Goal: Task Accomplishment & Management: Manage account settings

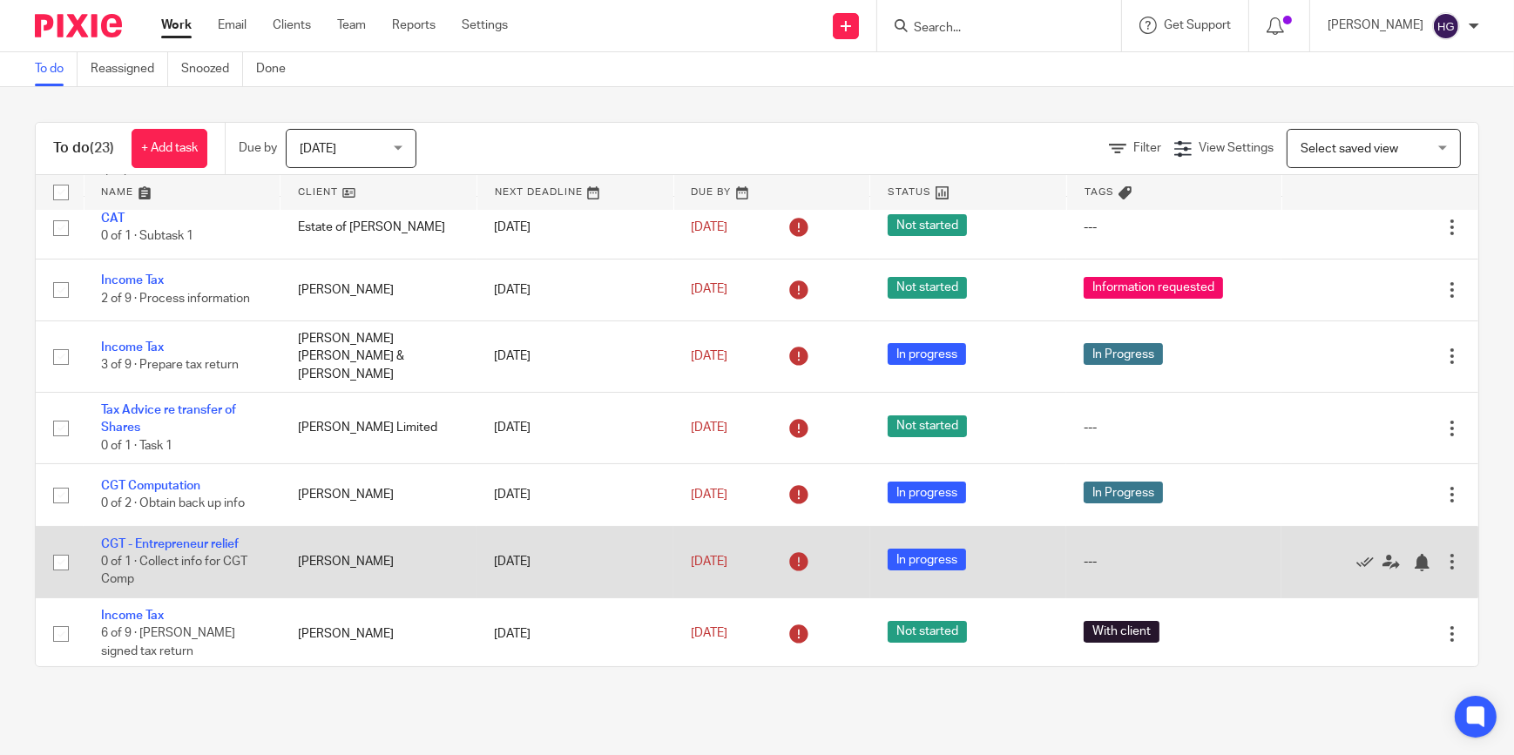
scroll to position [396, 0]
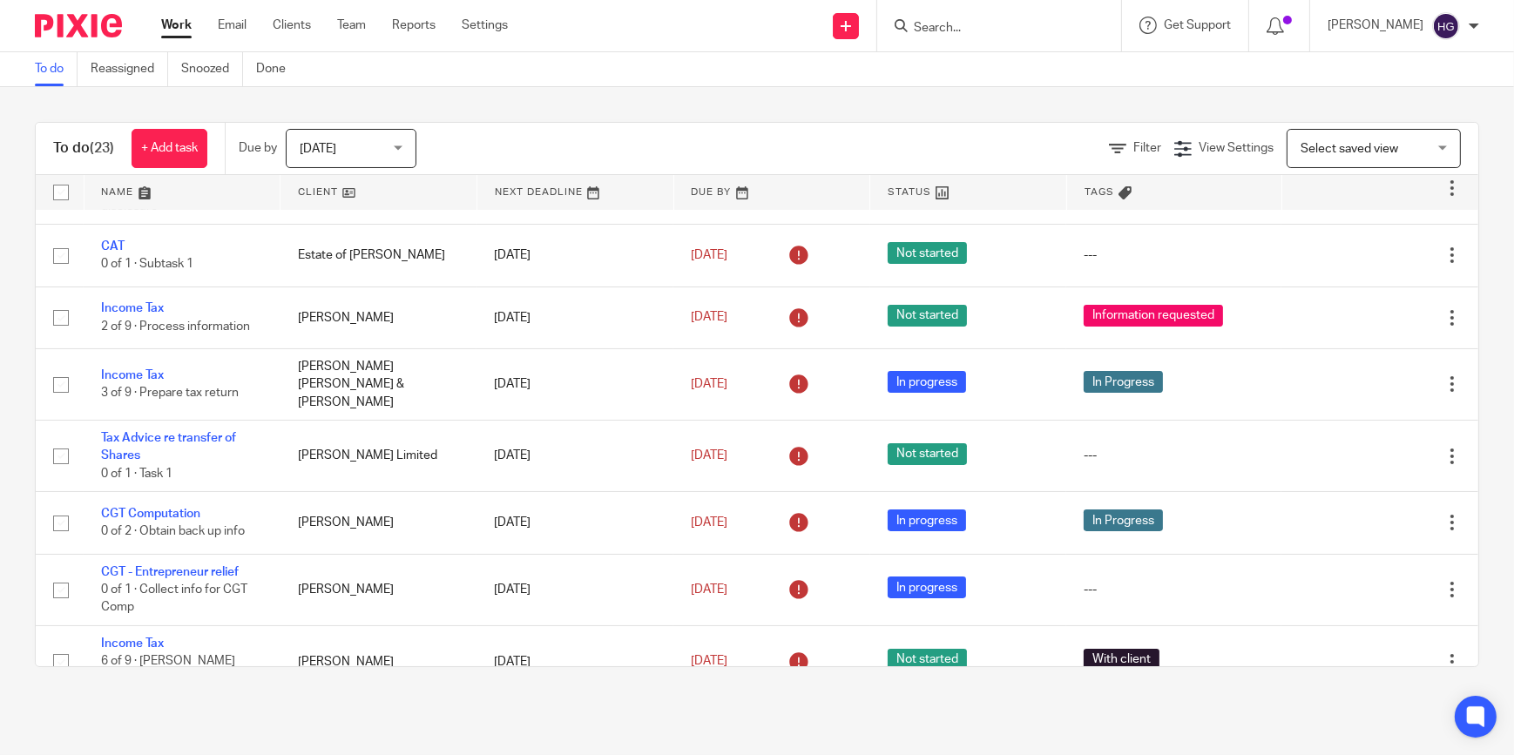
click at [959, 32] on input "Search" at bounding box center [990, 29] width 157 height 16
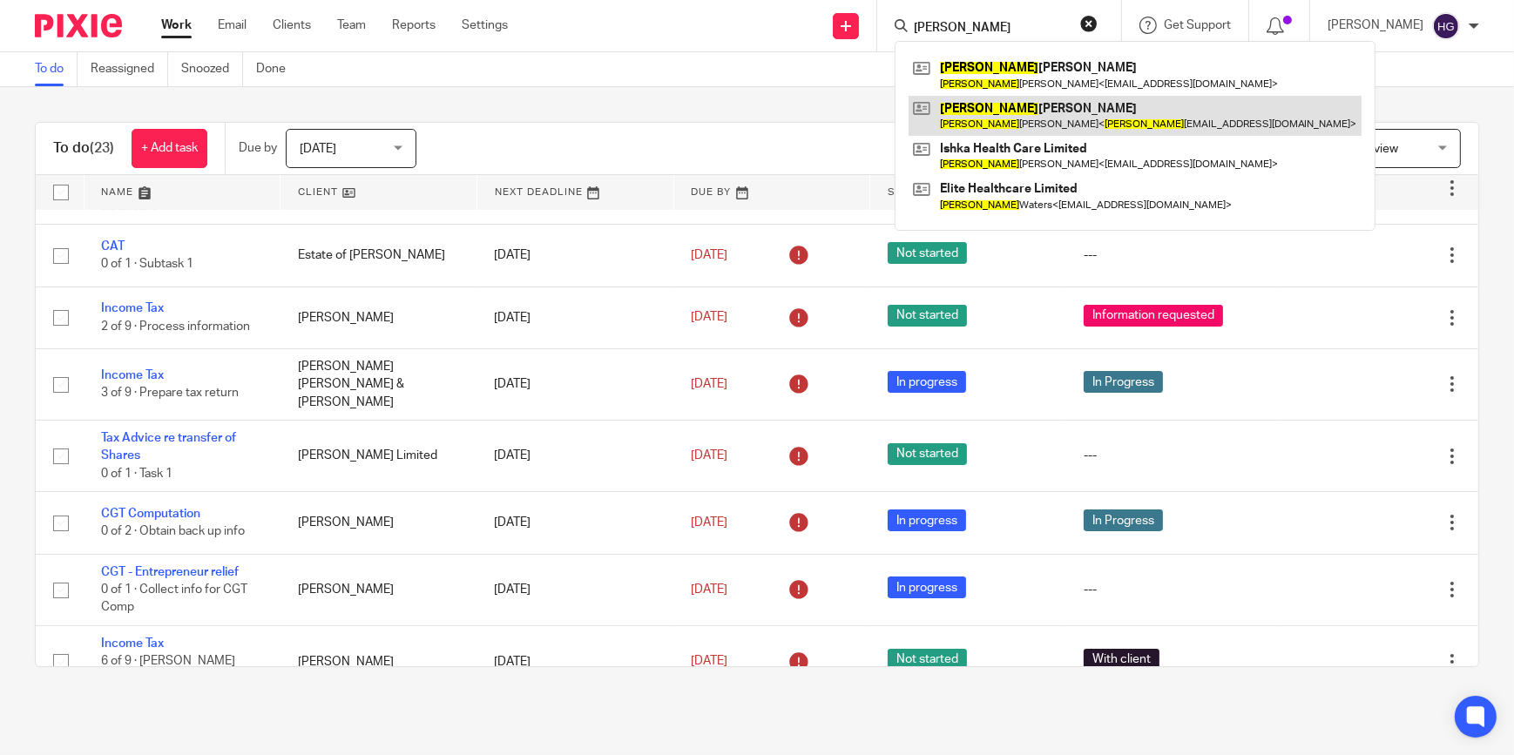
type input "linda"
click at [1063, 112] on link at bounding box center [1135, 116] width 453 height 40
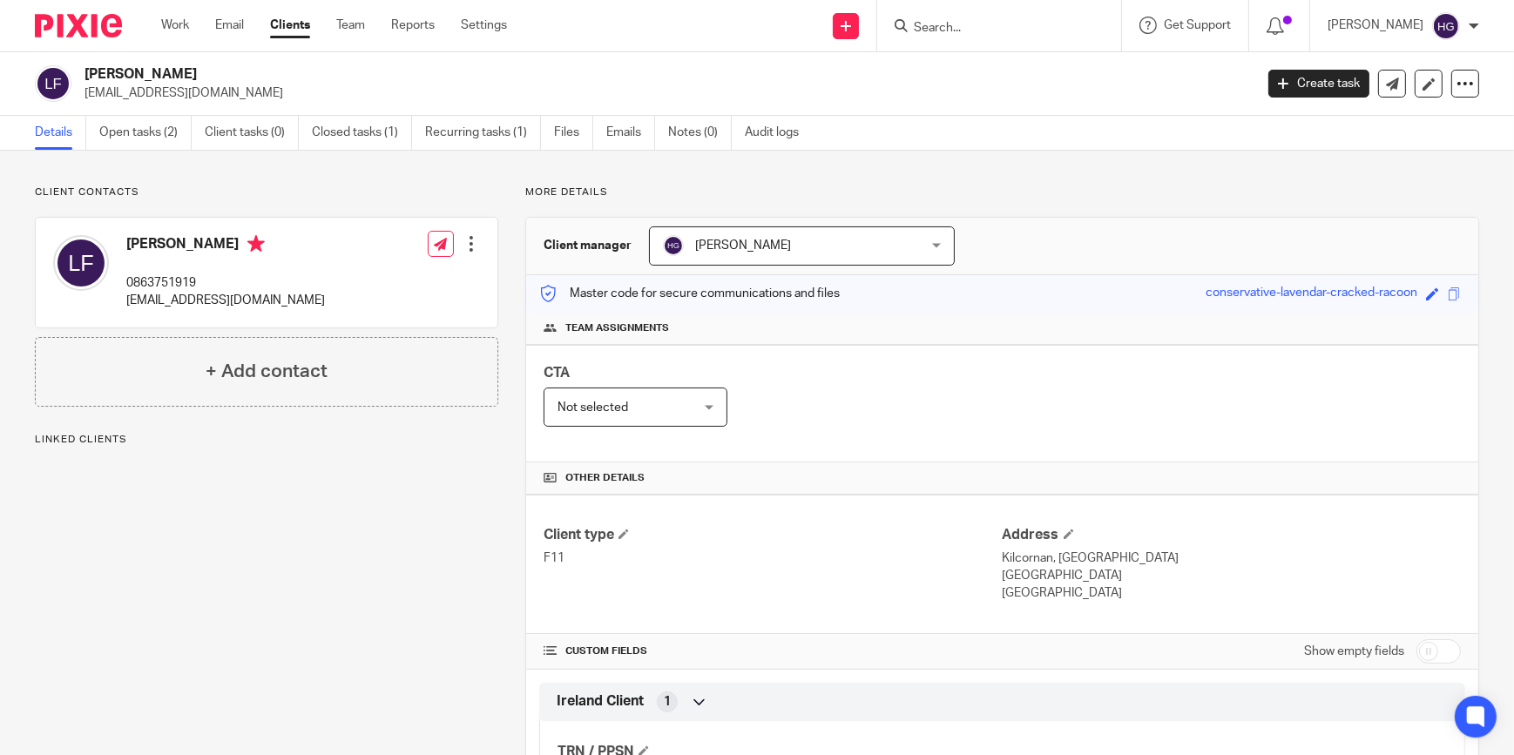
click at [135, 122] on link "Open tasks (2)" at bounding box center [145, 133] width 92 height 34
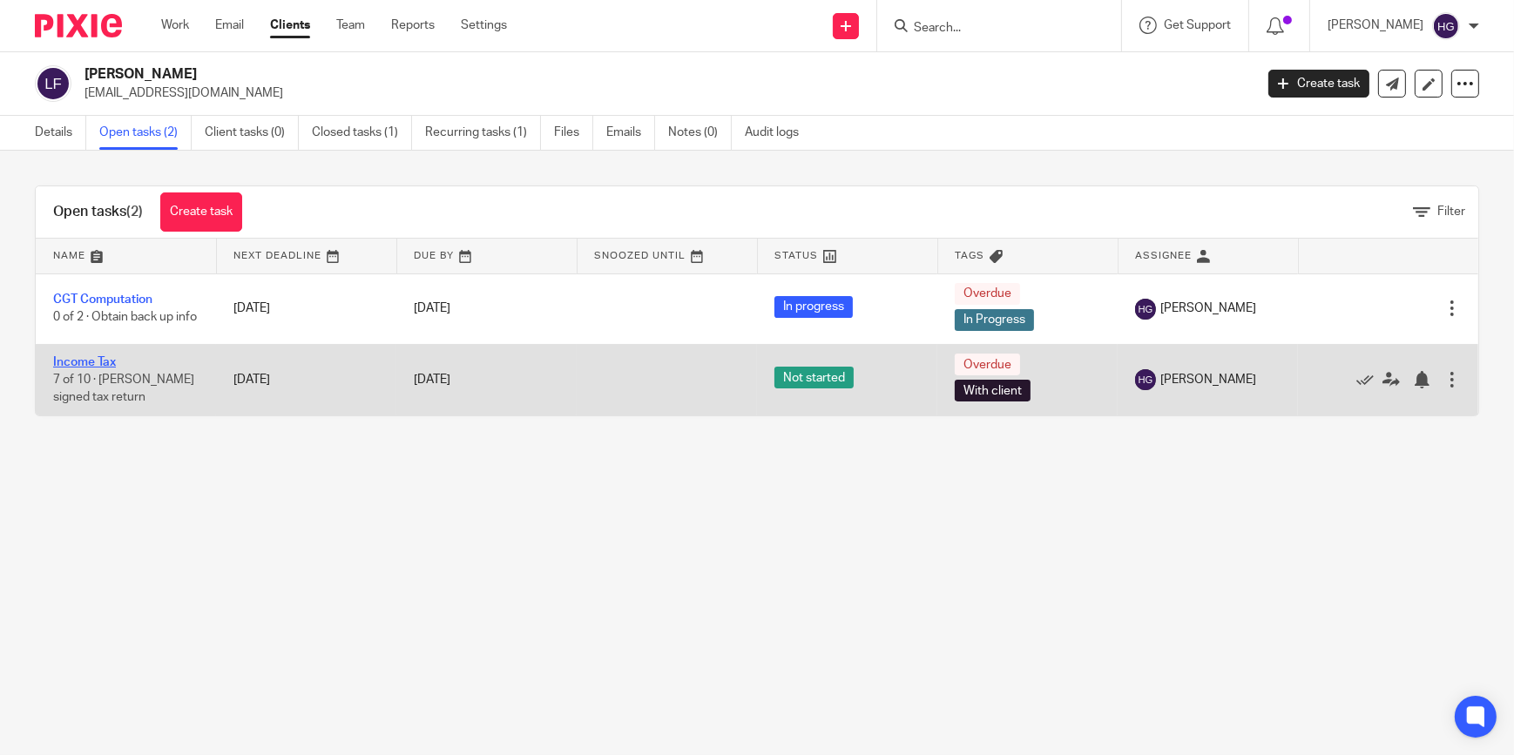
click at [64, 362] on link "Income Tax" at bounding box center [84, 362] width 63 height 12
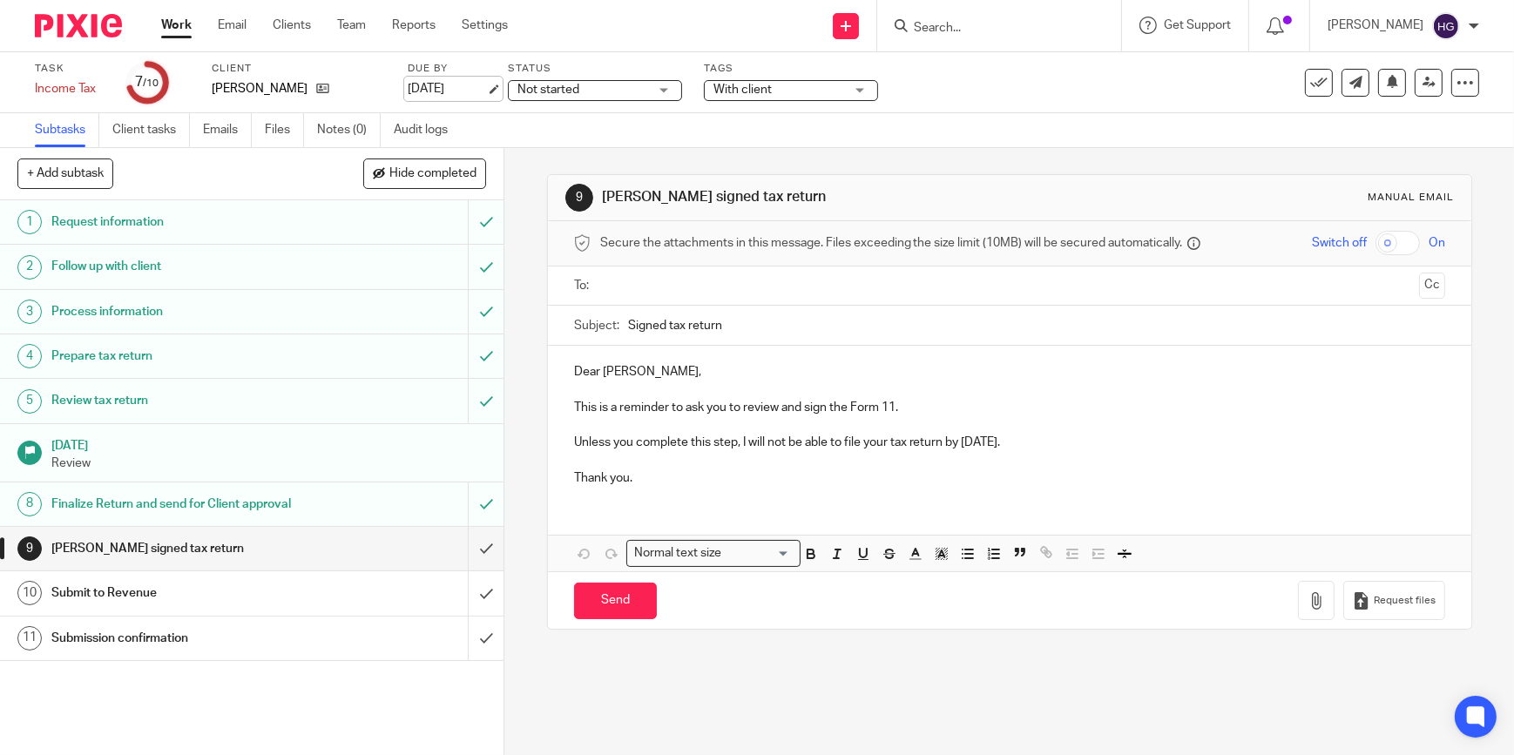
click at [438, 83] on link "[DATE]" at bounding box center [447, 89] width 78 height 18
click at [453, 87] on link "19 Sep 2025" at bounding box center [447, 89] width 78 height 18
click at [466, 557] on input "submit" at bounding box center [252, 549] width 504 height 44
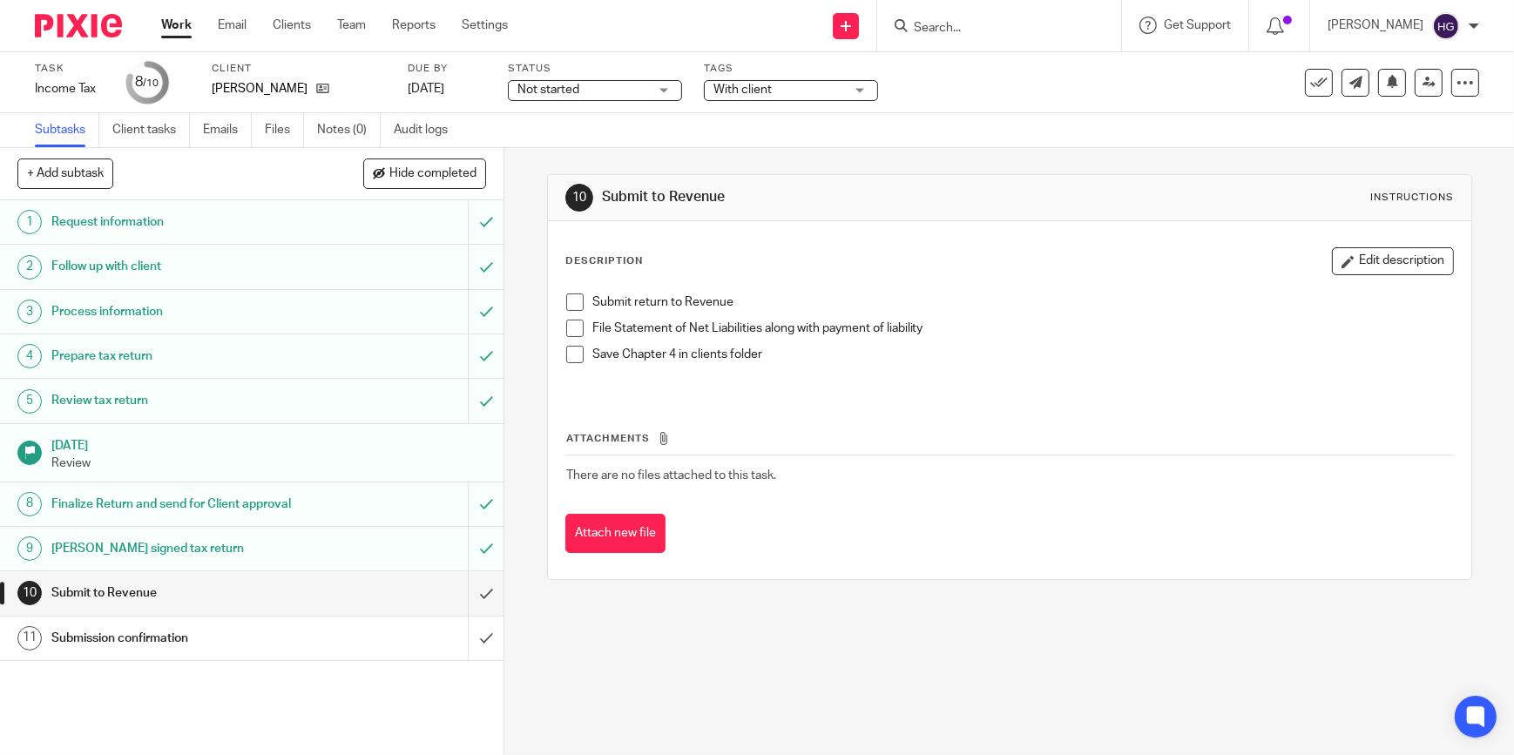
click at [1019, 13] on div at bounding box center [999, 25] width 244 height 51
click at [984, 27] on input "Search" at bounding box center [990, 29] width 157 height 16
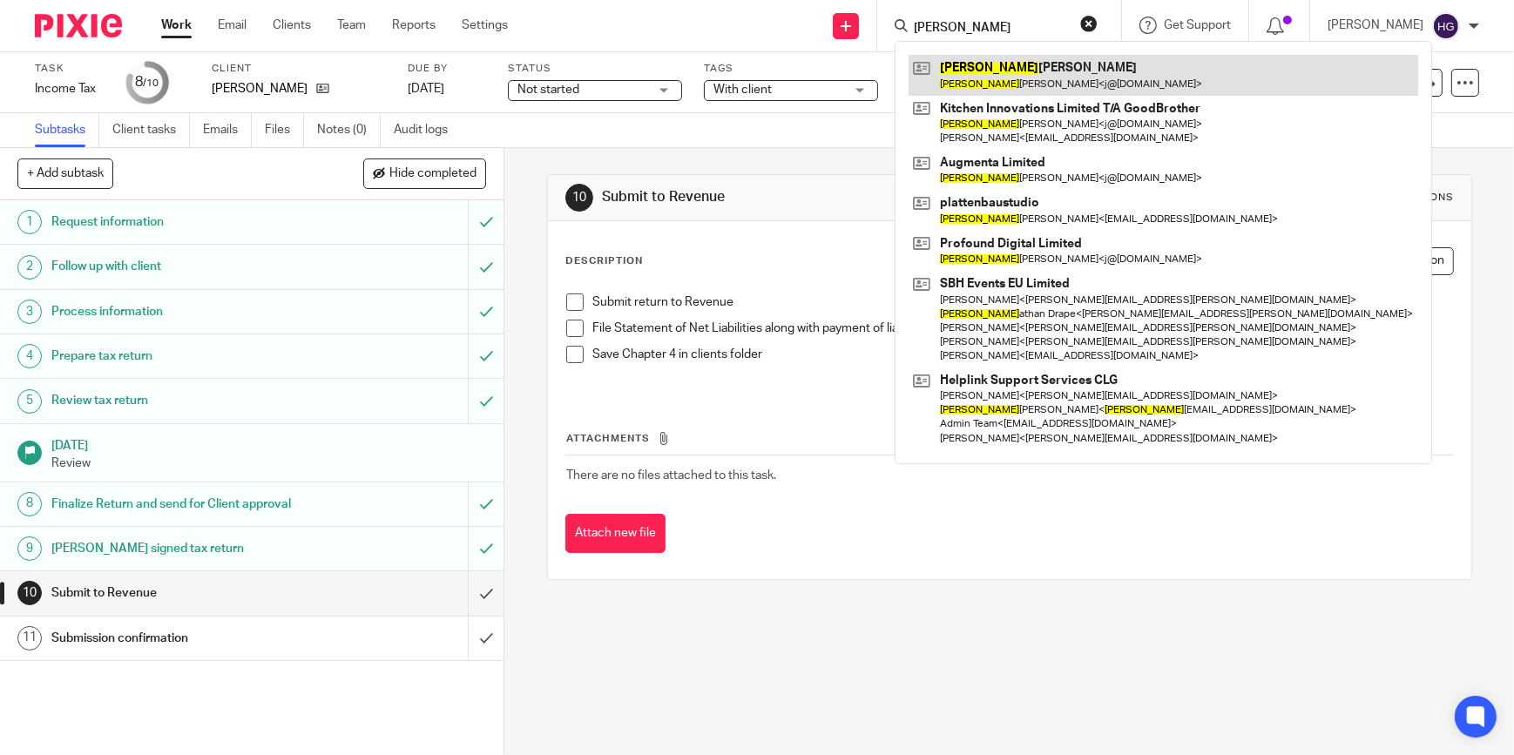
type input "[PERSON_NAME]"
click at [1000, 80] on link at bounding box center [1164, 75] width 510 height 40
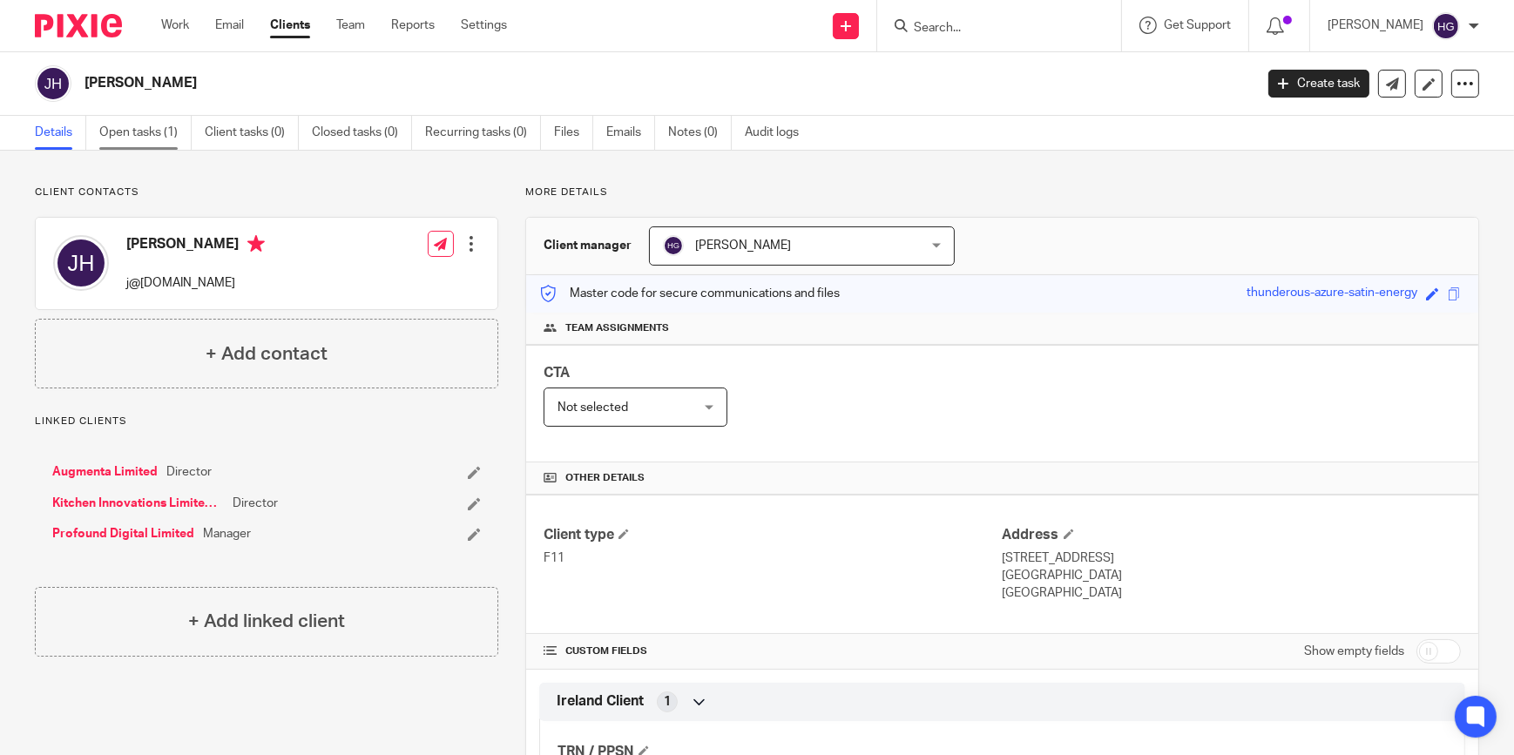
click at [167, 139] on link "Open tasks (1)" at bounding box center [145, 133] width 92 height 34
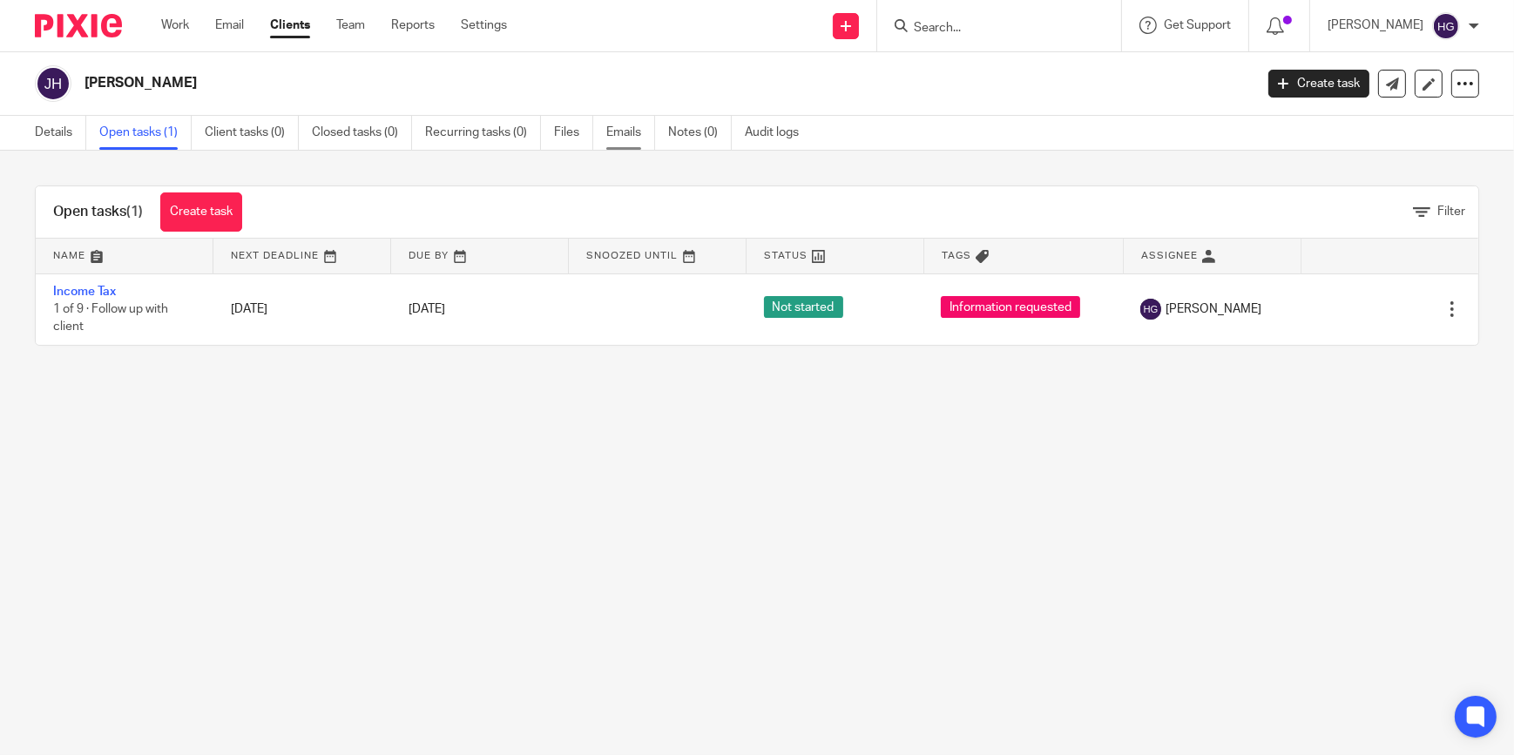
click at [613, 130] on link "Emails" at bounding box center [630, 133] width 49 height 34
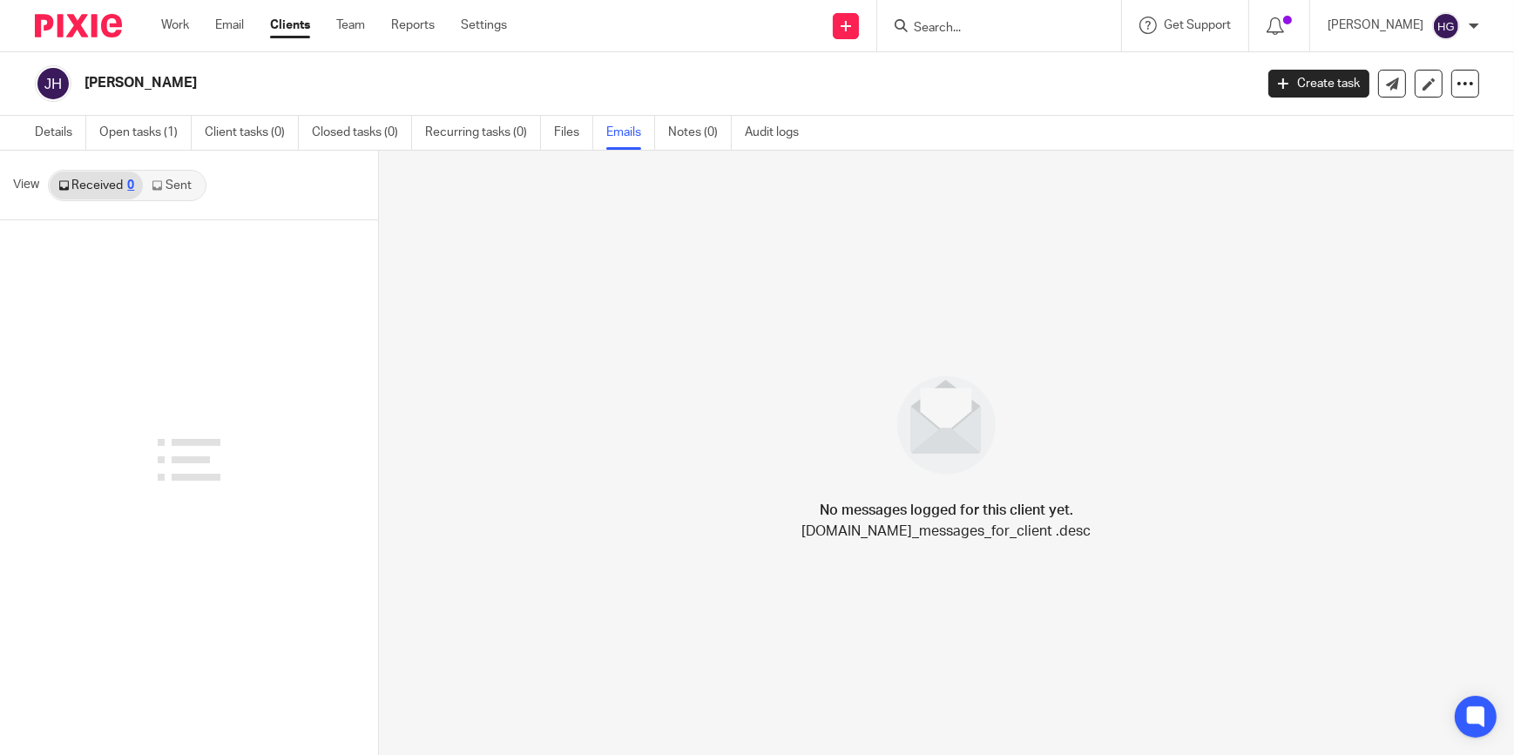
click at [570, 135] on link "Files" at bounding box center [573, 133] width 39 height 34
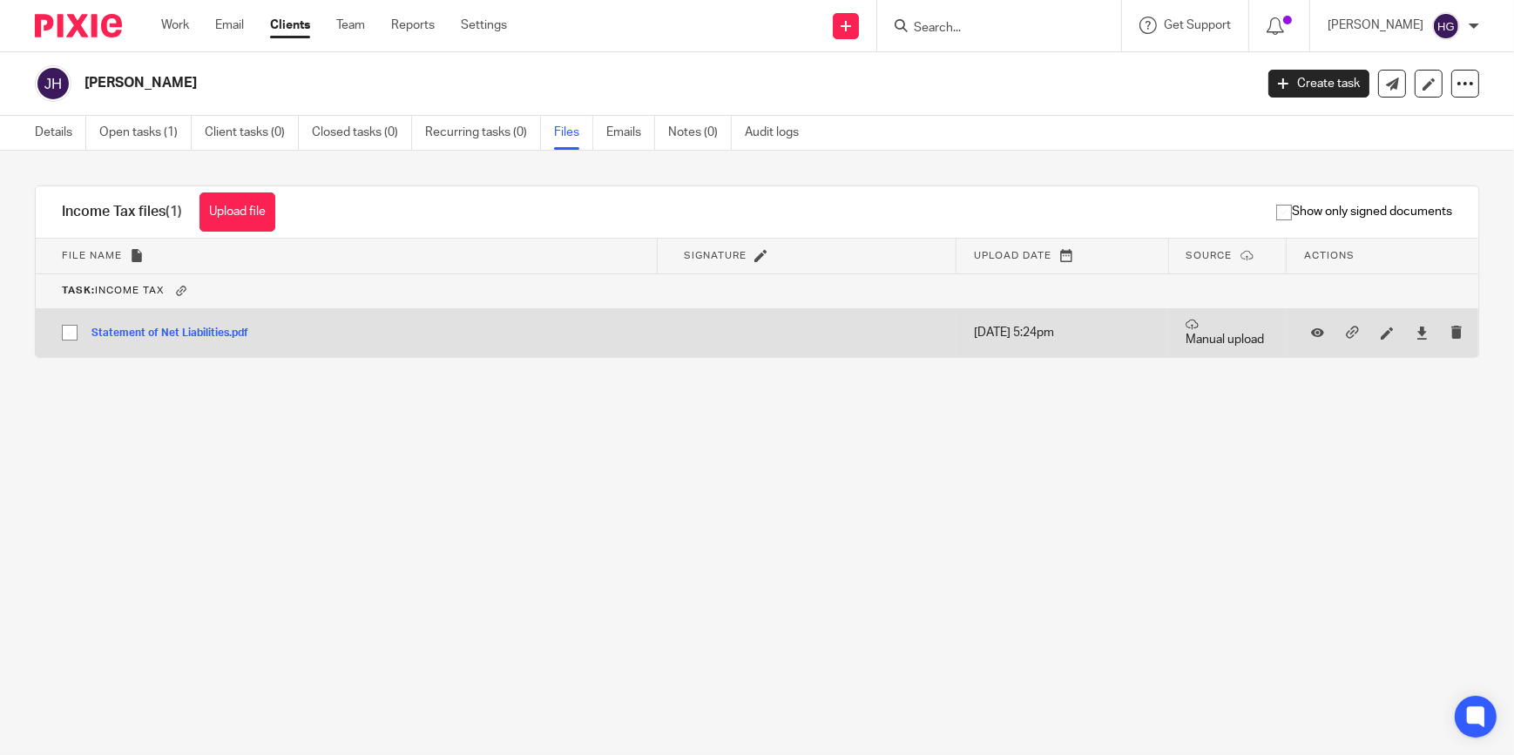
click at [166, 331] on button "Statement of Net Liabilities.pdf" at bounding box center [176, 334] width 170 height 12
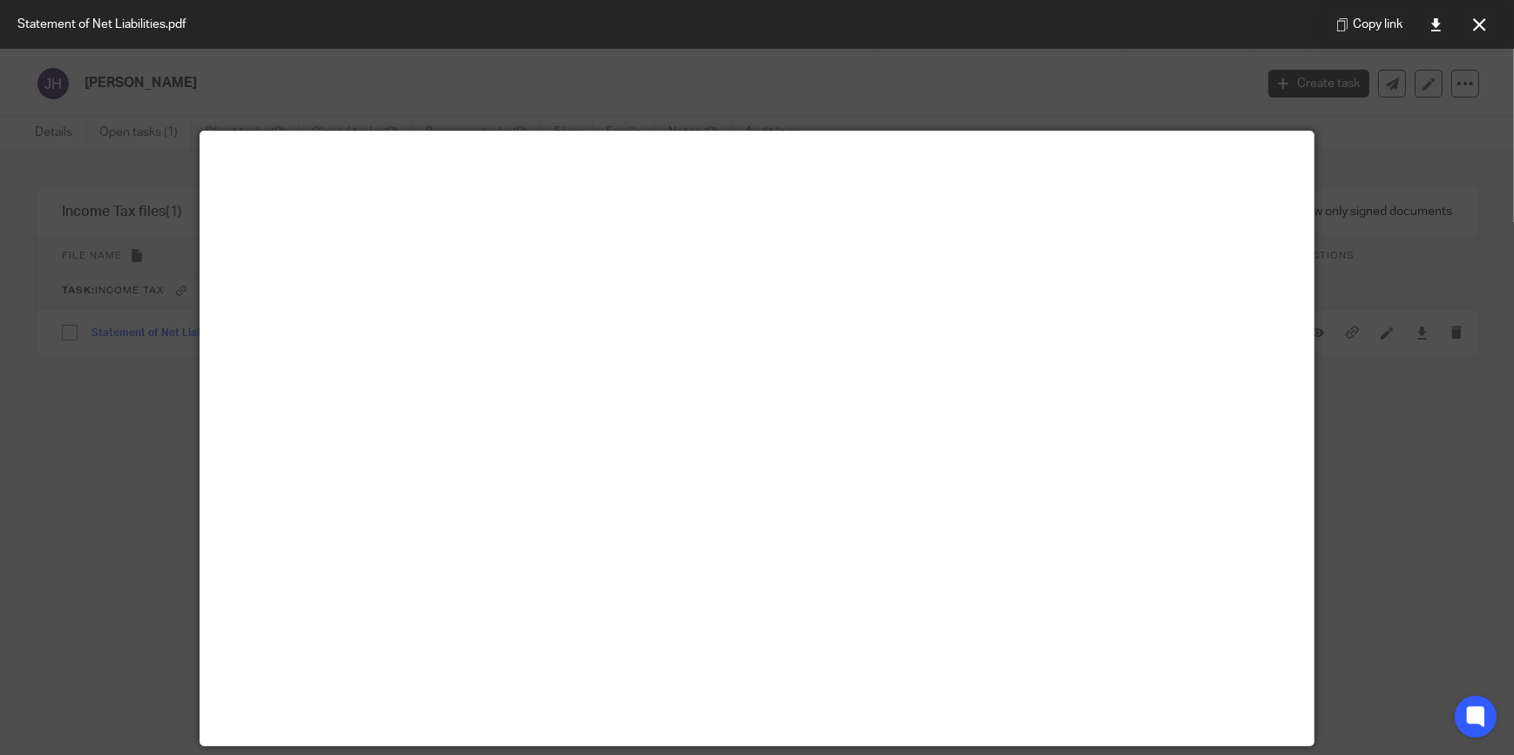
click at [1227, 105] on div at bounding box center [757, 377] width 1514 height 755
click at [1188, 91] on div at bounding box center [757, 377] width 1514 height 755
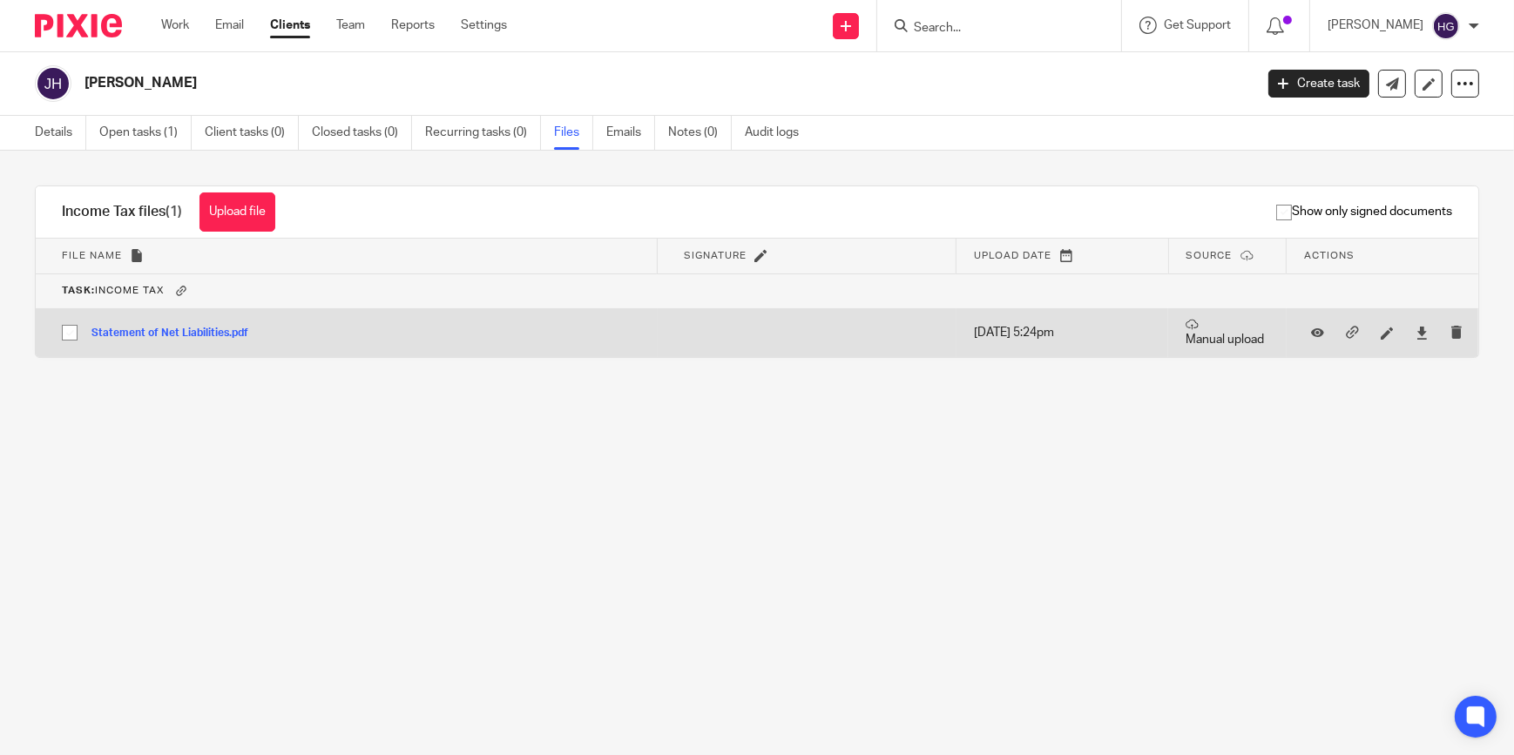
click at [65, 331] on input "checkbox" at bounding box center [69, 332] width 33 height 33
checkbox input "true"
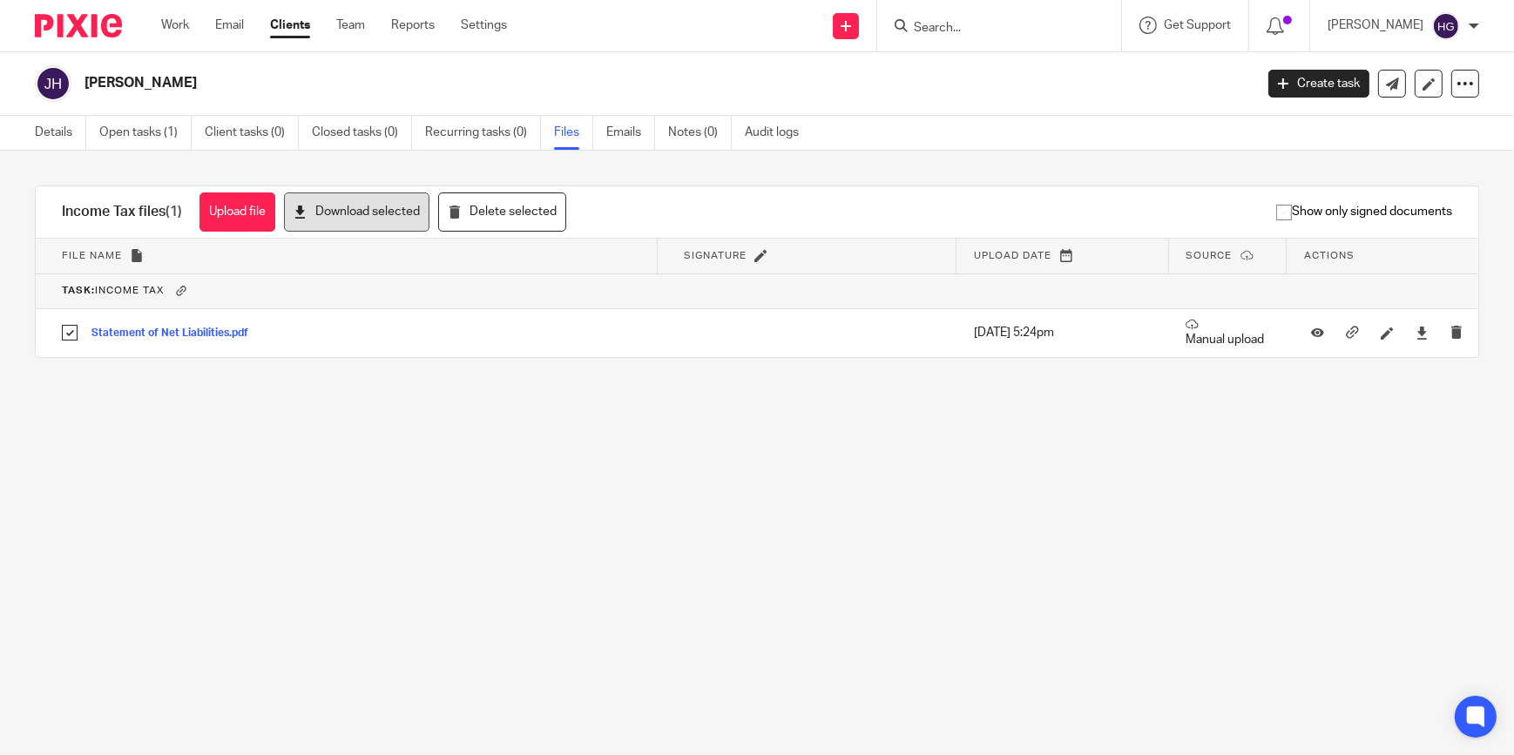
click at [363, 213] on button "Download selected" at bounding box center [357, 212] width 146 height 39
click at [173, 24] on link "Work" at bounding box center [175, 25] width 28 height 17
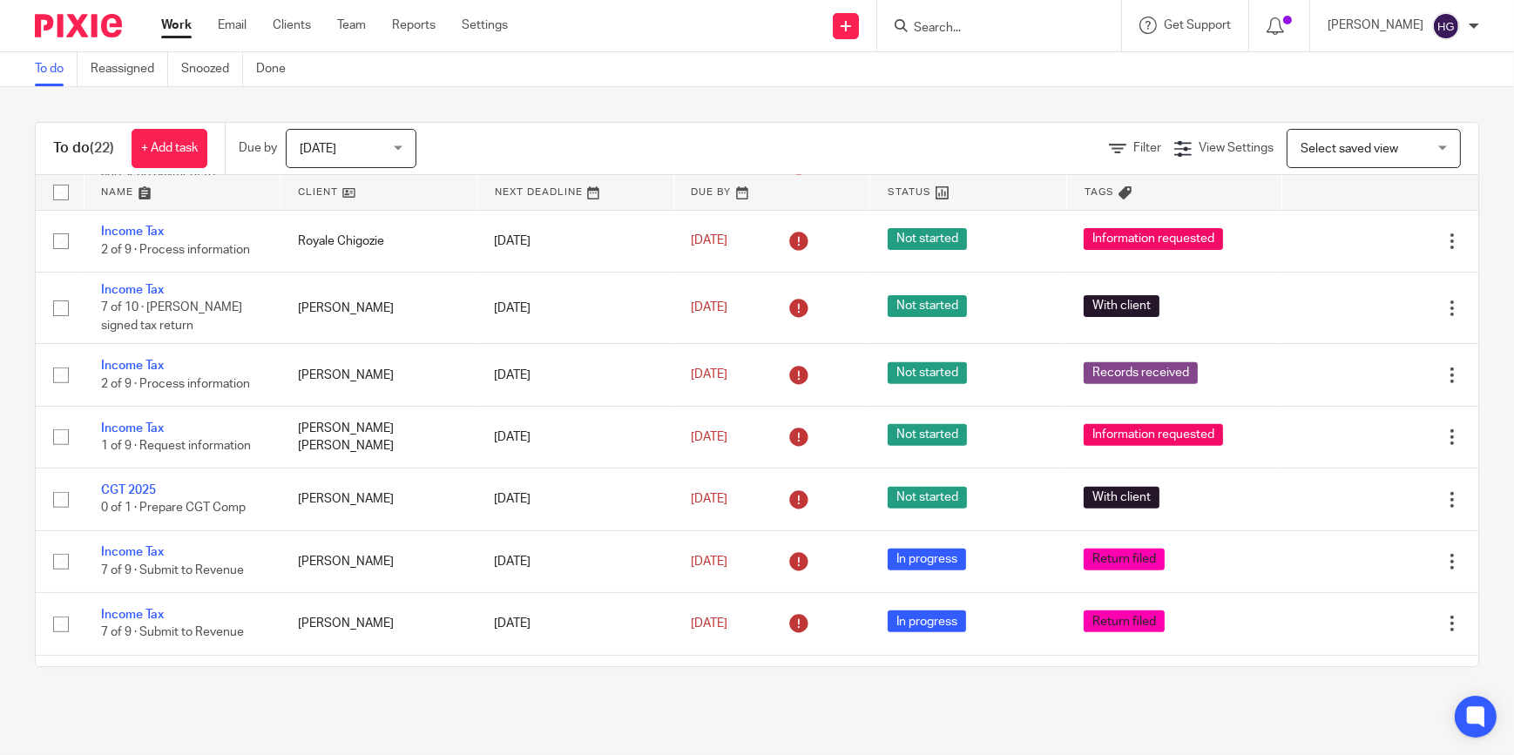
scroll to position [992, 0]
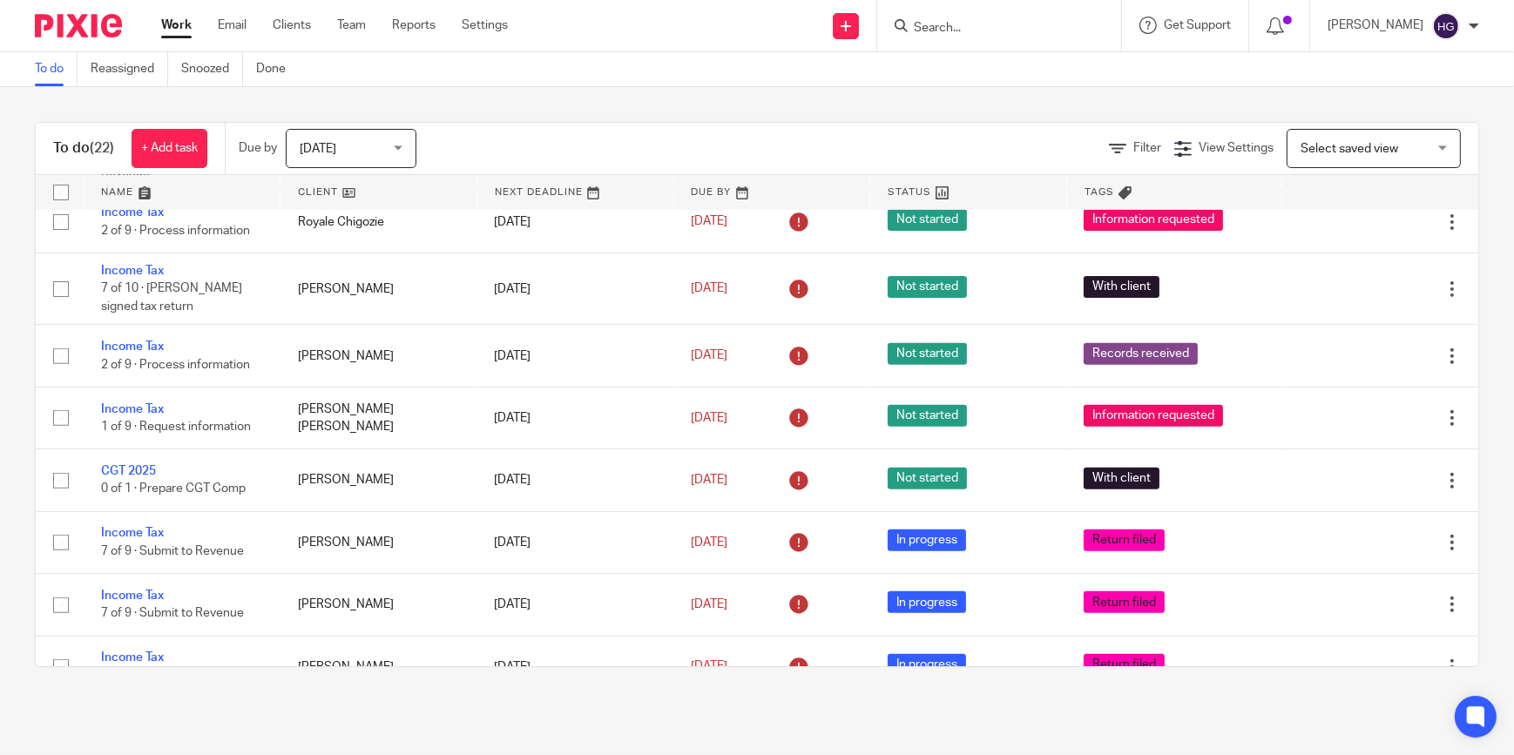
click at [968, 35] on form at bounding box center [1005, 26] width 186 height 22
click at [976, 28] on input "Search" at bounding box center [990, 29] width 157 height 16
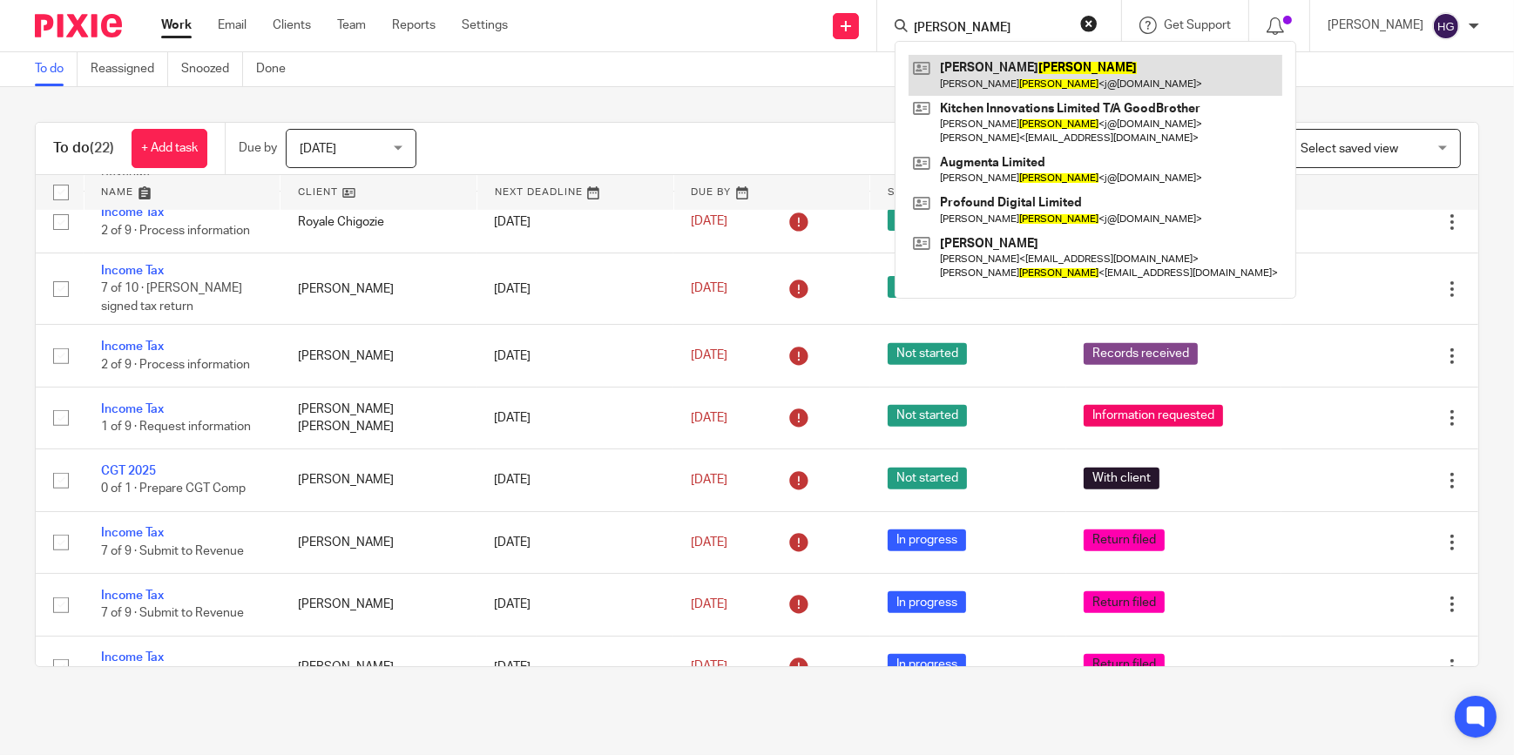
type input "hayes"
click at [958, 83] on link at bounding box center [1096, 75] width 374 height 40
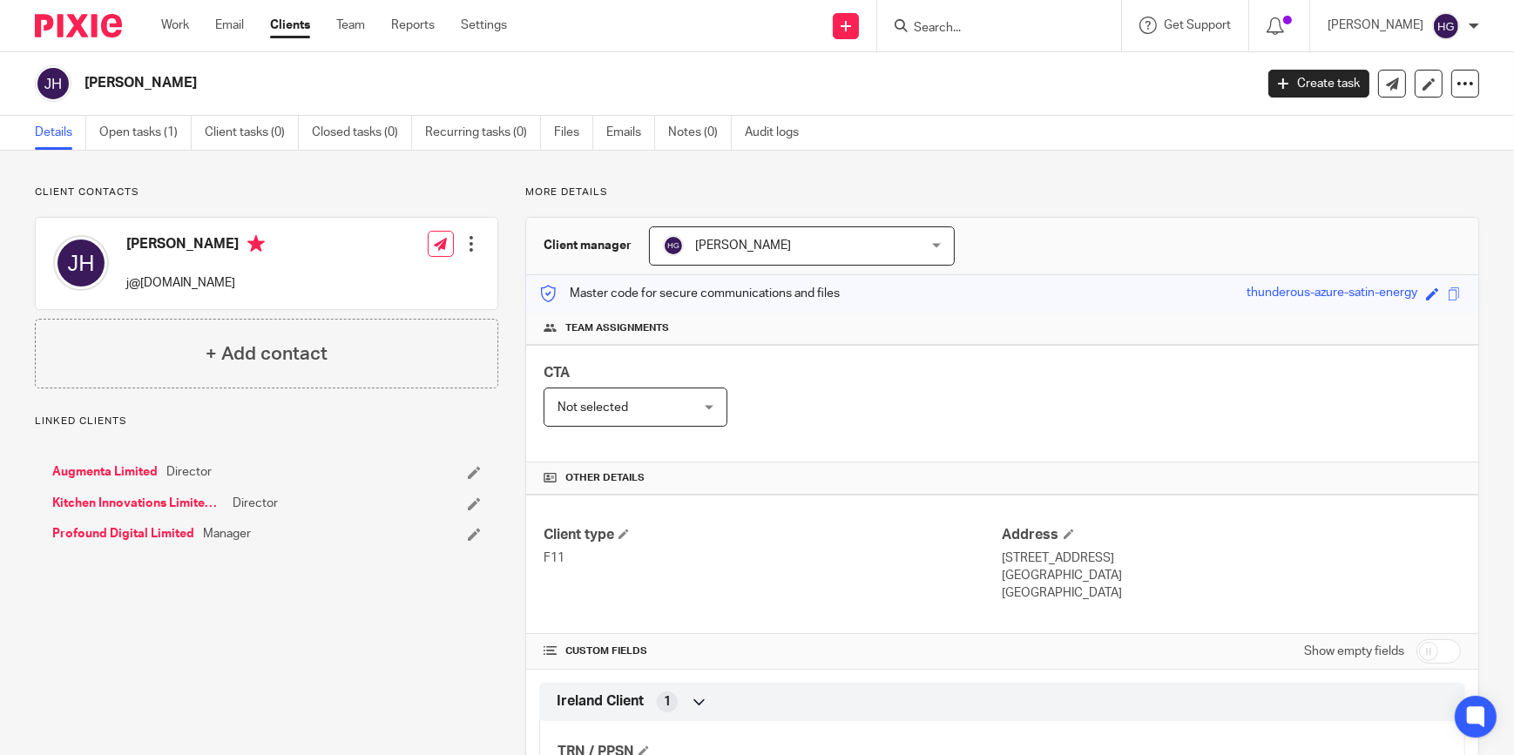
click at [152, 128] on link "Open tasks (1)" at bounding box center [145, 133] width 92 height 34
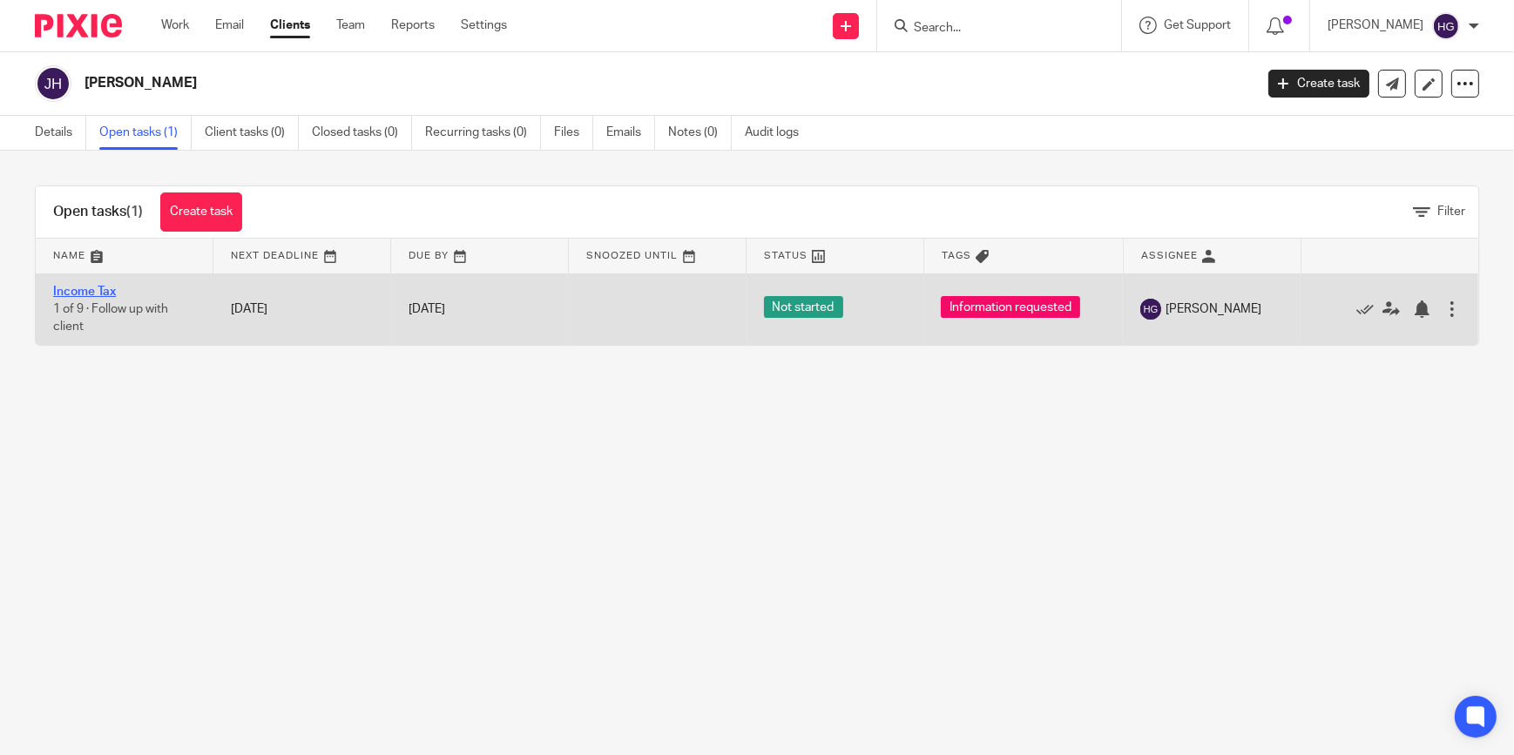
click at [94, 293] on link "Income Tax" at bounding box center [84, 292] width 63 height 12
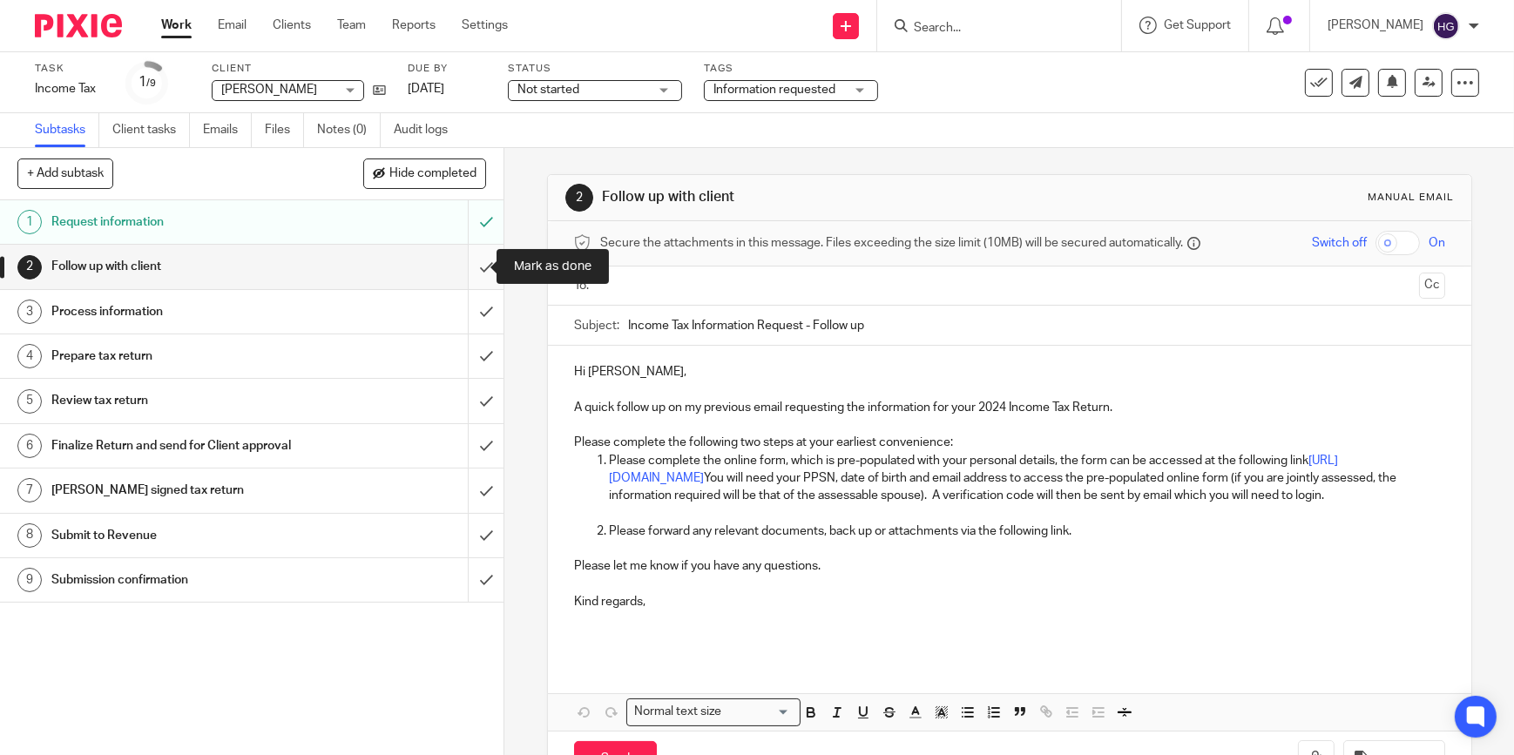
click at [471, 269] on input "submit" at bounding box center [252, 267] width 504 height 44
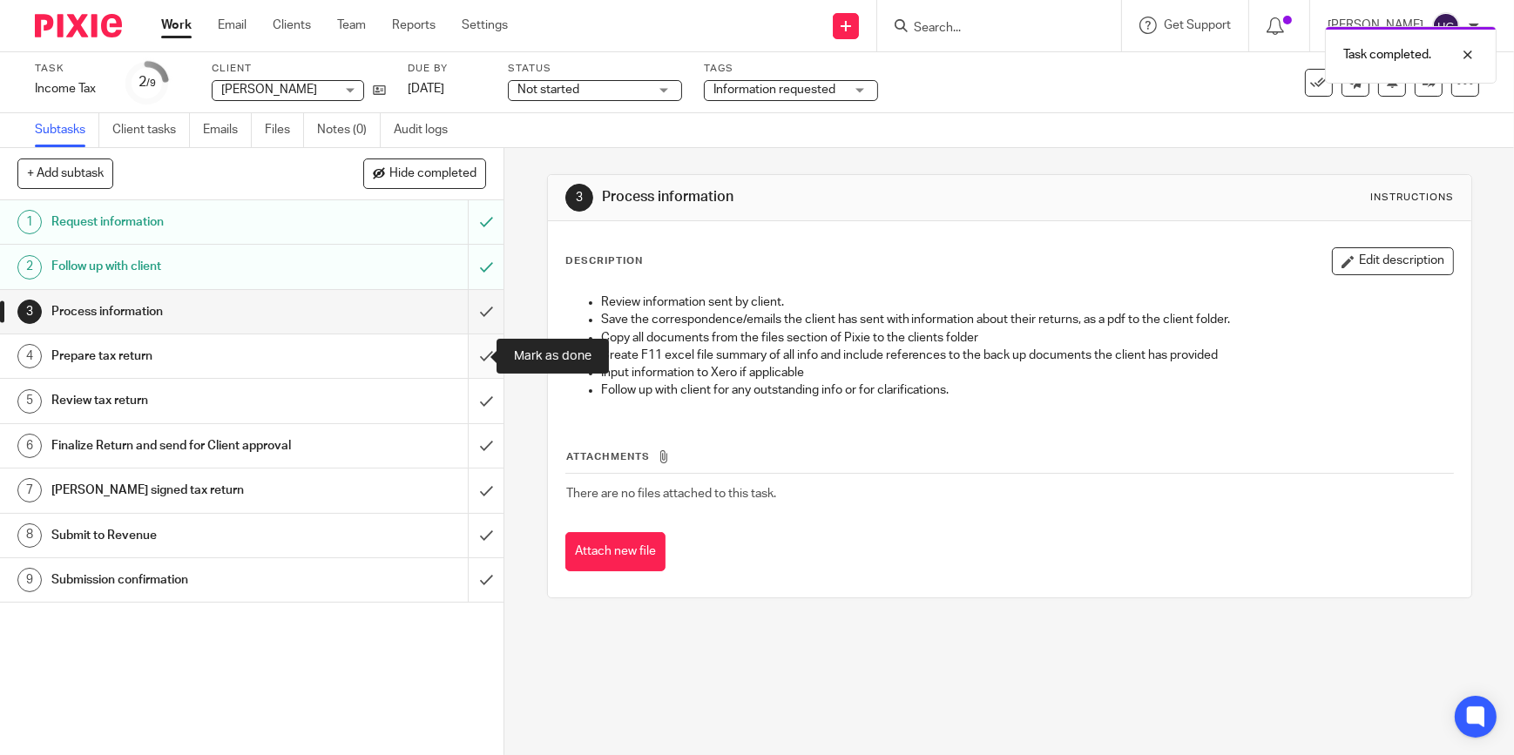
click at [471, 355] on input "submit" at bounding box center [252, 357] width 504 height 44
click at [474, 398] on input "submit" at bounding box center [252, 401] width 504 height 44
click at [668, 85] on div "Not started Not started" at bounding box center [595, 90] width 174 height 21
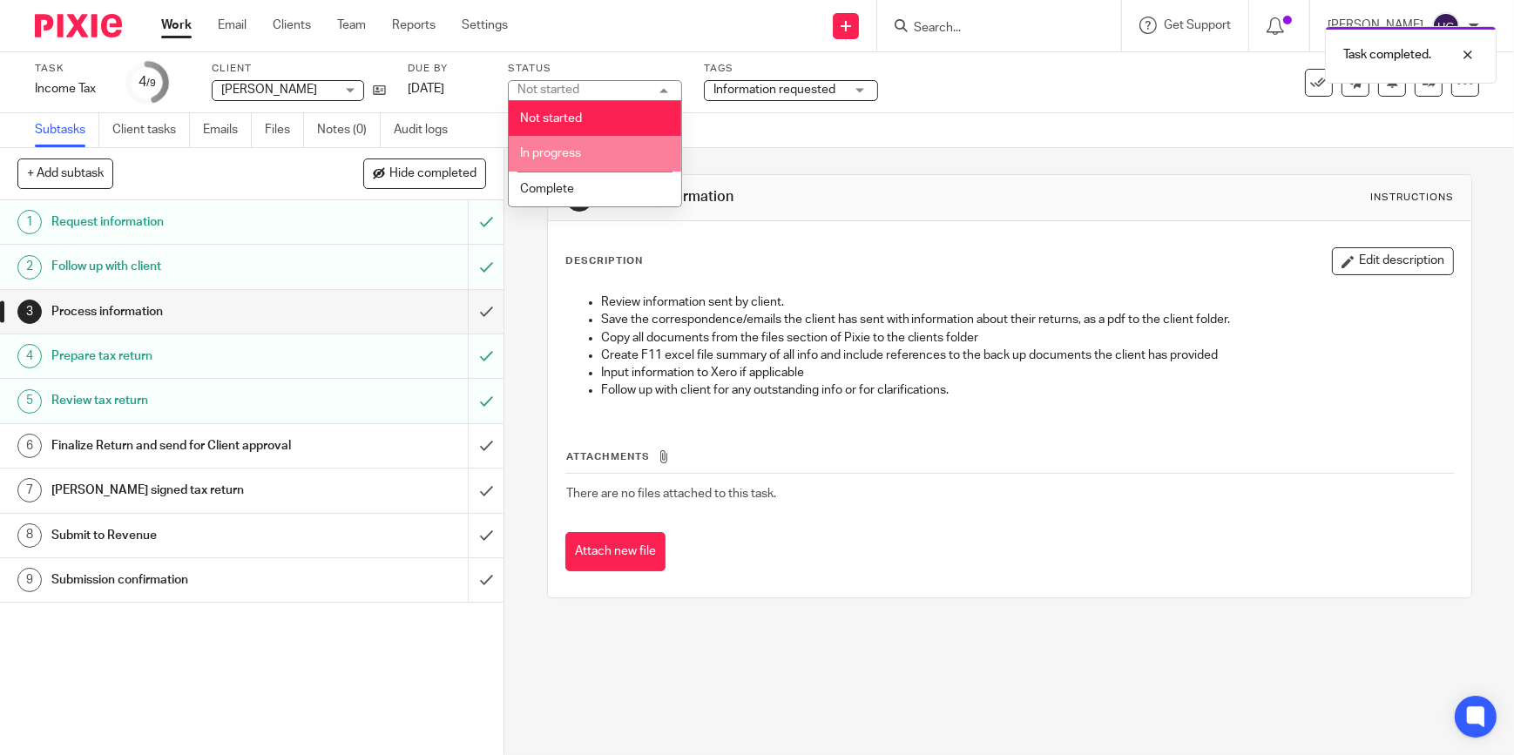
click at [573, 148] on span "In progress" at bounding box center [550, 153] width 61 height 12
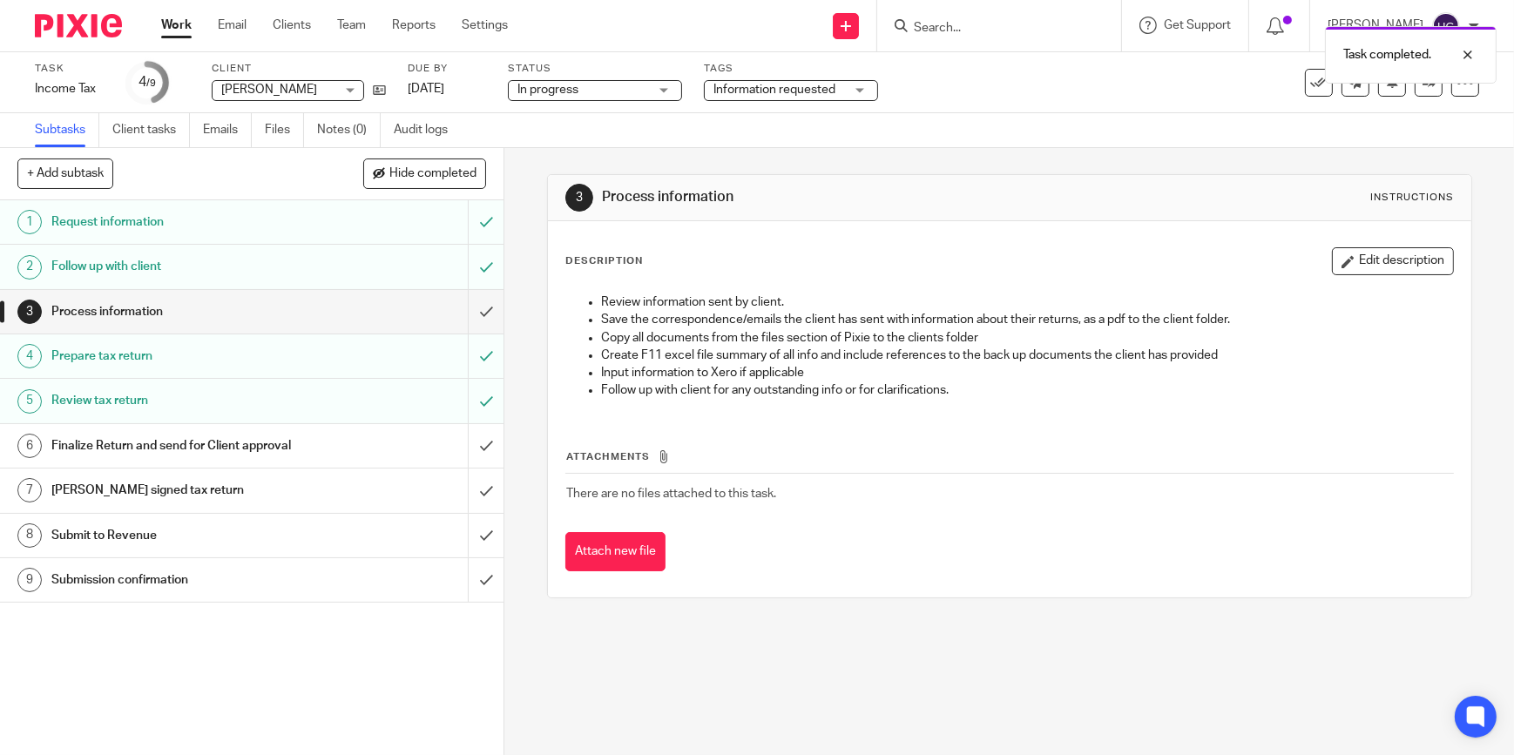
click at [860, 78] on div "Task completed." at bounding box center [1127, 50] width 740 height 66
click at [856, 87] on div "Information requested" at bounding box center [791, 90] width 174 height 21
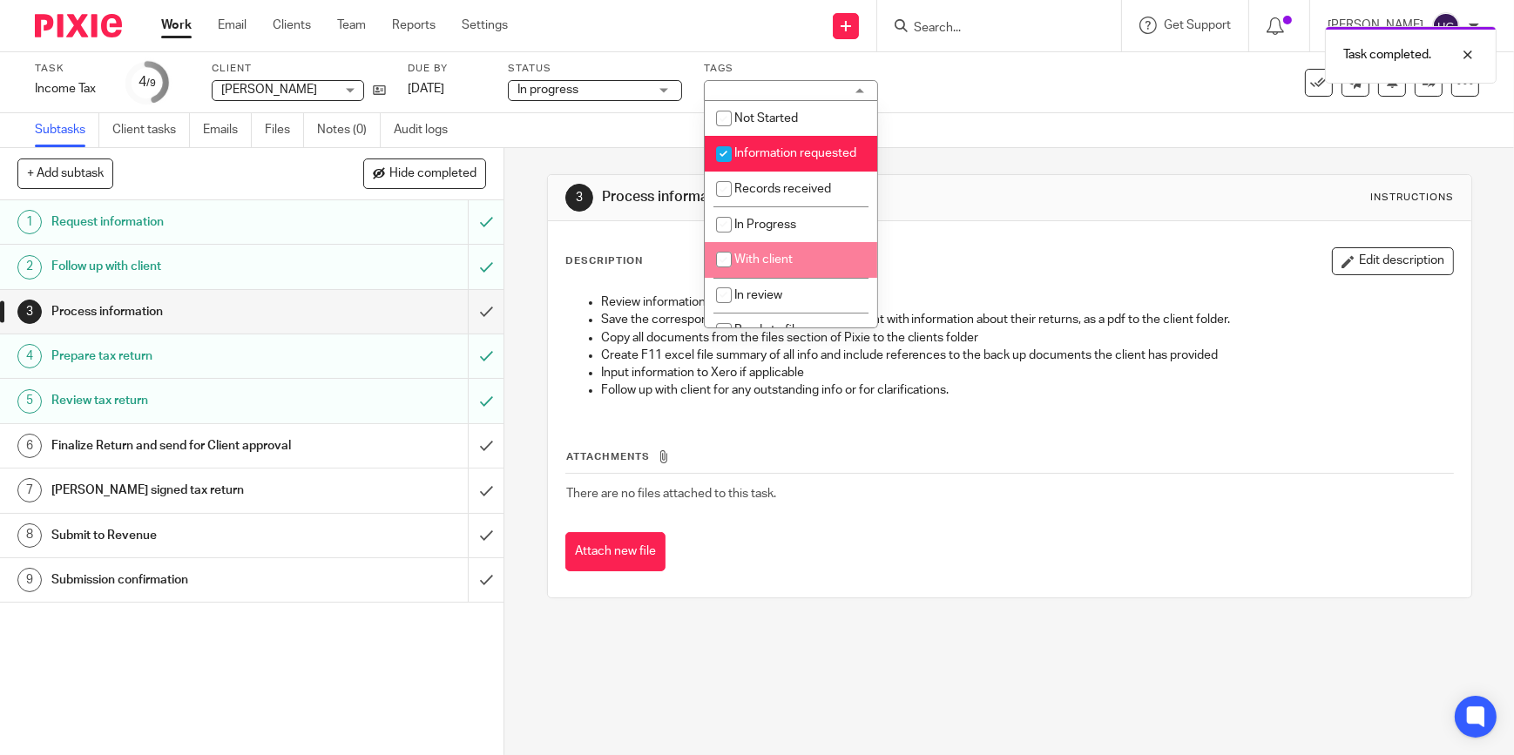
drag, startPoint x: 730, startPoint y: 281, endPoint x: 721, endPoint y: 231, distance: 50.6
click at [726, 276] on input "checkbox" at bounding box center [723, 259] width 33 height 33
checkbox input "true"
click at [723, 154] on input "checkbox" at bounding box center [723, 154] width 33 height 33
checkbox input "false"
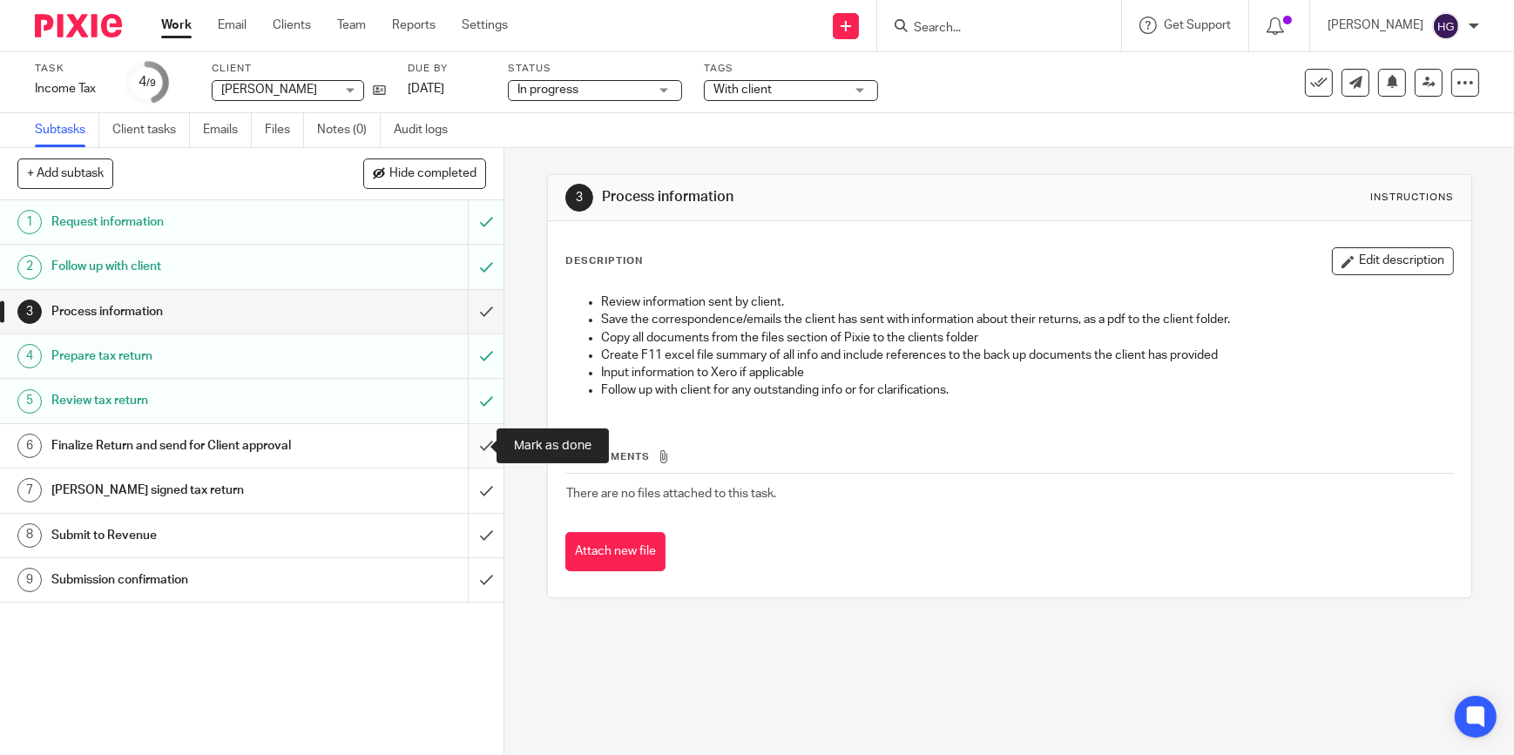
click at [477, 443] on input "submit" at bounding box center [252, 446] width 504 height 44
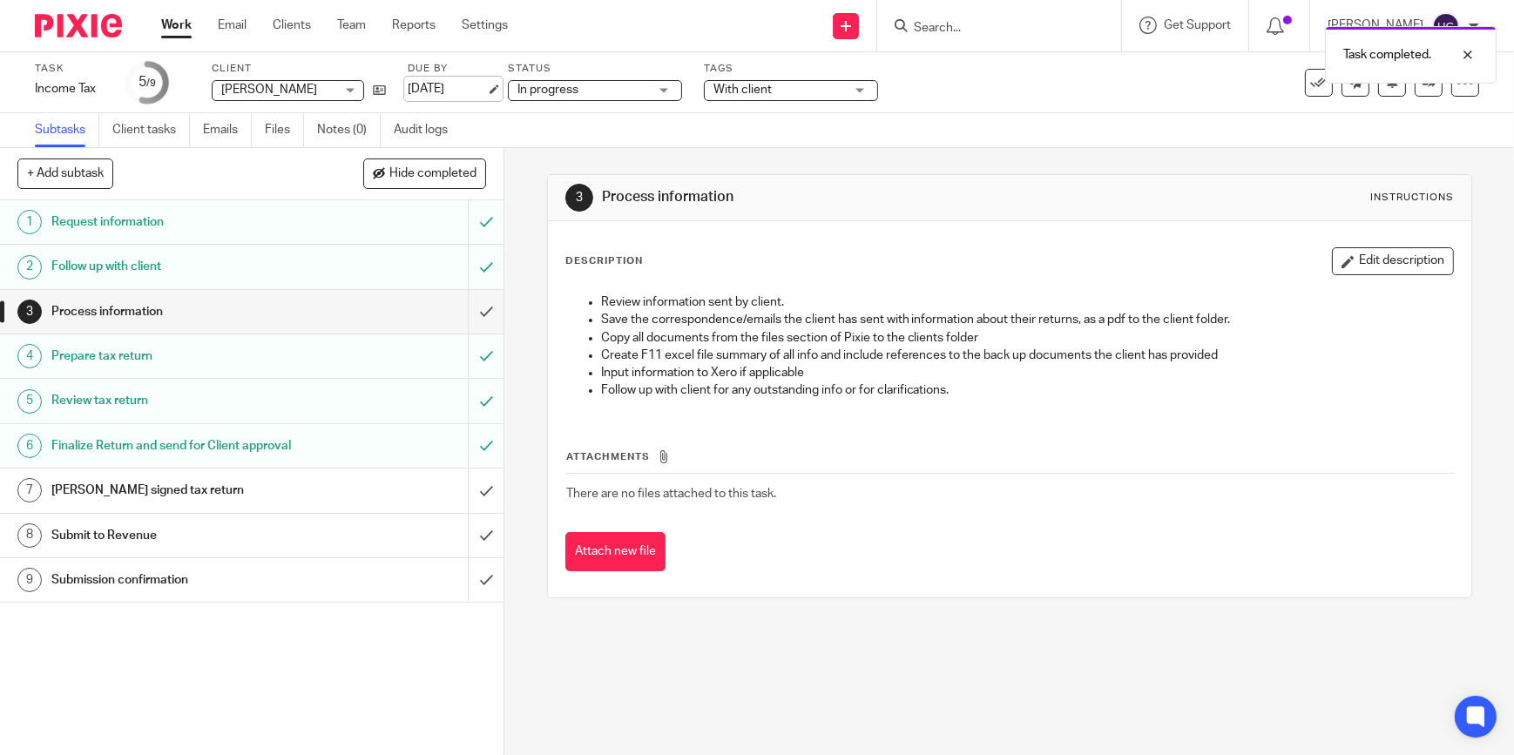
click at [425, 87] on link "30 Sep 2025" at bounding box center [447, 89] width 78 height 18
click at [168, 25] on link "Work" at bounding box center [176, 25] width 30 height 17
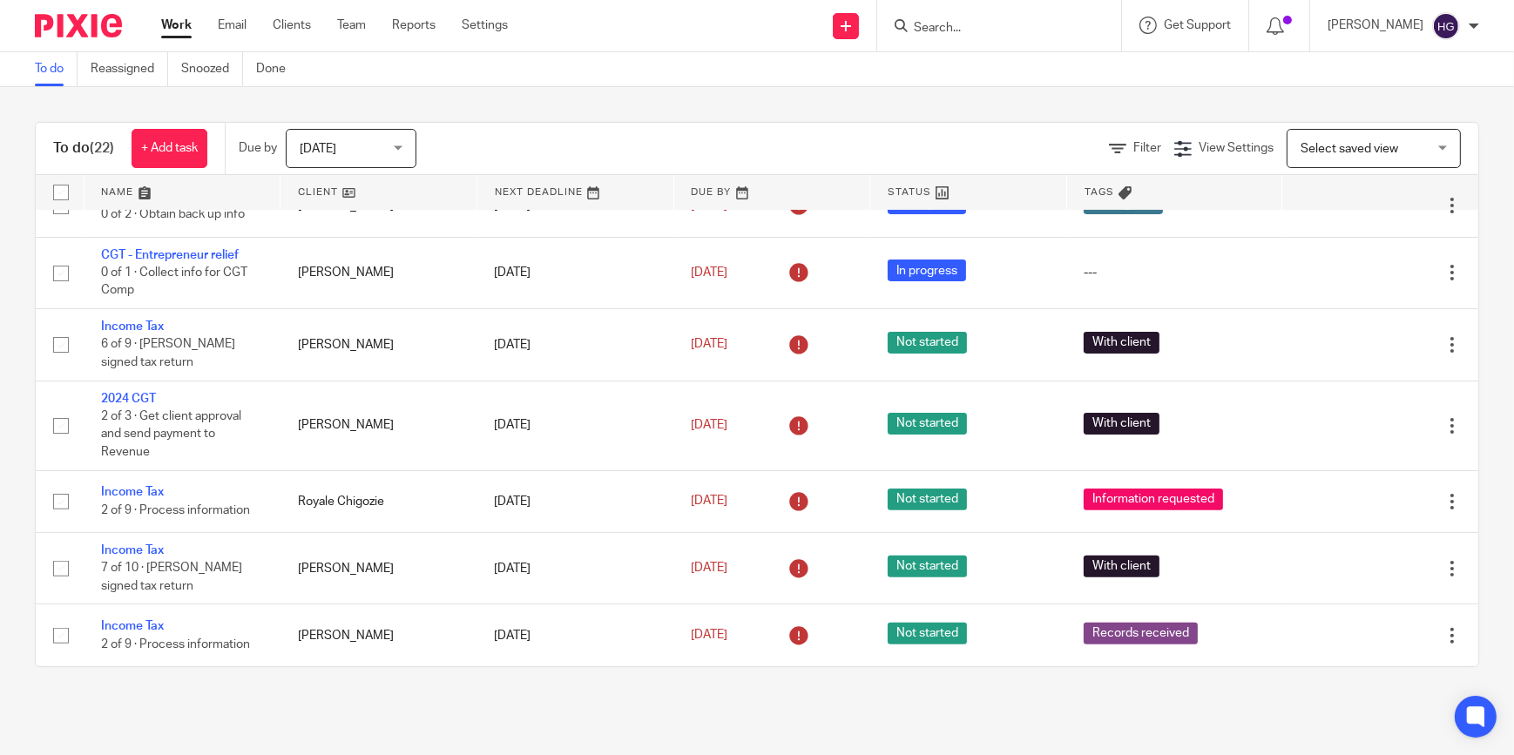
scroll to position [633, 0]
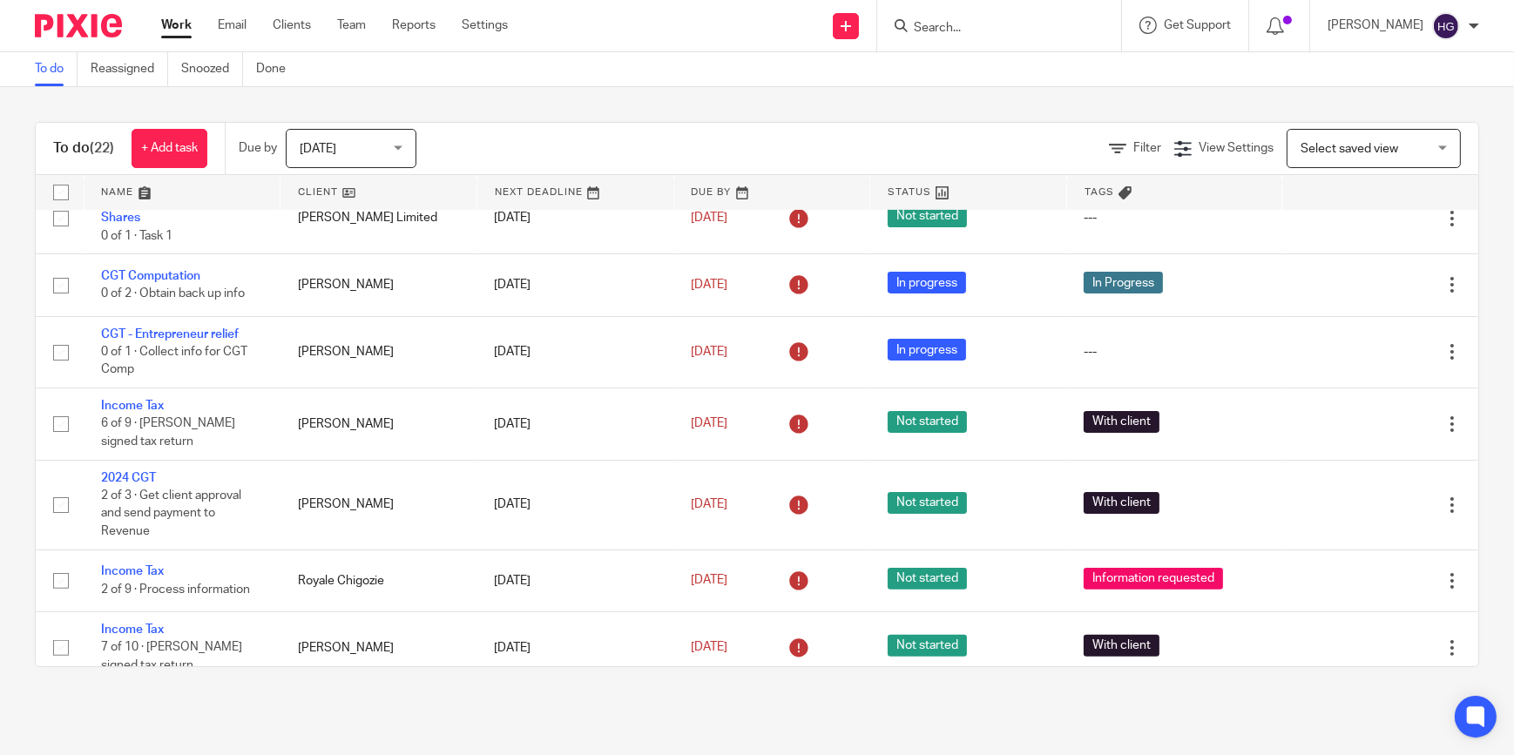
click at [1005, 30] on input "Search" at bounding box center [990, 29] width 157 height 16
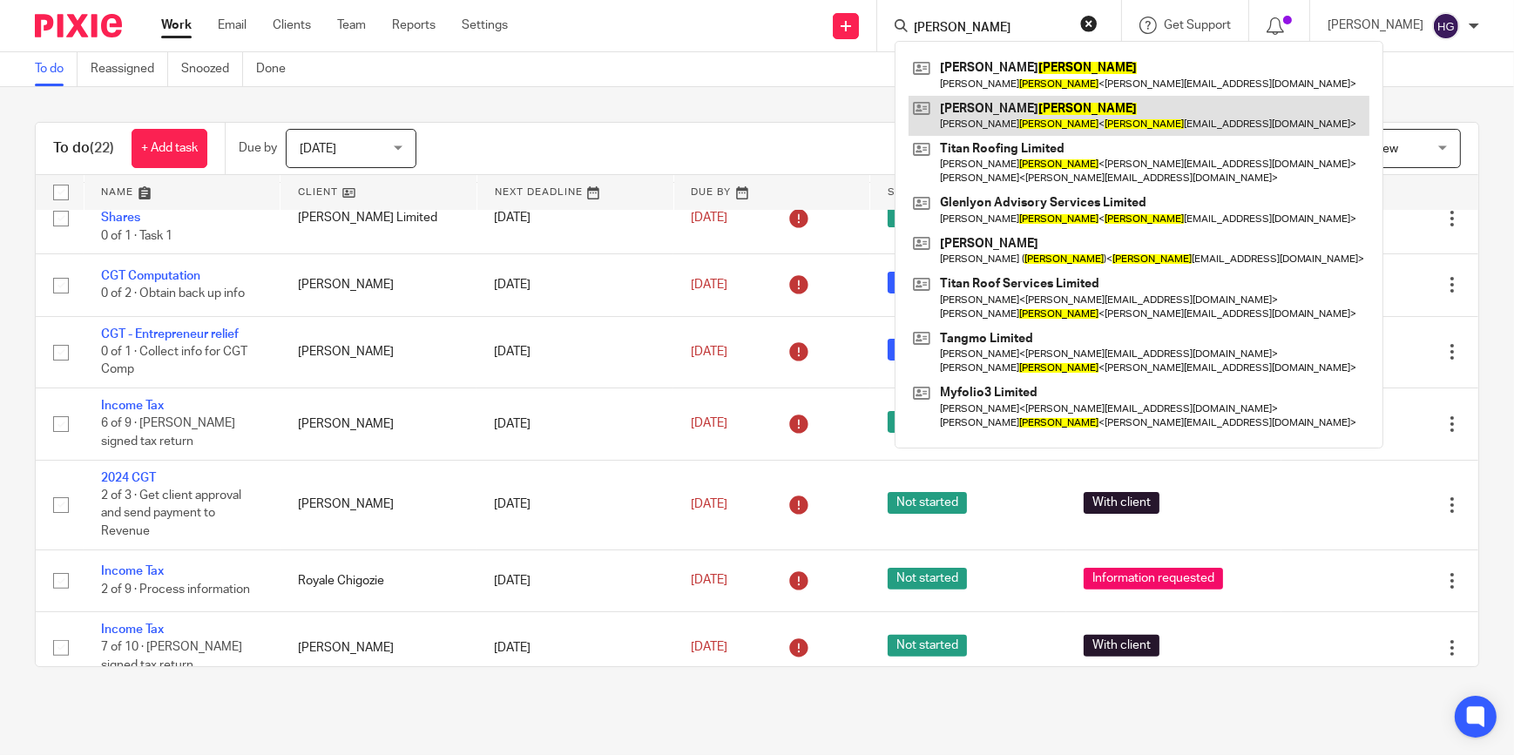
type input "kennedy"
click at [1033, 104] on link at bounding box center [1139, 116] width 461 height 40
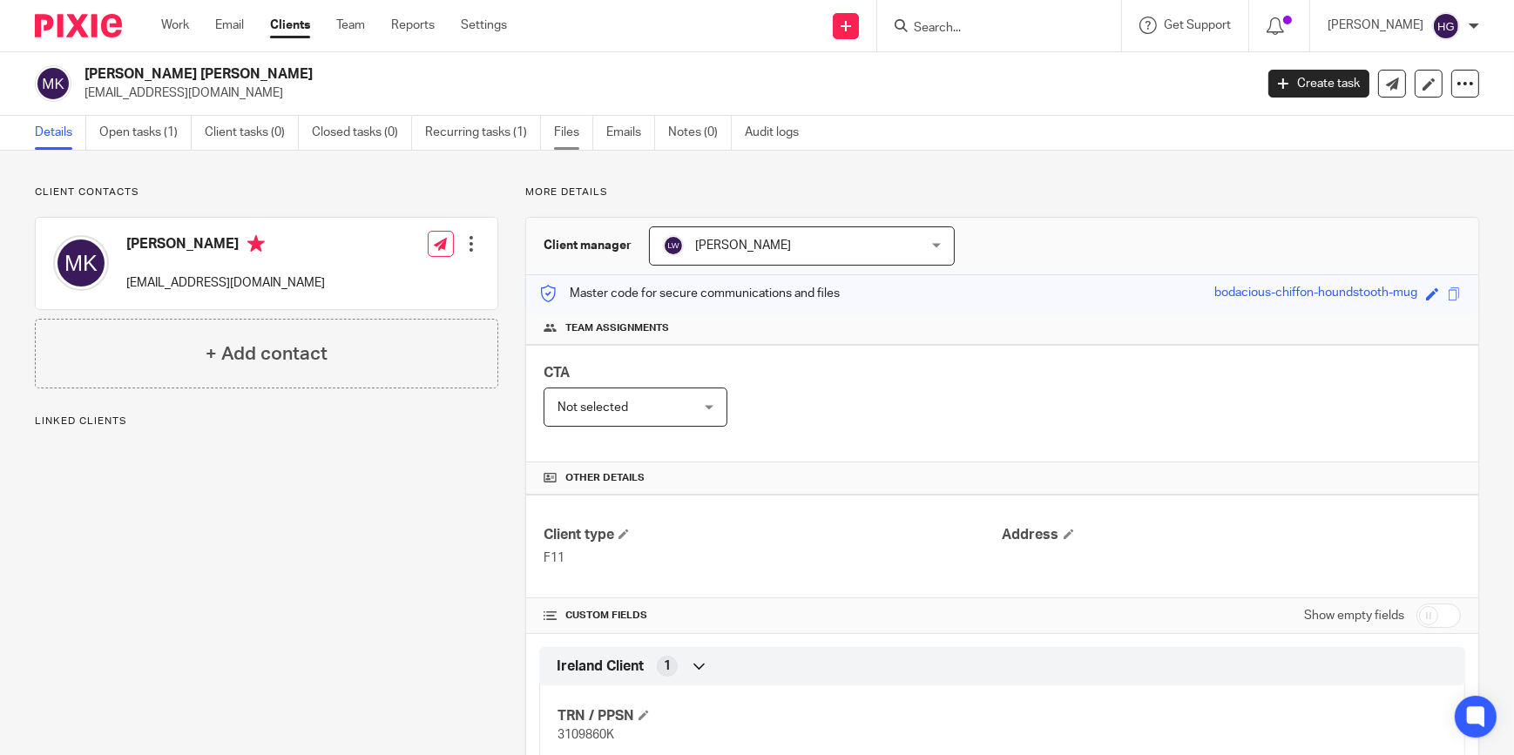
click at [566, 139] on link "Files" at bounding box center [573, 133] width 39 height 34
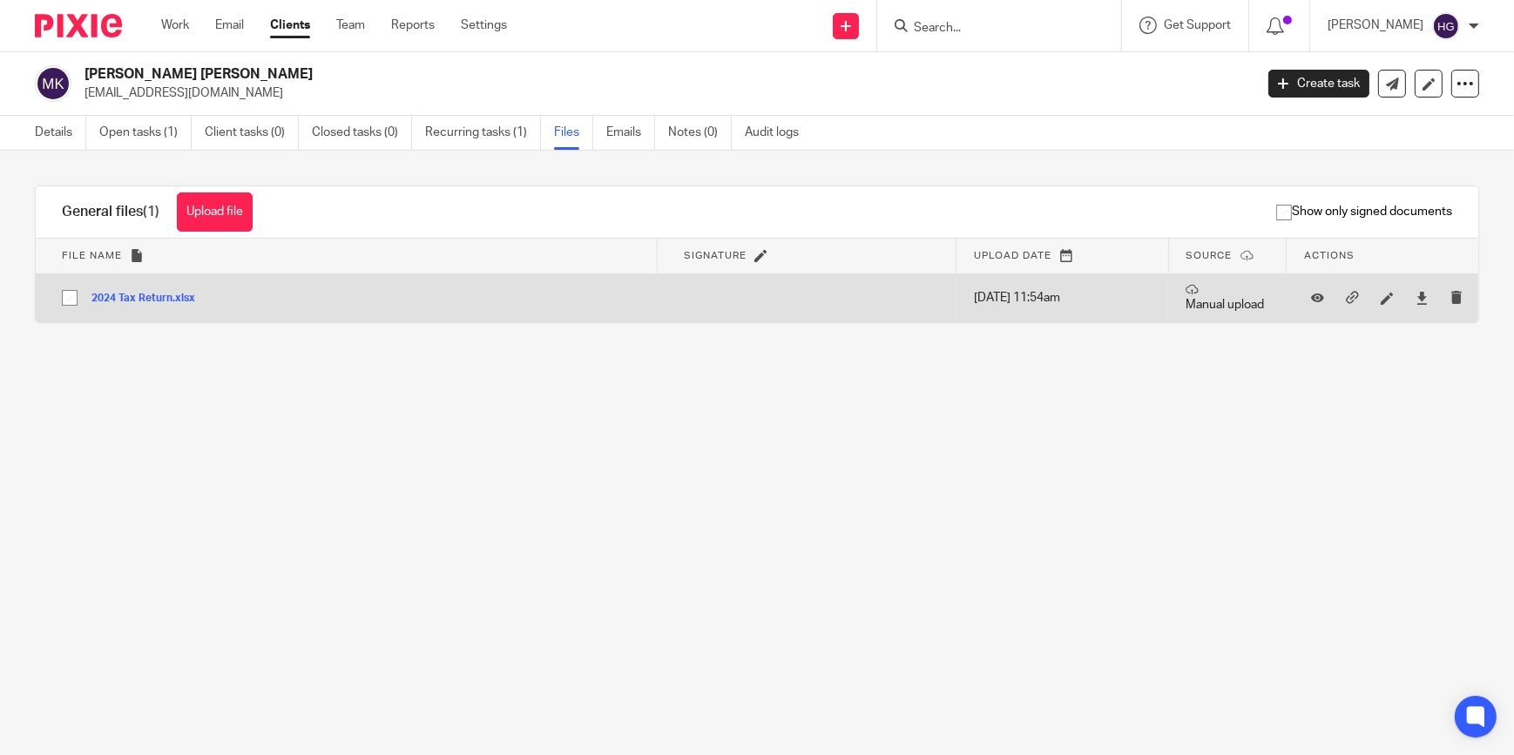
click at [127, 295] on button "2024 Tax Return.xlsx" at bounding box center [149, 299] width 117 height 12
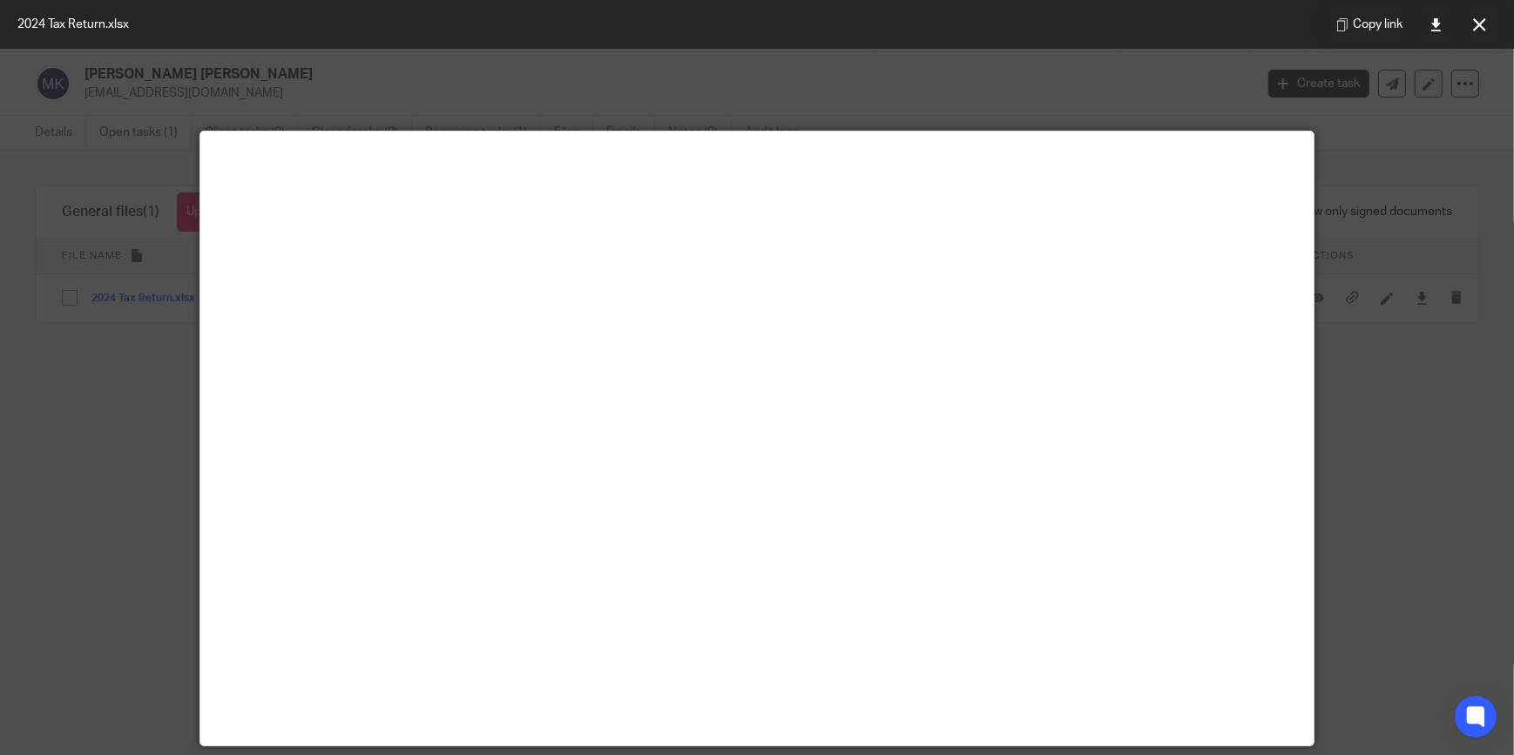
click at [938, 84] on div at bounding box center [757, 377] width 1514 height 755
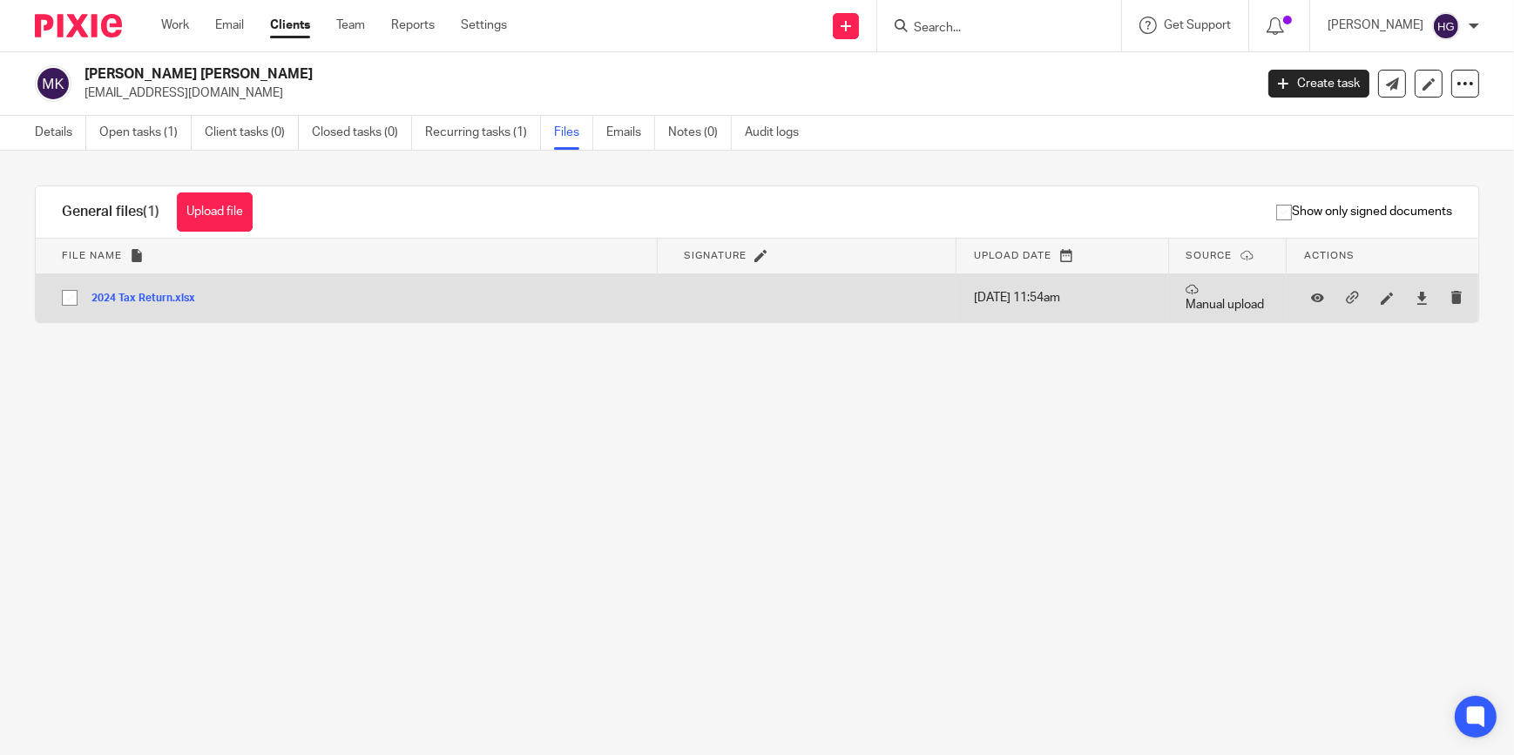
click at [70, 296] on input "checkbox" at bounding box center [69, 297] width 33 height 33
checkbox input "true"
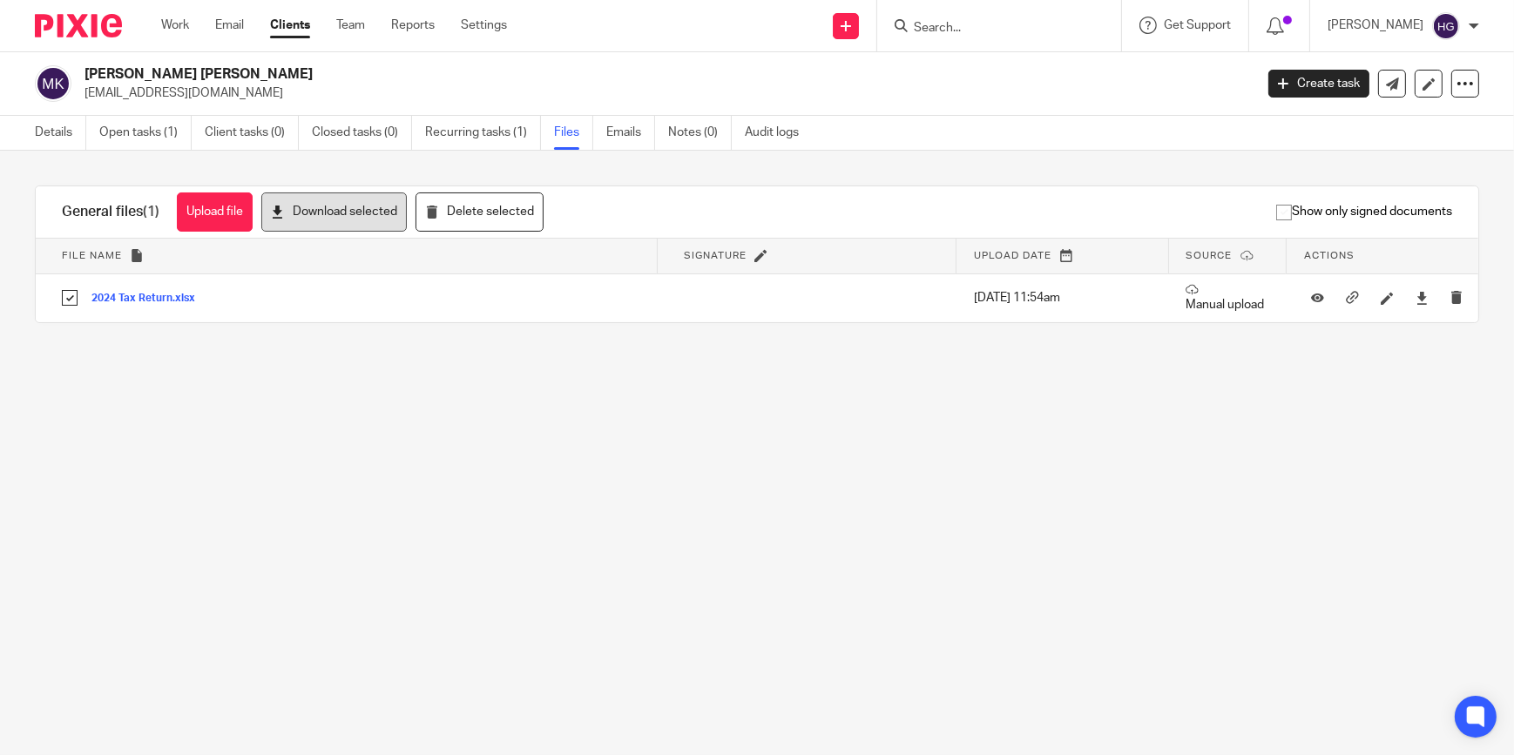
click at [325, 213] on button "Download selected" at bounding box center [334, 212] width 146 height 39
click at [574, 51] on div "Work Email Clients Team Reports Settings Work Email Clients Team Reports Settin…" at bounding box center [757, 26] width 1514 height 52
click at [132, 146] on link "Open tasks (1)" at bounding box center [145, 133] width 92 height 34
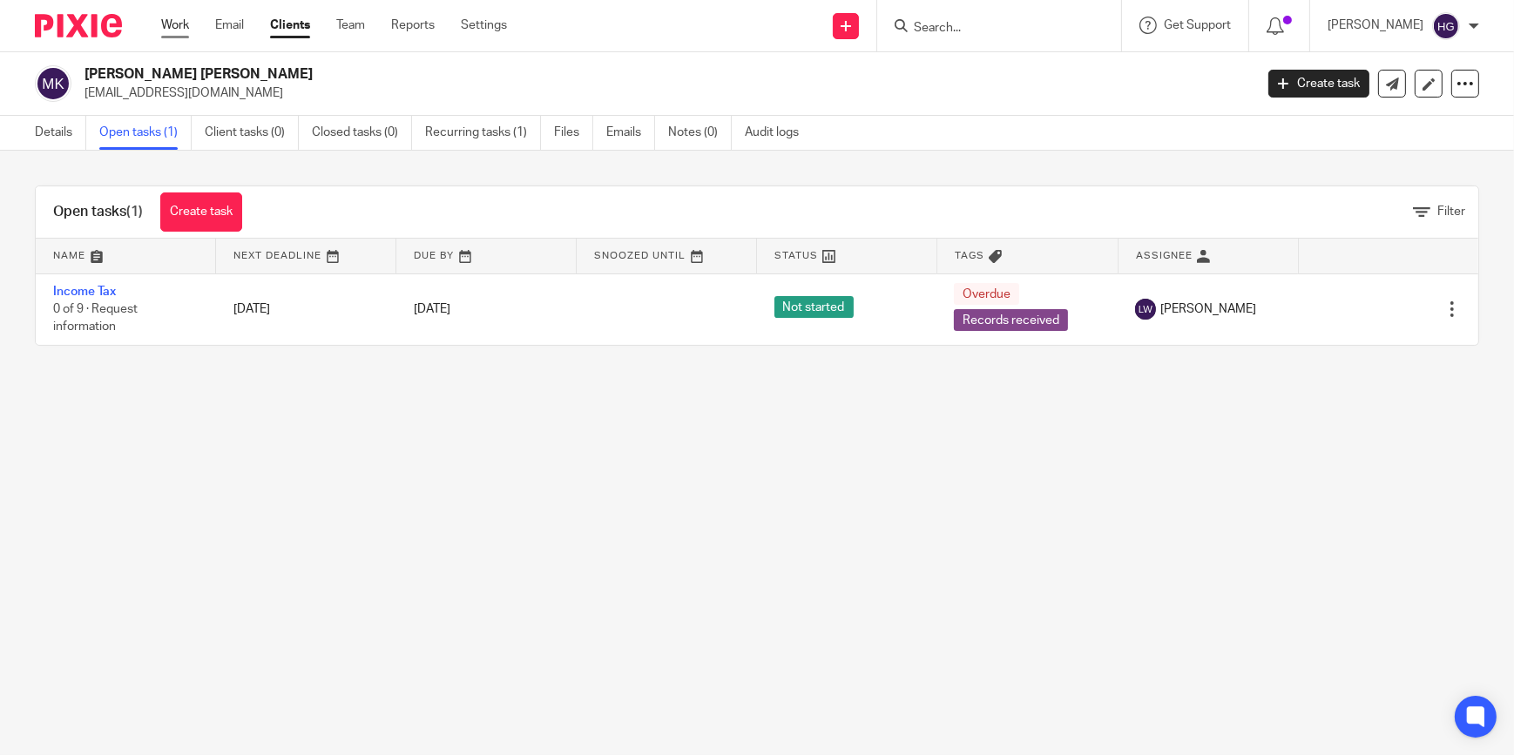
click at [176, 29] on link "Work" at bounding box center [175, 25] width 28 height 17
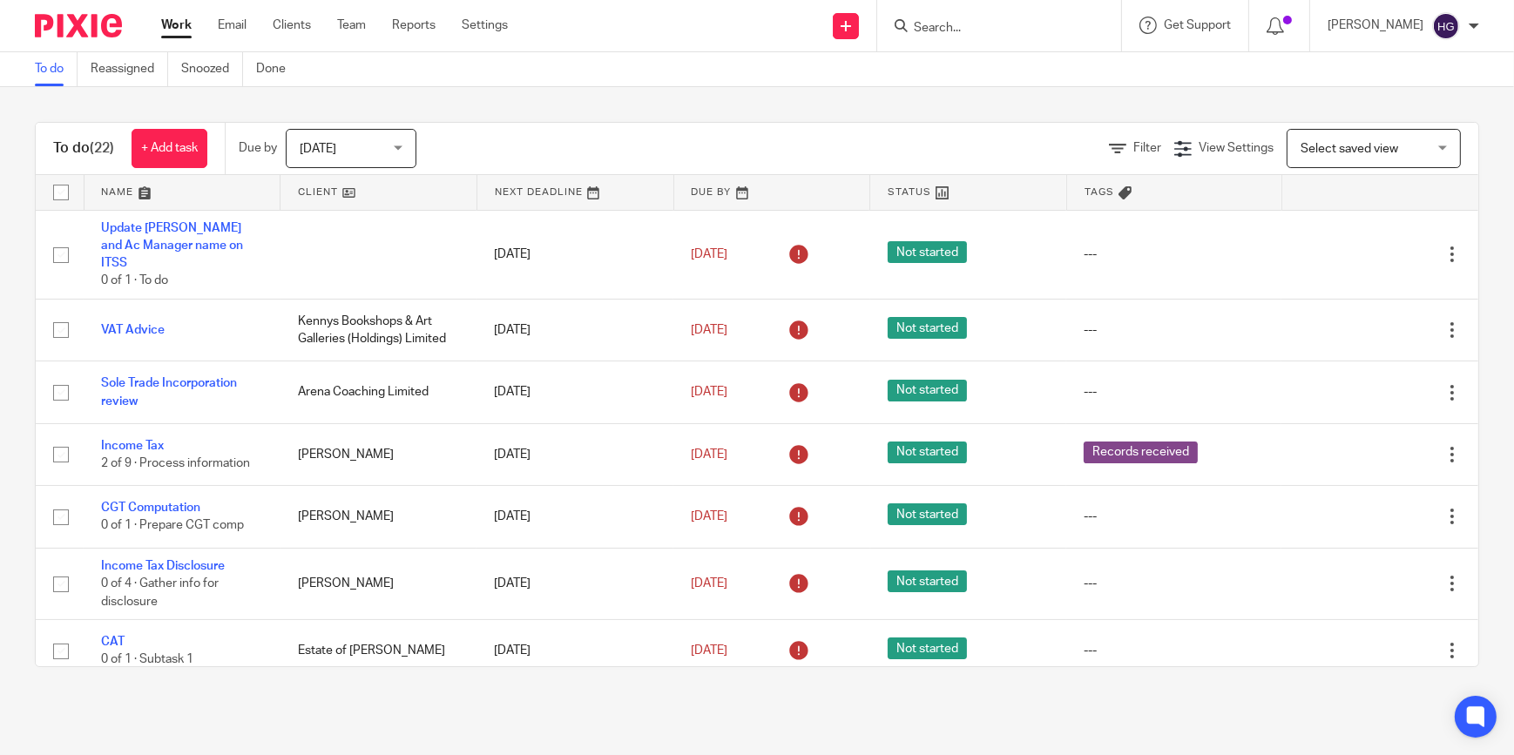
click at [952, 25] on input "Search" at bounding box center [990, 29] width 157 height 16
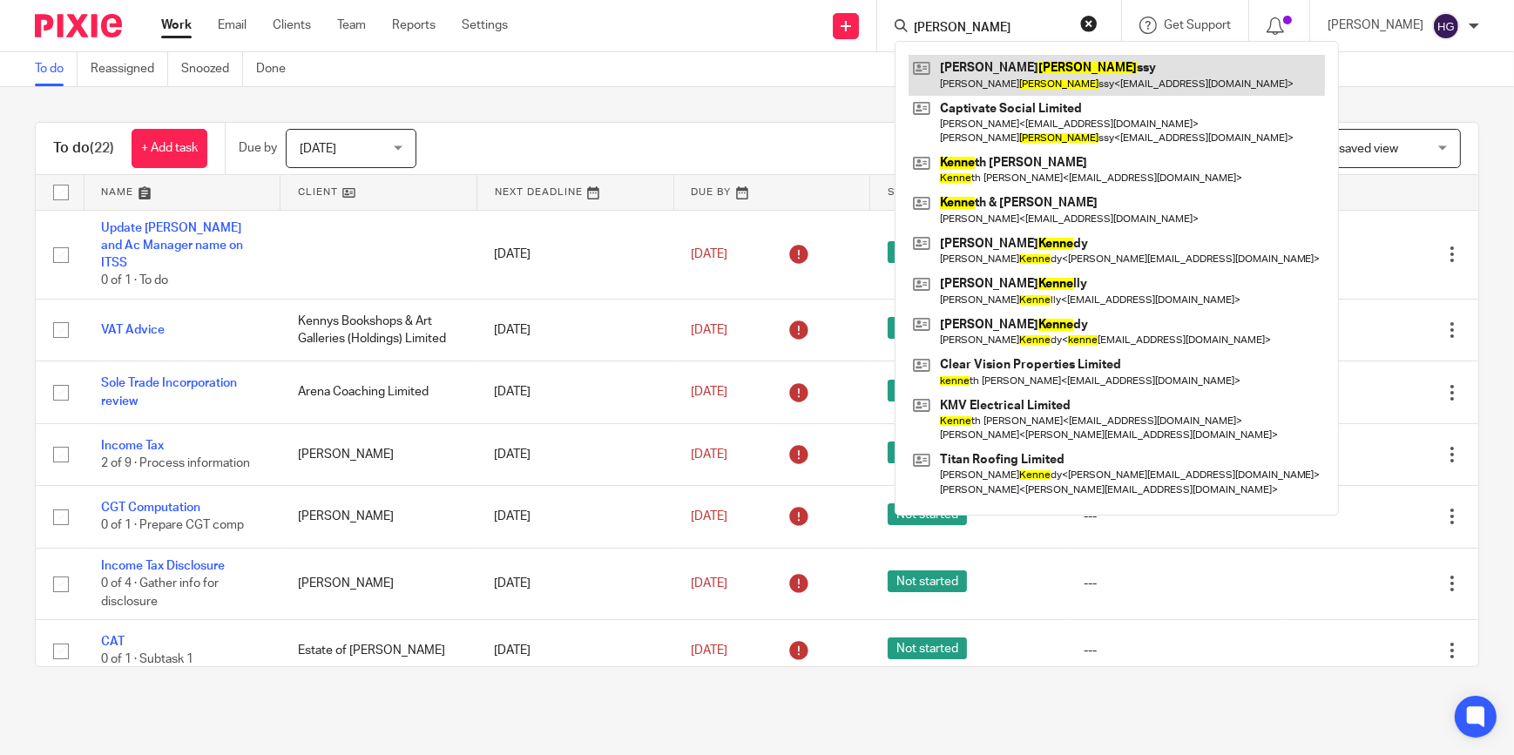
type input "[PERSON_NAME]"
click at [1075, 68] on link at bounding box center [1117, 75] width 416 height 40
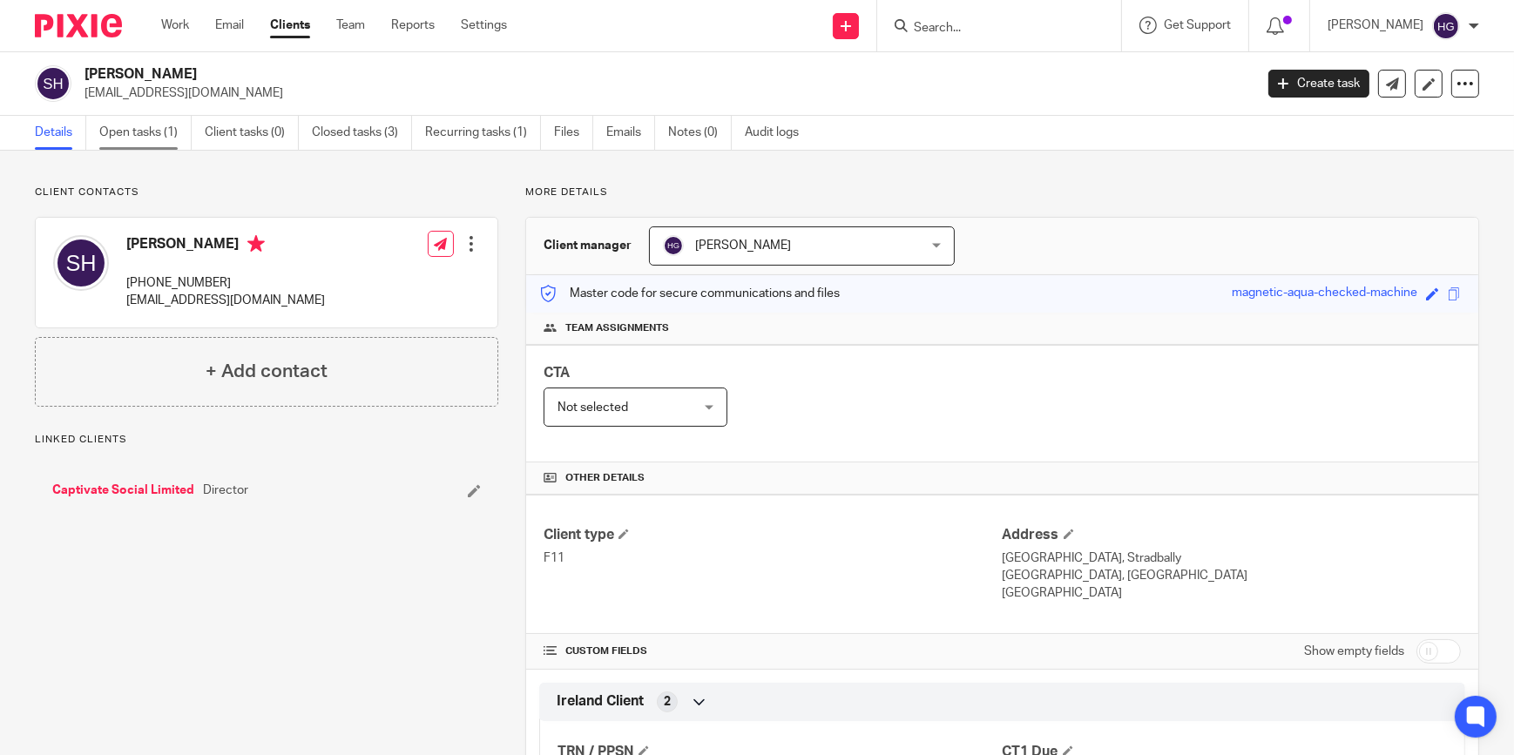
click at [164, 131] on link "Open tasks (1)" at bounding box center [145, 133] width 92 height 34
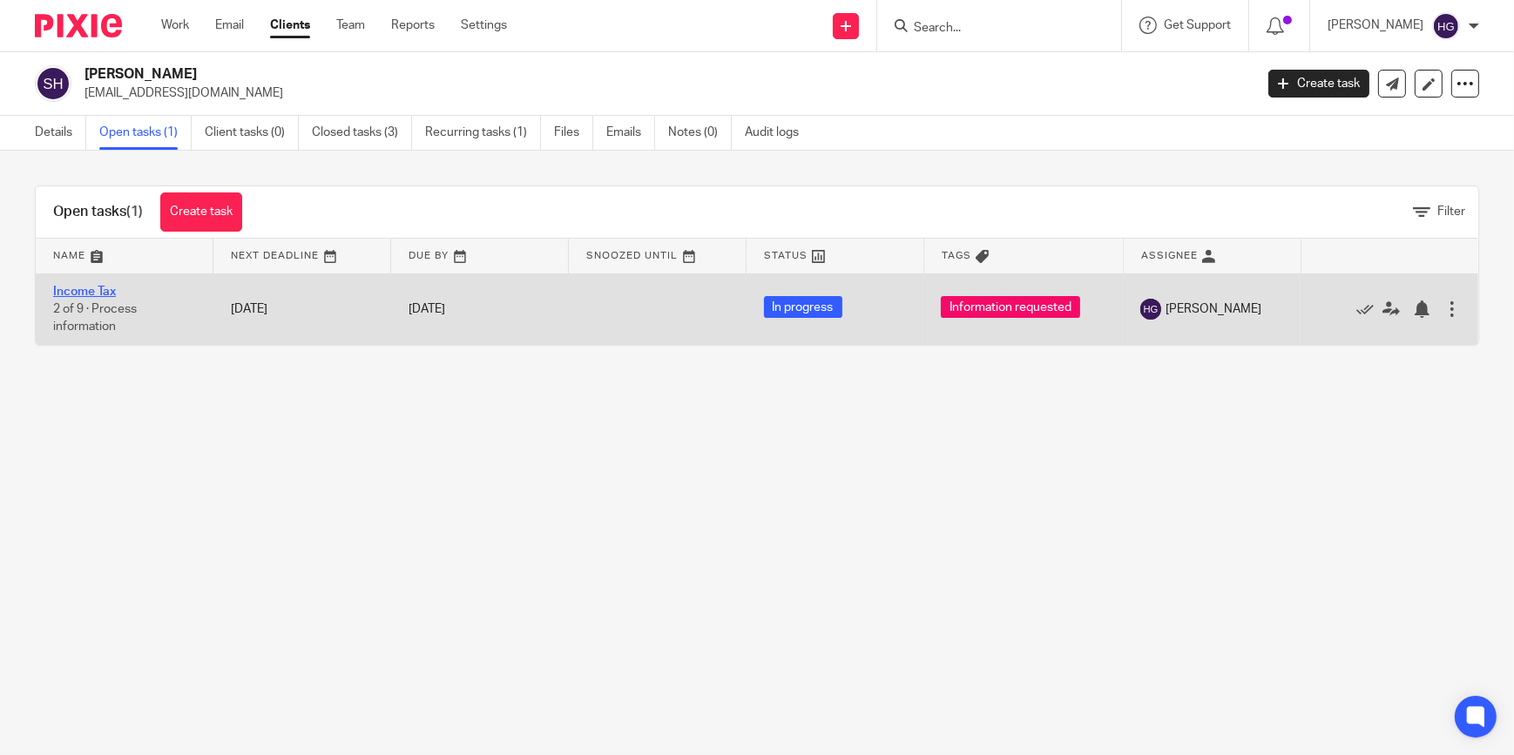
click at [108, 291] on link "Income Tax" at bounding box center [84, 292] width 63 height 12
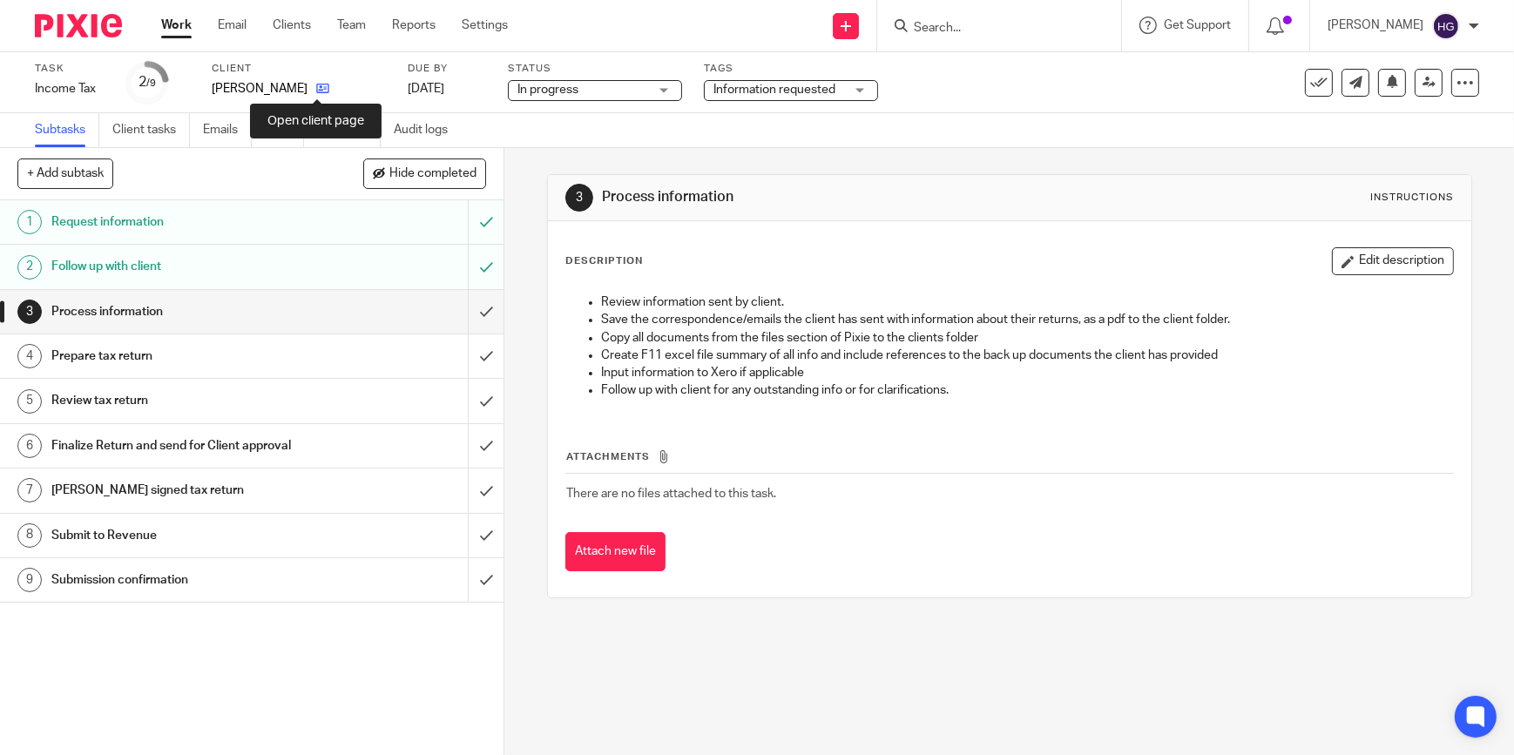
click at [318, 87] on icon at bounding box center [322, 88] width 13 height 13
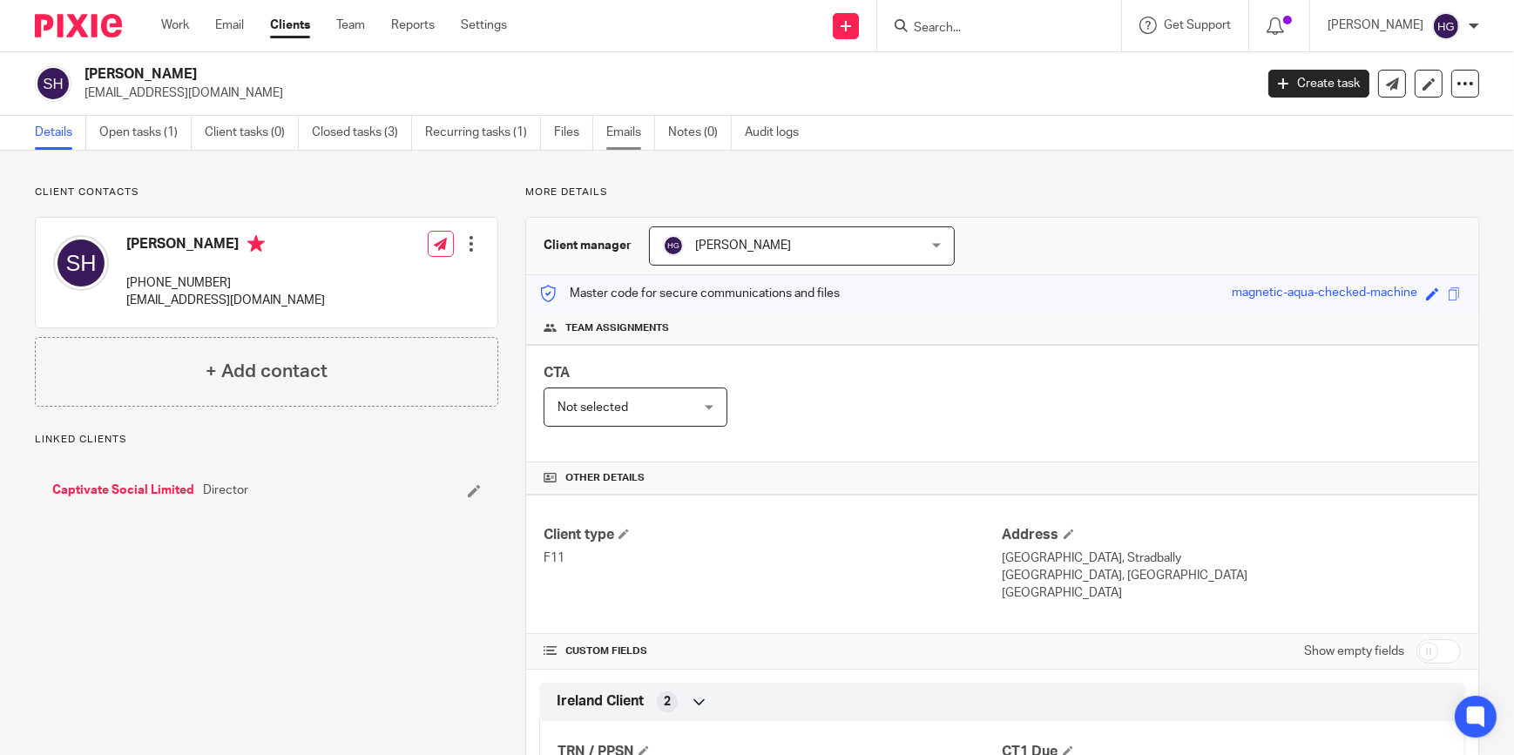
click at [617, 139] on link "Emails" at bounding box center [630, 133] width 49 height 34
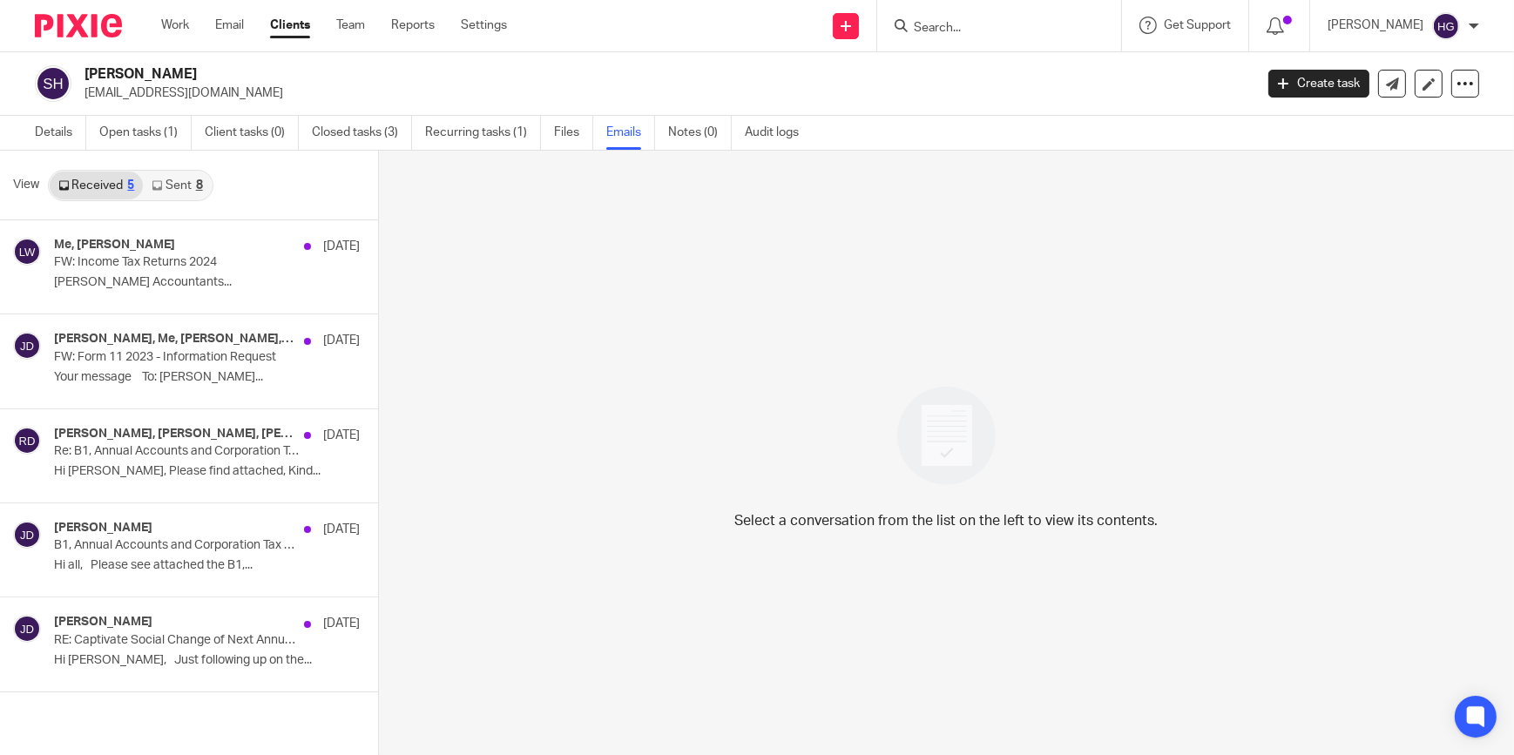
click at [189, 183] on link "Sent 8" at bounding box center [177, 186] width 68 height 28
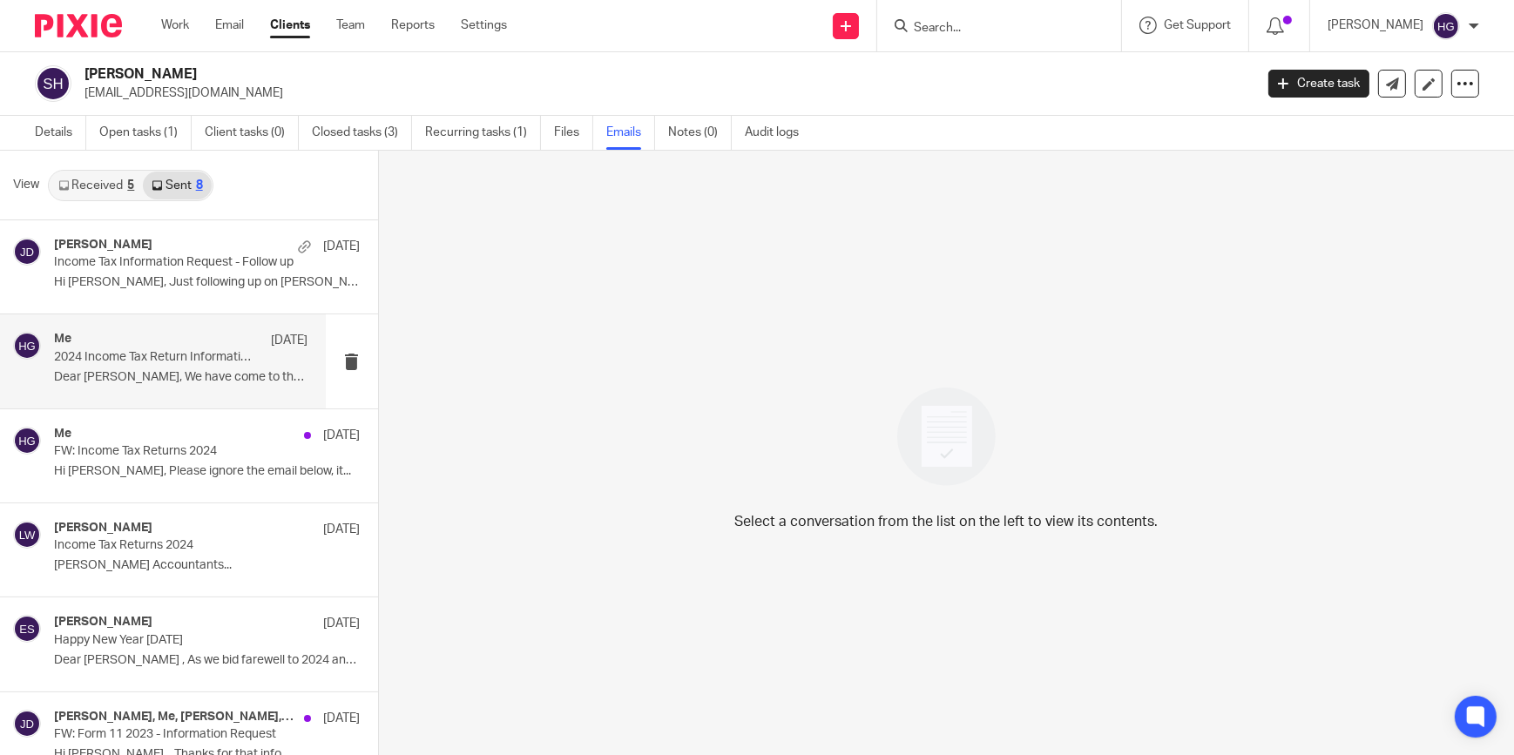
click at [118, 359] on p "2024 Income Tax Return Information Request" at bounding box center [155, 357] width 203 height 15
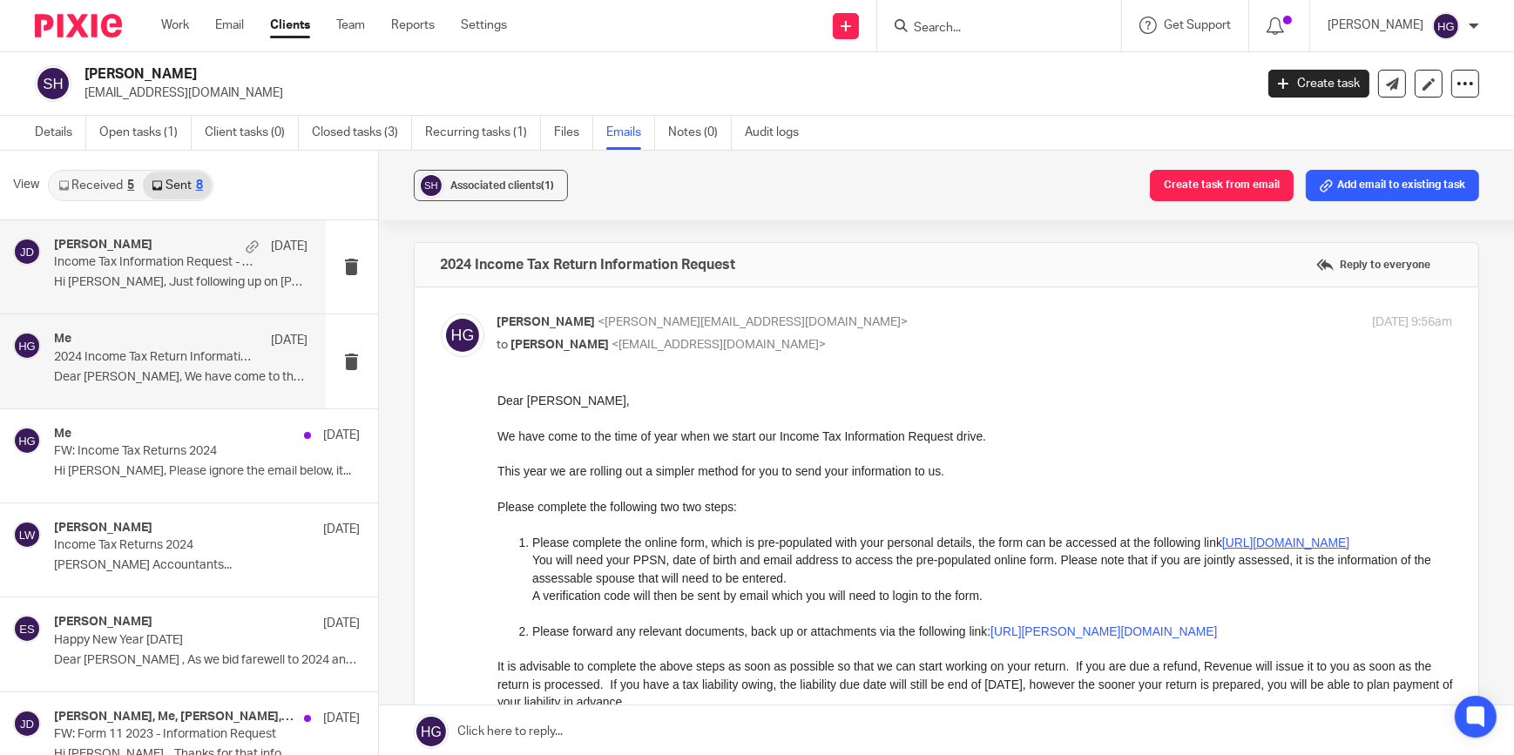
click at [126, 279] on p "Hi Sarah, Just following up on Helen's..." at bounding box center [181, 282] width 254 height 15
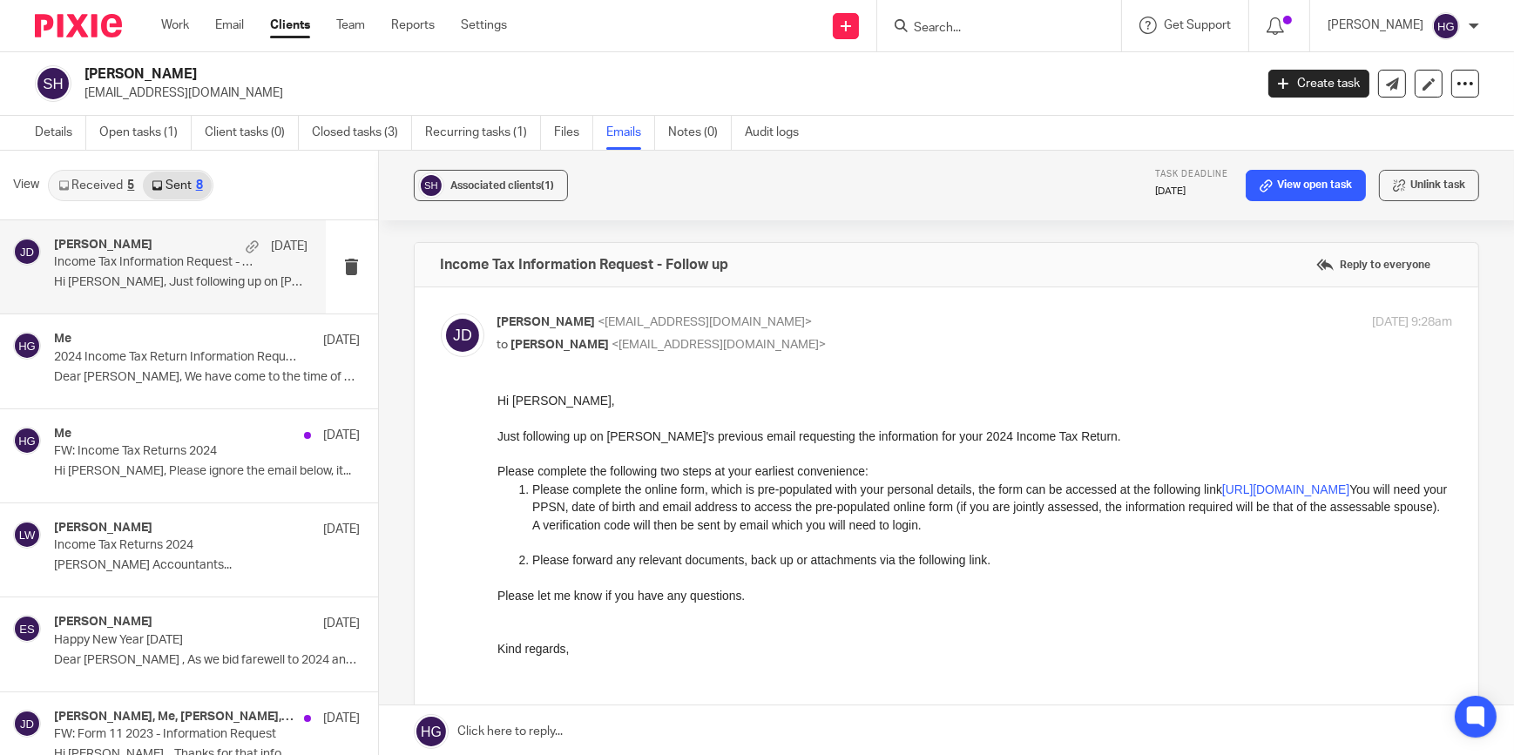
click at [100, 189] on link "Received 5" at bounding box center [96, 186] width 93 height 28
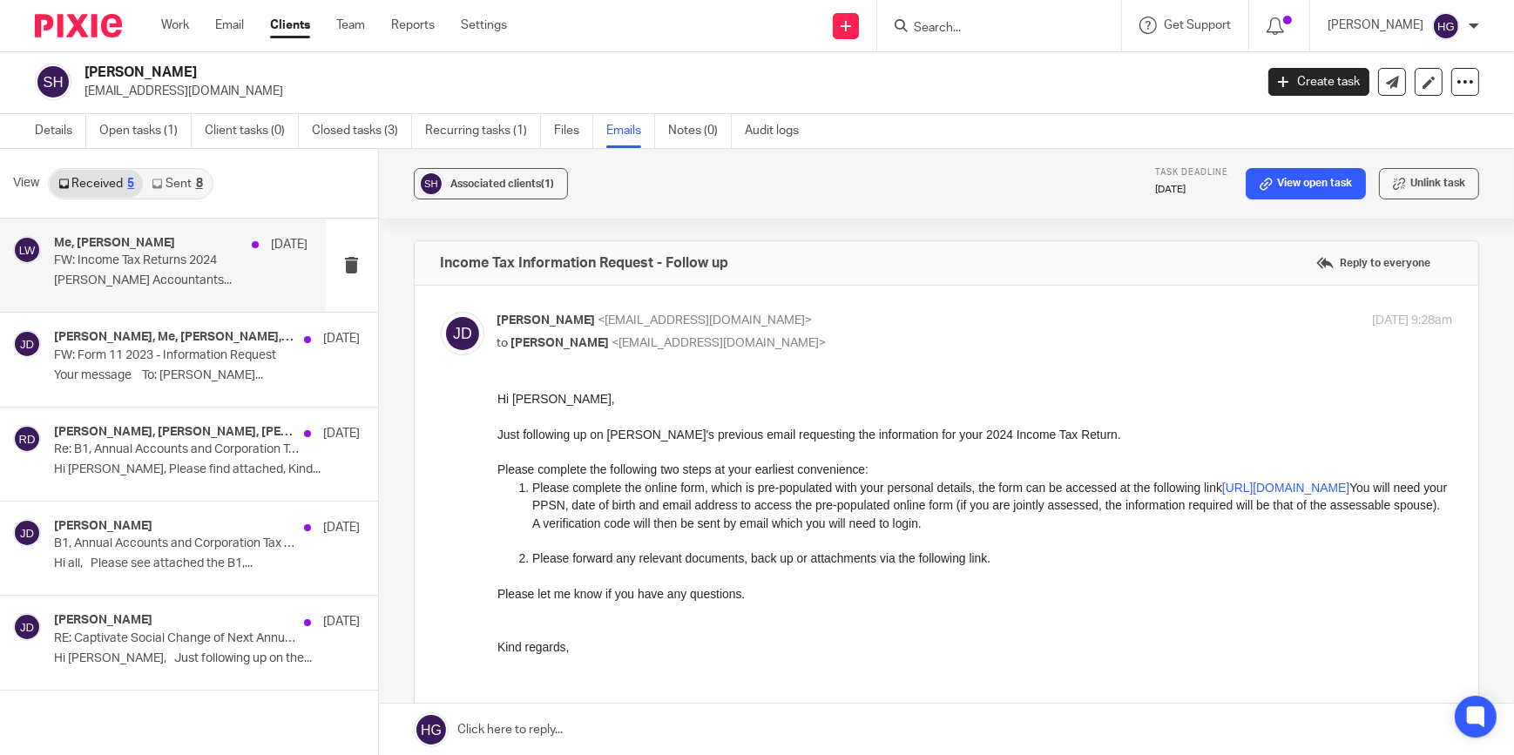
click at [159, 267] on p "FW: Income Tax Returns 2024" at bounding box center [155, 261] width 203 height 15
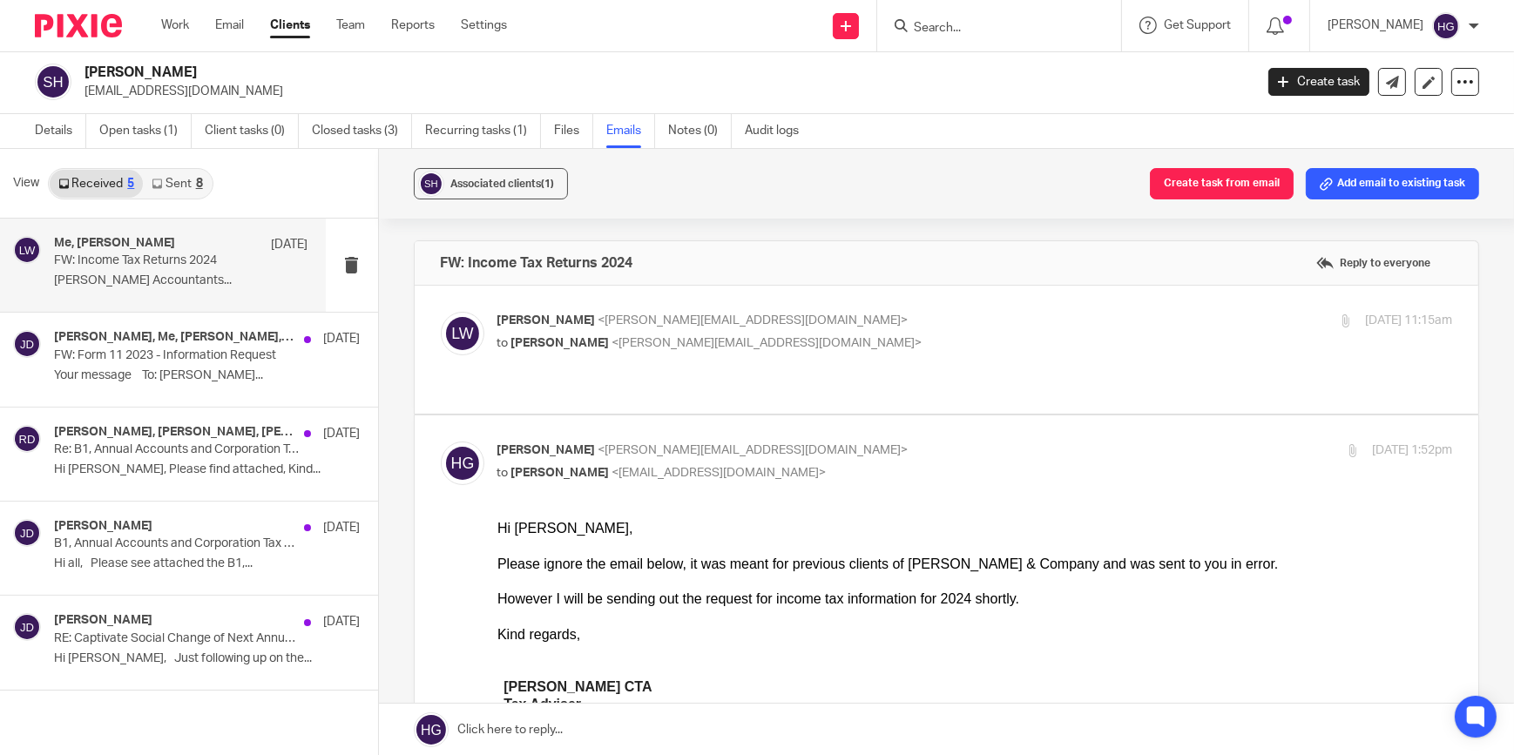
scroll to position [0, 0]
click at [173, 183] on link "Sent 8" at bounding box center [177, 184] width 68 height 28
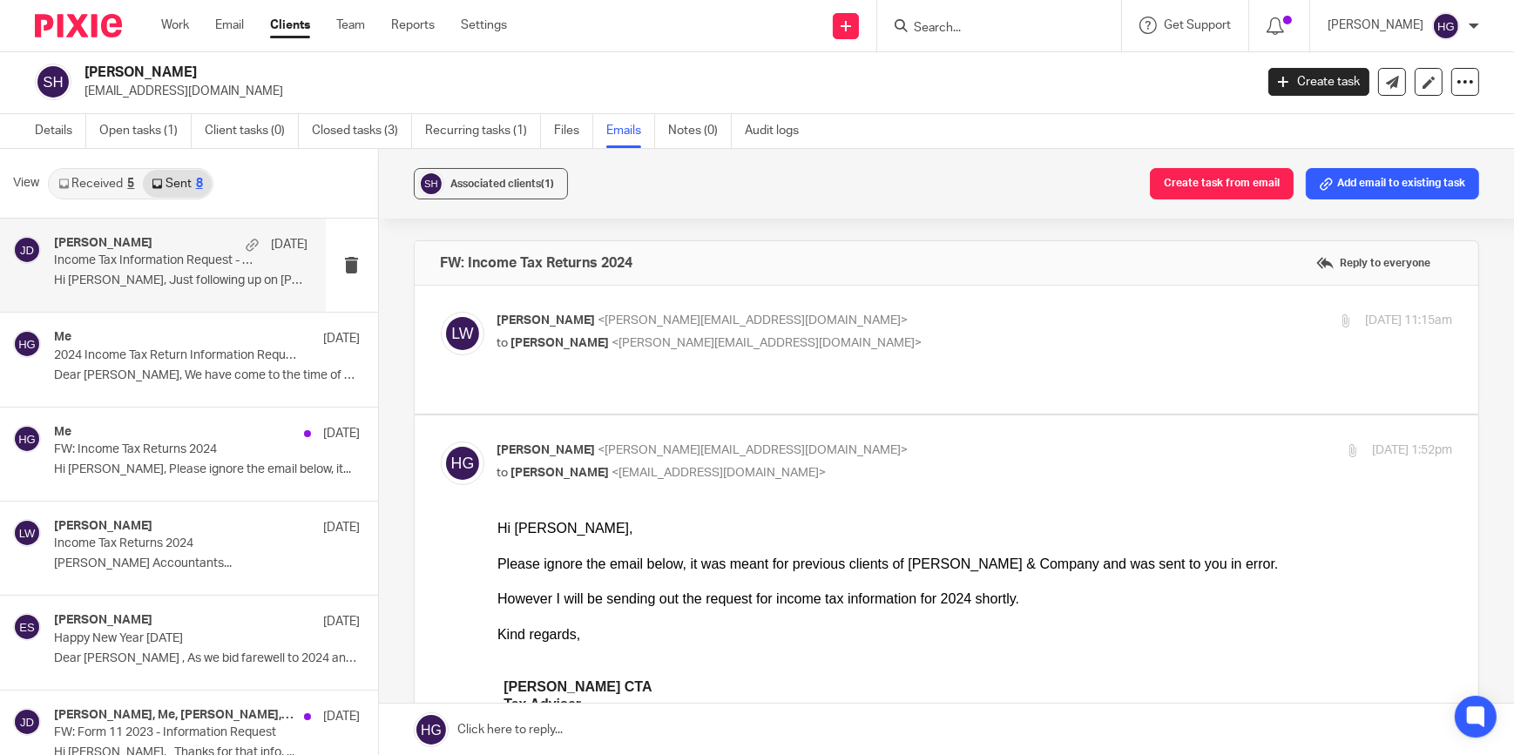
click at [156, 274] on p "Hi Sarah, Just following up on Helen's..." at bounding box center [181, 281] width 254 height 15
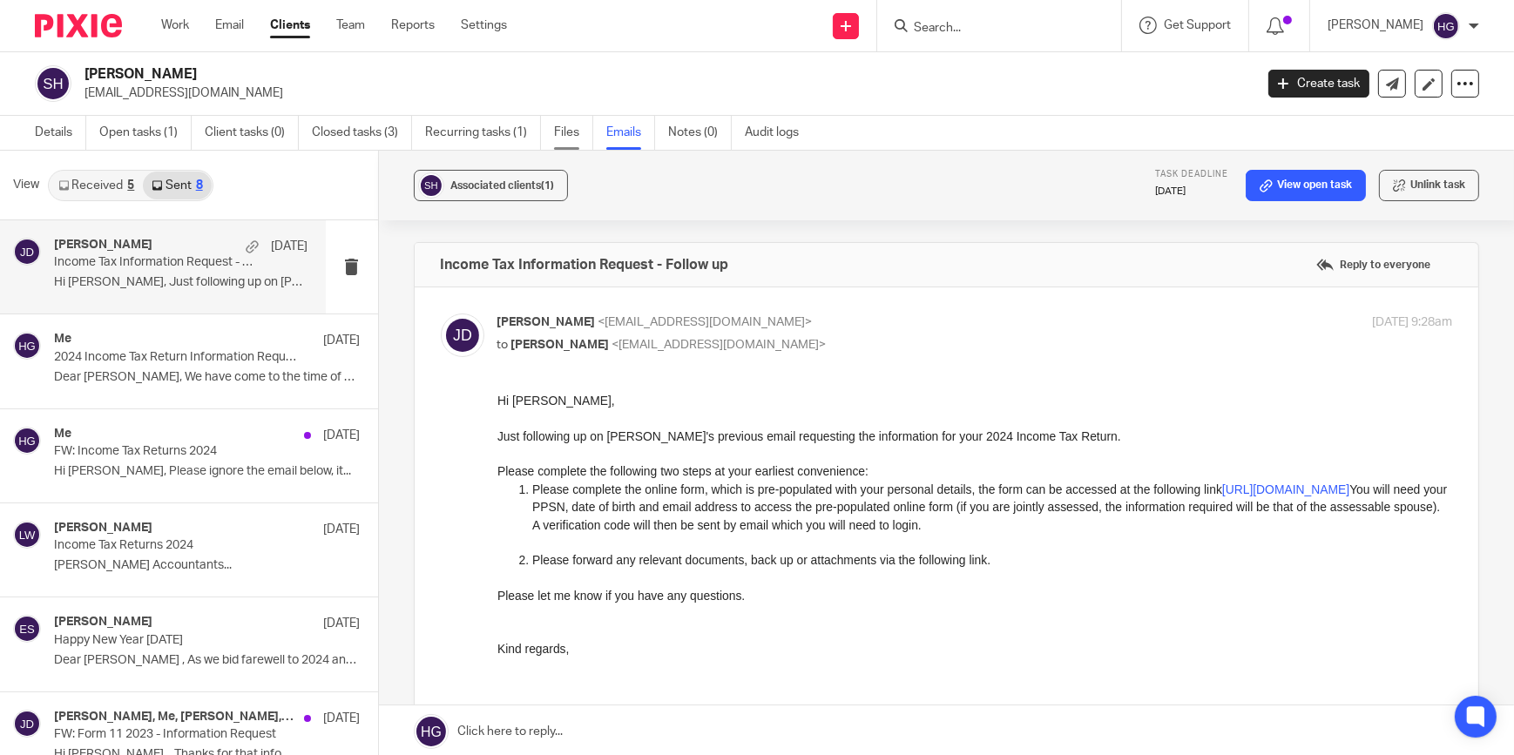
click at [566, 126] on link "Files" at bounding box center [573, 133] width 39 height 34
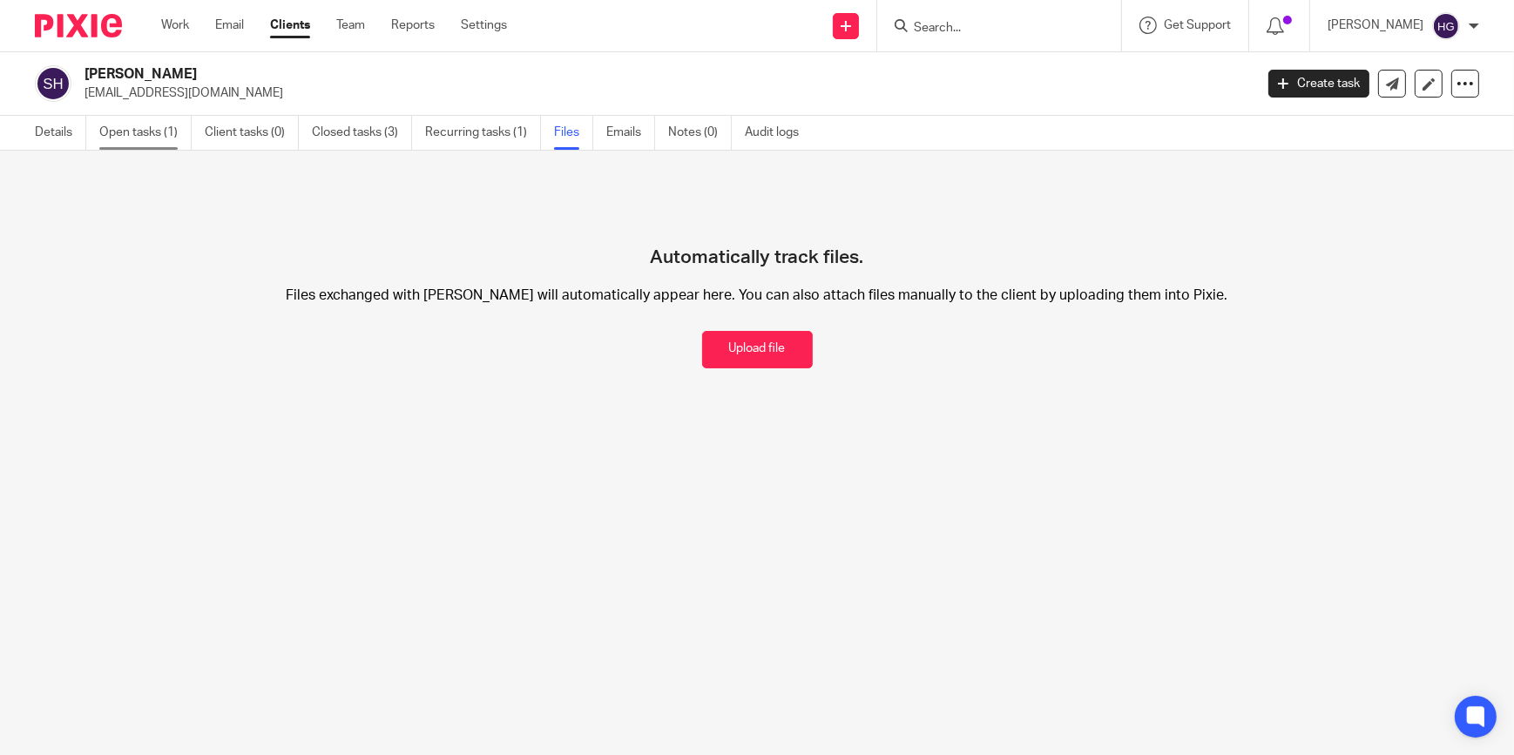
click at [156, 126] on link "Open tasks (1)" at bounding box center [145, 133] width 92 height 34
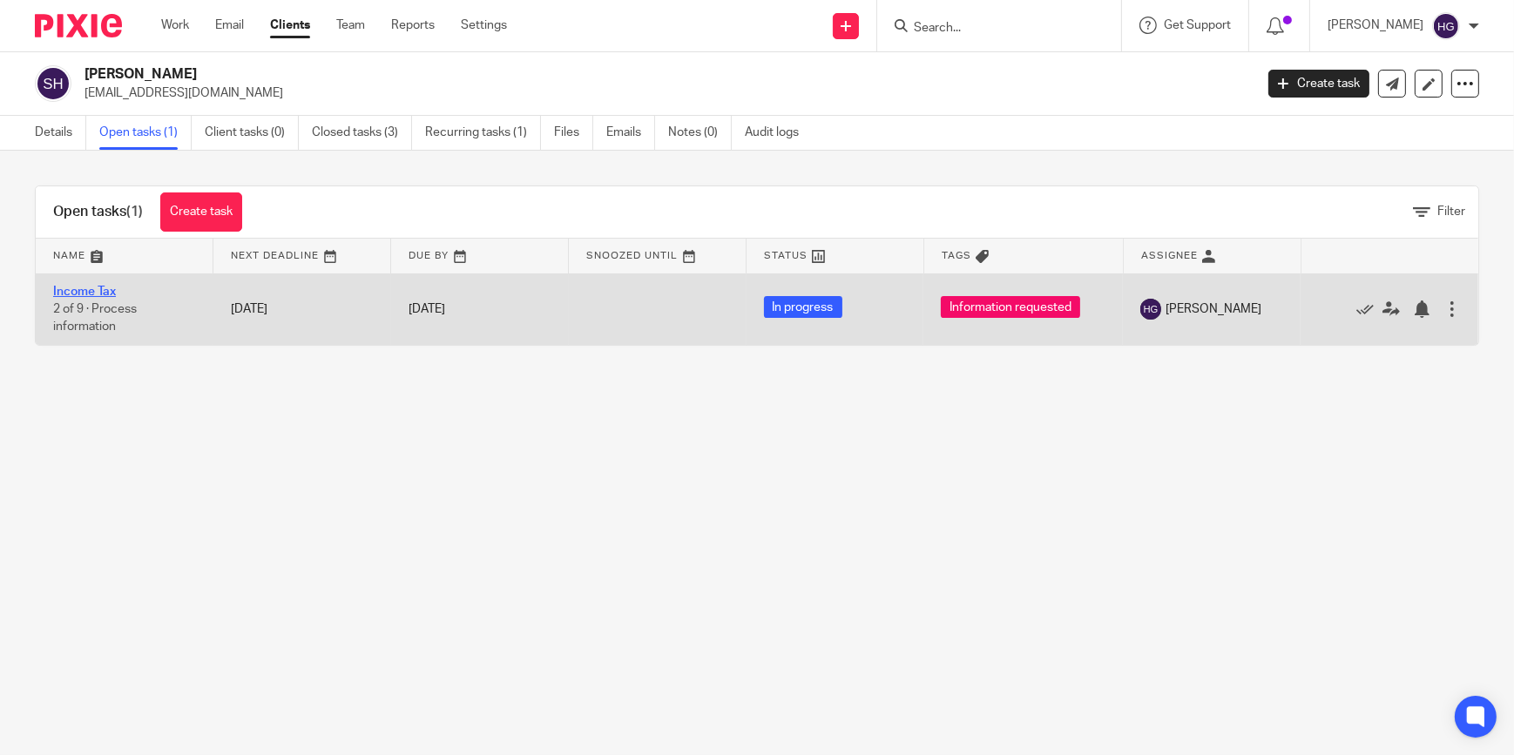
click at [95, 291] on link "Income Tax" at bounding box center [84, 292] width 63 height 12
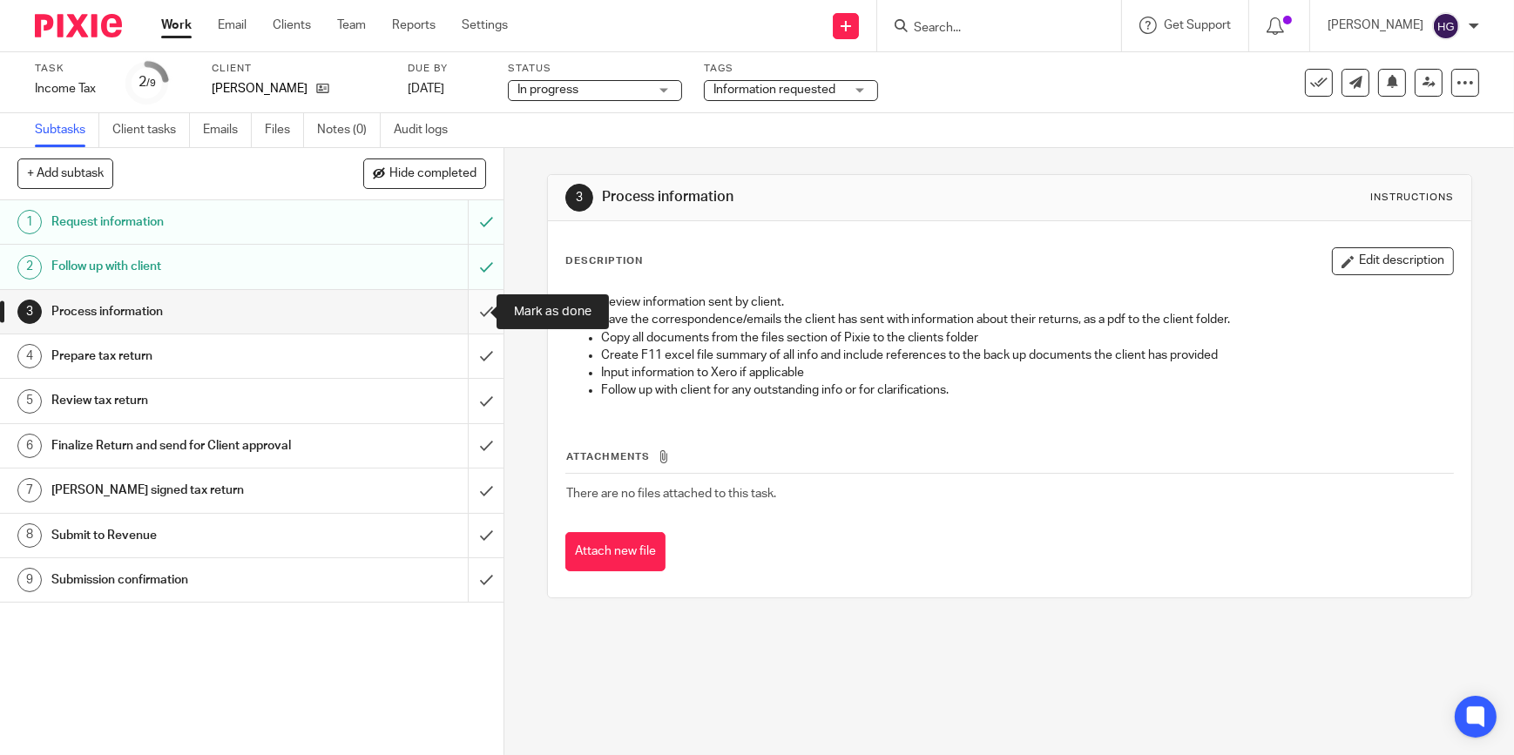
click at [469, 314] on input "submit" at bounding box center [252, 312] width 504 height 44
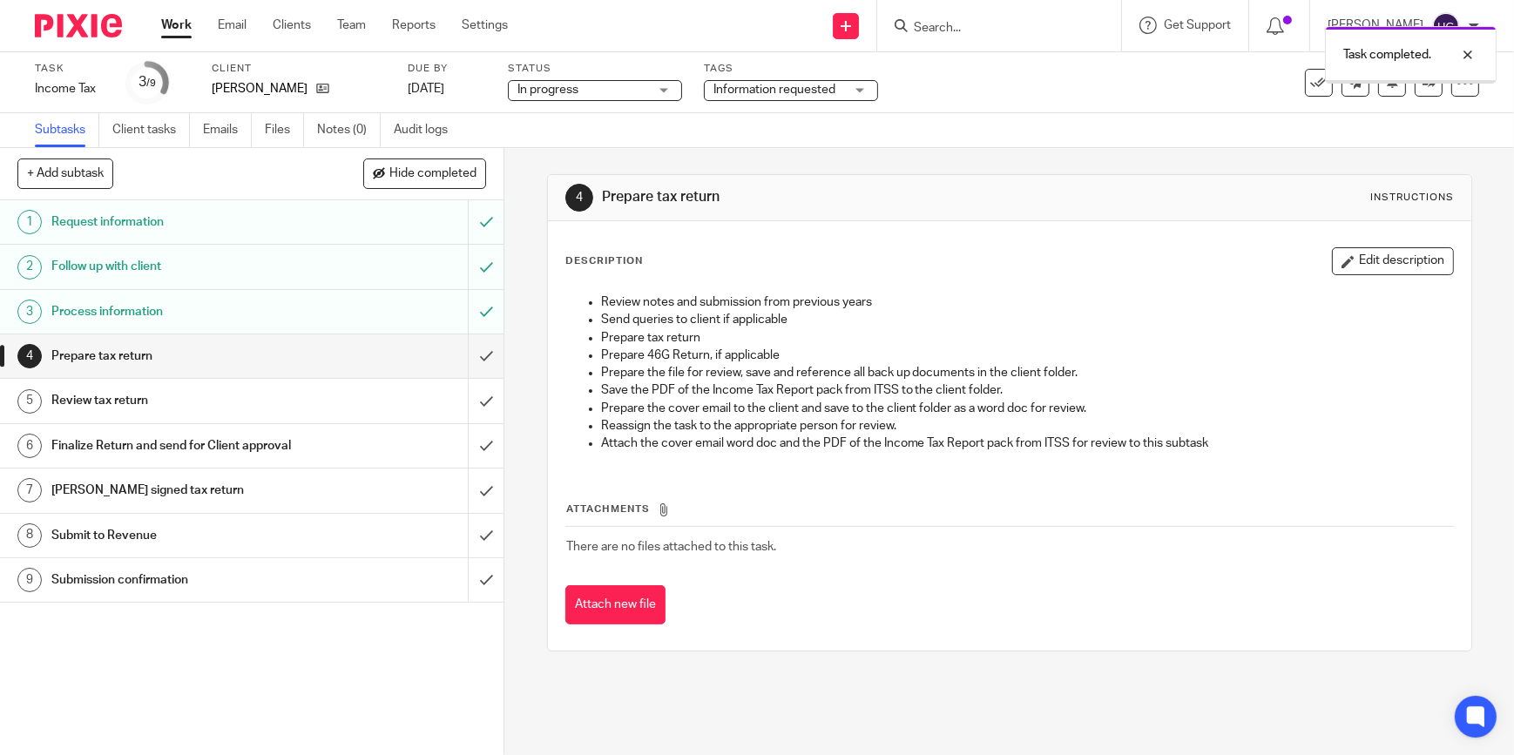
click at [473, 355] on input "submit" at bounding box center [252, 357] width 504 height 44
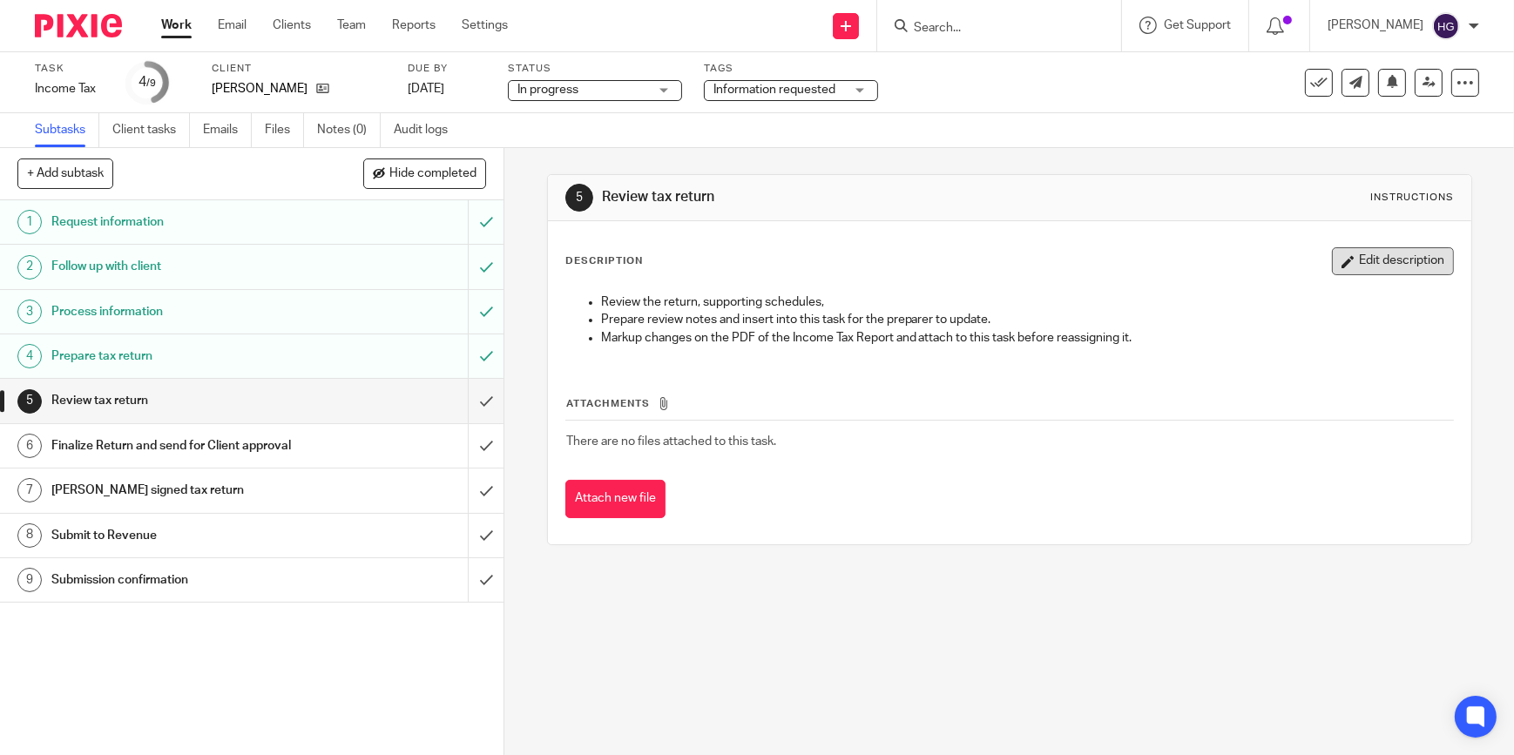
click at [1394, 268] on button "Edit description" at bounding box center [1393, 261] width 122 height 28
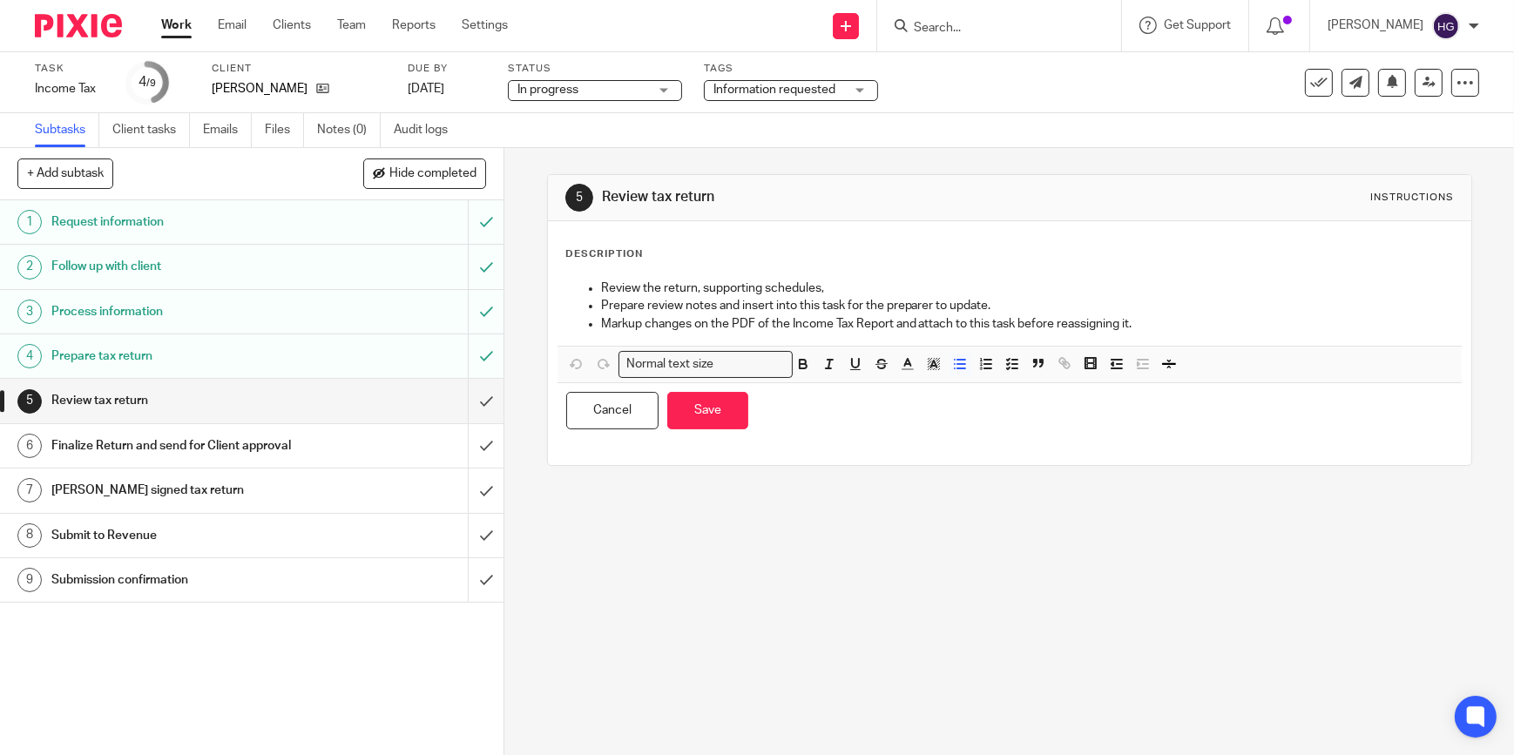
click at [592, 282] on ul "Review the return, supporting schedules, Prepare review notes and insert into t…" at bounding box center [1009, 306] width 887 height 53
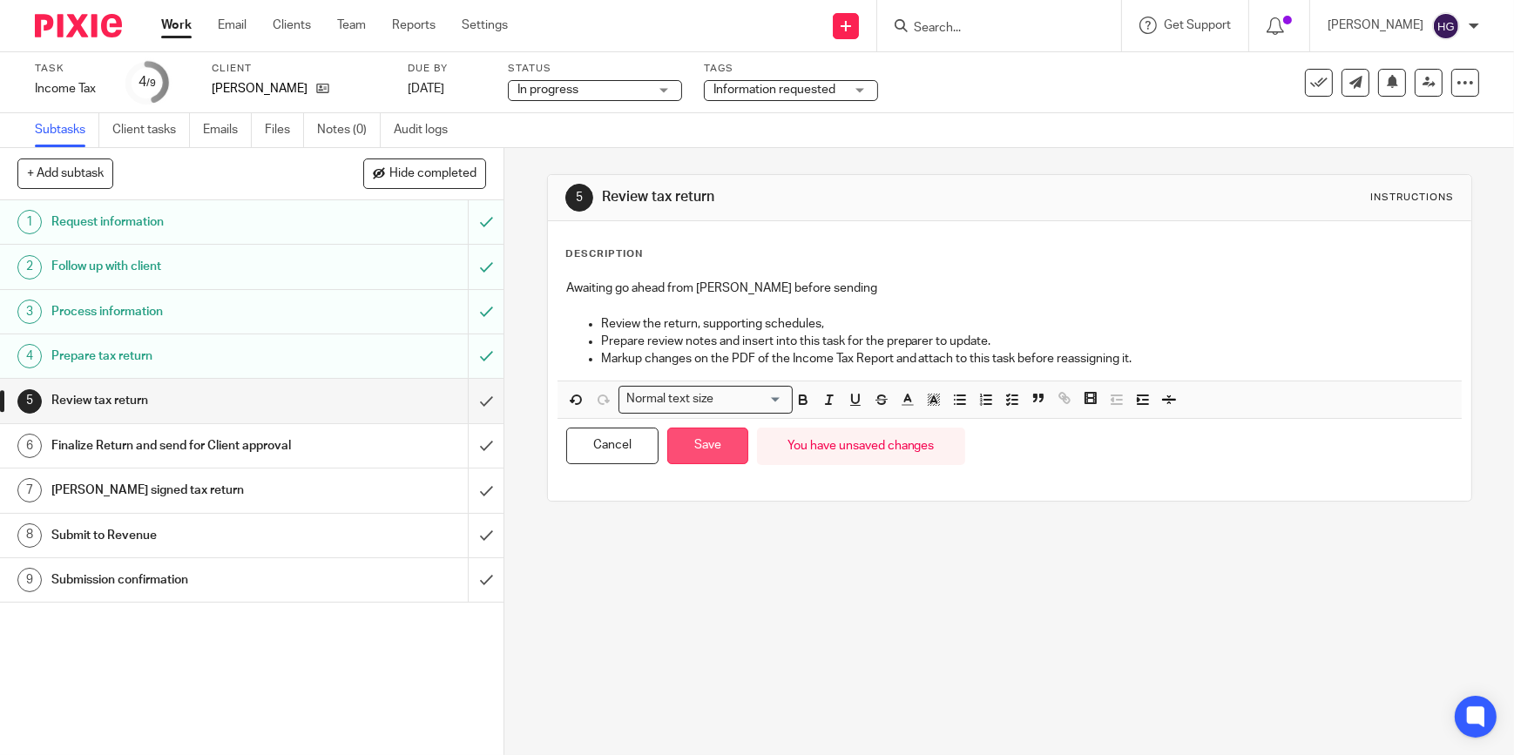
click at [717, 445] on button "Save" at bounding box center [707, 446] width 81 height 37
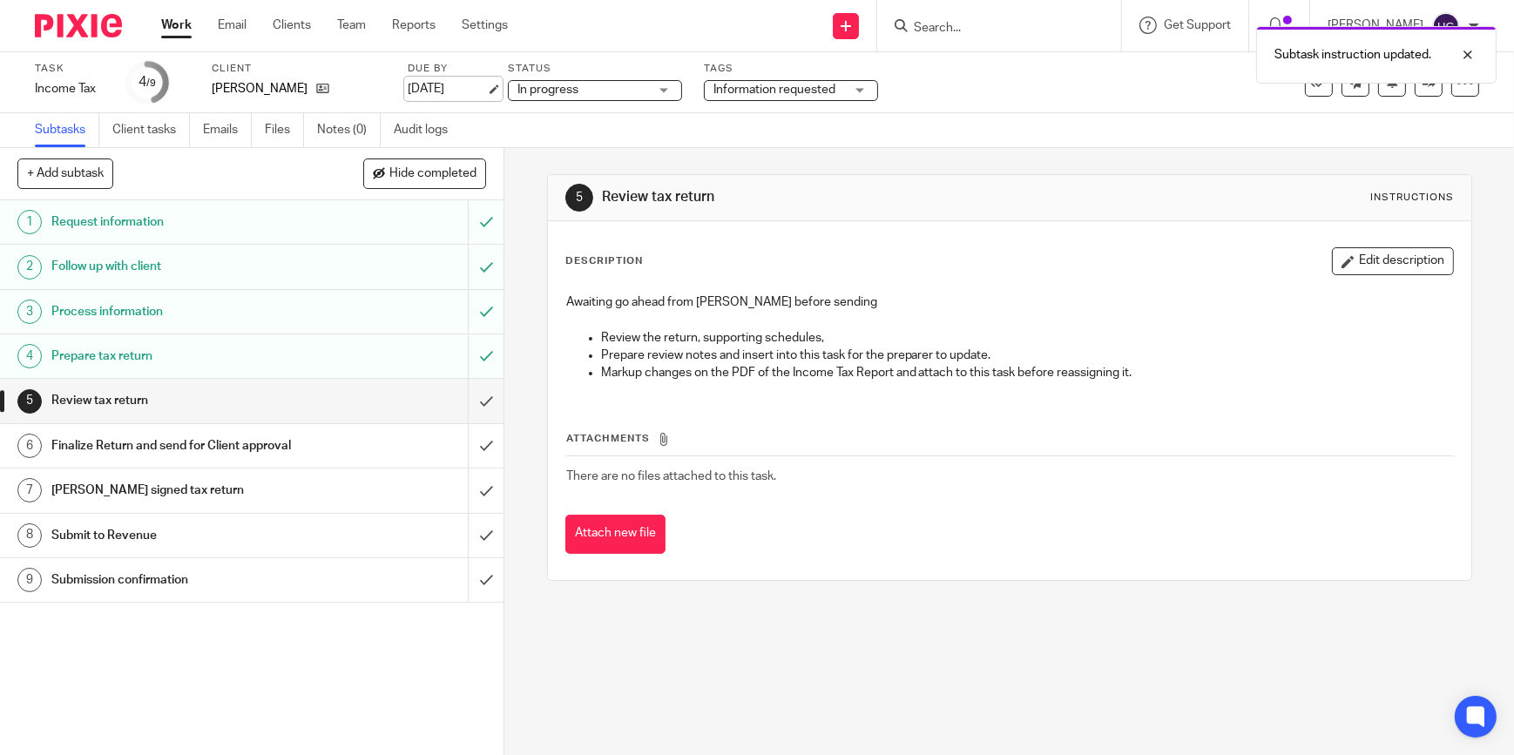
click at [454, 82] on link "13 Nov 2025" at bounding box center [447, 89] width 78 height 18
click at [174, 28] on link "Work" at bounding box center [176, 25] width 30 height 17
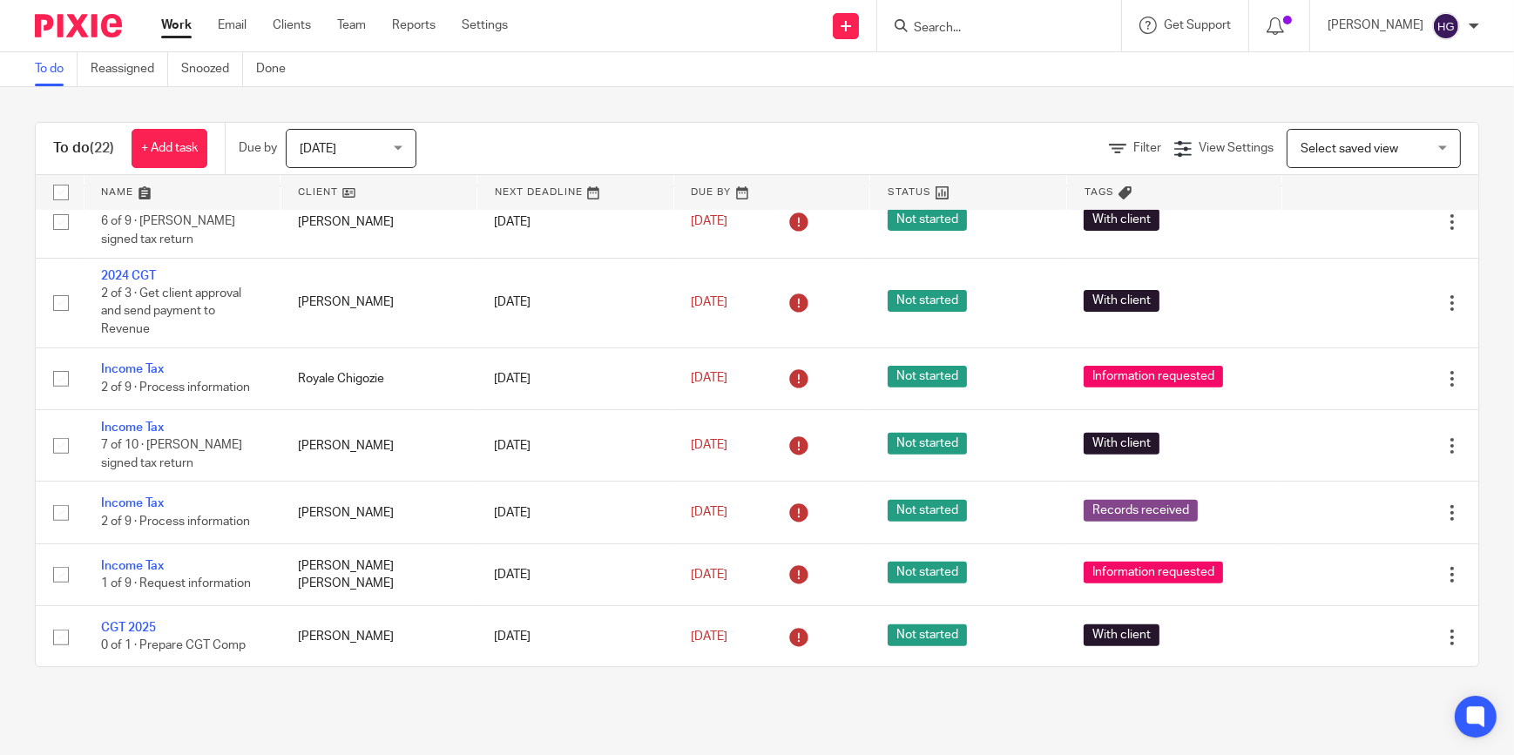
scroll to position [871, 0]
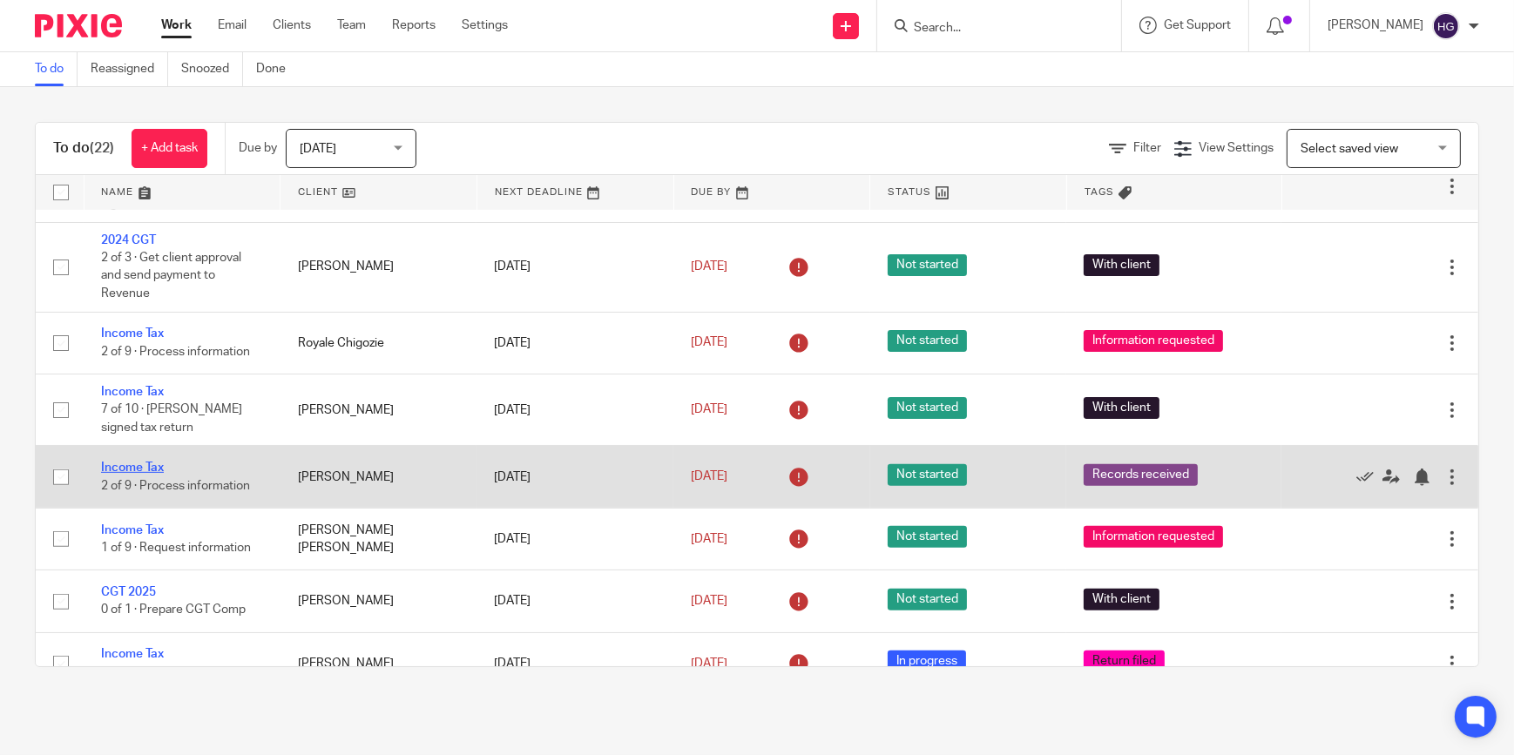
click at [117, 462] on link "Income Tax" at bounding box center [132, 468] width 63 height 12
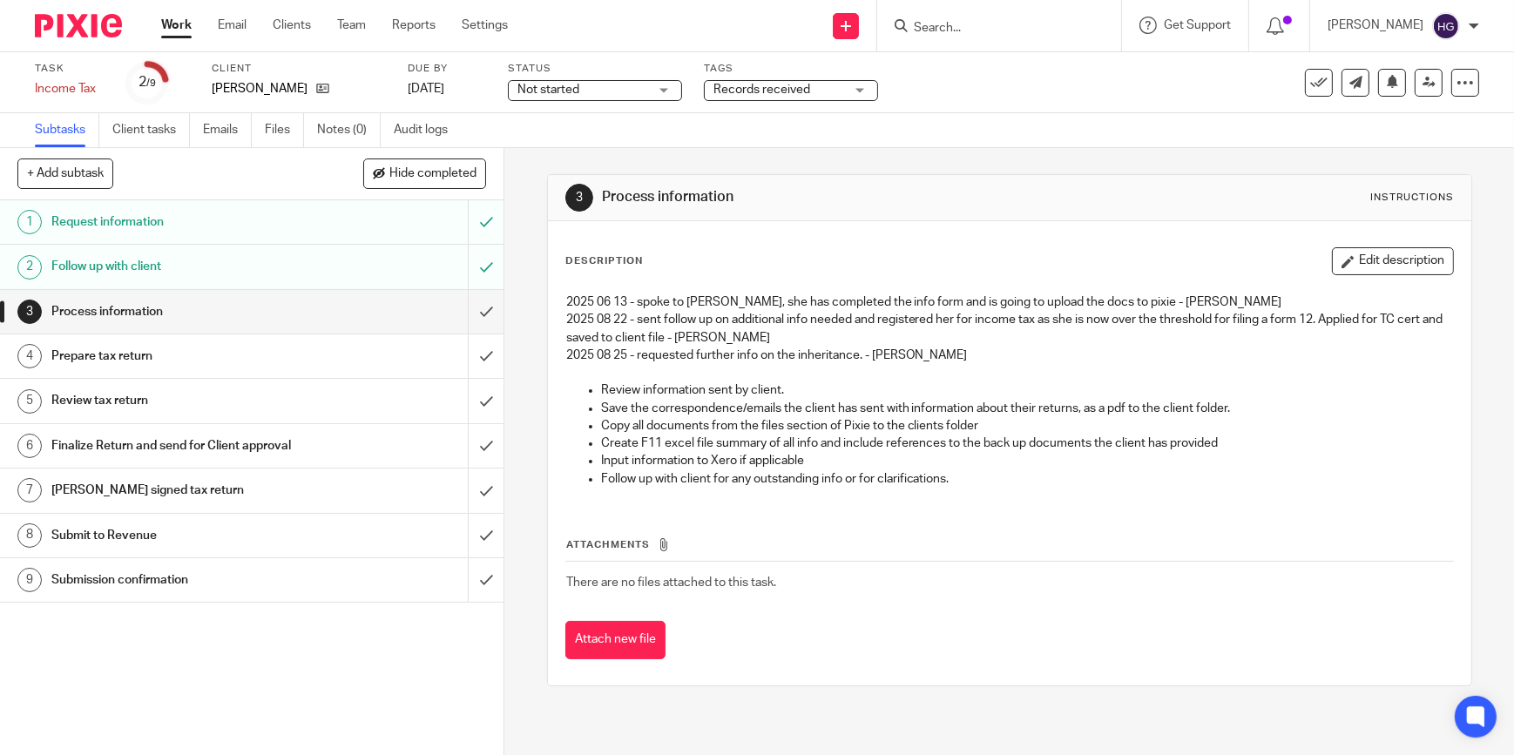
click at [1033, 28] on input "Search" at bounding box center [990, 29] width 157 height 16
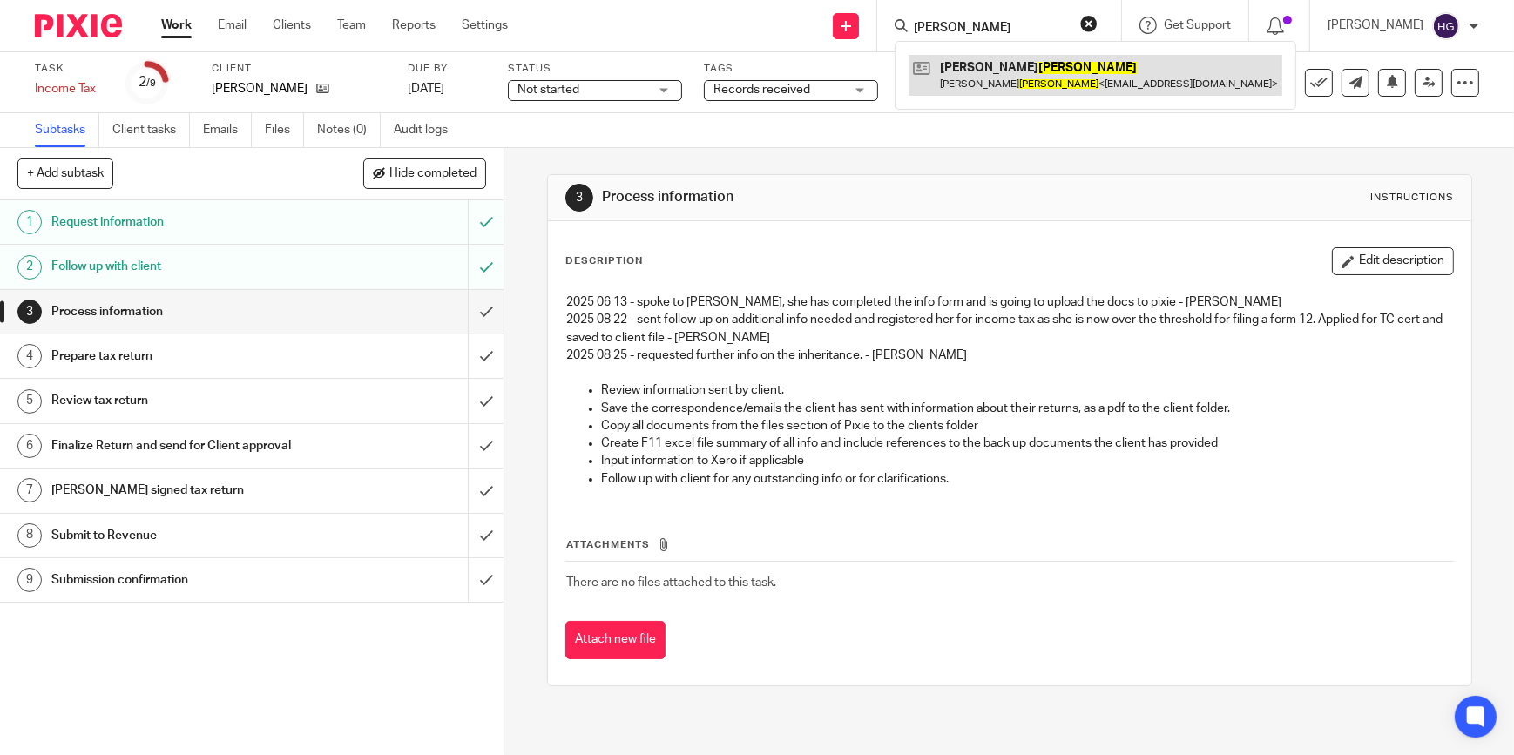
type input "rumpf"
click at [1024, 82] on link at bounding box center [1096, 75] width 374 height 40
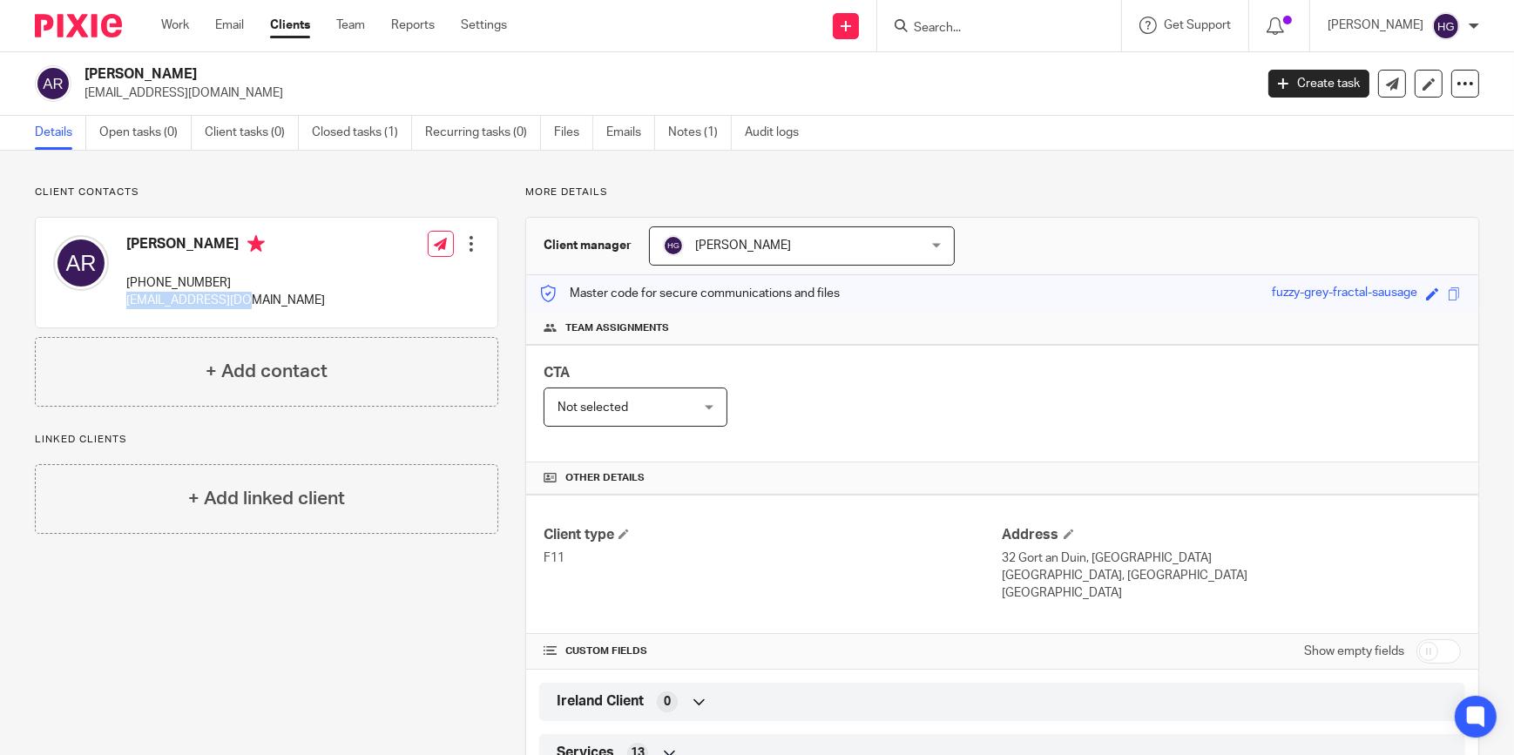
drag, startPoint x: 251, startPoint y: 301, endPoint x: 126, endPoint y: 296, distance: 124.7
click at [126, 296] on div "[PERSON_NAME] [PHONE_NUMBER] [EMAIL_ADDRESS][DOMAIN_NAME] Edit contact Create c…" at bounding box center [267, 273] width 462 height 110
copy p "[EMAIL_ADDRESS][DOMAIN_NAME]"
click at [135, 127] on link "Open tasks (0)" at bounding box center [145, 133] width 92 height 34
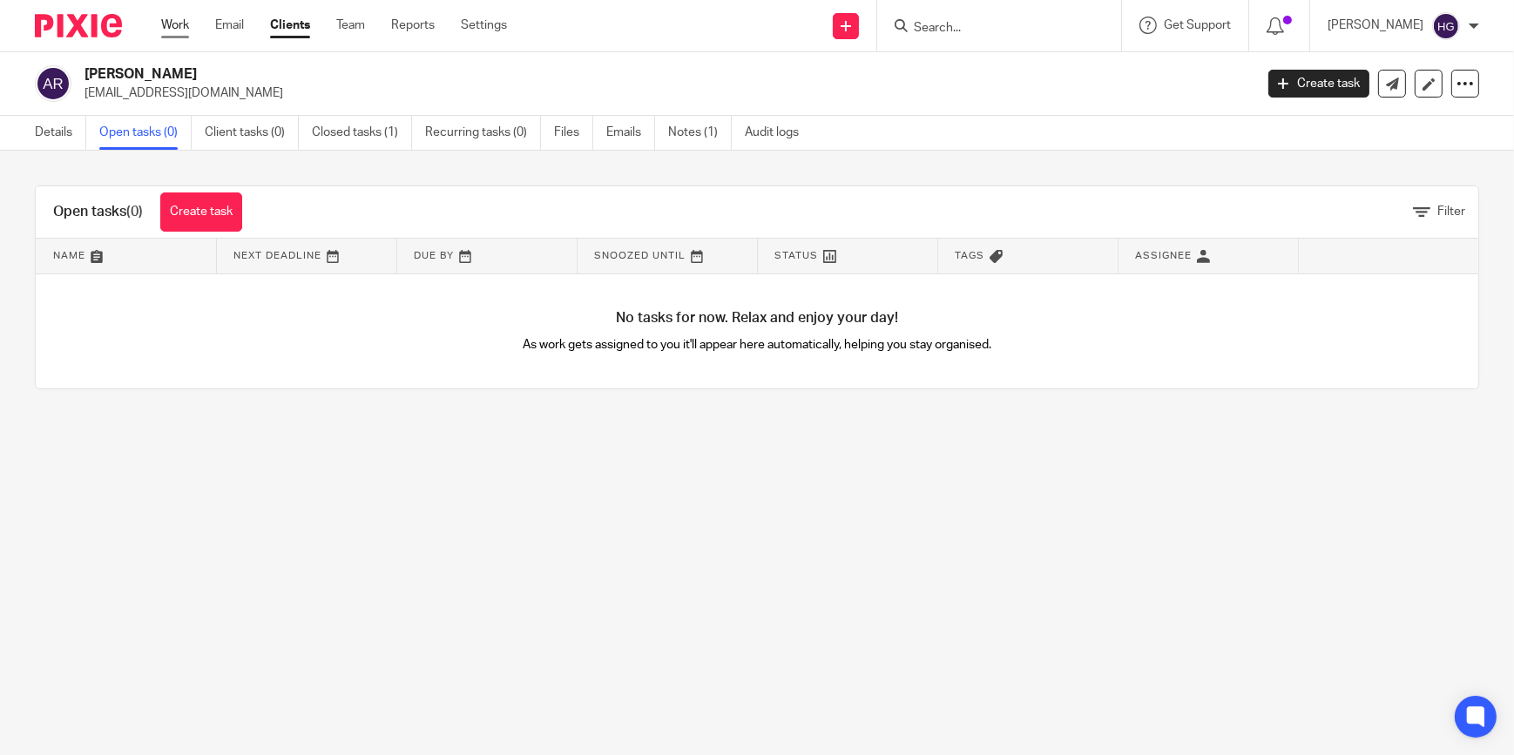
click at [179, 19] on link "Work" at bounding box center [175, 25] width 28 height 17
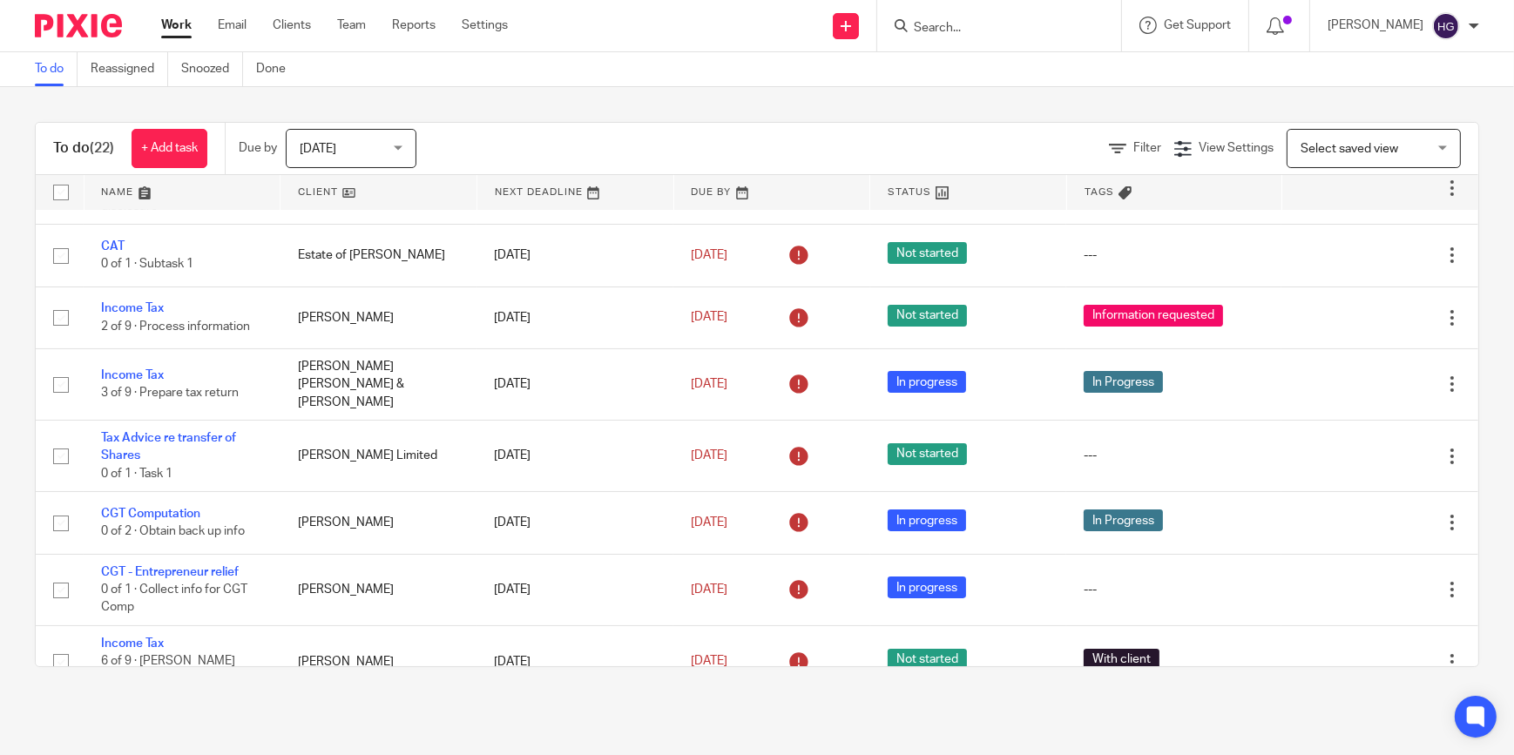
scroll to position [475, 0]
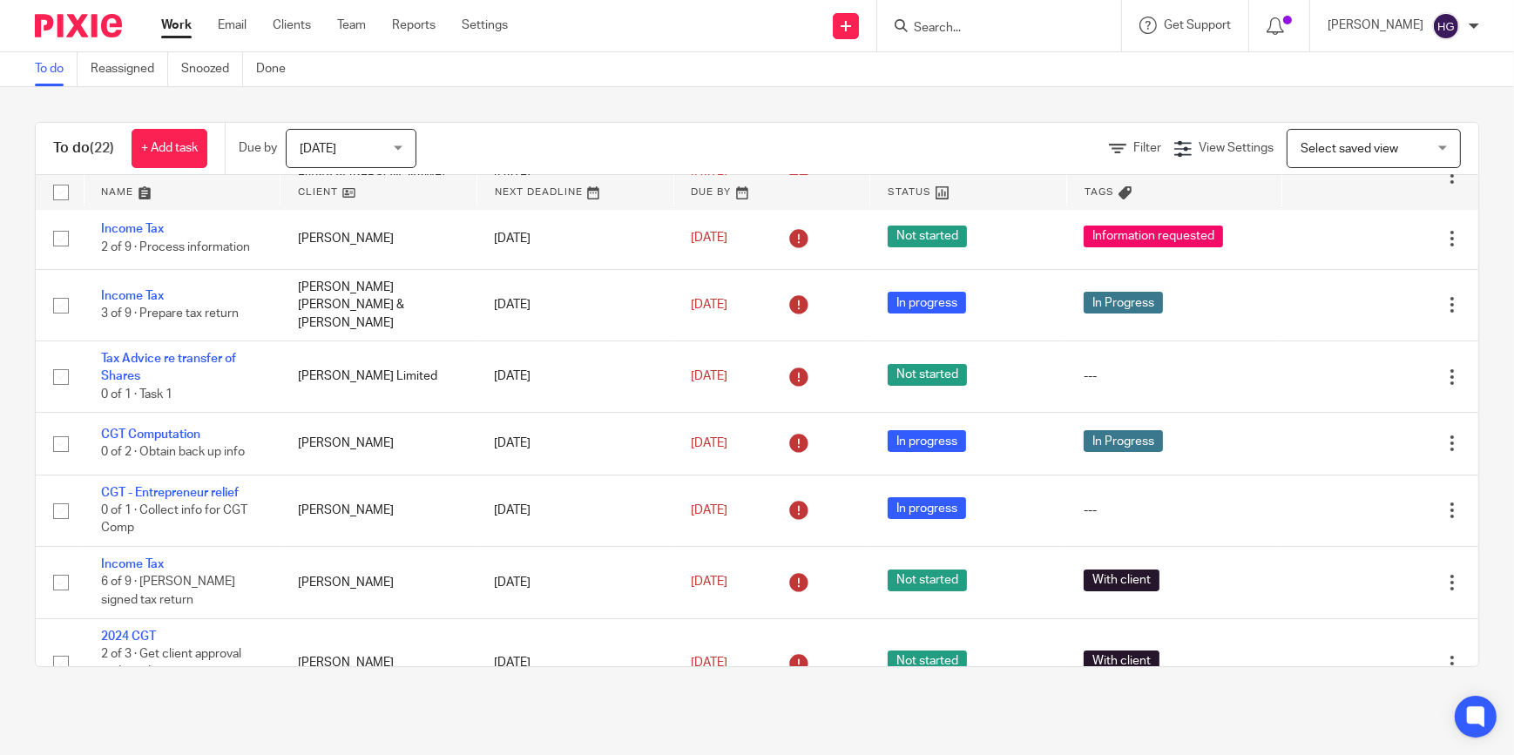
click at [990, 30] on input "Search" at bounding box center [990, 29] width 157 height 16
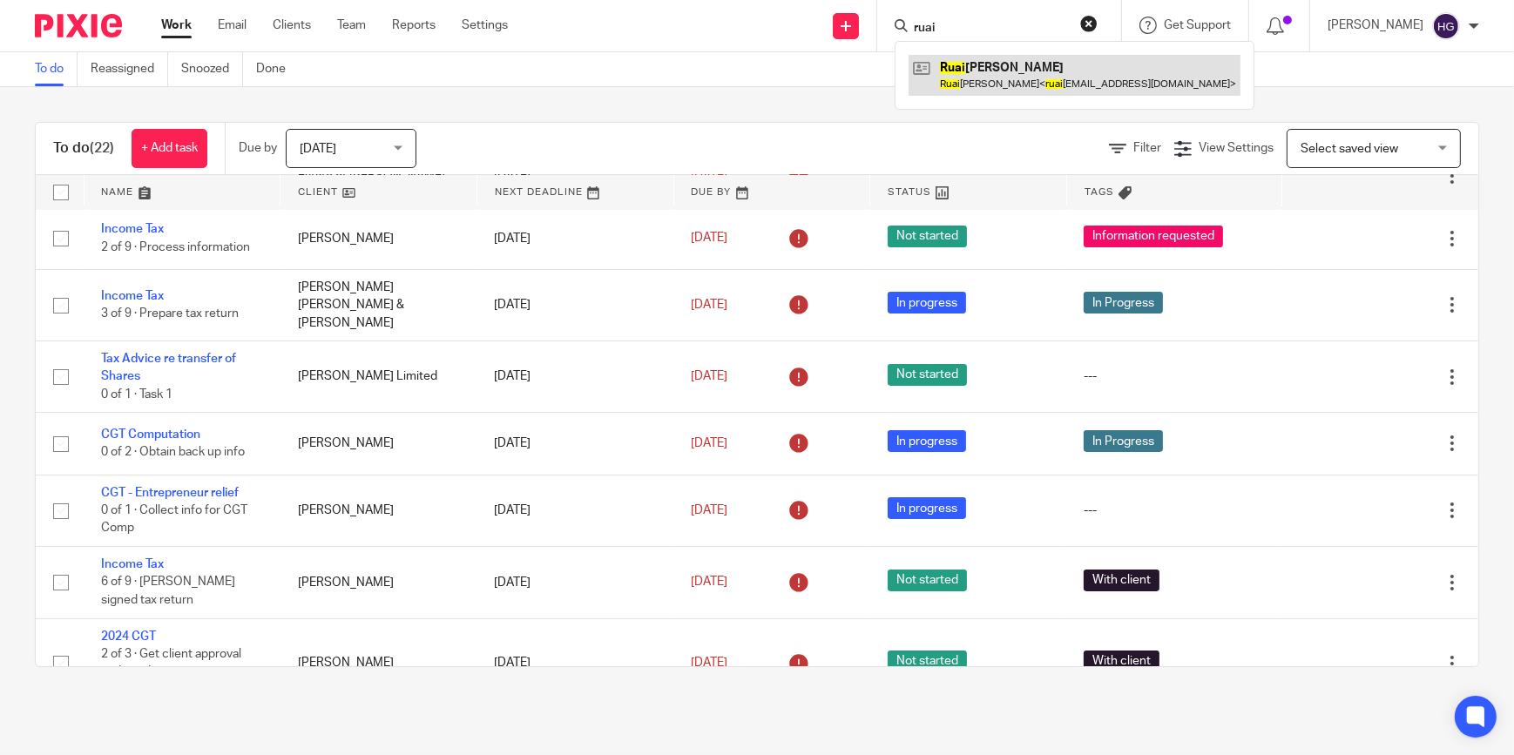
type input "ruai"
click at [1002, 64] on link at bounding box center [1075, 75] width 332 height 40
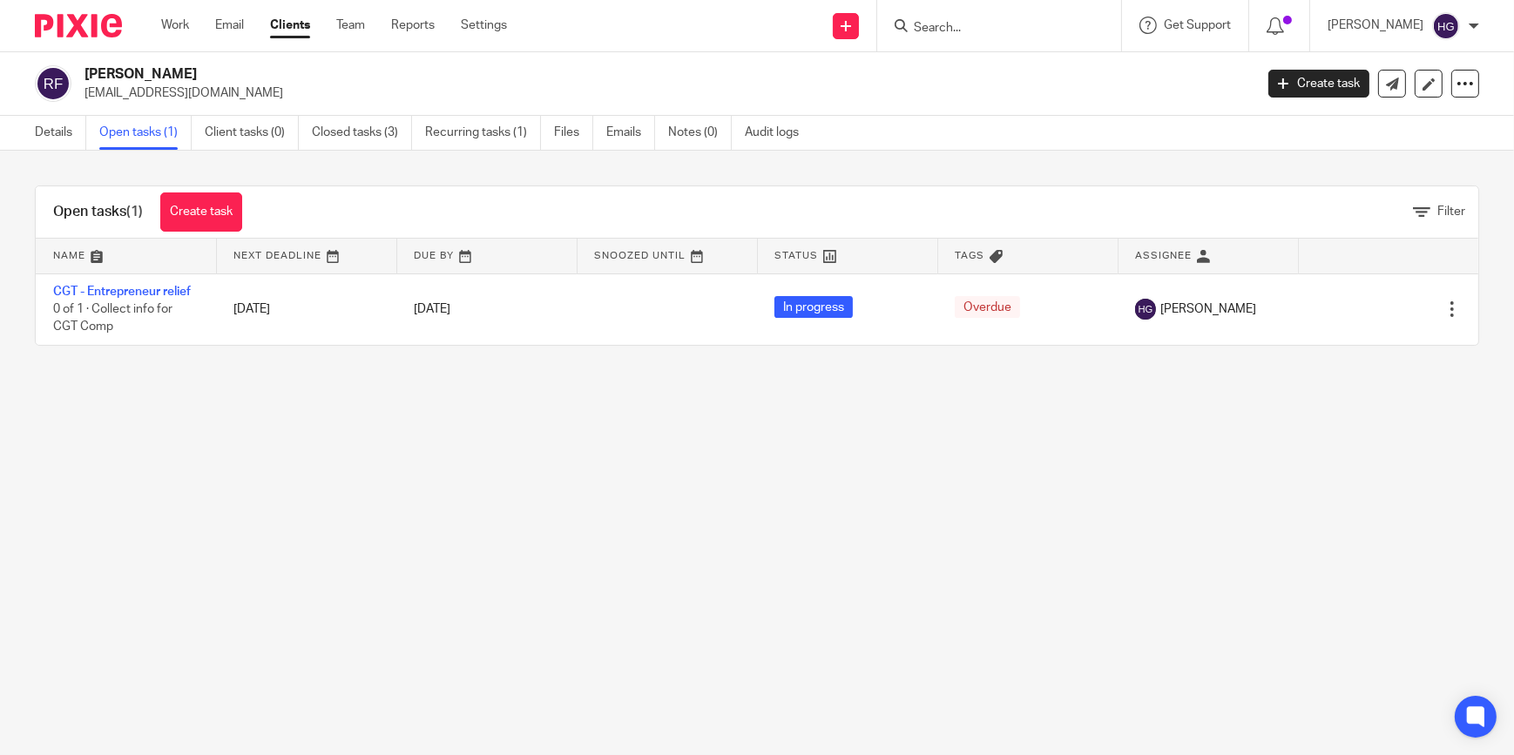
click at [137, 134] on link "Open tasks (1)" at bounding box center [145, 133] width 92 height 34
click at [190, 24] on ul "Work Email Clients Team Reports Settings" at bounding box center [347, 25] width 372 height 17
click at [178, 21] on link "Work" at bounding box center [175, 25] width 28 height 17
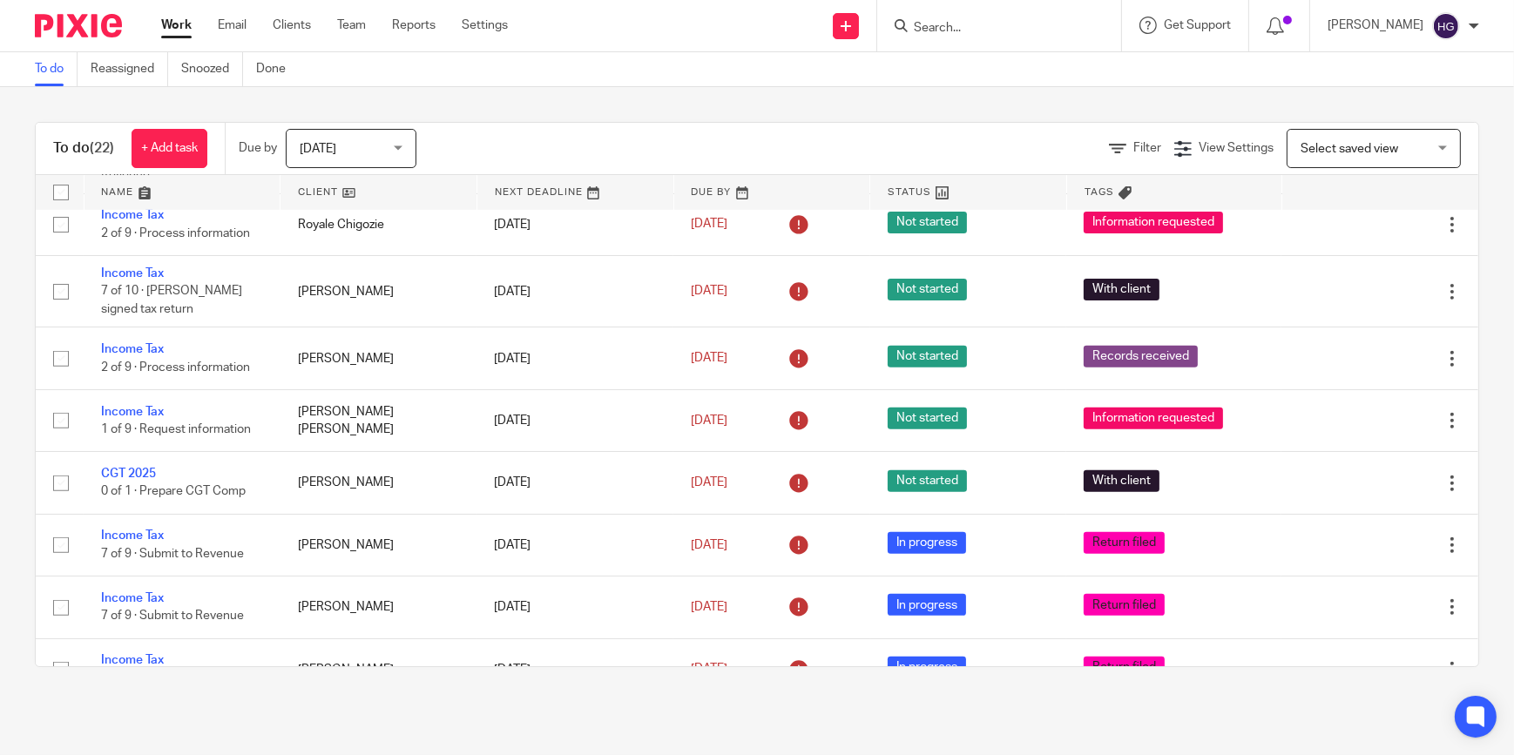
scroll to position [992, 0]
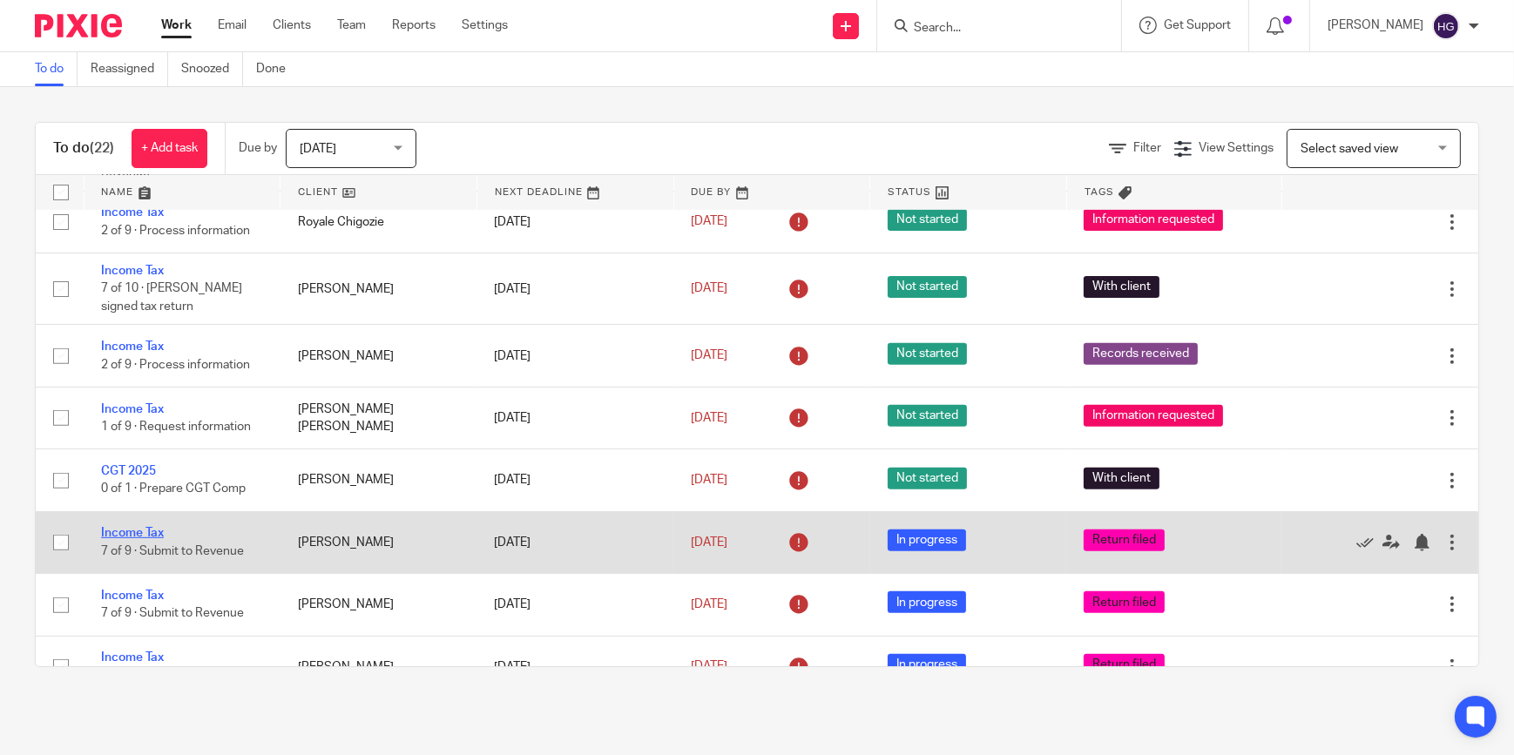
click at [149, 527] on link "Income Tax" at bounding box center [132, 533] width 63 height 12
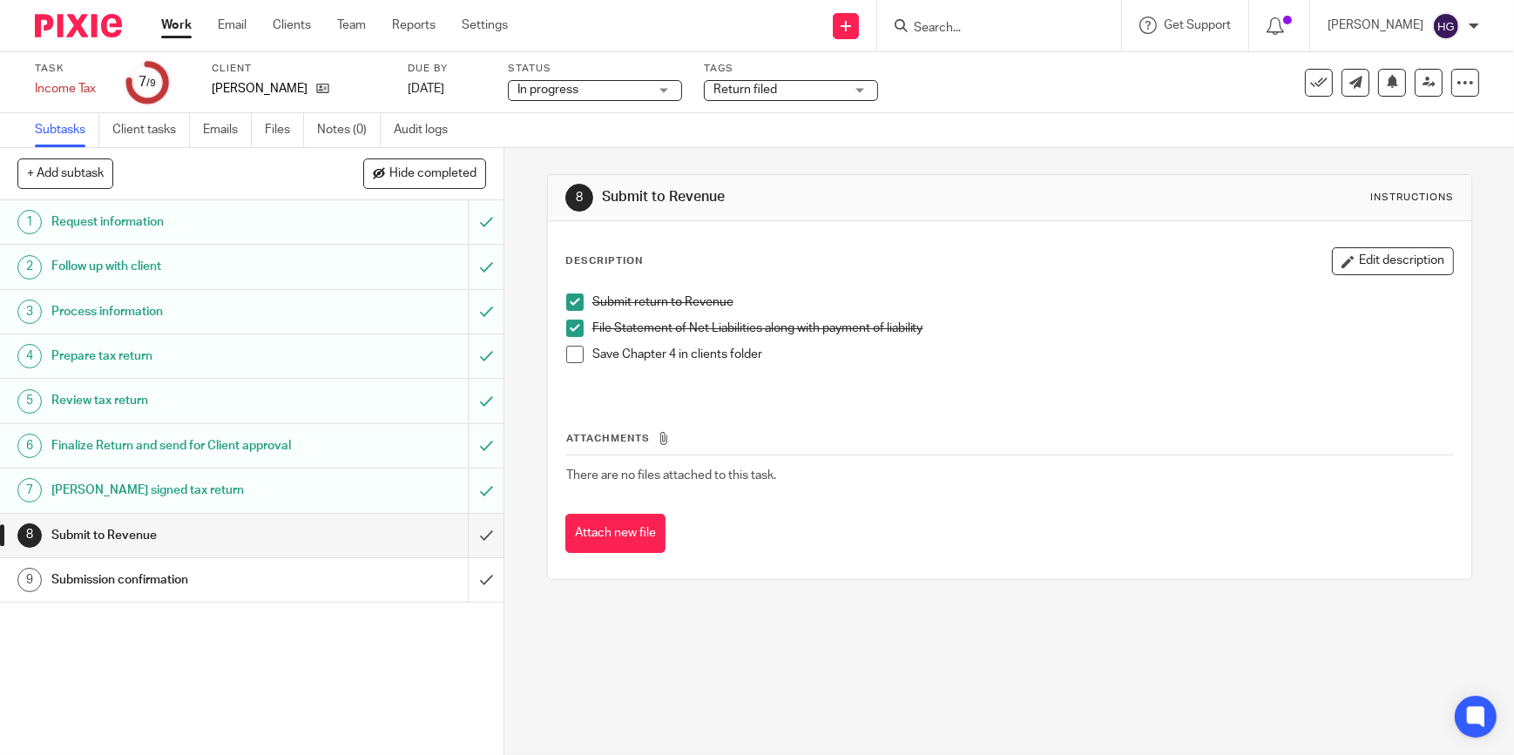
click at [852, 160] on div "8 Submit to Revenue Instructions Description Edit description Submit return to …" at bounding box center [1009, 377] width 925 height 458
click at [166, 32] on link "Work" at bounding box center [176, 25] width 30 height 17
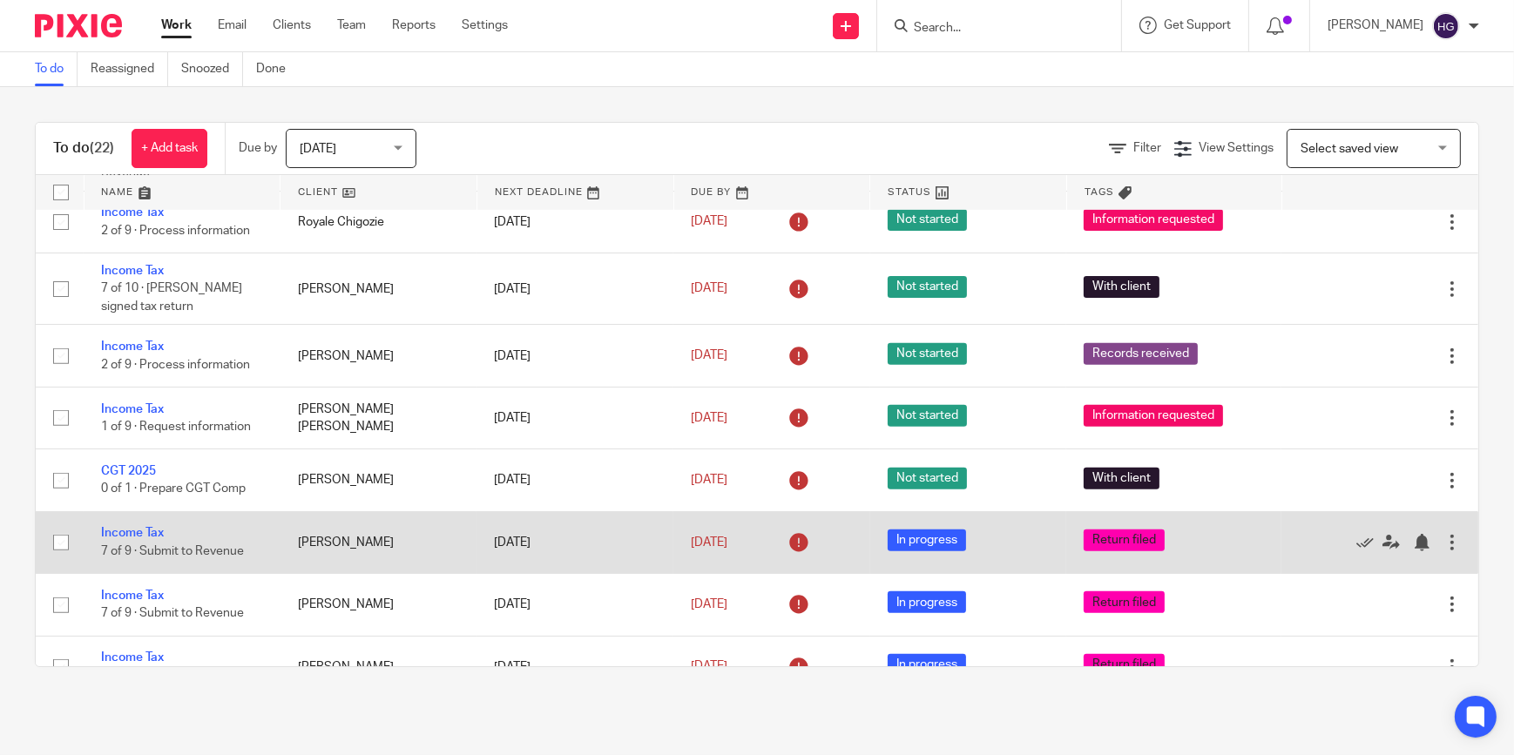
scroll to position [989, 0]
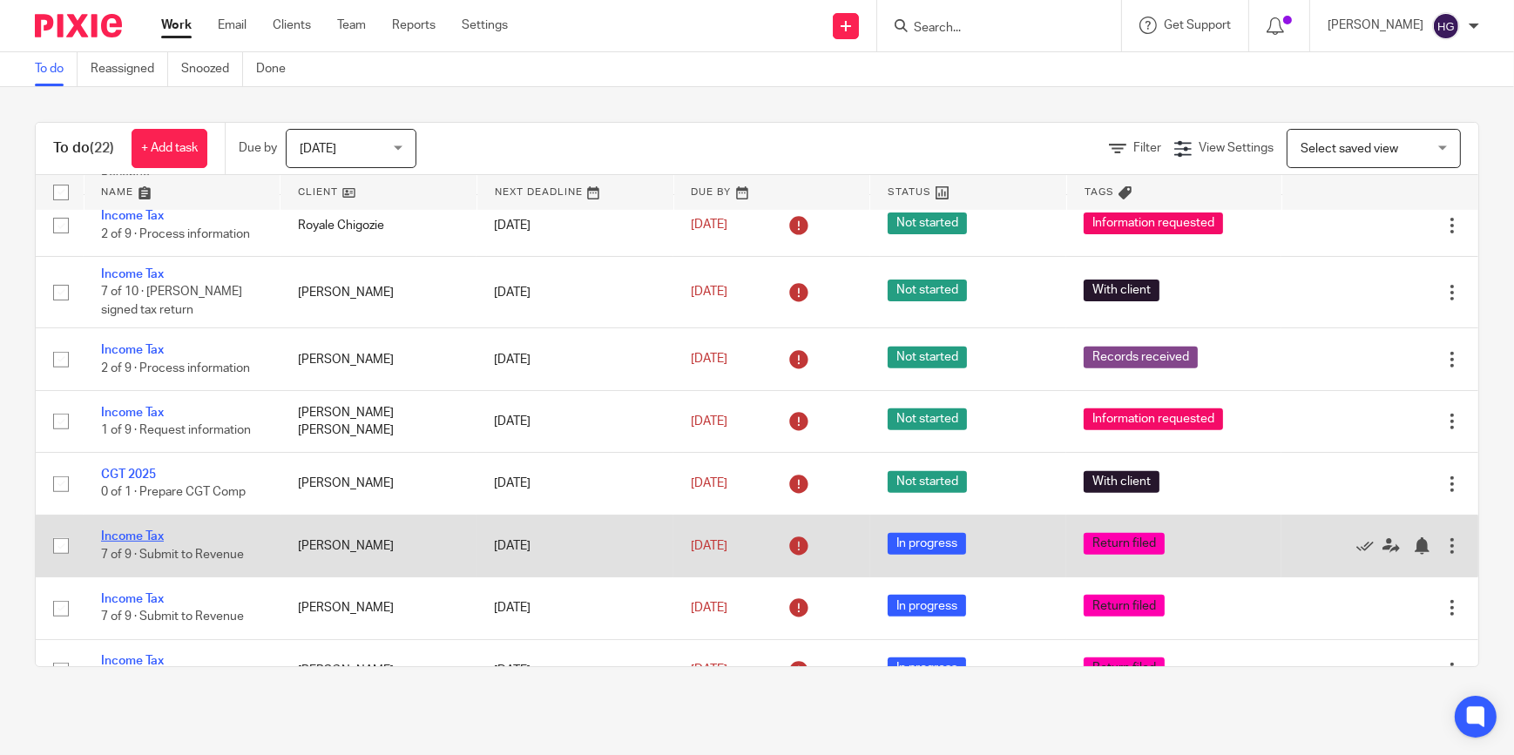
click at [121, 531] on link "Income Tax" at bounding box center [132, 537] width 63 height 12
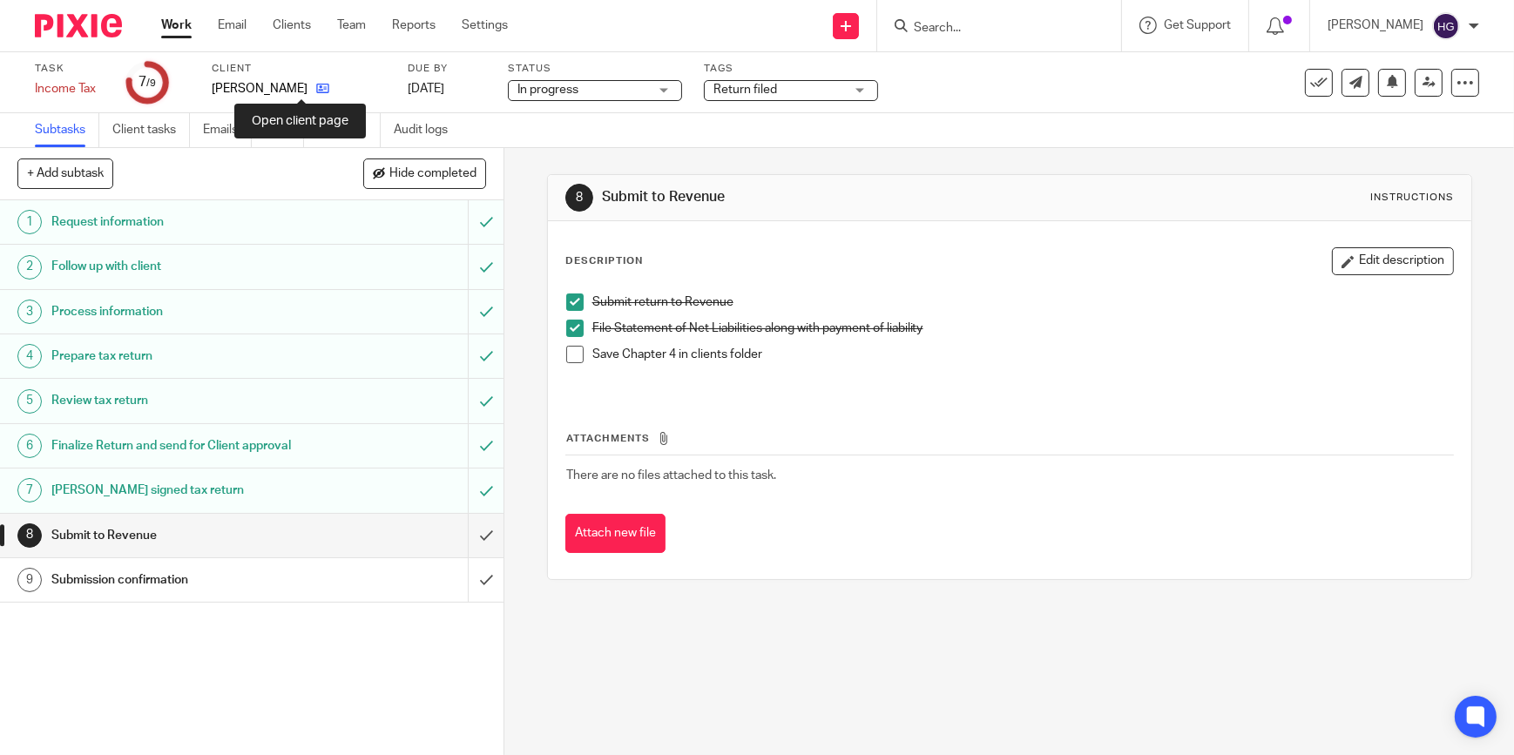
click at [316, 83] on icon at bounding box center [322, 88] width 13 height 13
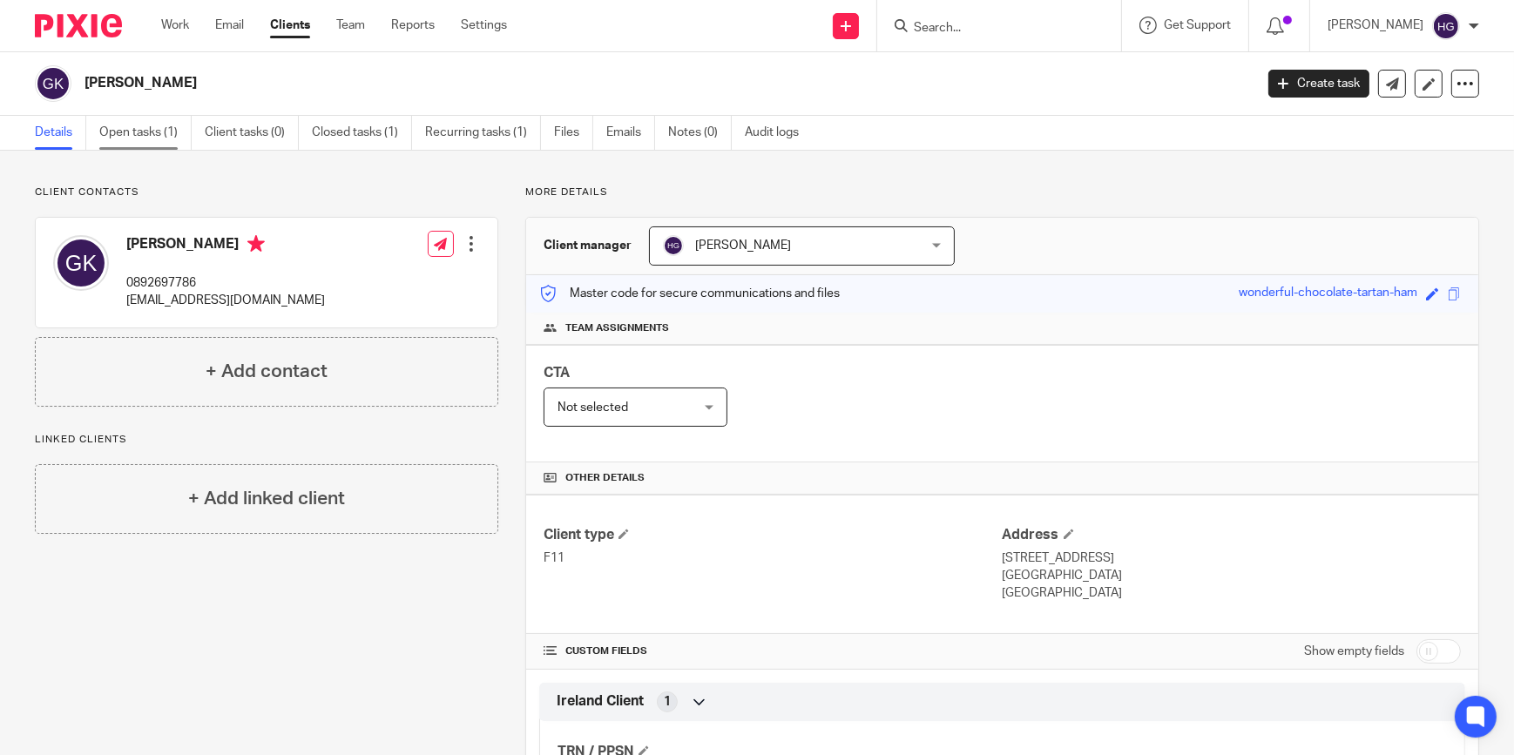
click at [139, 132] on link "Open tasks (1)" at bounding box center [145, 133] width 92 height 34
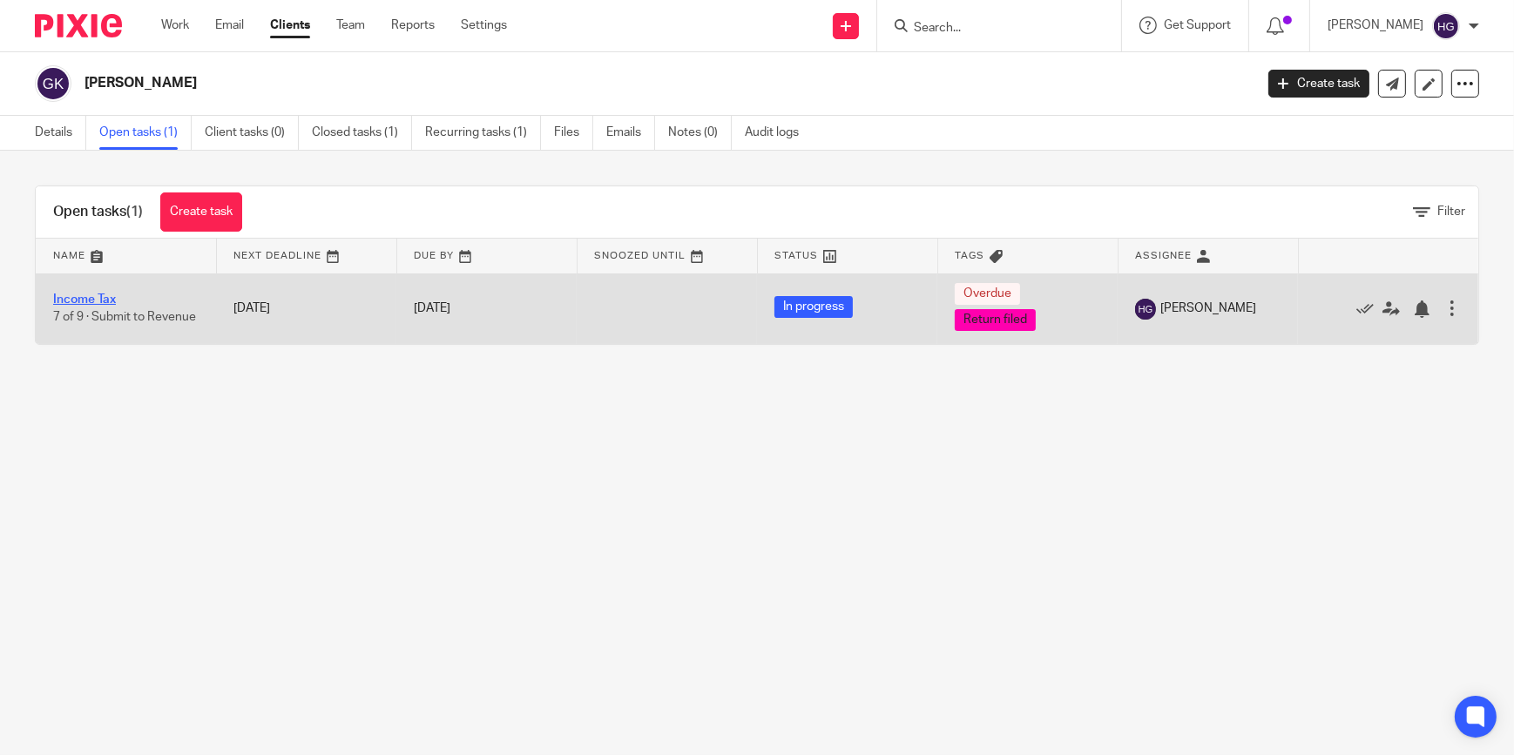
click at [99, 297] on link "Income Tax" at bounding box center [84, 300] width 63 height 12
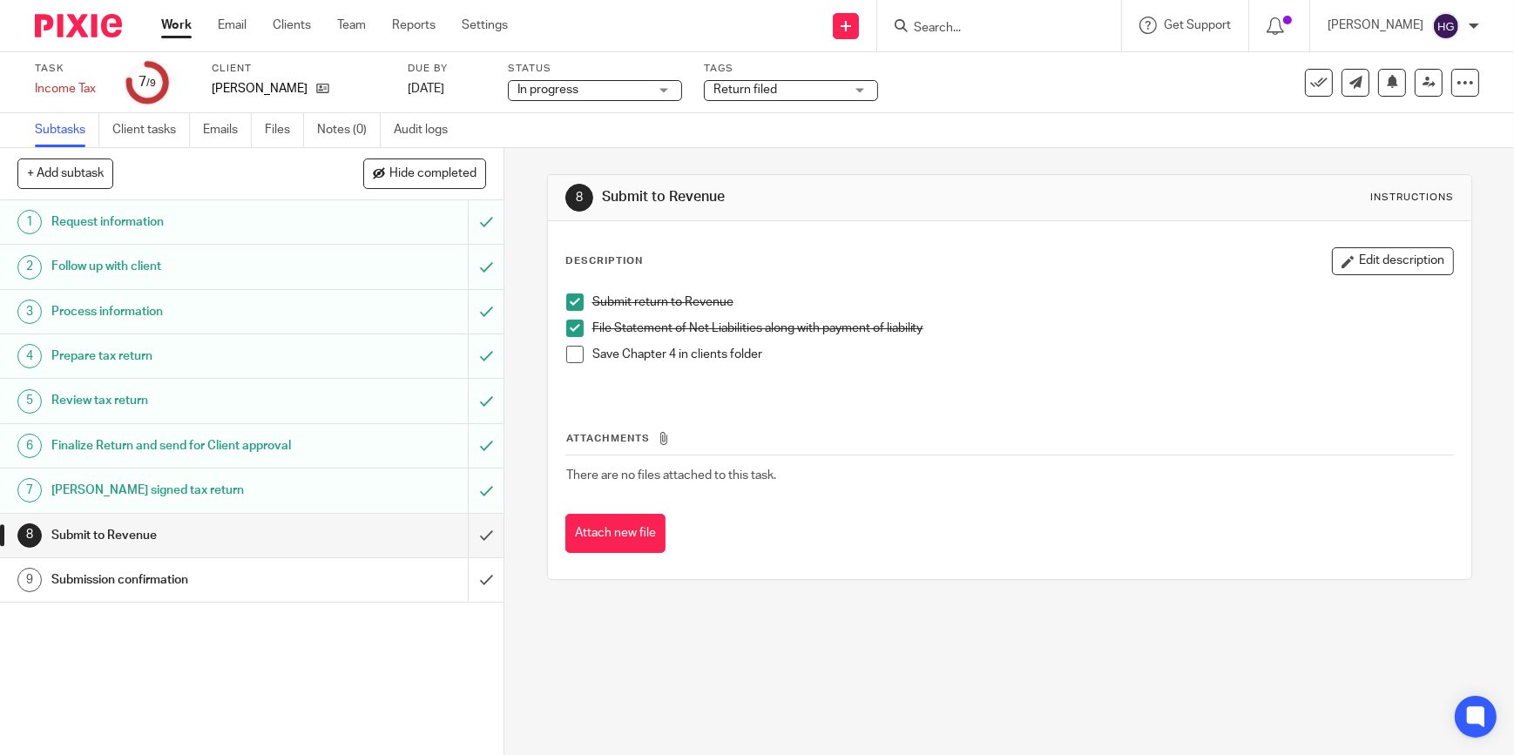
click at [569, 350] on span at bounding box center [574, 354] width 17 height 17
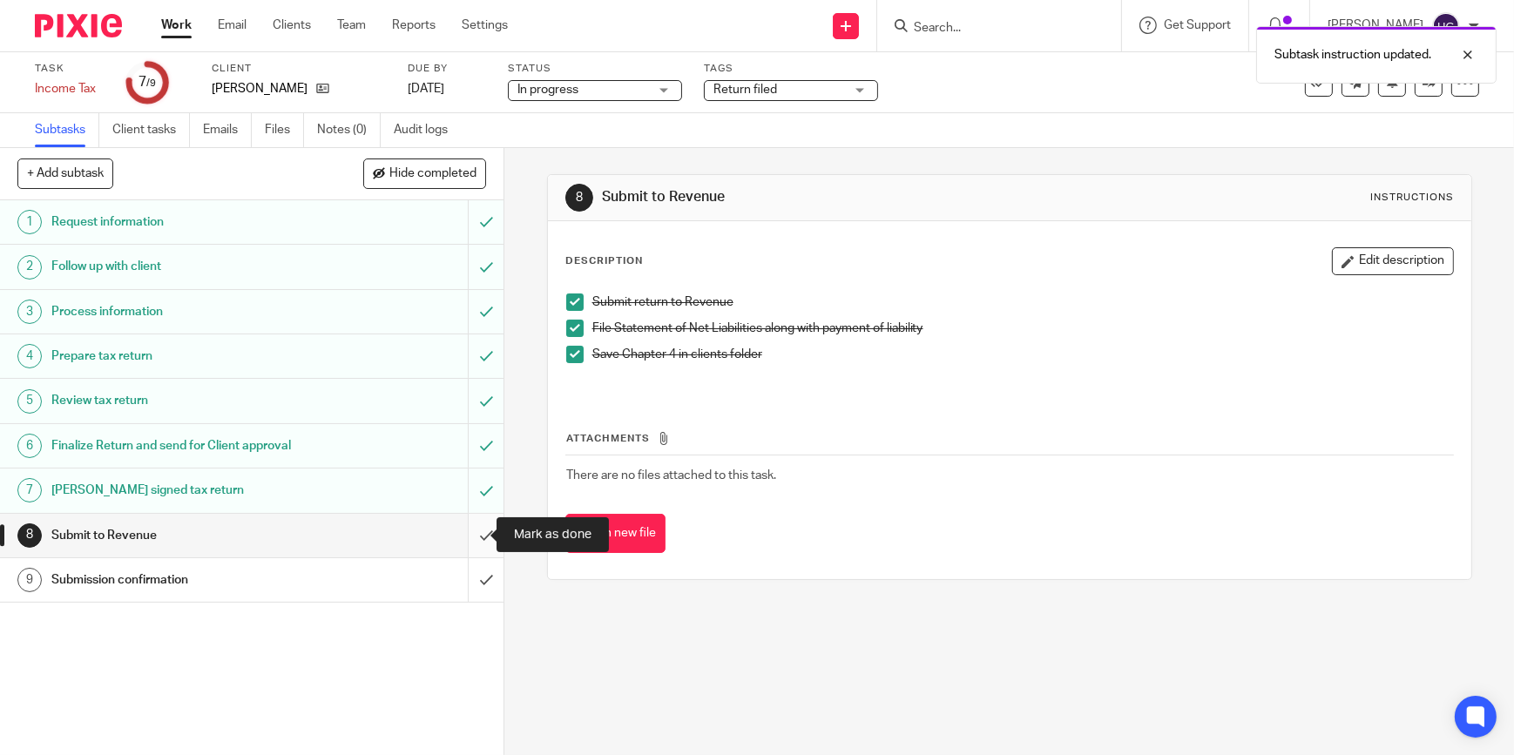
click at [472, 535] on input "submit" at bounding box center [252, 536] width 504 height 44
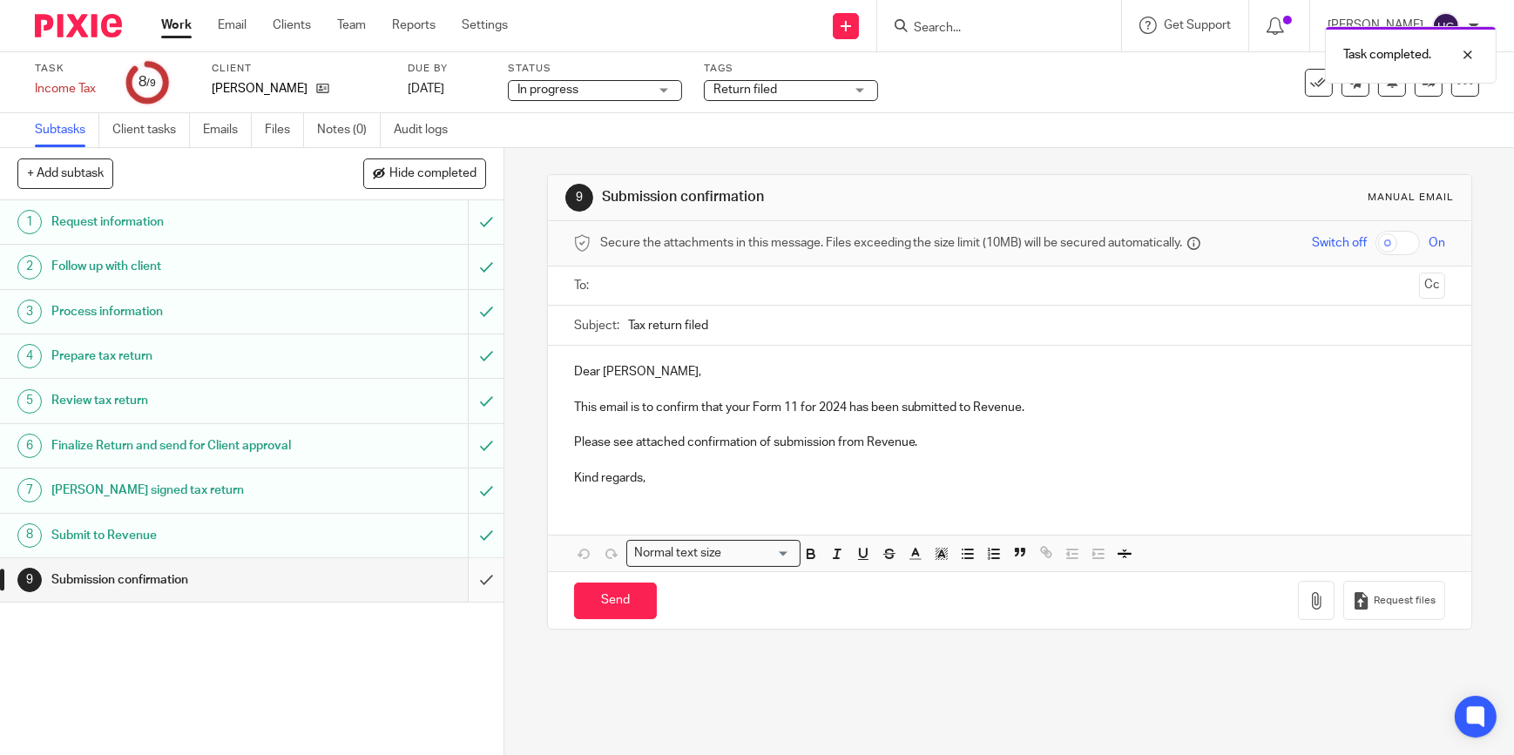
click at [465, 579] on input "submit" at bounding box center [252, 581] width 504 height 44
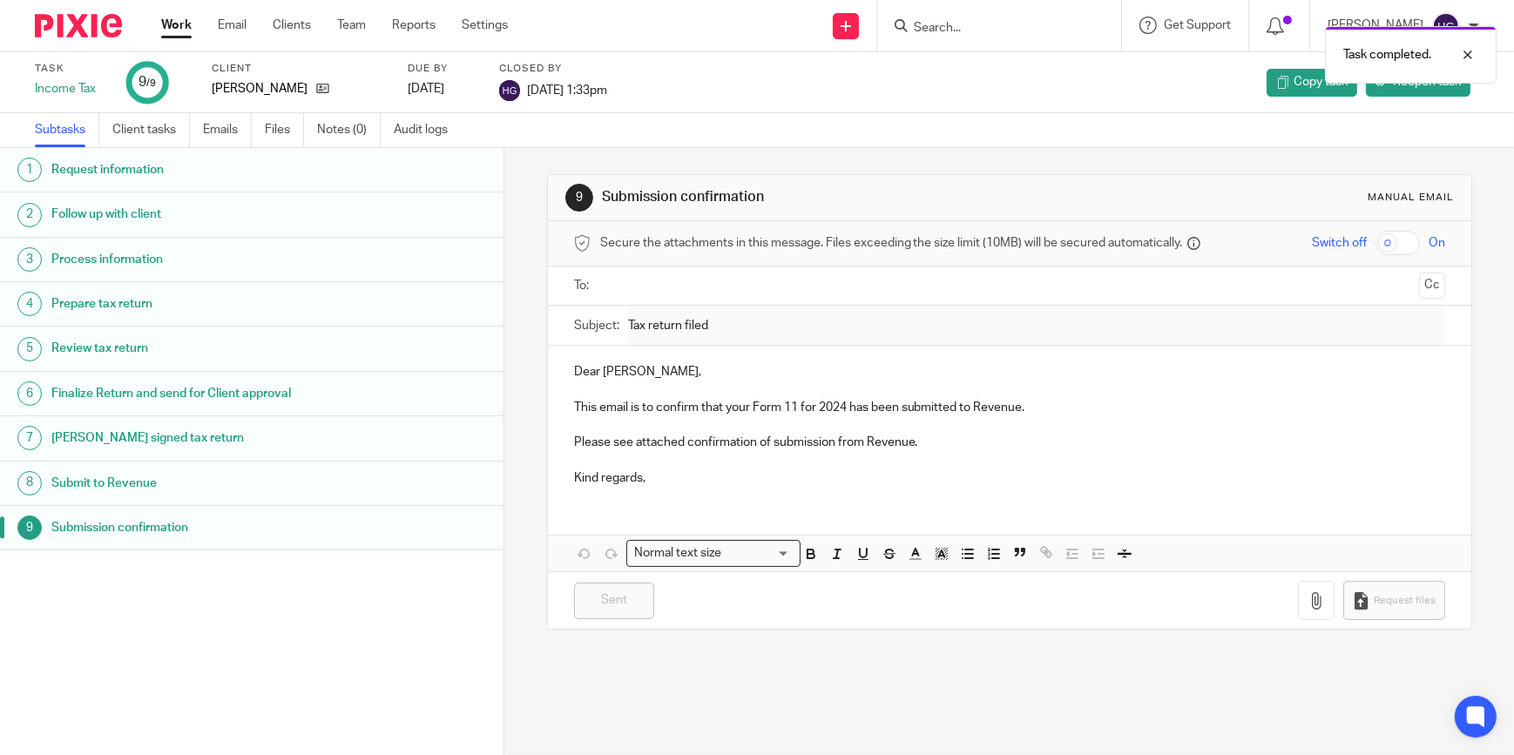
click at [174, 21] on link "Work" at bounding box center [176, 25] width 30 height 17
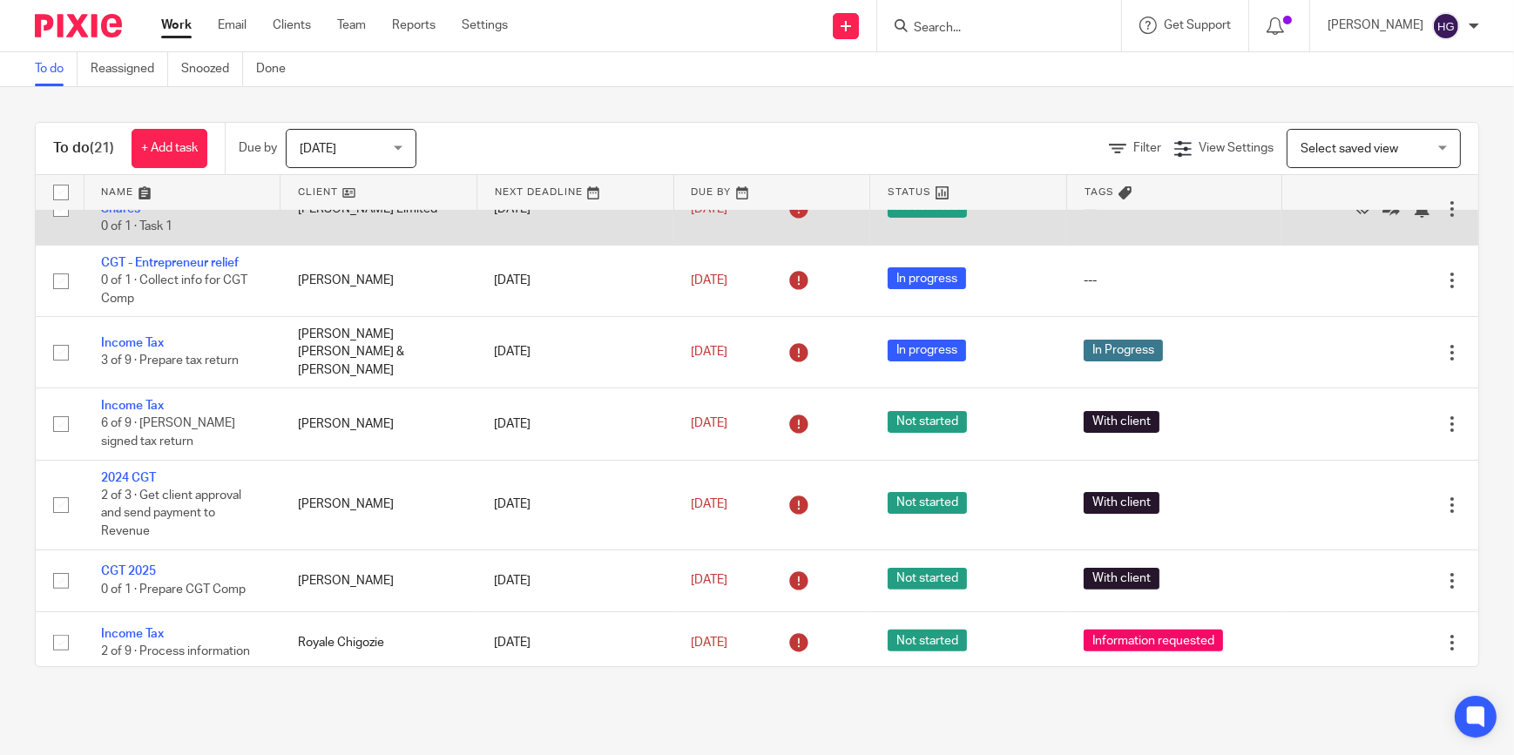
scroll to position [931, 0]
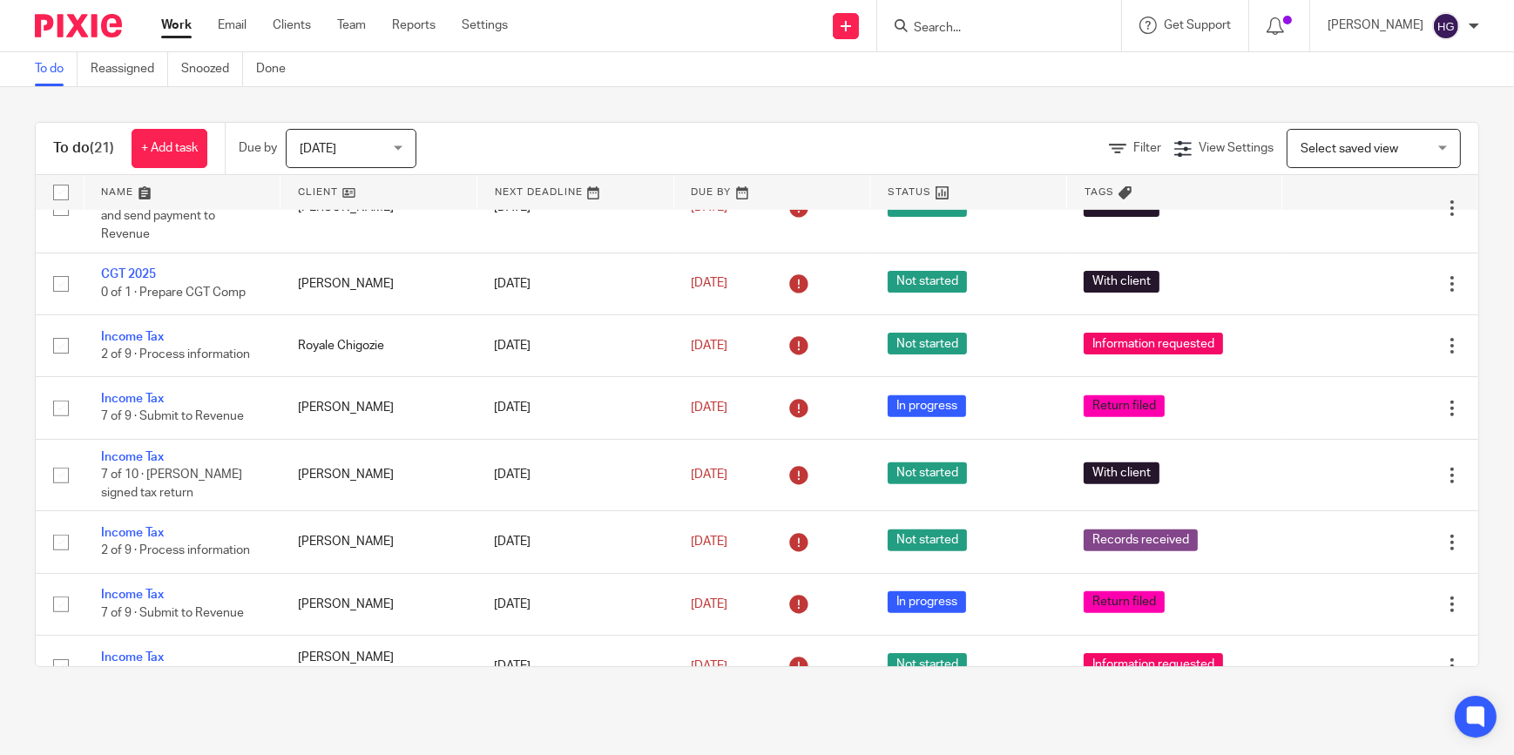
click at [373, 159] on span "[DATE]" at bounding box center [346, 148] width 92 height 37
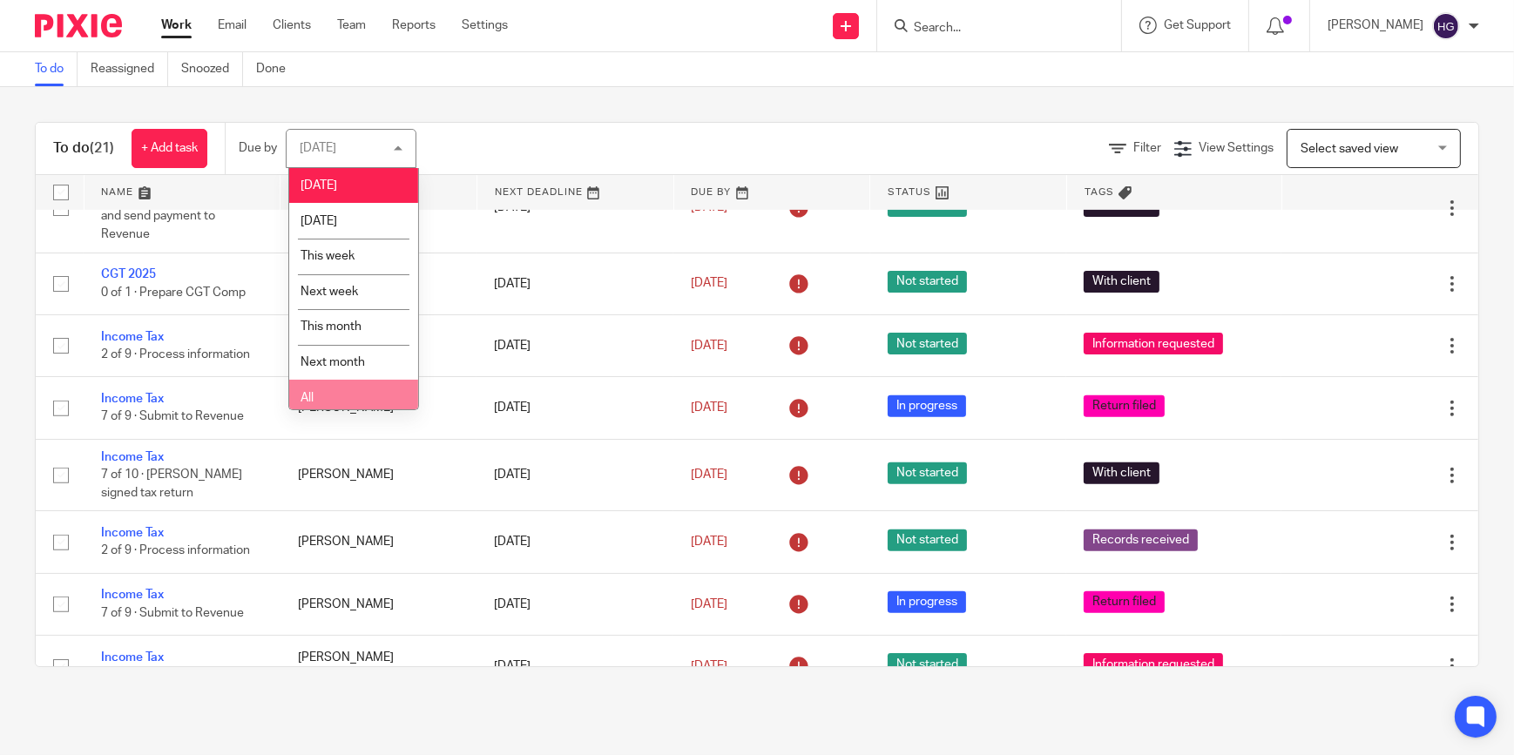
click at [330, 391] on li "All" at bounding box center [353, 398] width 129 height 36
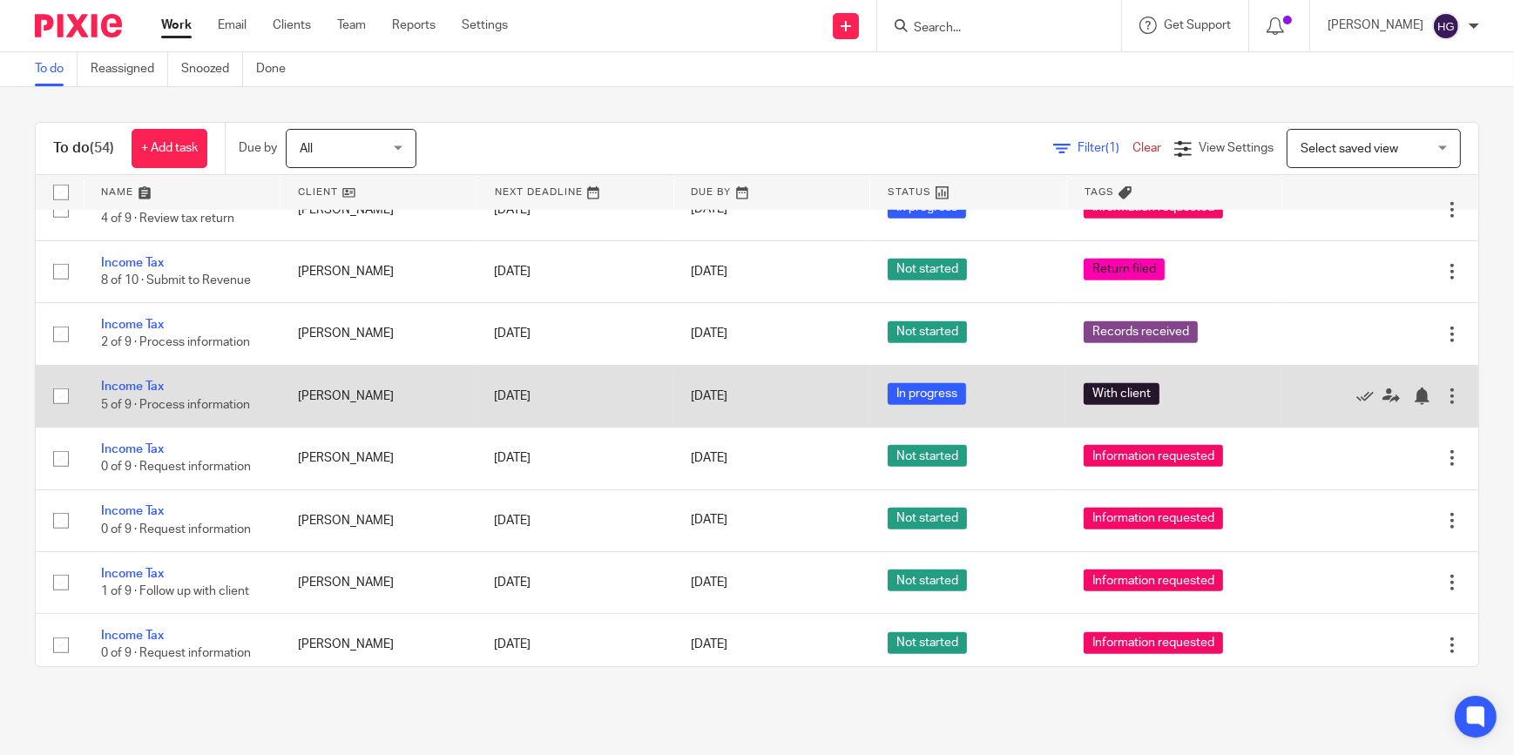
scroll to position [1505, 0]
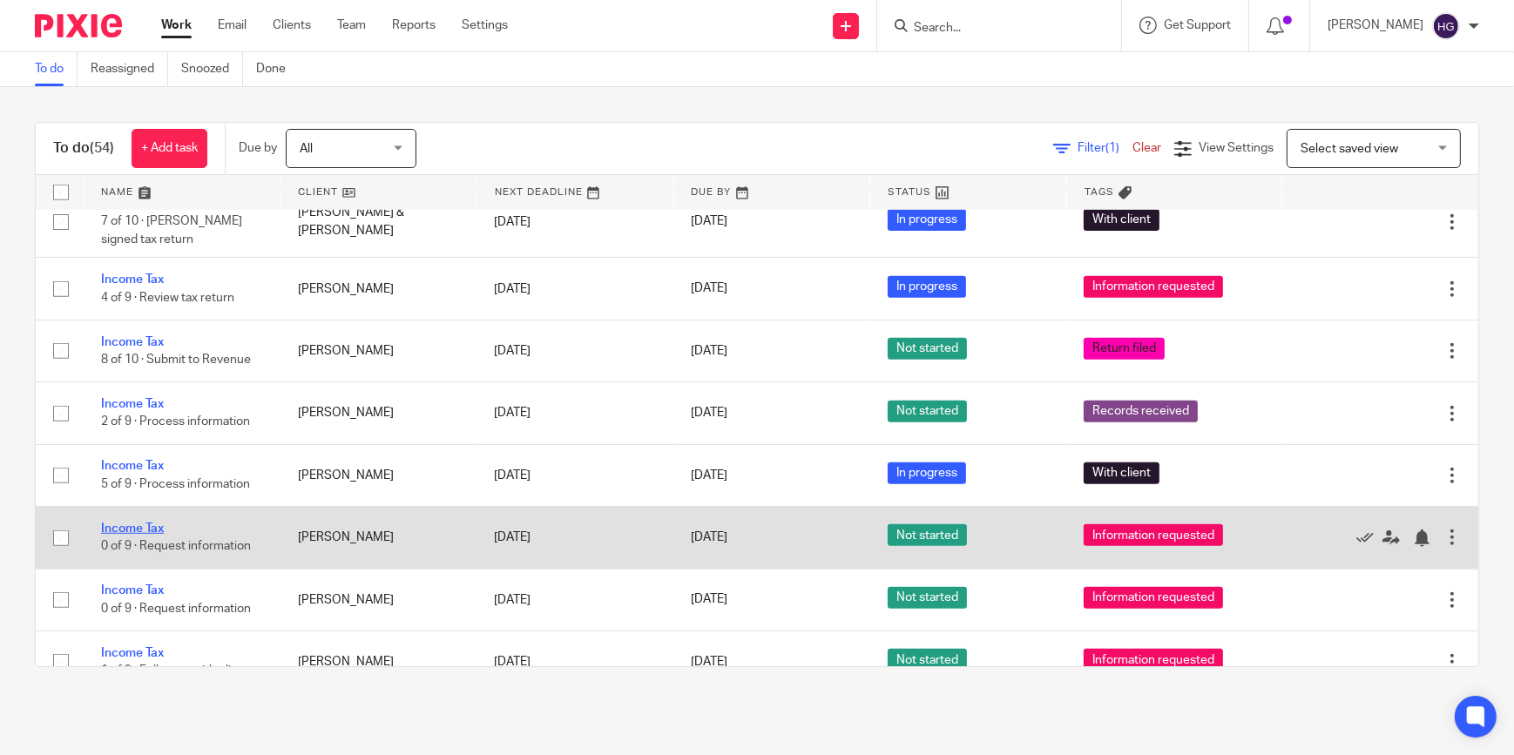
click at [139, 523] on link "Income Tax" at bounding box center [132, 529] width 63 height 12
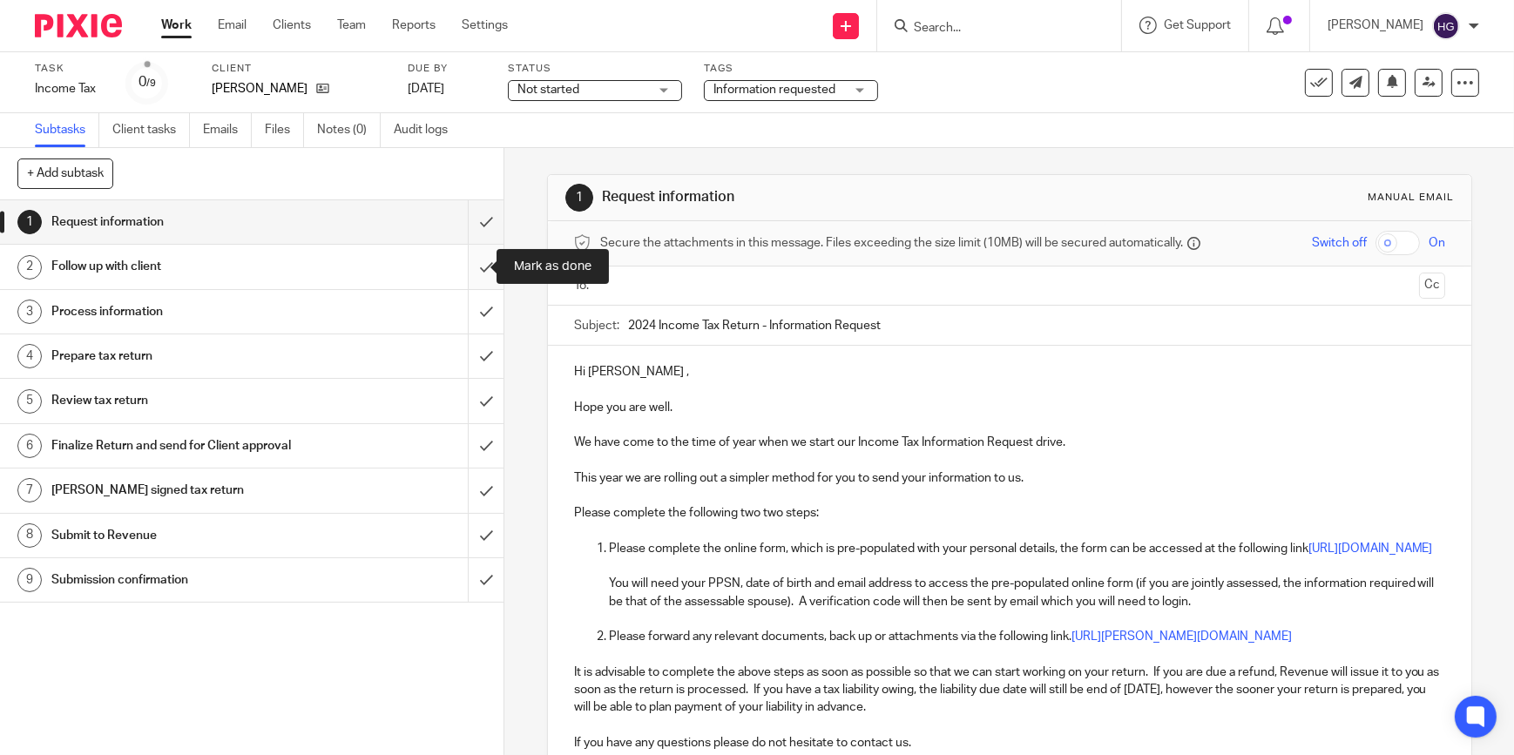
click at [474, 268] on input "submit" at bounding box center [252, 267] width 504 height 44
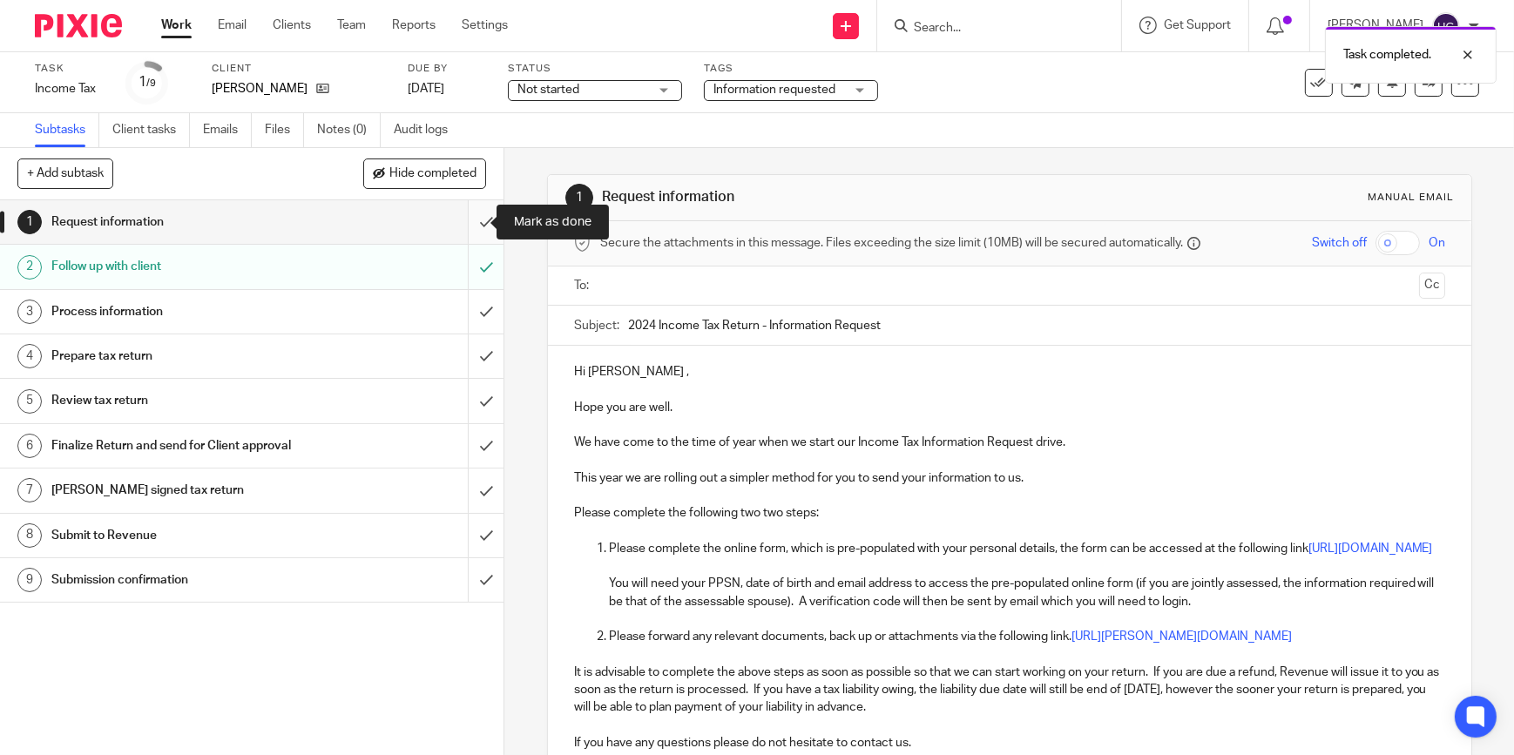
click at [471, 220] on input "submit" at bounding box center [252, 222] width 504 height 44
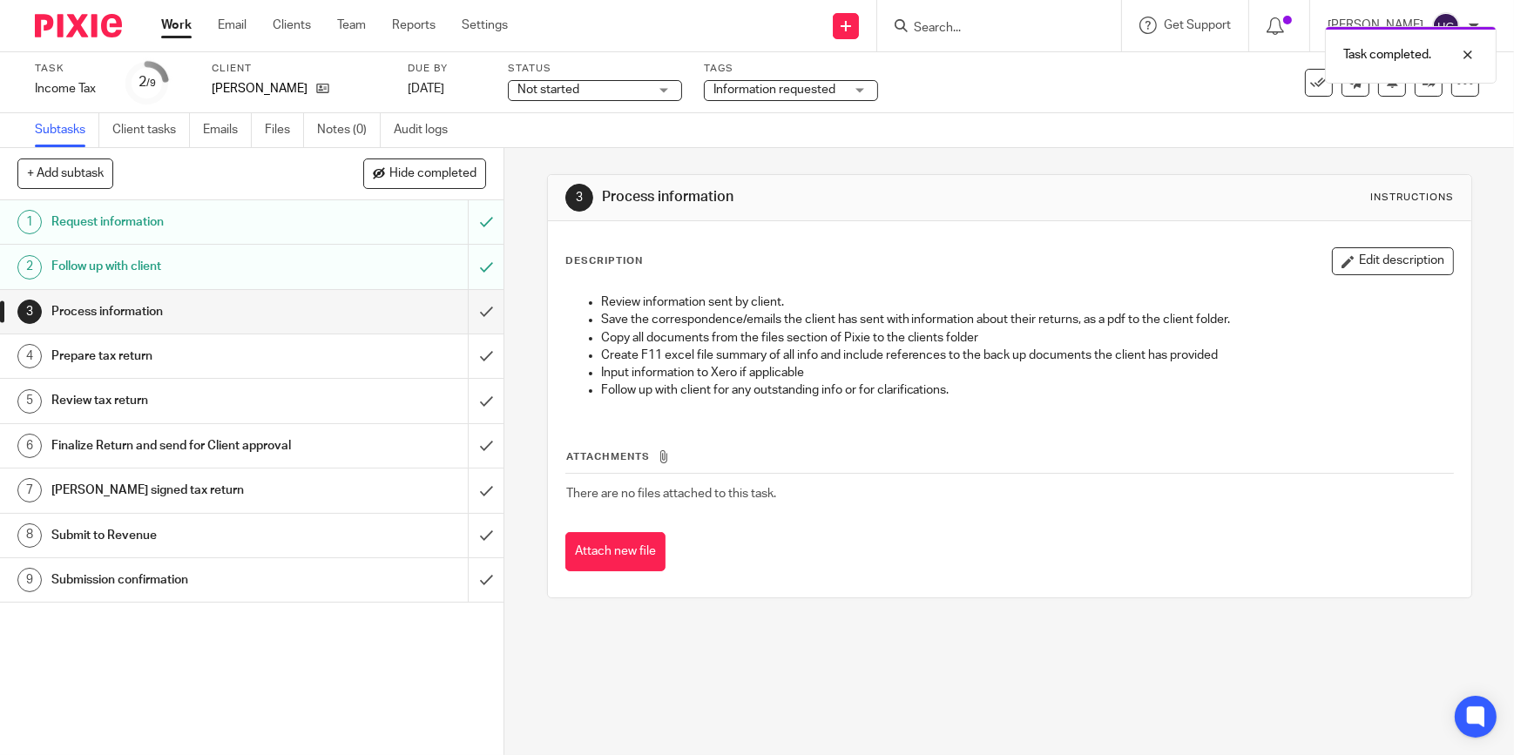
click at [276, 261] on h1 "Follow up with client" at bounding box center [184, 267] width 267 height 26
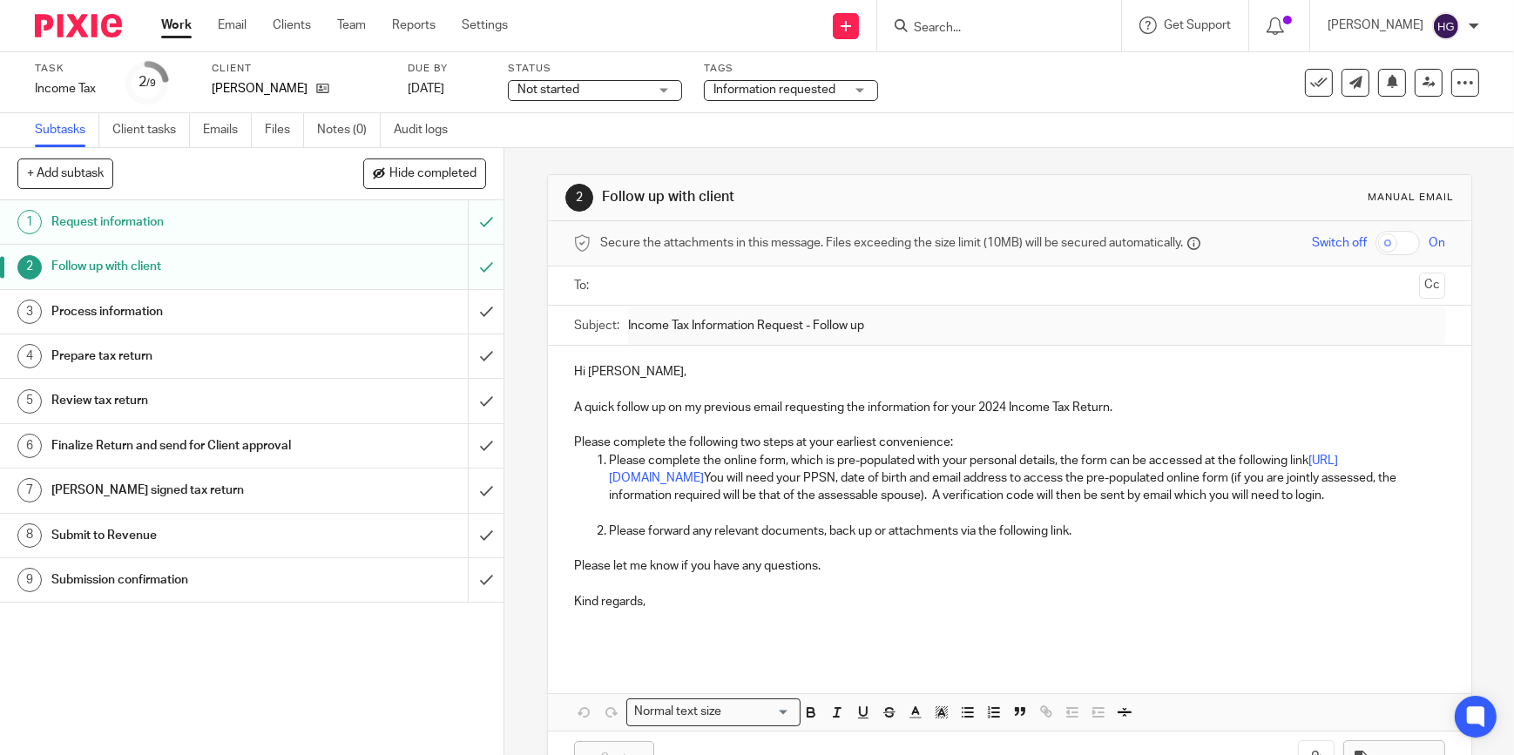
click at [627, 283] on input "text" at bounding box center [1009, 286] width 806 height 20
click at [1116, 544] on p "Please forward any relevant documents, back up or attachments via the following…" at bounding box center [1027, 534] width 836 height 17
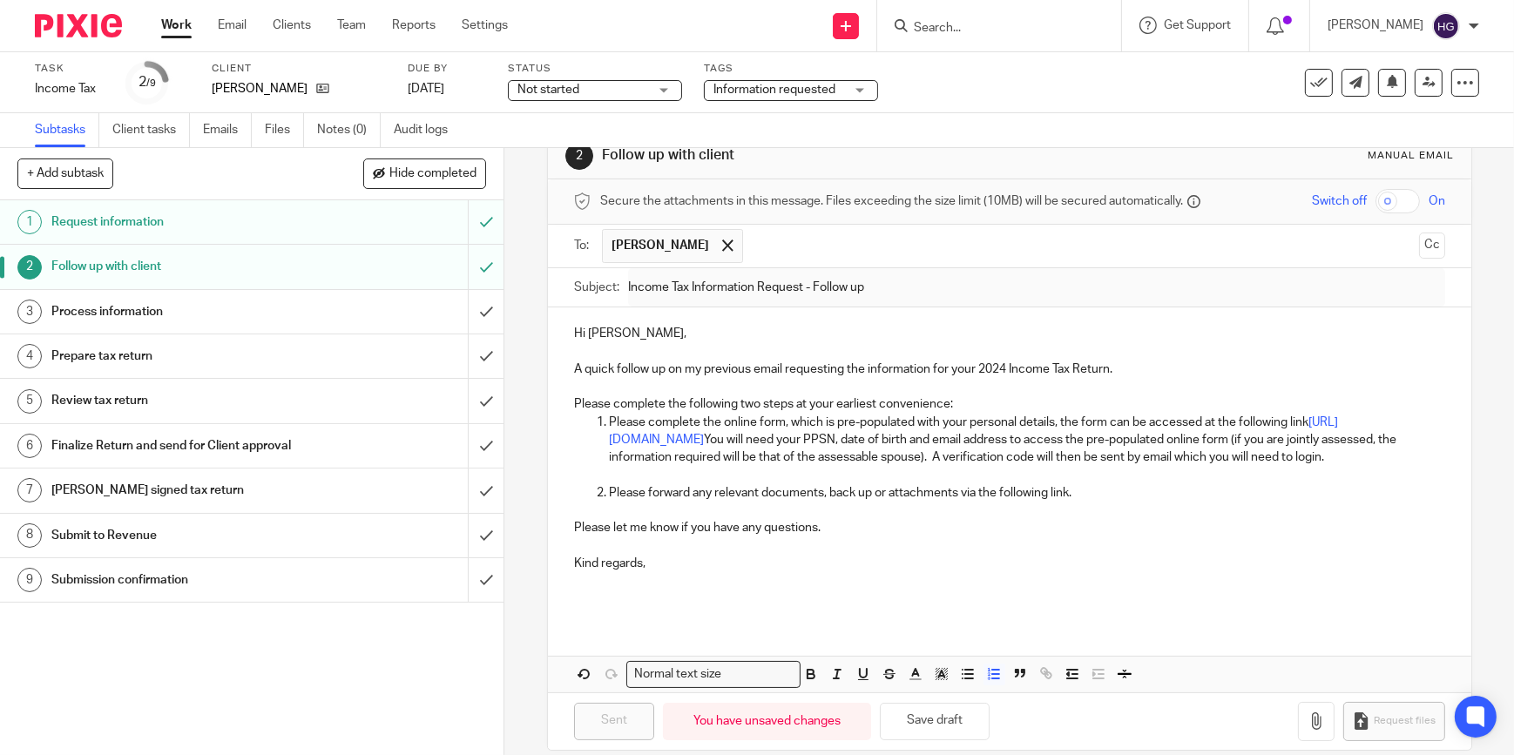
scroll to position [79, 0]
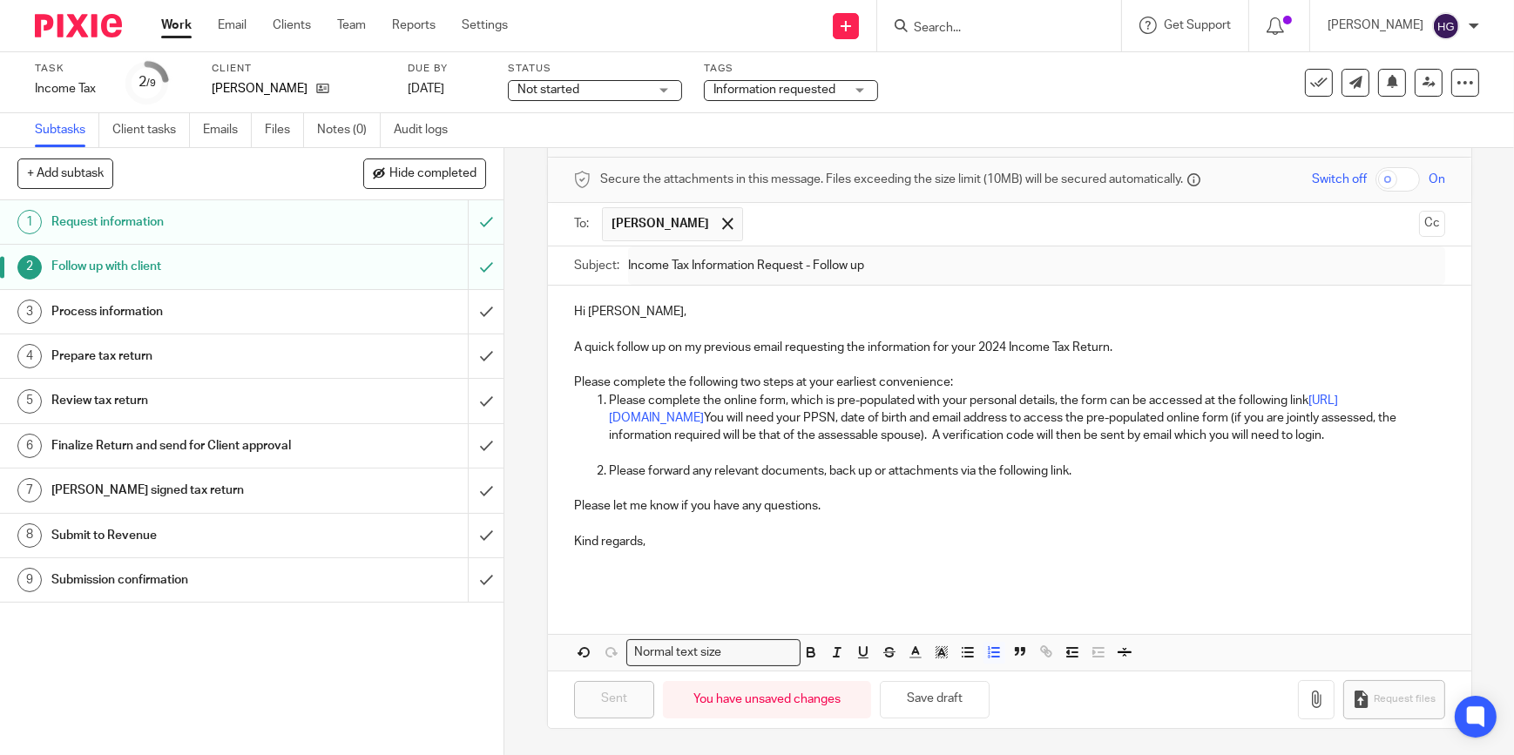
click at [1078, 471] on p "Please forward any relevant documents, back up or attachments via the following…" at bounding box center [1027, 471] width 836 height 17
click at [467, 267] on input "submit" at bounding box center [252, 267] width 504 height 44
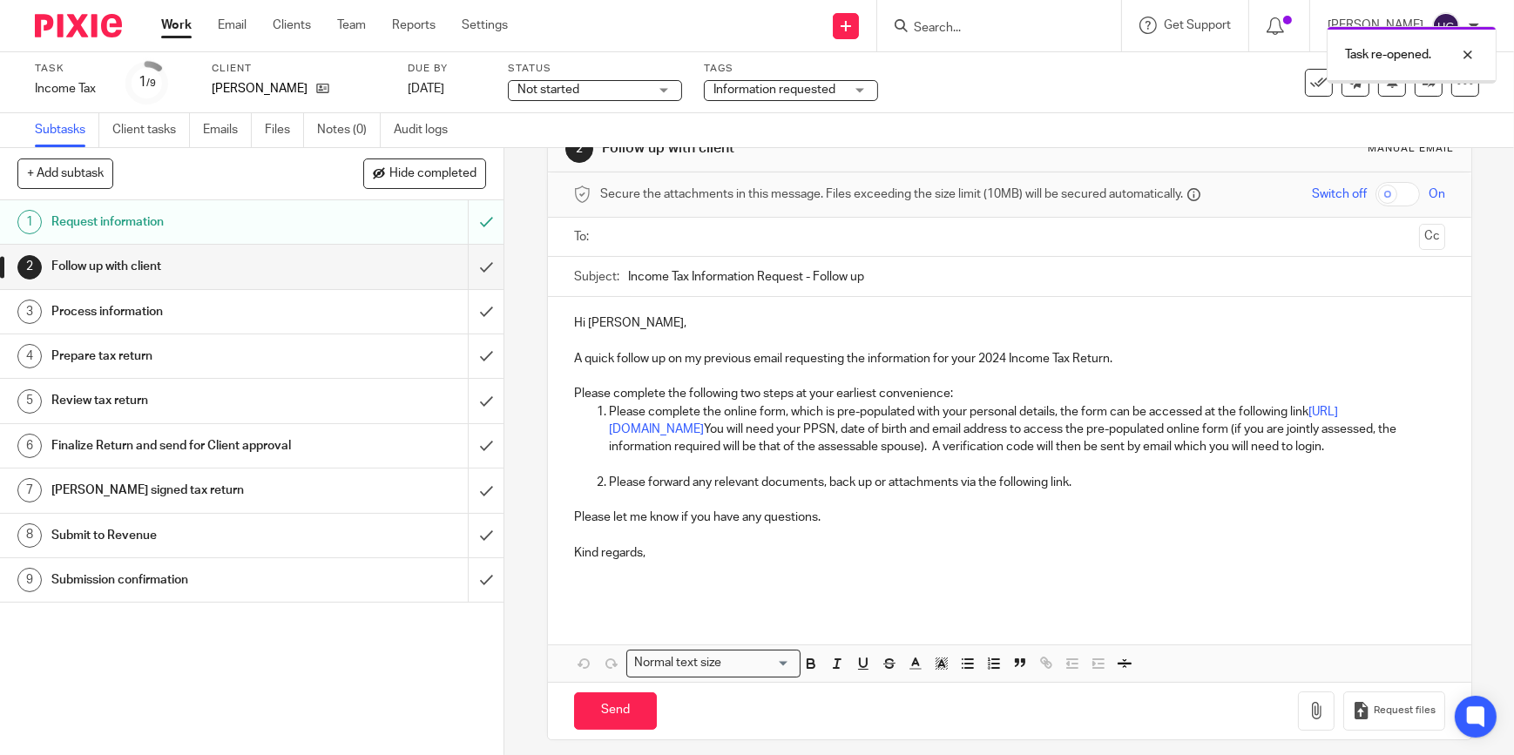
scroll to position [76, 0]
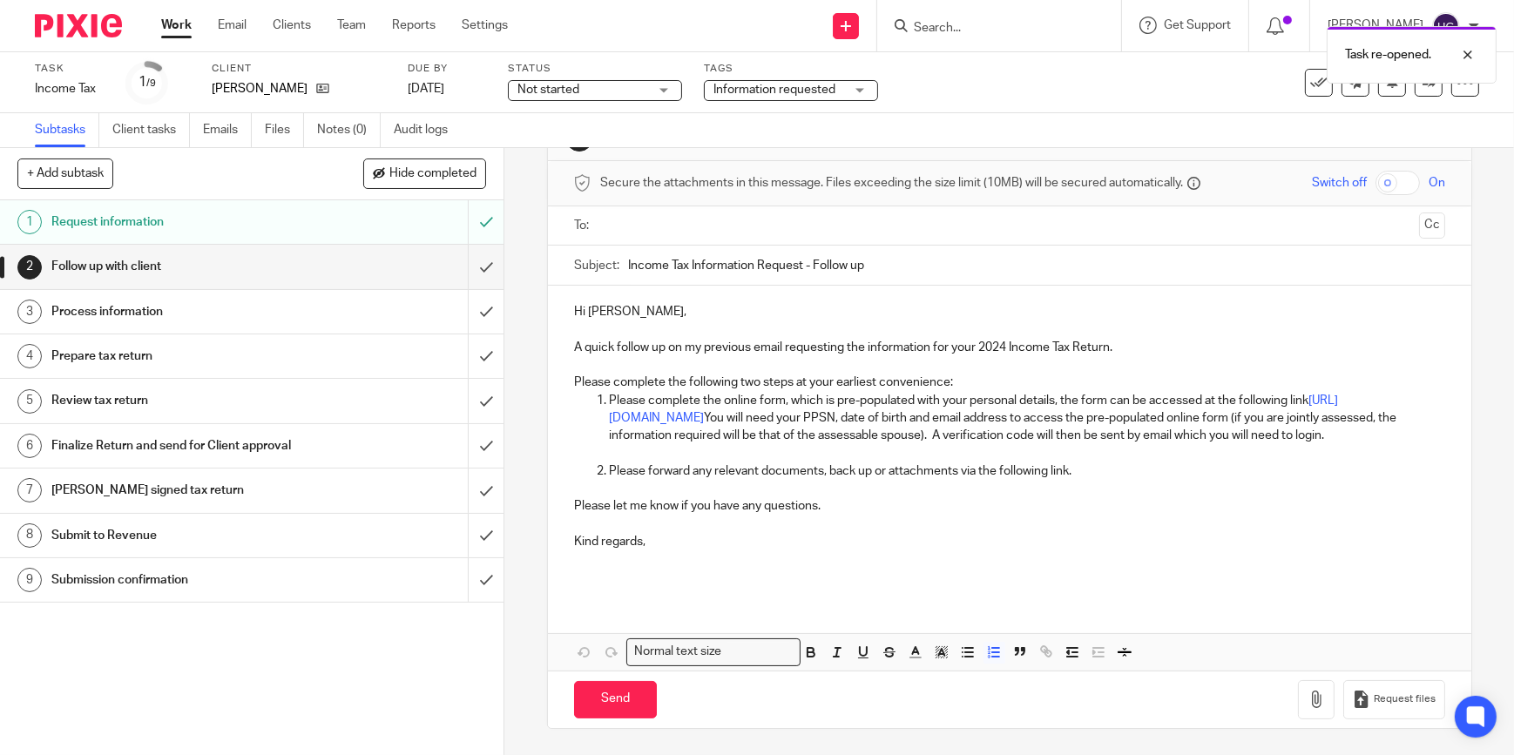
click at [1099, 469] on p "Please forward any relevant documents, back up or attachments via the following…" at bounding box center [1027, 471] width 836 height 17
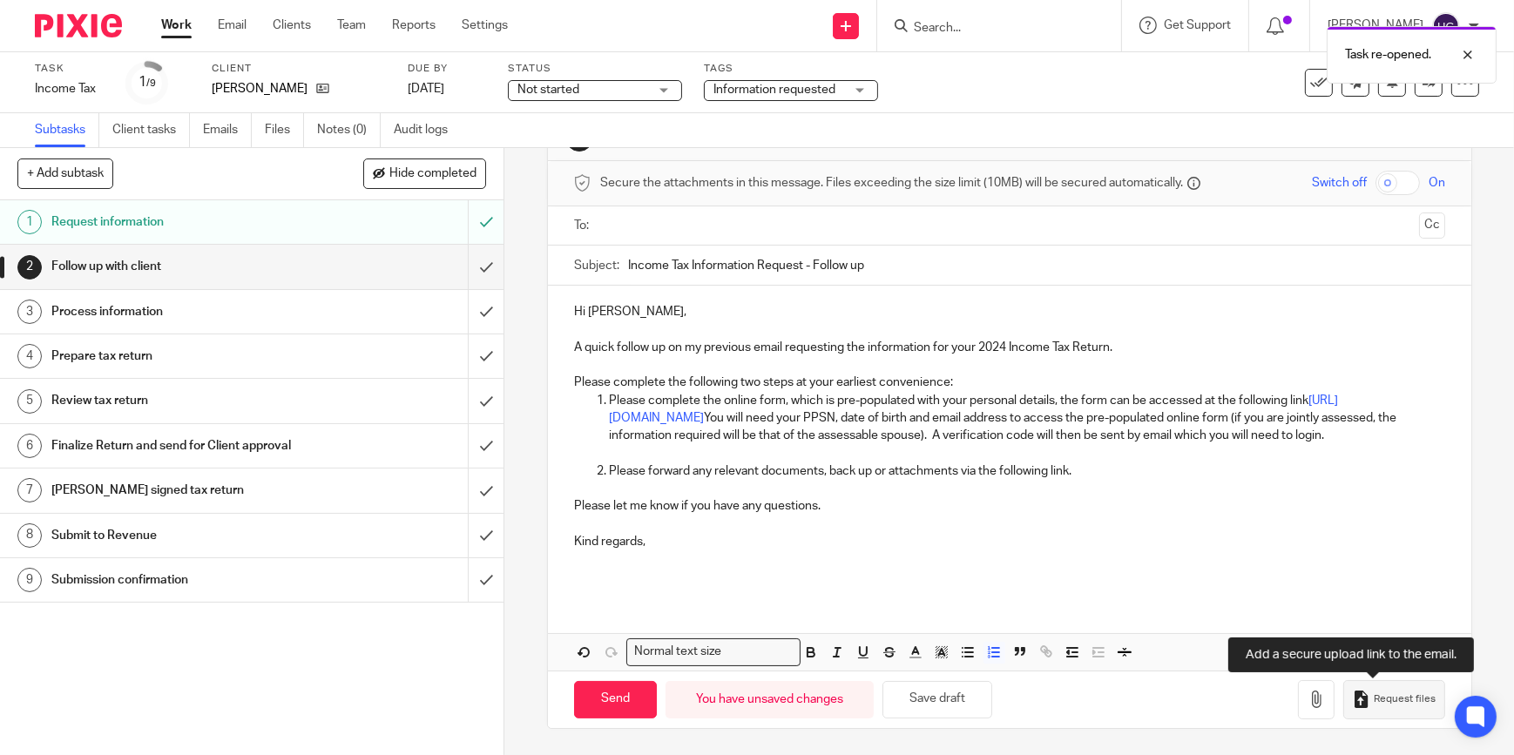
click at [1379, 698] on span "Request files" at bounding box center [1405, 700] width 62 height 14
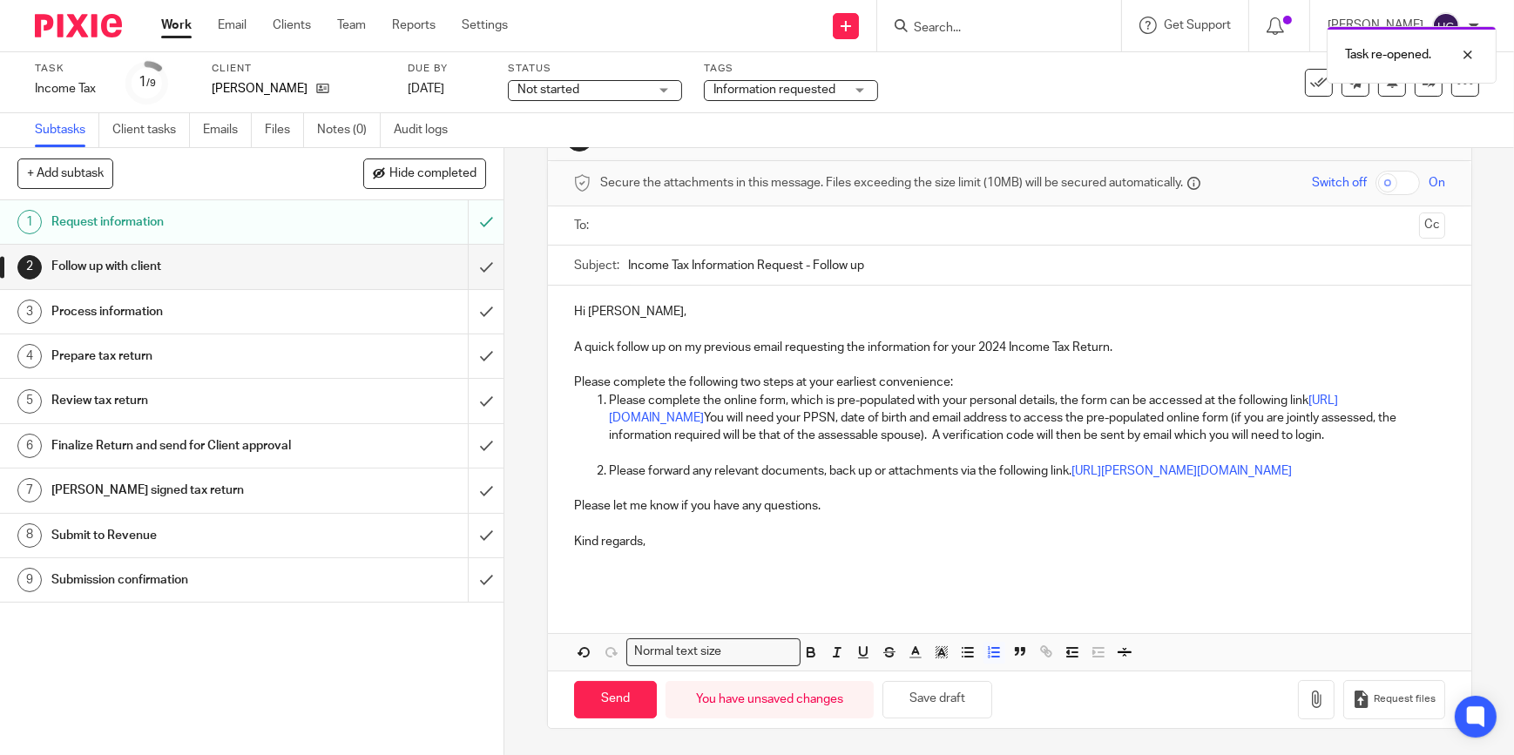
scroll to position [0, 0]
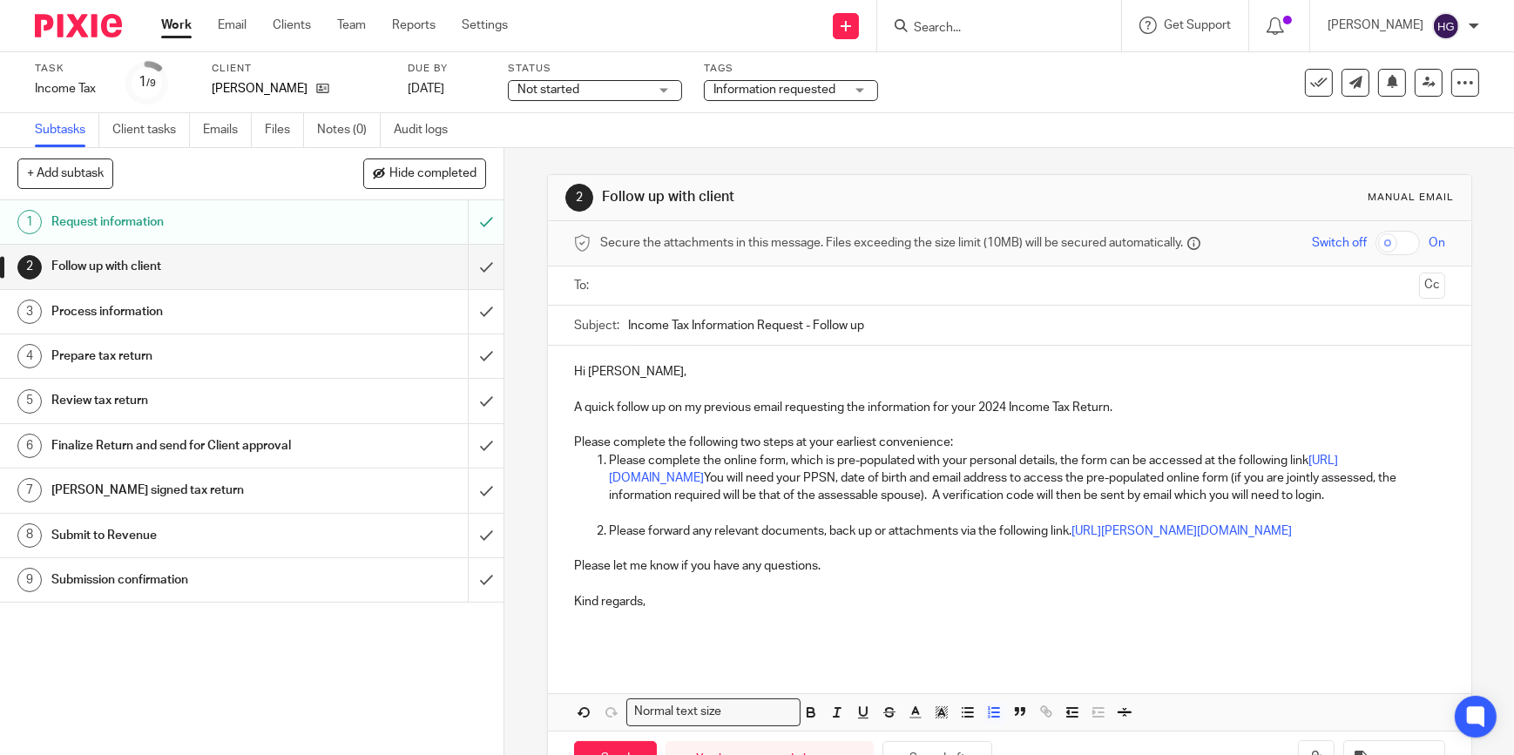
click at [621, 292] on input "text" at bounding box center [1009, 286] width 806 height 20
click at [603, 373] on p "Hi Joseph," at bounding box center [1009, 375] width 871 height 17
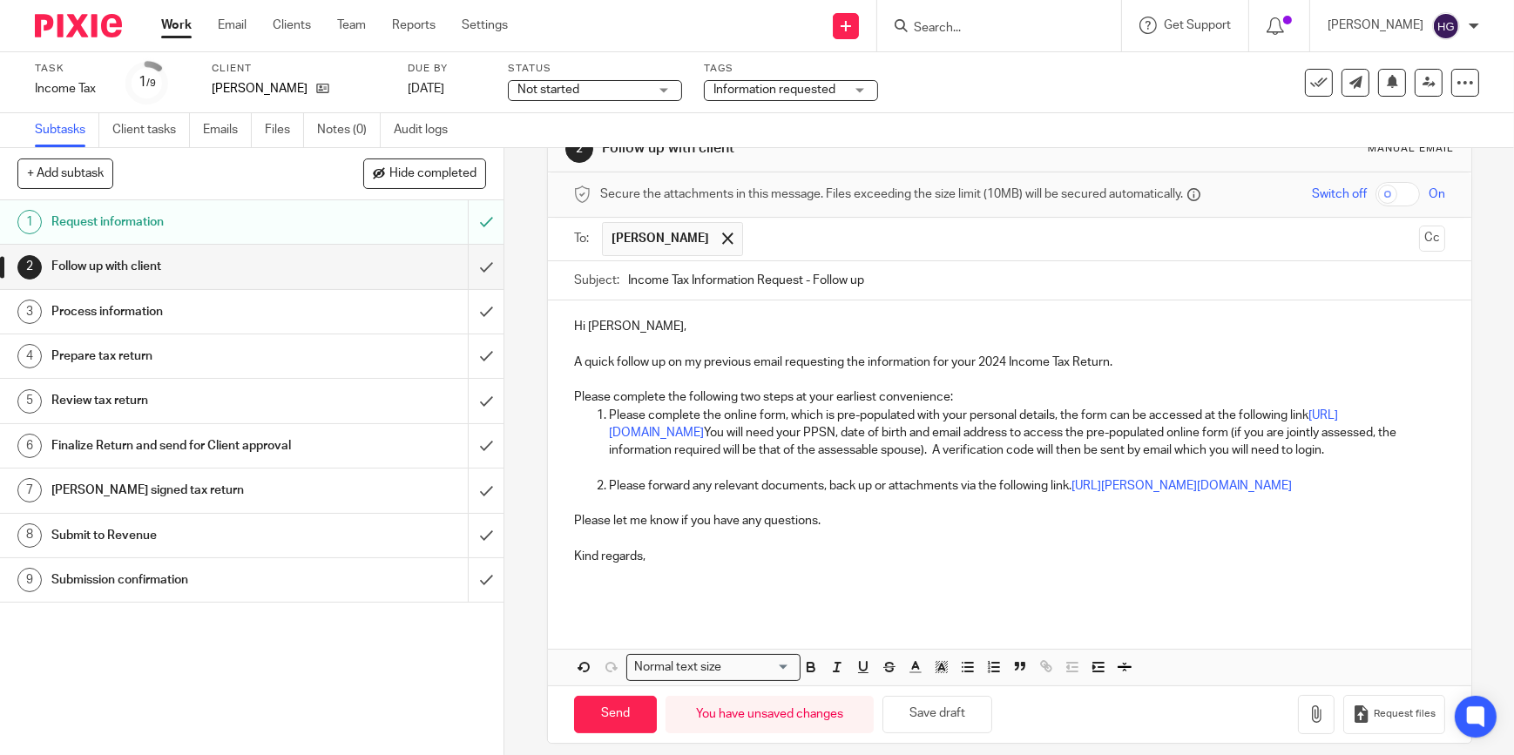
scroll to position [98, 0]
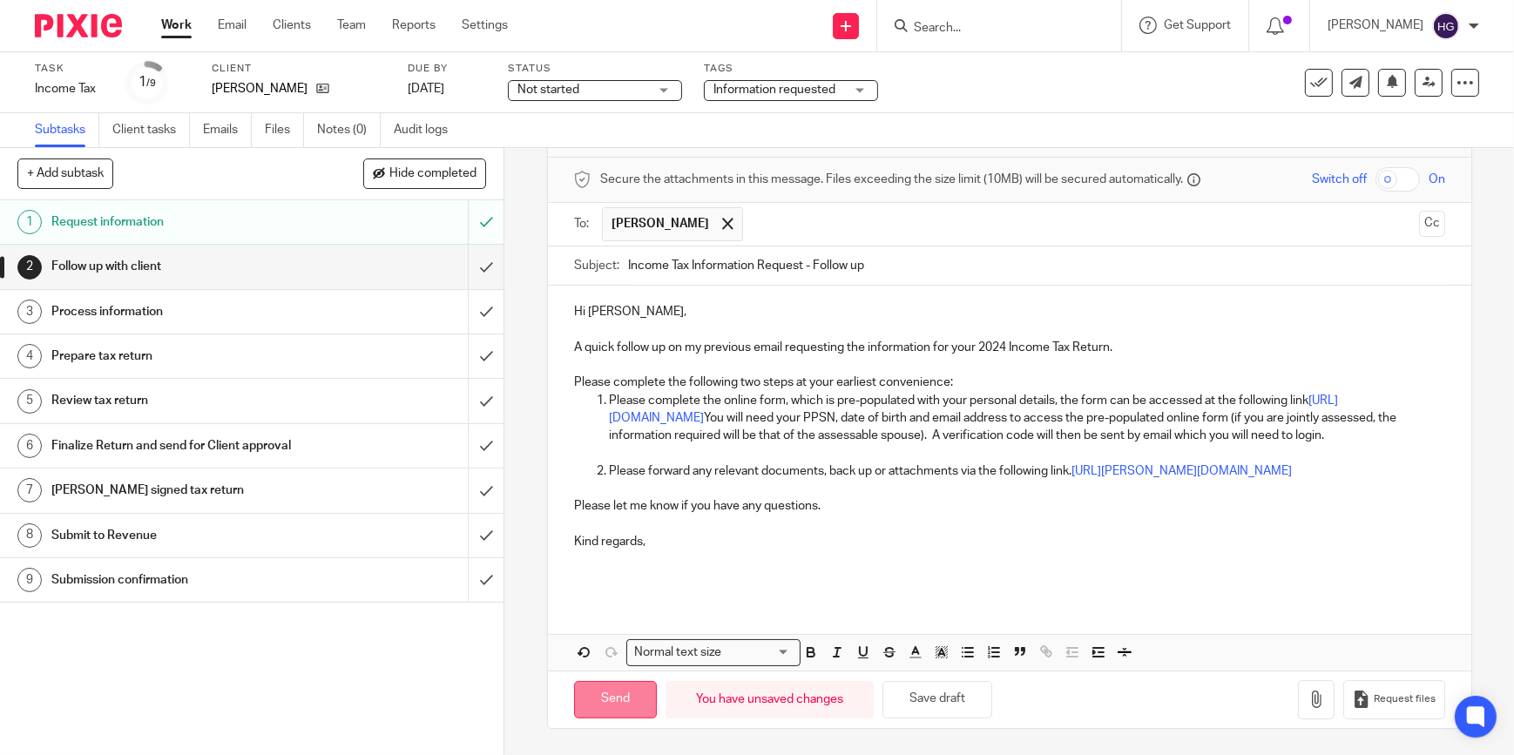
click at [614, 693] on input "Send" at bounding box center [615, 699] width 83 height 37
type input "Sent"
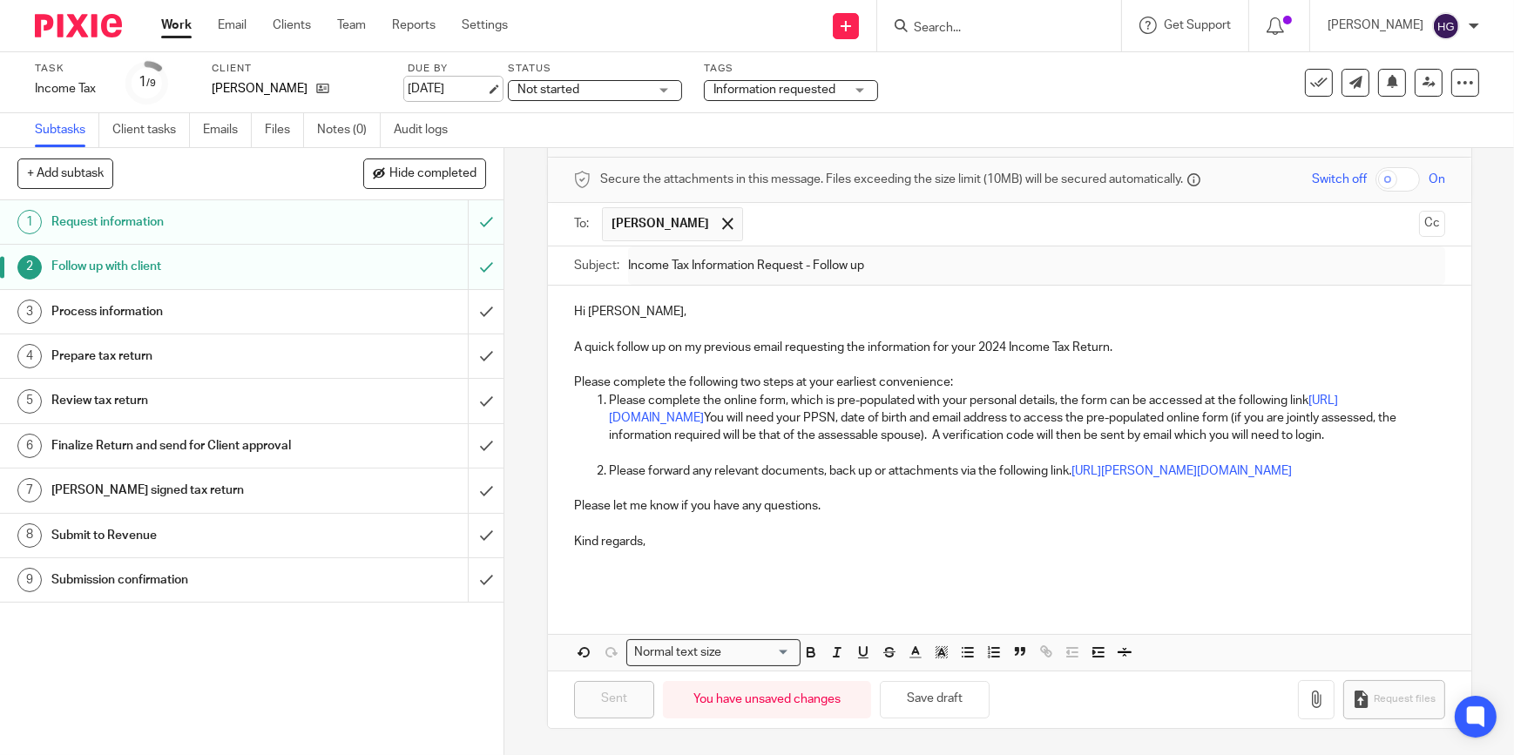
click at [438, 87] on link "[DATE]" at bounding box center [447, 89] width 78 height 18
click at [181, 19] on link "Work" at bounding box center [176, 25] width 30 height 17
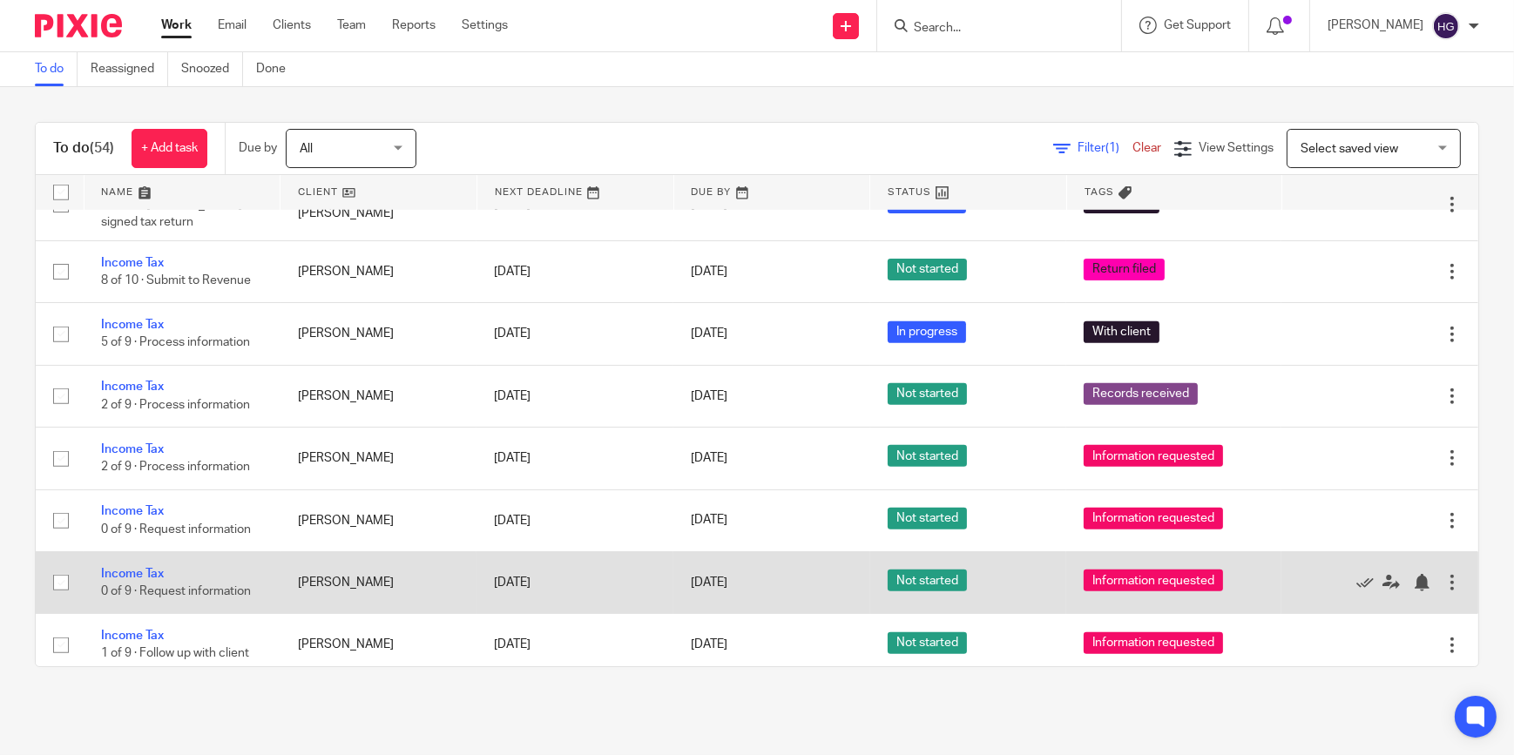
scroll to position [1663, 0]
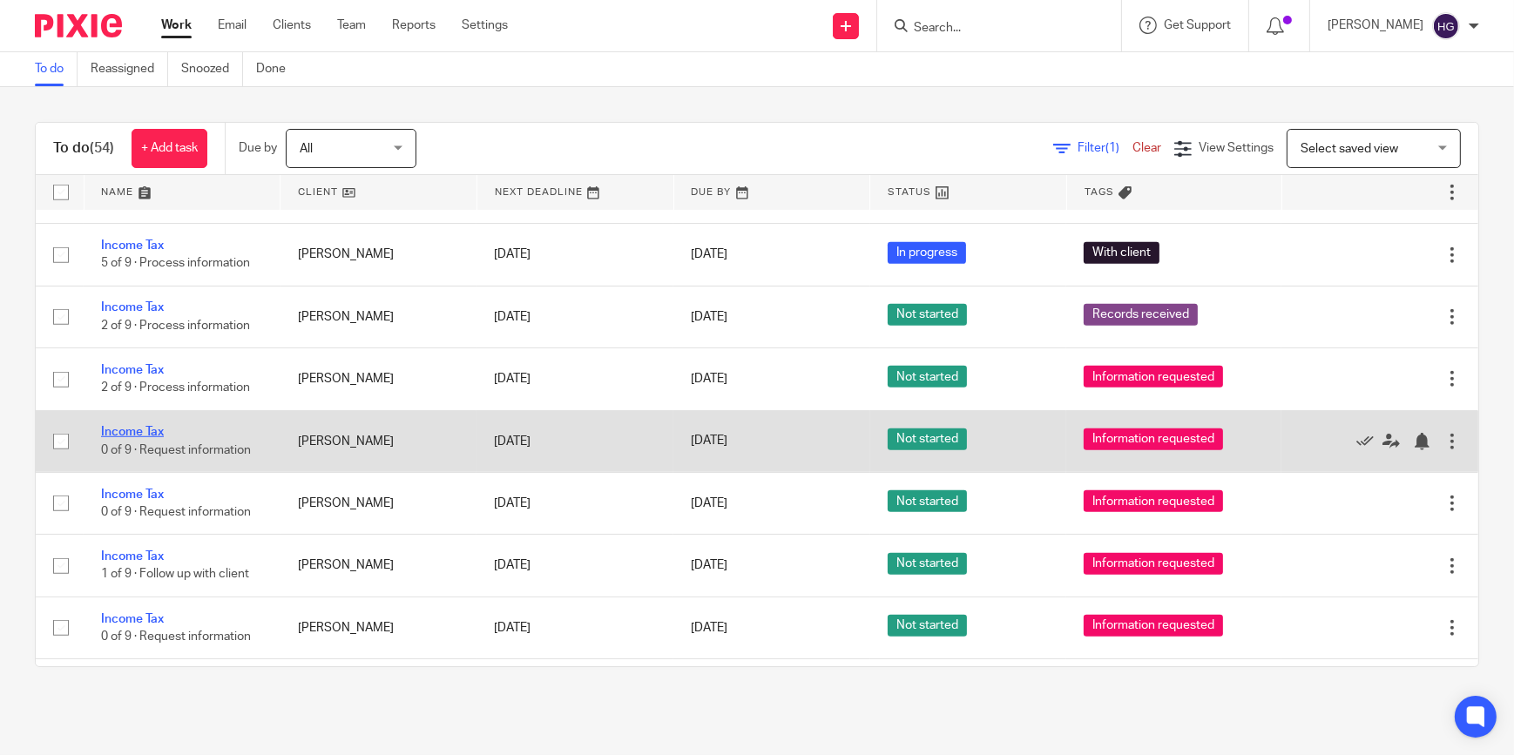
click at [128, 426] on link "Income Tax" at bounding box center [132, 432] width 63 height 12
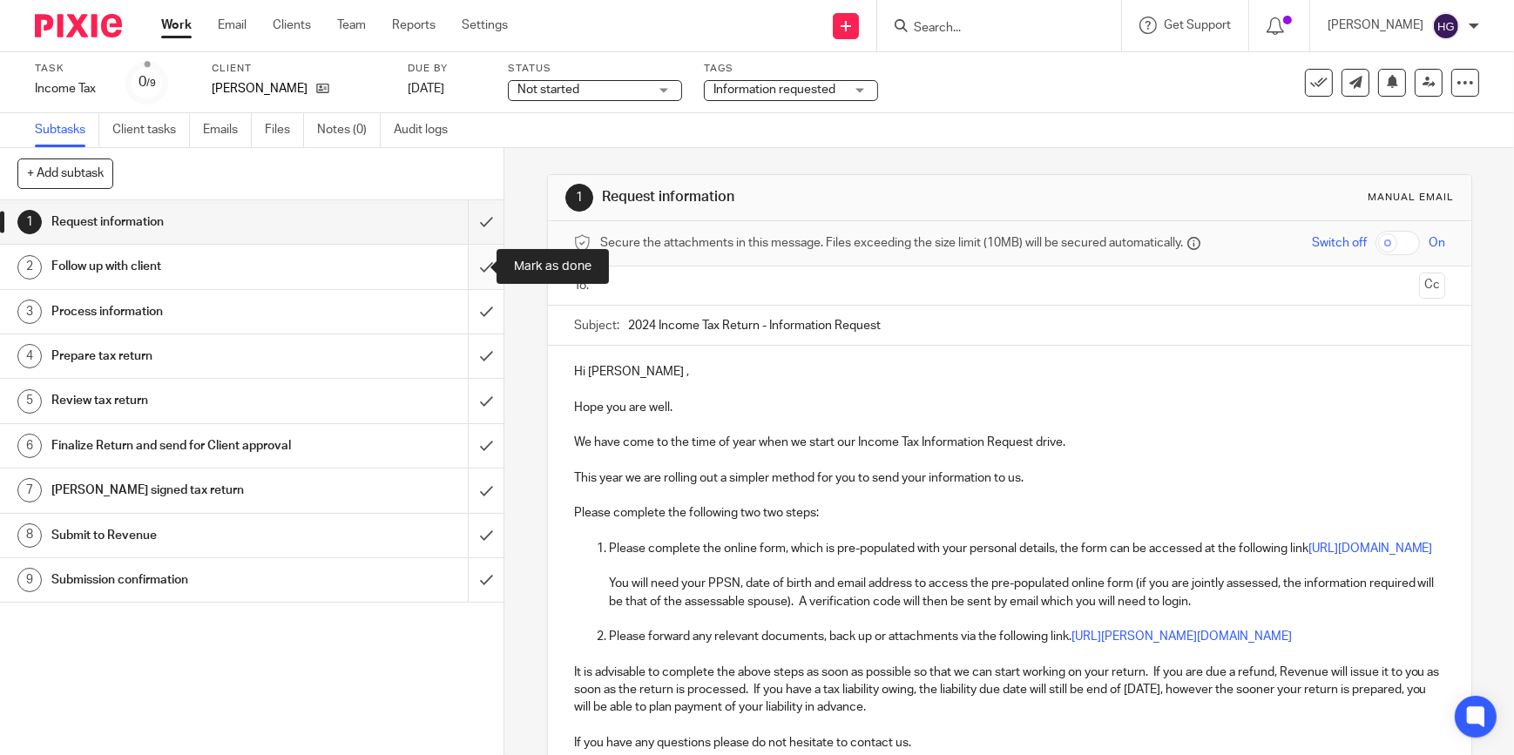
click at [471, 268] on input "submit" at bounding box center [252, 267] width 504 height 44
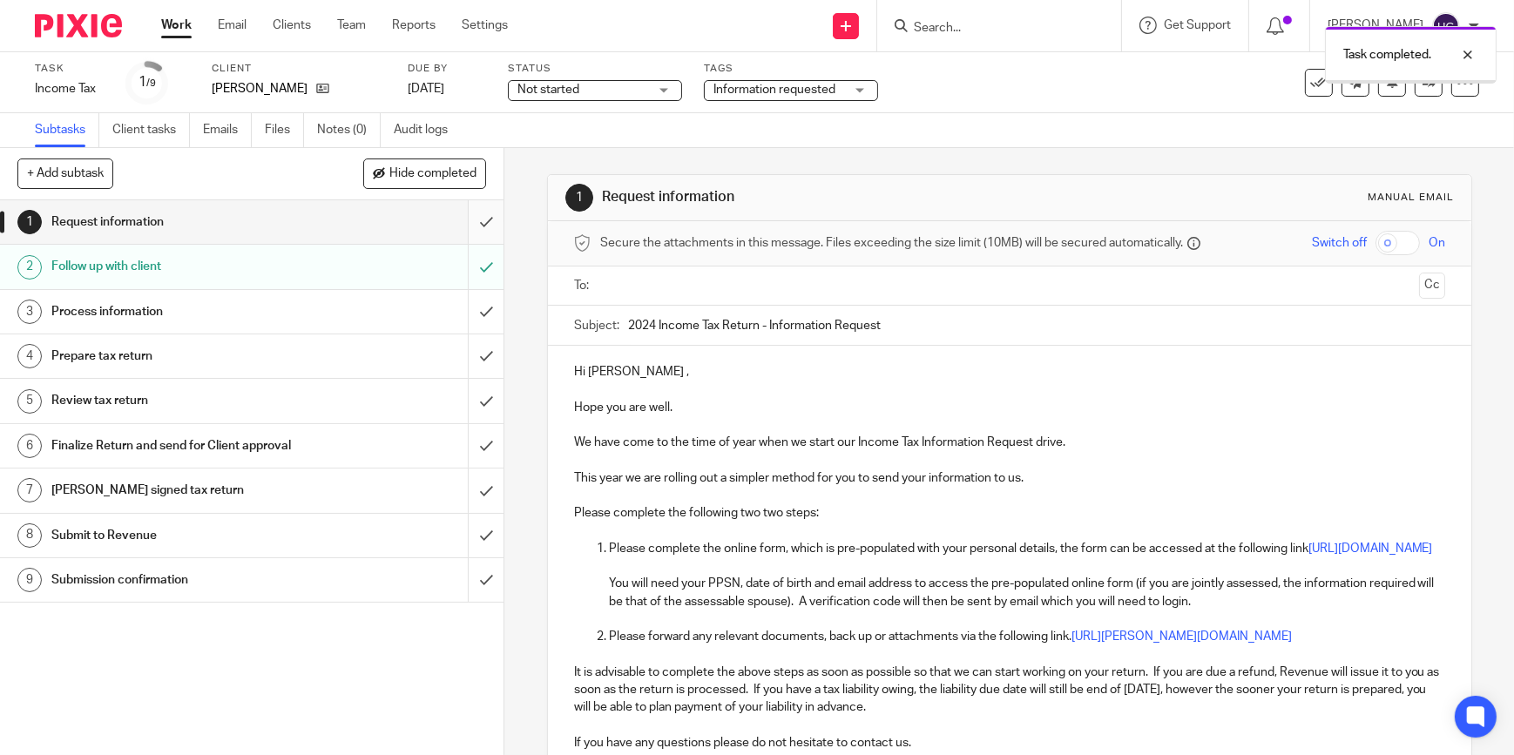
click at [471, 219] on input "submit" at bounding box center [252, 222] width 504 height 44
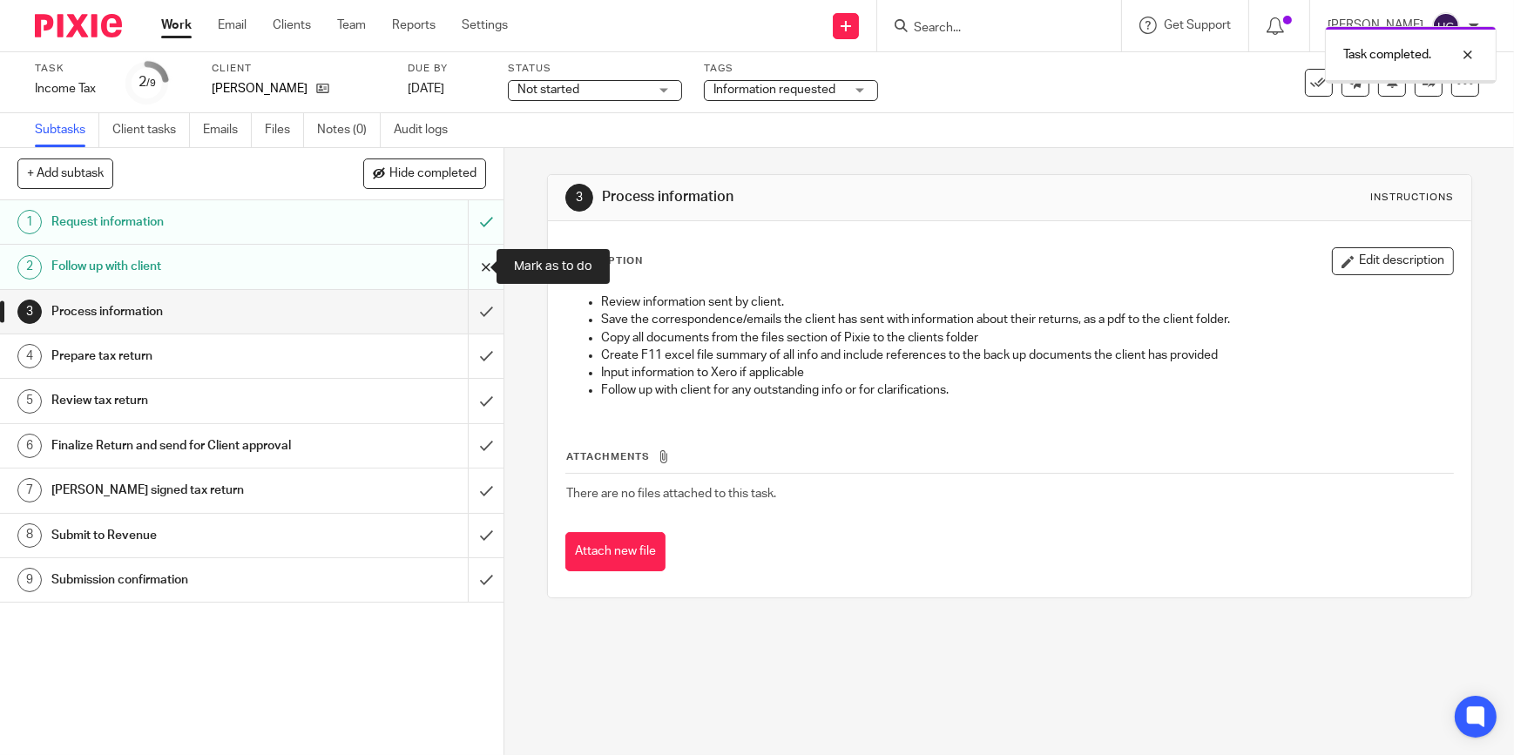
click at [470, 270] on input "submit" at bounding box center [252, 267] width 504 height 44
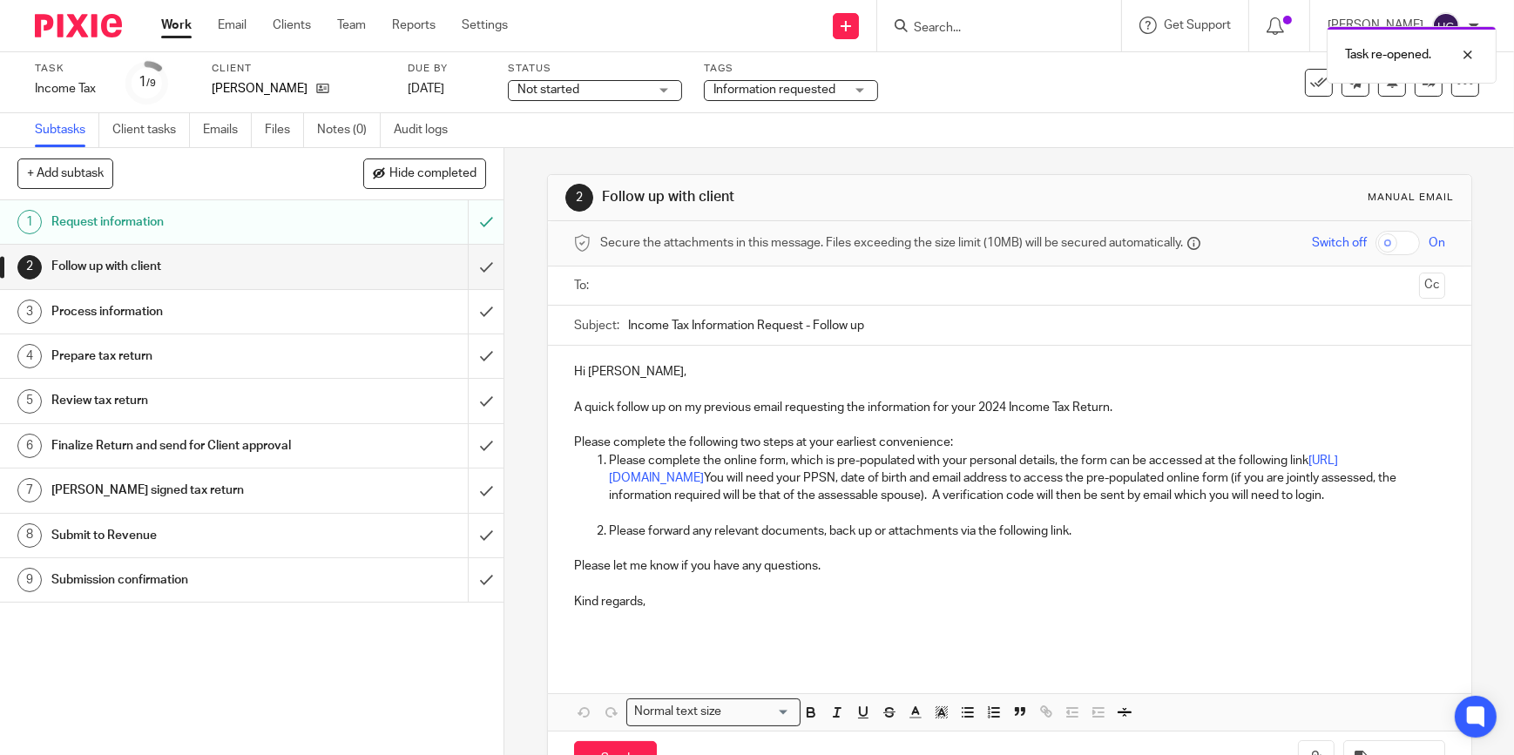
click at [667, 279] on input "text" at bounding box center [1009, 286] width 806 height 20
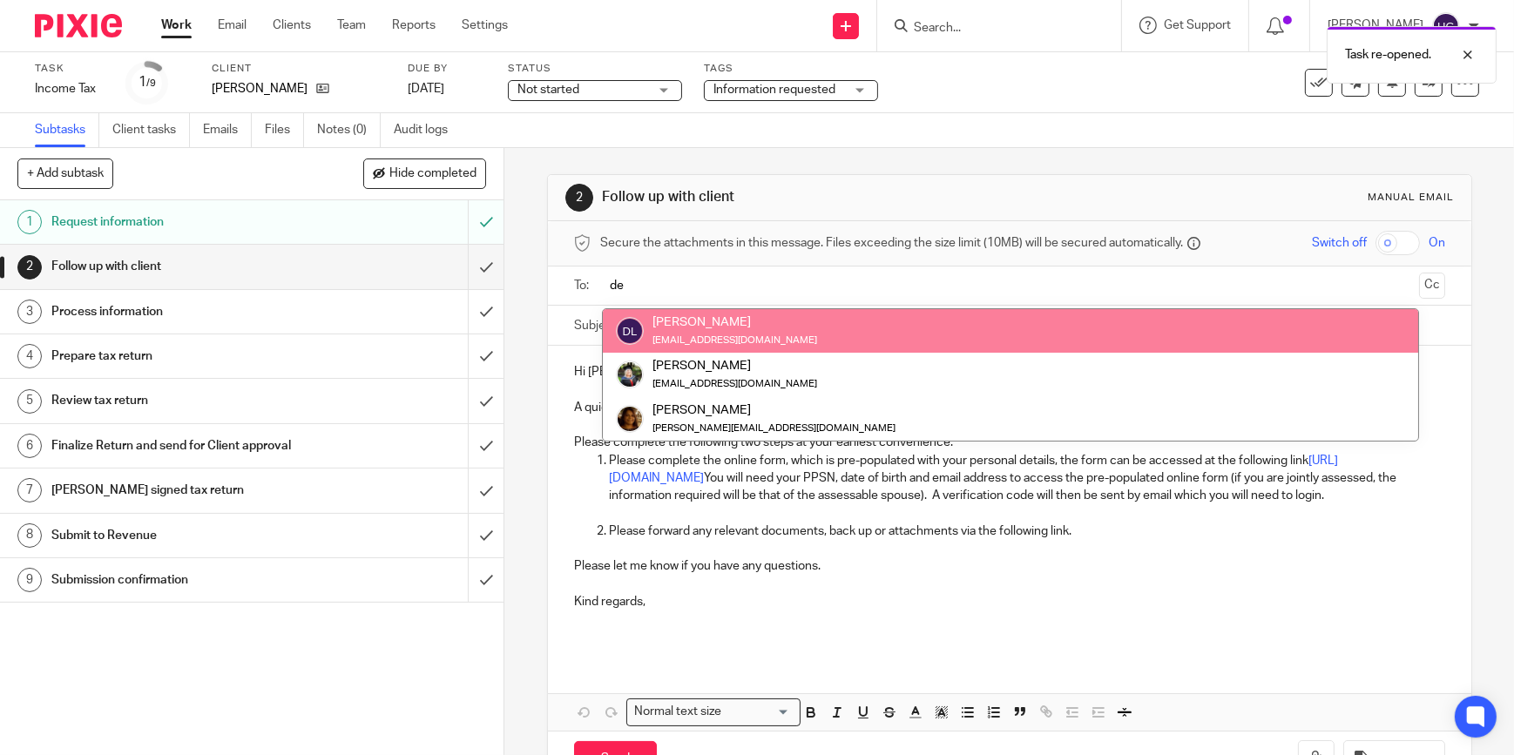
type input "de"
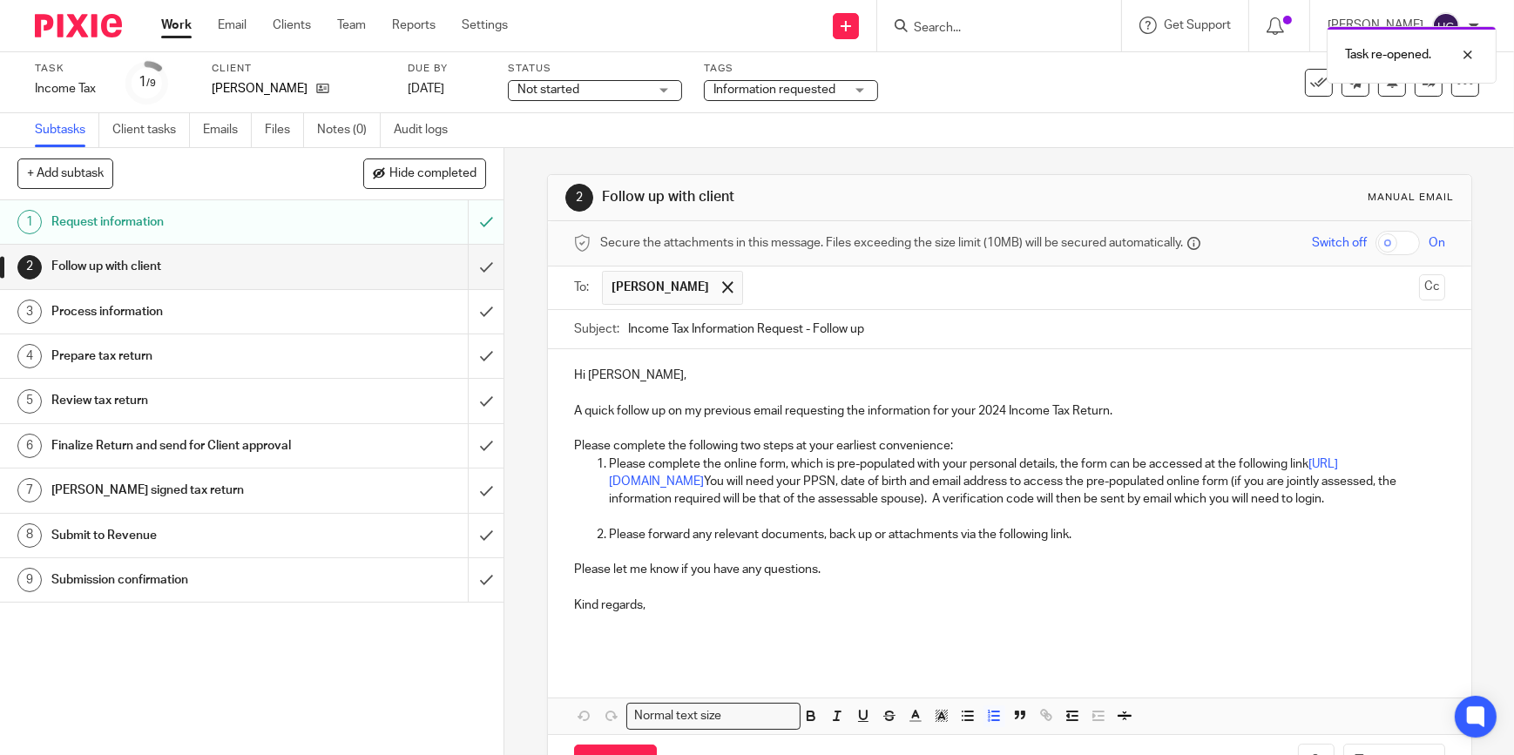
click at [1087, 544] on p "Please forward any relevant documents, back up or attachments via the following…" at bounding box center [1027, 534] width 836 height 17
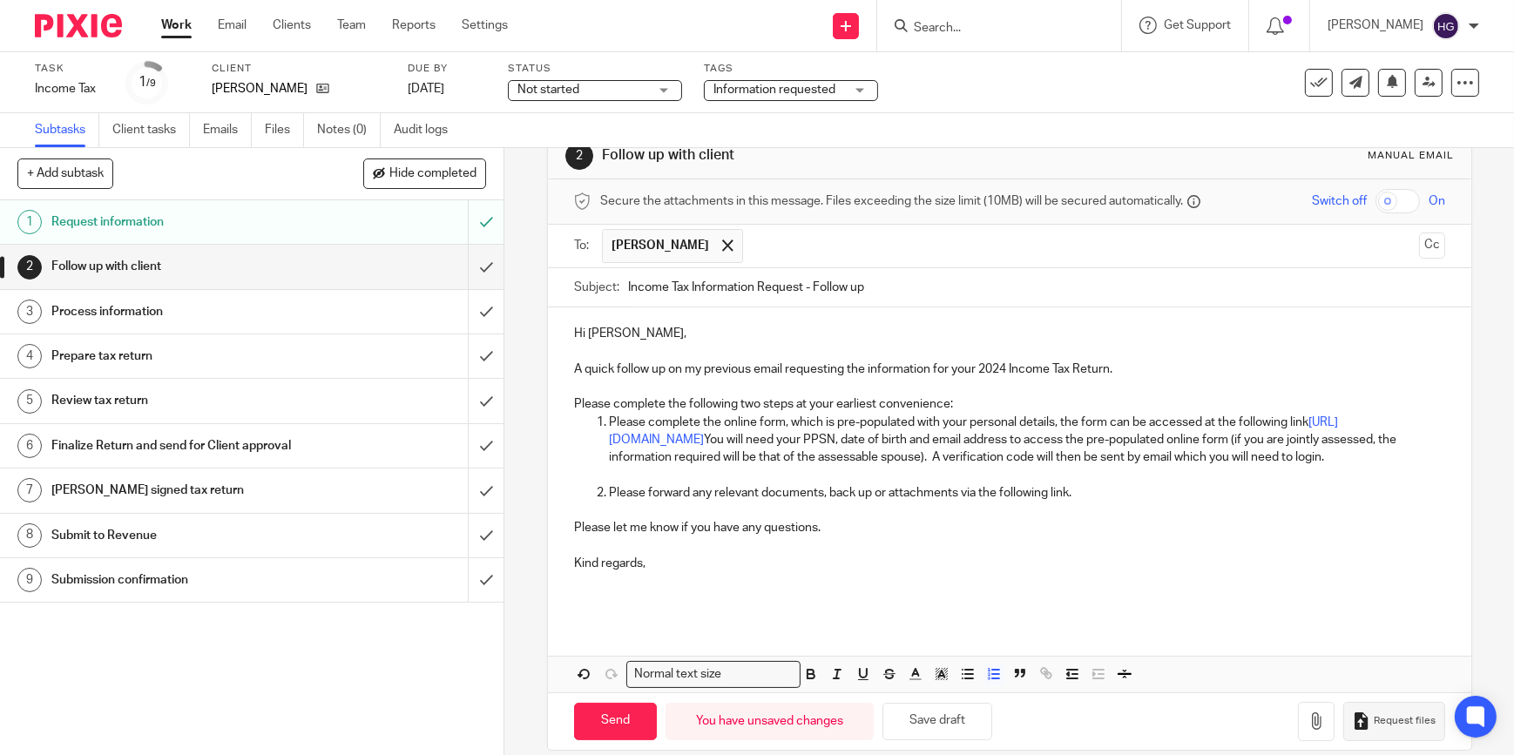
scroll to position [79, 0]
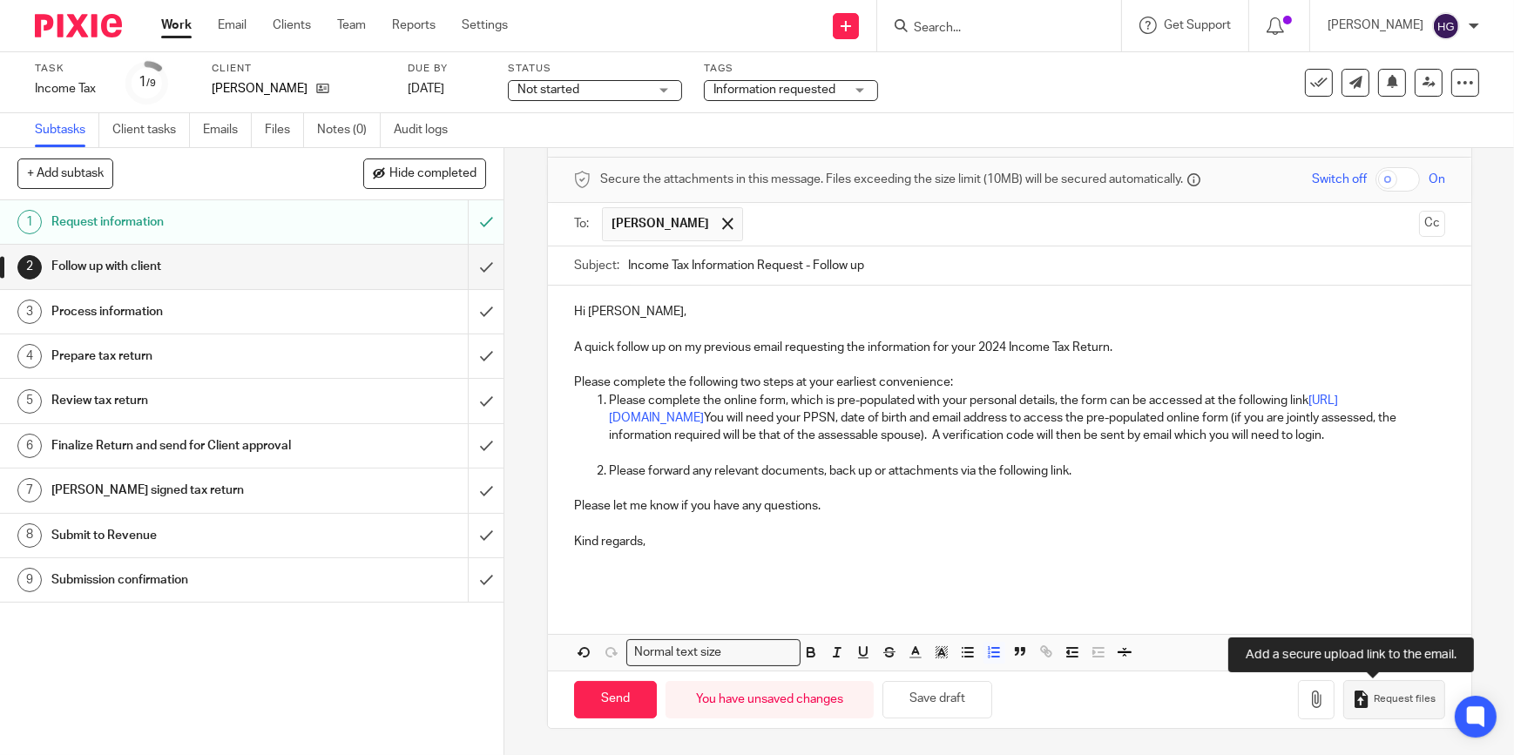
click at [1394, 710] on button "Request files" at bounding box center [1394, 699] width 101 height 39
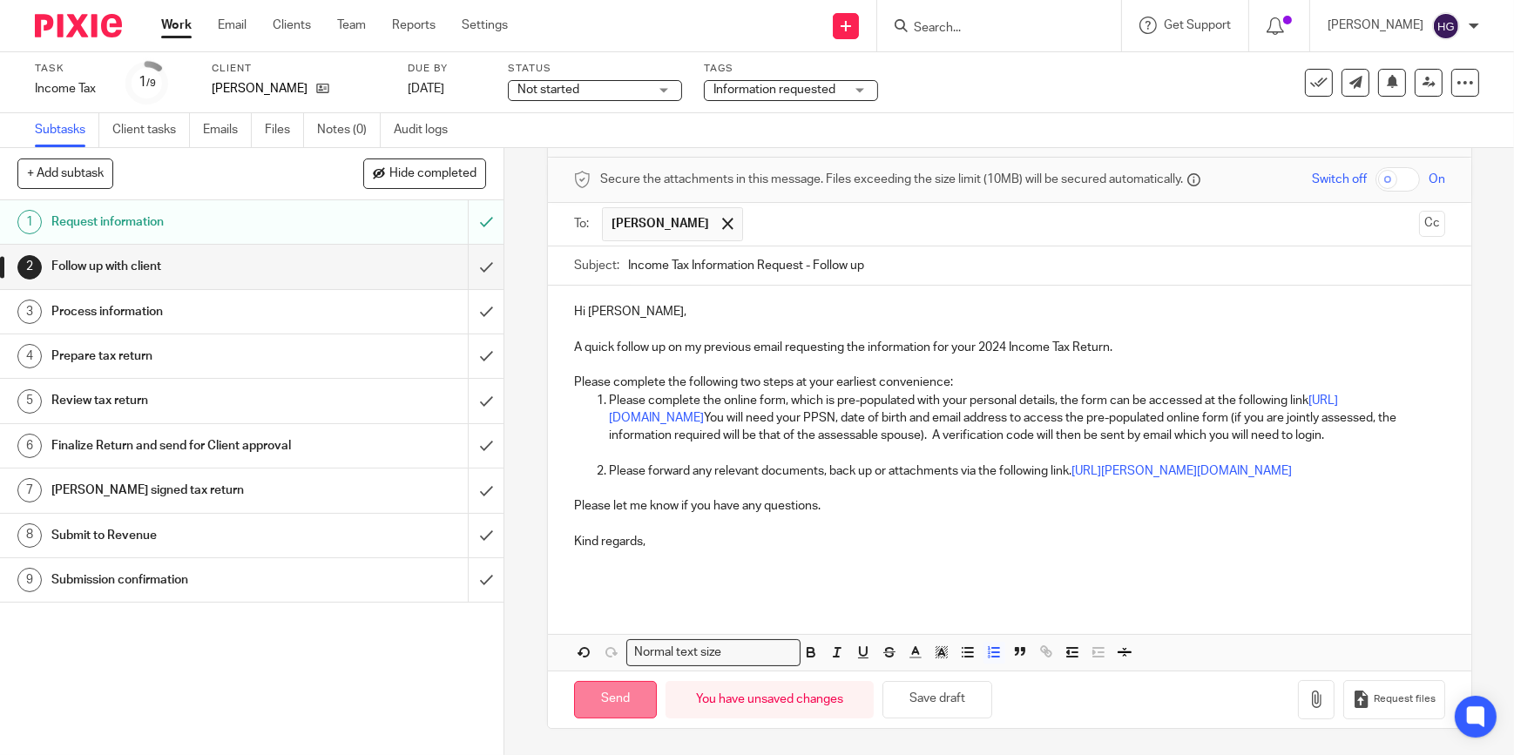
click at [610, 719] on input "Send" at bounding box center [615, 699] width 83 height 37
type input "Sent"
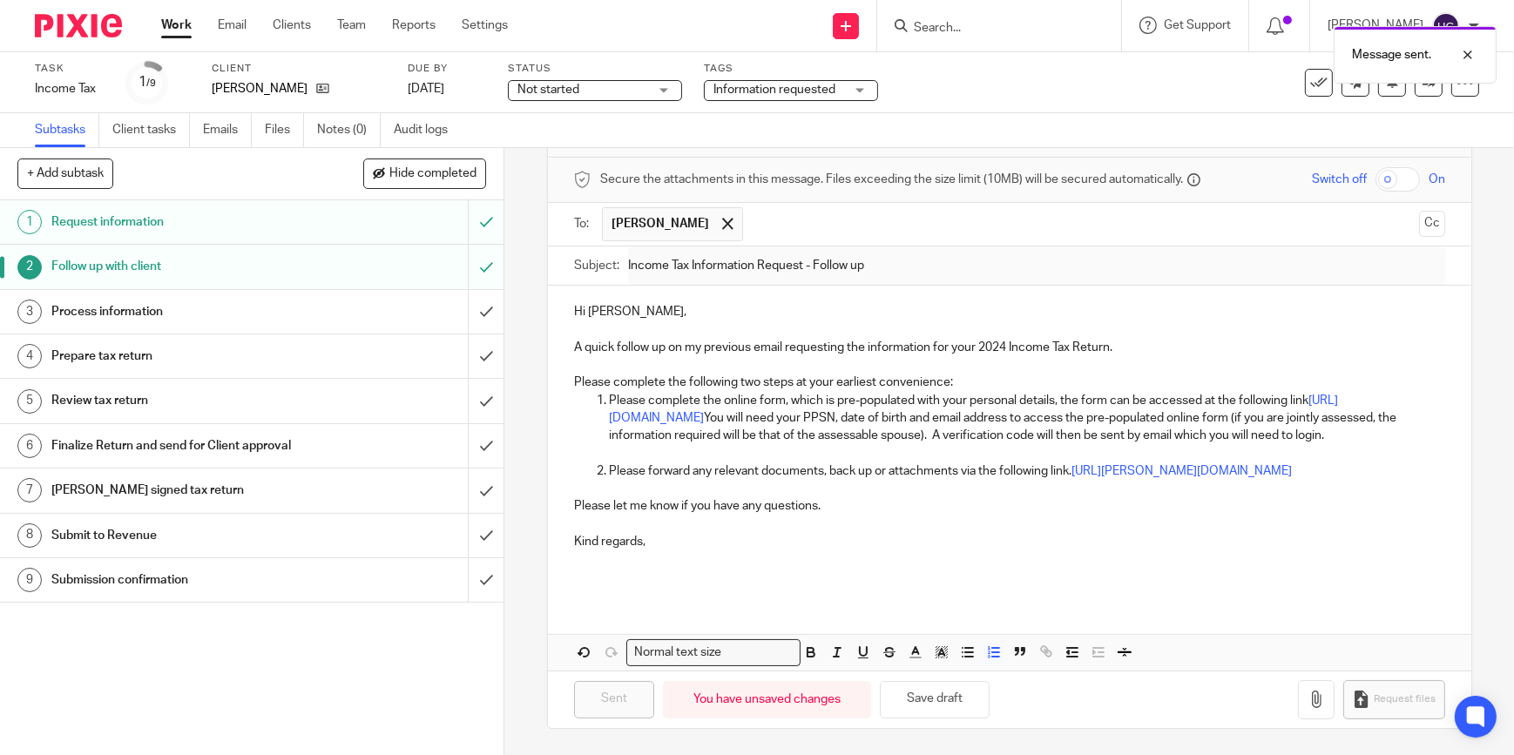
click at [180, 24] on link "Work" at bounding box center [176, 25] width 30 height 17
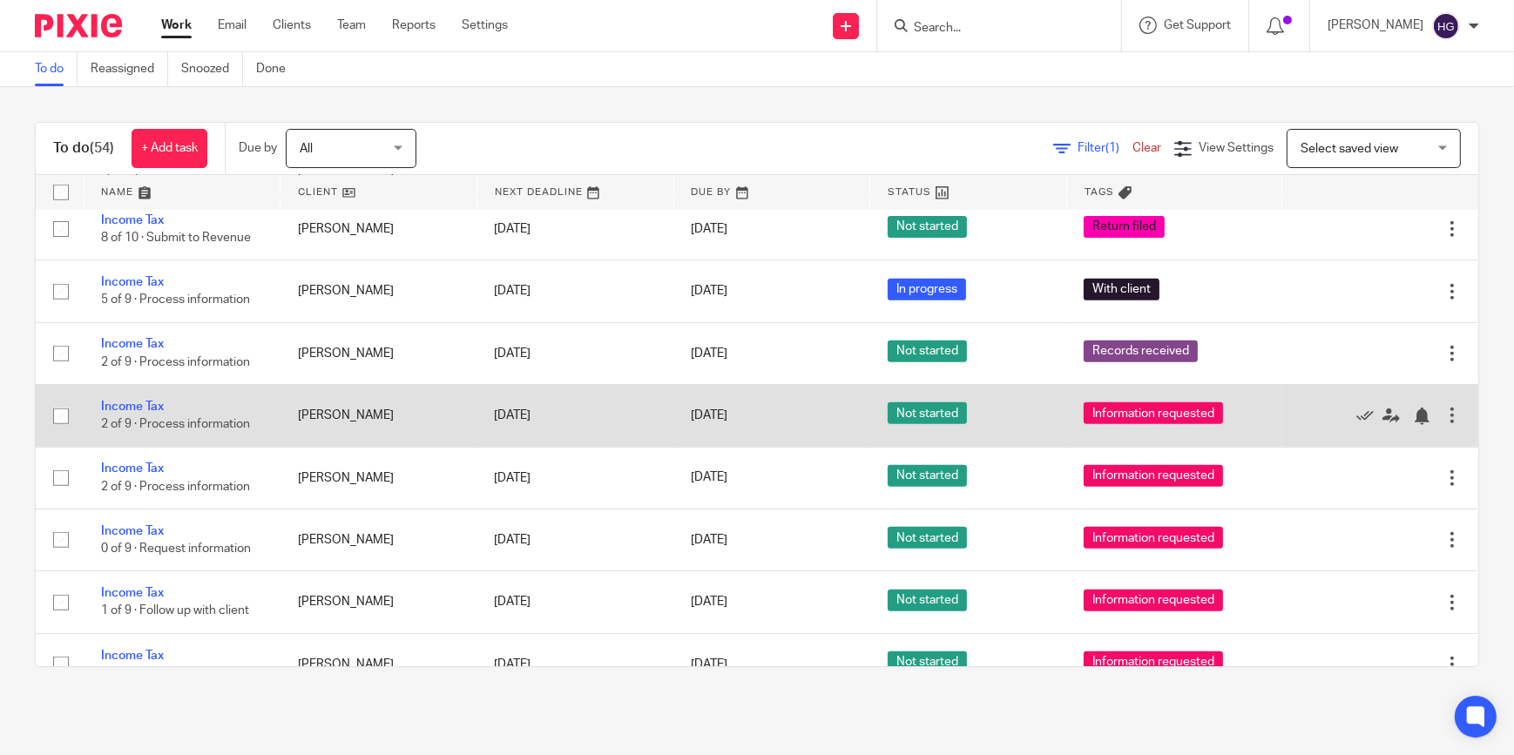
scroll to position [1663, 0]
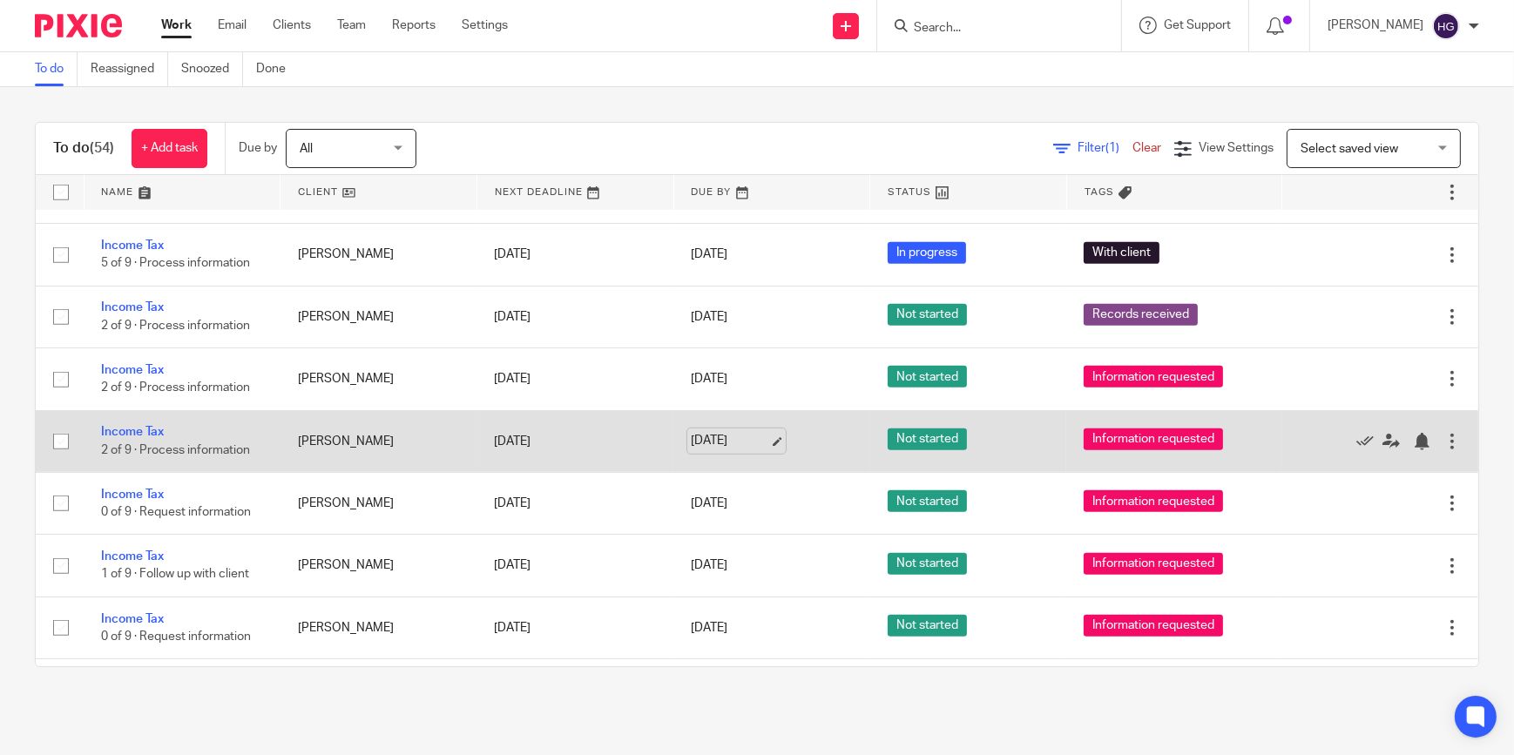
click at [725, 432] on link "[DATE]" at bounding box center [730, 441] width 78 height 18
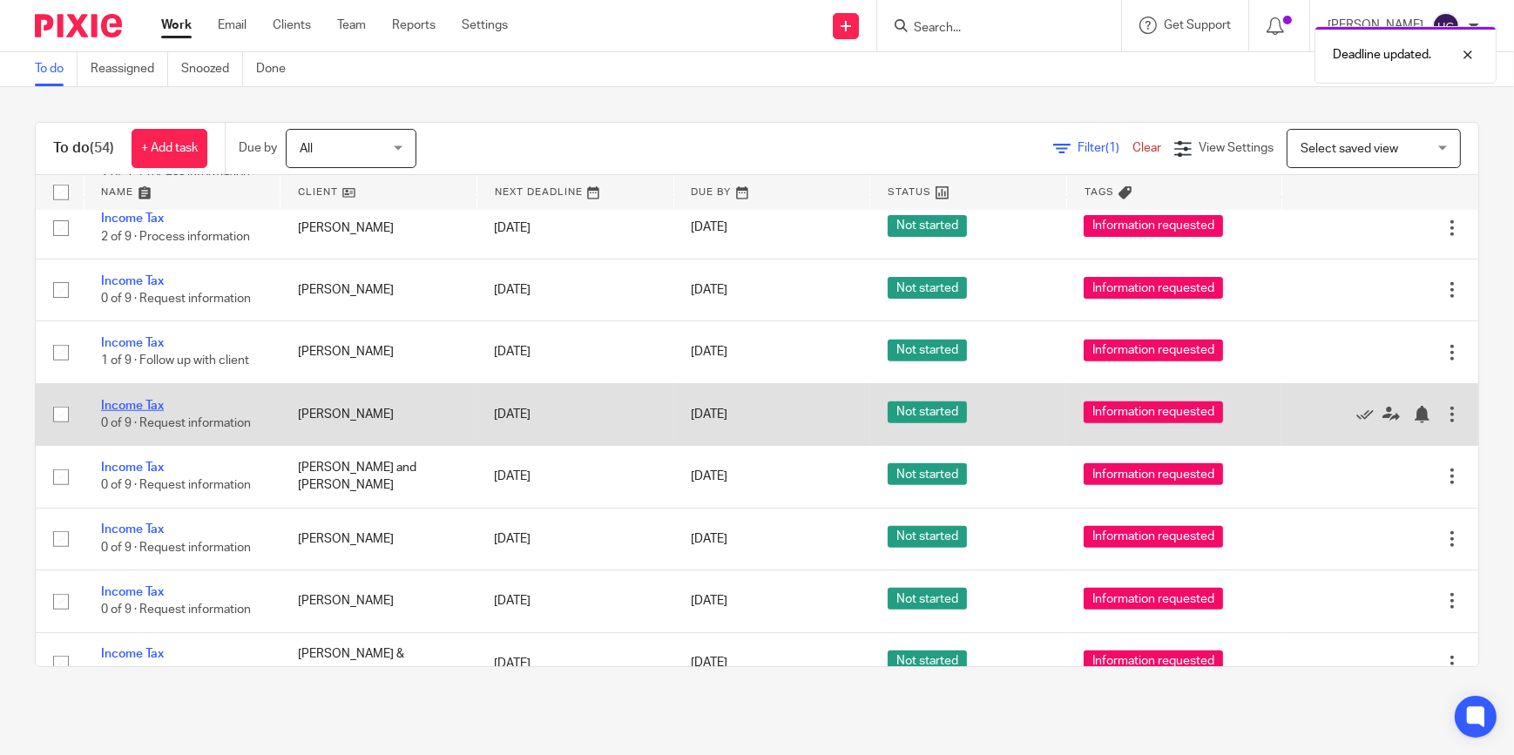
scroll to position [1900, 0]
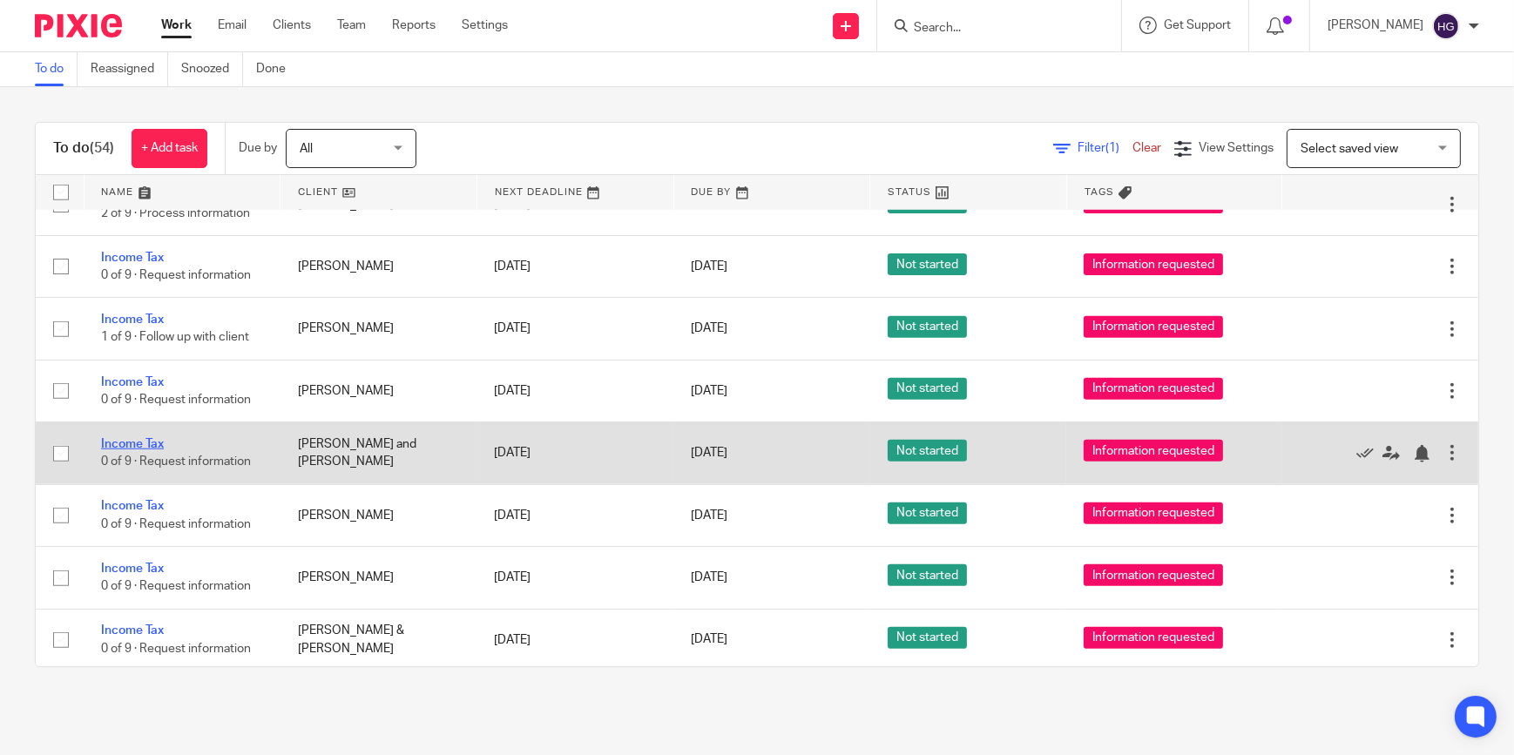
click at [126, 438] on link "Income Tax" at bounding box center [132, 444] width 63 height 12
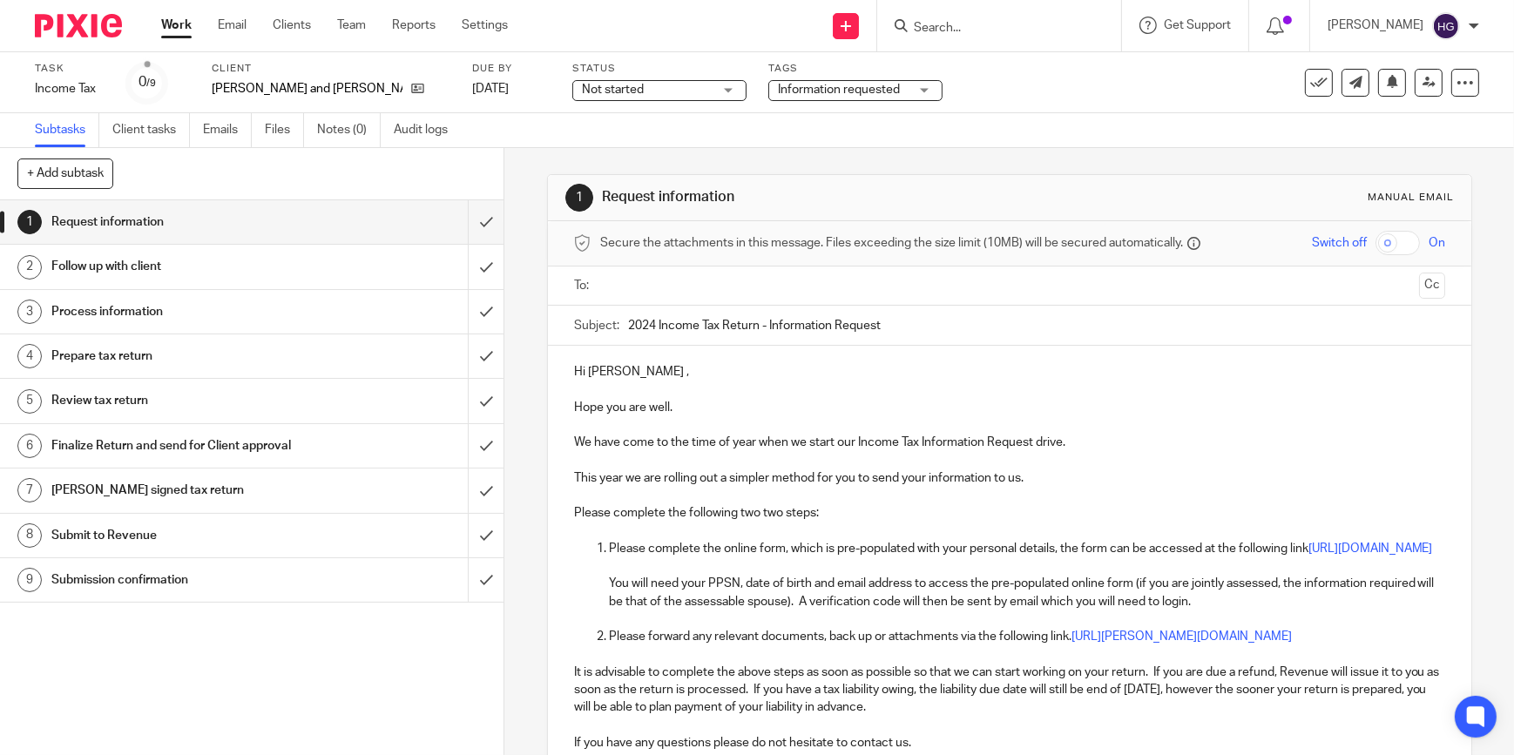
click at [678, 279] on input "text" at bounding box center [1009, 286] width 806 height 20
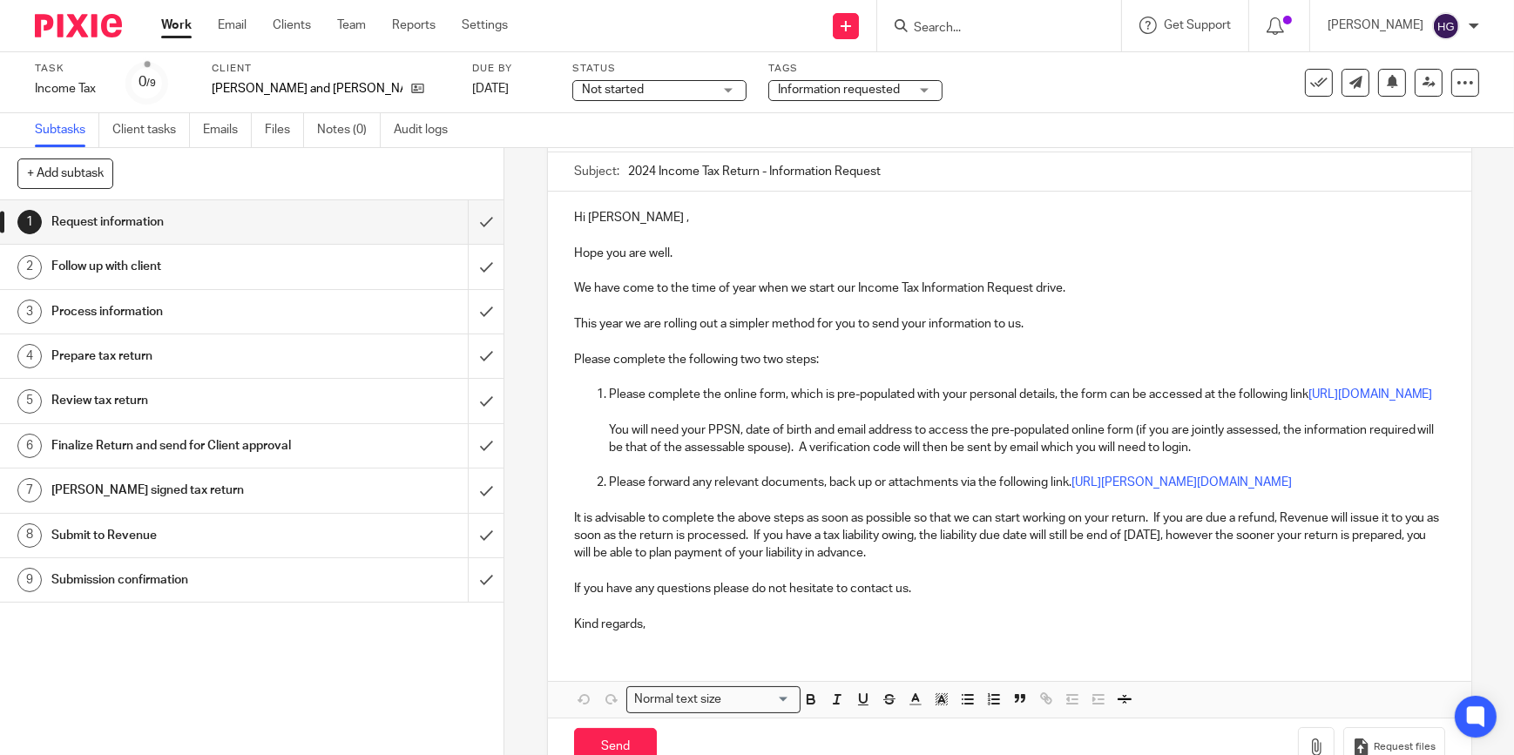
scroll to position [237, 0]
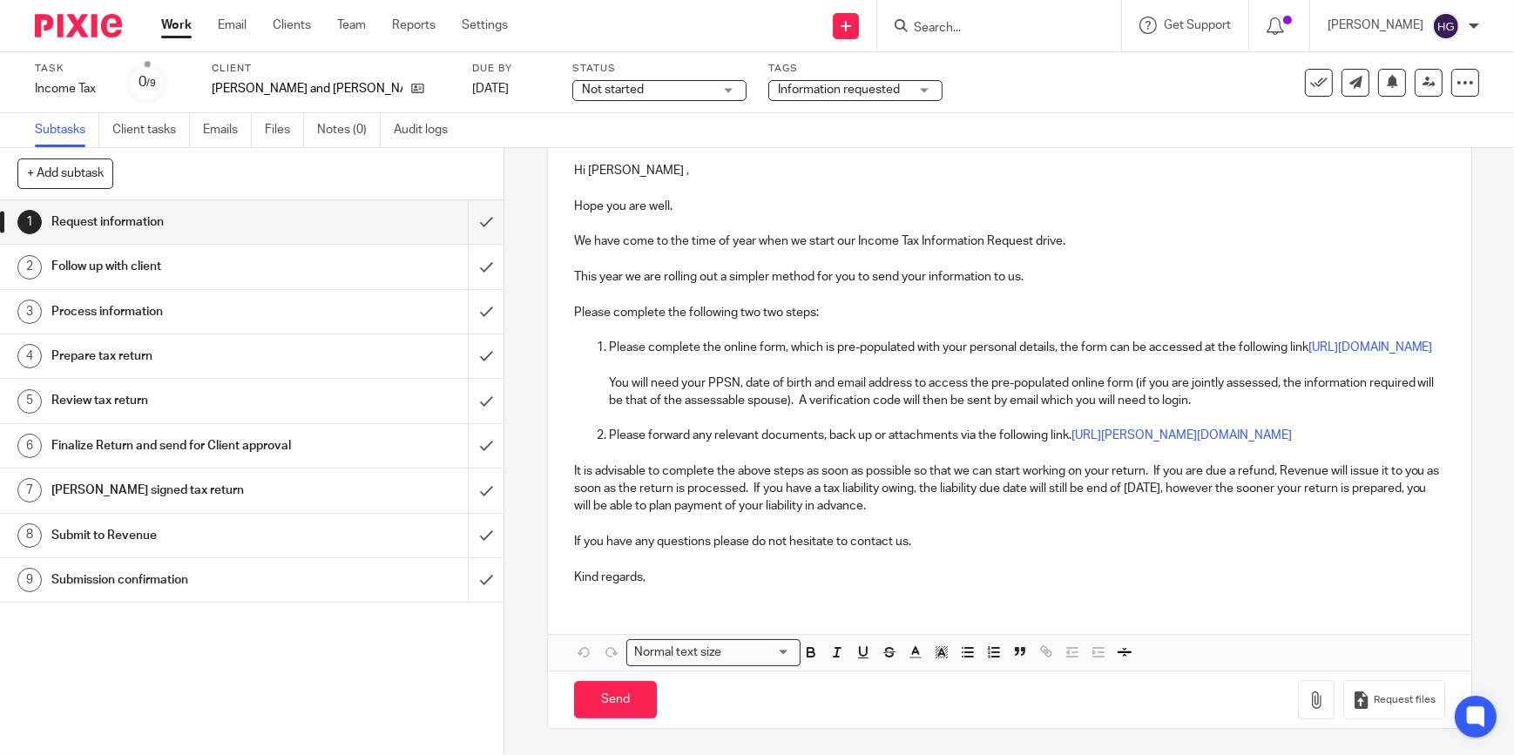
click at [387, 277] on div "Follow up with client" at bounding box center [251, 267] width 400 height 26
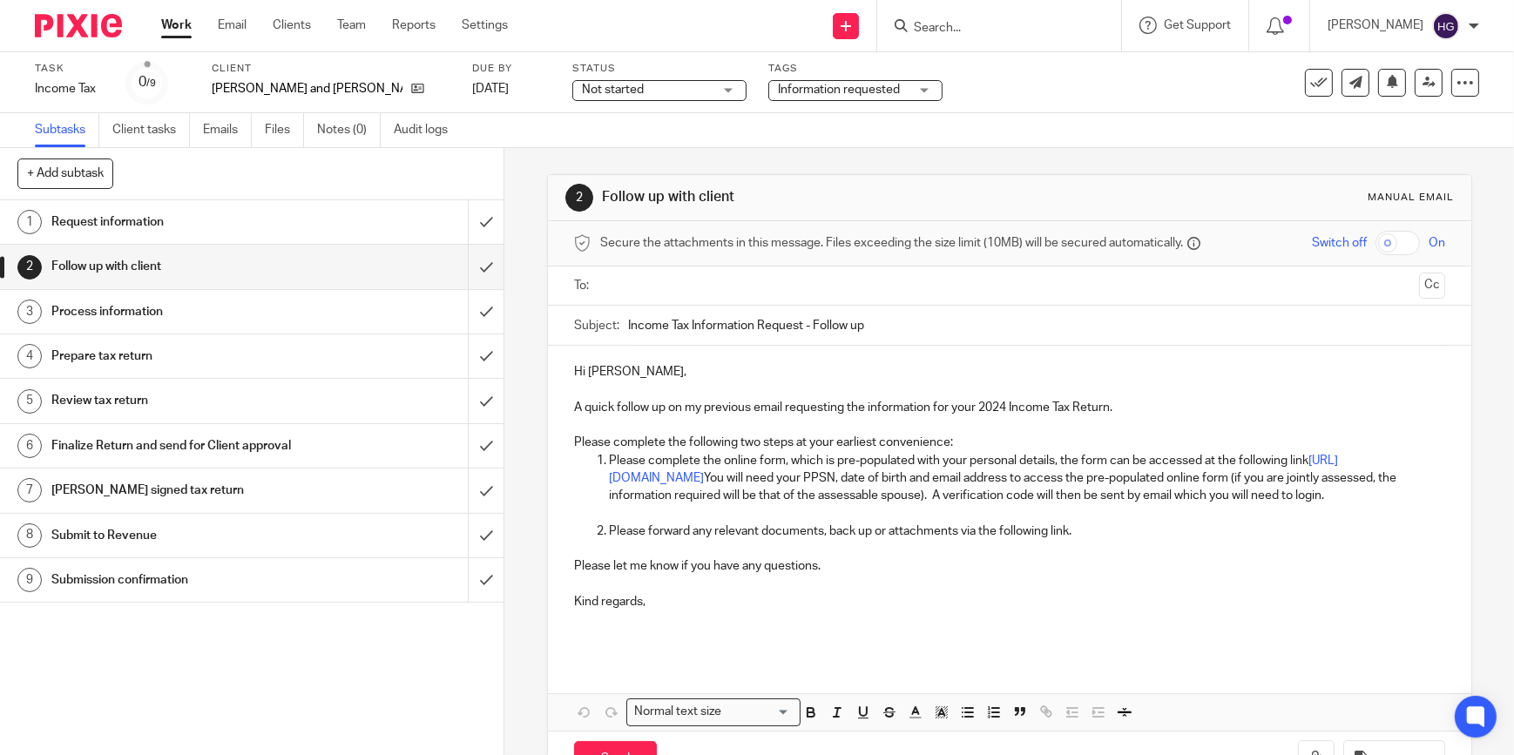
click at [633, 286] on input "text" at bounding box center [1009, 286] width 806 height 20
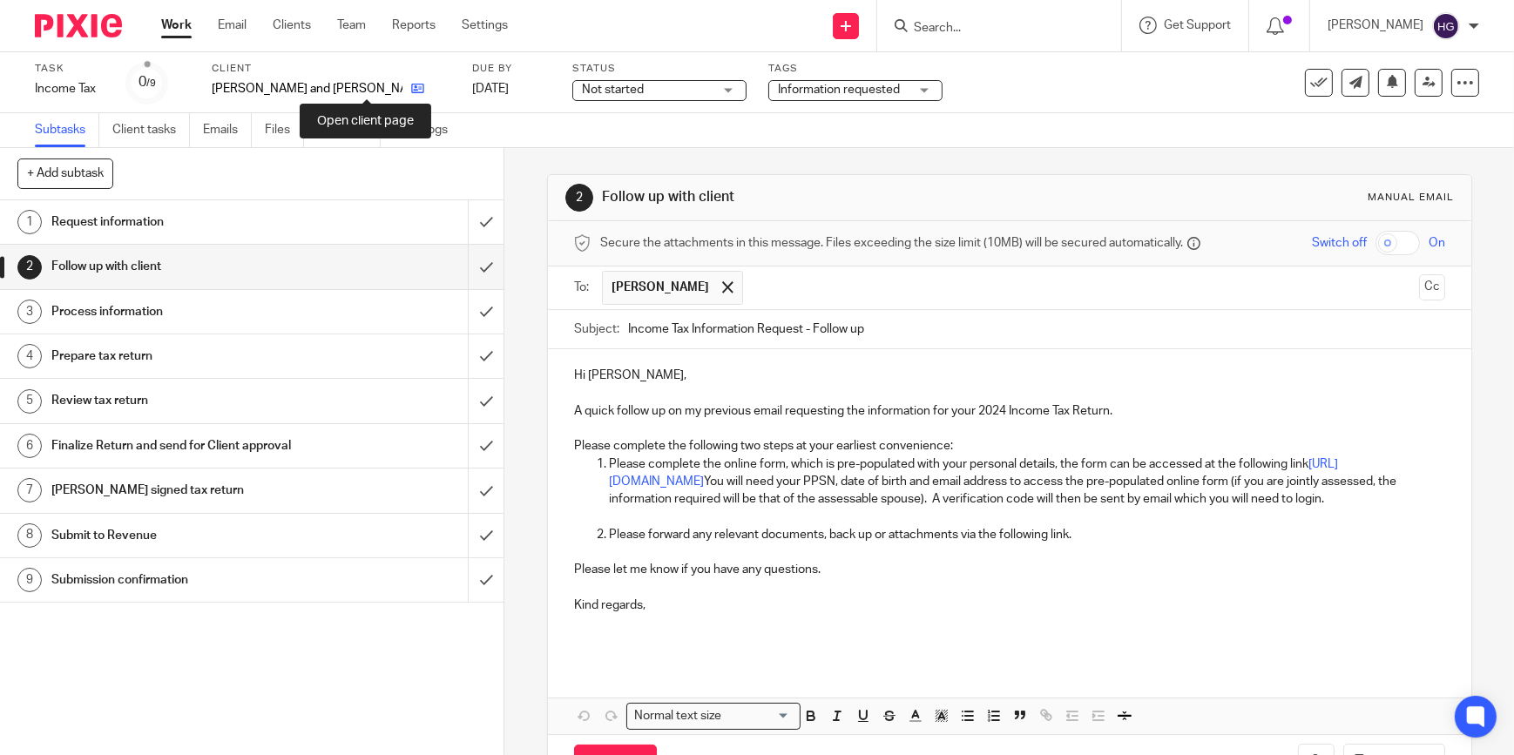
click at [411, 91] on icon at bounding box center [417, 88] width 13 height 13
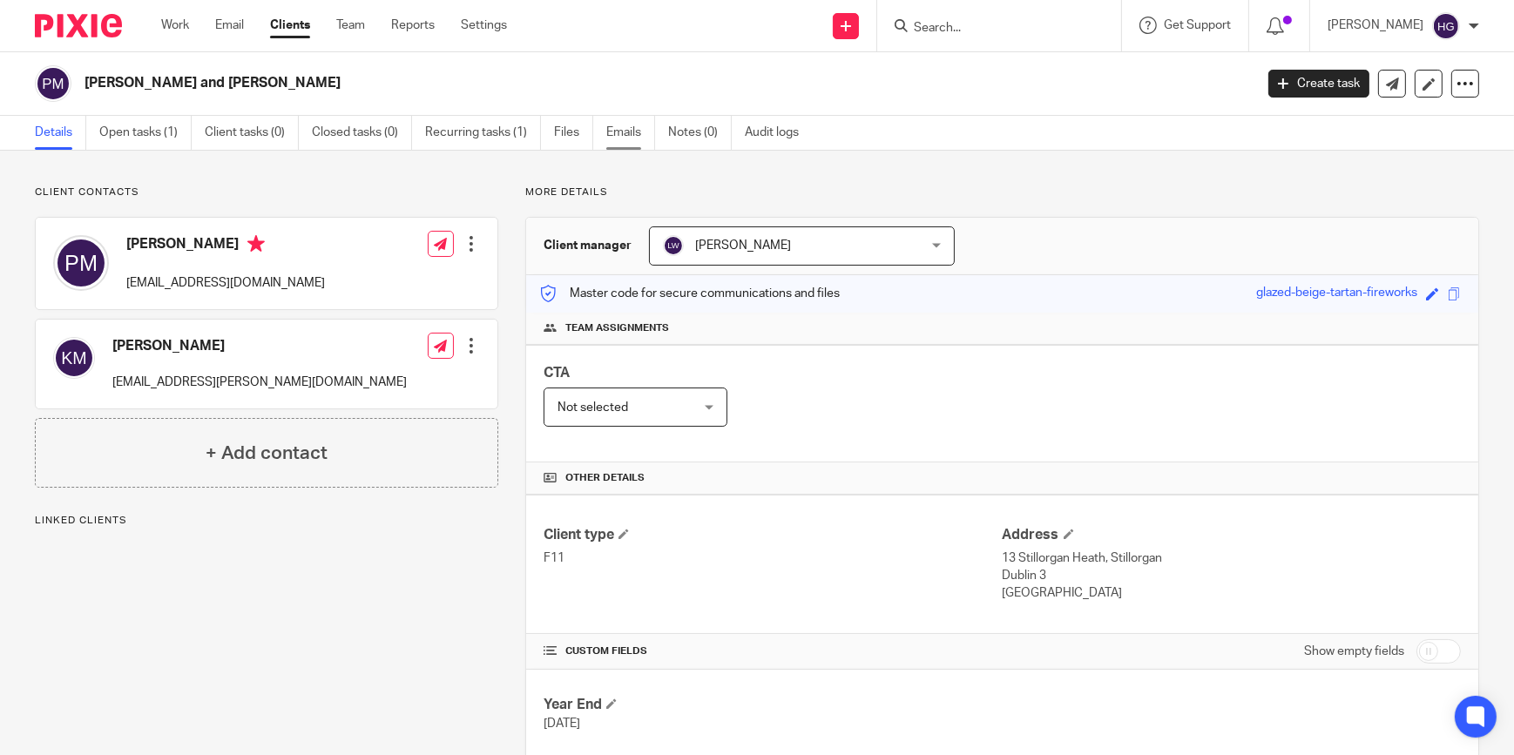
click at [636, 135] on link "Emails" at bounding box center [630, 133] width 49 height 34
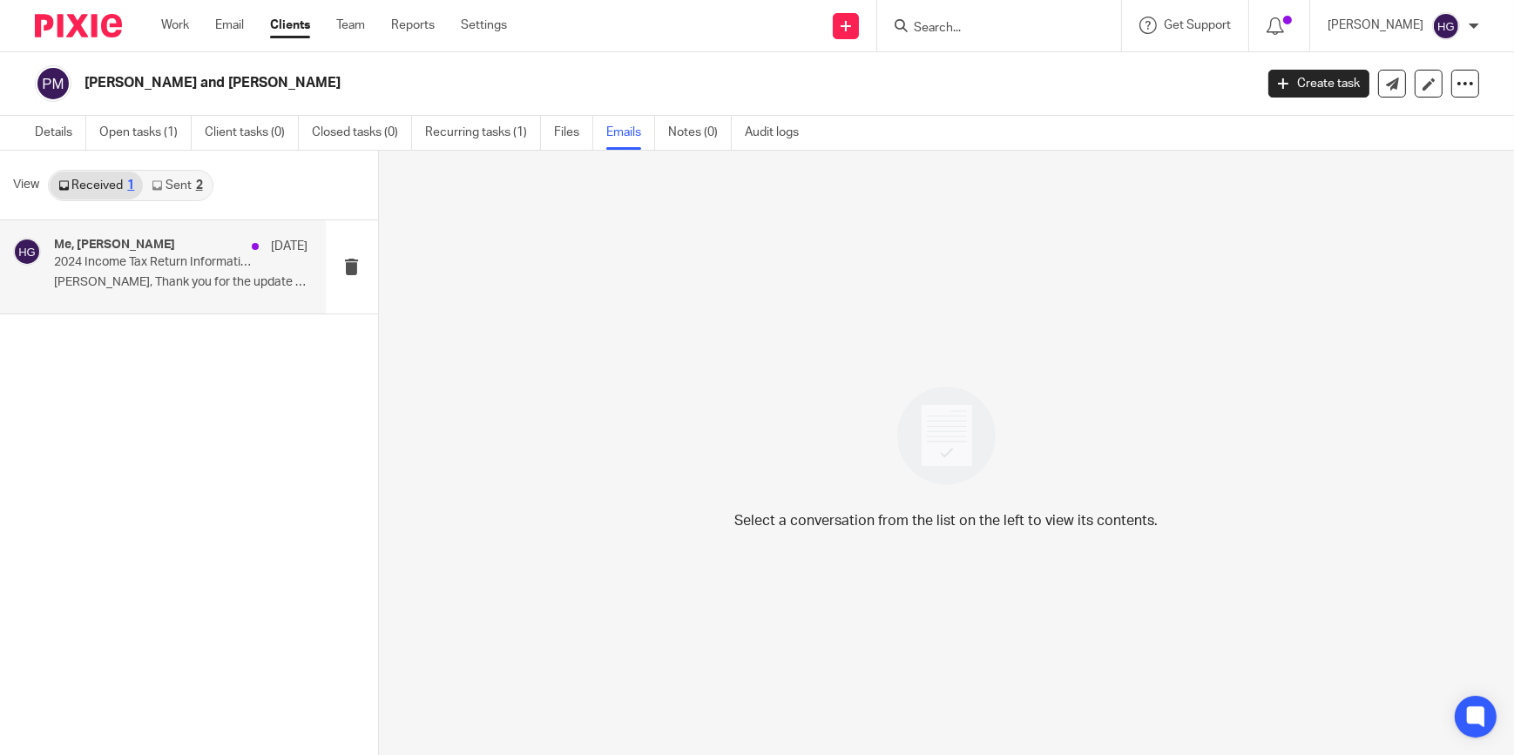
click at [162, 278] on p "Helen, Thank you for the update re Tax..." at bounding box center [181, 282] width 254 height 15
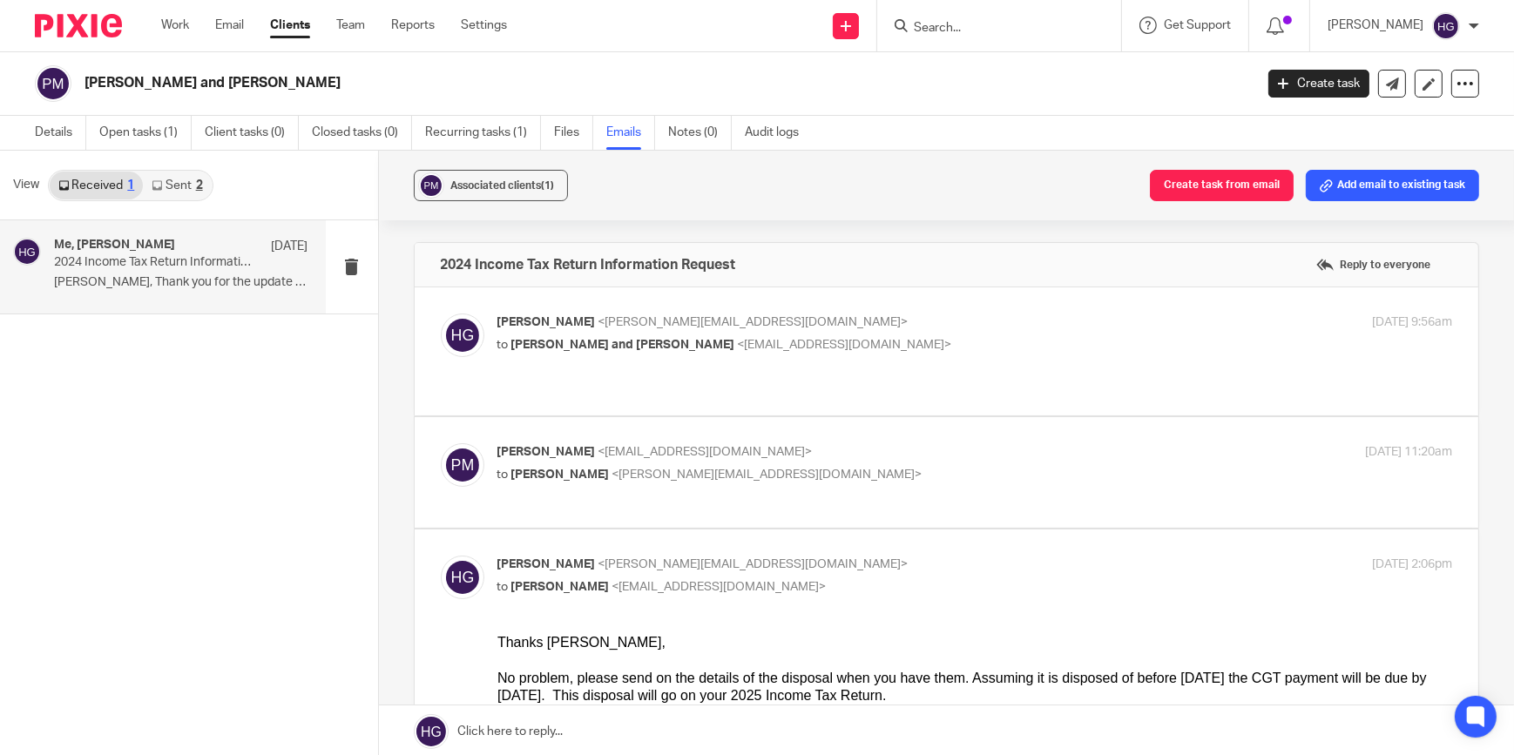
click at [140, 247] on h4 "Me, Peter Moorhead" at bounding box center [114, 245] width 121 height 15
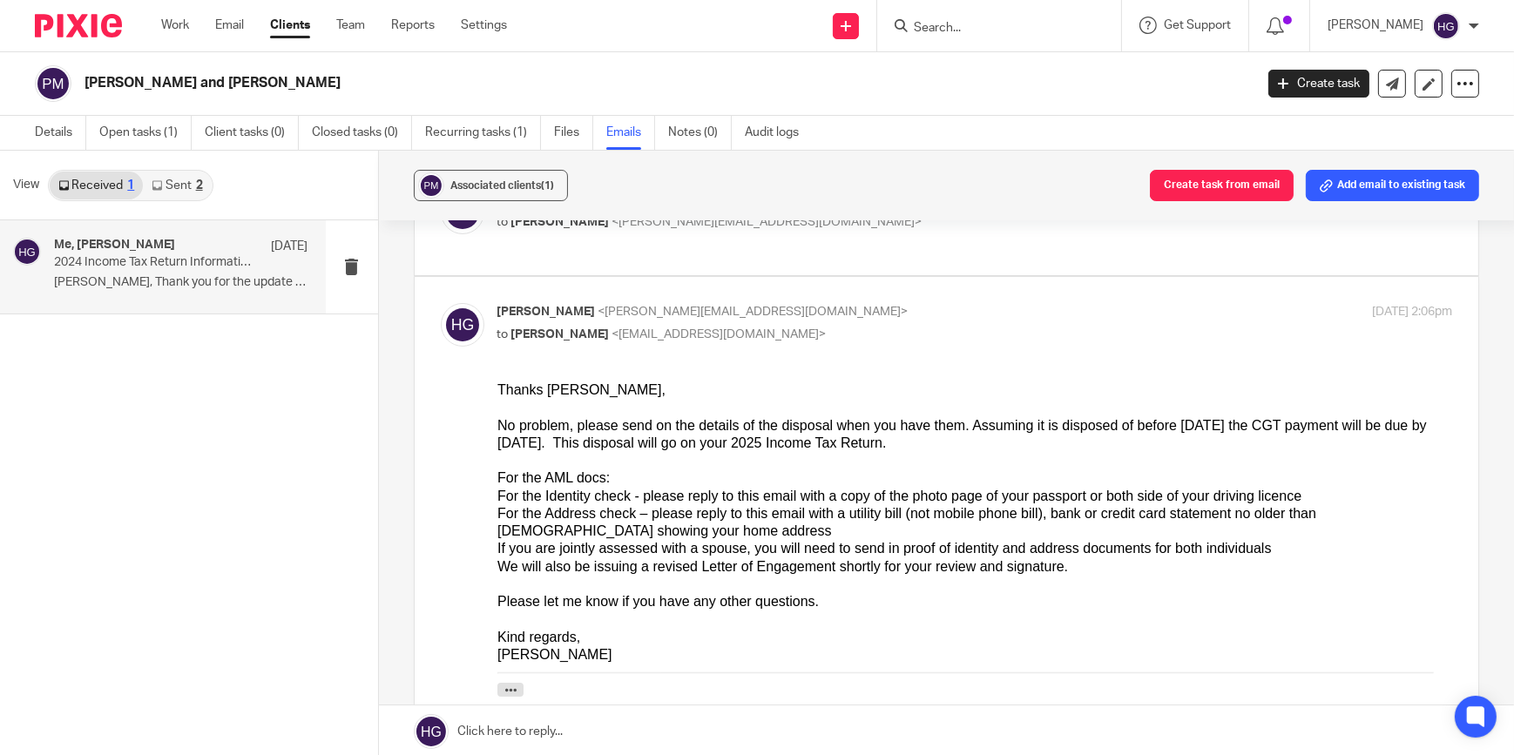
scroll to position [237, 0]
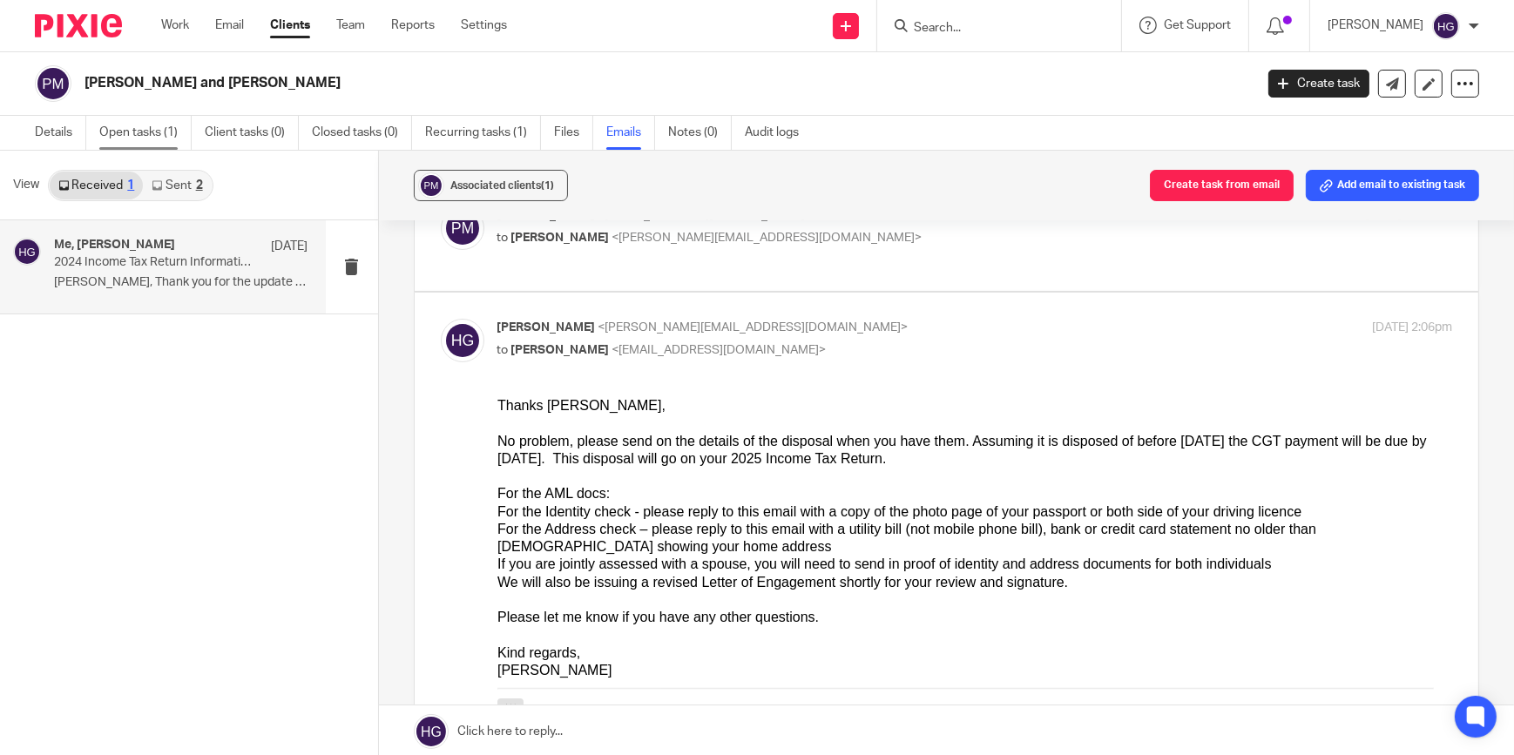
click at [142, 130] on link "Open tasks (1)" at bounding box center [145, 133] width 92 height 34
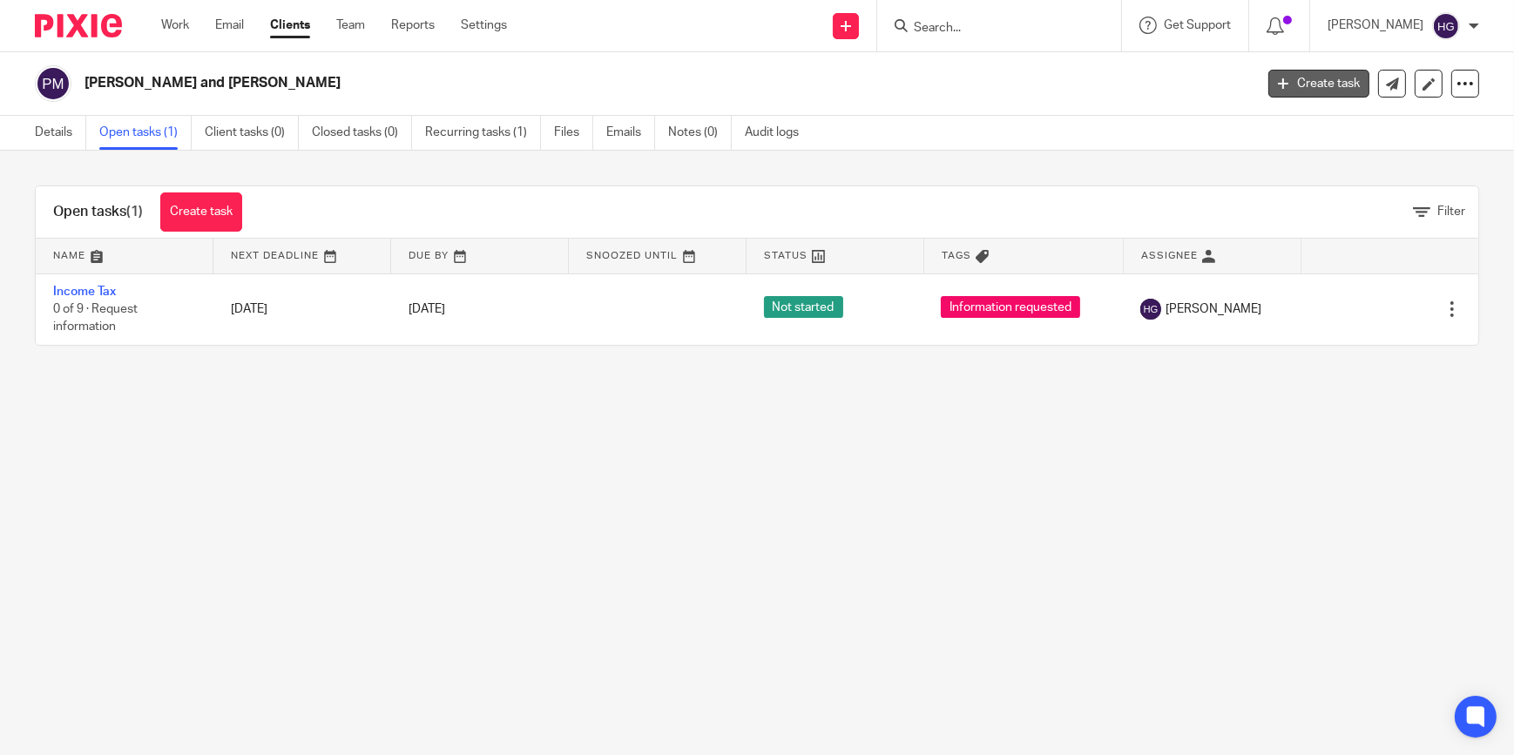
click at [1312, 86] on link "Create task" at bounding box center [1319, 84] width 101 height 28
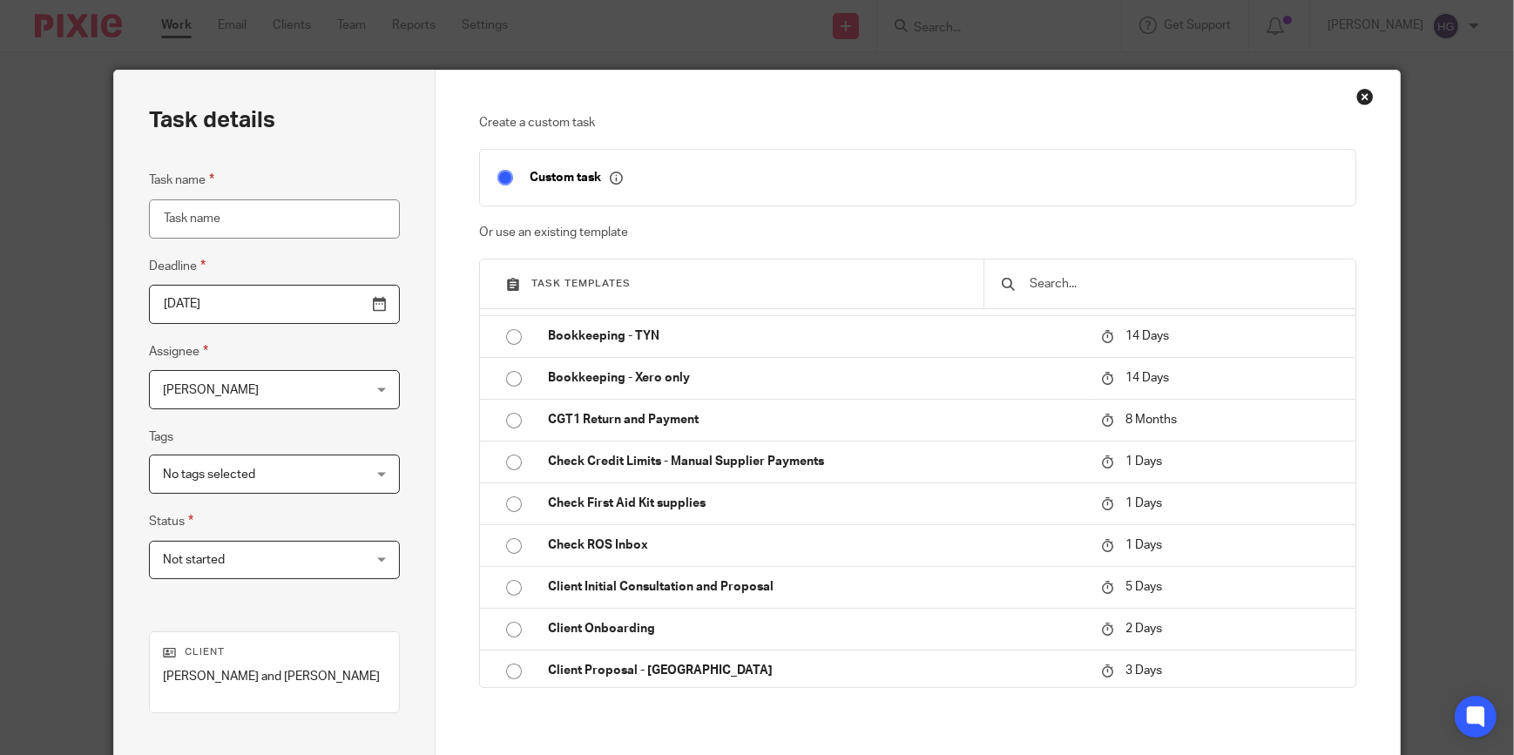
scroll to position [475, 0]
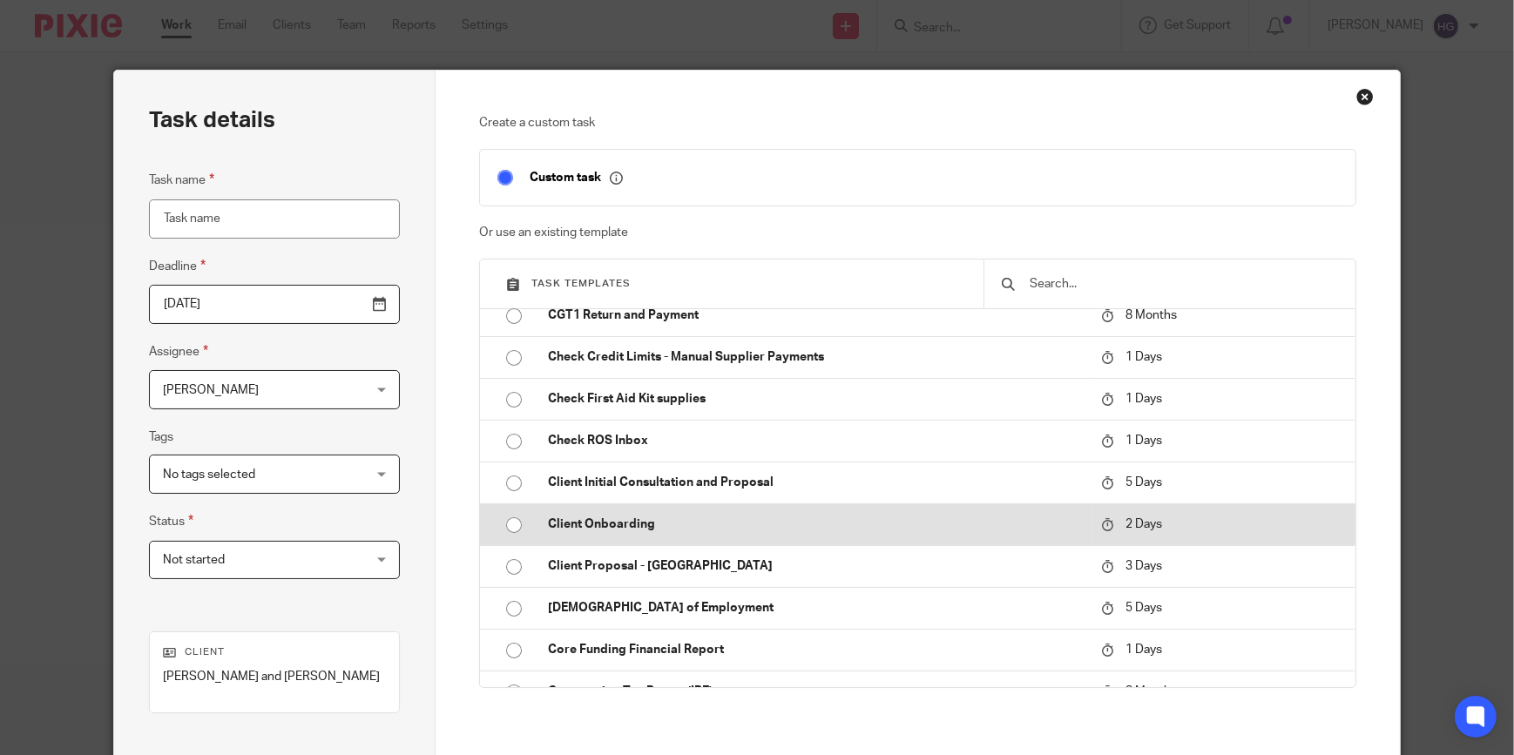
click at [514, 522] on input "radio" at bounding box center [514, 525] width 33 height 33
type input "[DATE]"
type input "Client Onboarding"
checkbox input "false"
radio input "false"
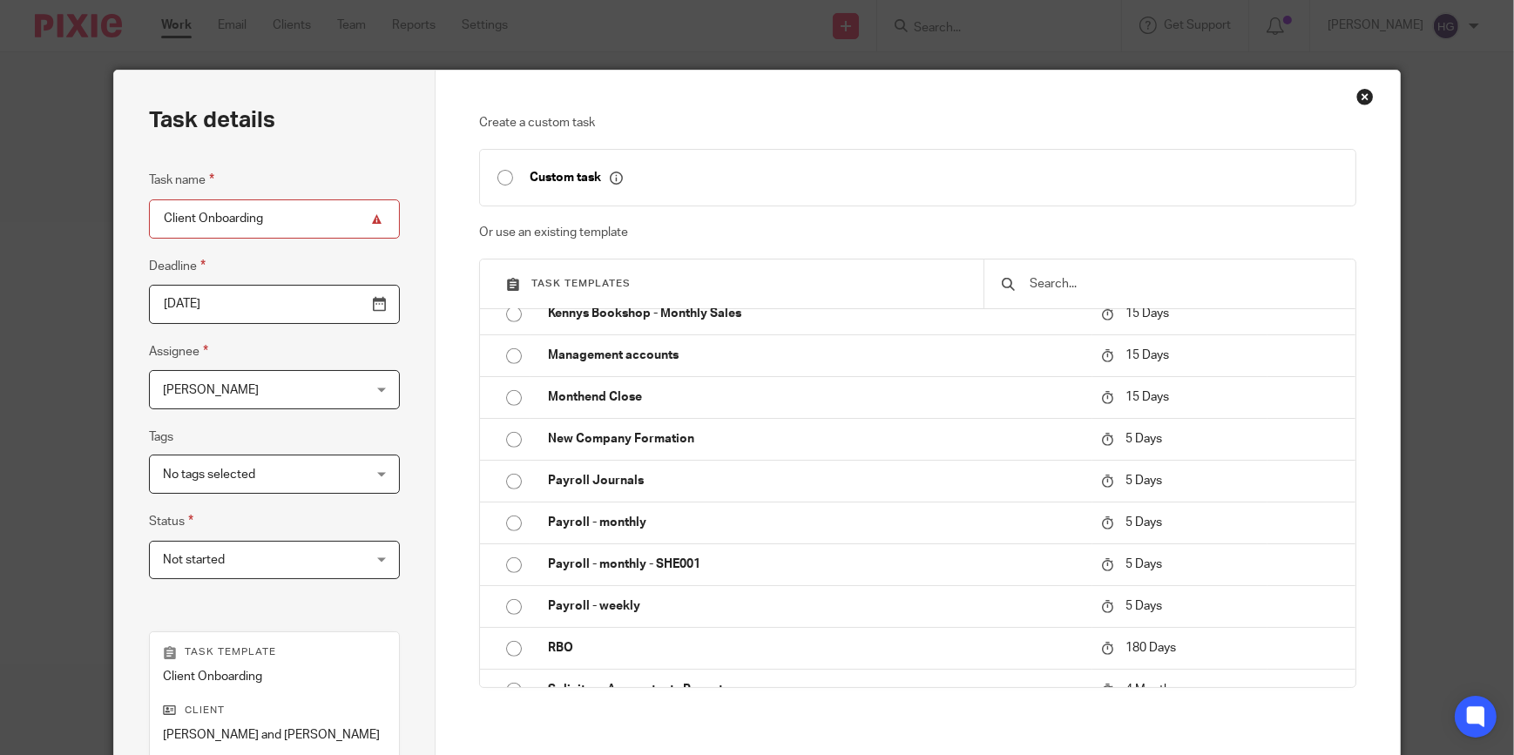
scroll to position [1267, 0]
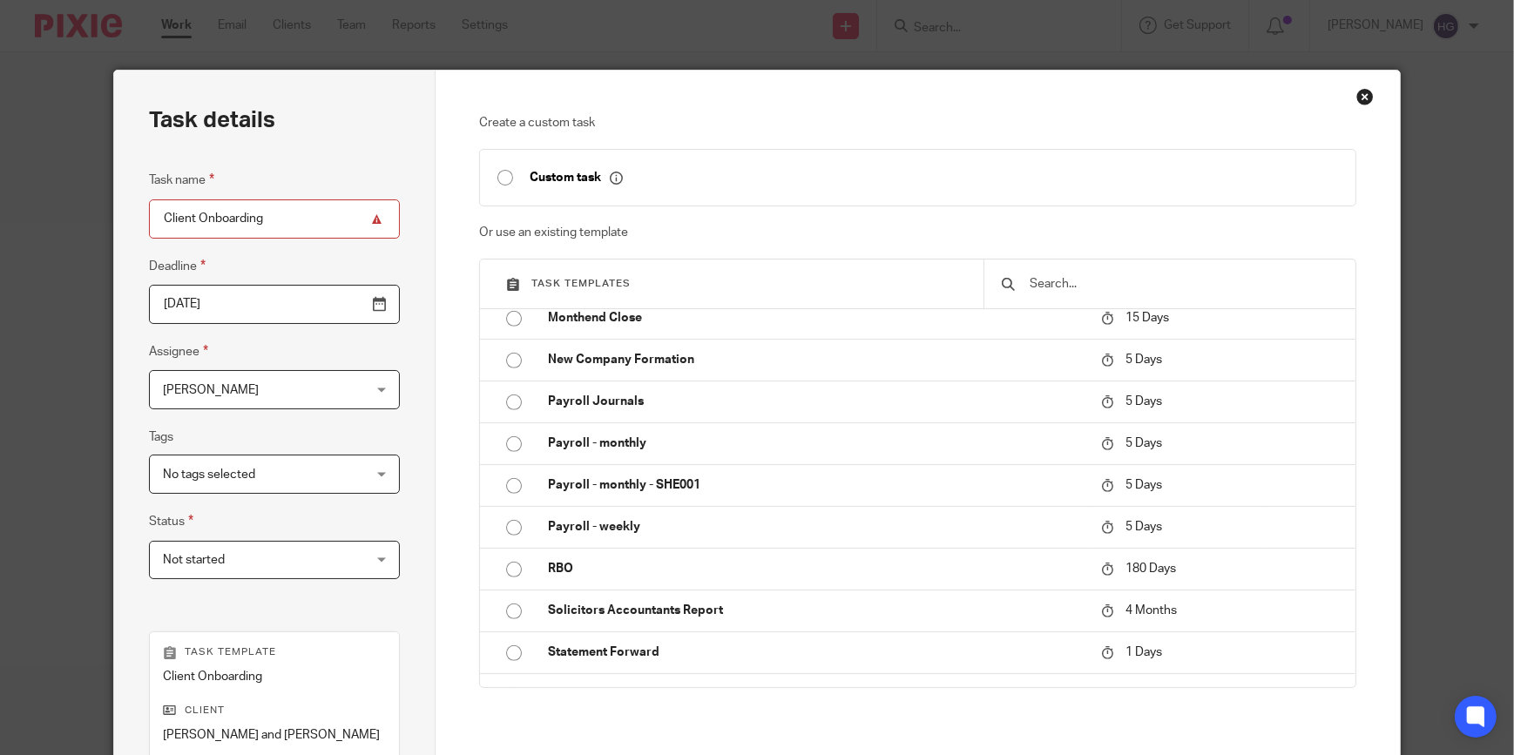
click at [261, 406] on span "[PERSON_NAME]" at bounding box center [257, 389] width 189 height 37
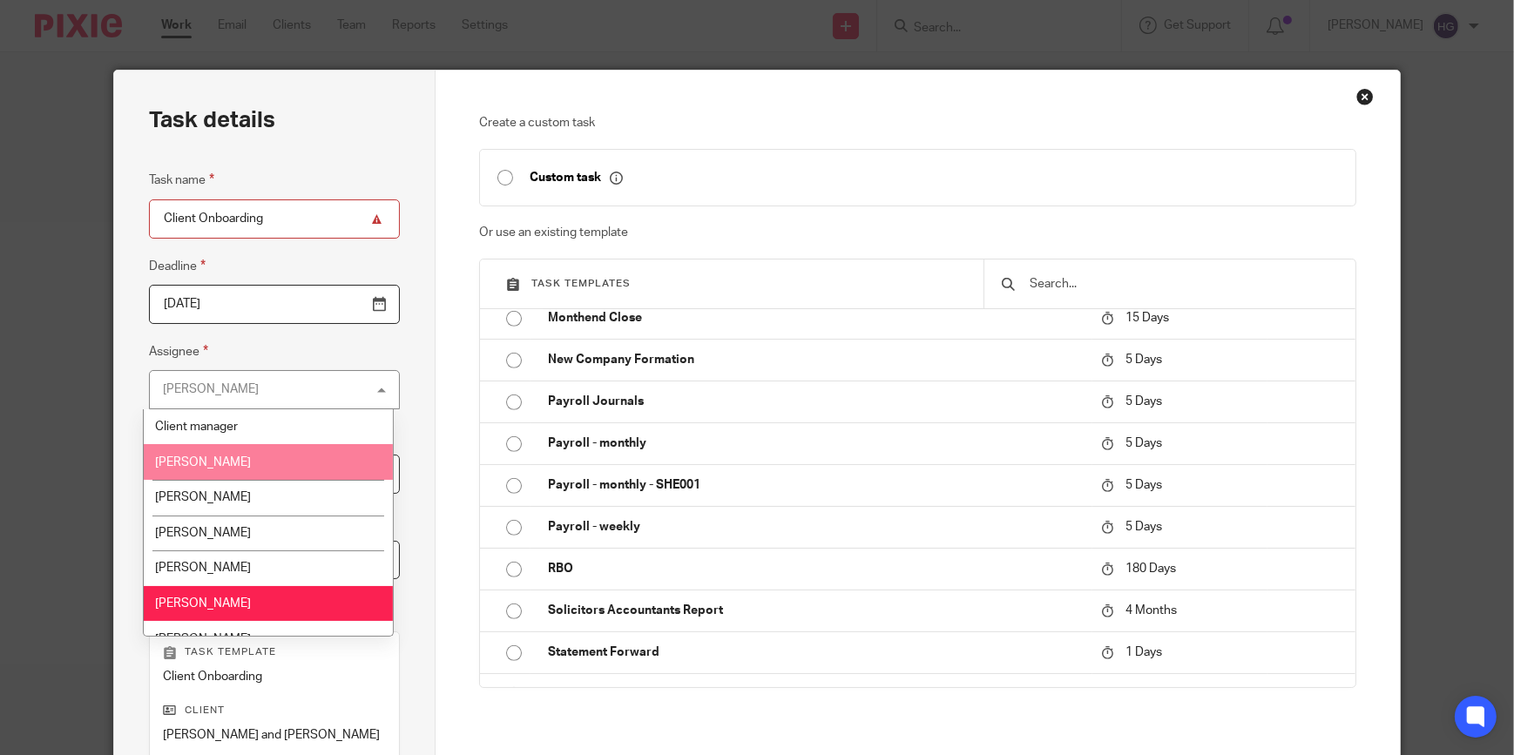
click at [219, 452] on li "[PERSON_NAME]" at bounding box center [268, 462] width 249 height 36
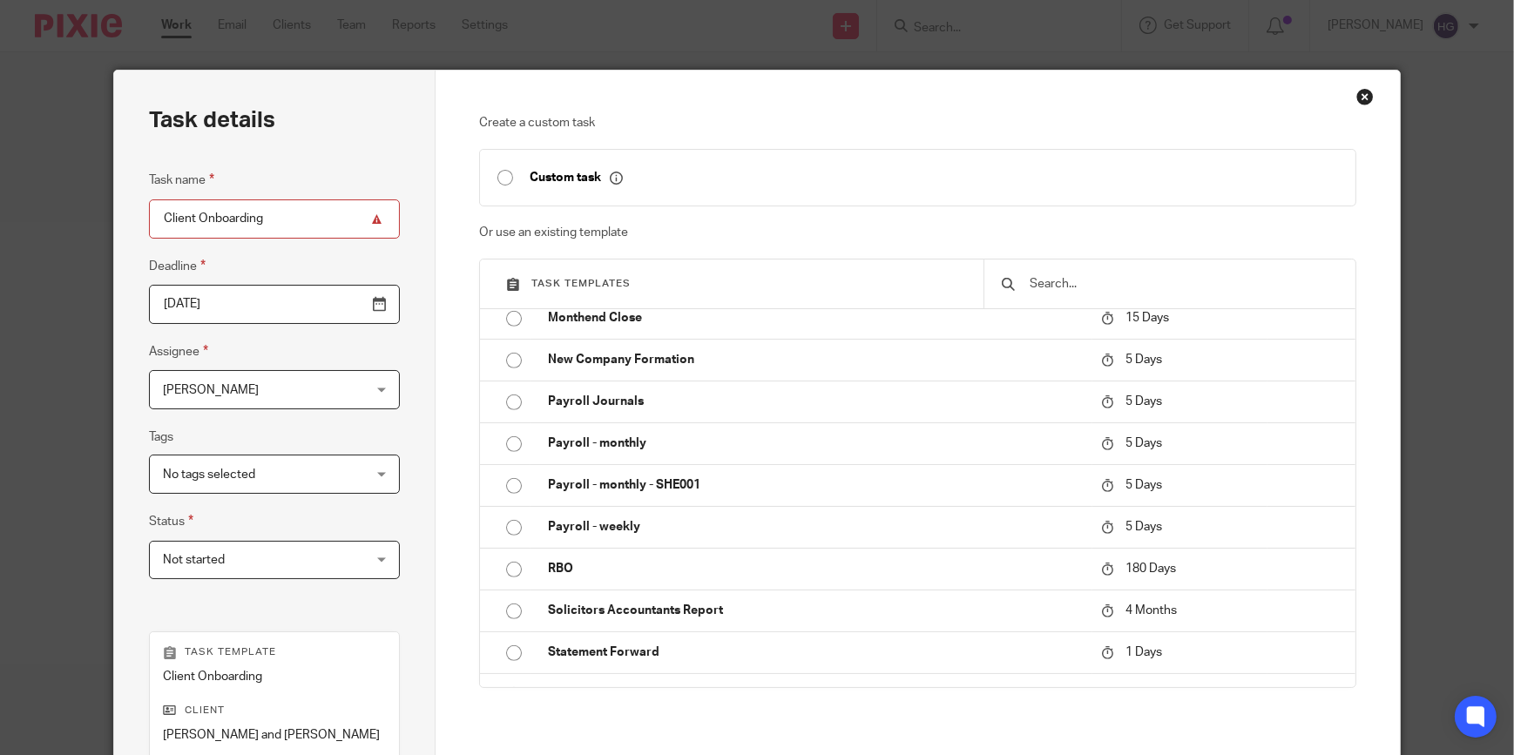
click at [387, 432] on fieldset "Tags No tags selected Adhoc Task Information requested In Progress In review No…" at bounding box center [274, 460] width 251 height 67
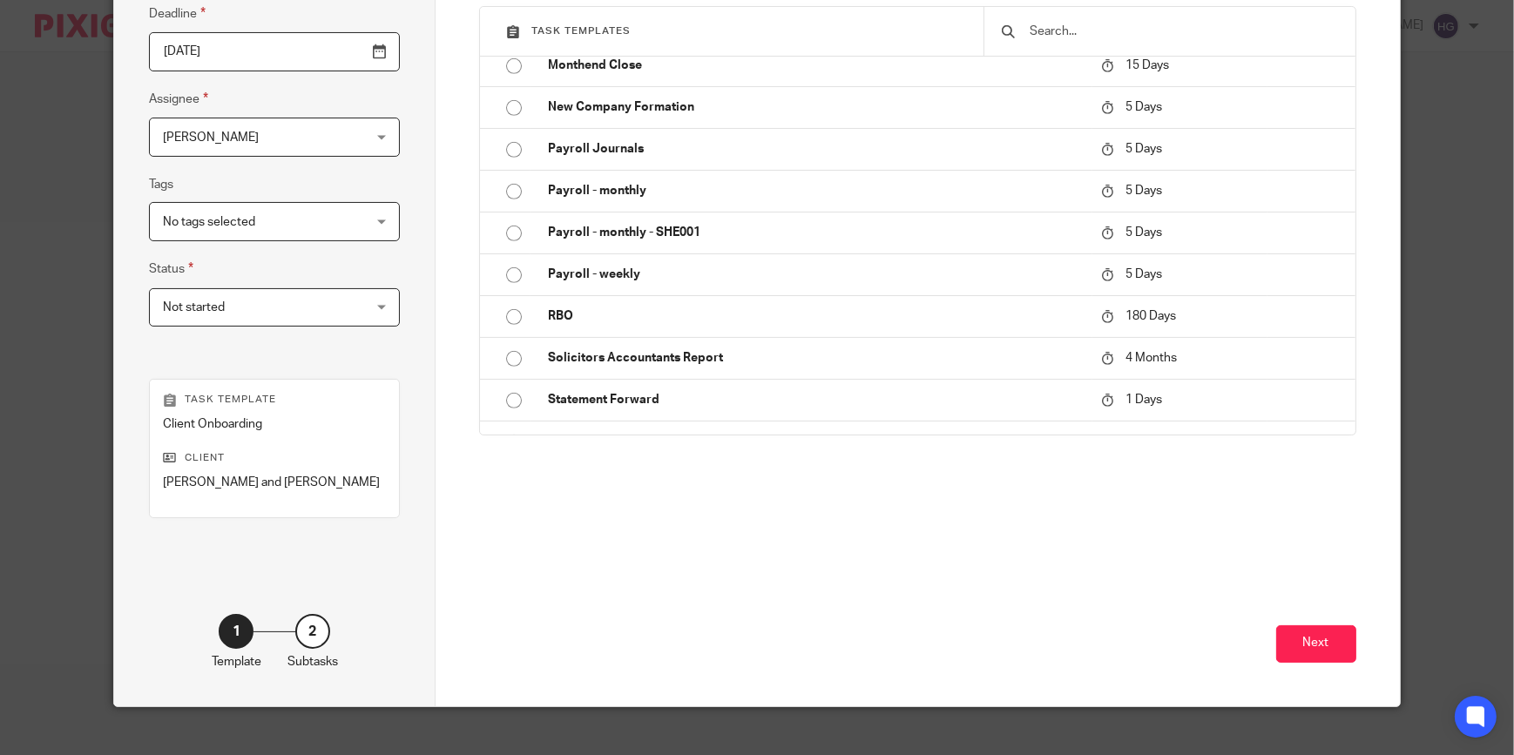
scroll to position [274, 0]
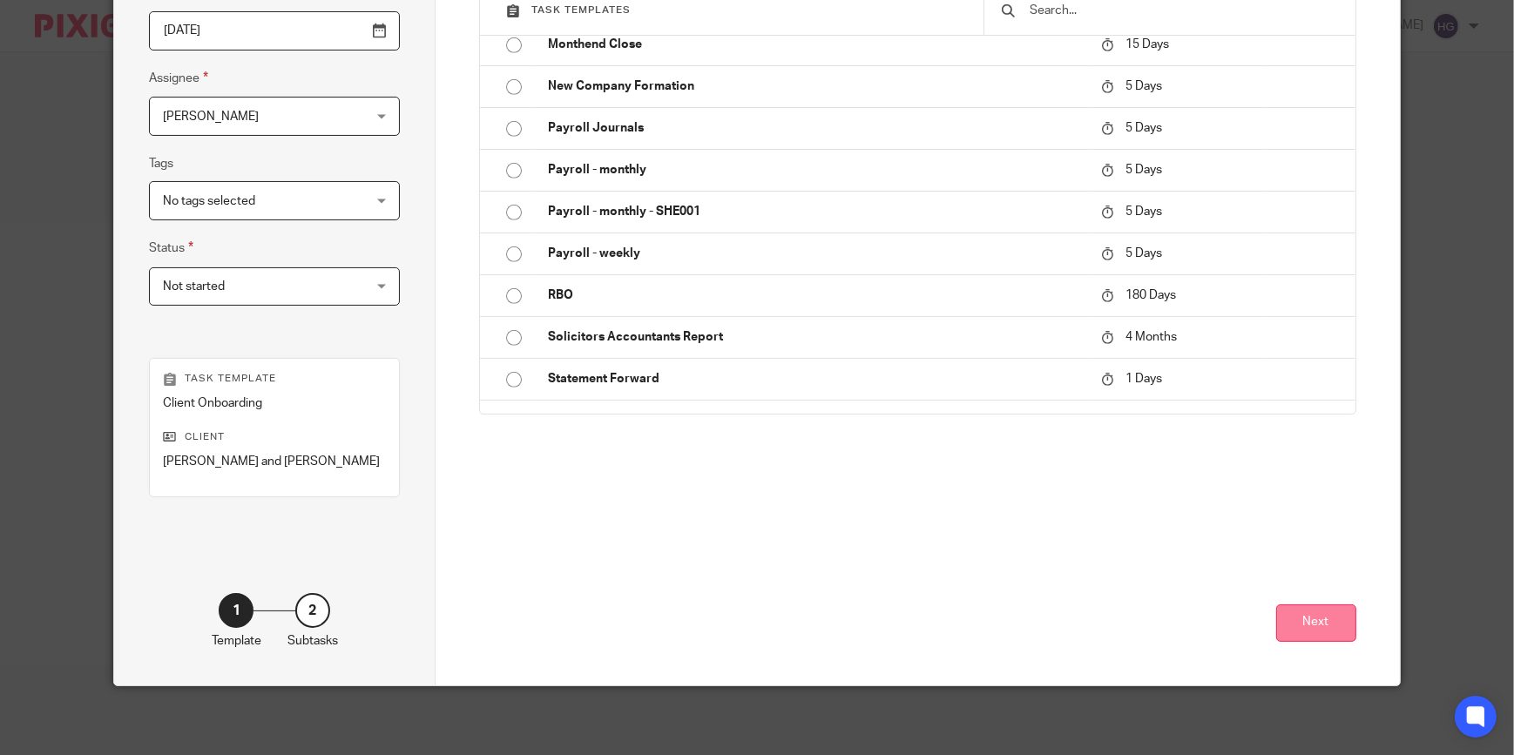
click at [1321, 624] on button "Next" at bounding box center [1316, 623] width 80 height 37
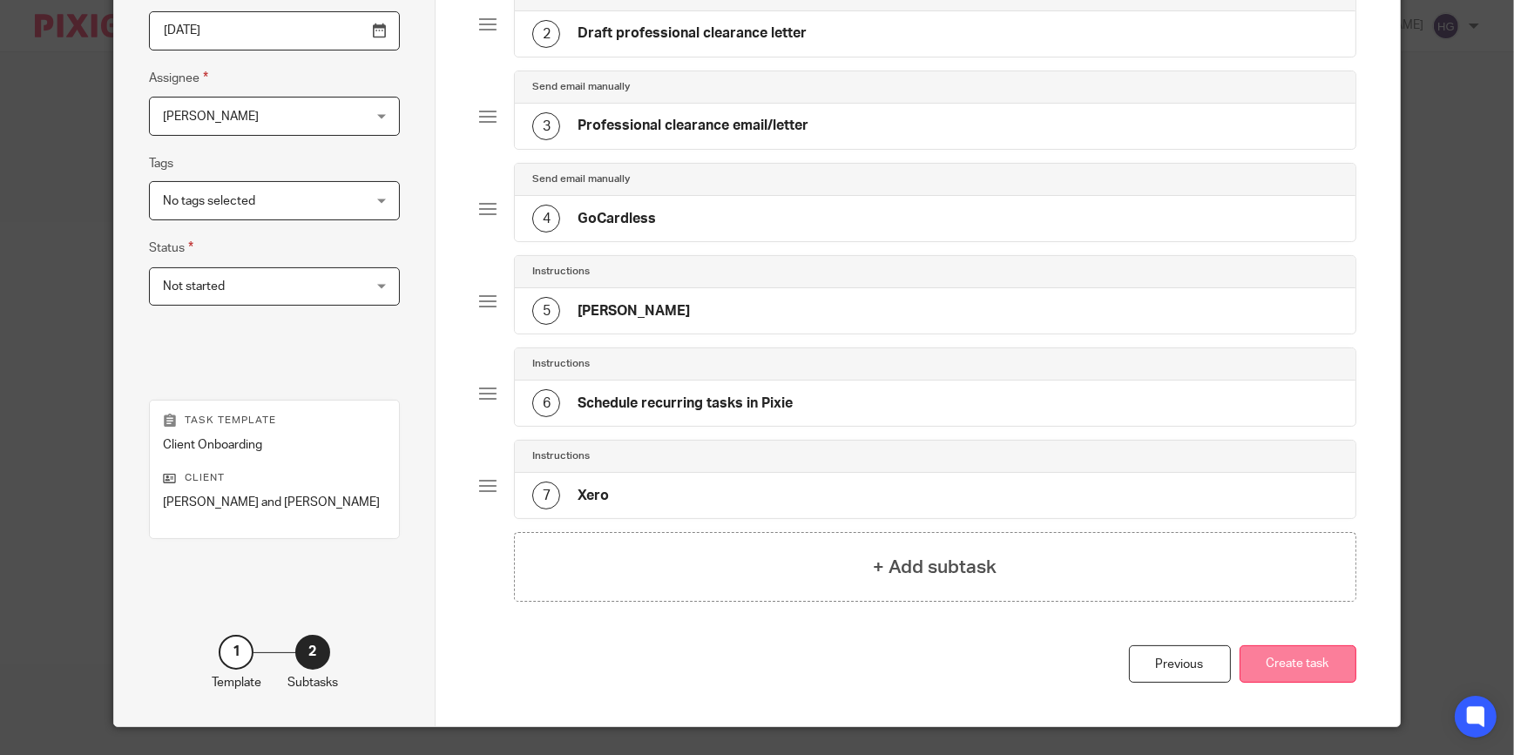
click at [1290, 671] on button "Create task" at bounding box center [1298, 664] width 117 height 37
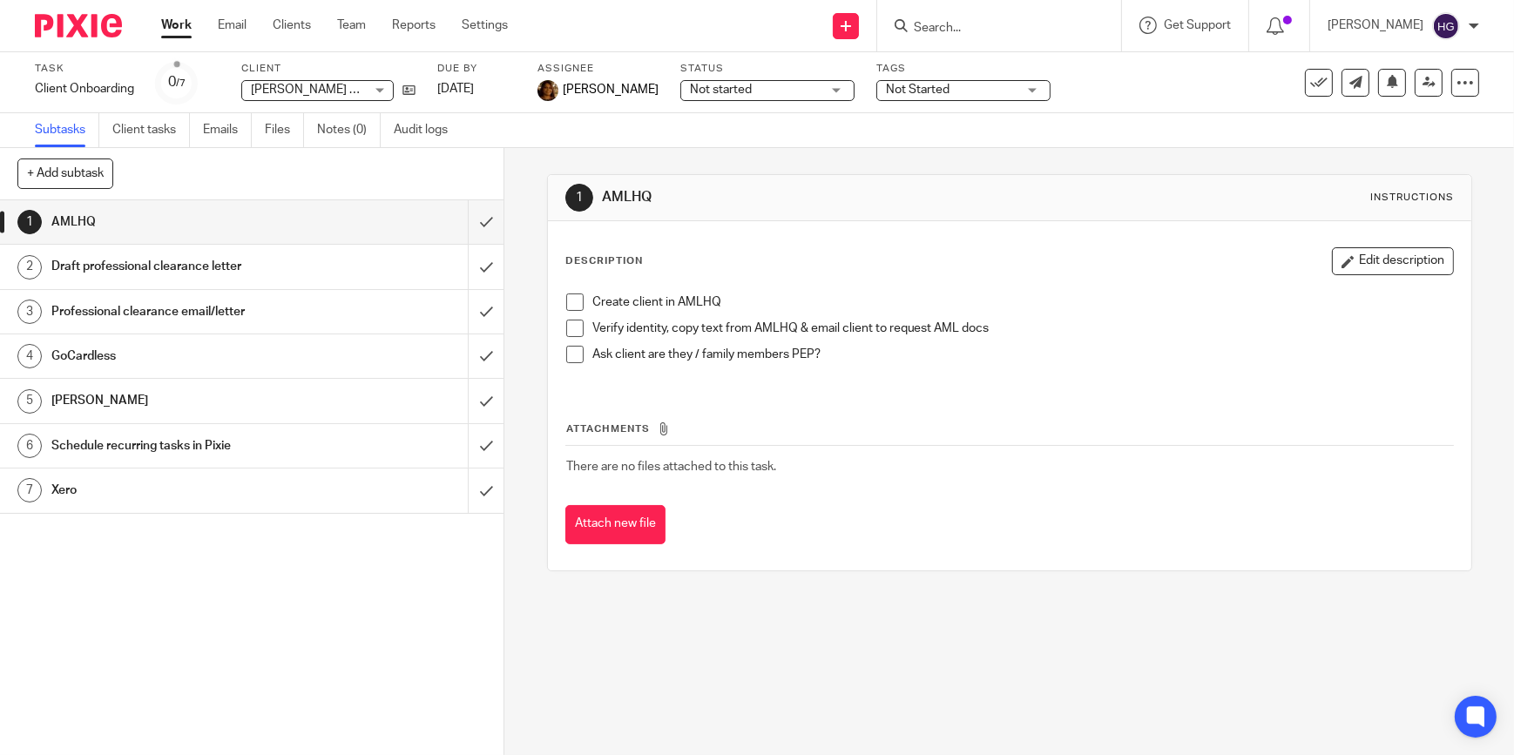
click at [349, 89] on span "[PERSON_NAME] and [PERSON_NAME]" at bounding box center [359, 90] width 217 height 12
click at [410, 88] on icon at bounding box center [409, 90] width 13 height 13
click at [178, 27] on link "Work" at bounding box center [176, 25] width 30 height 17
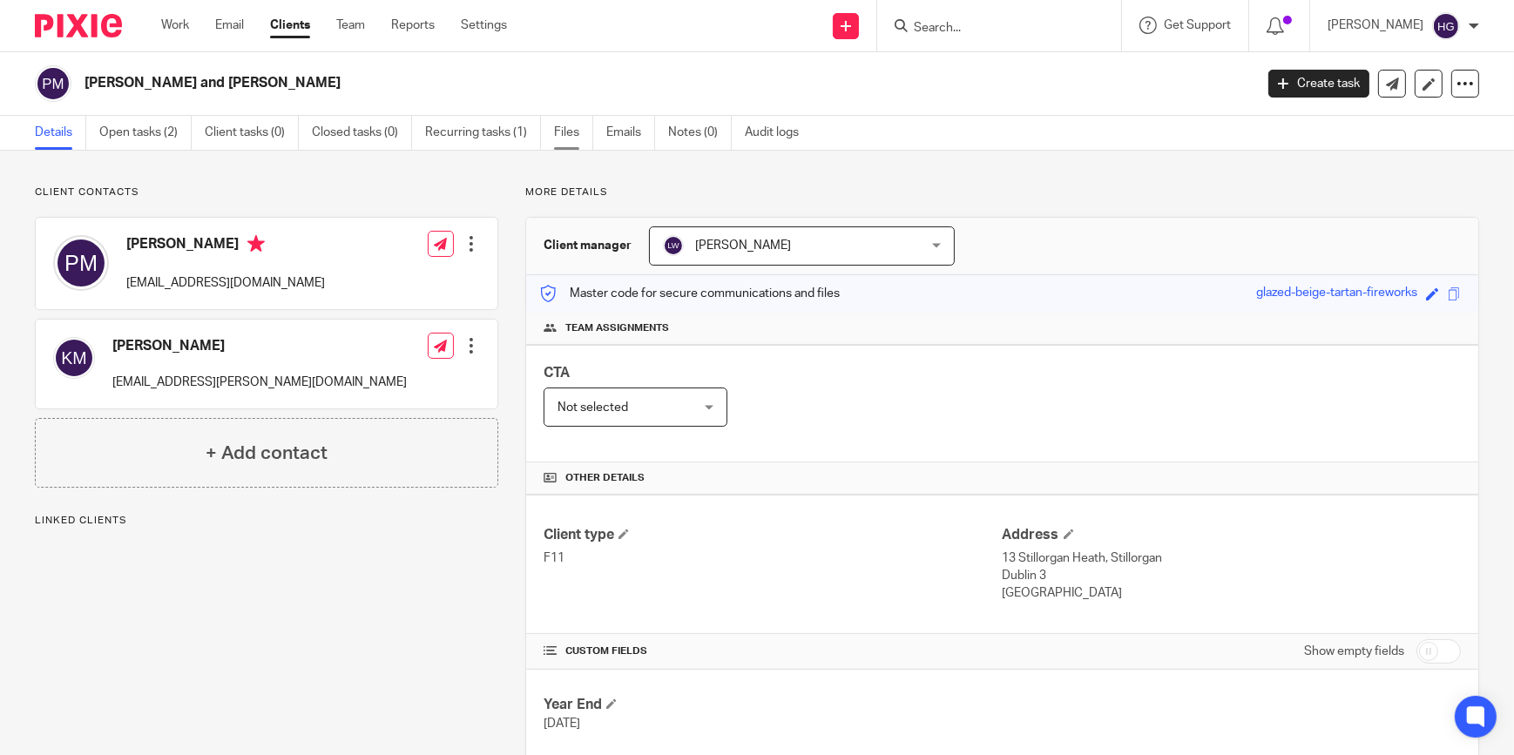
click at [565, 134] on link "Files" at bounding box center [573, 133] width 39 height 34
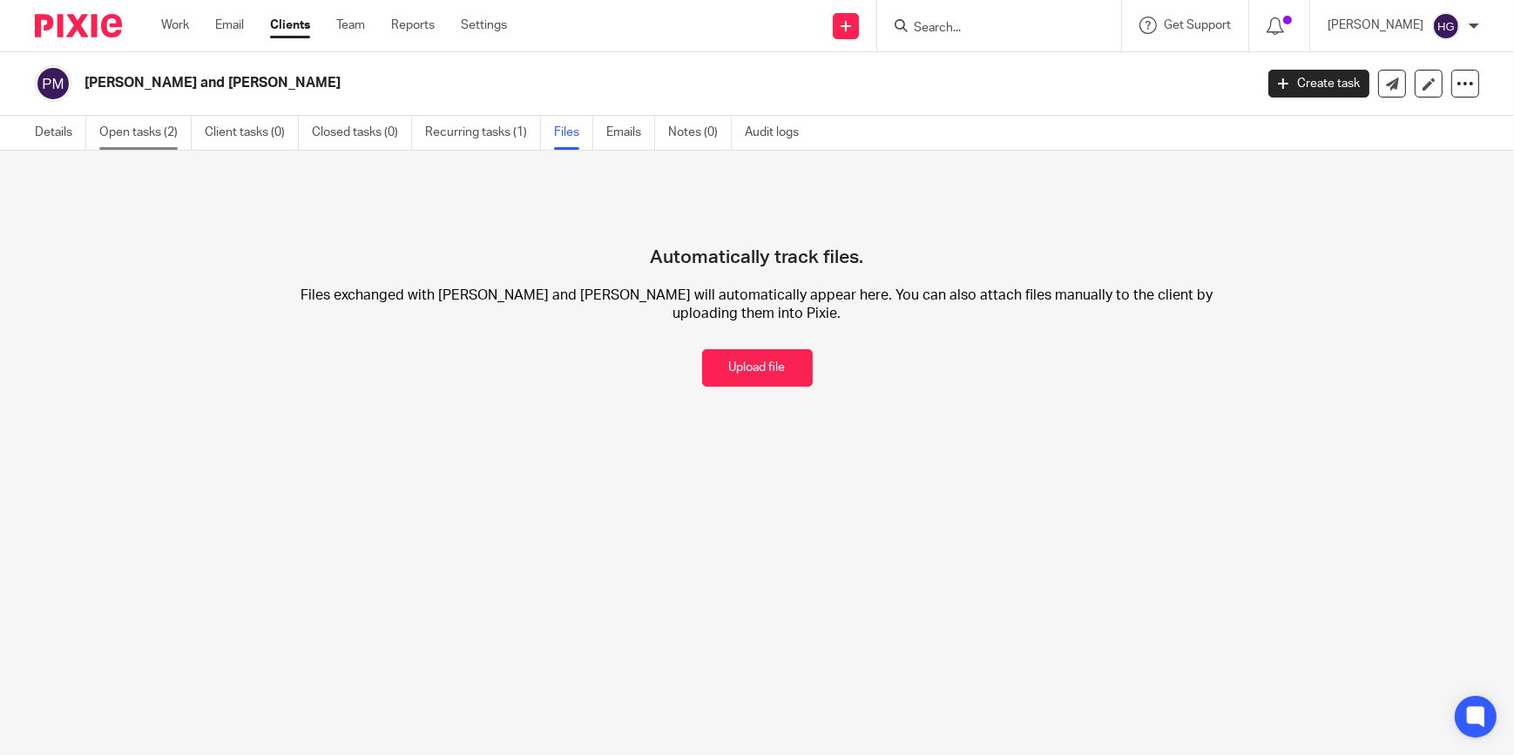
click at [163, 134] on link "Open tasks (2)" at bounding box center [145, 133] width 92 height 34
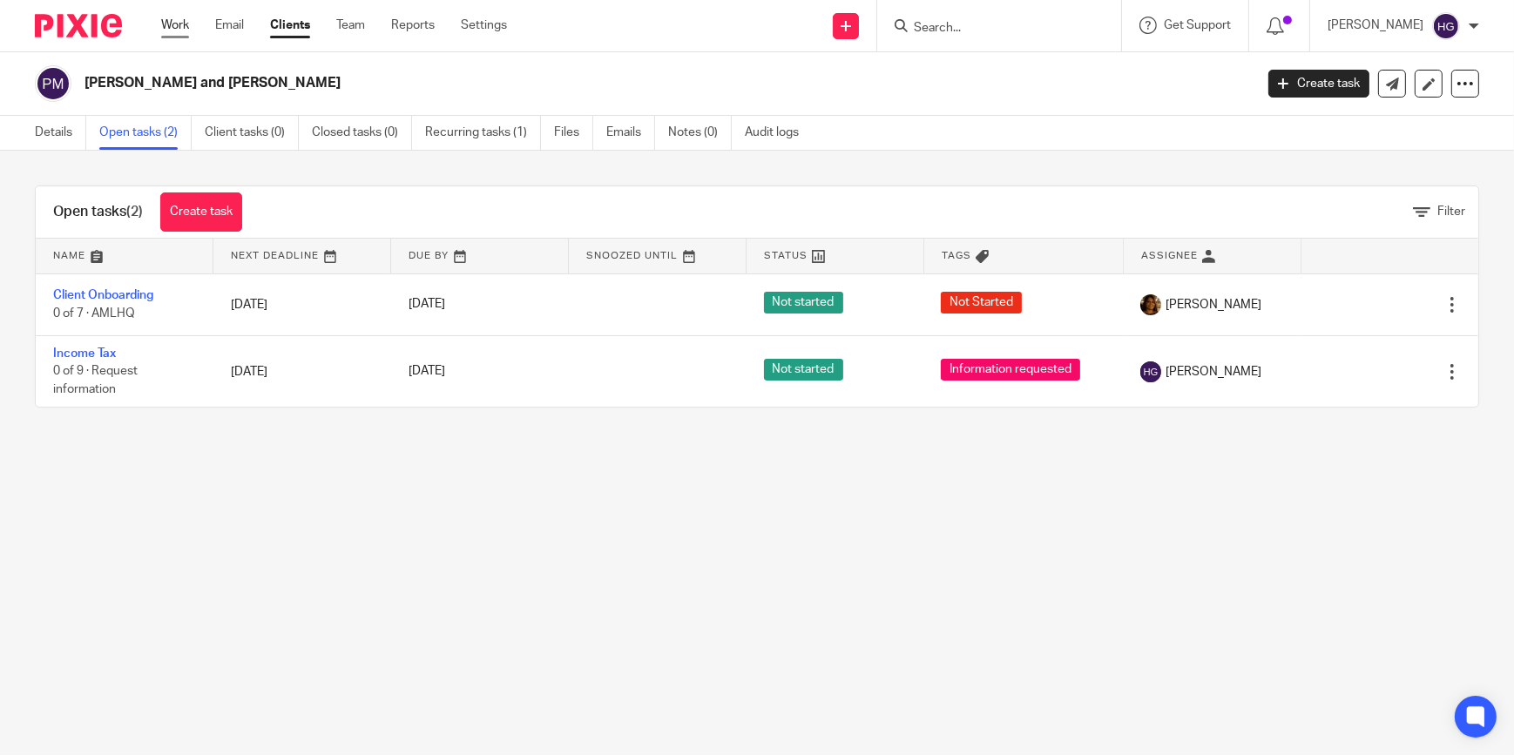
click at [174, 26] on link "Work" at bounding box center [175, 25] width 28 height 17
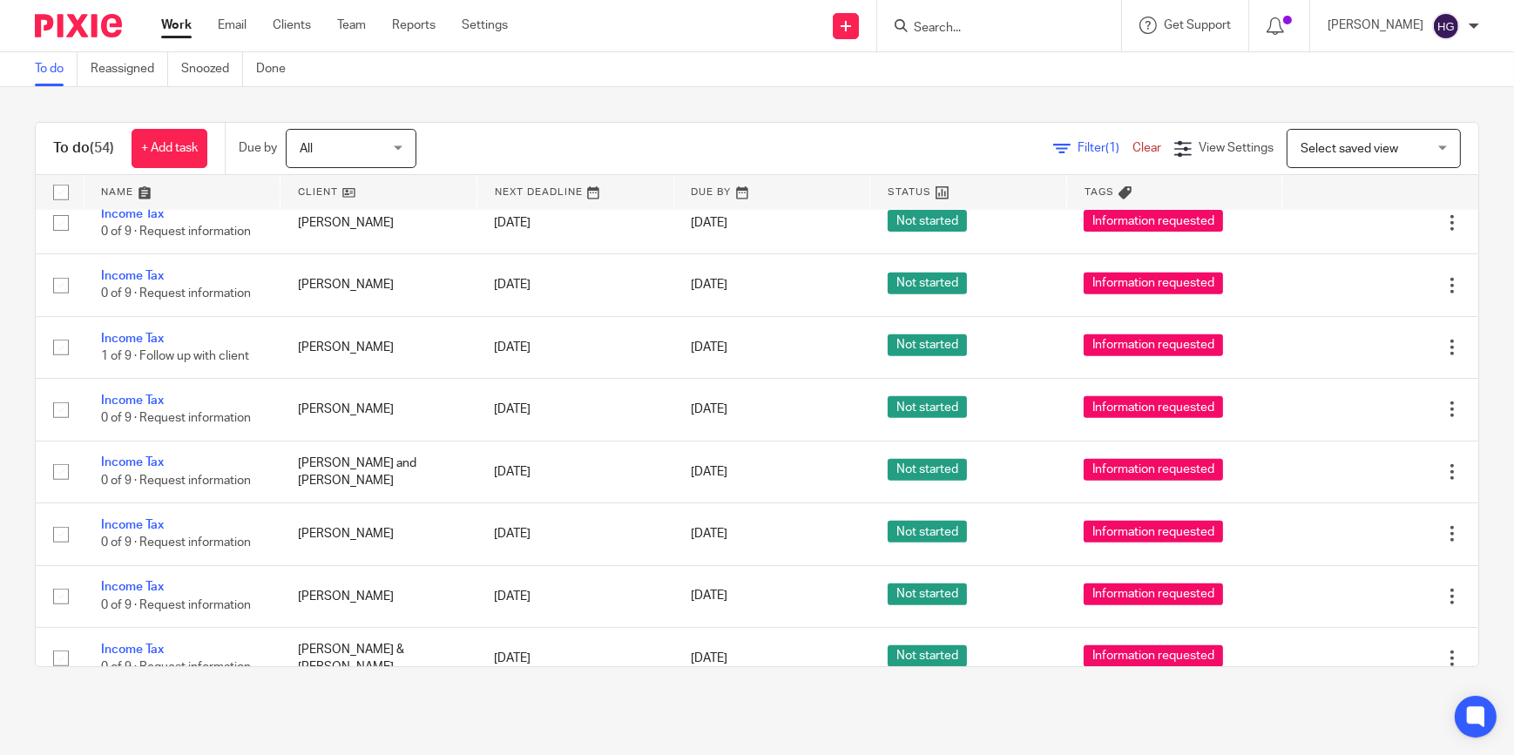
scroll to position [1980, 0]
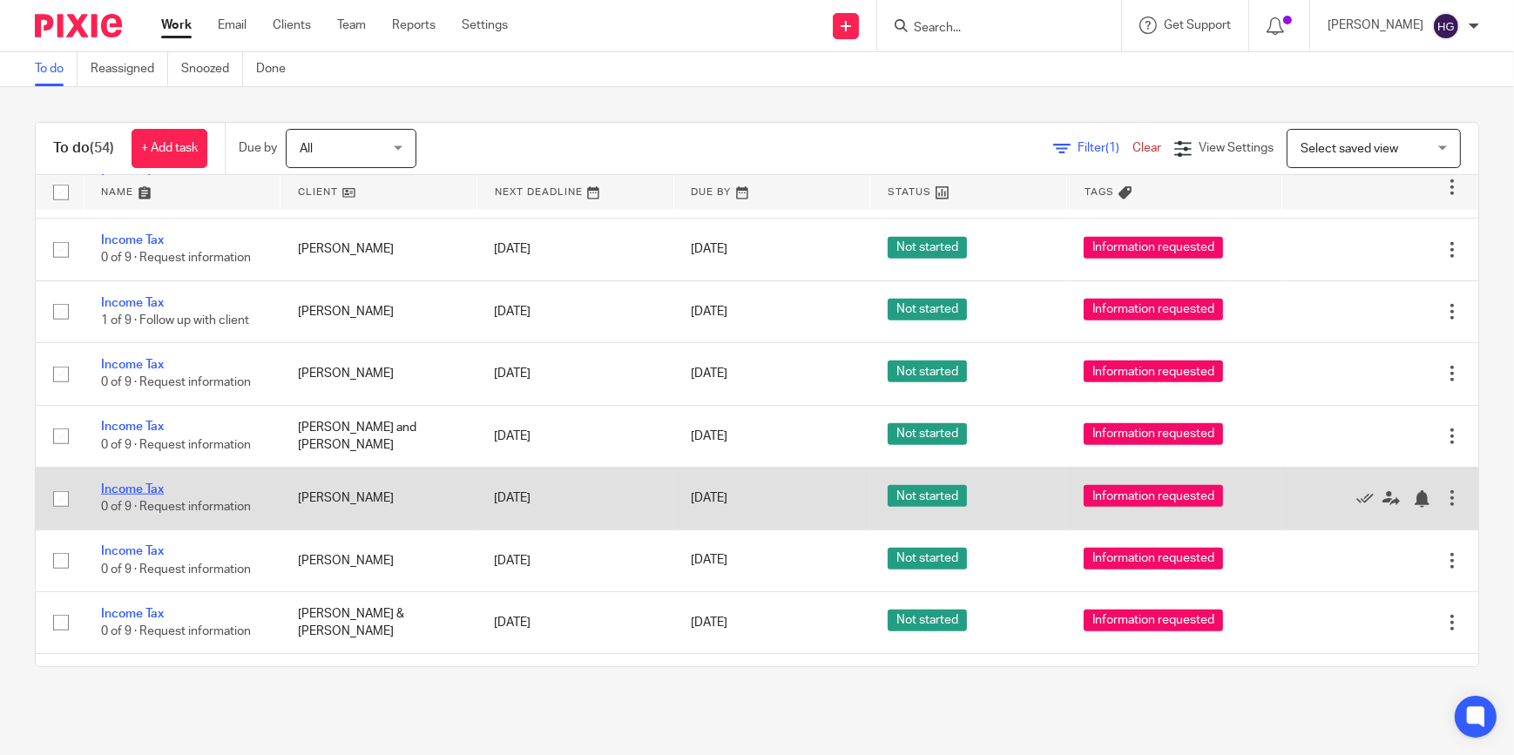
click at [123, 484] on link "Income Tax" at bounding box center [132, 490] width 63 height 12
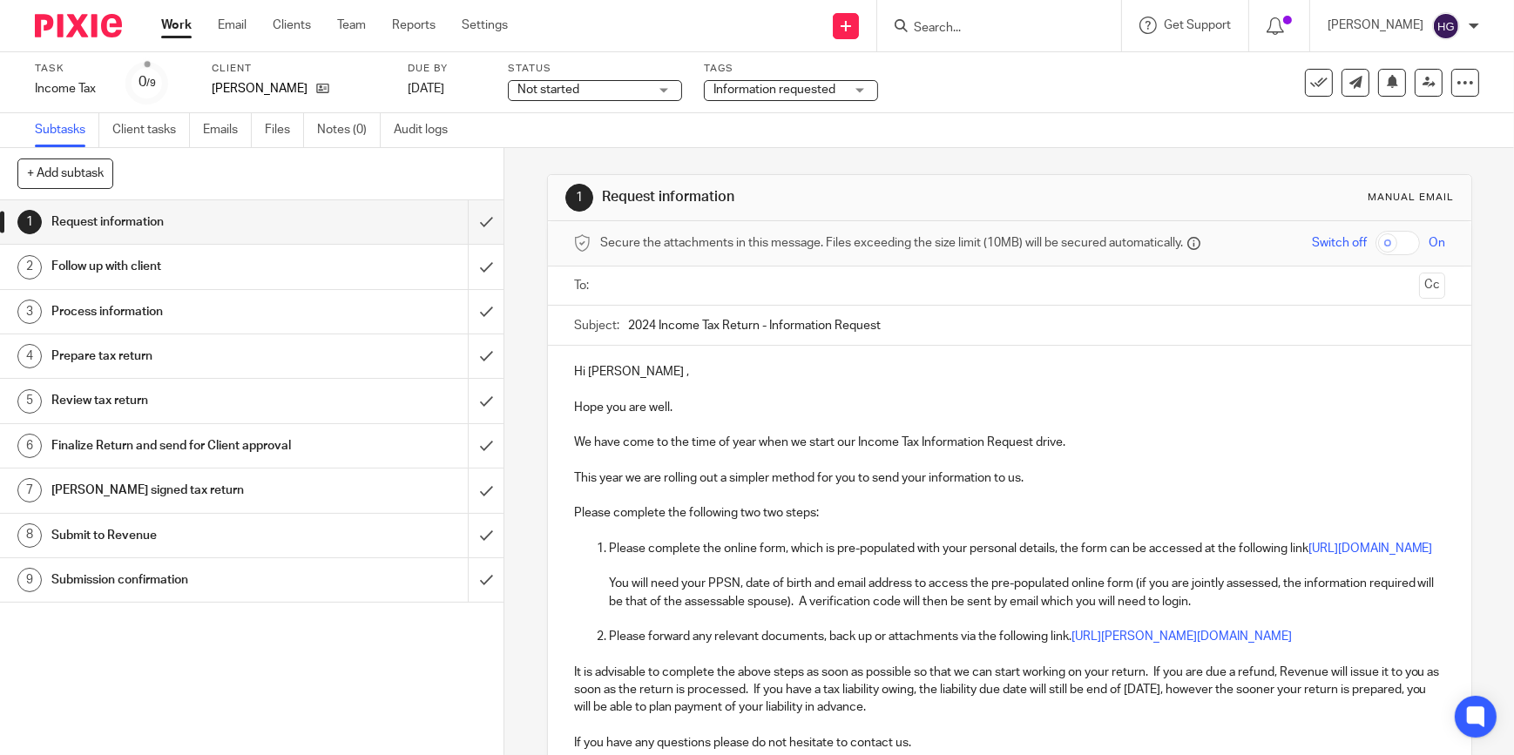
click at [616, 281] on input "text" at bounding box center [1009, 286] width 806 height 20
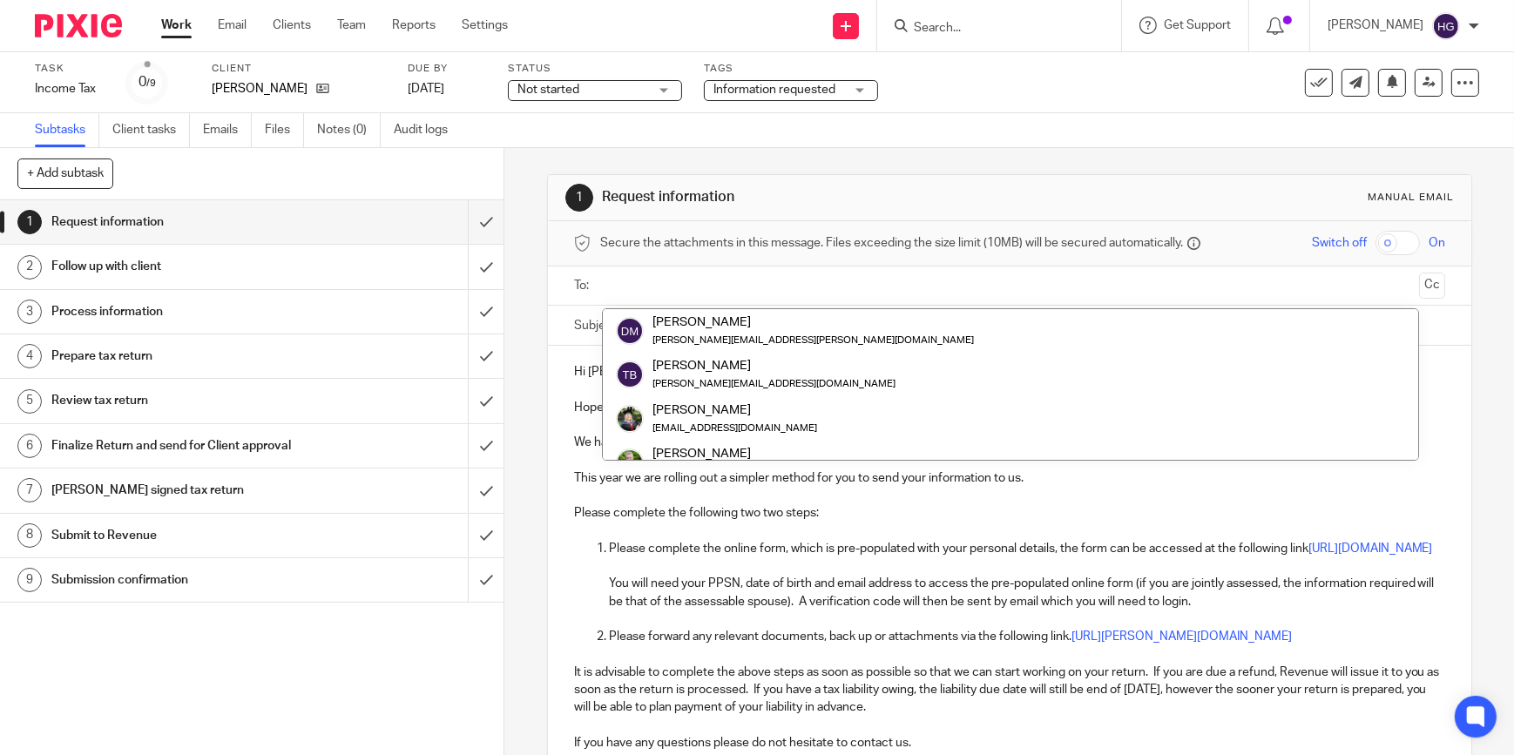
click at [435, 262] on link "2 Follow up with client" at bounding box center [234, 267] width 468 height 44
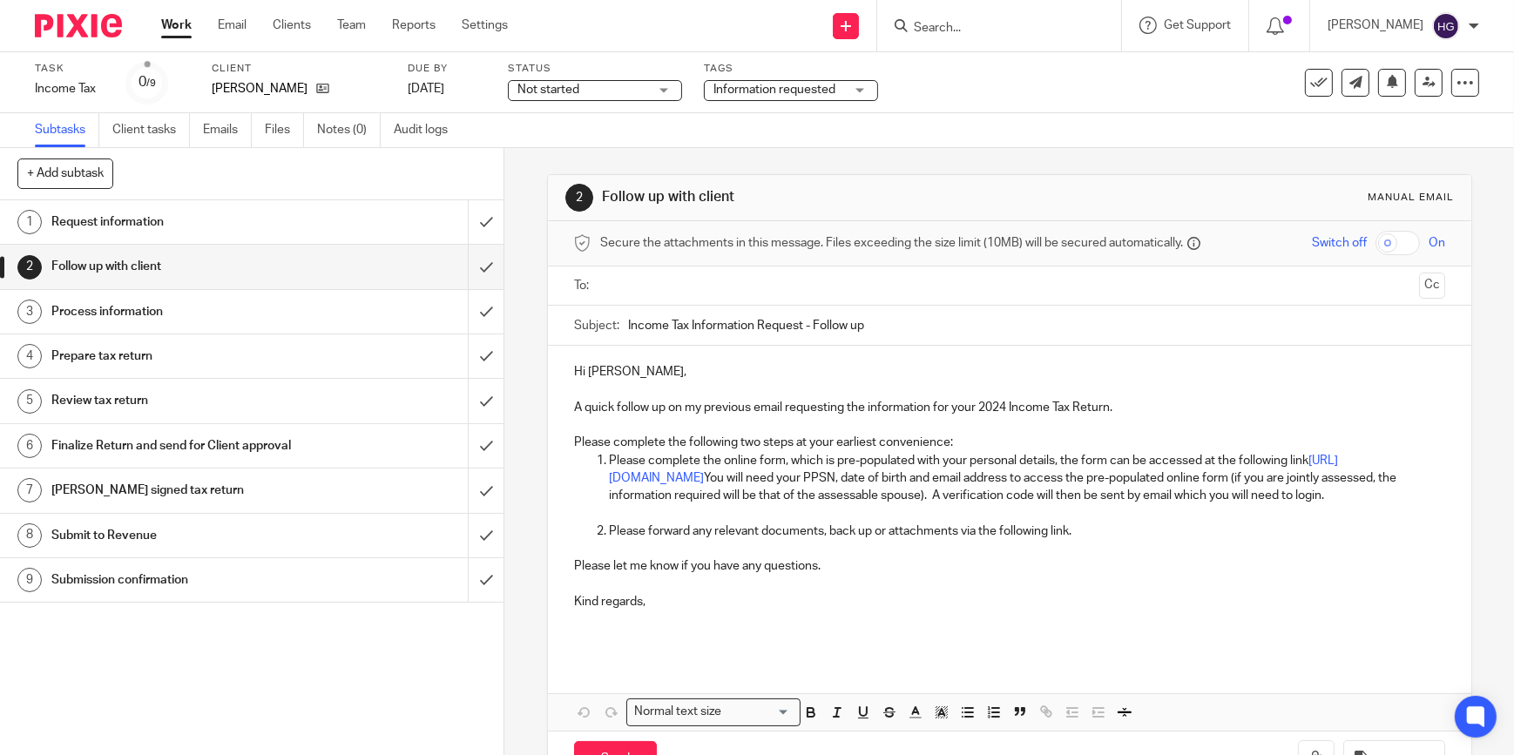
click at [1097, 559] on p "Please let me know if you have any questions." at bounding box center [1009, 558] width 871 height 36
click at [471, 220] on input "submit" at bounding box center [252, 222] width 504 height 44
click at [624, 291] on input "text" at bounding box center [1009, 286] width 806 height 20
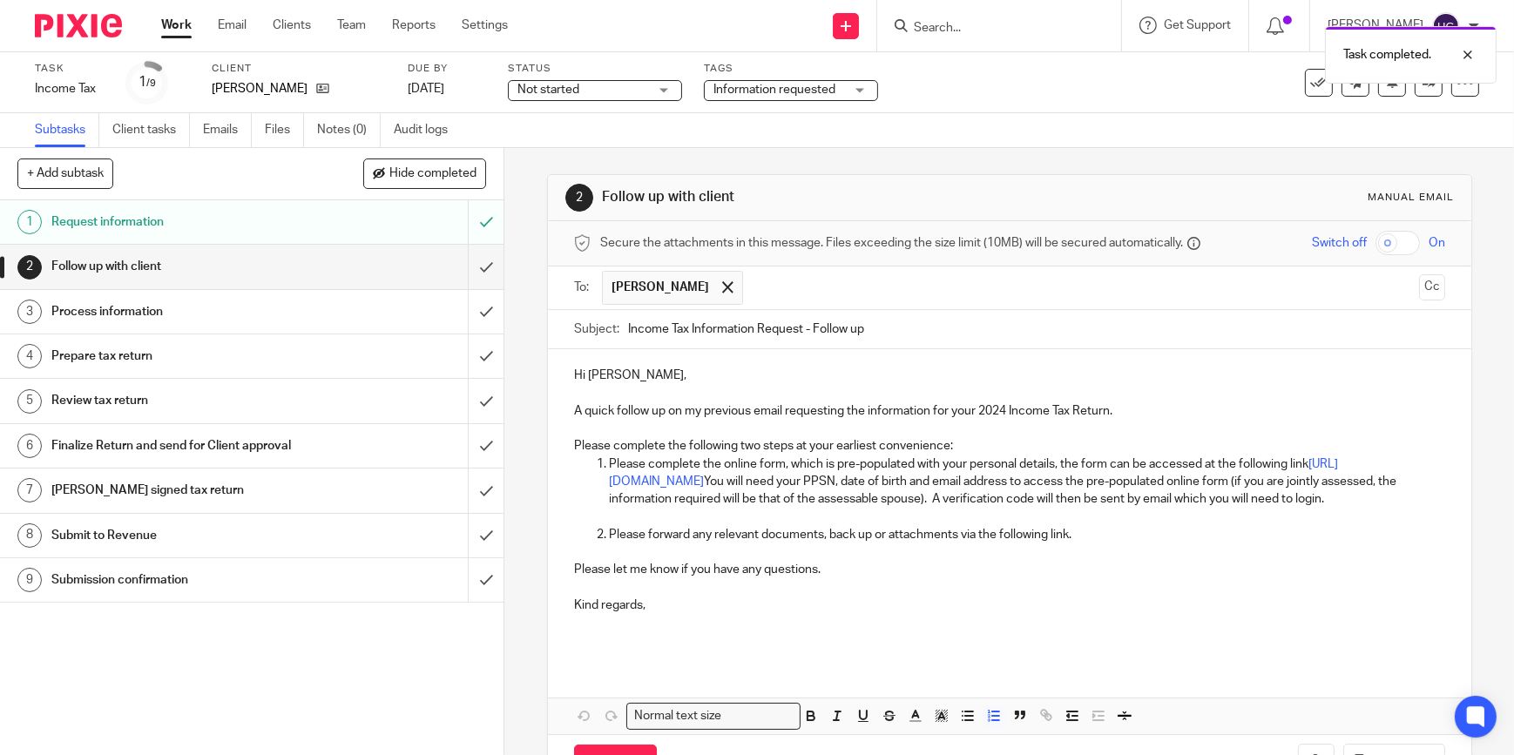
drag, startPoint x: 1106, startPoint y: 559, endPoint x: 1088, endPoint y: 550, distance: 19.9
click at [1104, 544] on p "Please forward any relevant documents, back up or attachments via the following…" at bounding box center [1027, 534] width 836 height 17
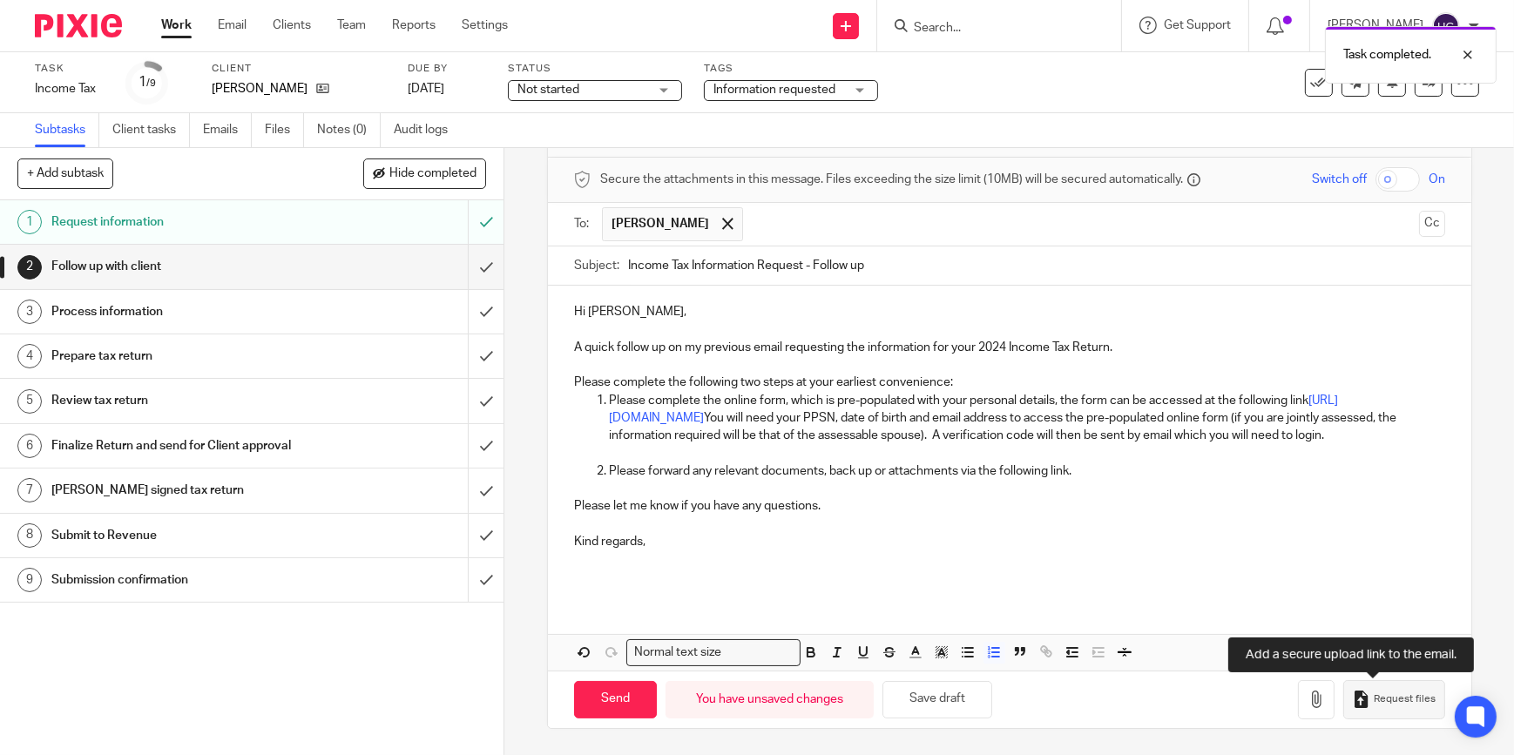
click at [1377, 701] on span "Request files" at bounding box center [1405, 700] width 62 height 14
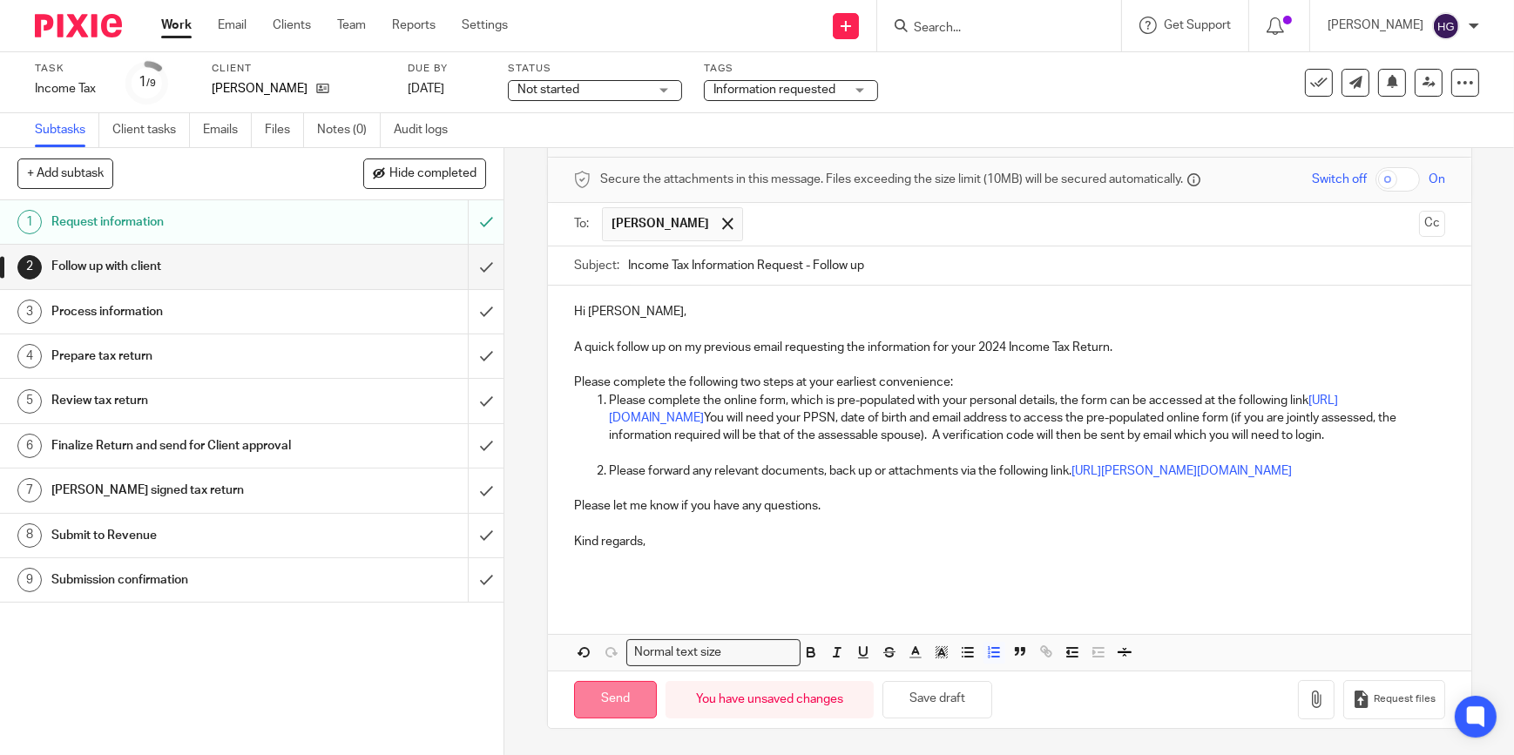
scroll to position [98, 0]
click at [608, 695] on input "Send" at bounding box center [615, 699] width 83 height 37
type input "Sent"
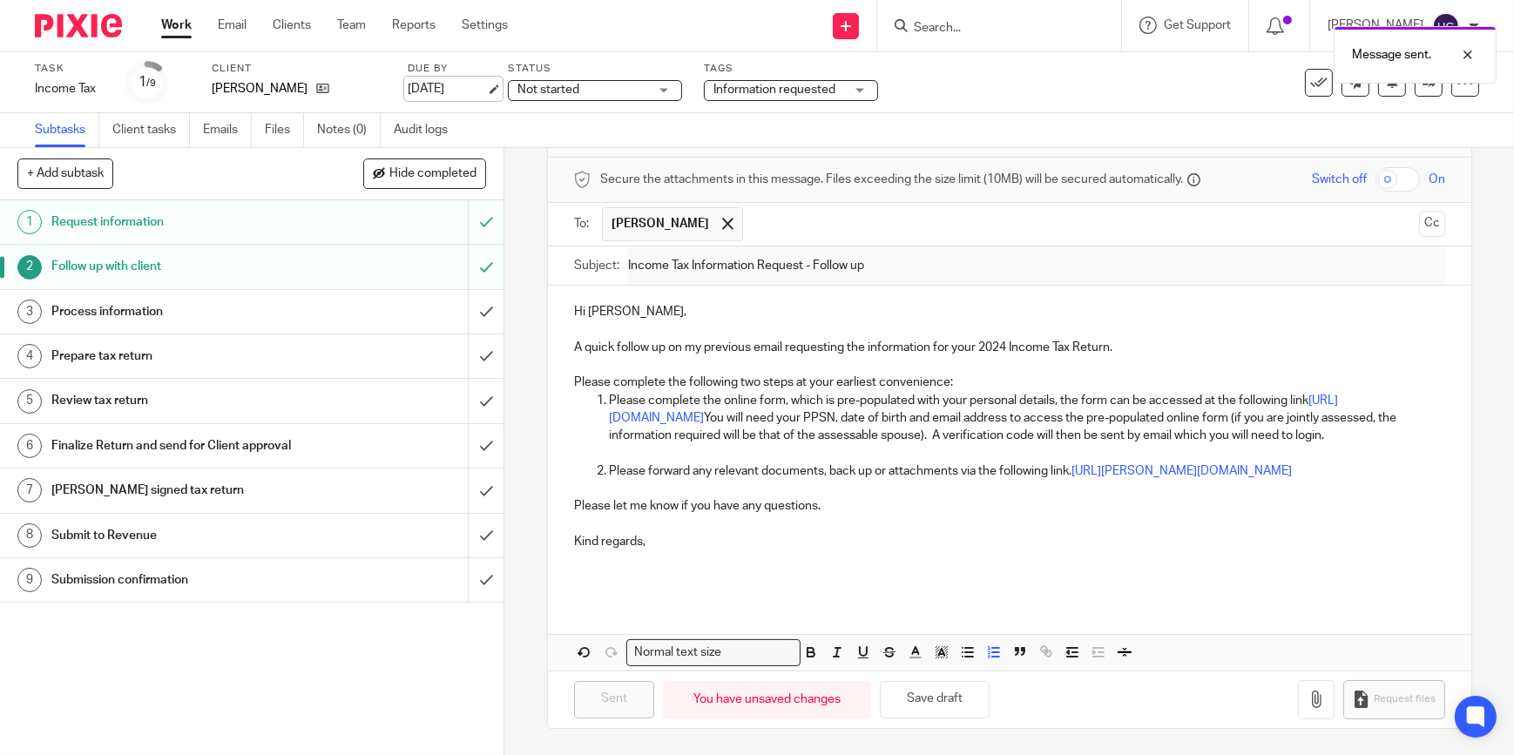
click at [414, 81] on link "[DATE]" at bounding box center [447, 89] width 78 height 18
click at [176, 22] on link "Work" at bounding box center [176, 25] width 30 height 17
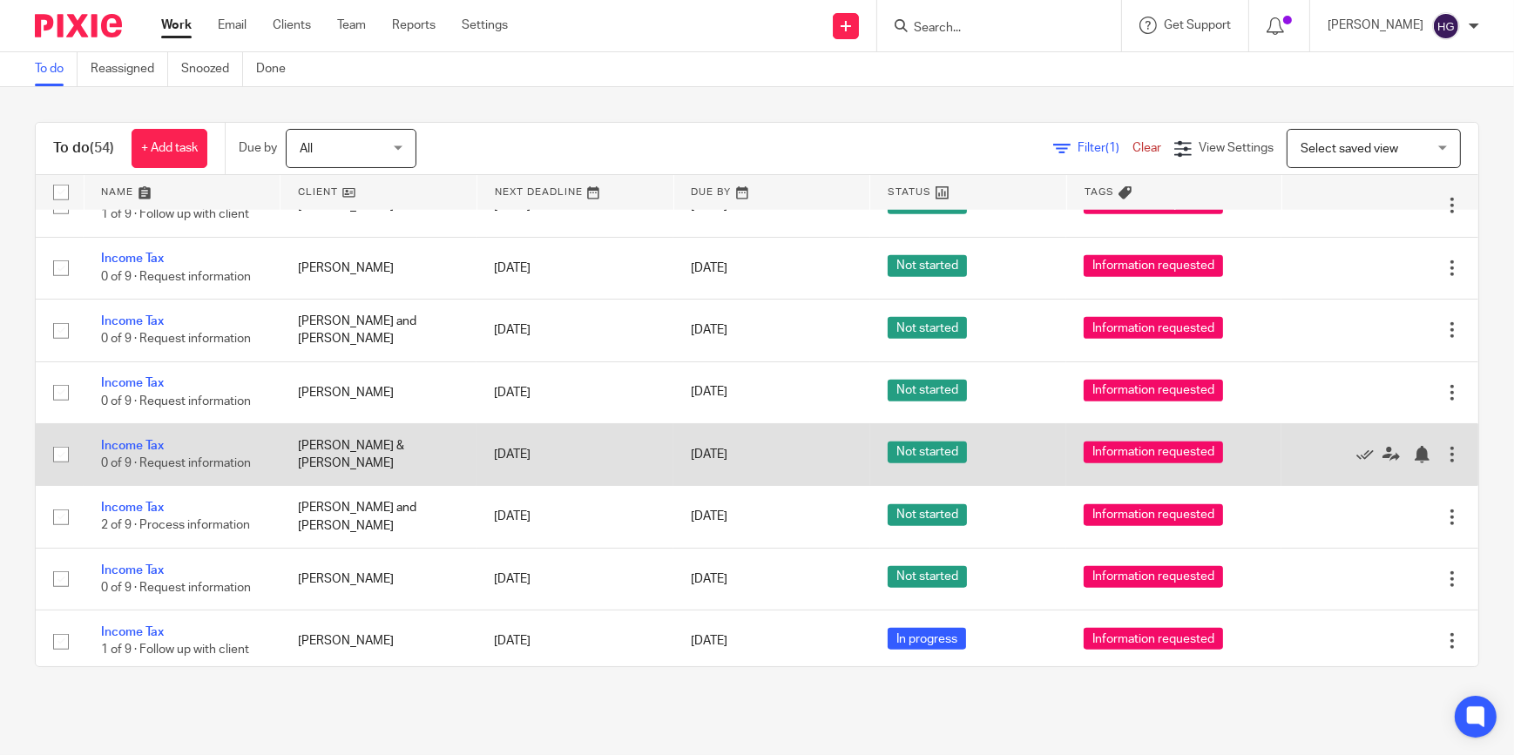
scroll to position [2120, 0]
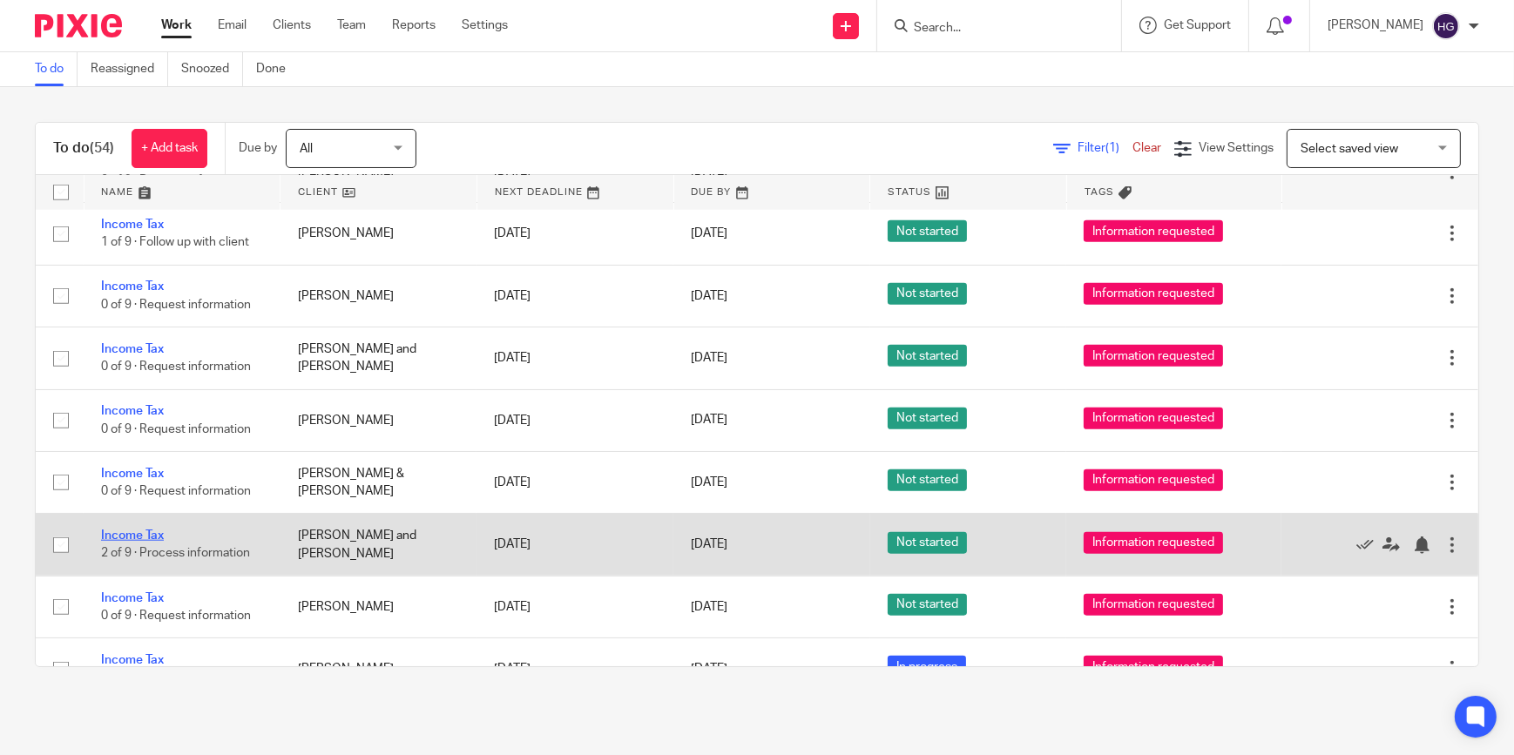
click at [150, 530] on link "Income Tax" at bounding box center [132, 536] width 63 height 12
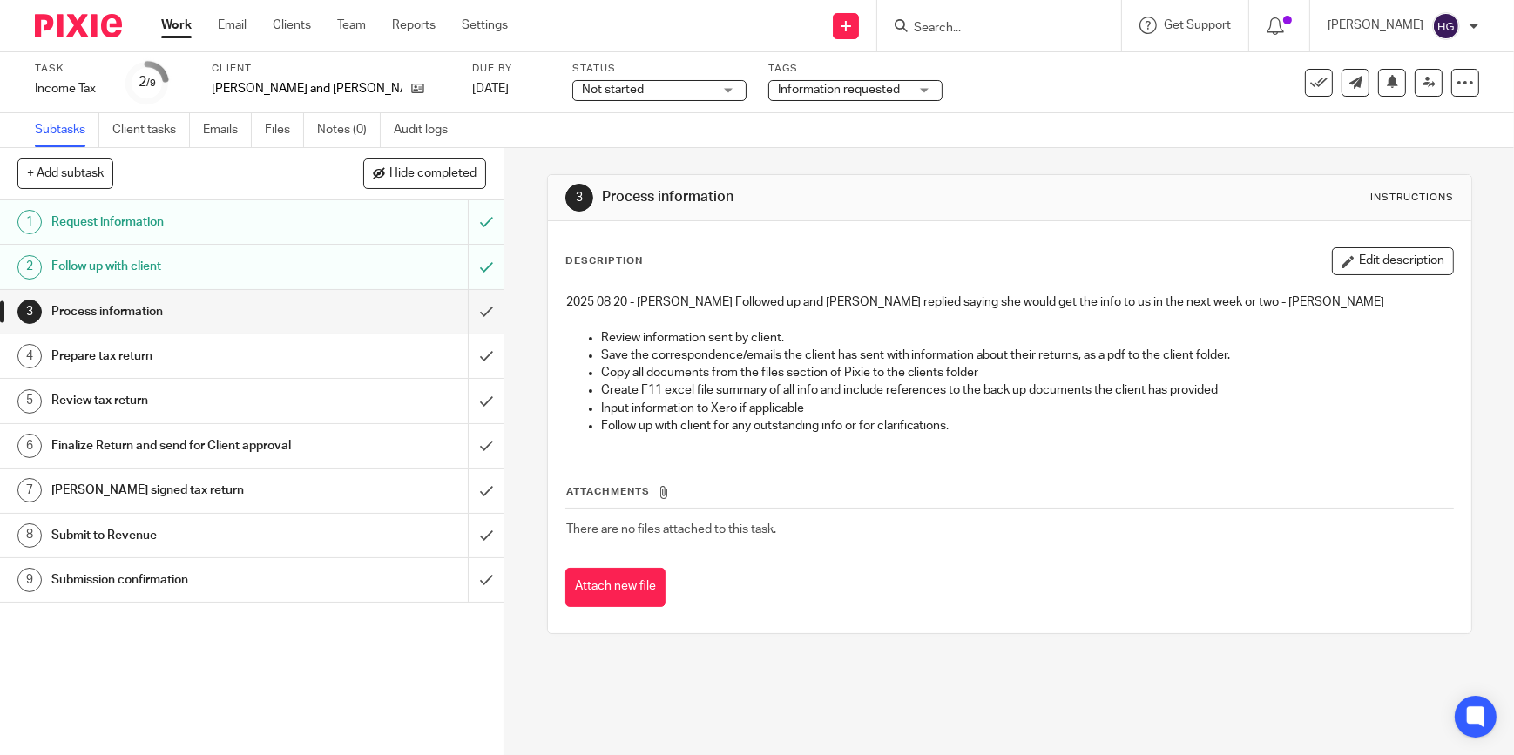
click at [616, 299] on p "2025 08 20 - Helen Followed up and Judith replied saying she would get the info…" at bounding box center [1009, 302] width 887 height 17
click at [472, 87] on link "[DATE]" at bounding box center [511, 89] width 78 height 18
click at [179, 20] on link "Work" at bounding box center [176, 25] width 30 height 17
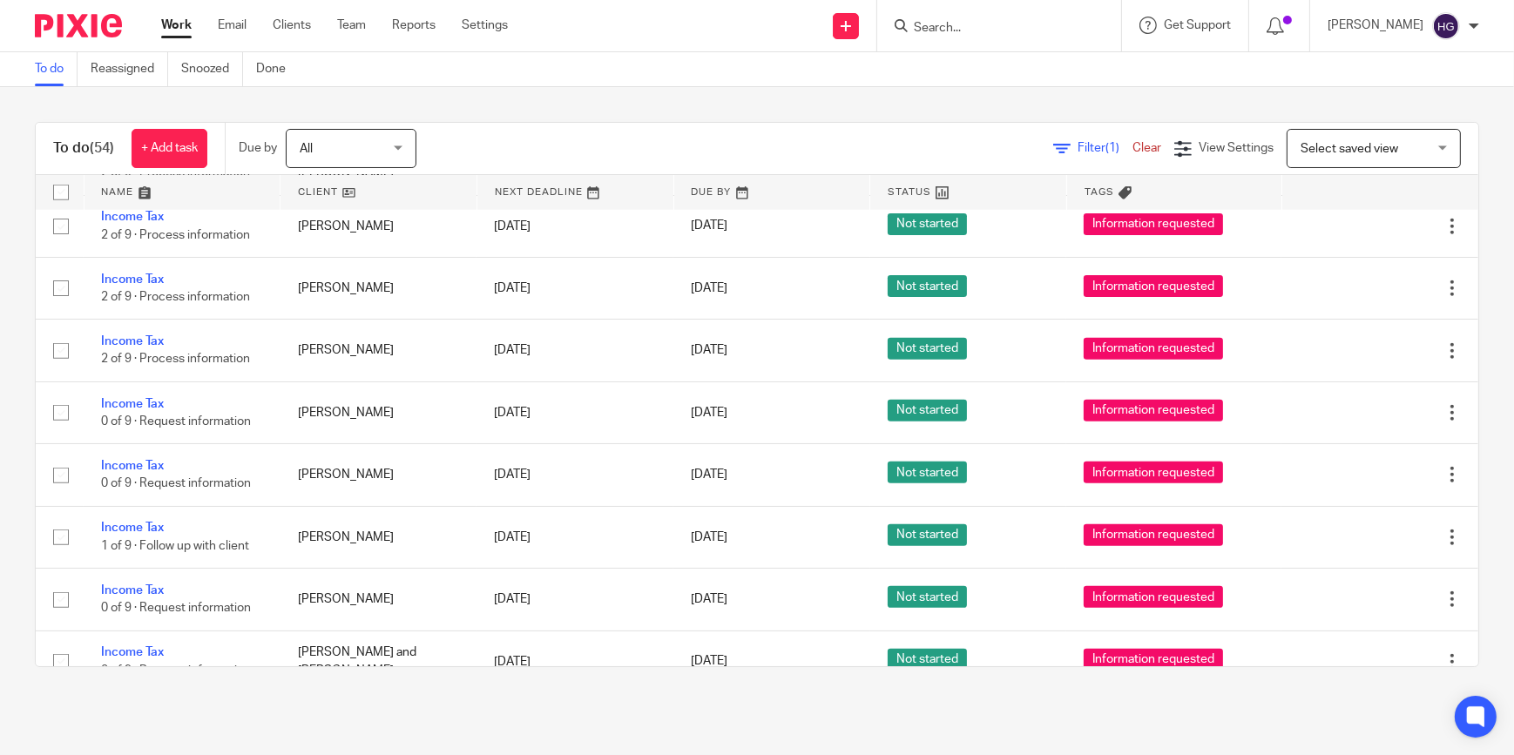
scroll to position [1900, 0]
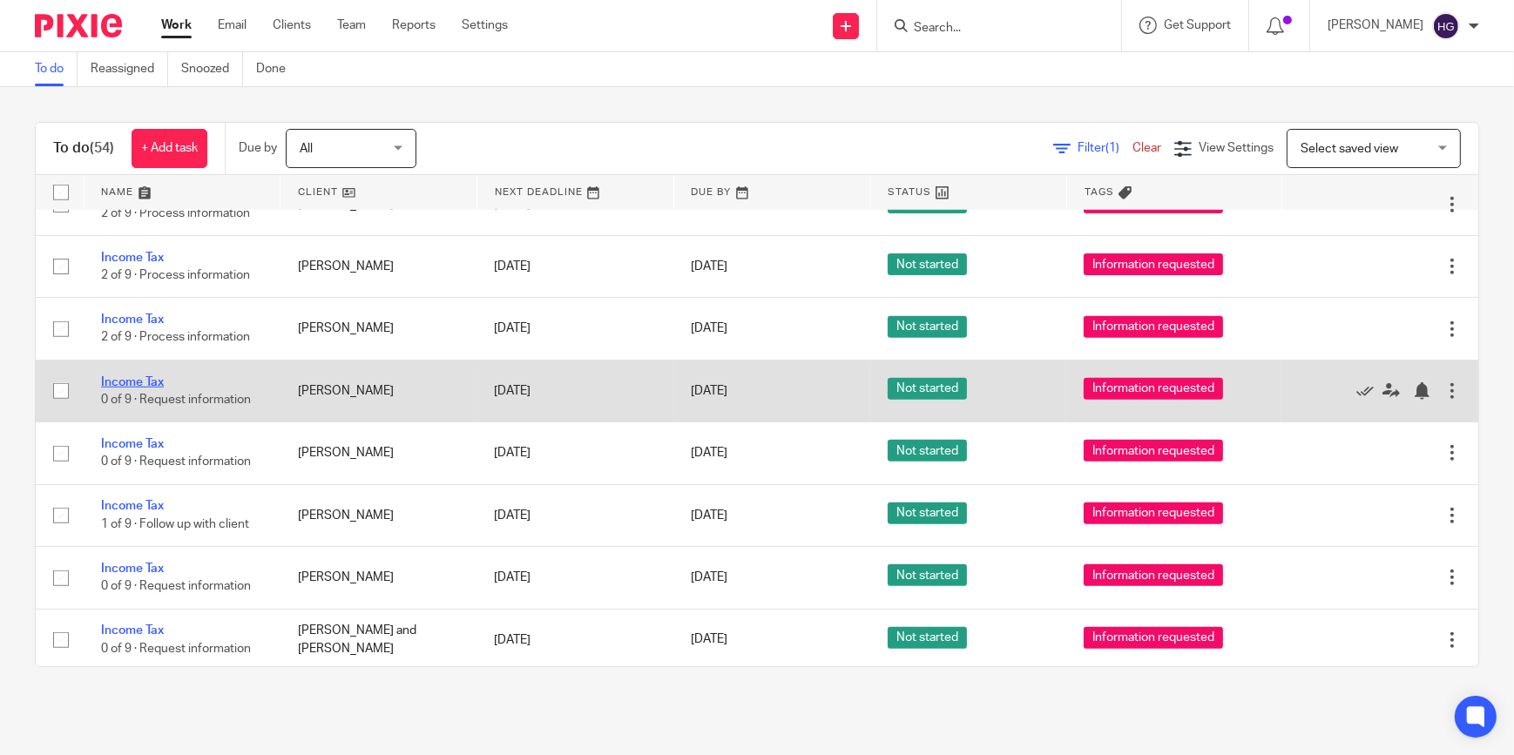
click at [124, 376] on link "Income Tax" at bounding box center [132, 382] width 63 height 12
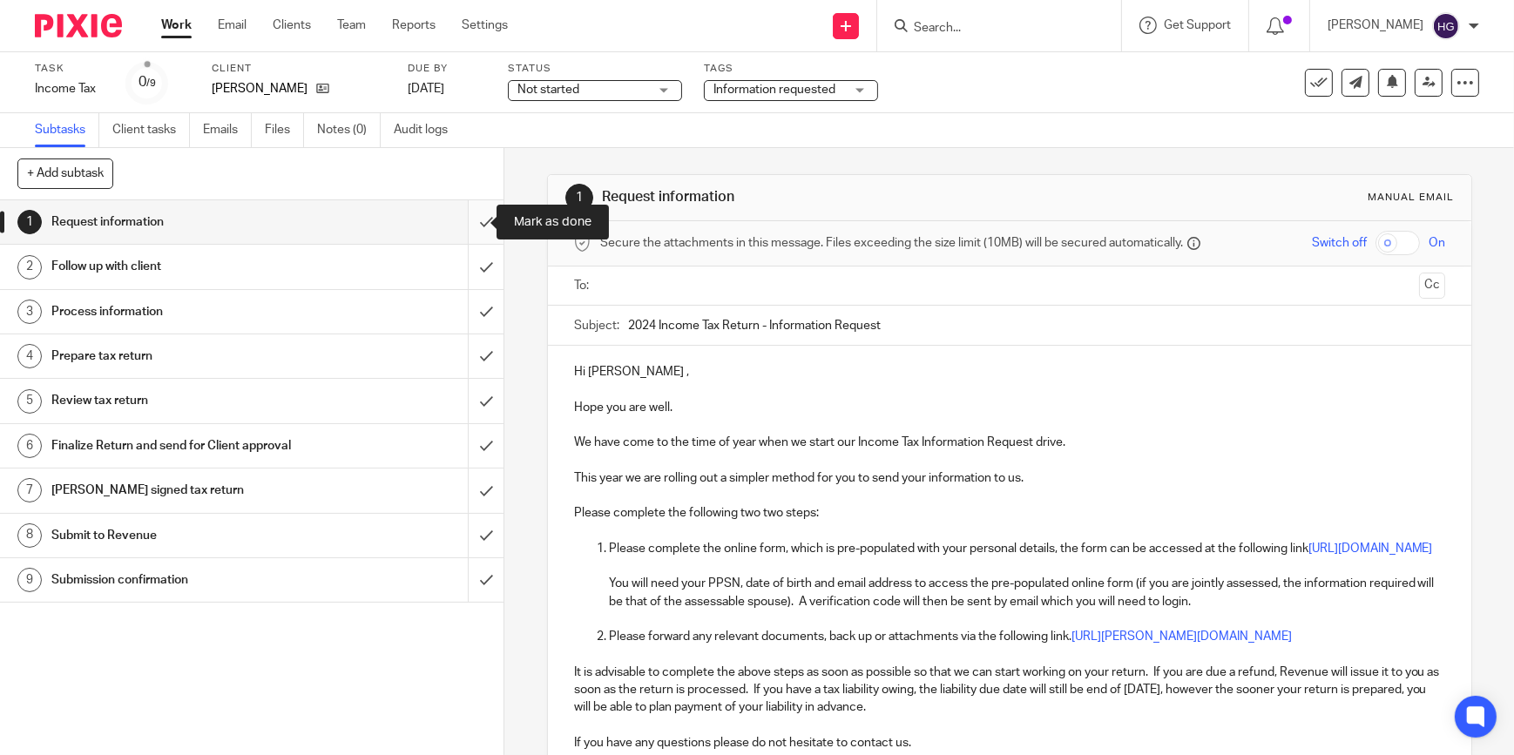
click at [472, 225] on input "submit" at bounding box center [252, 222] width 504 height 44
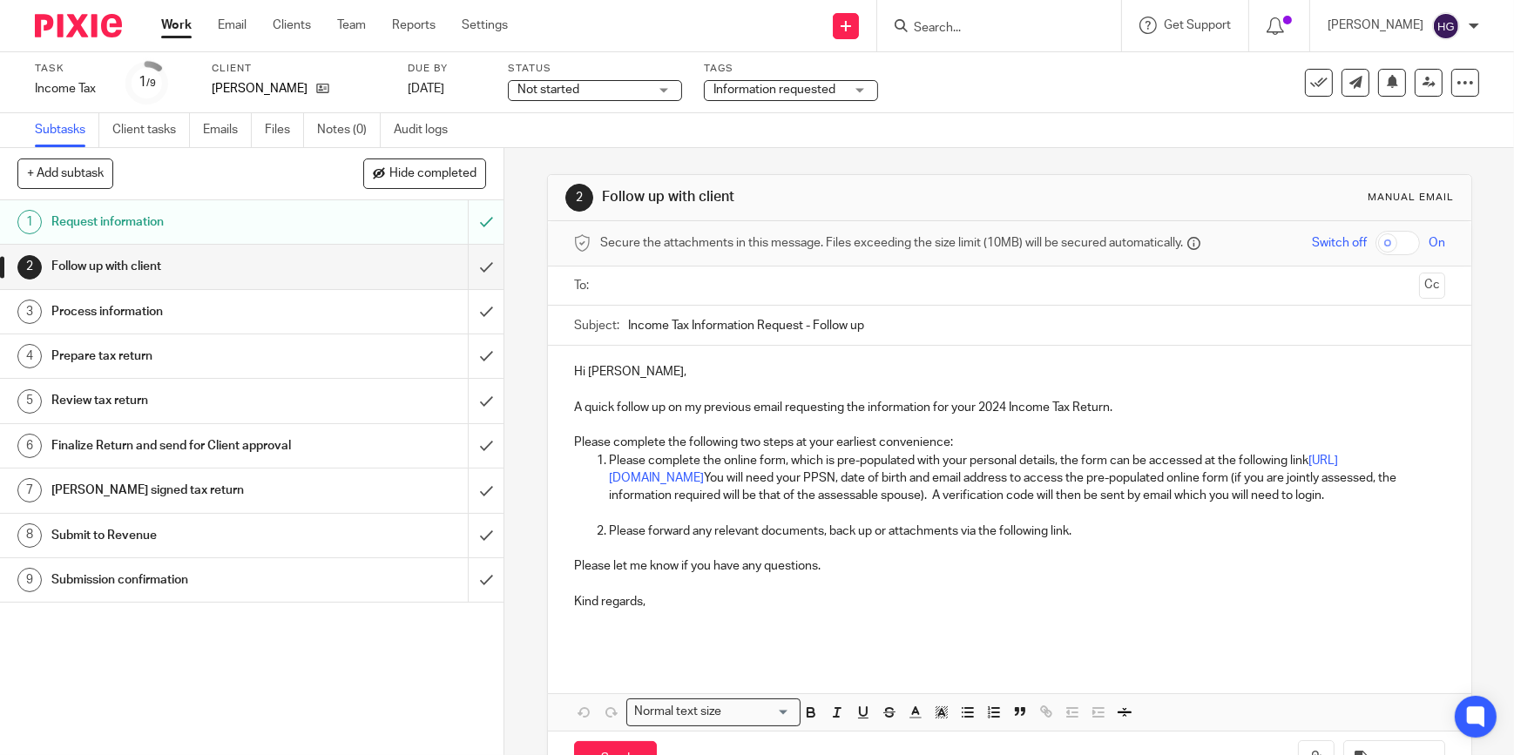
click at [1078, 540] on p "Please forward any relevant documents, back up or attachments via the following…" at bounding box center [1027, 531] width 836 height 17
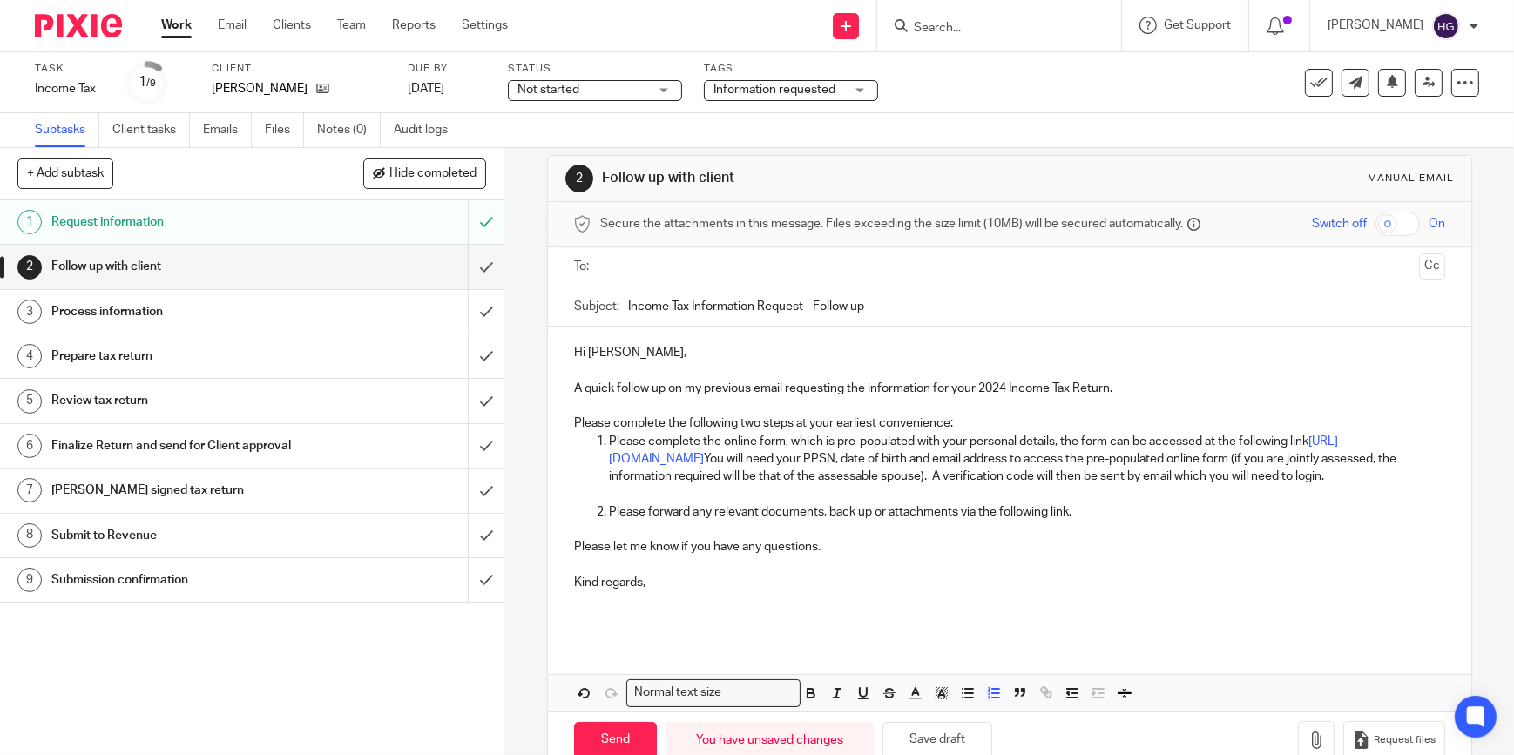
scroll to position [76, 0]
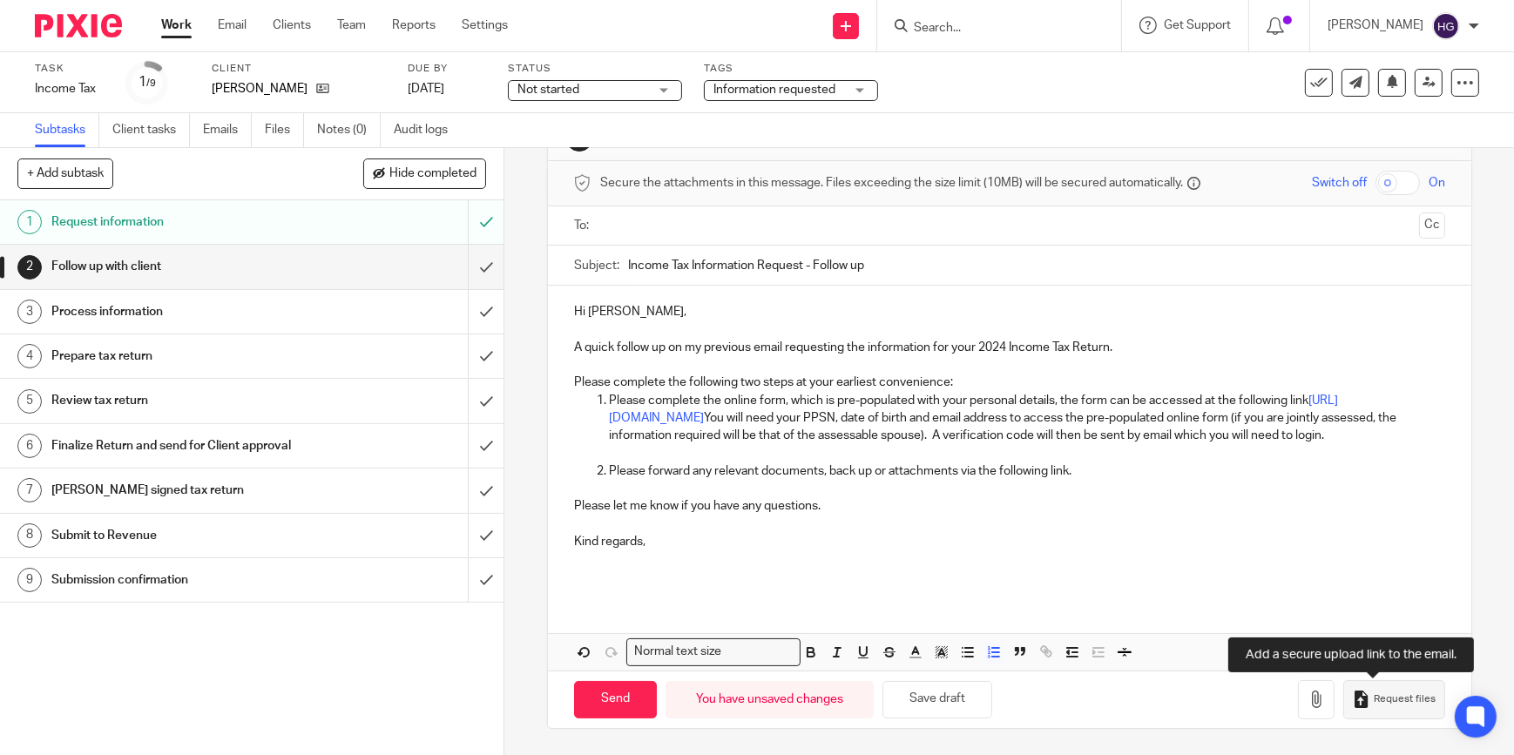
click at [1382, 696] on span "Request files" at bounding box center [1405, 700] width 62 height 14
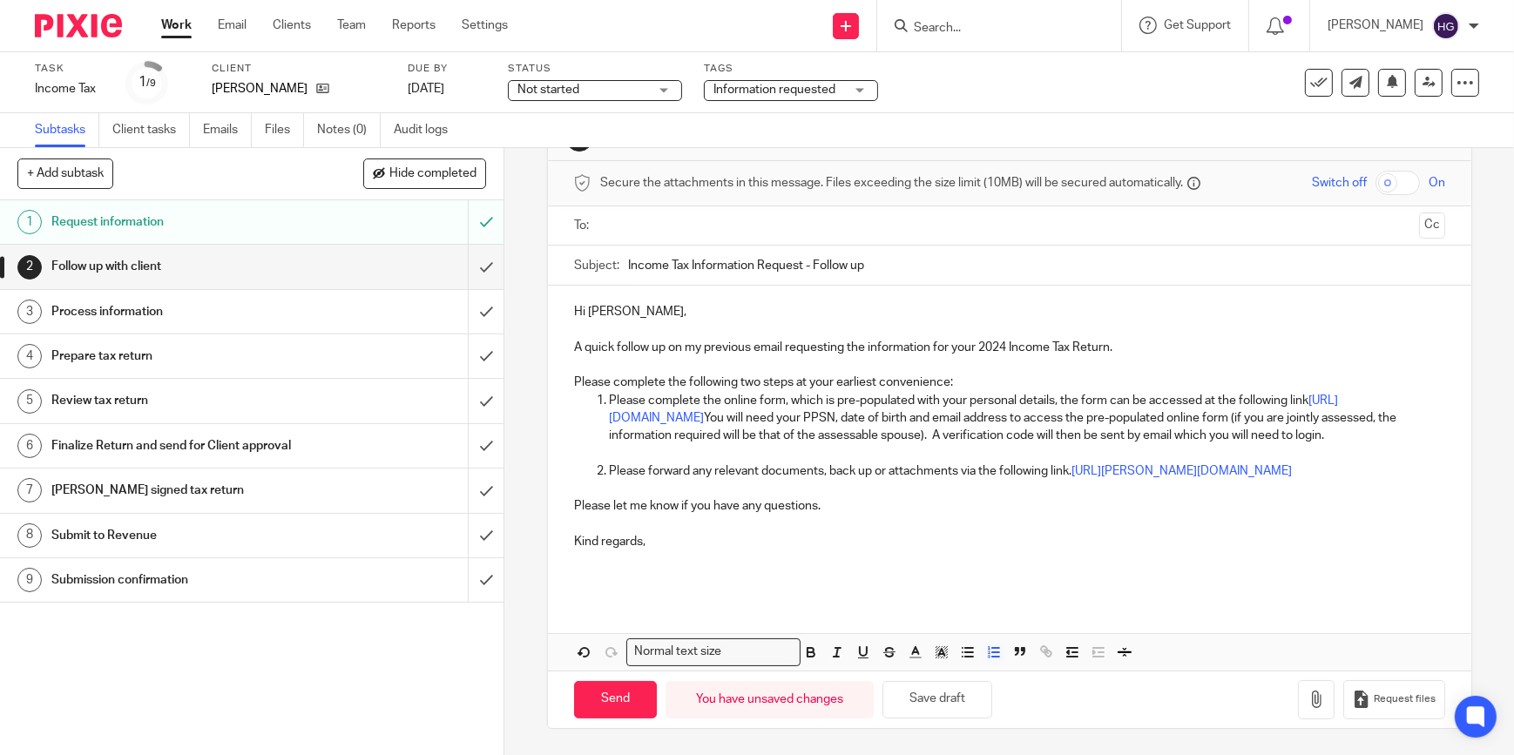
click at [612, 216] on input "text" at bounding box center [1009, 226] width 806 height 20
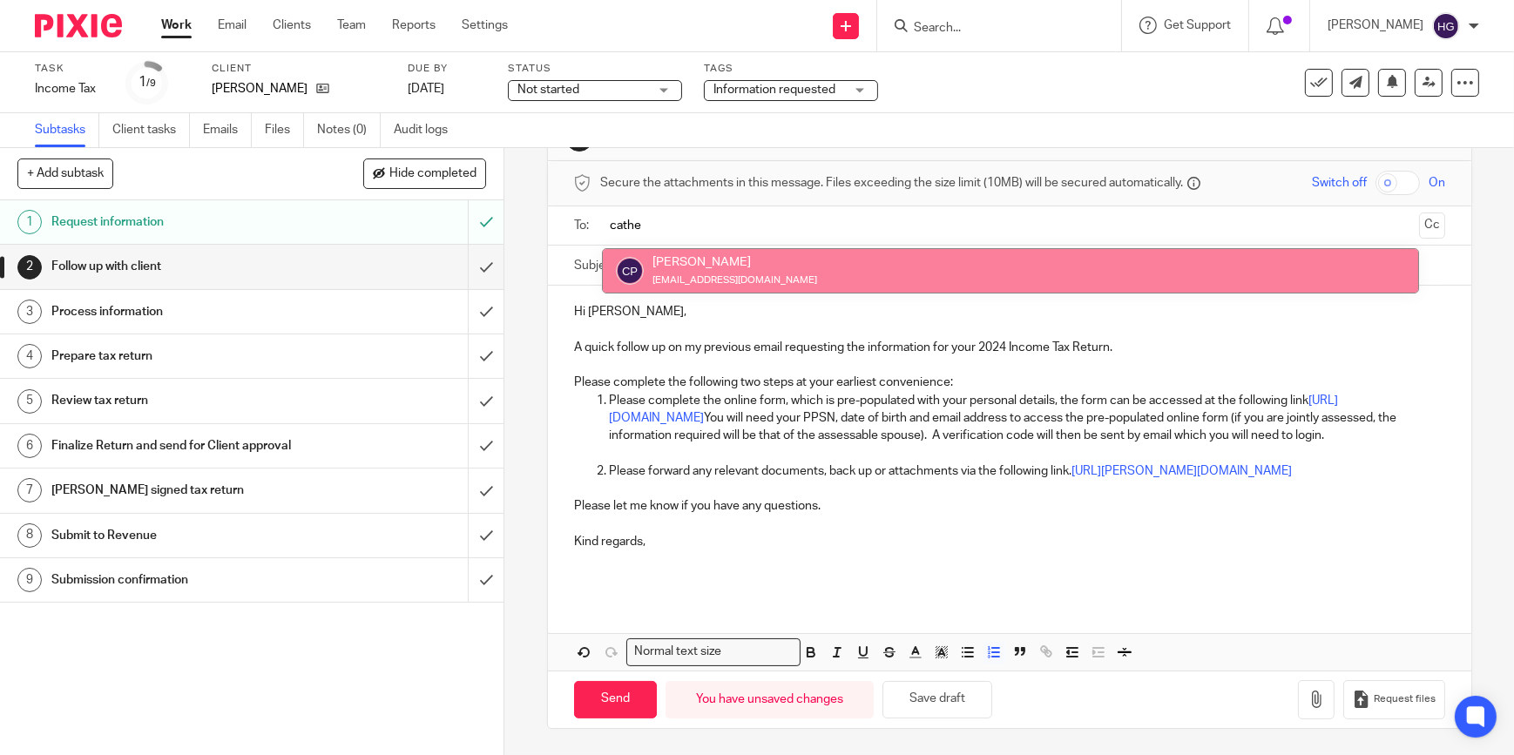
type input "cathe"
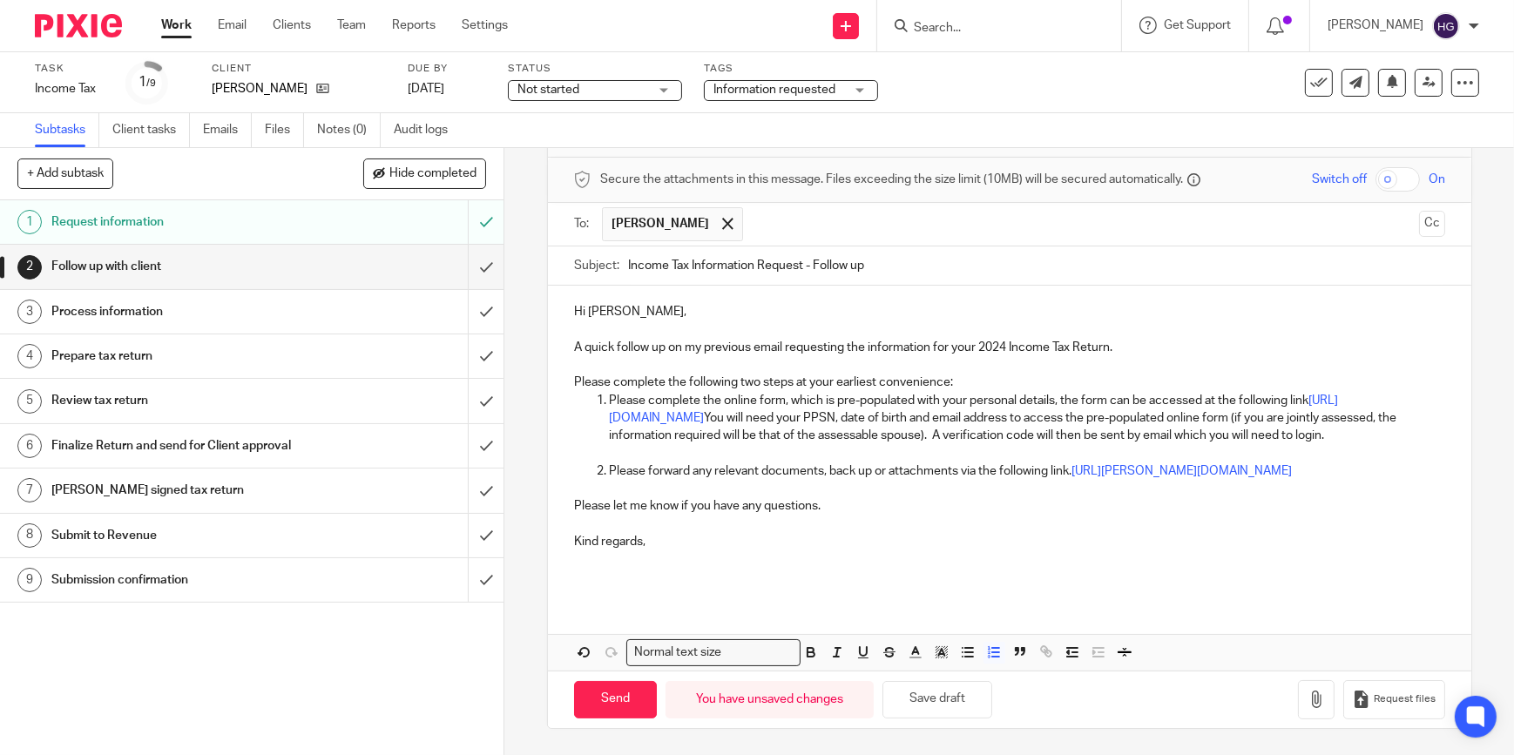
scroll to position [98, 0]
click at [625, 697] on input "Send" at bounding box center [615, 699] width 83 height 37
type input "Sent"
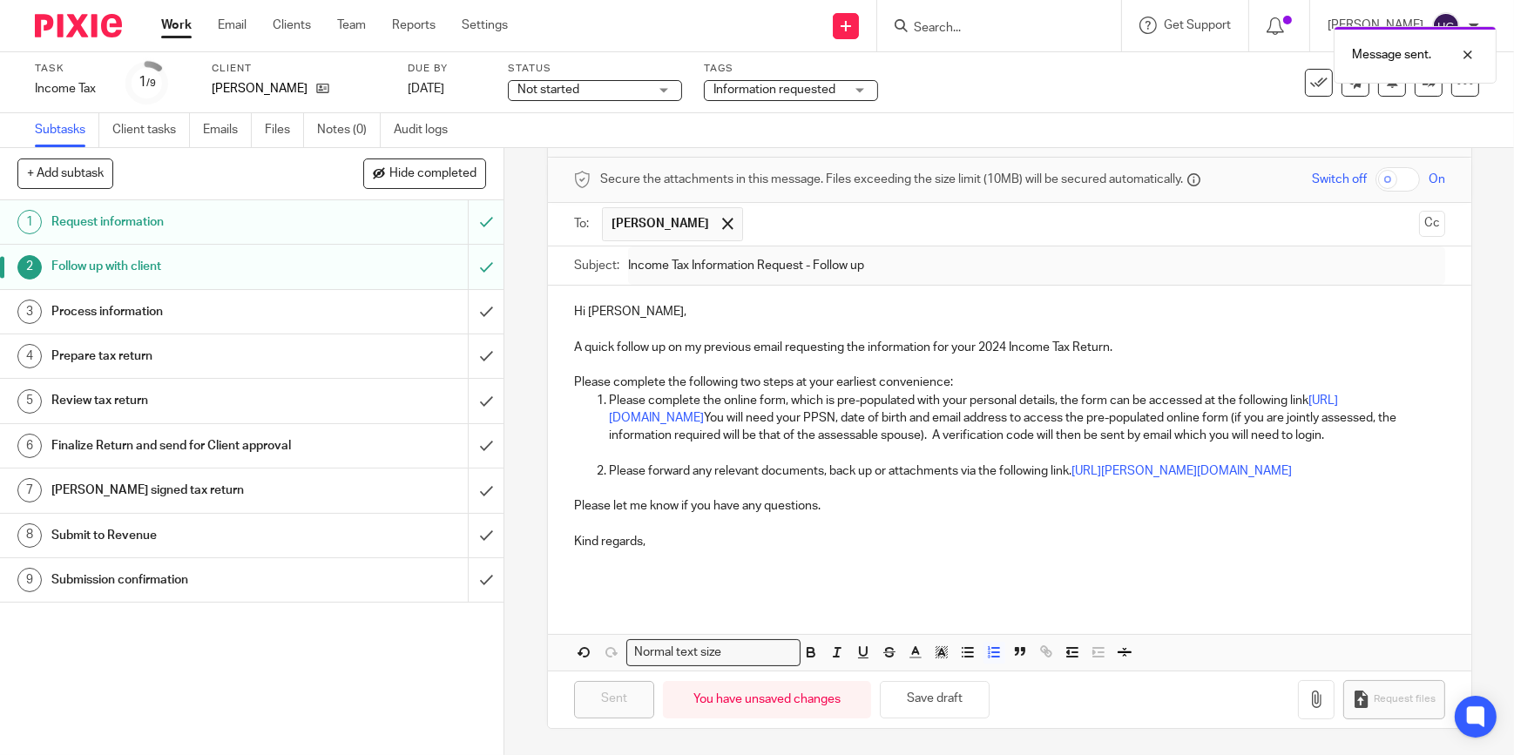
click at [184, 24] on link "Work" at bounding box center [176, 25] width 30 height 17
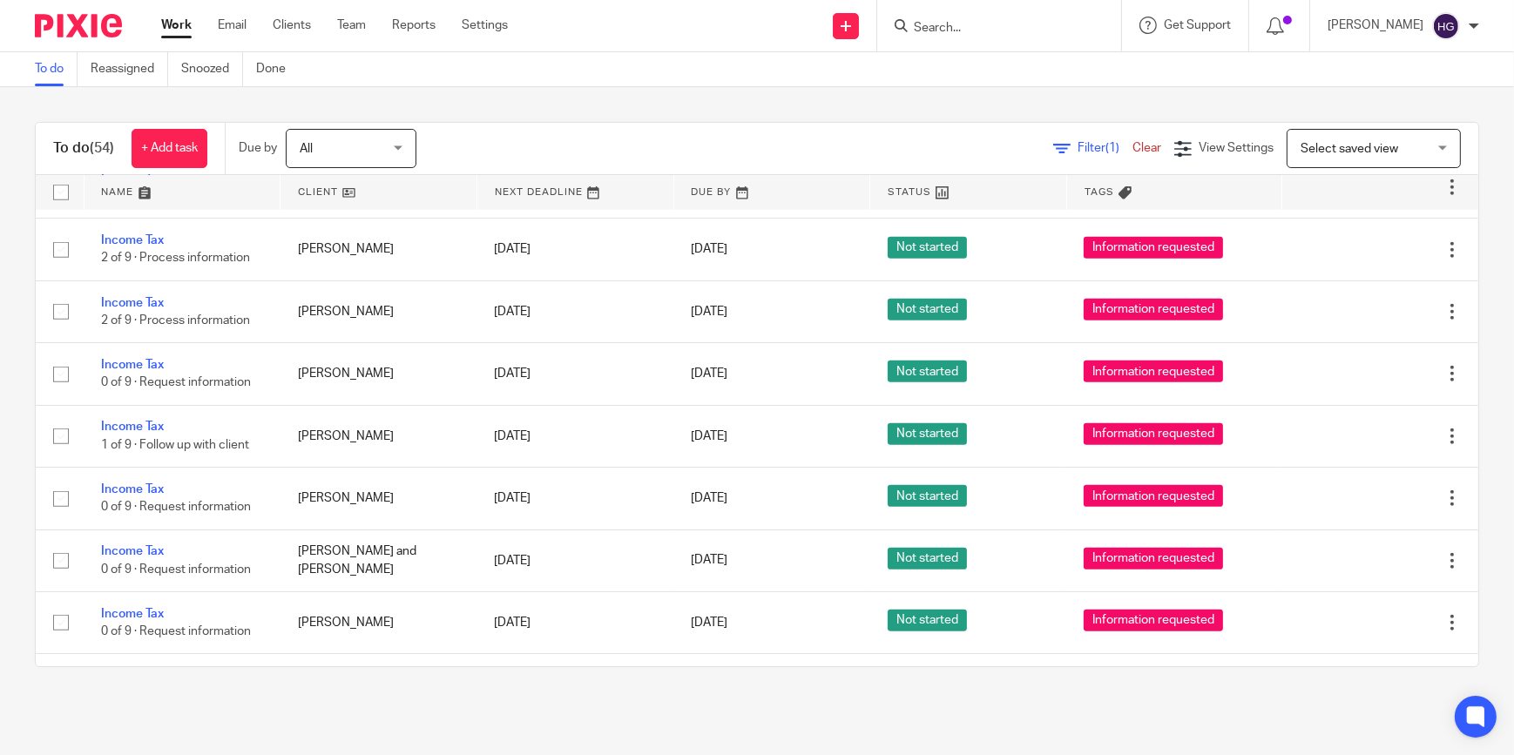
scroll to position [1900, 0]
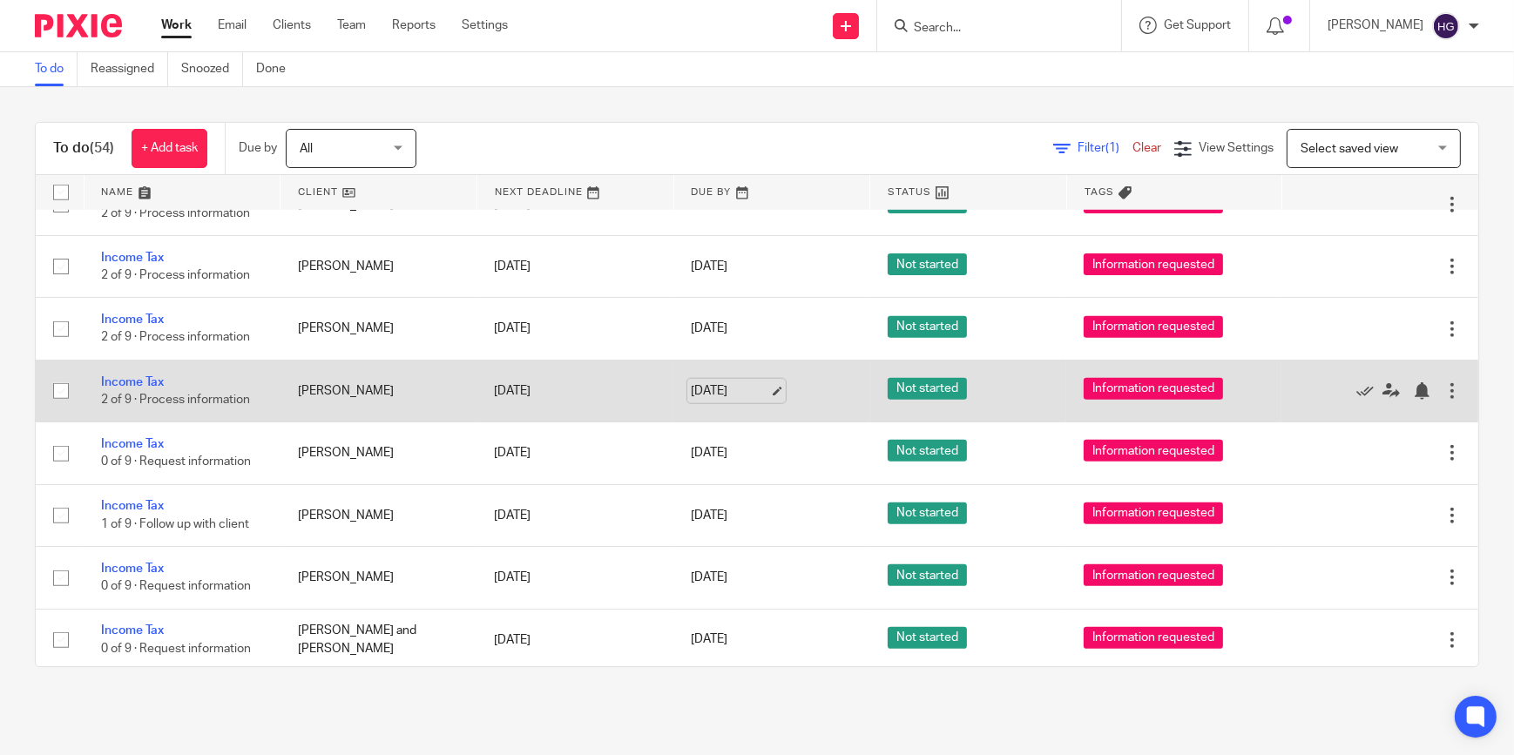
click at [715, 383] on link "[DATE]" at bounding box center [730, 392] width 78 height 18
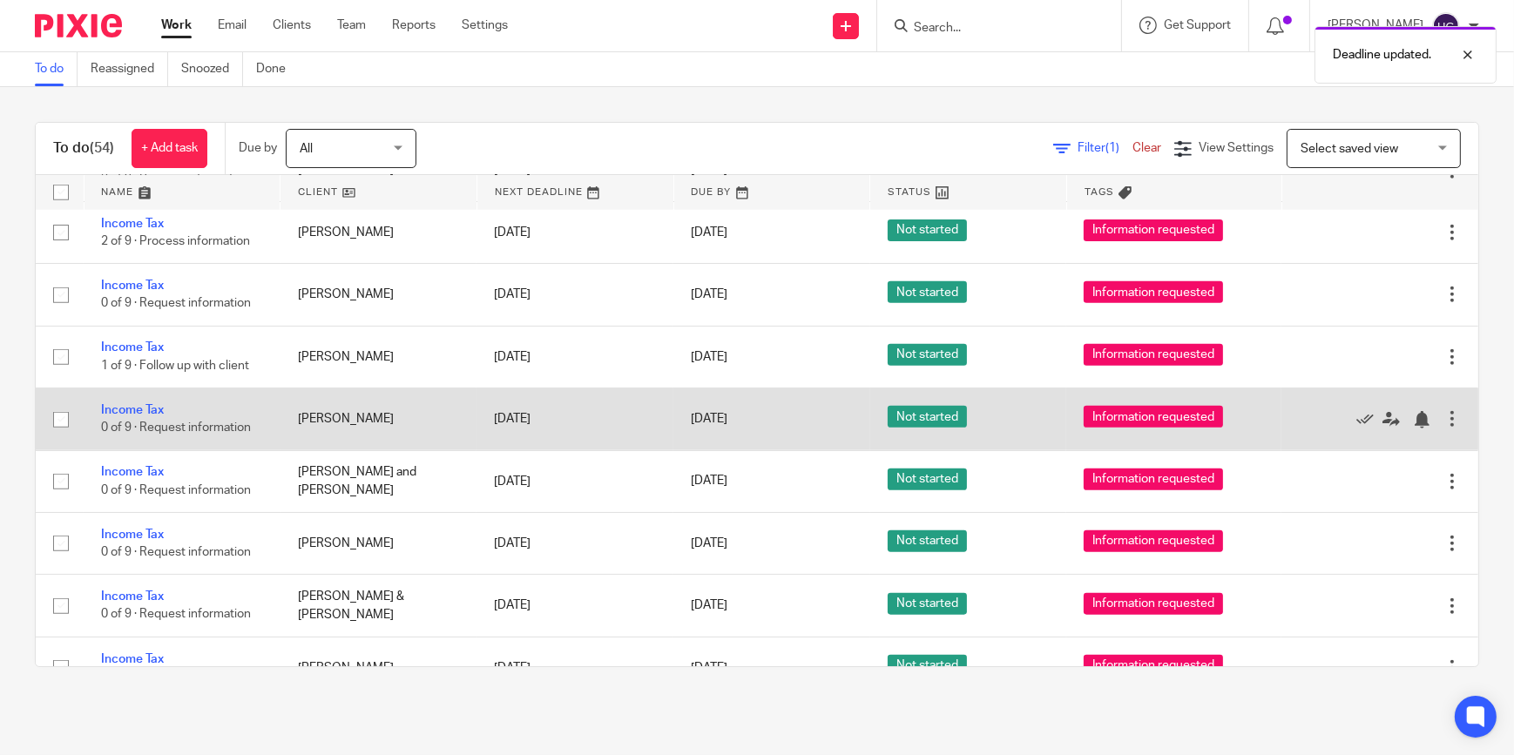
scroll to position [2138, 0]
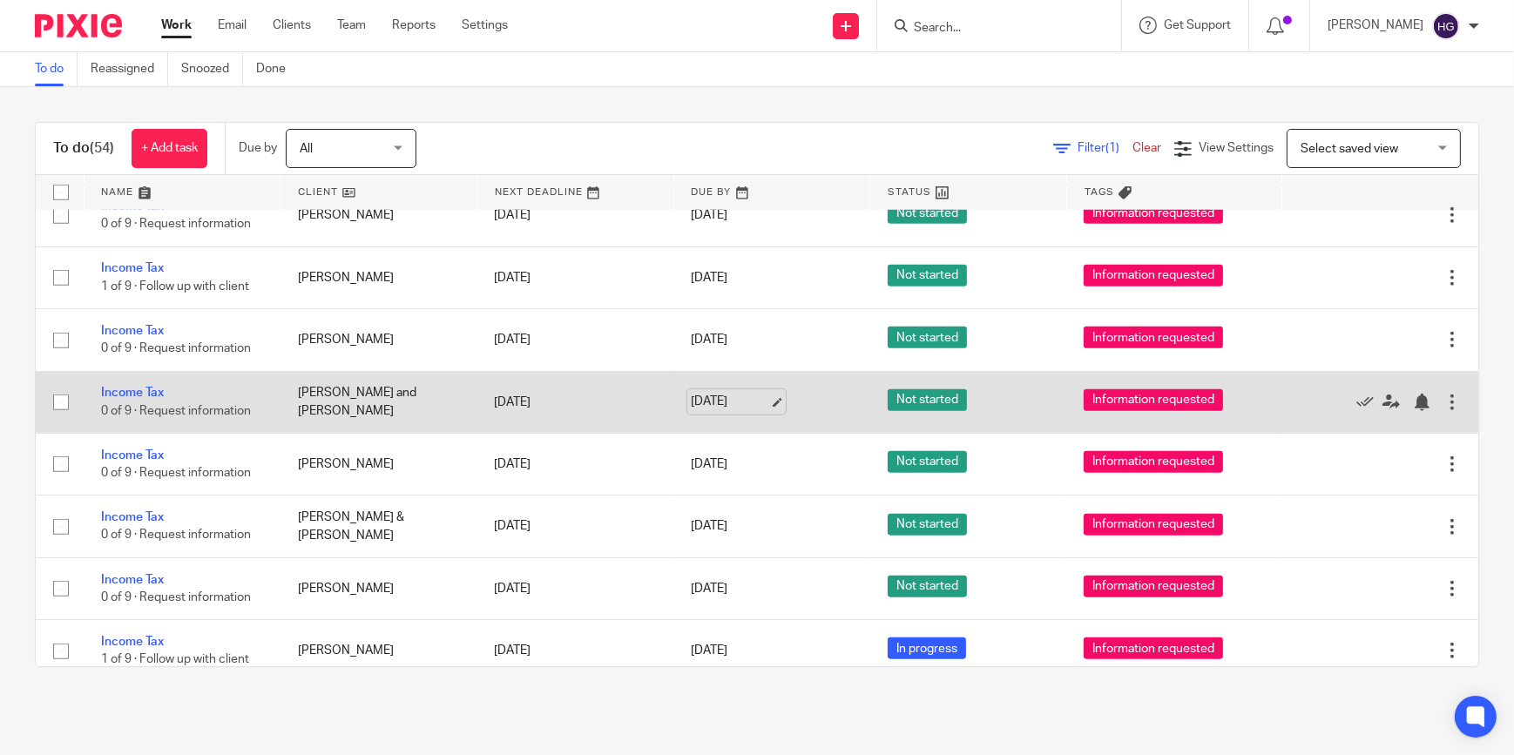
click at [728, 393] on link "[DATE]" at bounding box center [730, 402] width 78 height 18
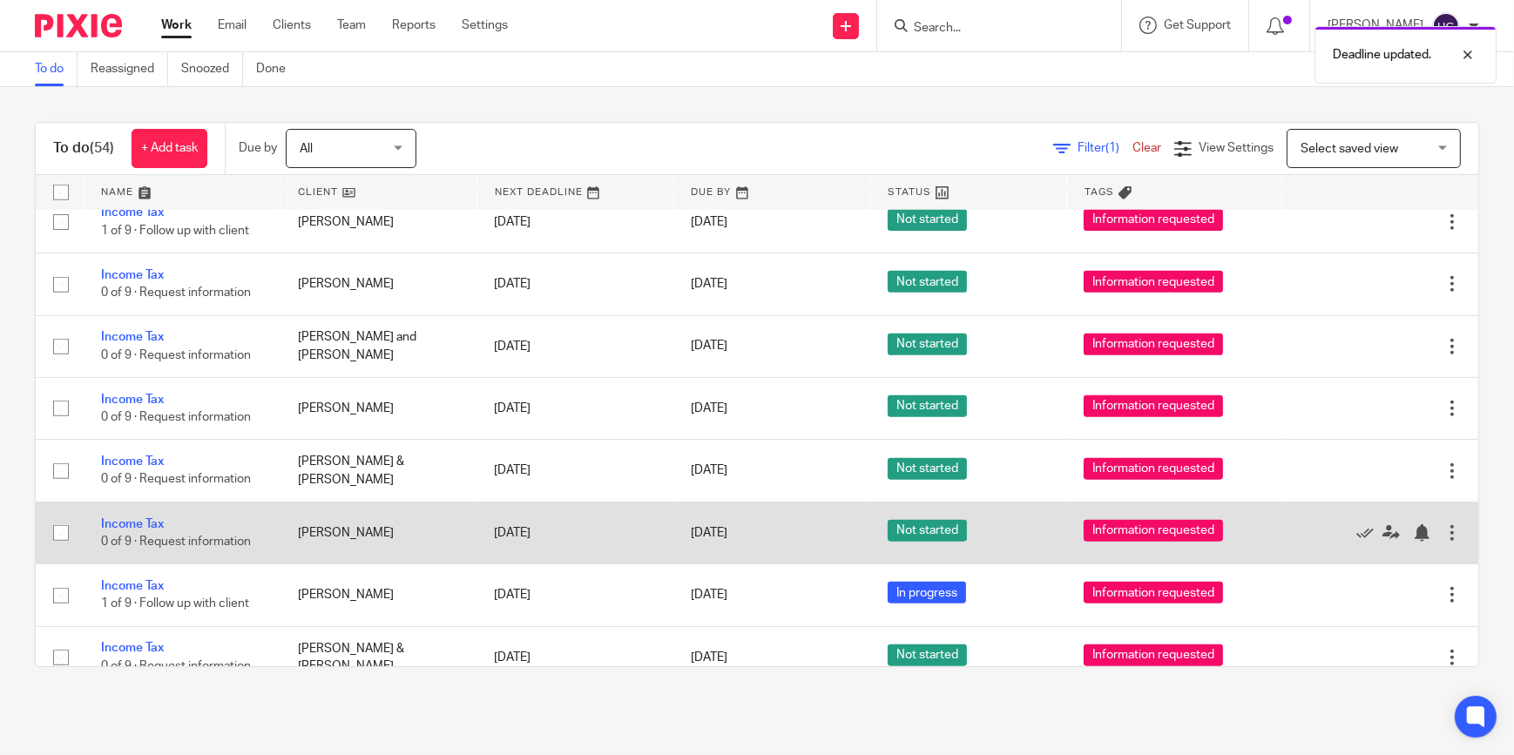
scroll to position [2297, 0]
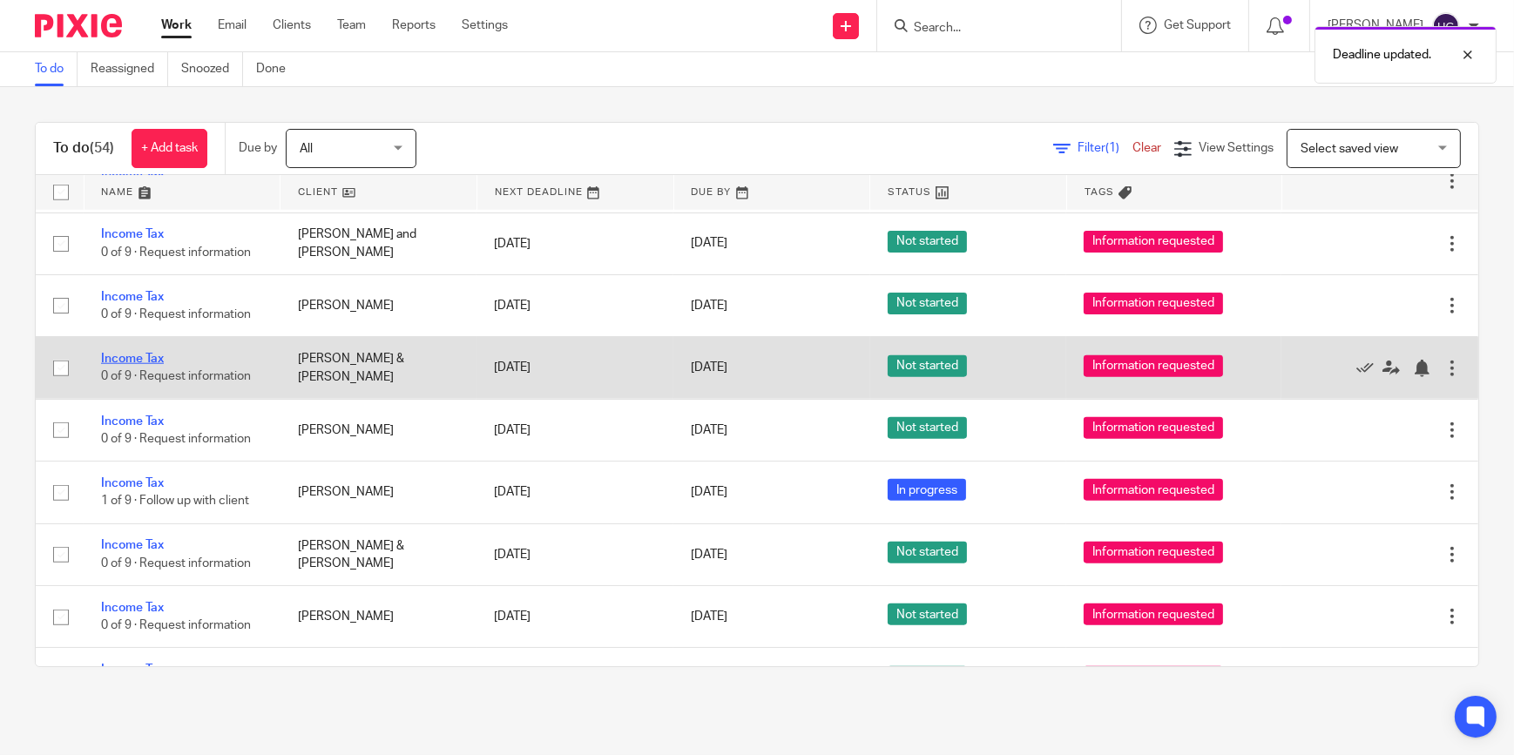
click at [152, 353] on link "Income Tax" at bounding box center [132, 359] width 63 height 12
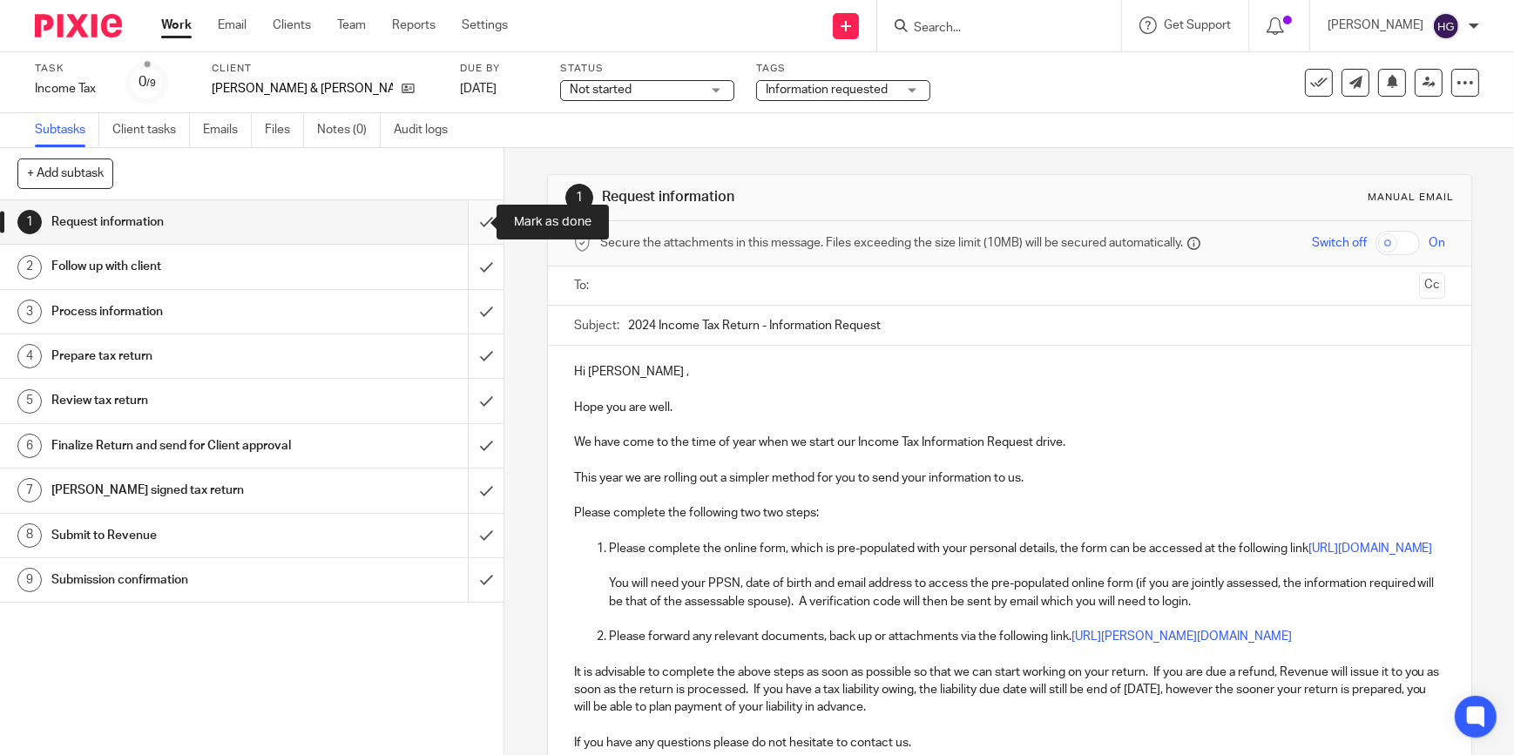
click at [468, 224] on input "submit" at bounding box center [252, 222] width 504 height 44
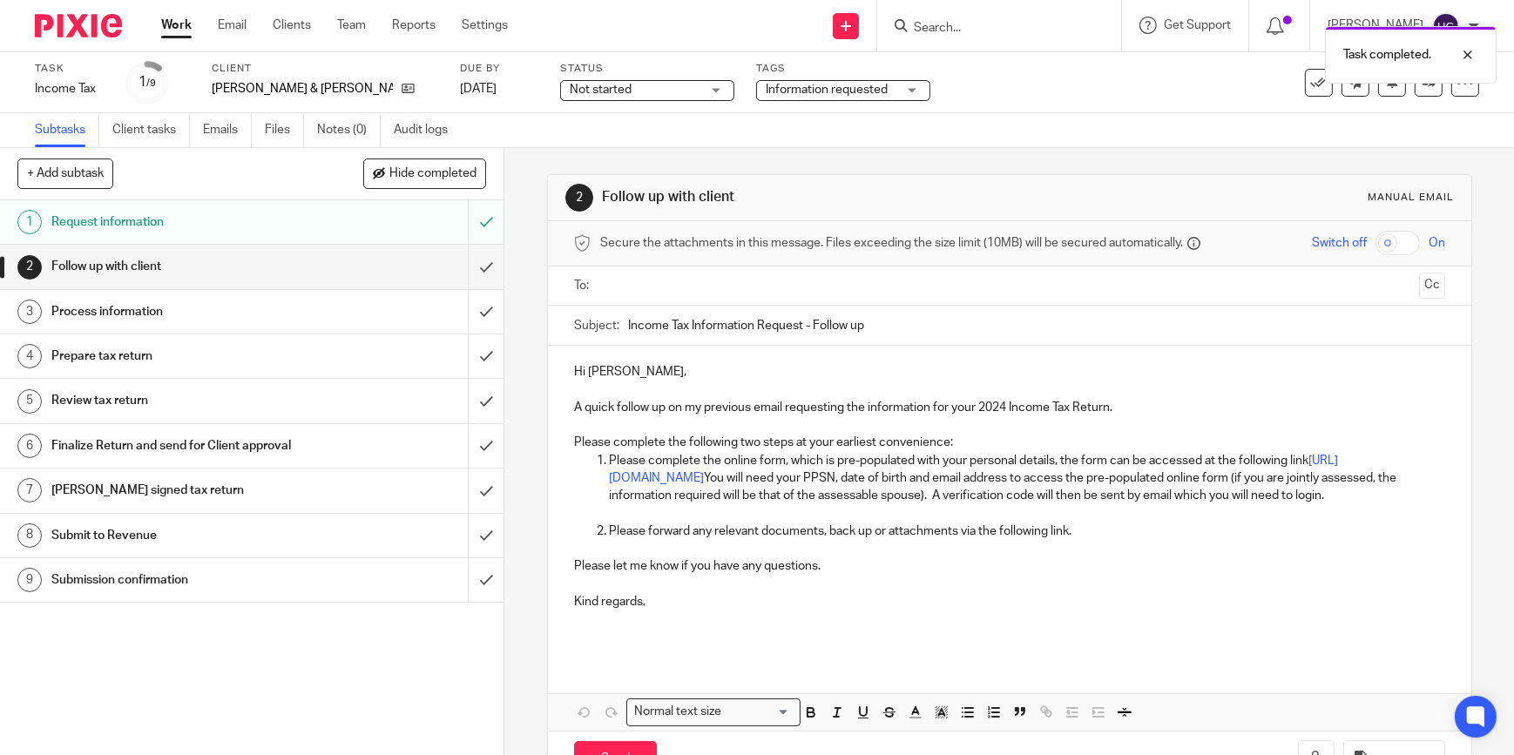
click at [652, 279] on input "text" at bounding box center [1009, 286] width 806 height 20
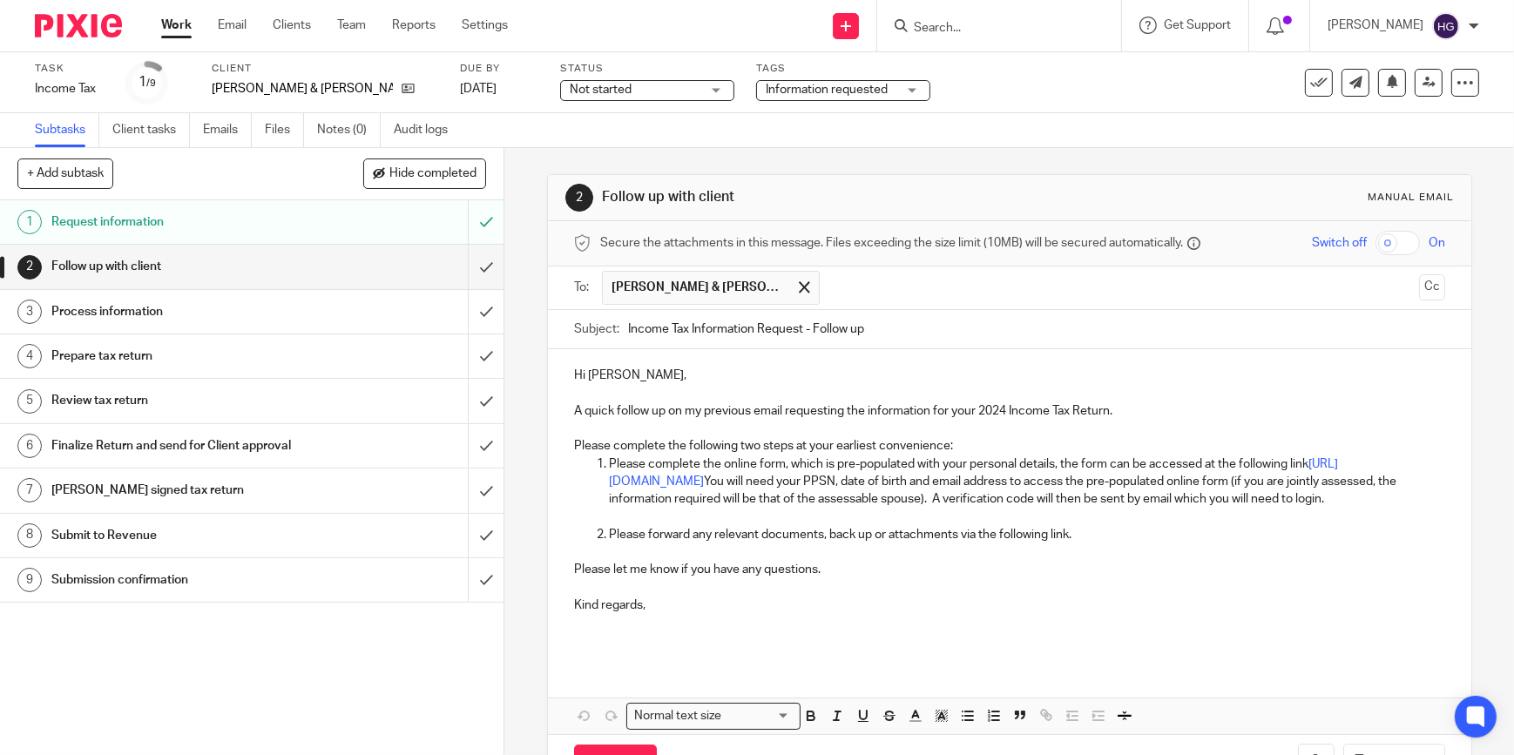
click at [832, 276] on input "text" at bounding box center [1120, 288] width 583 height 34
click at [614, 379] on p "Hi [PERSON_NAME]," at bounding box center [1009, 375] width 871 height 17
click at [1095, 544] on p "Please forward any relevant documents, back up or attachments via the following…" at bounding box center [1027, 534] width 836 height 17
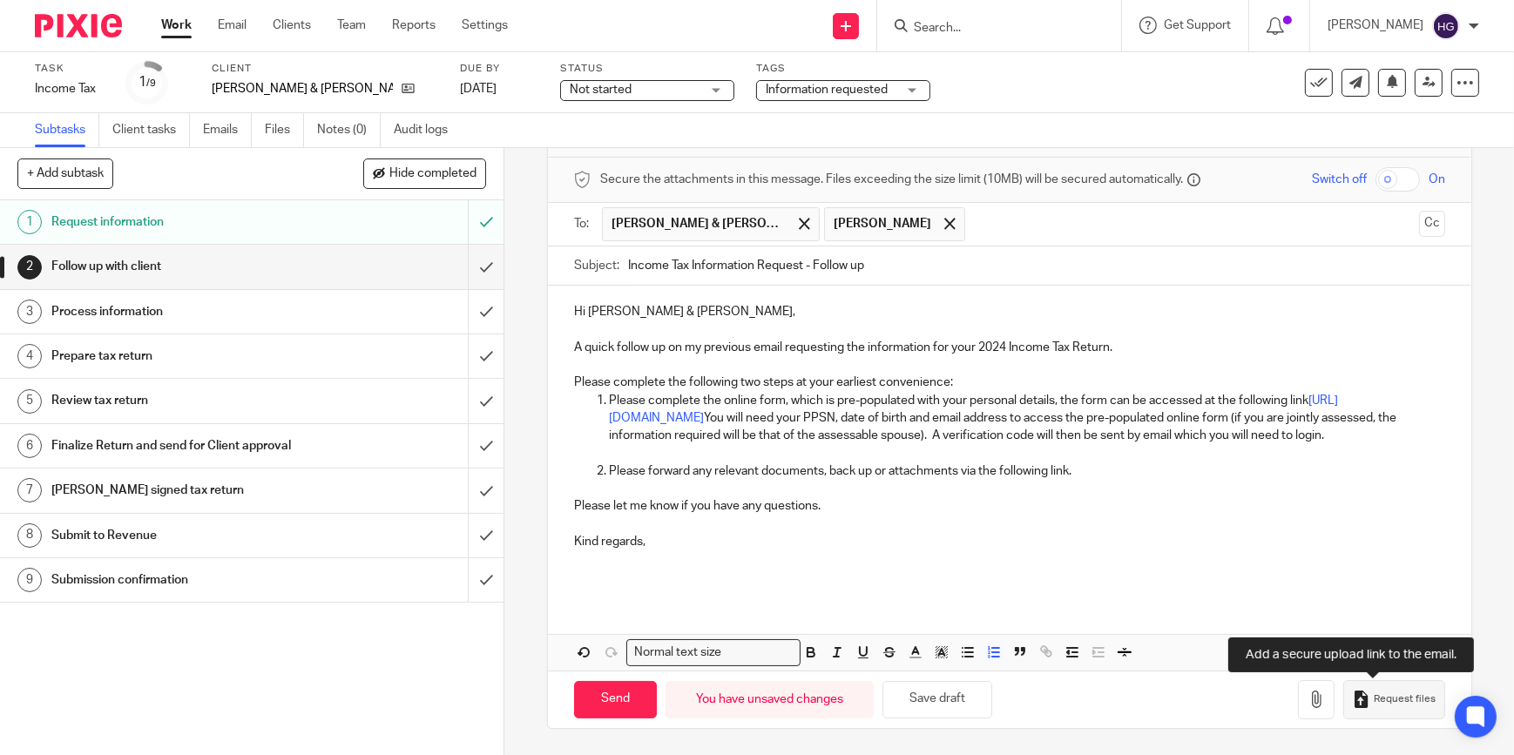
click at [1374, 699] on span "Request files" at bounding box center [1405, 700] width 62 height 14
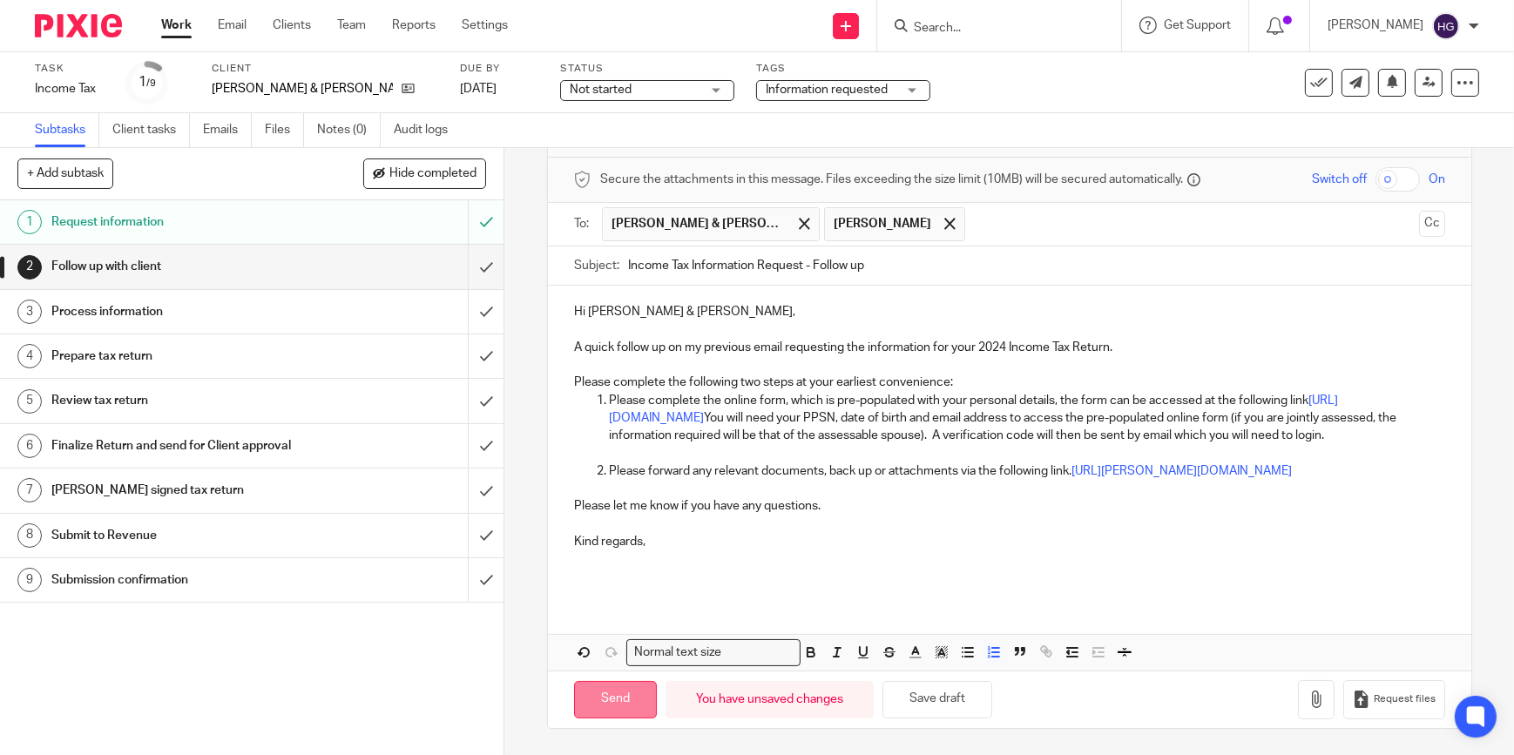
click at [626, 715] on input "Send" at bounding box center [615, 699] width 83 height 37
type input "Sent"
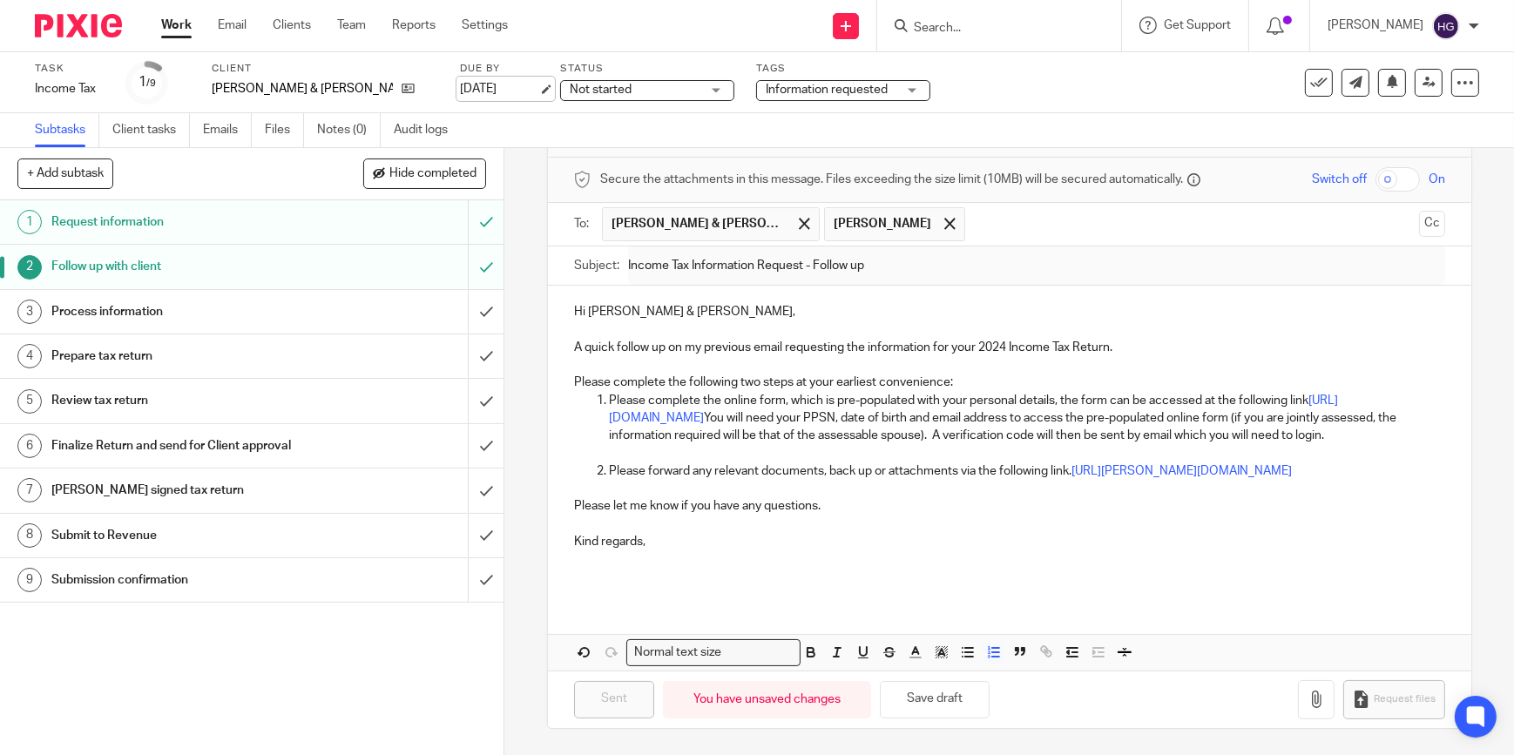
click at [475, 94] on link "[DATE]" at bounding box center [499, 89] width 78 height 18
click at [174, 30] on link "Work" at bounding box center [176, 25] width 30 height 17
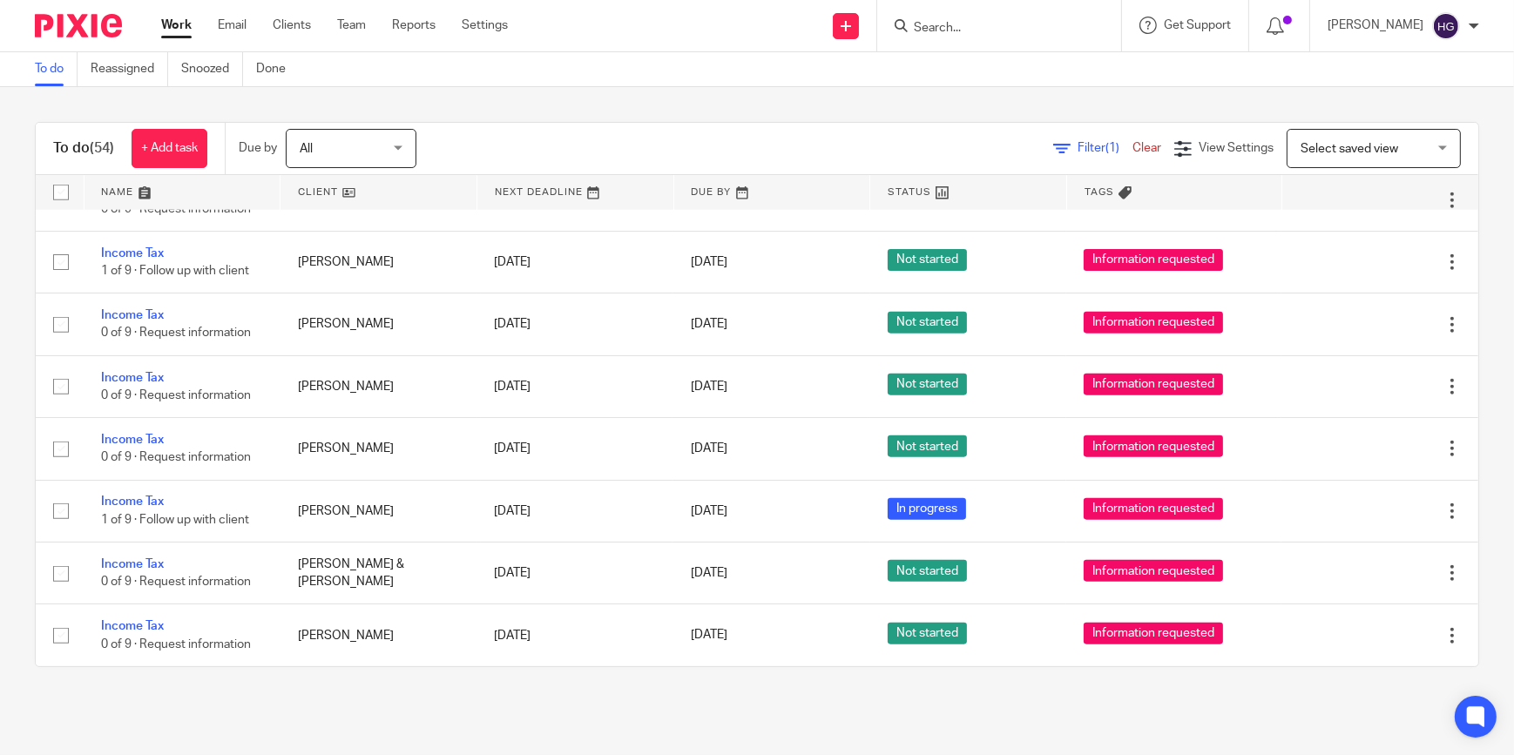
scroll to position [2376, 0]
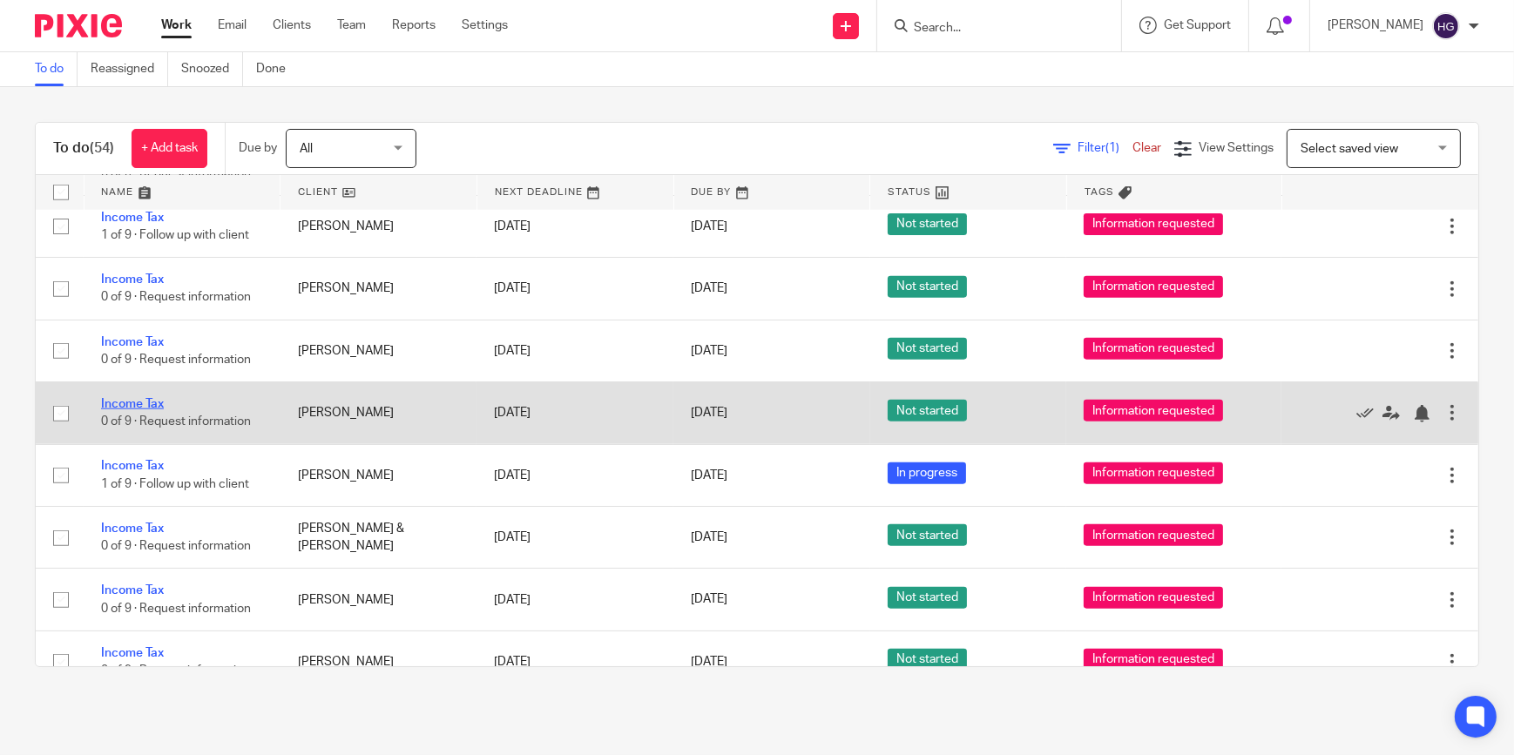
click at [132, 398] on link "Income Tax" at bounding box center [132, 404] width 63 height 12
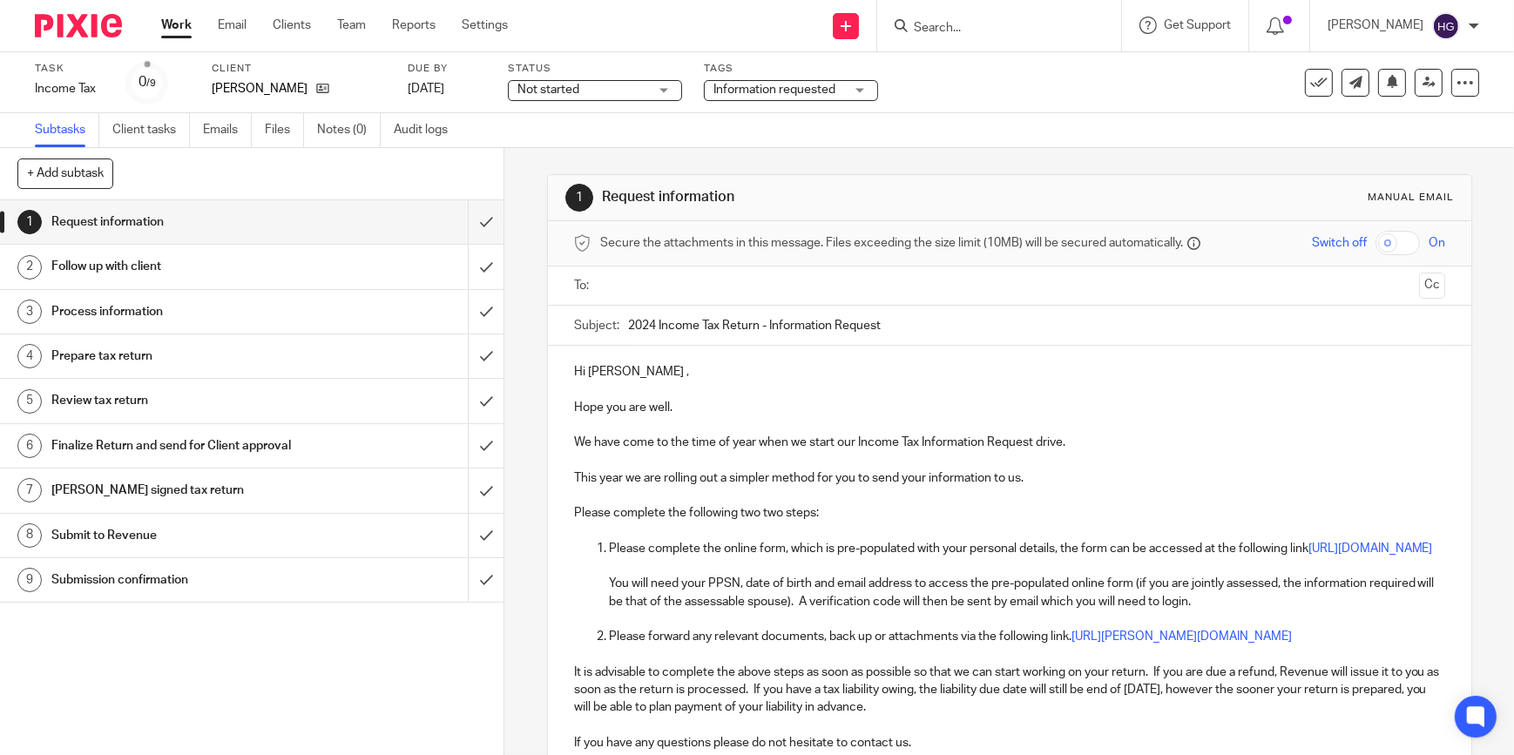
click at [664, 278] on input "text" at bounding box center [1009, 286] width 806 height 20
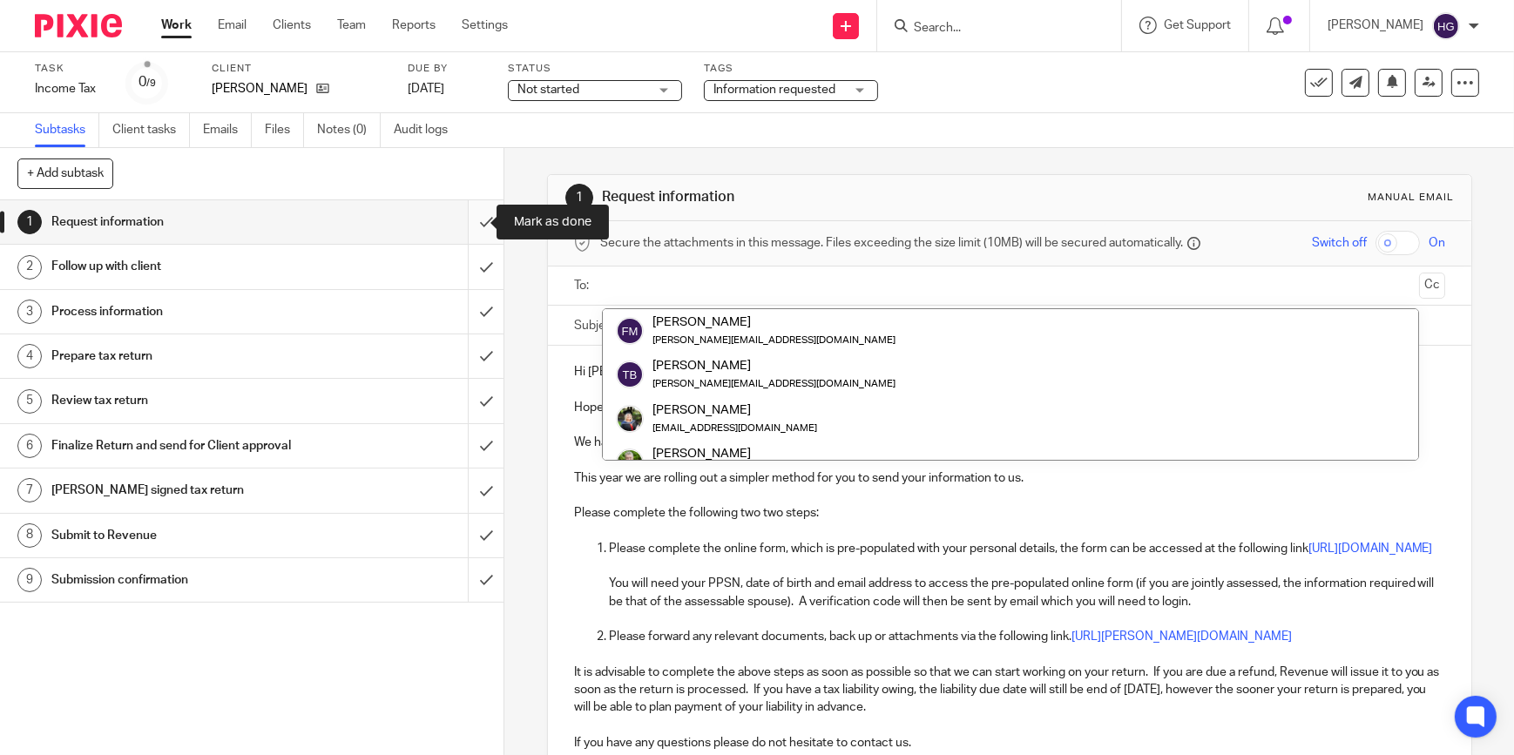
click at [471, 232] on input "submit" at bounding box center [252, 222] width 504 height 44
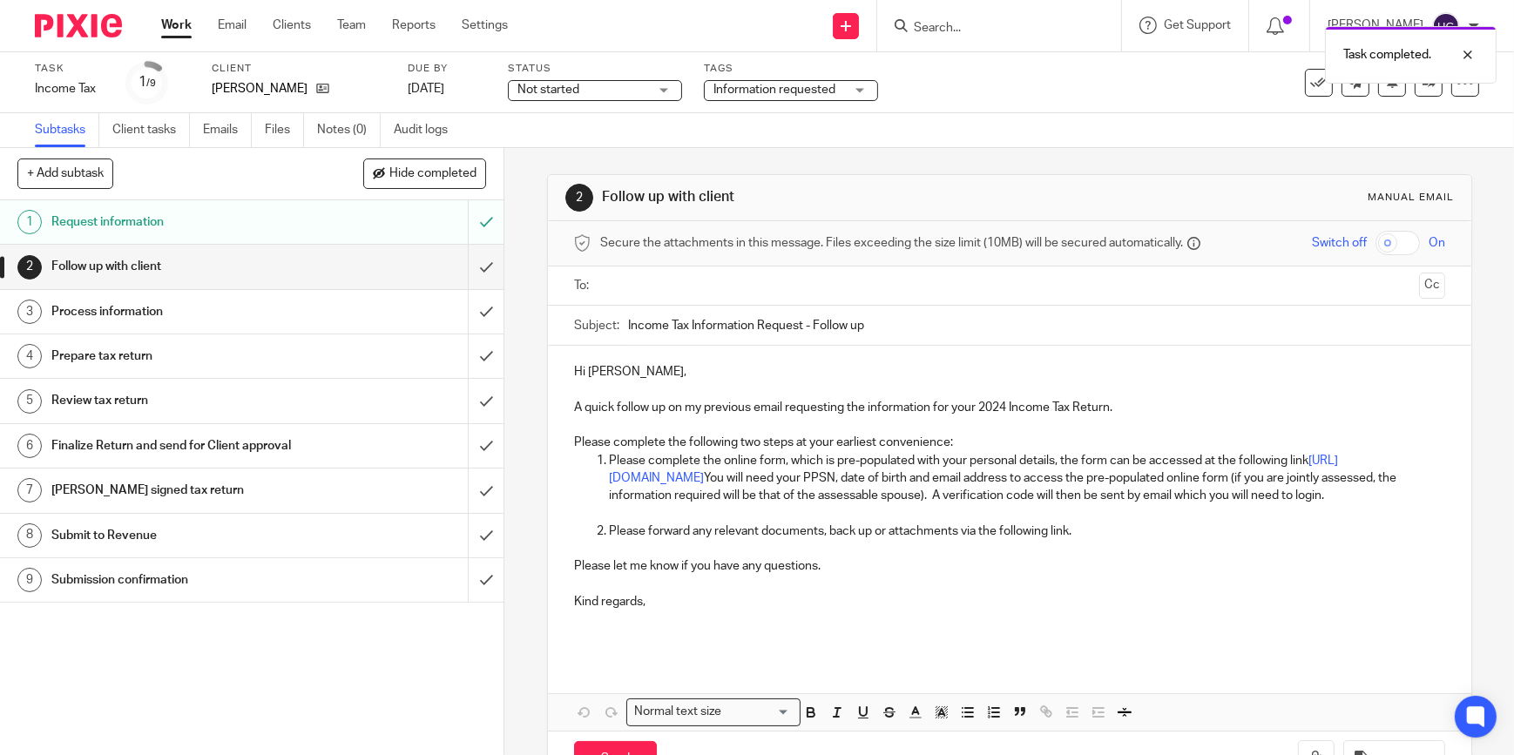
click at [647, 292] on input "text" at bounding box center [1009, 286] width 806 height 20
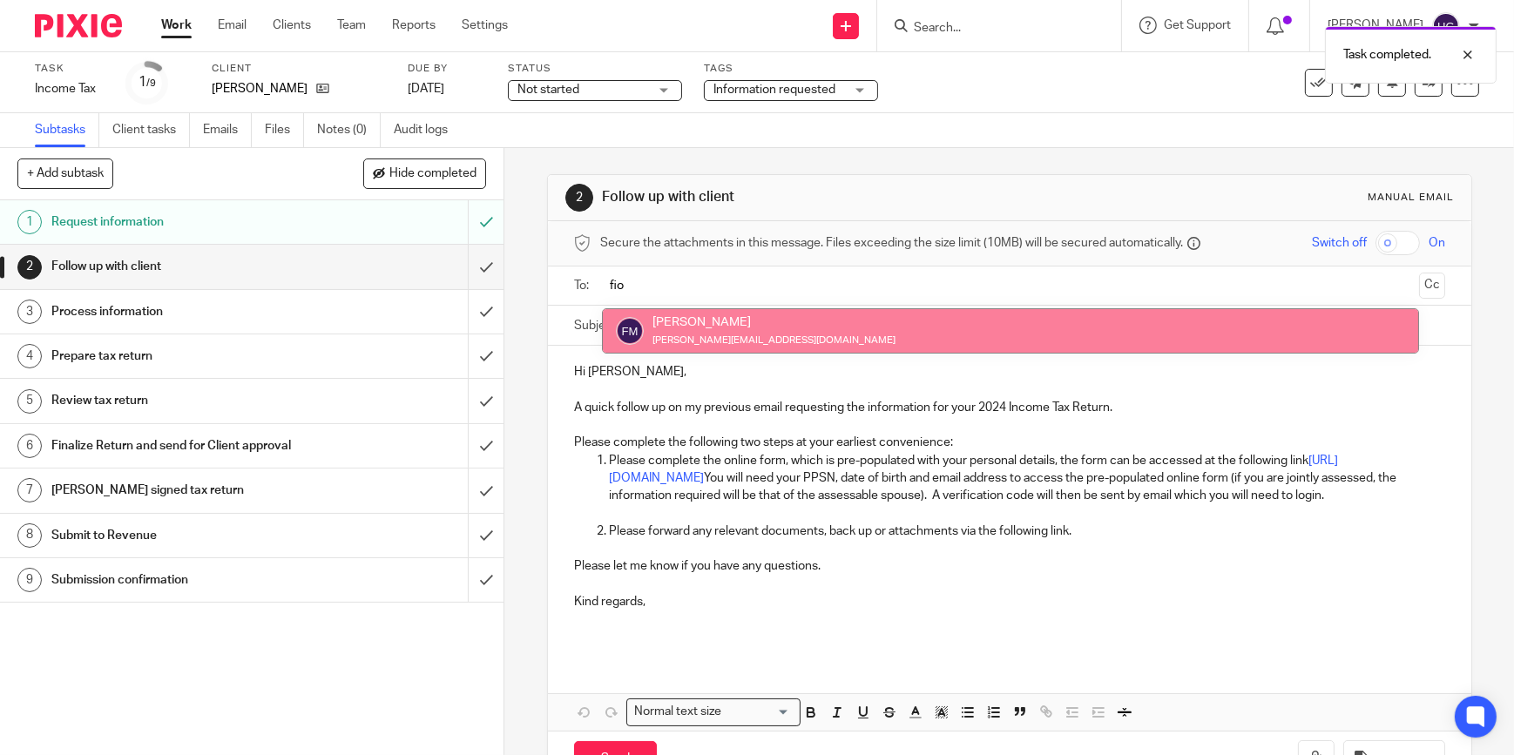
type input "fio"
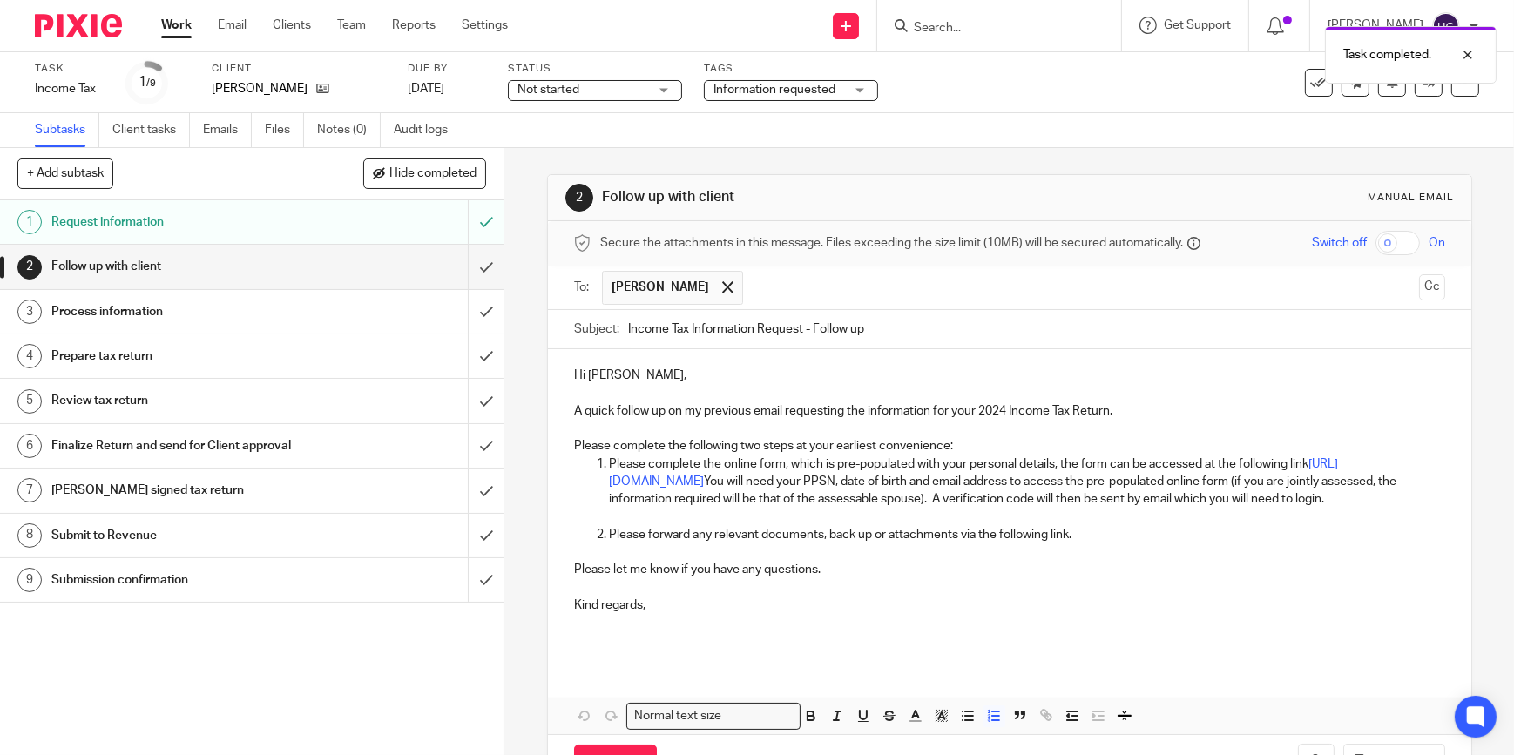
click at [1088, 544] on p "Please forward any relevant documents, back up or attachments via the following…" at bounding box center [1027, 534] width 836 height 17
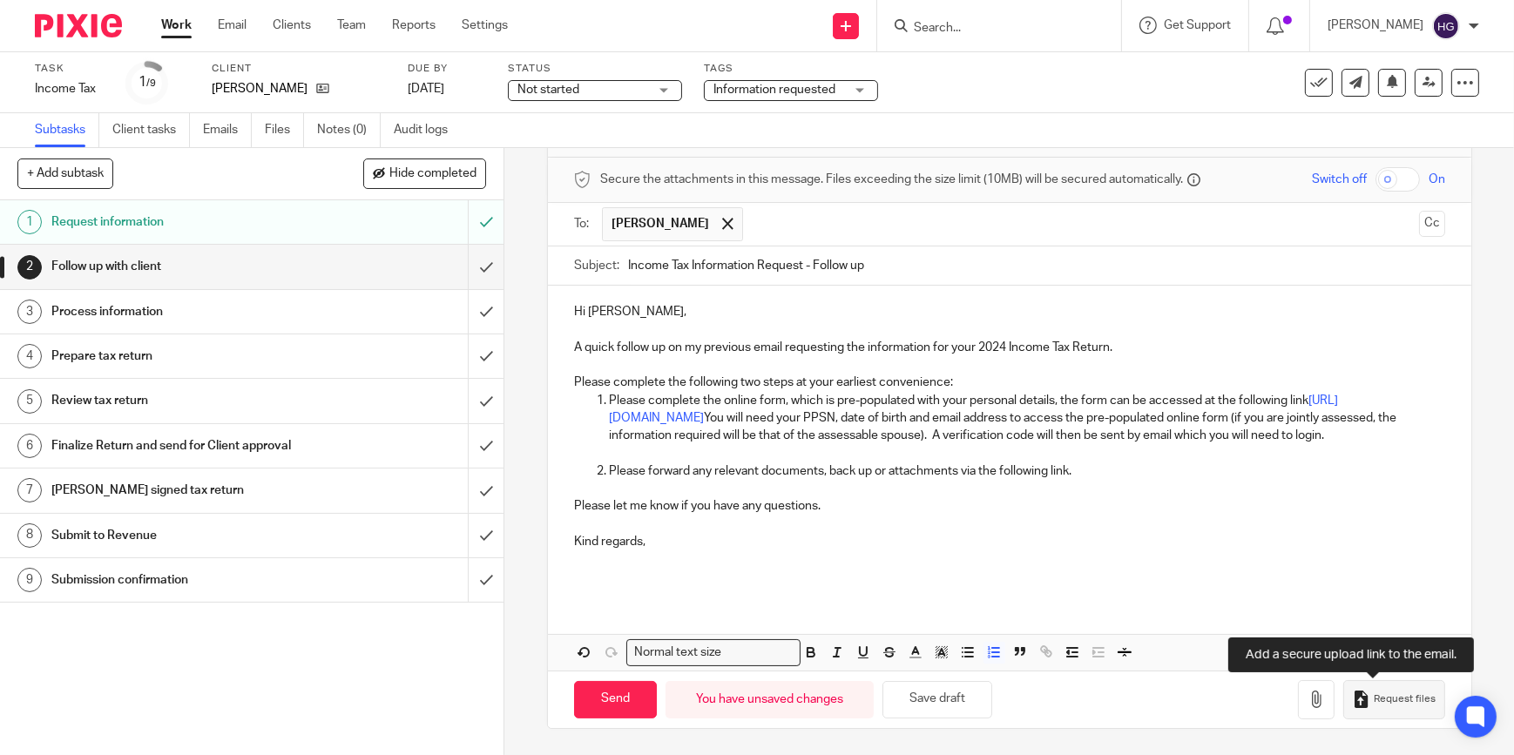
click at [1388, 703] on span "Request files" at bounding box center [1405, 700] width 62 height 14
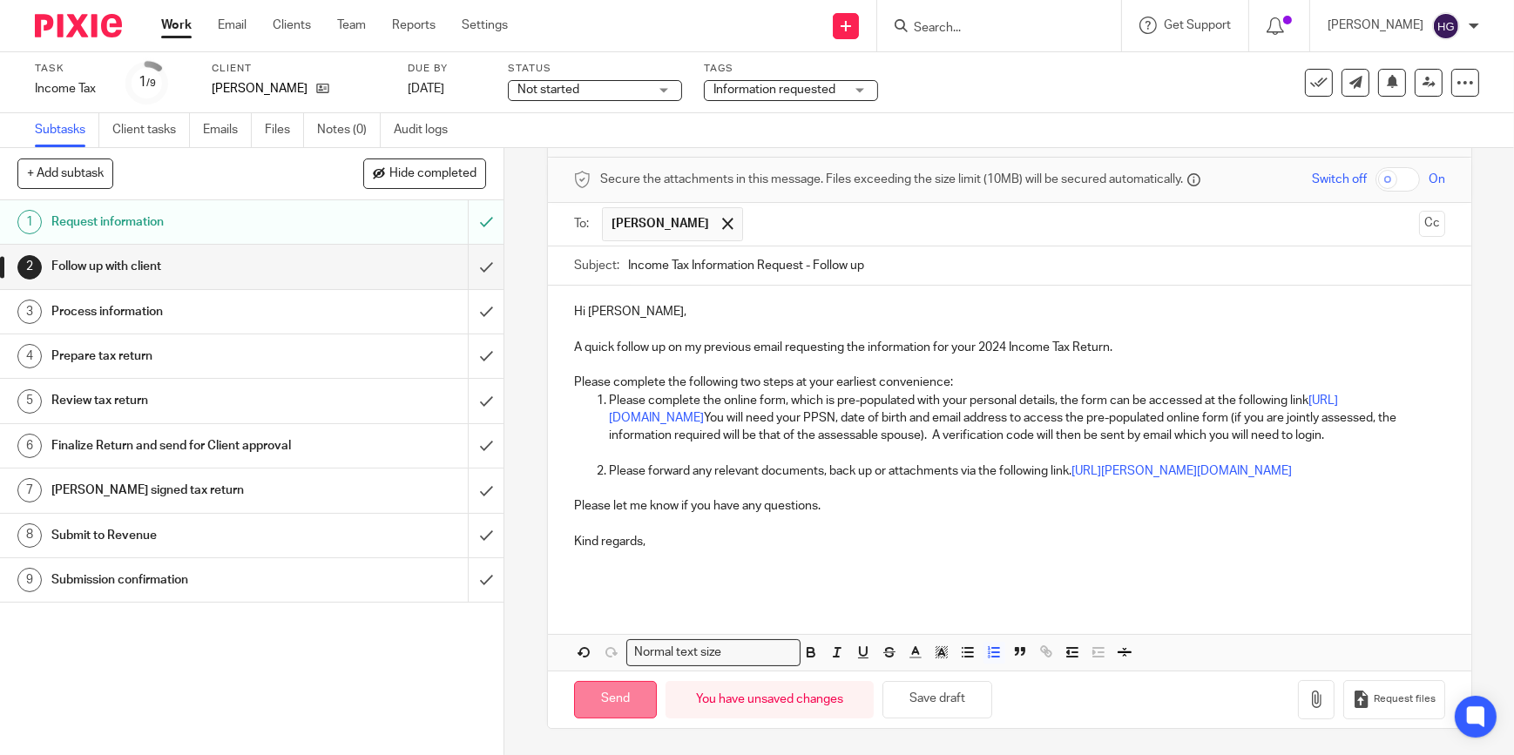
click at [612, 713] on input "Send" at bounding box center [615, 699] width 83 height 37
type input "Sent"
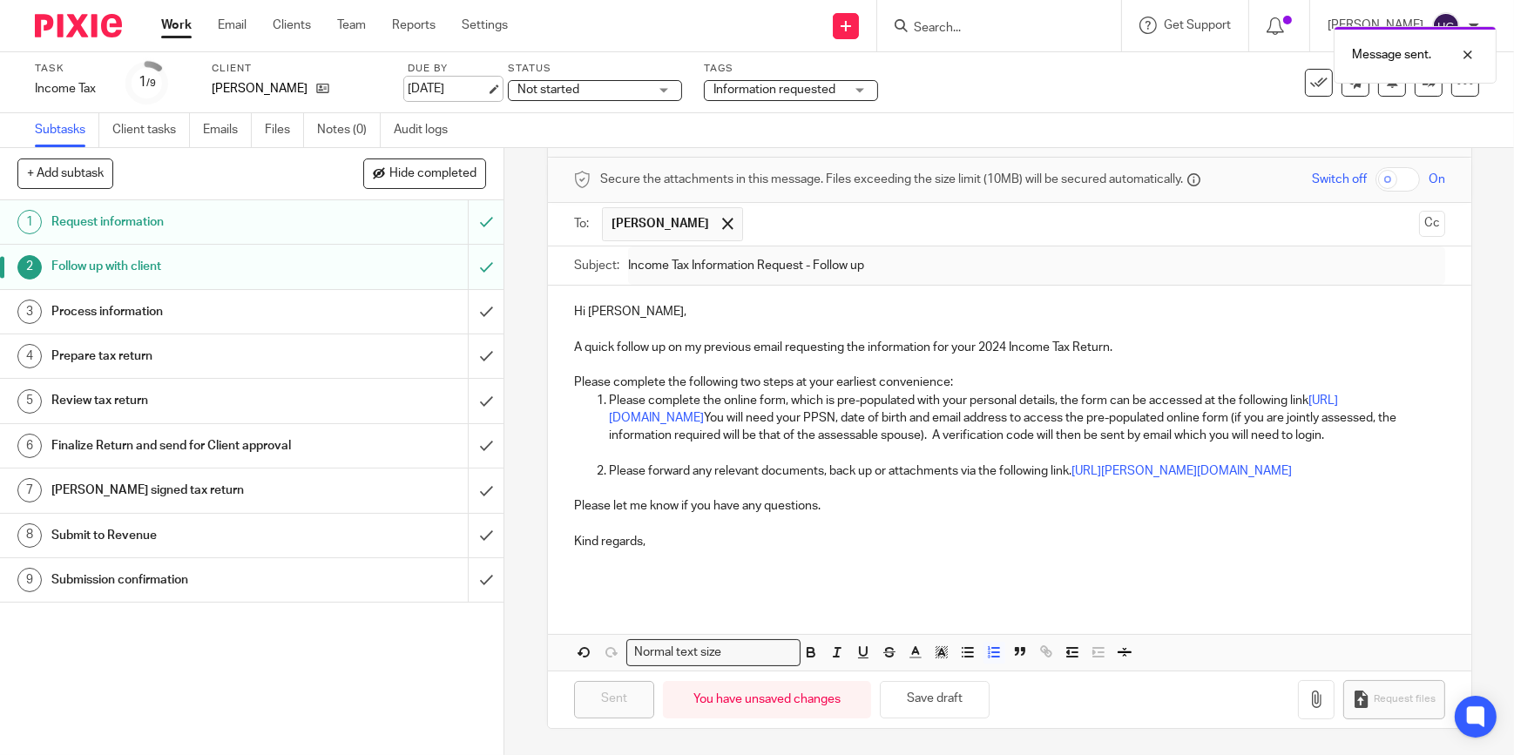
click at [444, 96] on link "[DATE]" at bounding box center [447, 89] width 78 height 18
click at [183, 25] on link "Work" at bounding box center [176, 25] width 30 height 17
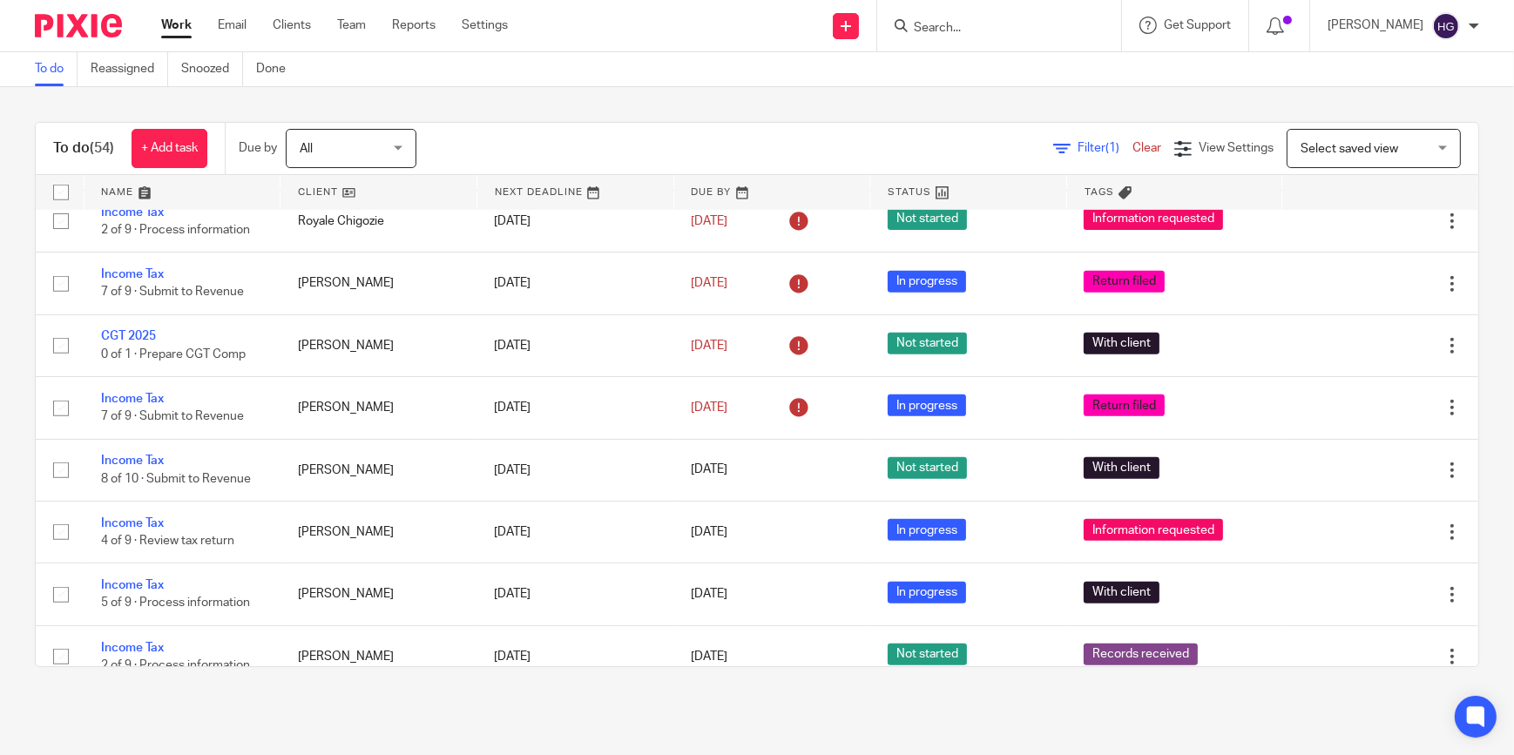
scroll to position [1188, 0]
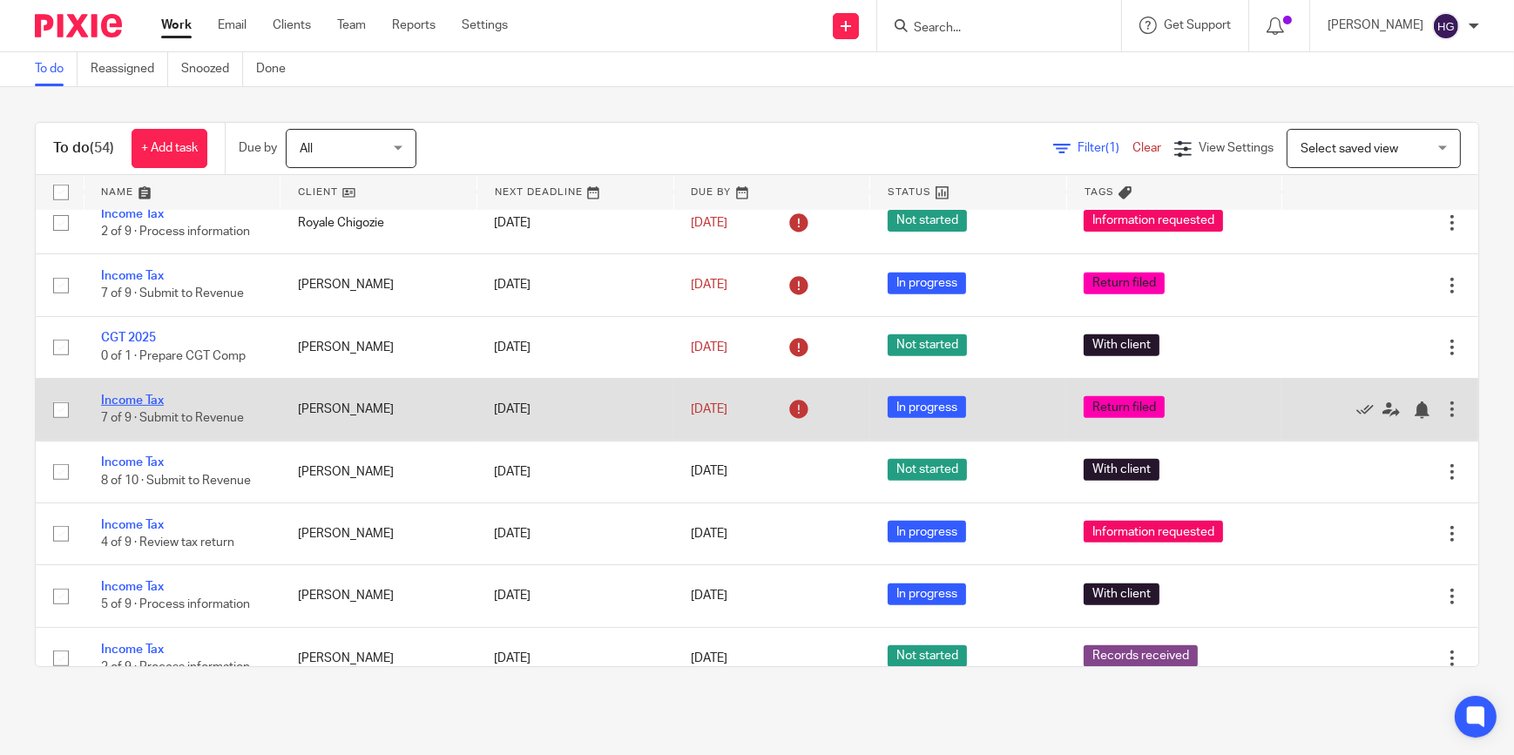
click at [149, 395] on link "Income Tax" at bounding box center [132, 401] width 63 height 12
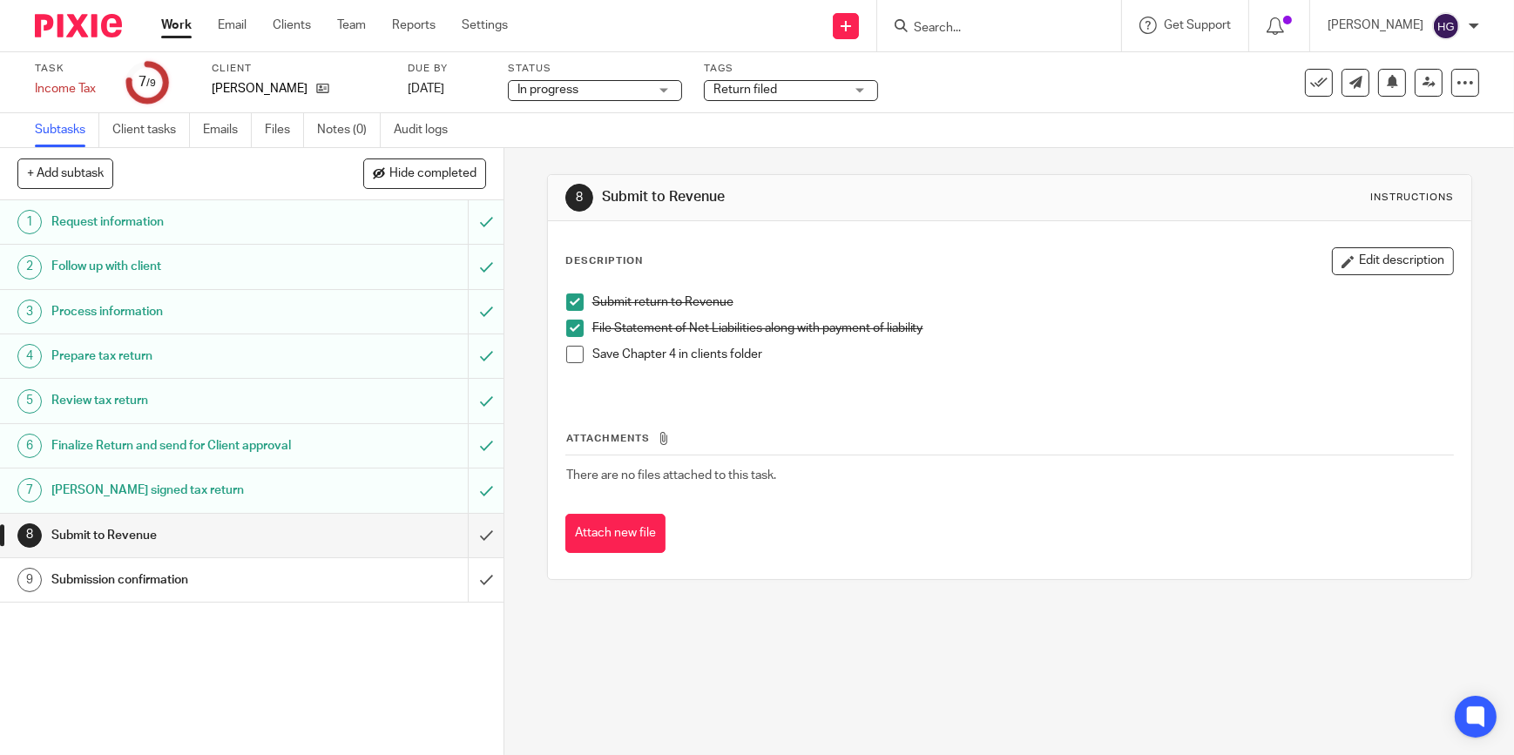
click at [572, 357] on span at bounding box center [574, 354] width 17 height 17
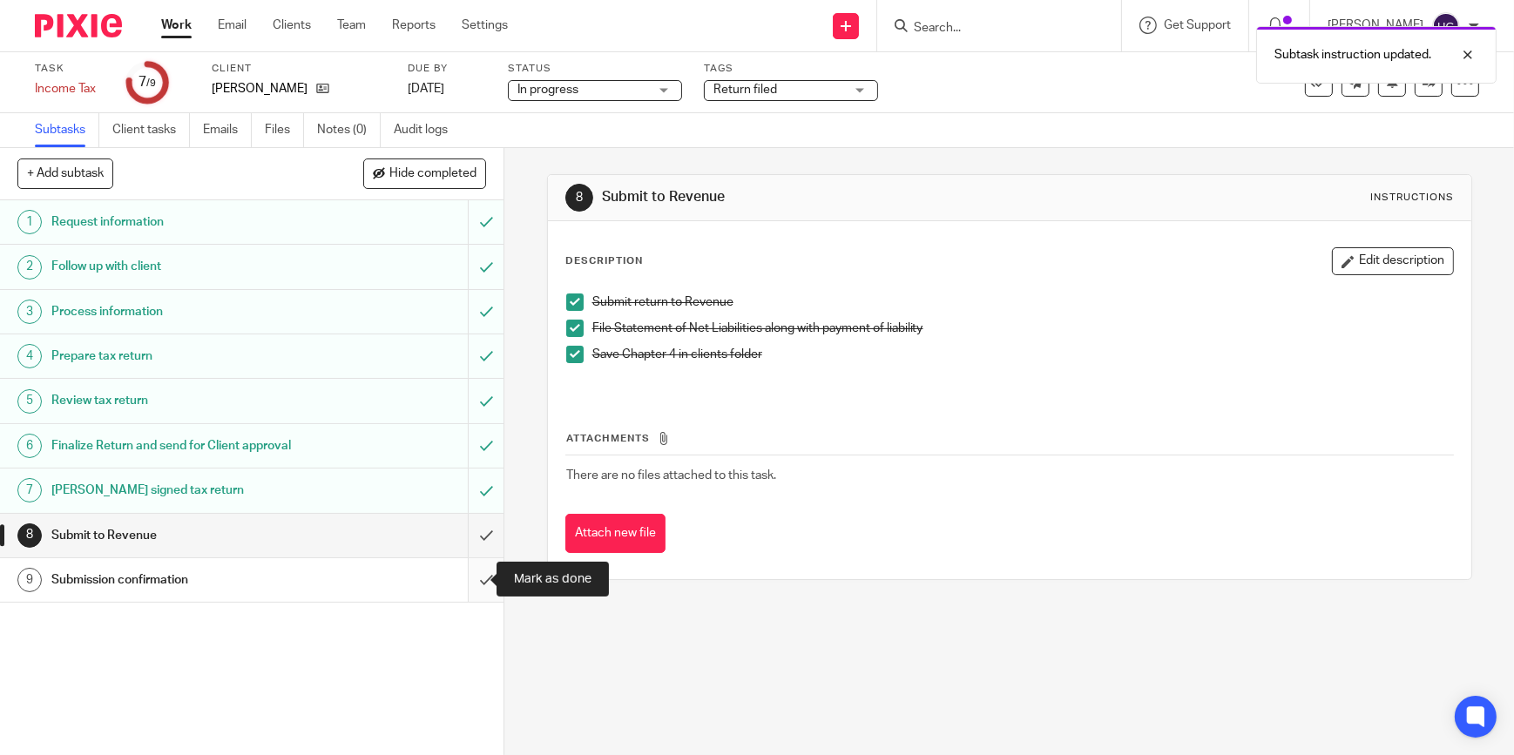
click at [468, 577] on input "submit" at bounding box center [252, 581] width 504 height 44
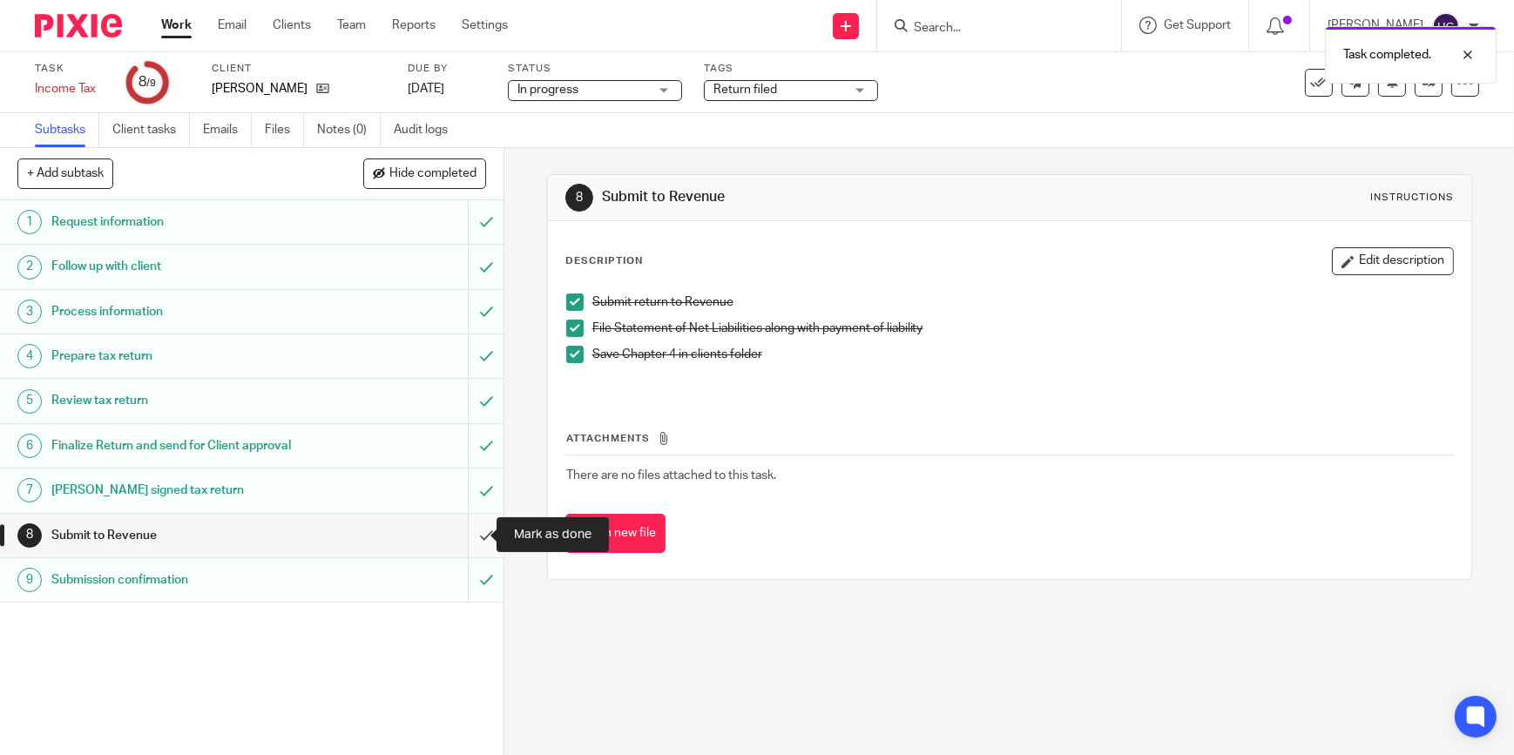
click at [471, 531] on input "submit" at bounding box center [252, 536] width 504 height 44
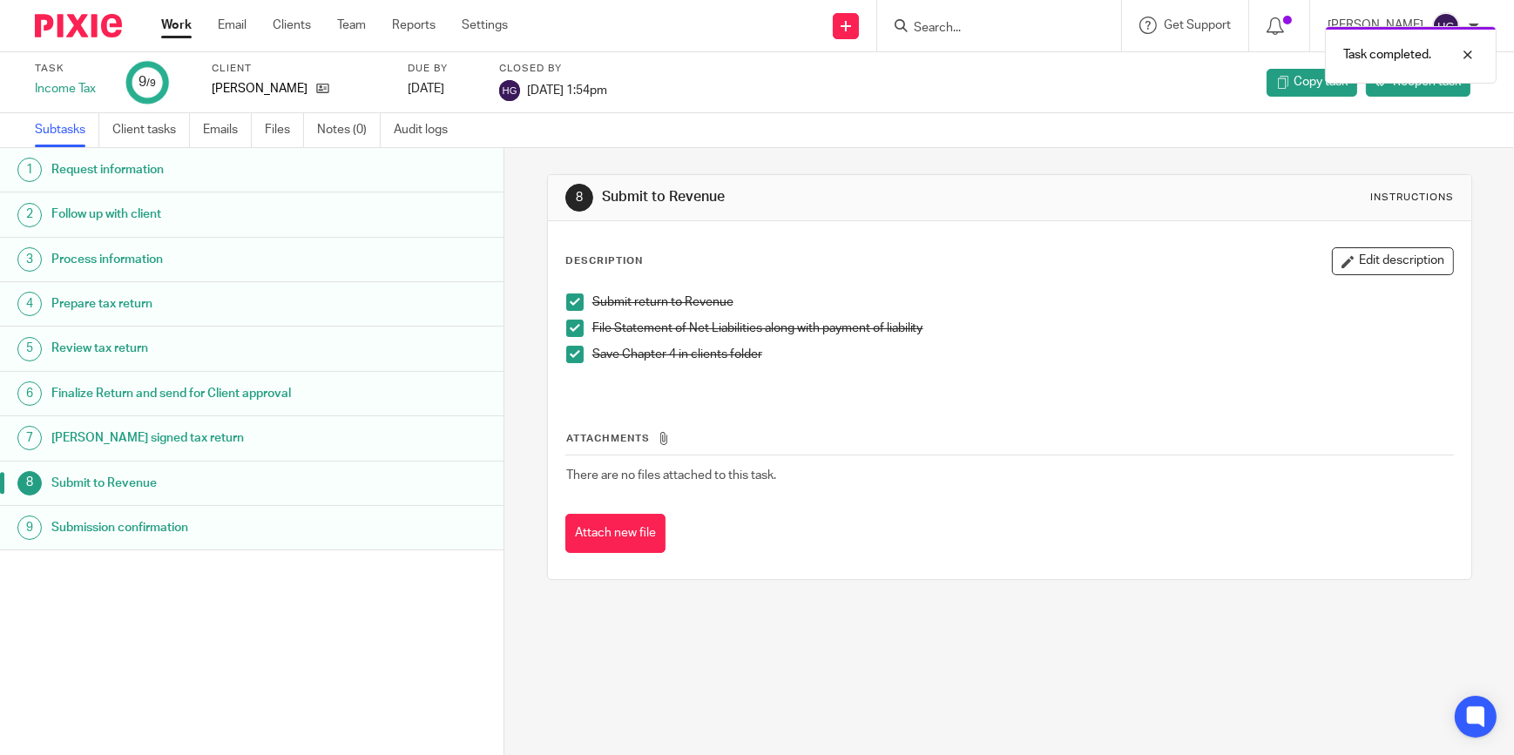
click at [180, 13] on div "Work Email Clients Team Reports Settings Work Email Clients Team Reports Settin…" at bounding box center [339, 25] width 390 height 51
click at [178, 21] on link "Work" at bounding box center [176, 25] width 30 height 17
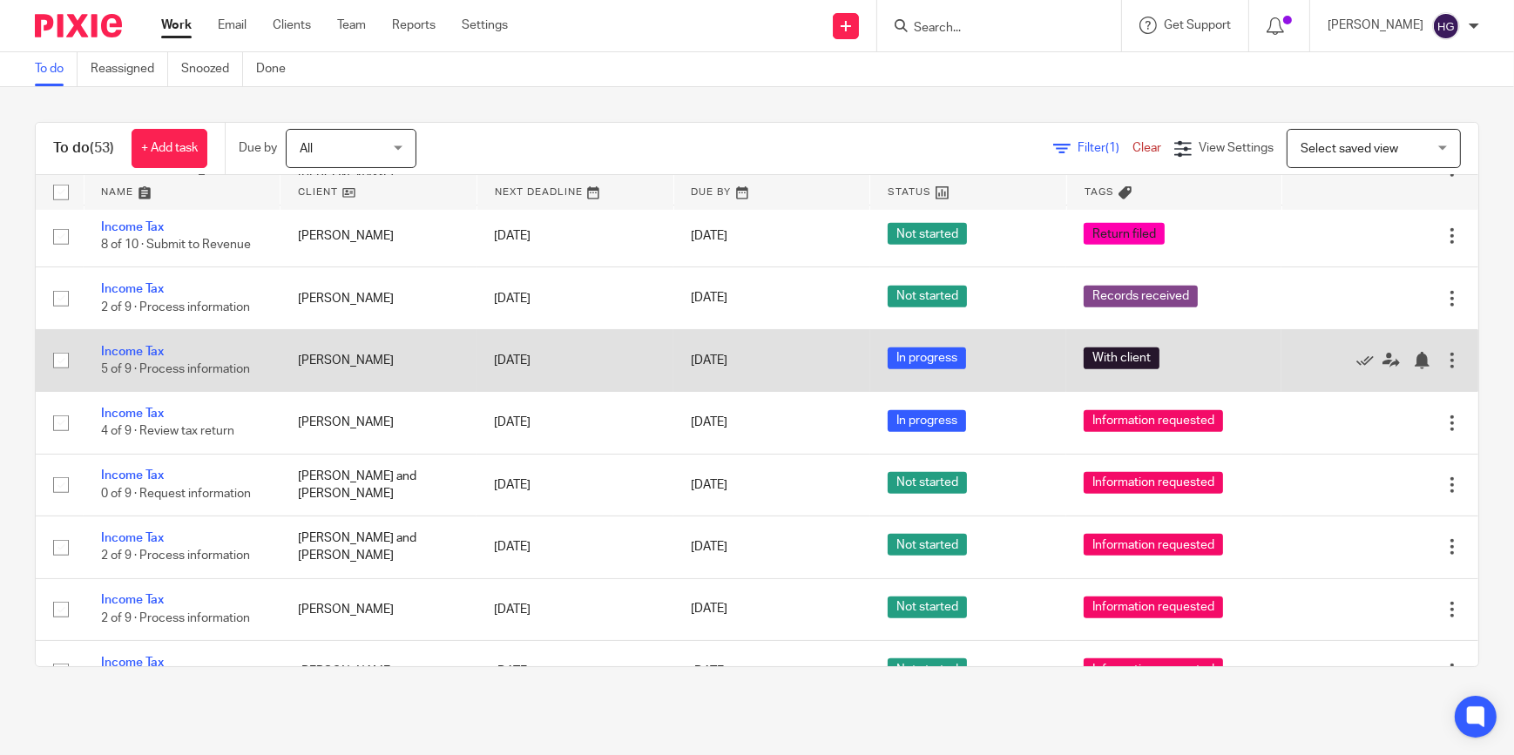
scroll to position [1505, 0]
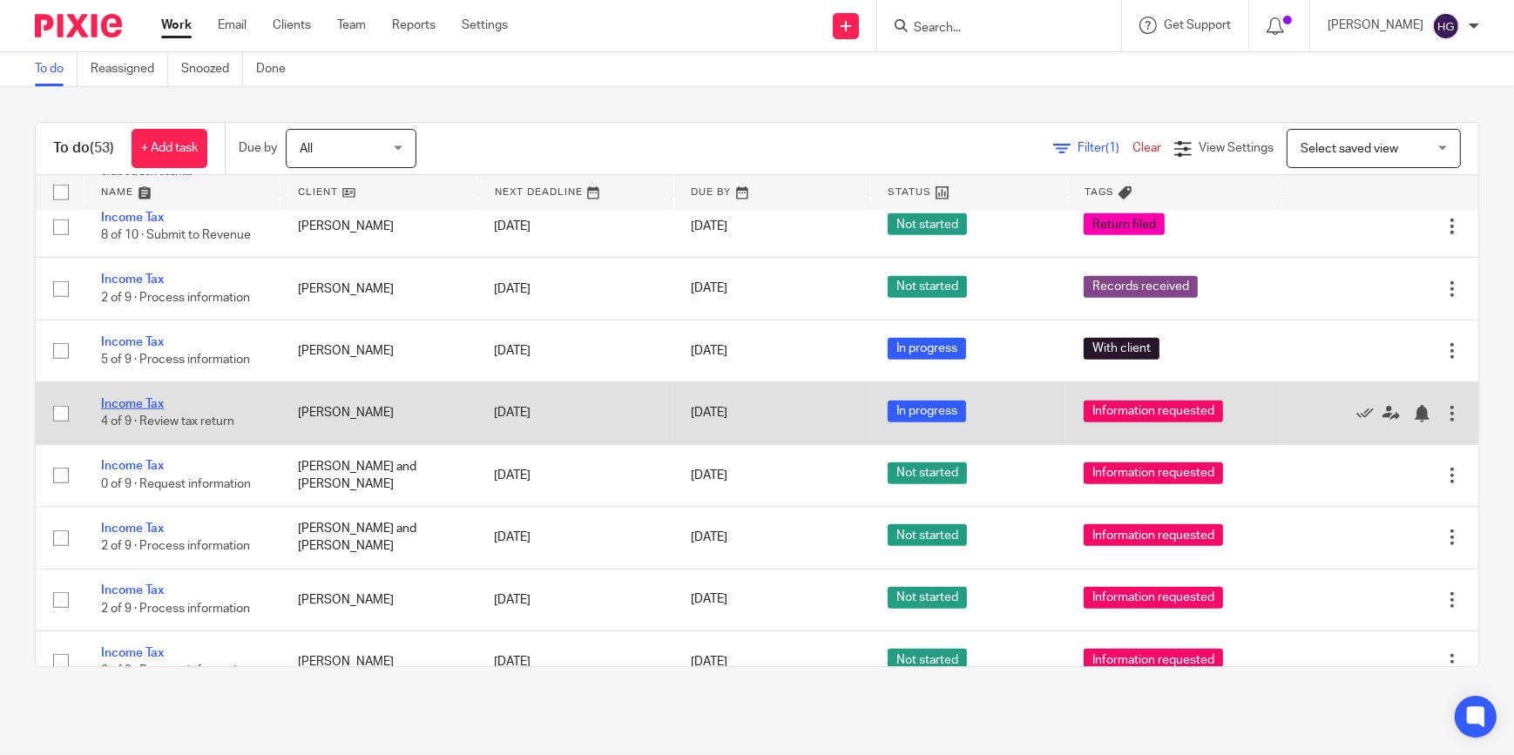
click at [115, 398] on link "Income Tax" at bounding box center [132, 404] width 63 height 12
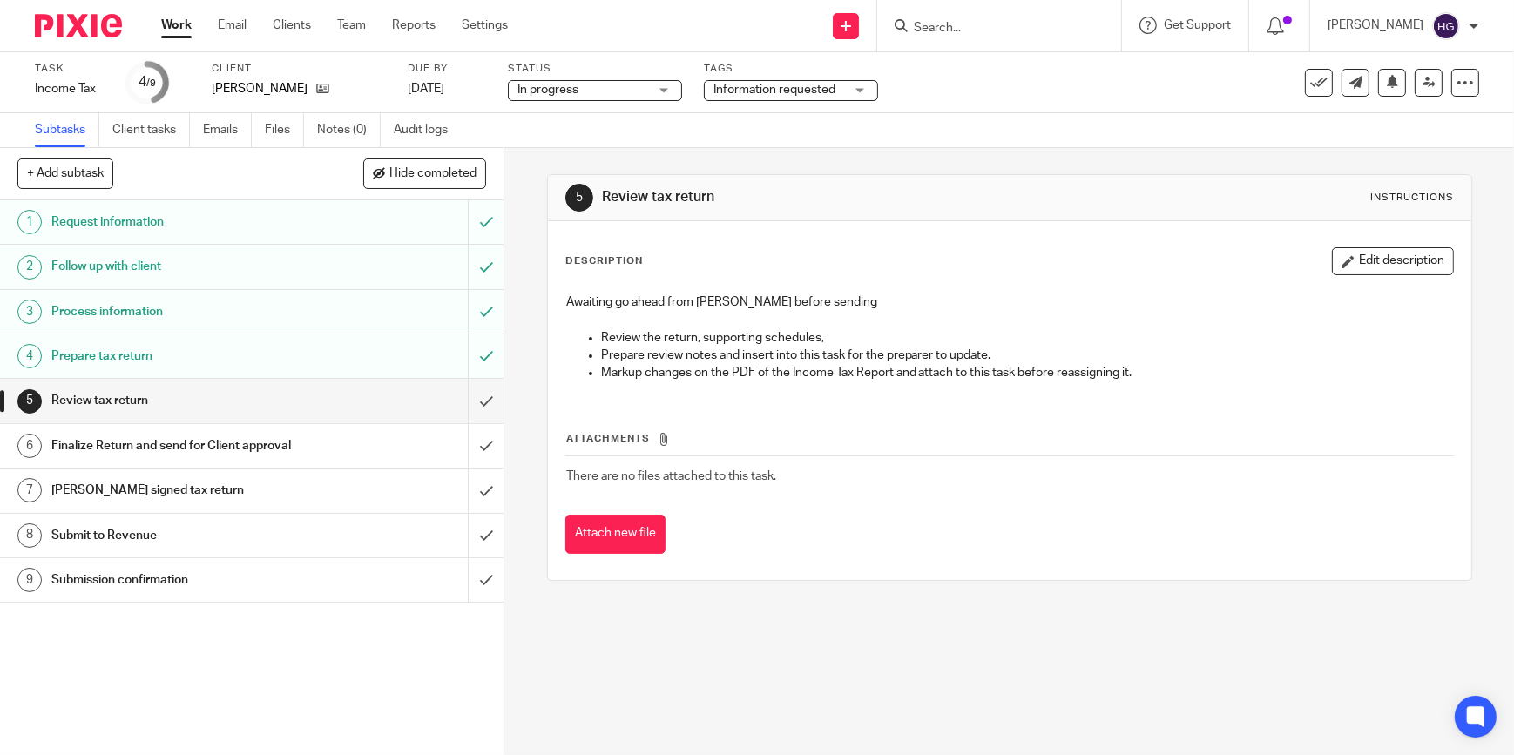
click at [851, 88] on div "Information requested" at bounding box center [791, 90] width 174 height 21
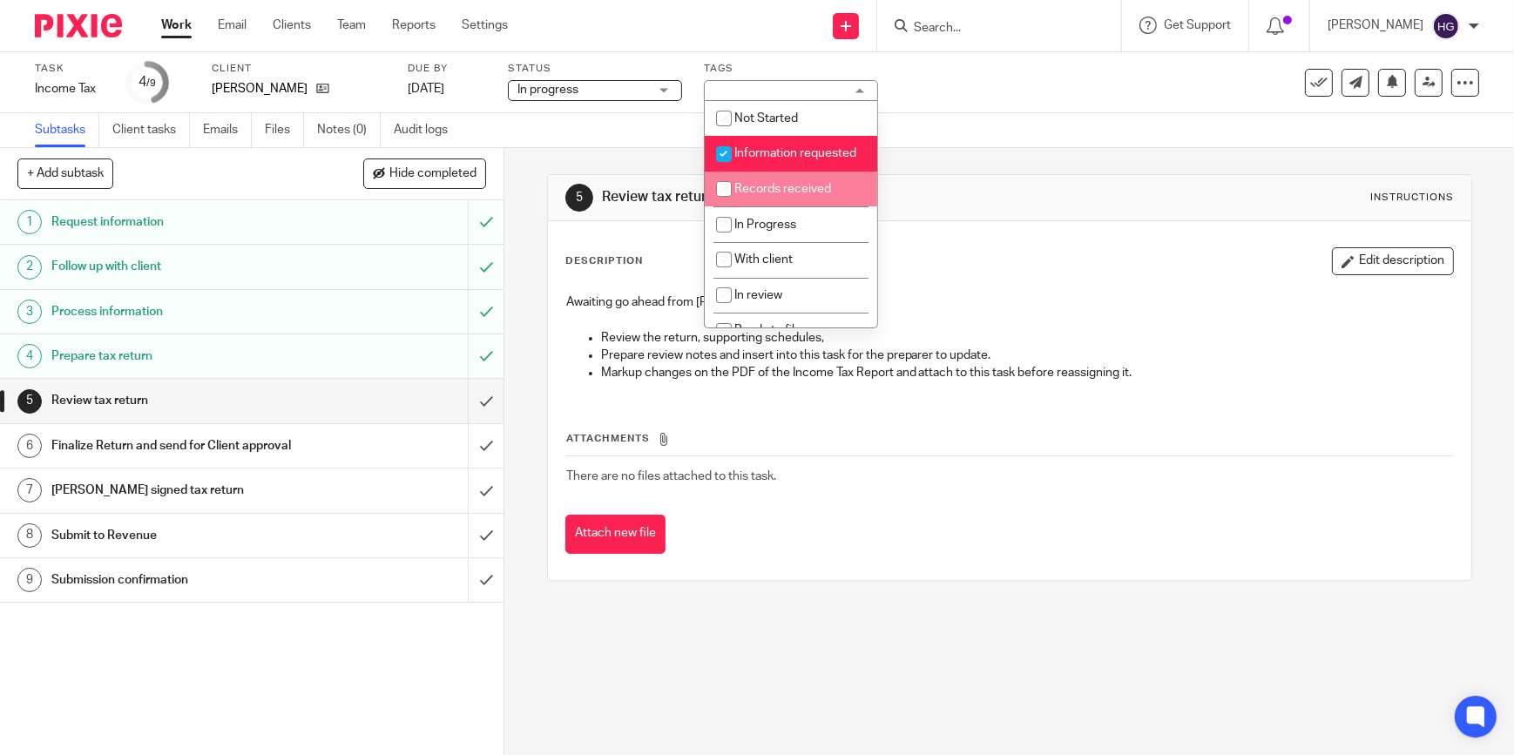
click at [728, 206] on input "checkbox" at bounding box center [723, 189] width 33 height 33
checkbox input "true"
click at [725, 143] on input "checkbox" at bounding box center [723, 154] width 33 height 33
checkbox input "false"
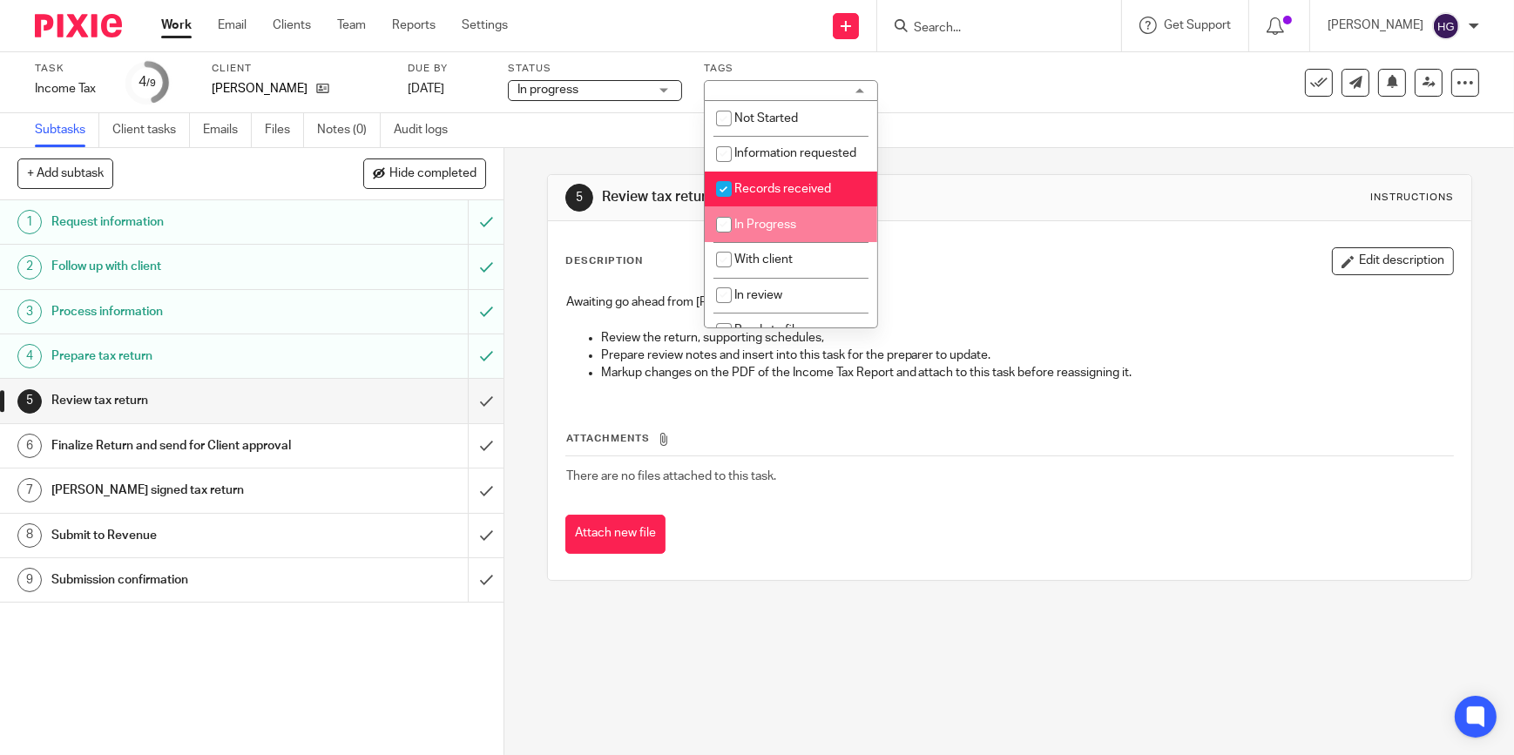
drag, startPoint x: 724, startPoint y: 247, endPoint x: 717, endPoint y: 240, distance: 9.3
click at [723, 241] on input "checkbox" at bounding box center [723, 224] width 33 height 33
checkbox input "true"
click at [177, 21] on link "Work" at bounding box center [176, 25] width 30 height 17
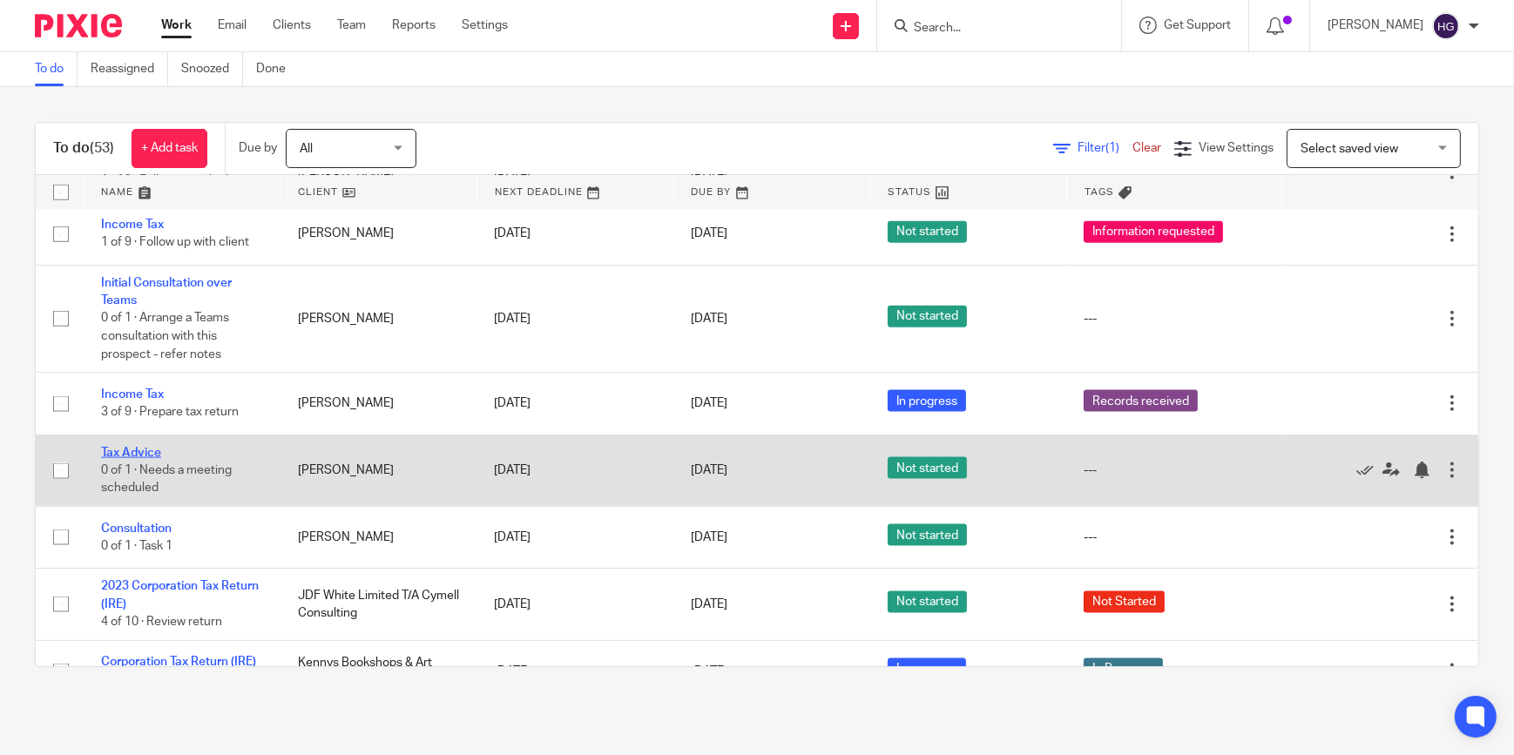
scroll to position [2858, 0]
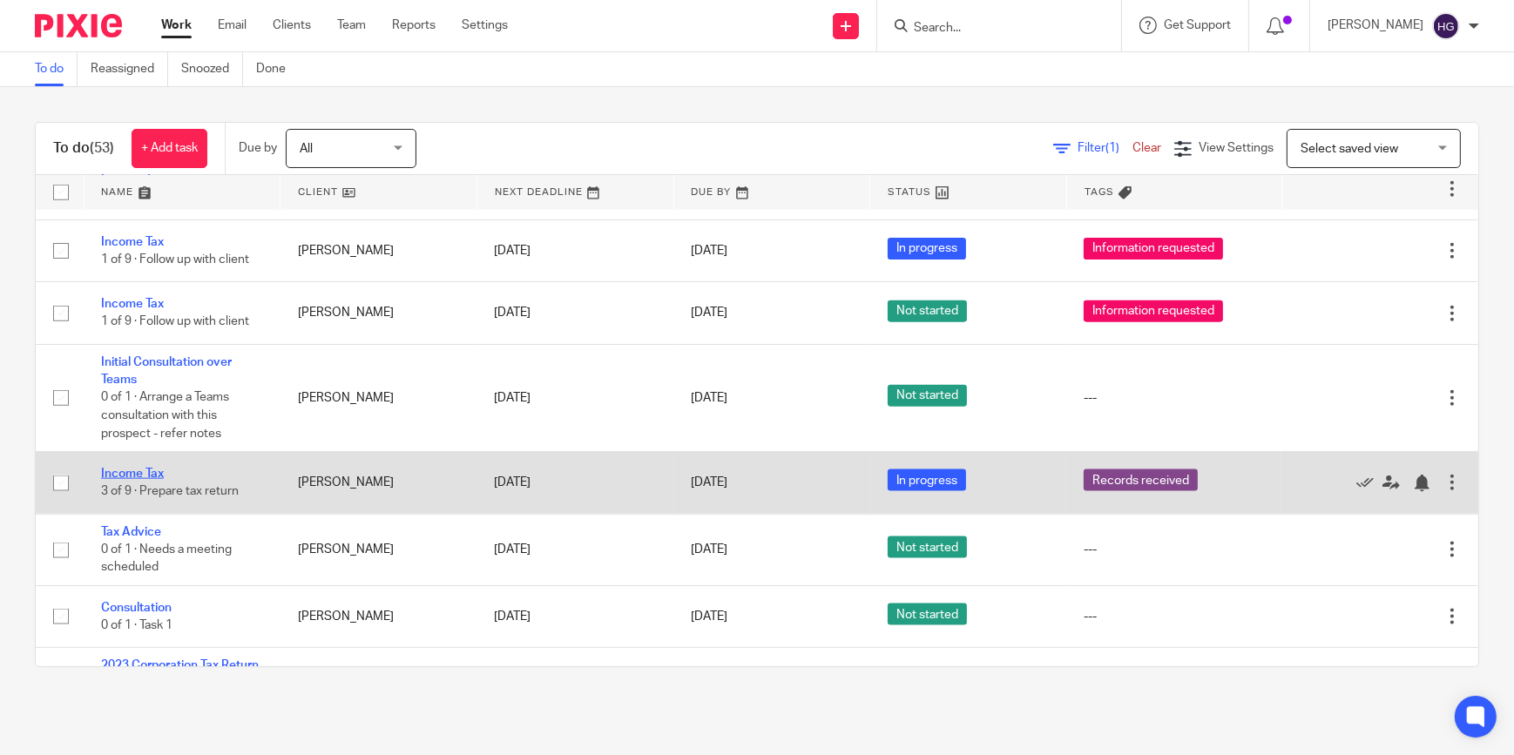
click at [123, 468] on link "Income Tax" at bounding box center [132, 474] width 63 height 12
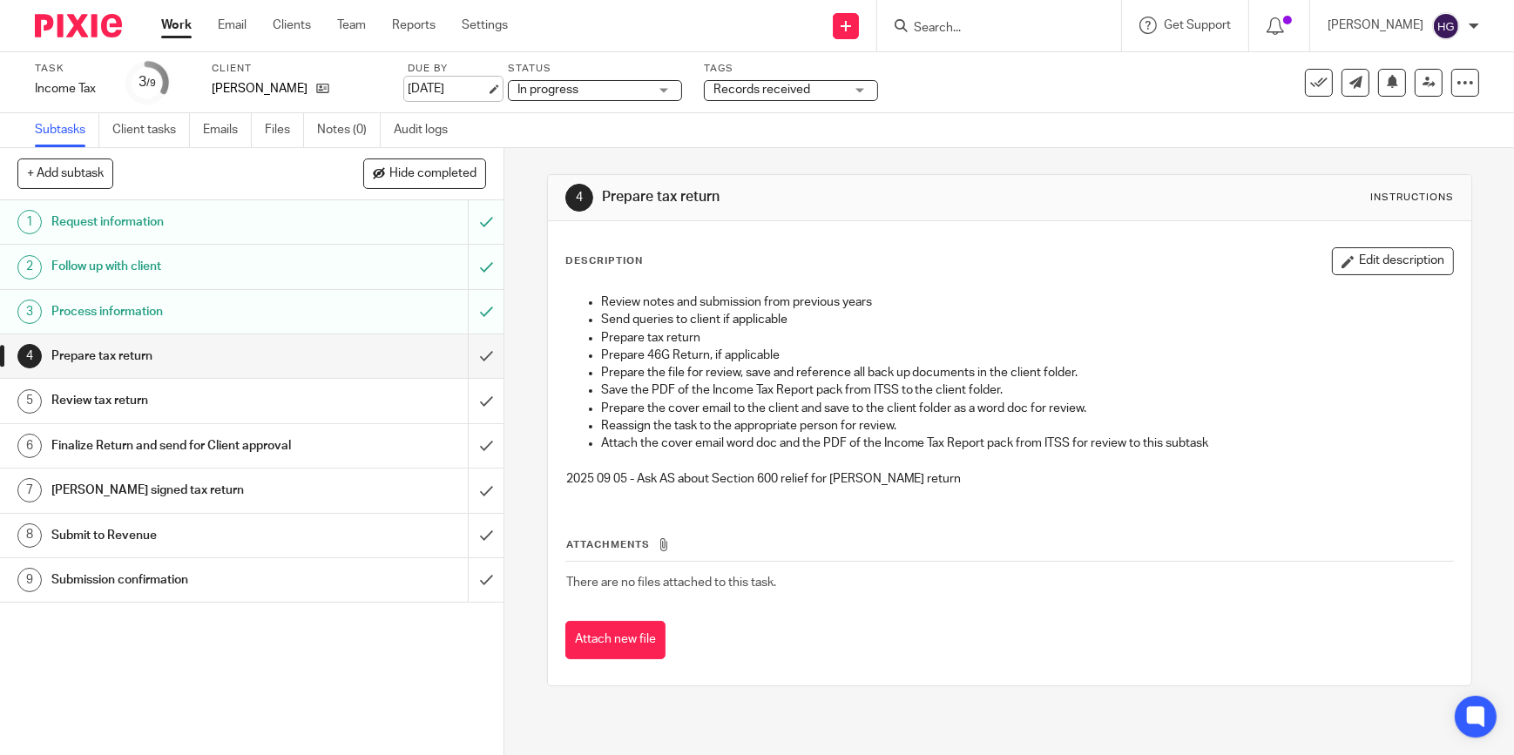
click at [461, 92] on link "[DATE]" at bounding box center [447, 89] width 78 height 18
click at [185, 27] on link "Work" at bounding box center [176, 25] width 30 height 17
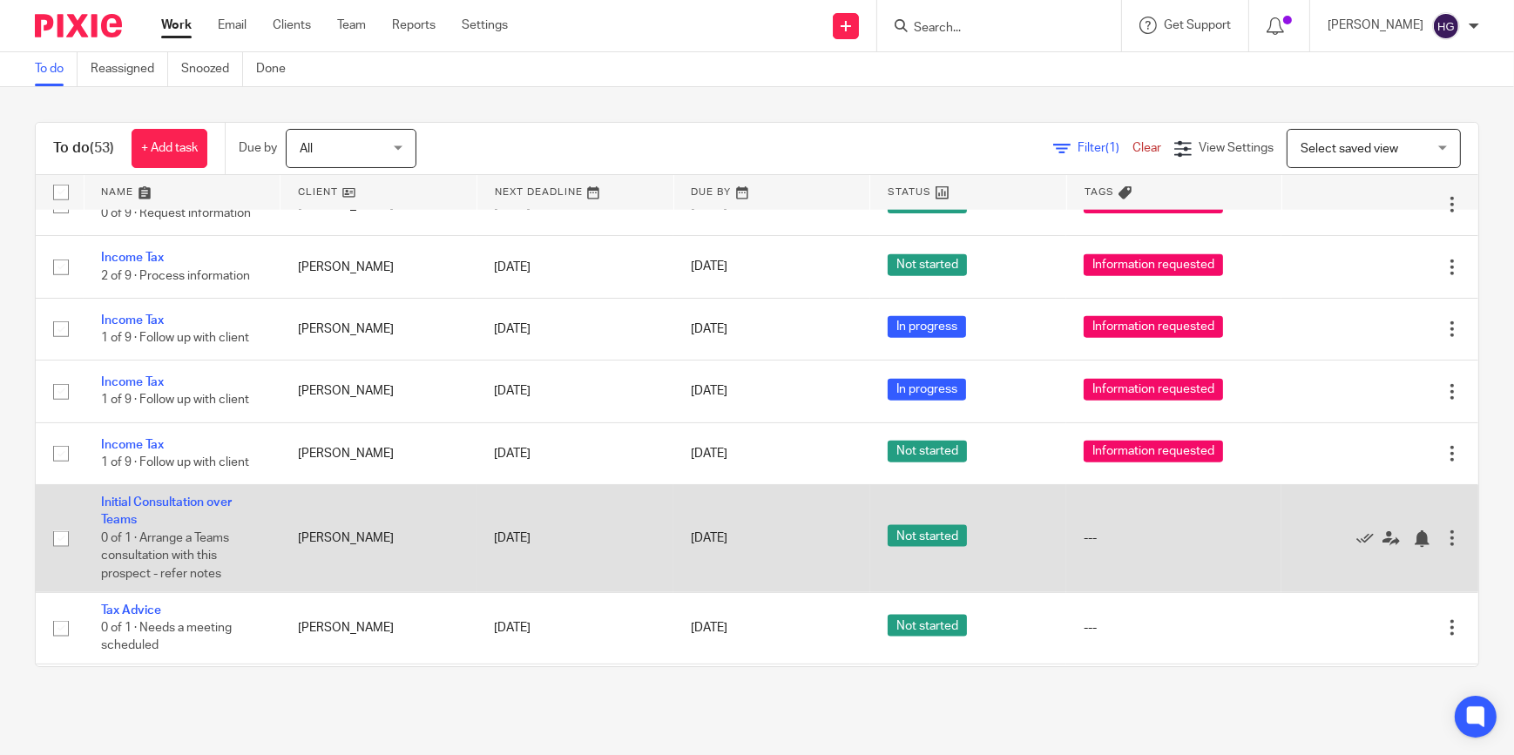
scroll to position [2700, 0]
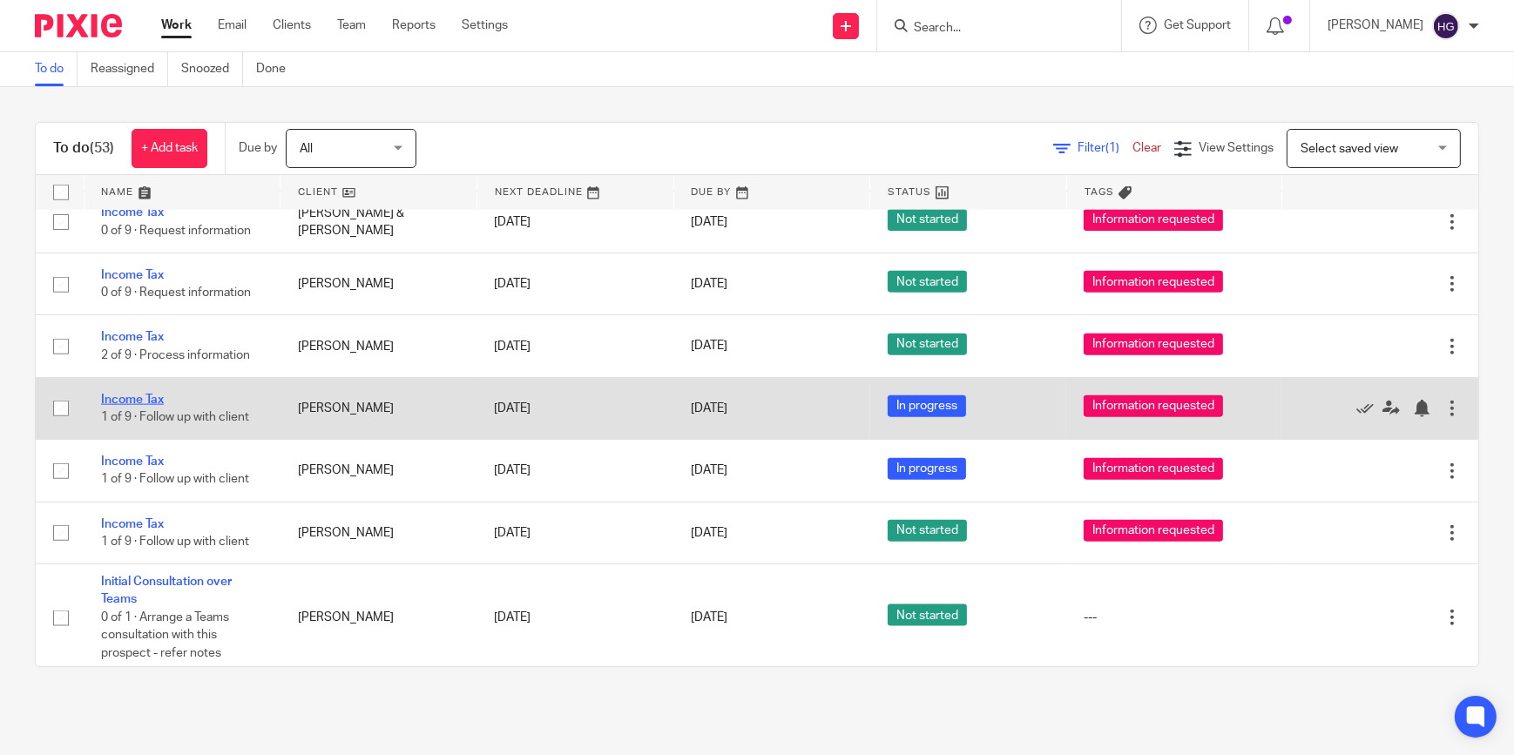
click at [152, 394] on link "Income Tax" at bounding box center [132, 400] width 63 height 12
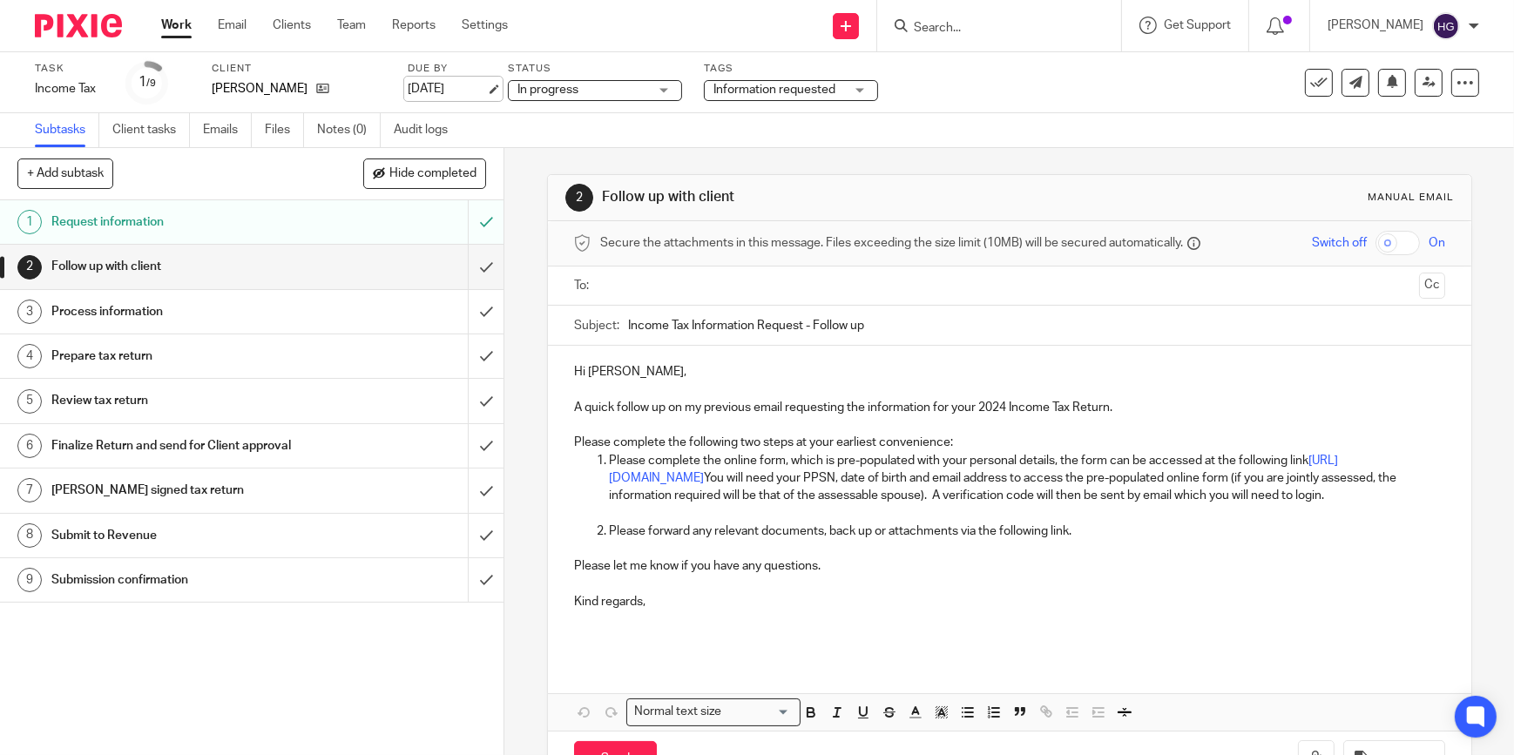
click at [452, 92] on link "[DATE]" at bounding box center [447, 89] width 78 height 18
click at [168, 24] on link "Work" at bounding box center [176, 25] width 30 height 17
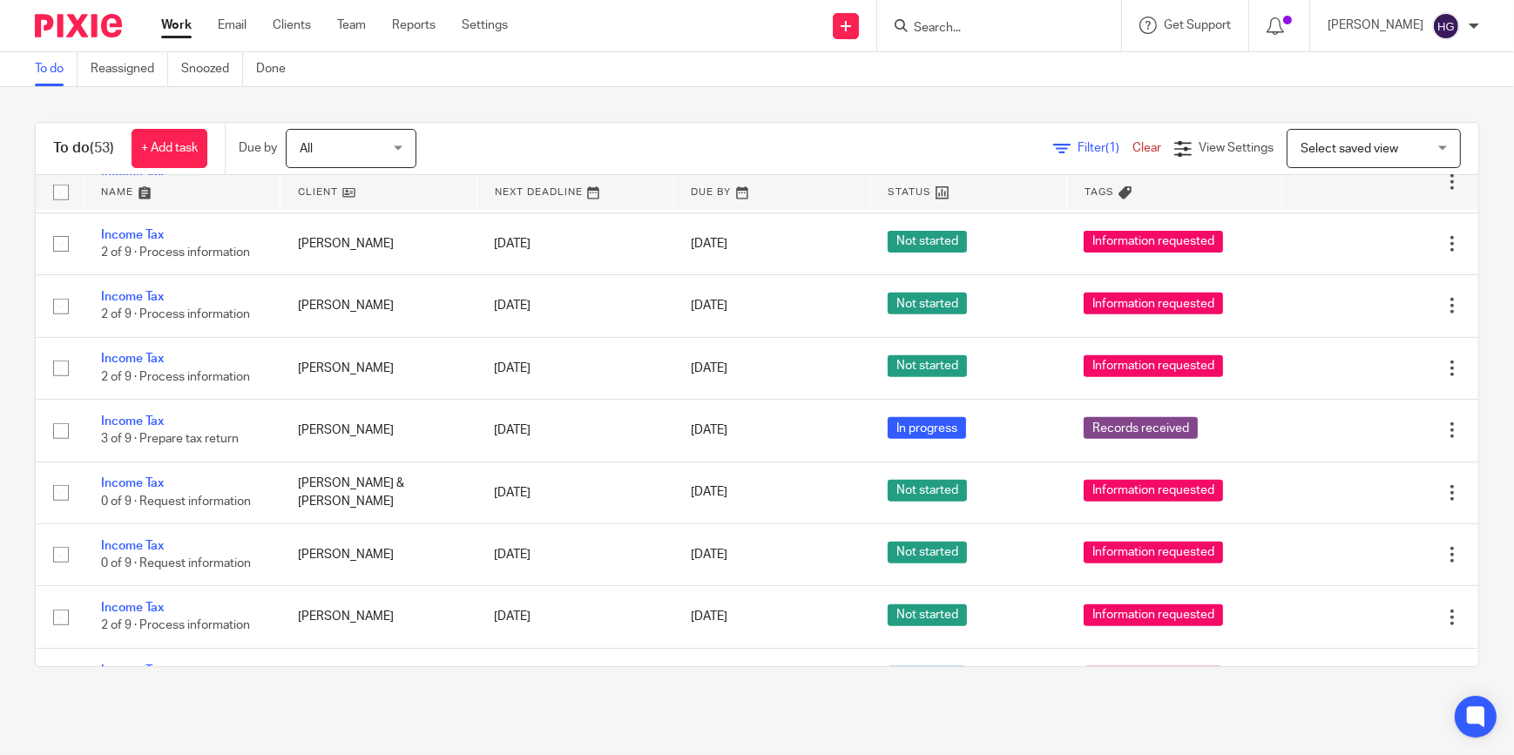
scroll to position [2138, 0]
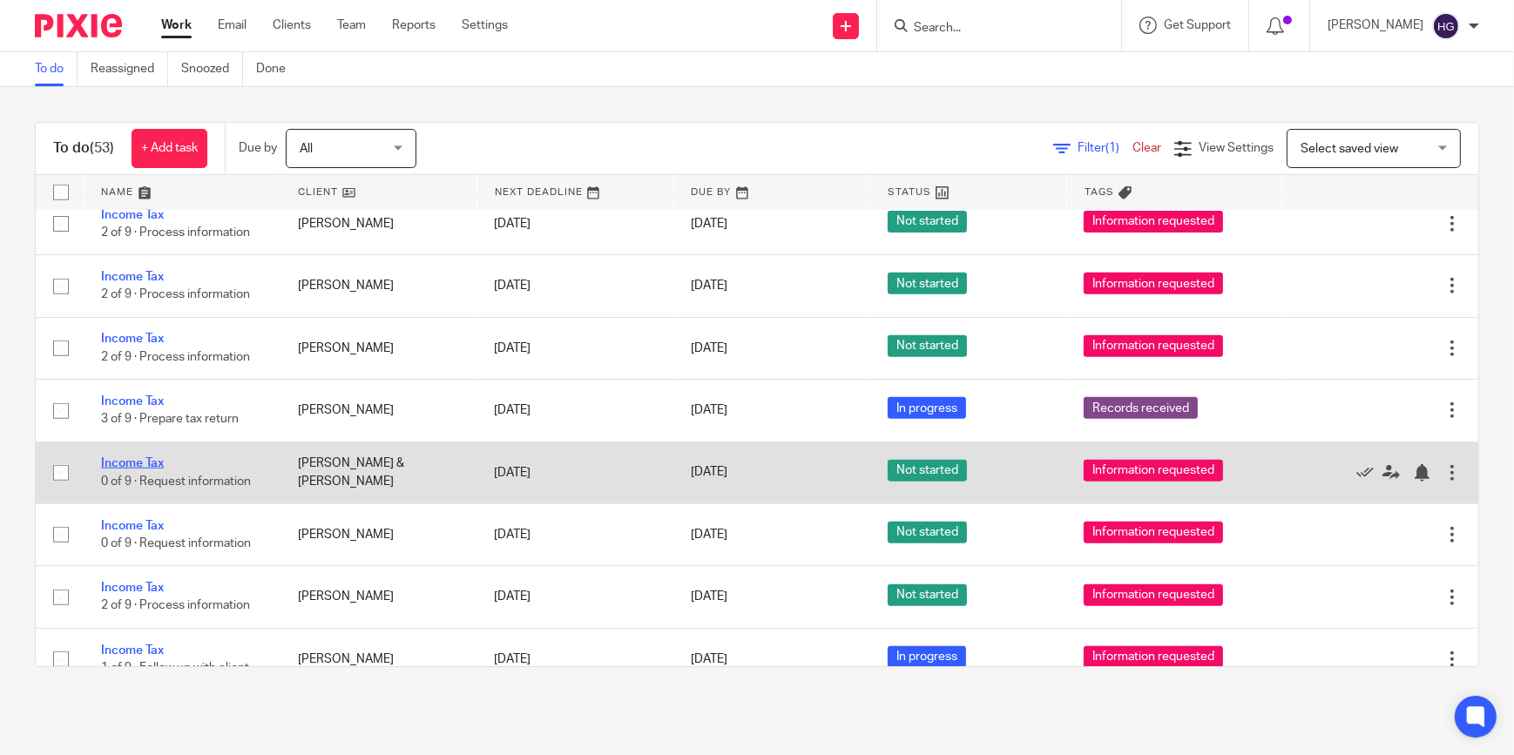
click at [149, 457] on link "Income Tax" at bounding box center [132, 463] width 63 height 12
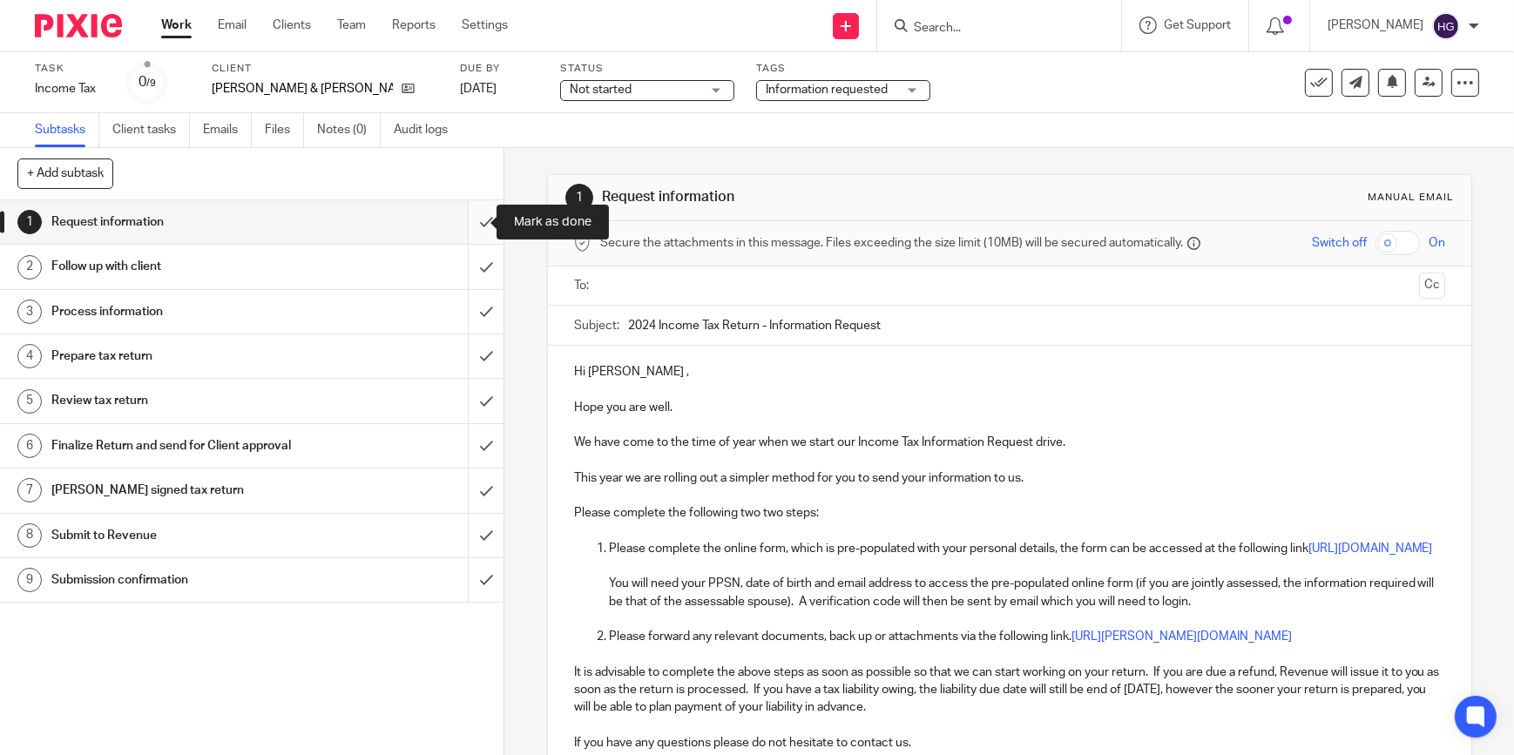
click at [471, 225] on input "submit" at bounding box center [252, 222] width 504 height 44
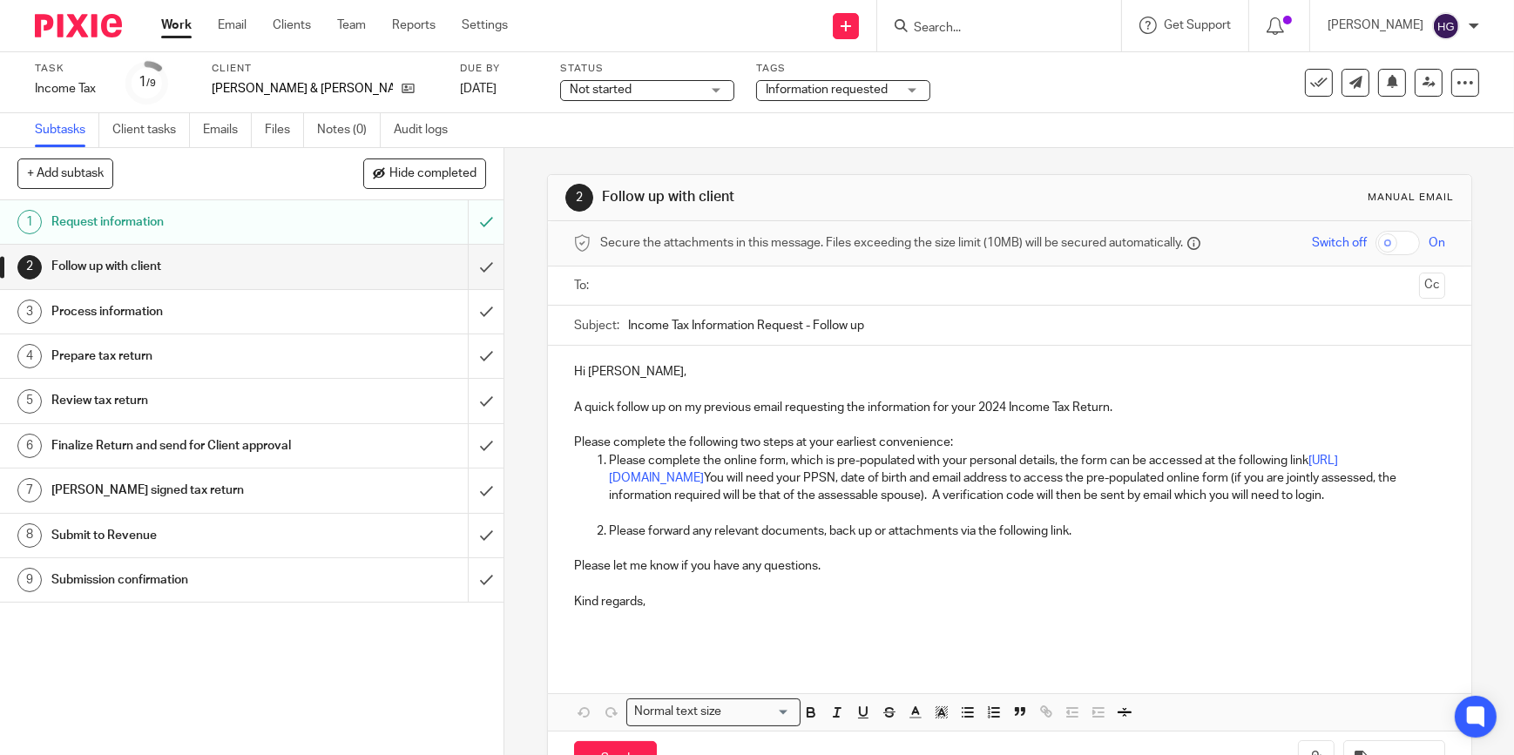
click at [1082, 540] on p "Please forward any relevant documents, back up or attachments via the following…" at bounding box center [1027, 531] width 836 height 17
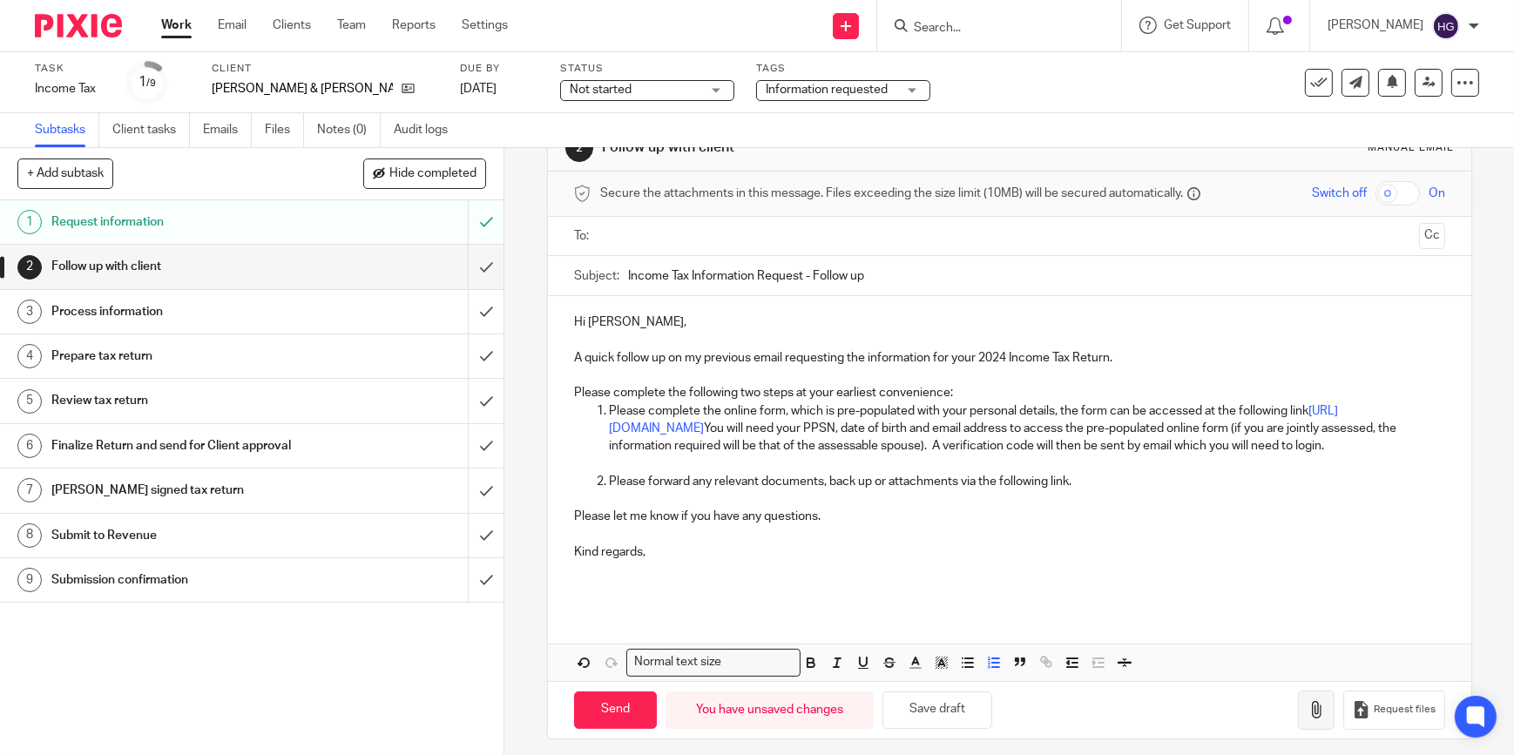
scroll to position [76, 0]
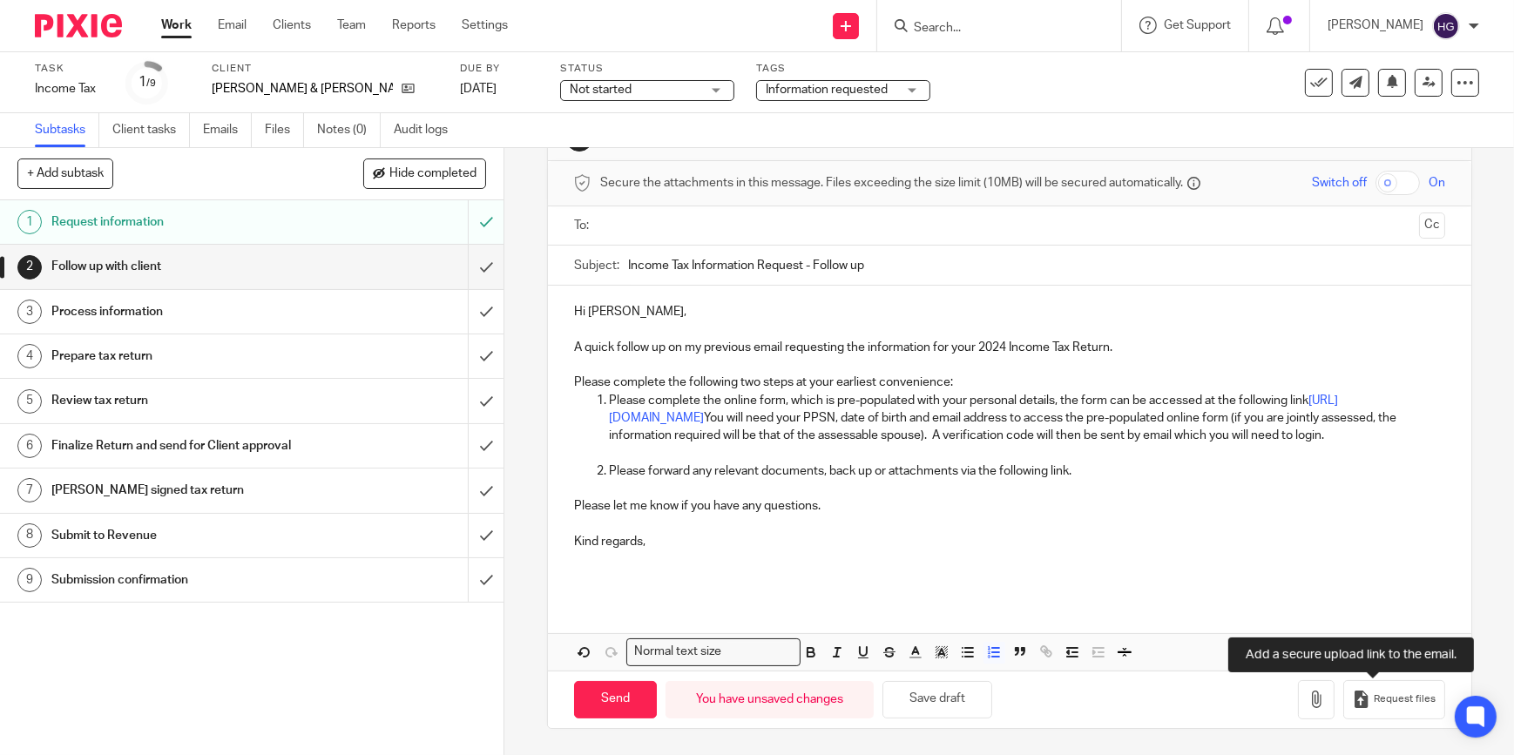
drag, startPoint x: 1401, startPoint y: 706, endPoint x: 1232, endPoint y: 653, distance: 177.2
click at [1400, 706] on span "Request files" at bounding box center [1405, 700] width 62 height 14
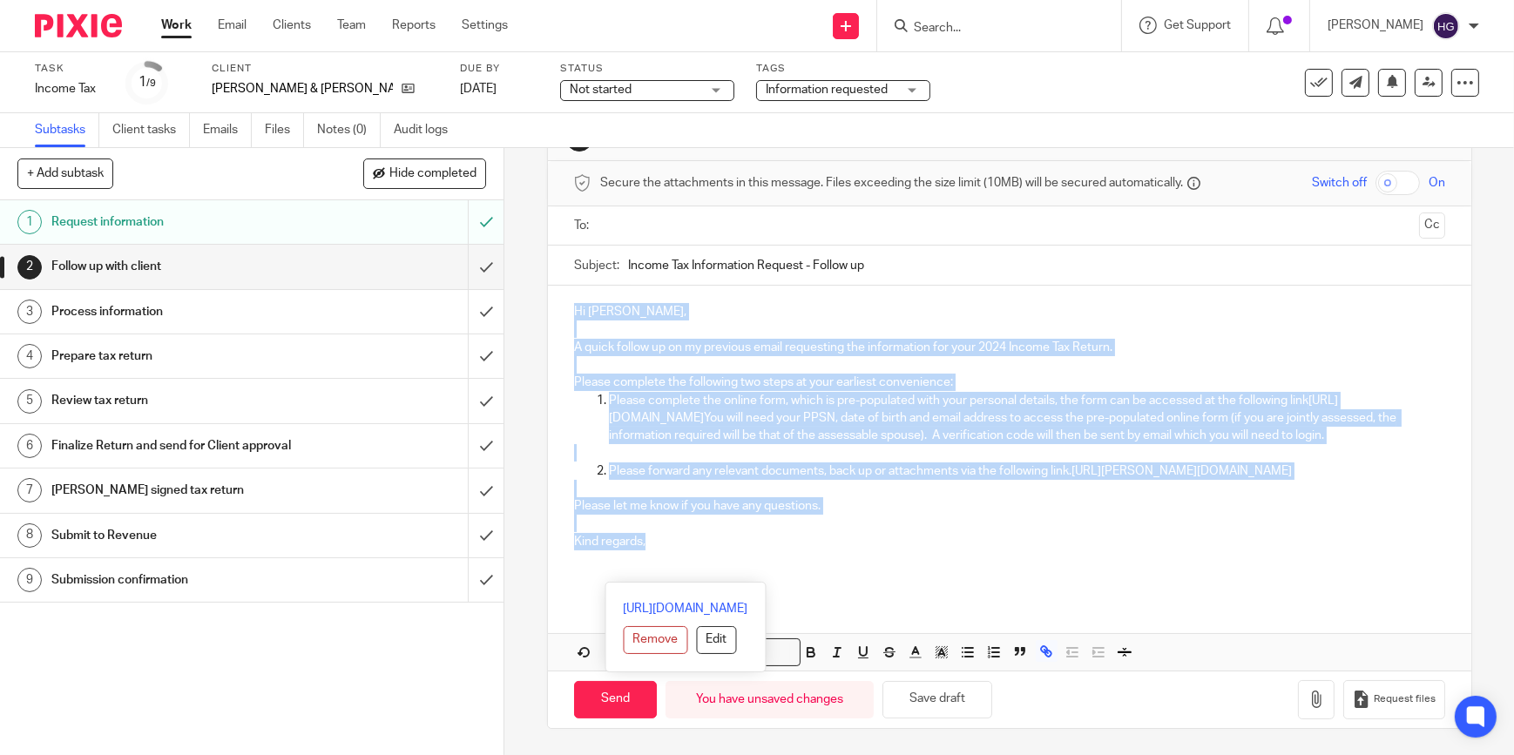
drag, startPoint x: 663, startPoint y: 558, endPoint x: 566, endPoint y: 296, distance: 278.7
click at [566, 296] on div "Hi Geoff, A quick follow up on my previous email requesting the information for…" at bounding box center [1010, 442] width 924 height 313
copy div "Hi Geoff, A quick follow up on my previous email requesting the information for…"
click at [467, 263] on input "submit" at bounding box center [252, 267] width 504 height 44
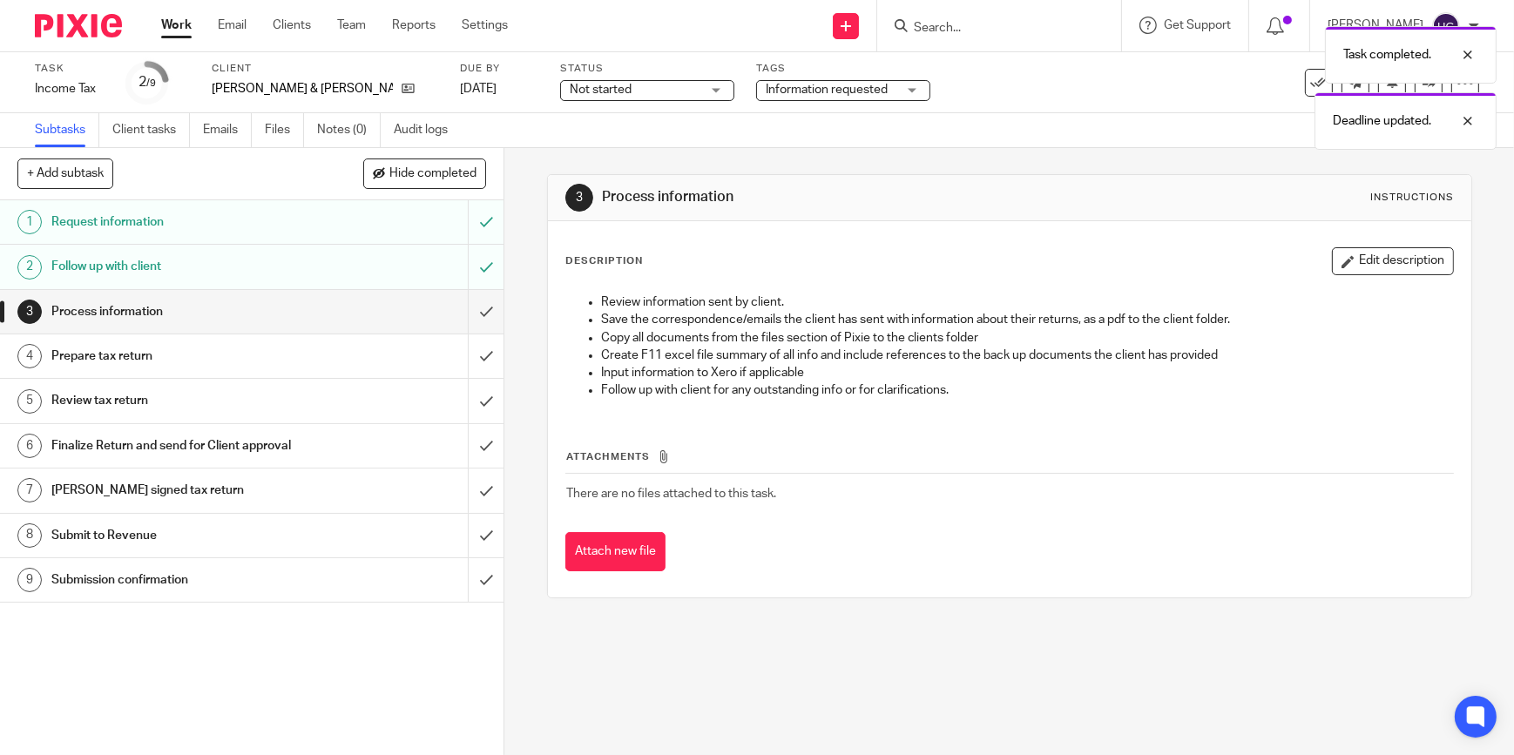
click at [178, 26] on link "Work" at bounding box center [176, 25] width 30 height 17
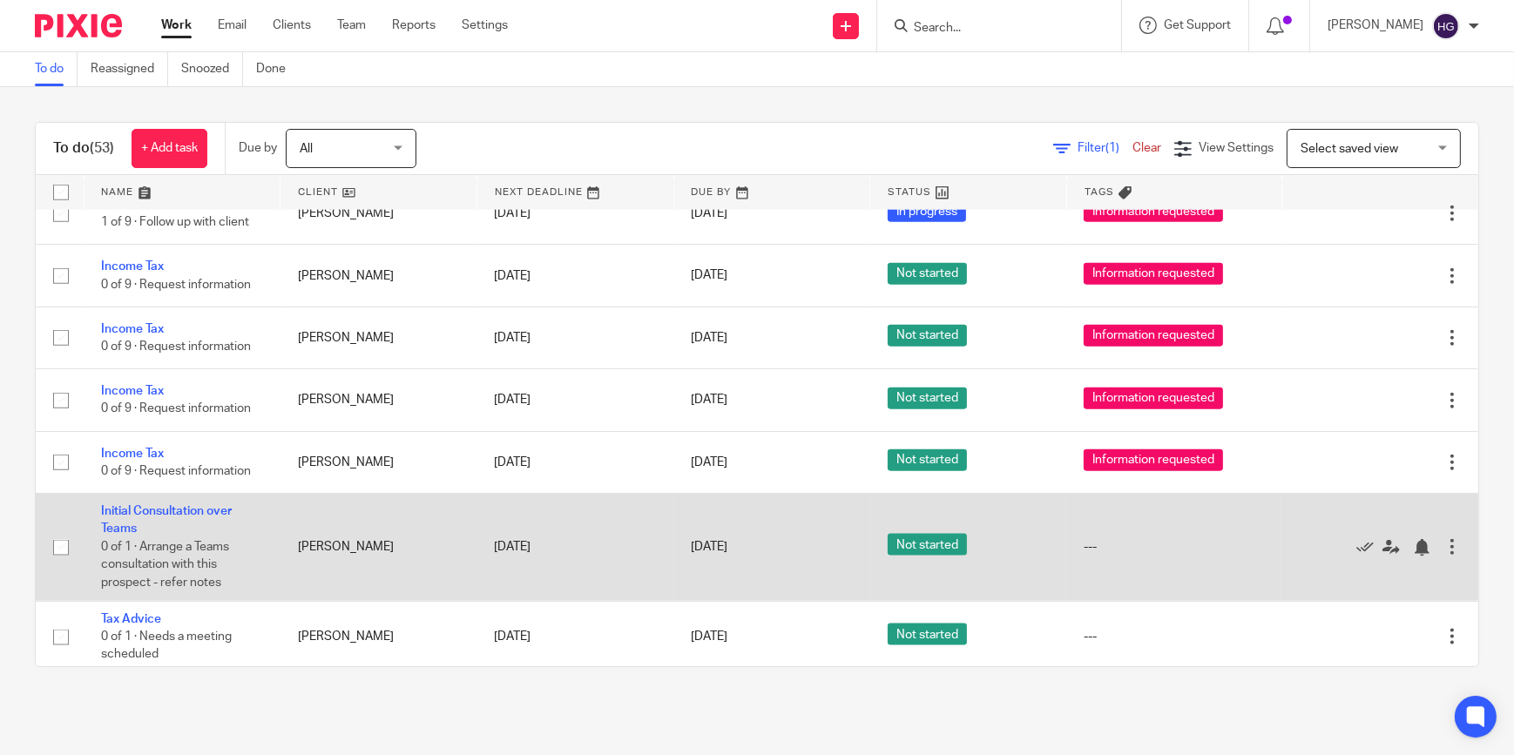
scroll to position [2772, 0]
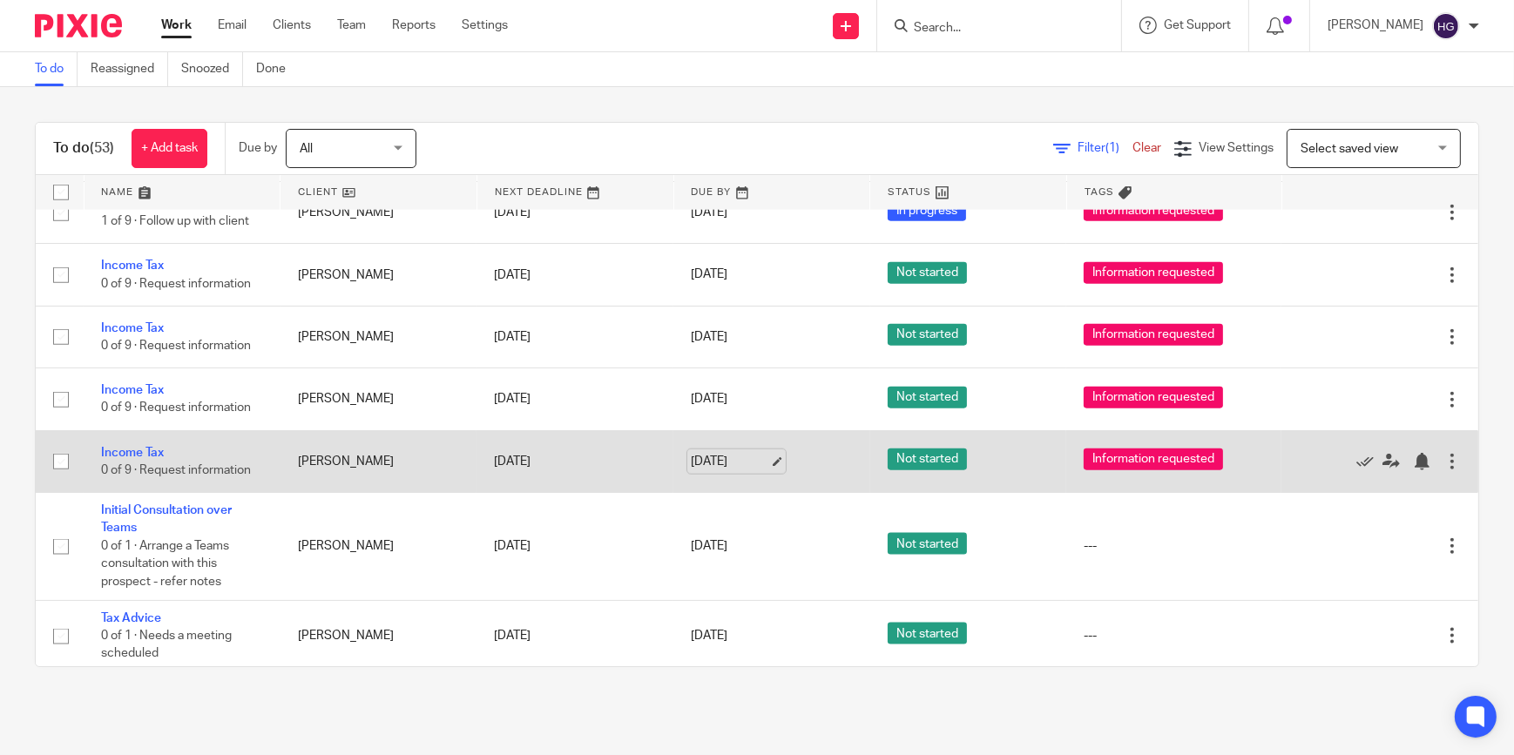
click at [737, 453] on link "[DATE]" at bounding box center [730, 462] width 78 height 18
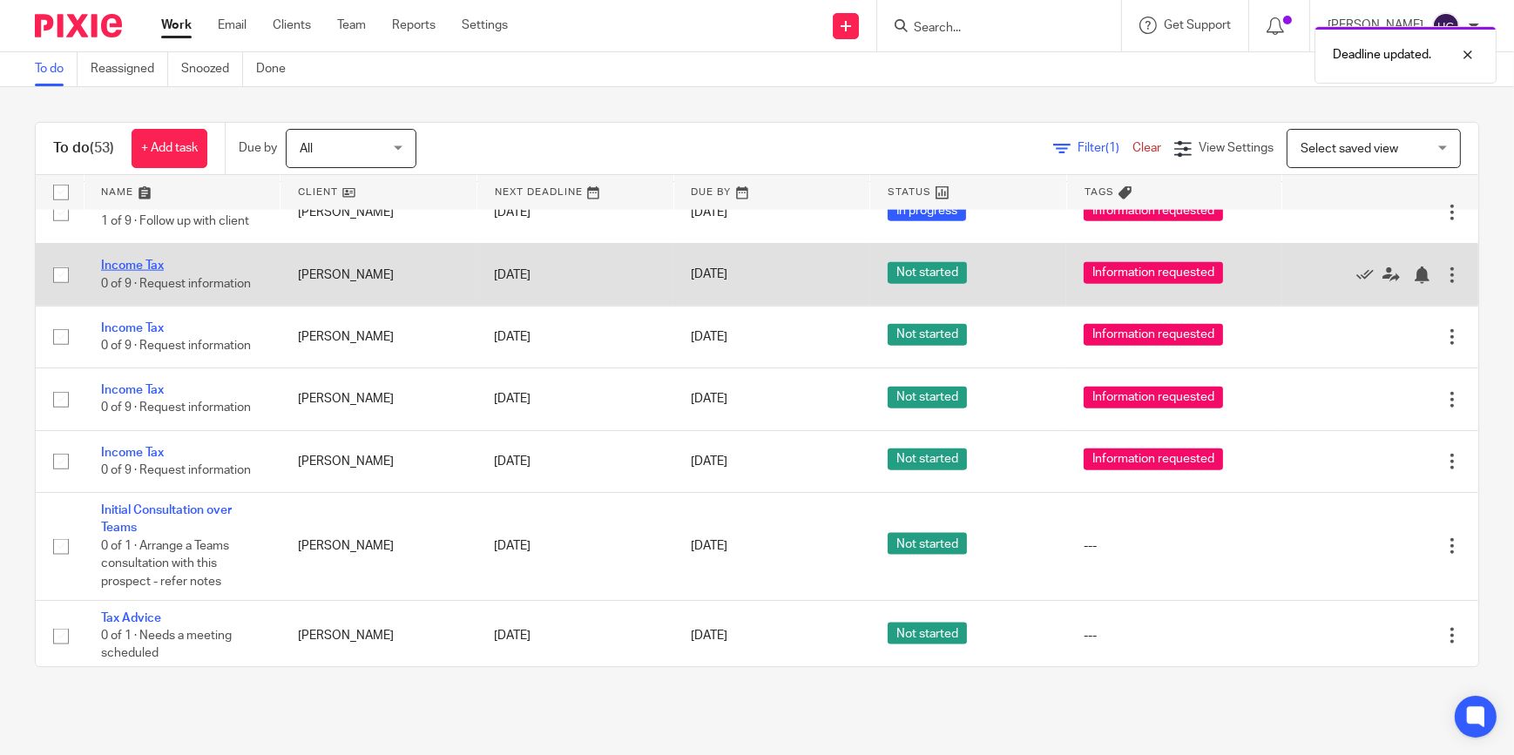
click at [139, 260] on link "Income Tax" at bounding box center [132, 266] width 63 height 12
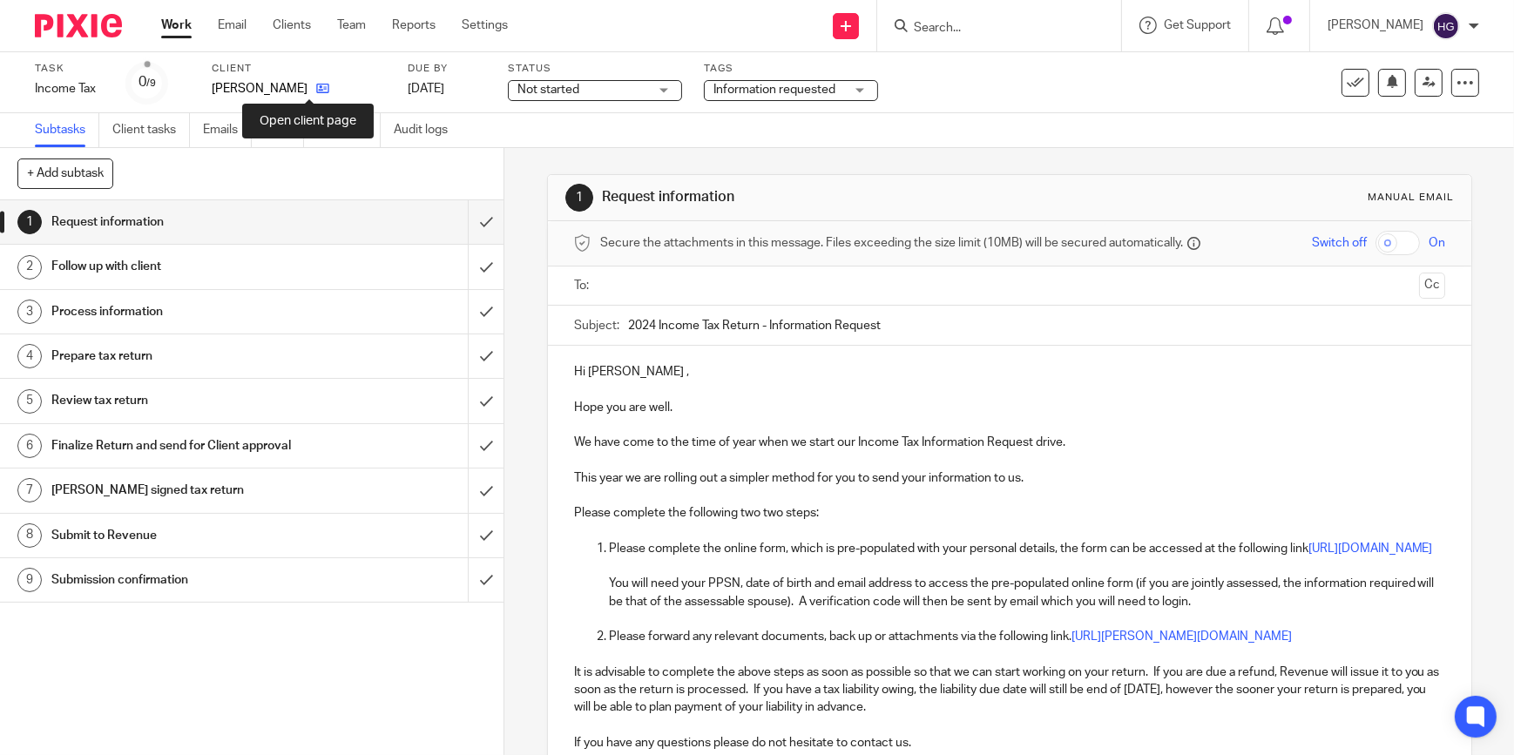
click at [316, 91] on icon at bounding box center [322, 88] width 13 height 13
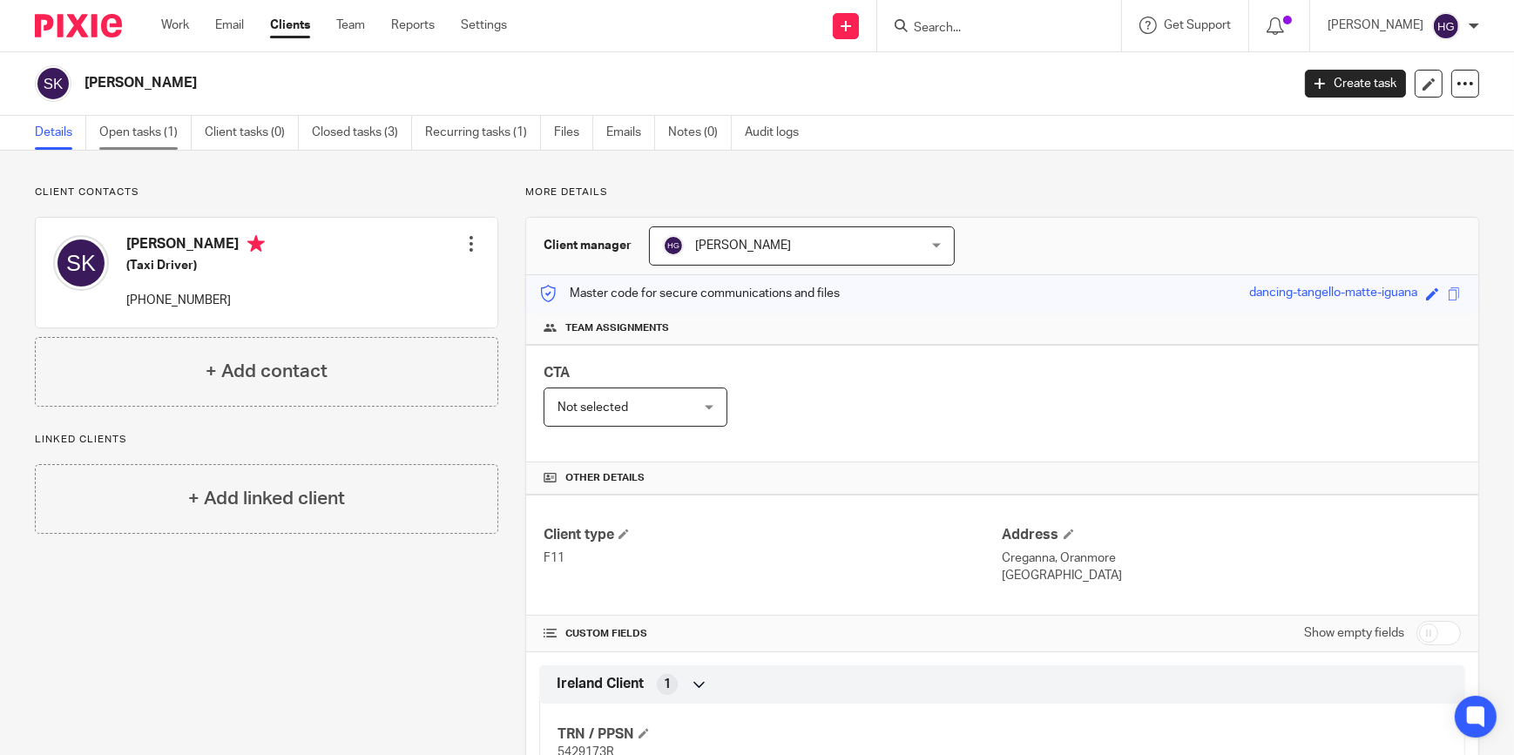
click at [149, 136] on link "Open tasks (1)" at bounding box center [145, 133] width 92 height 34
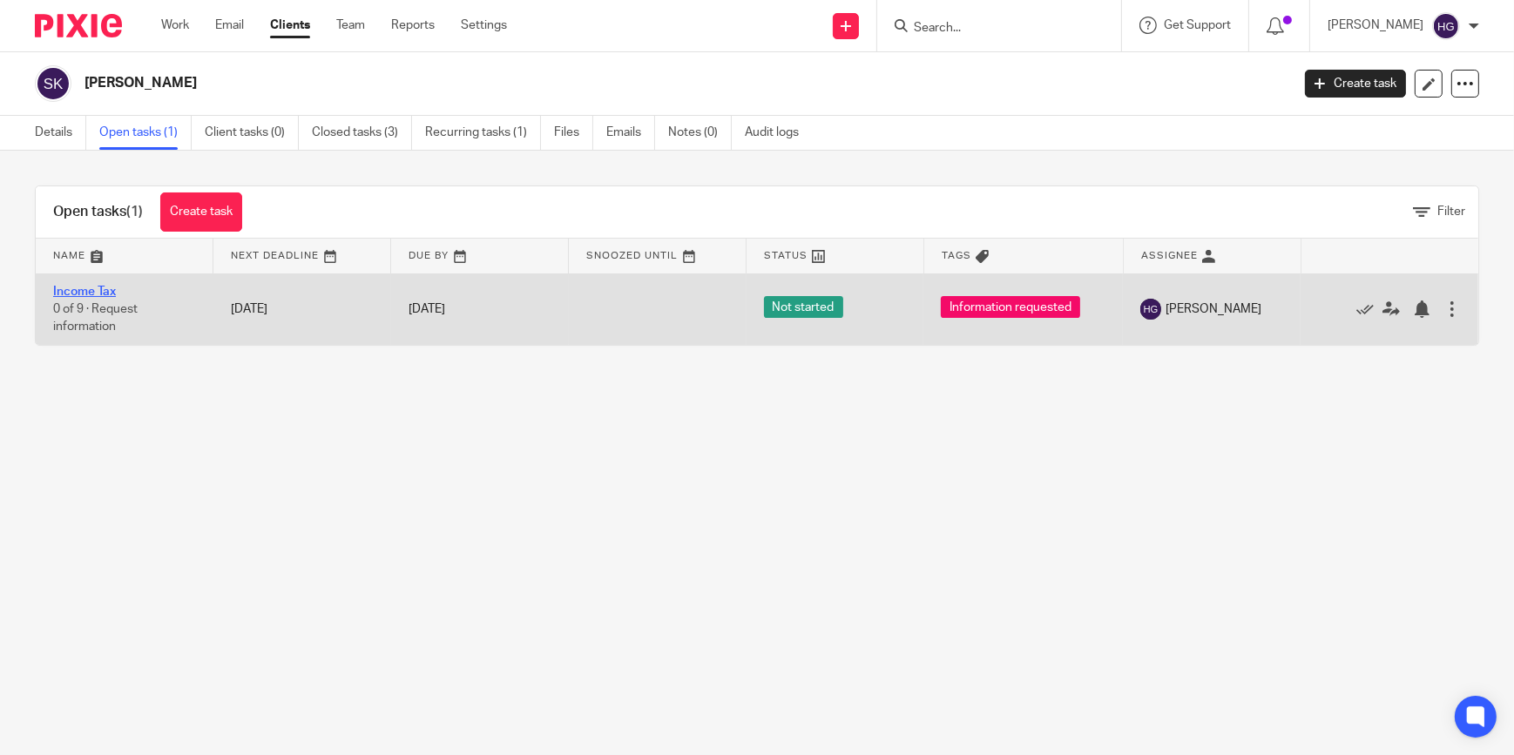
click at [88, 295] on link "Income Tax" at bounding box center [84, 292] width 63 height 12
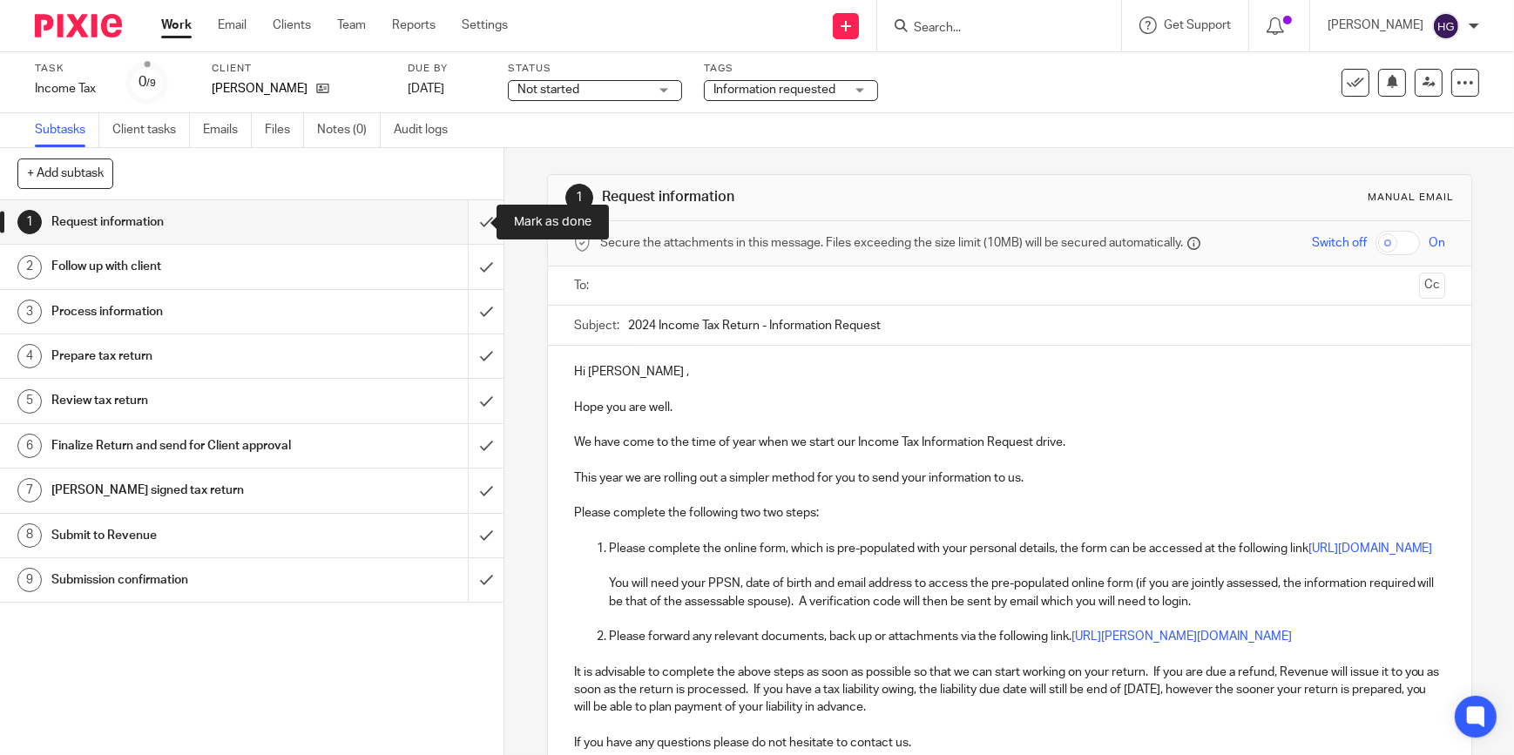
click at [464, 224] on input "submit" at bounding box center [252, 222] width 504 height 44
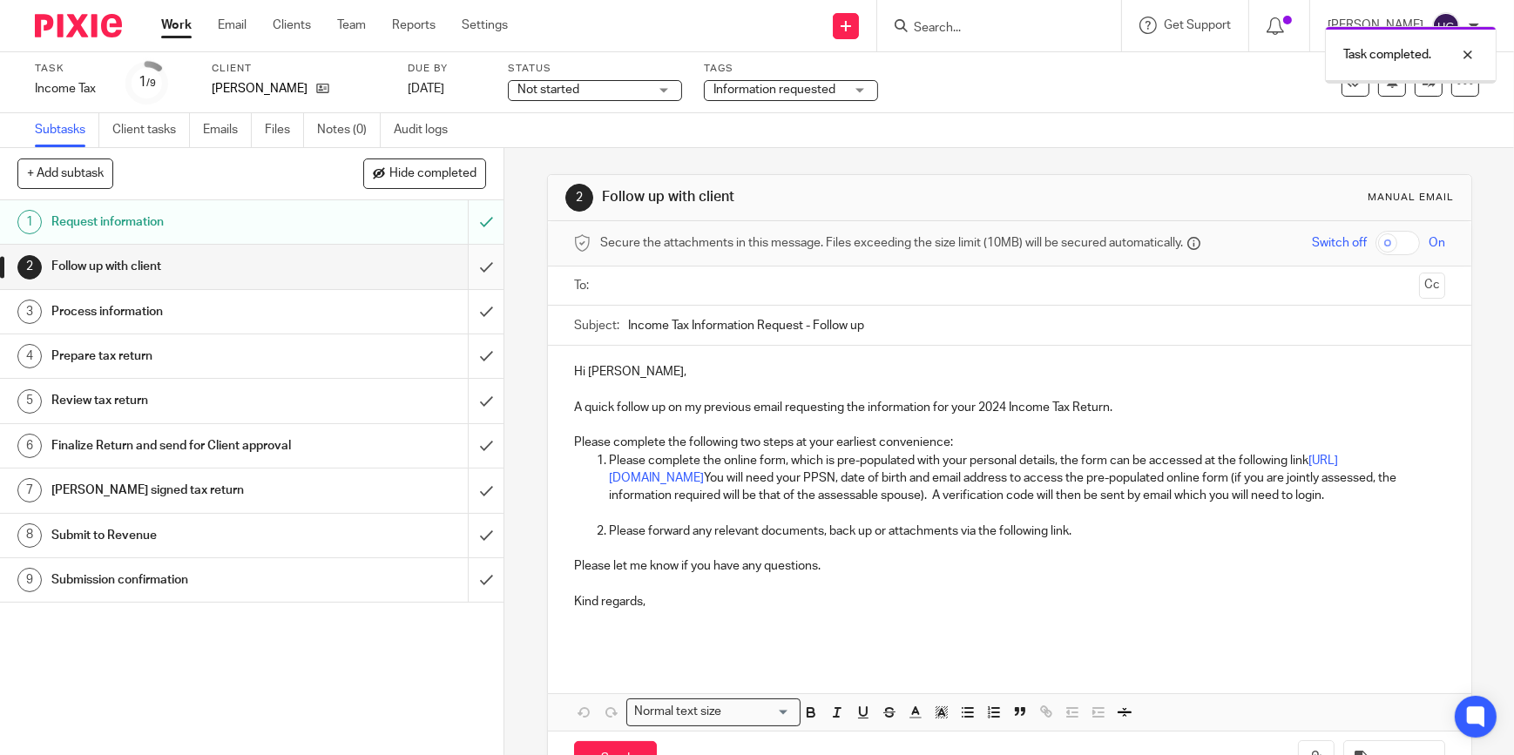
click at [472, 266] on input "submit" at bounding box center [252, 267] width 504 height 44
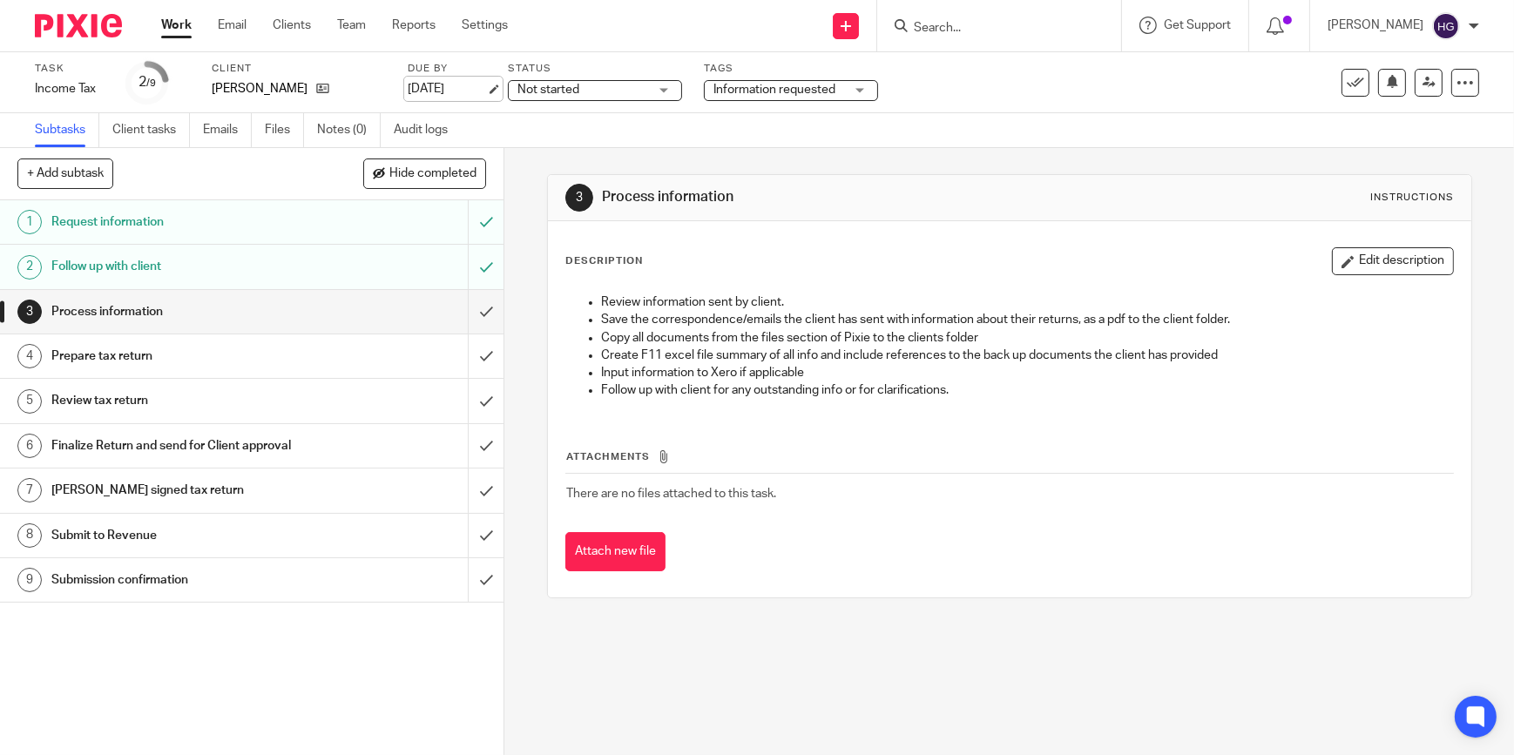
click at [430, 86] on link "[DATE]" at bounding box center [447, 89] width 78 height 18
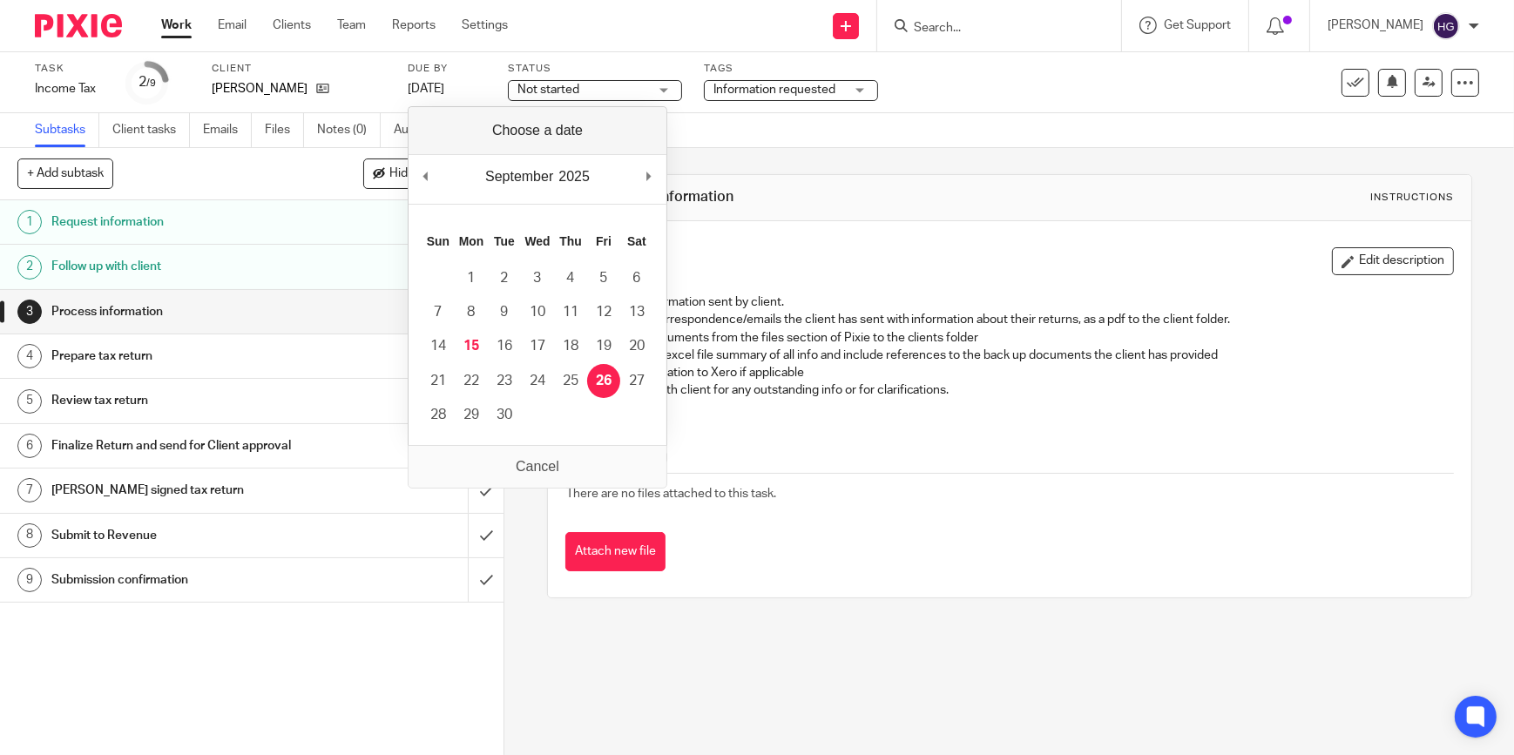
drag, startPoint x: 617, startPoint y: 384, endPoint x: 593, endPoint y: 362, distance: 32.7
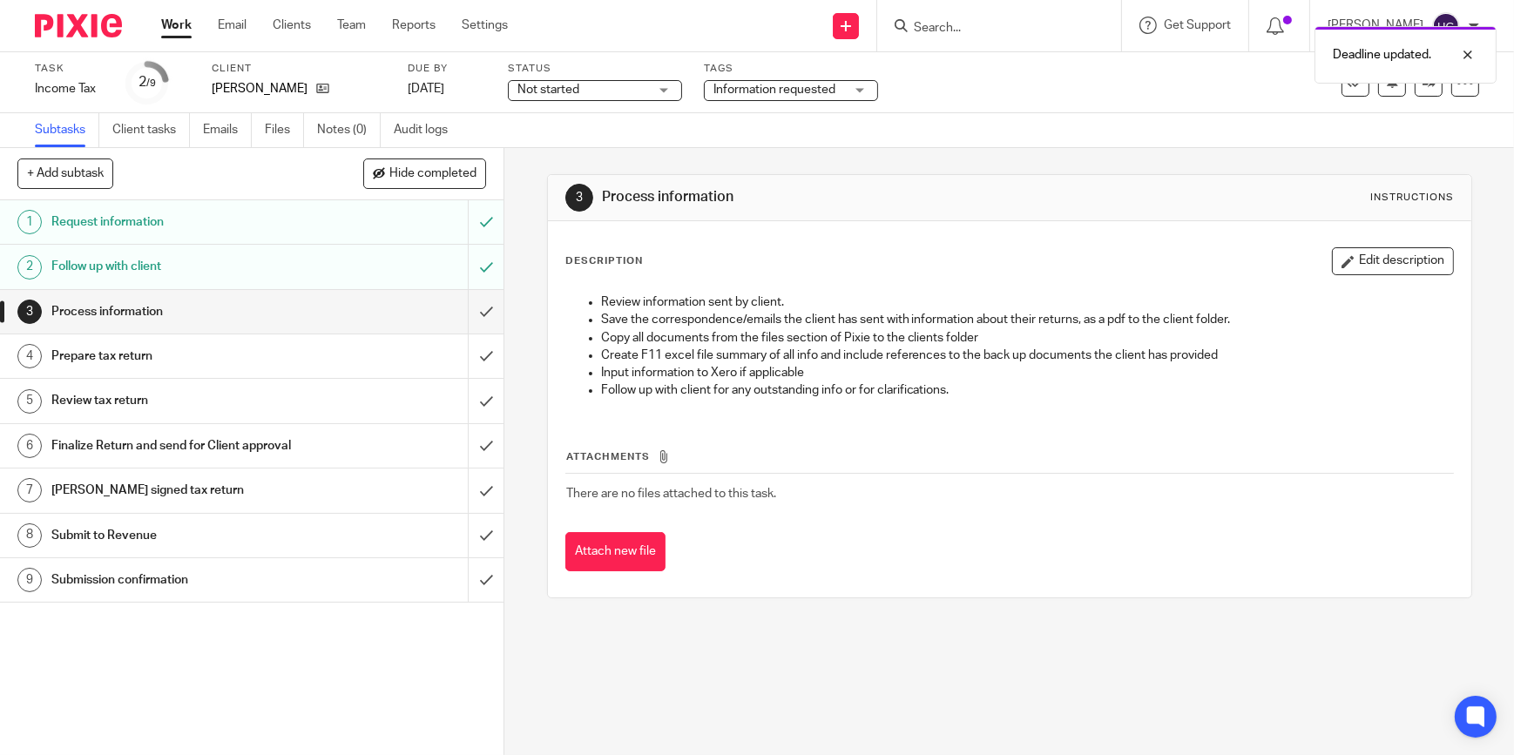
click at [183, 20] on link "Work" at bounding box center [176, 25] width 30 height 17
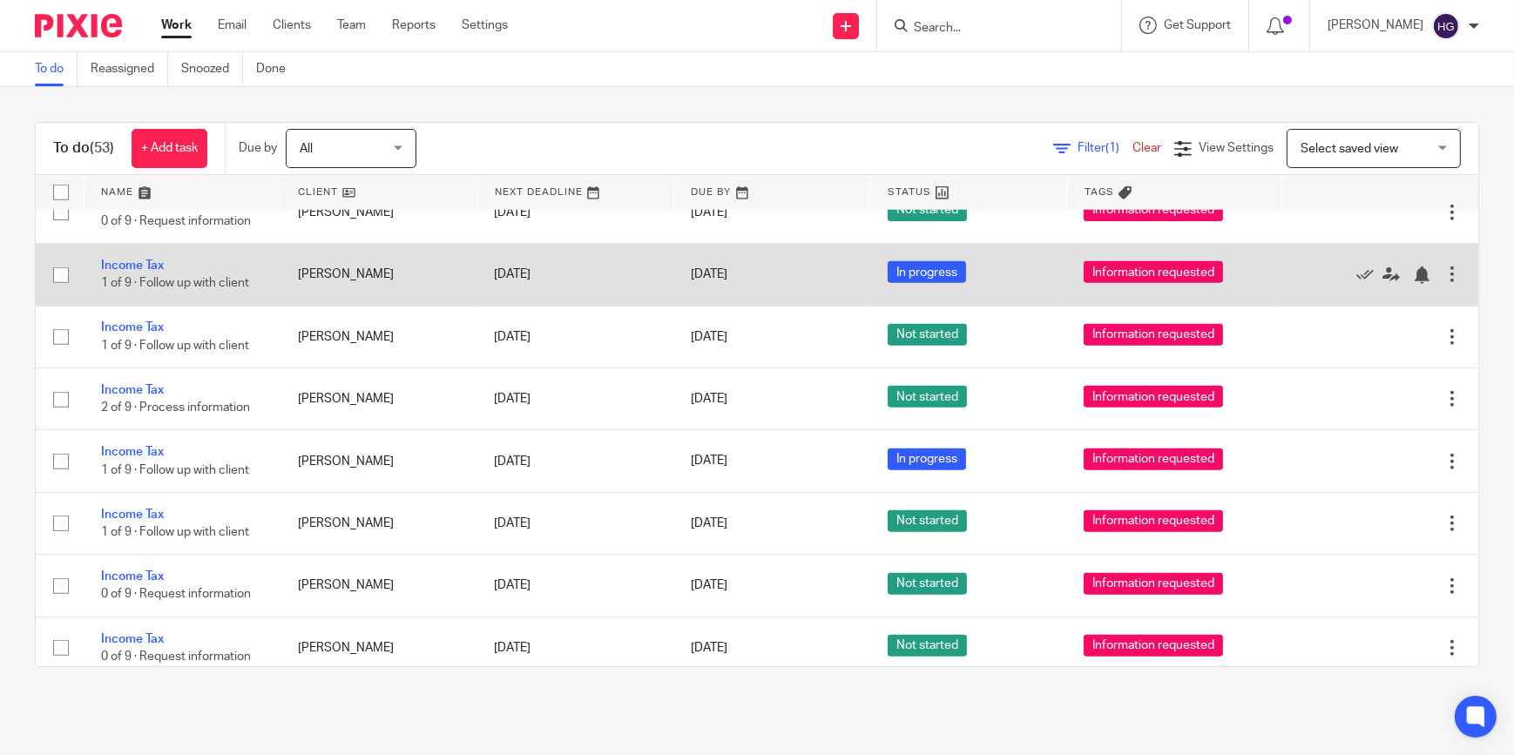
scroll to position [2614, 0]
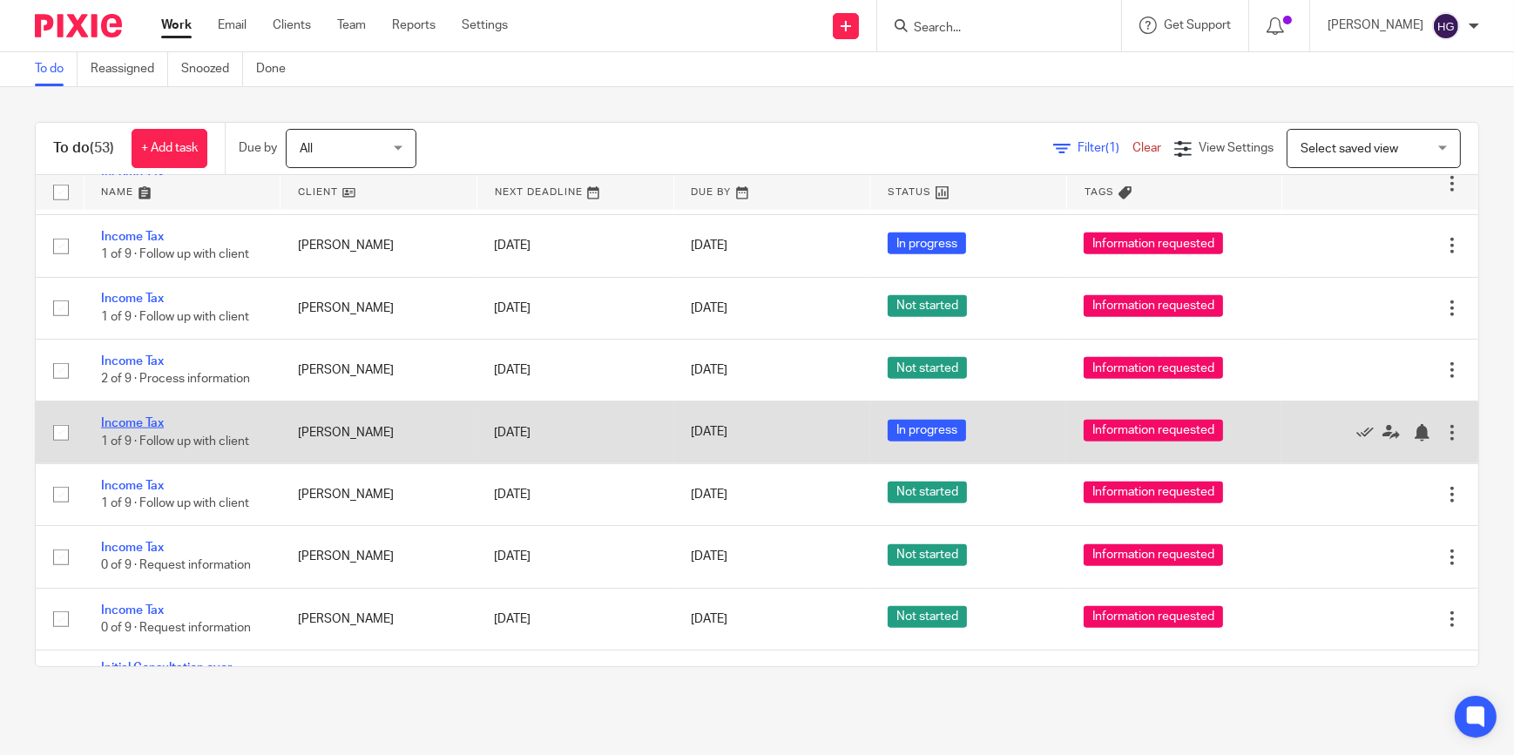
click at [135, 417] on link "Income Tax" at bounding box center [132, 423] width 63 height 12
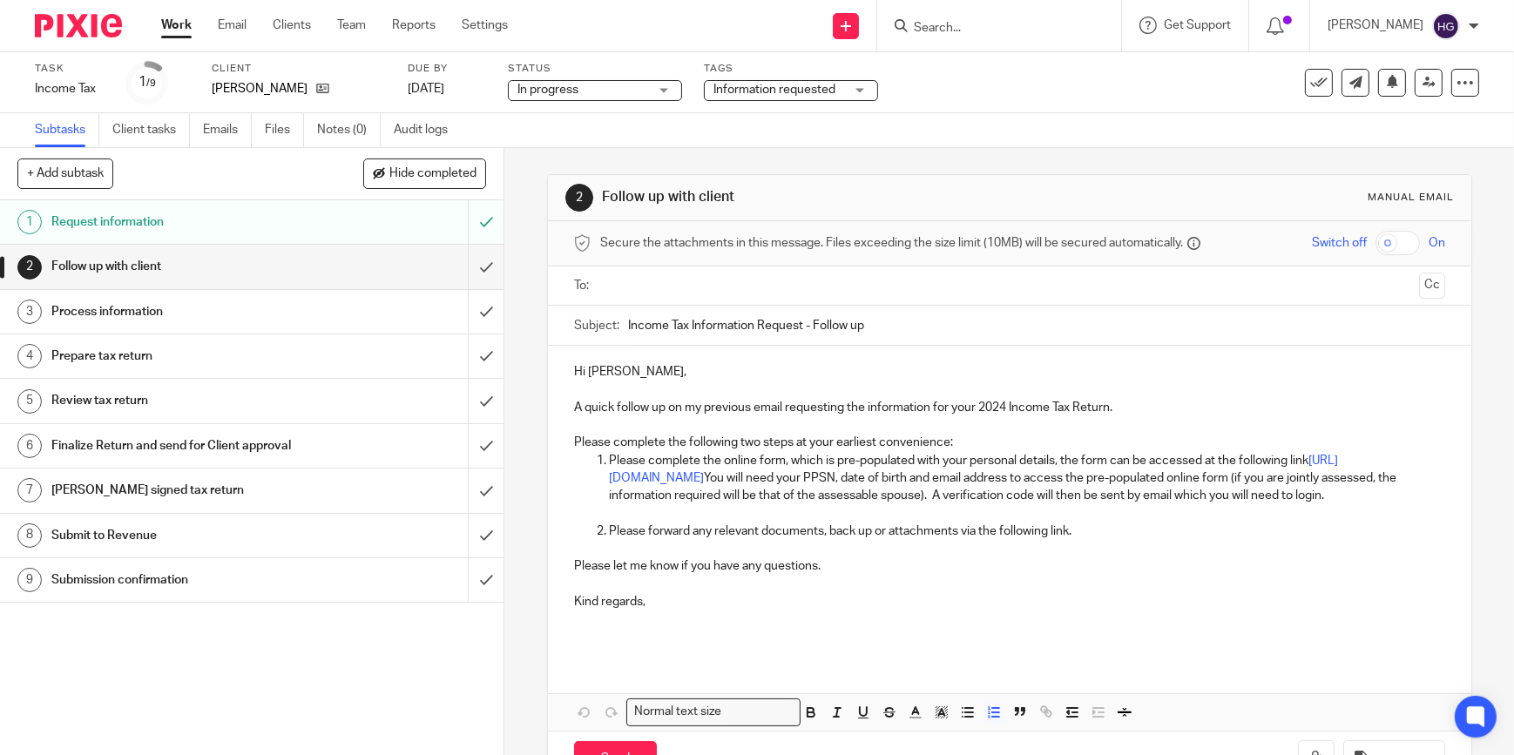
drag, startPoint x: 1136, startPoint y: 548, endPoint x: 1124, endPoint y: 549, distance: 12.2
click at [1135, 540] on p "Please forward any relevant documents, back up or attachments via the following…" at bounding box center [1027, 531] width 836 height 17
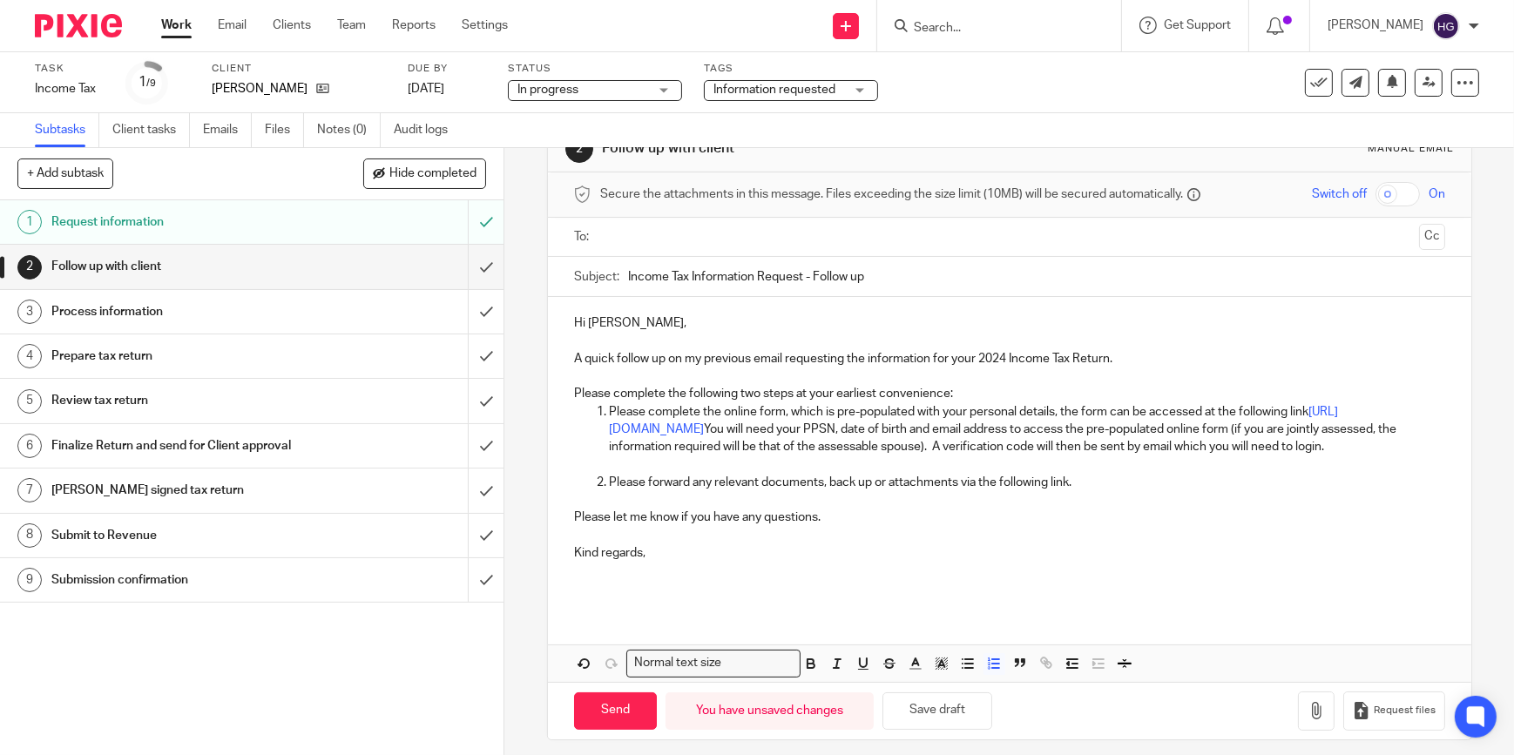
scroll to position [76, 0]
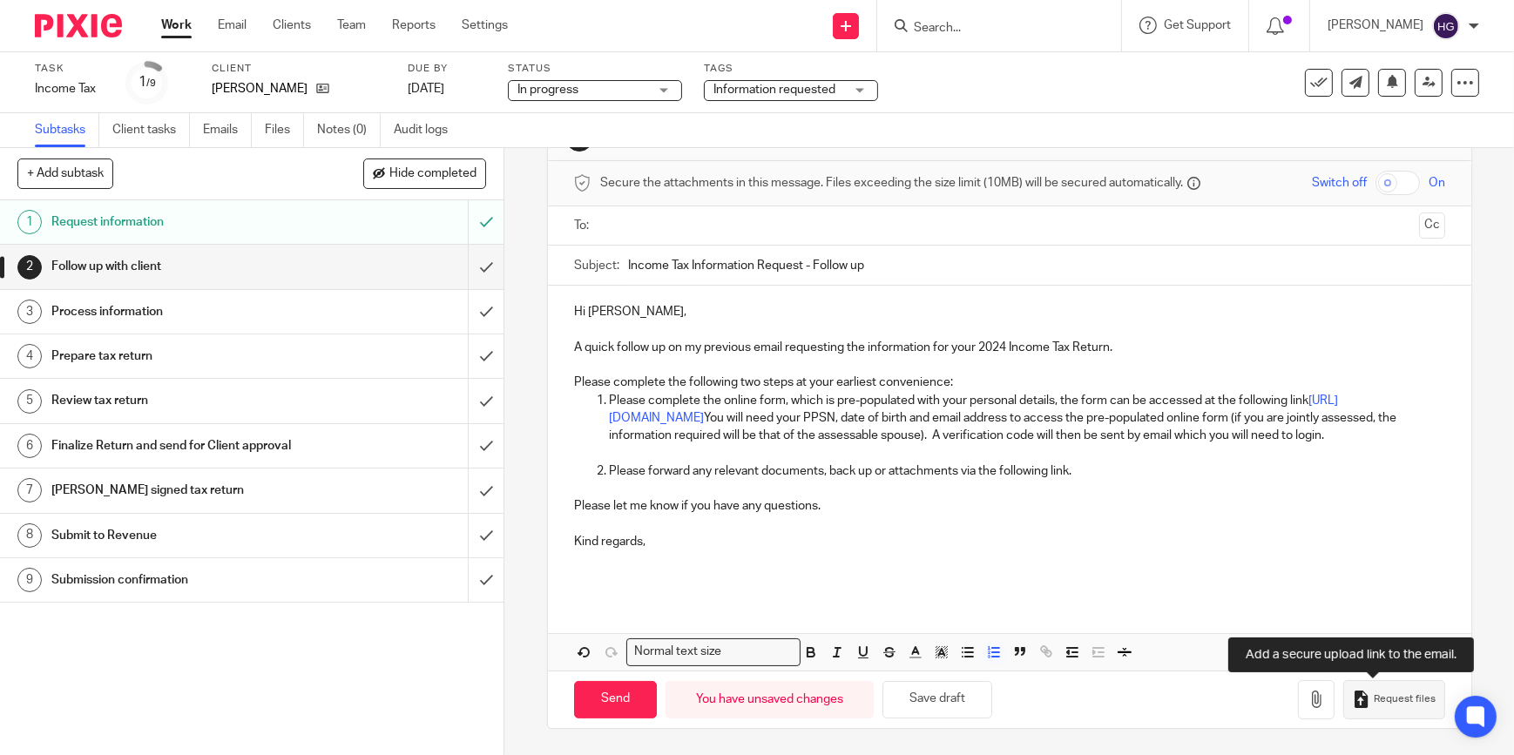
click at [1380, 697] on span "Request files" at bounding box center [1405, 700] width 62 height 14
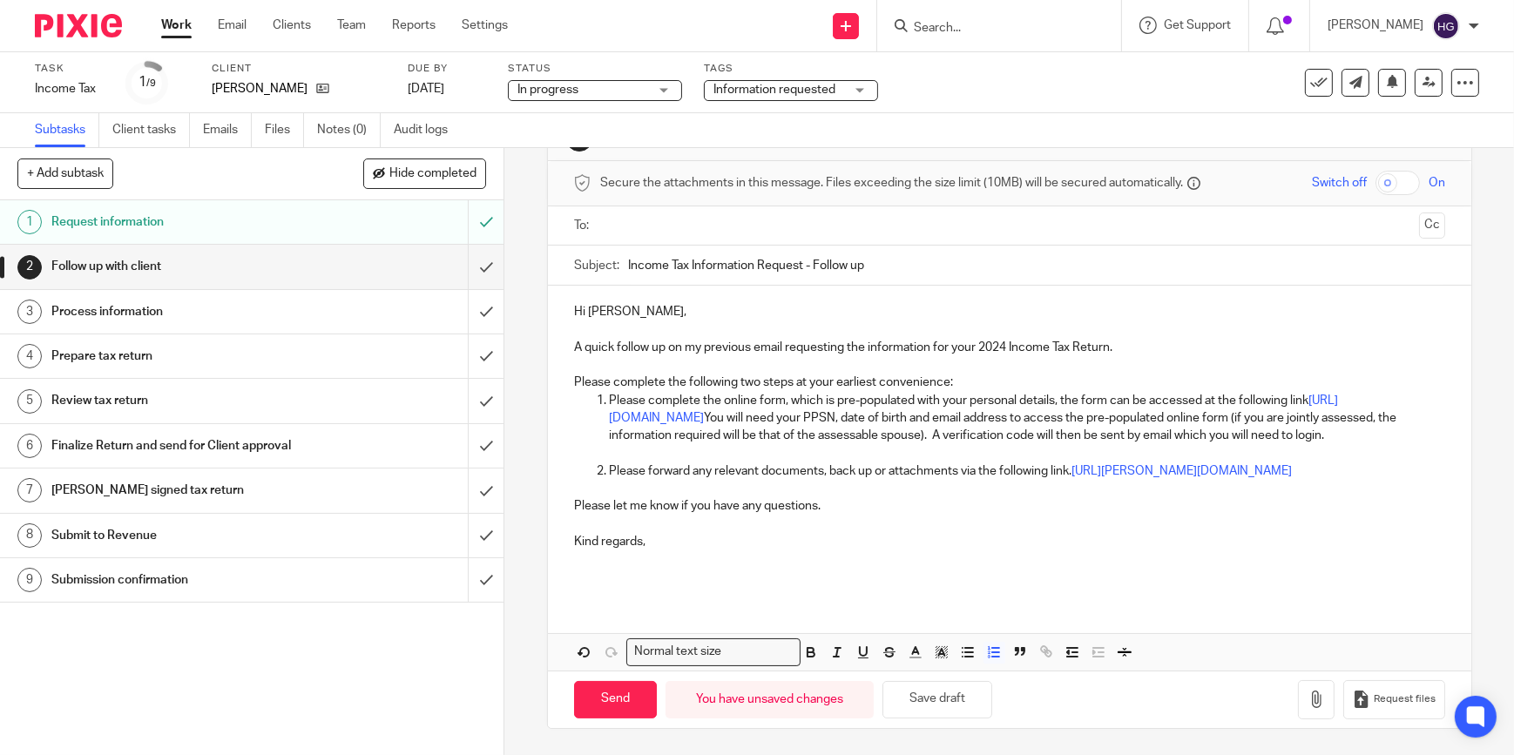
scroll to position [94, 0]
click at [329, 86] on icon at bounding box center [322, 88] width 13 height 13
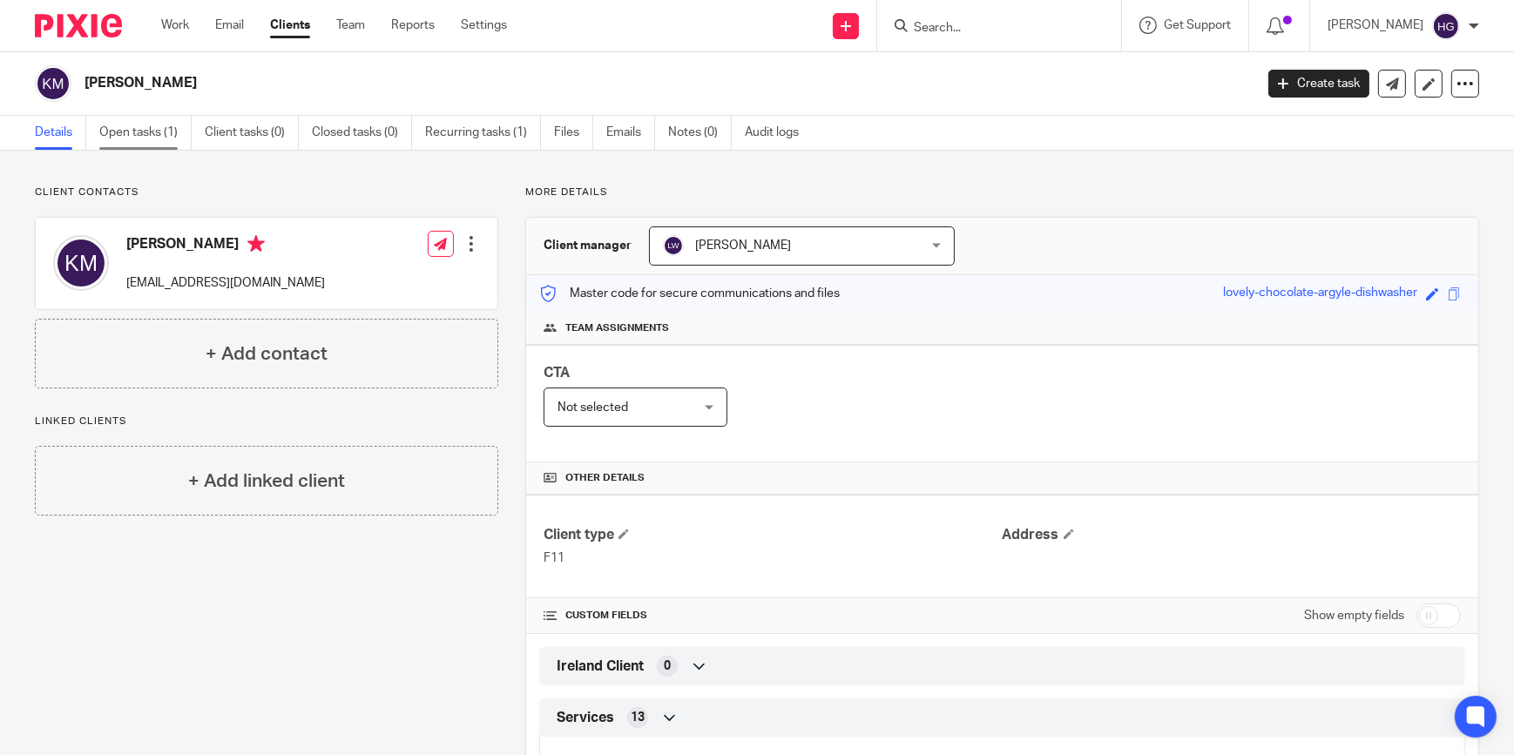
click at [157, 129] on link "Open tasks (1)" at bounding box center [145, 133] width 92 height 34
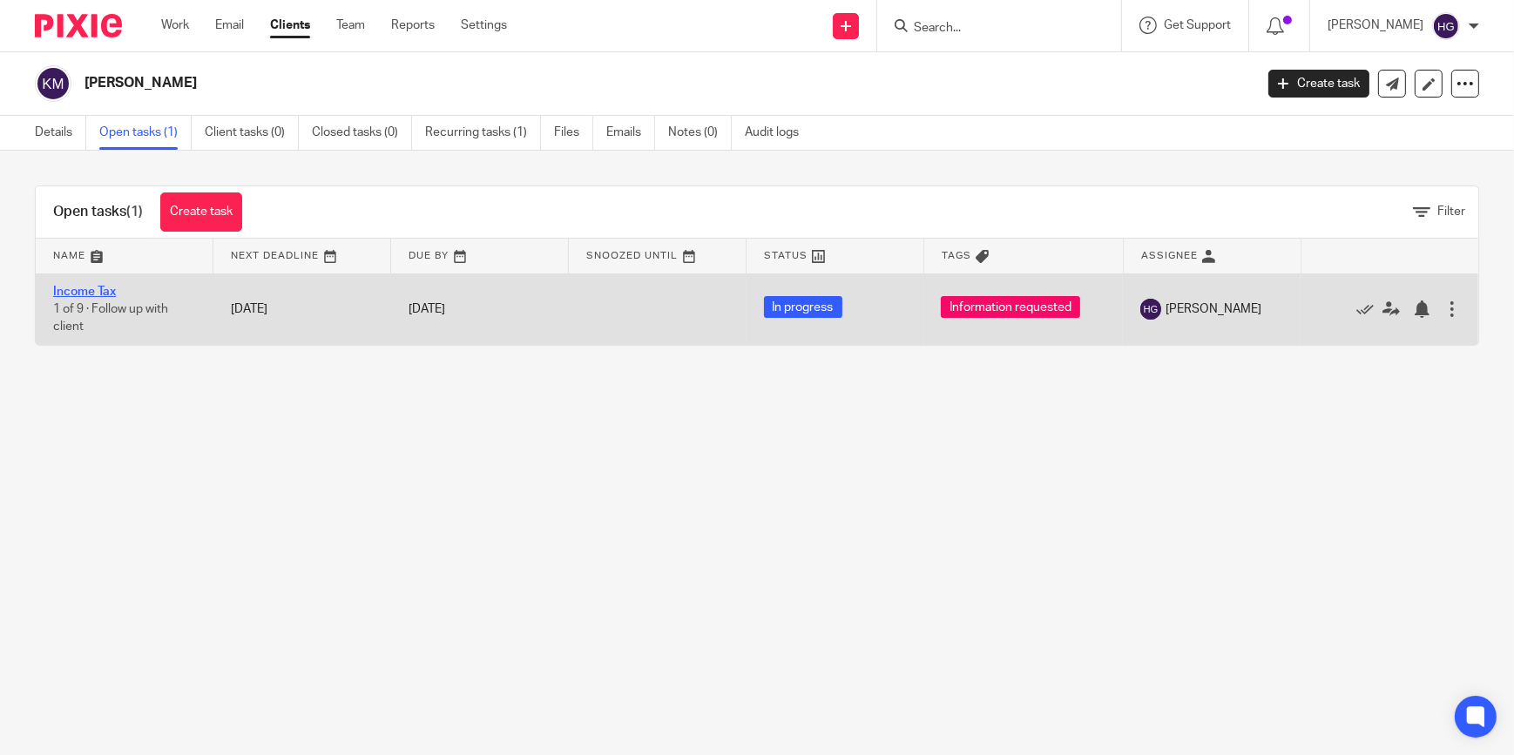
click at [95, 289] on link "Income Tax" at bounding box center [84, 292] width 63 height 12
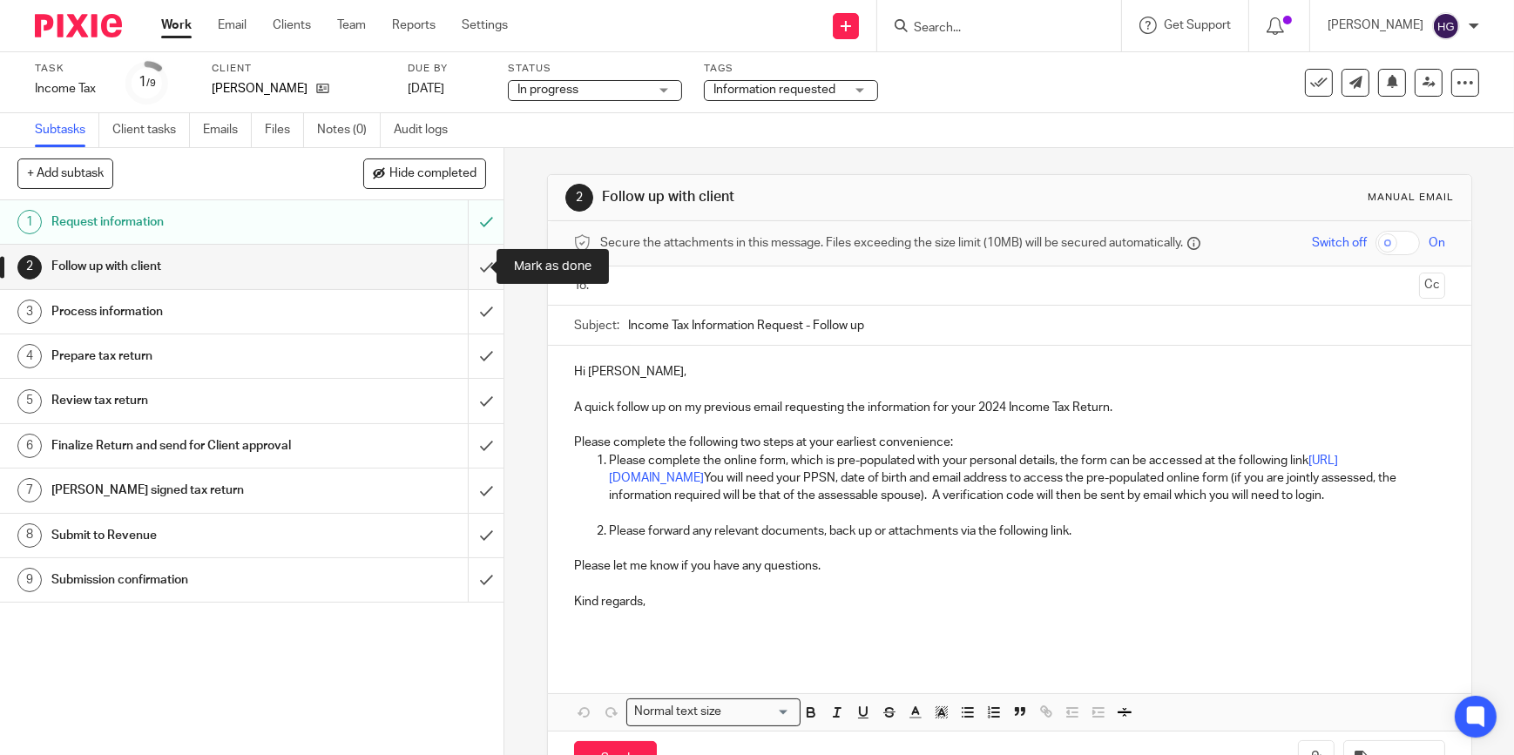
click at [473, 267] on input "submit" at bounding box center [252, 267] width 504 height 44
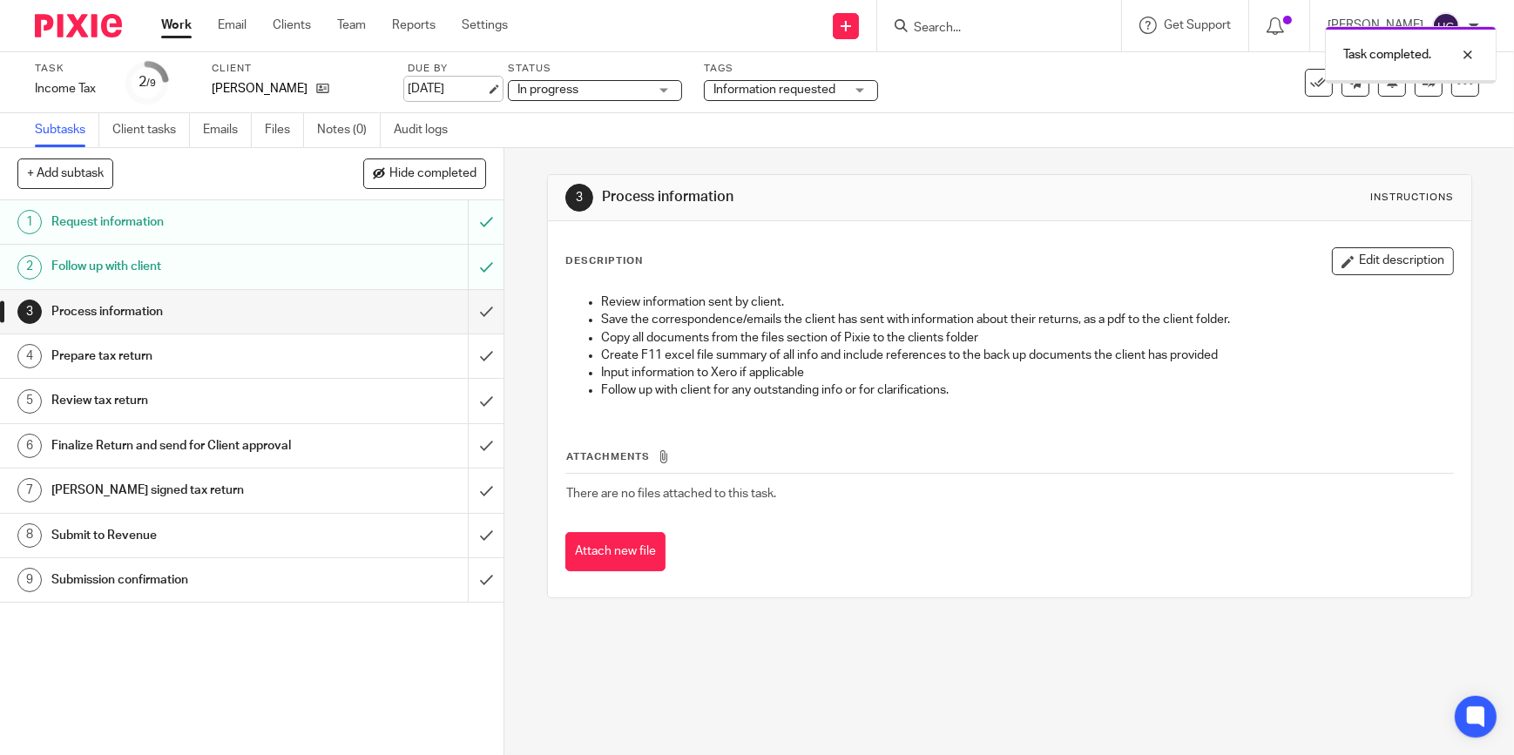
drag, startPoint x: 0, startPoint y: 0, endPoint x: 440, endPoint y: 87, distance: 448.6
click at [440, 87] on link "[DATE]" at bounding box center [447, 89] width 78 height 18
click at [1368, 267] on button "Edit description" at bounding box center [1393, 261] width 122 height 28
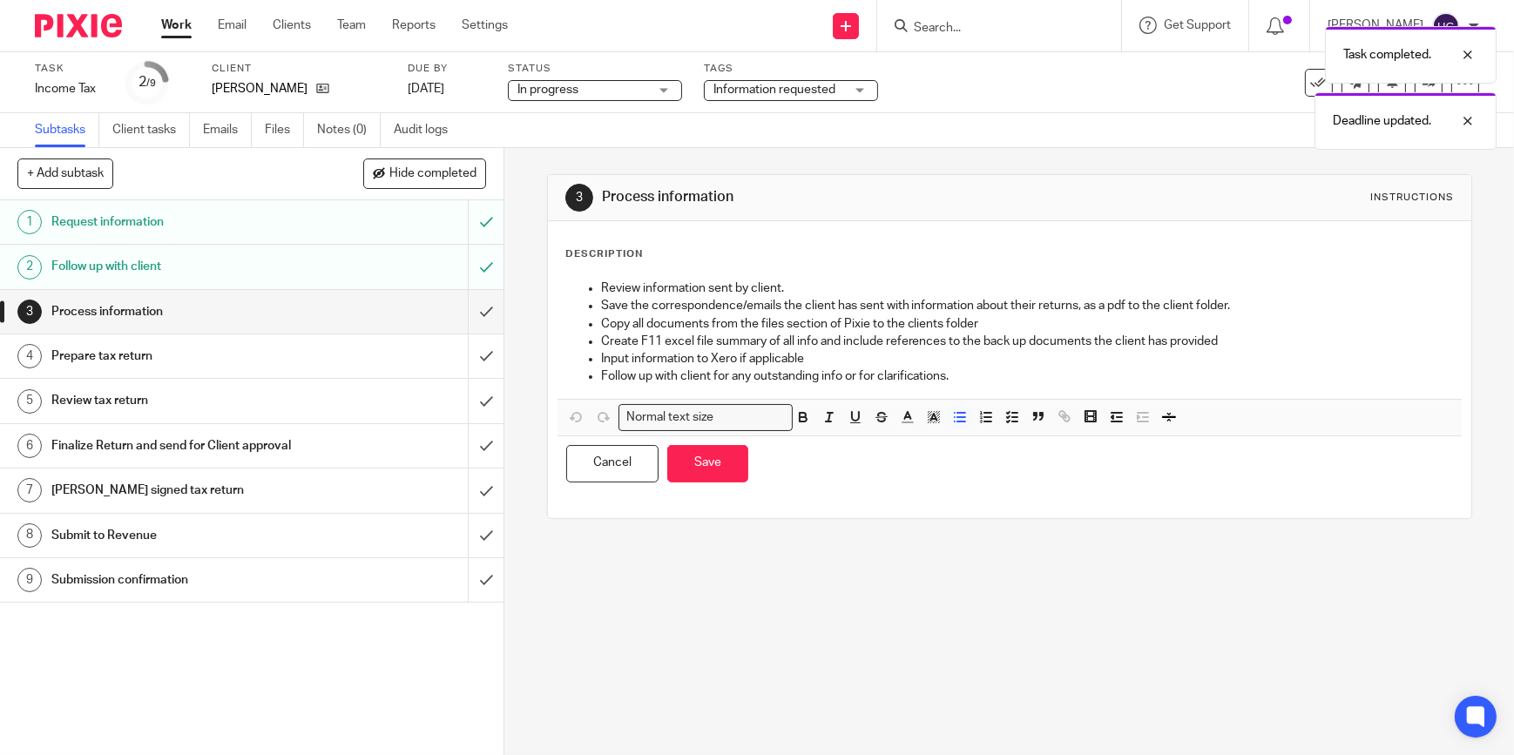
click at [593, 280] on ul "Review information sent by client. Save the correspondence/emails the client ha…" at bounding box center [1009, 333] width 887 height 106
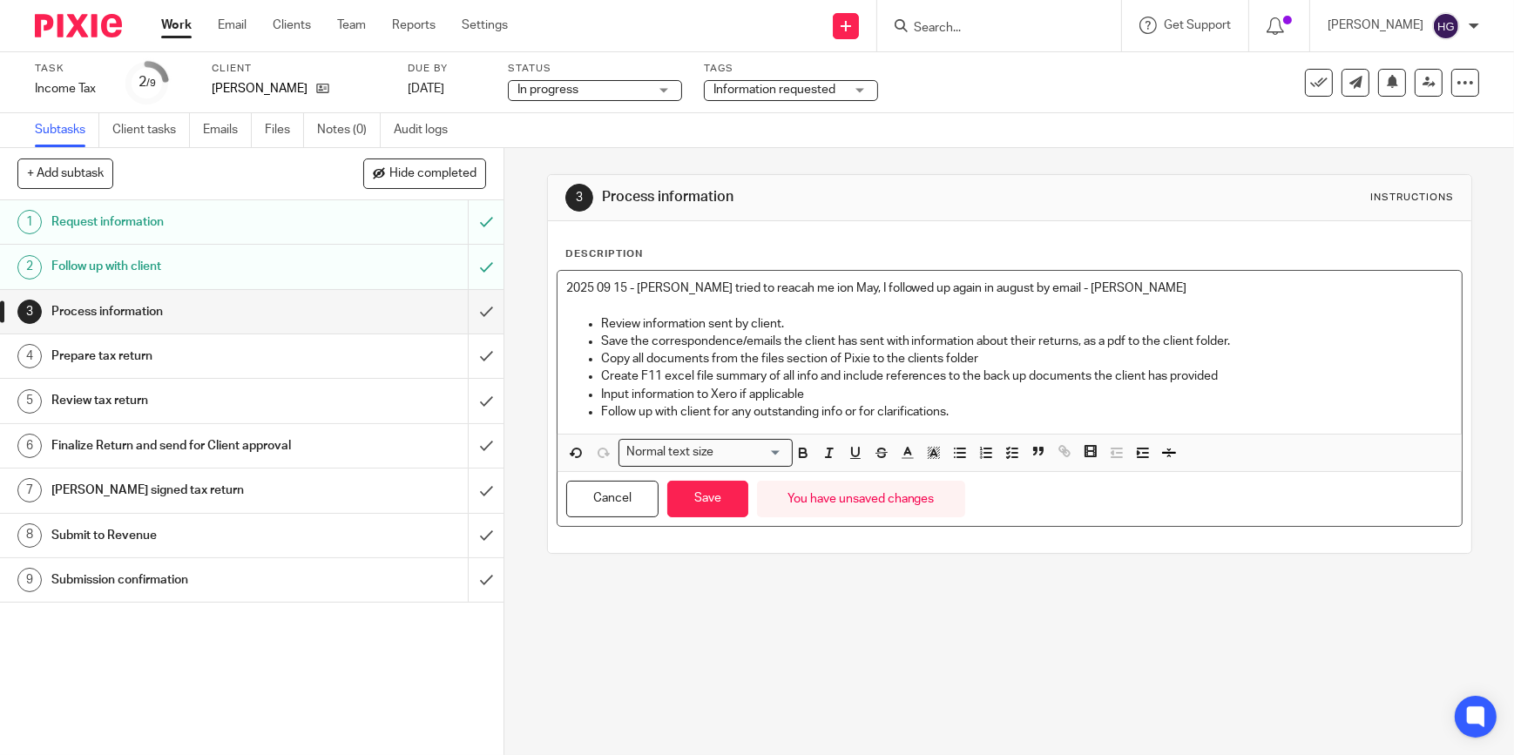
click at [762, 287] on p "2025 09 15 - Katheleen tried to reacah me ion May, I followed up again in augus…" at bounding box center [1009, 288] width 887 height 17
click at [688, 495] on button "Save" at bounding box center [707, 499] width 81 height 37
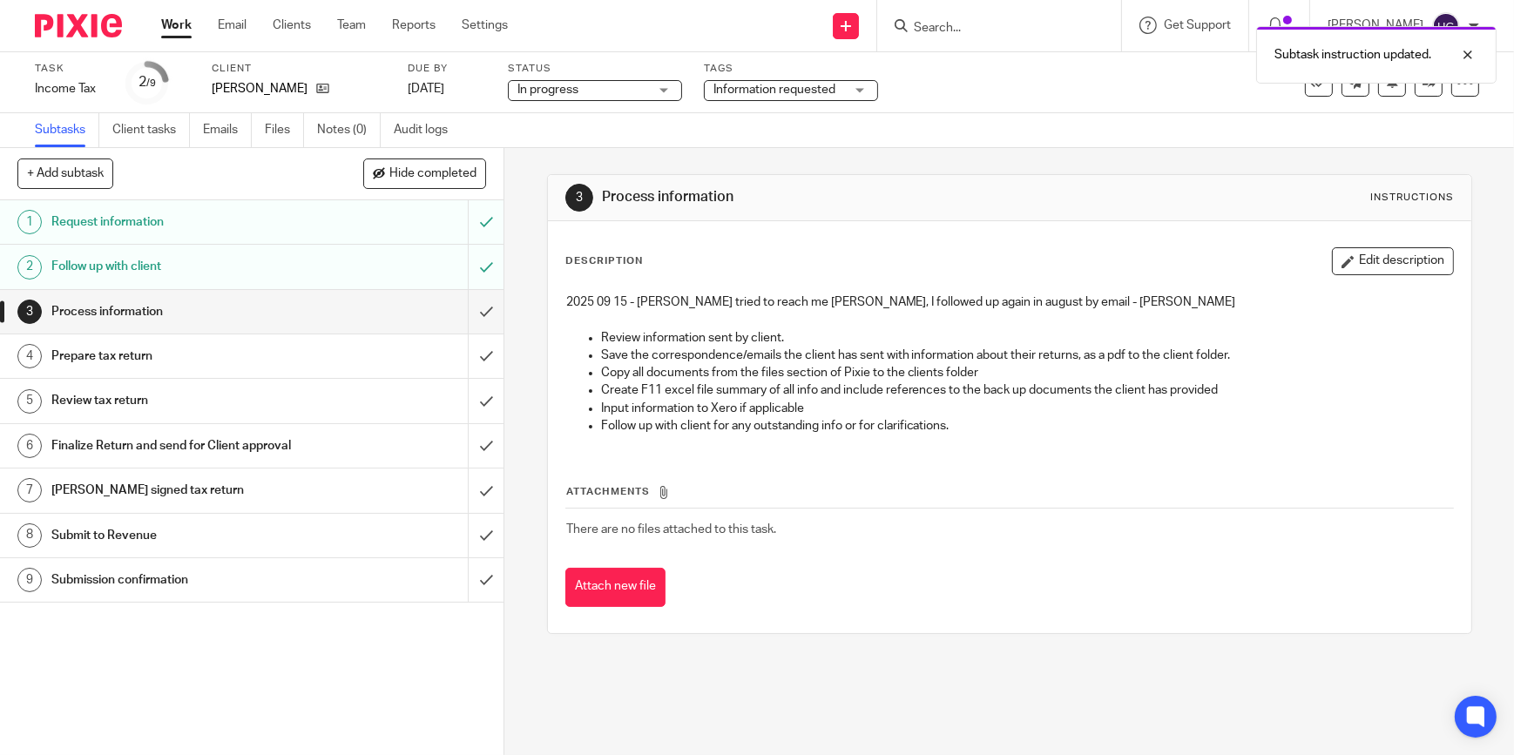
click at [179, 27] on link "Work" at bounding box center [176, 25] width 30 height 17
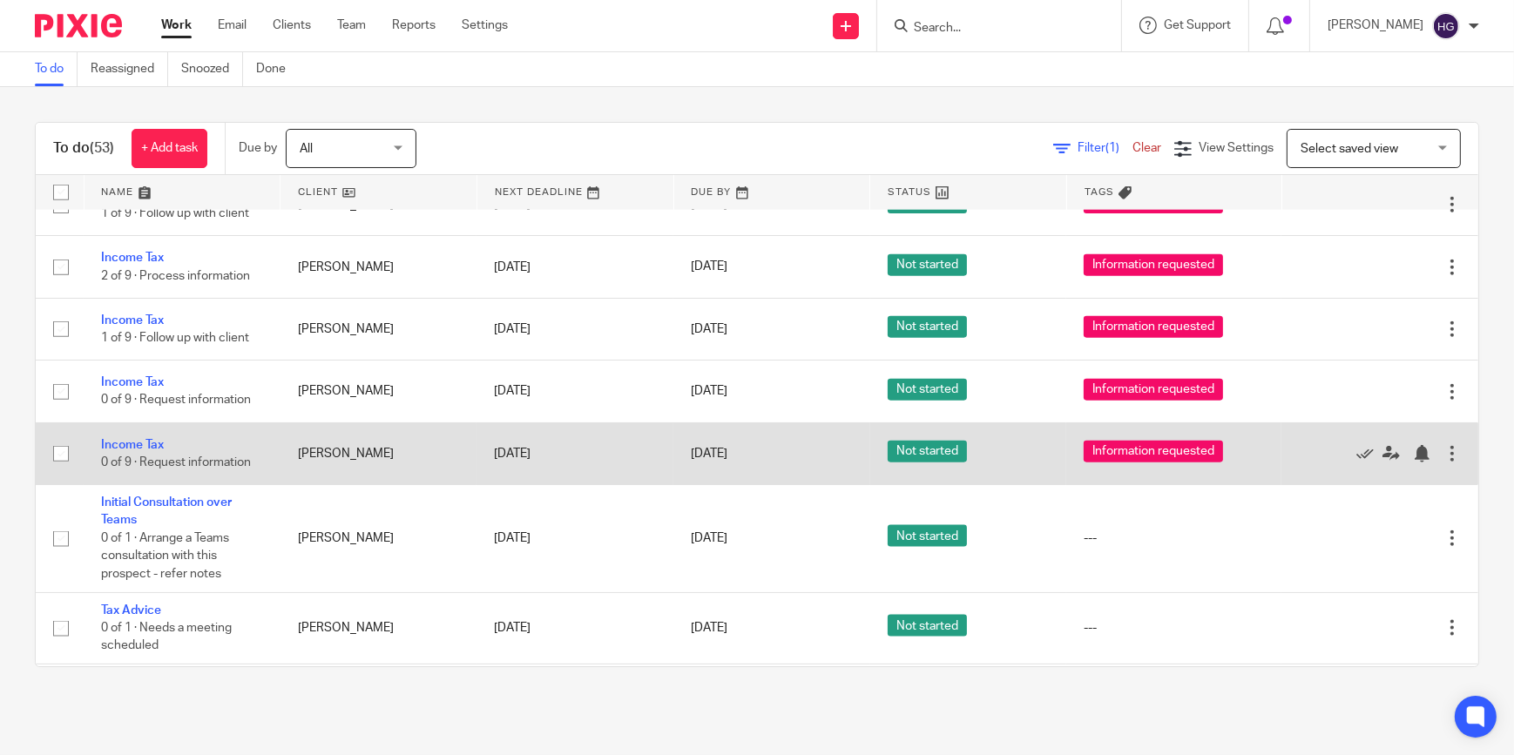
scroll to position [2700, 0]
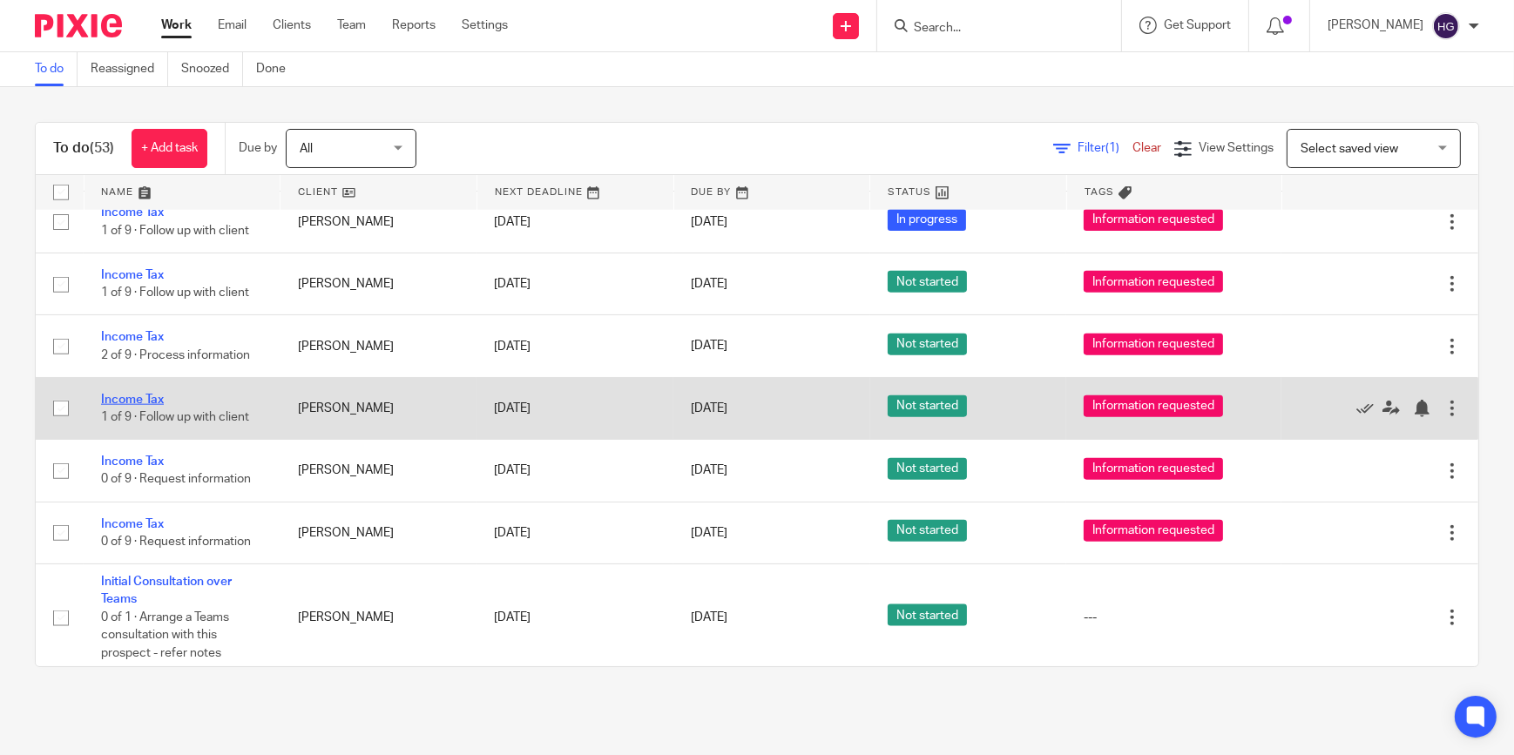
click at [139, 394] on link "Income Tax" at bounding box center [132, 400] width 63 height 12
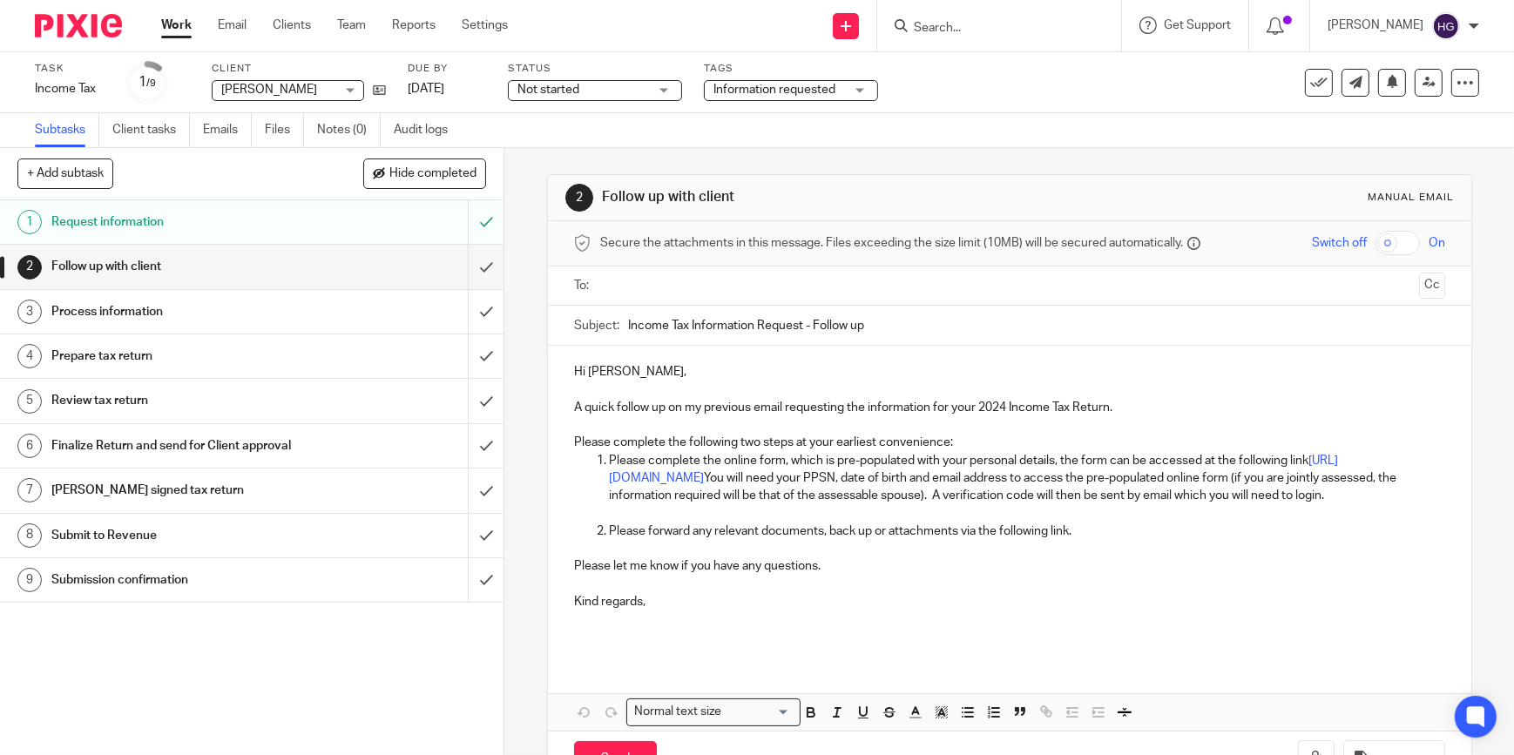
click at [706, 289] on input "text" at bounding box center [1009, 286] width 806 height 20
click at [1093, 544] on p "Please forward any relevant documents, back up or attachments via the following…" at bounding box center [1027, 534] width 836 height 17
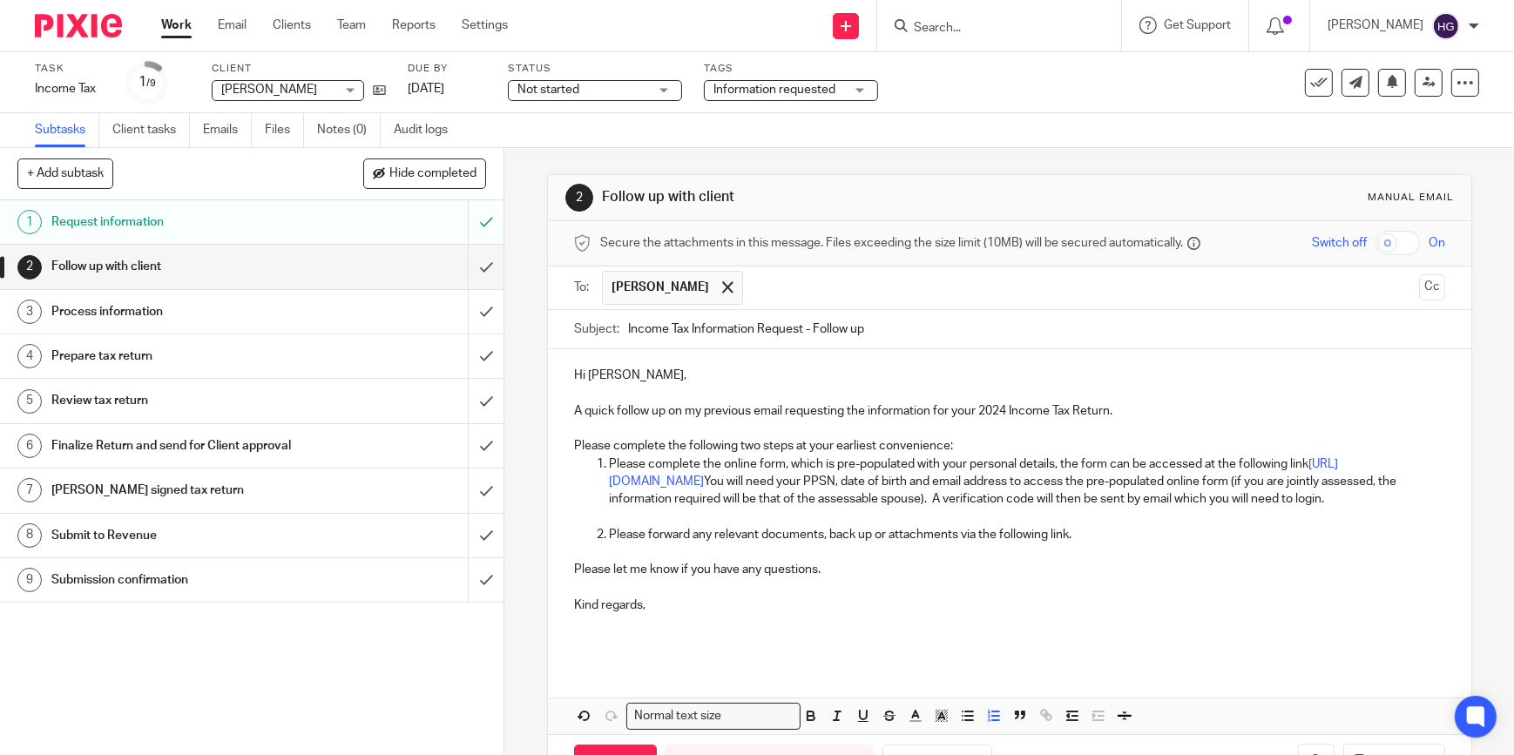
scroll to position [79, 0]
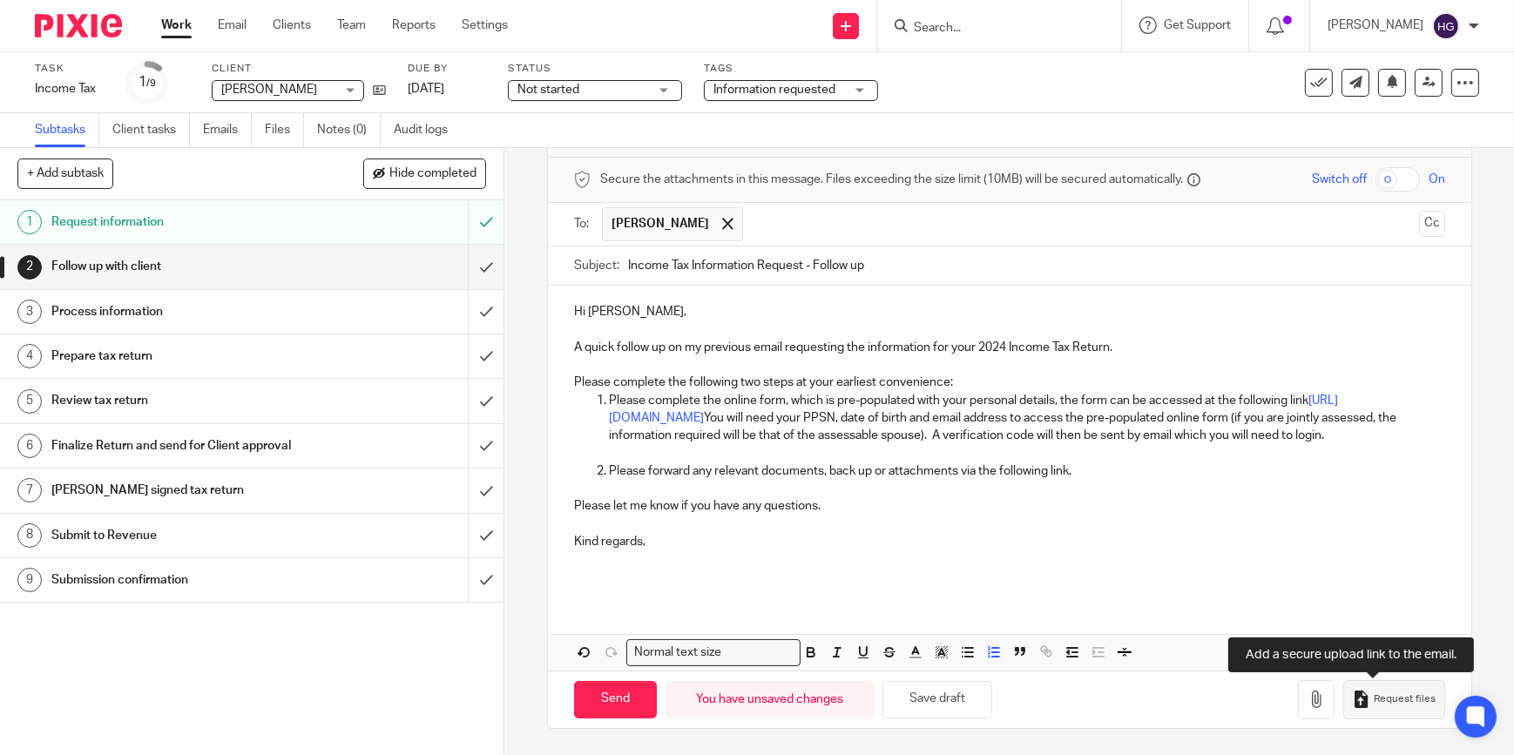
click at [1374, 698] on span "Request files" at bounding box center [1405, 700] width 62 height 14
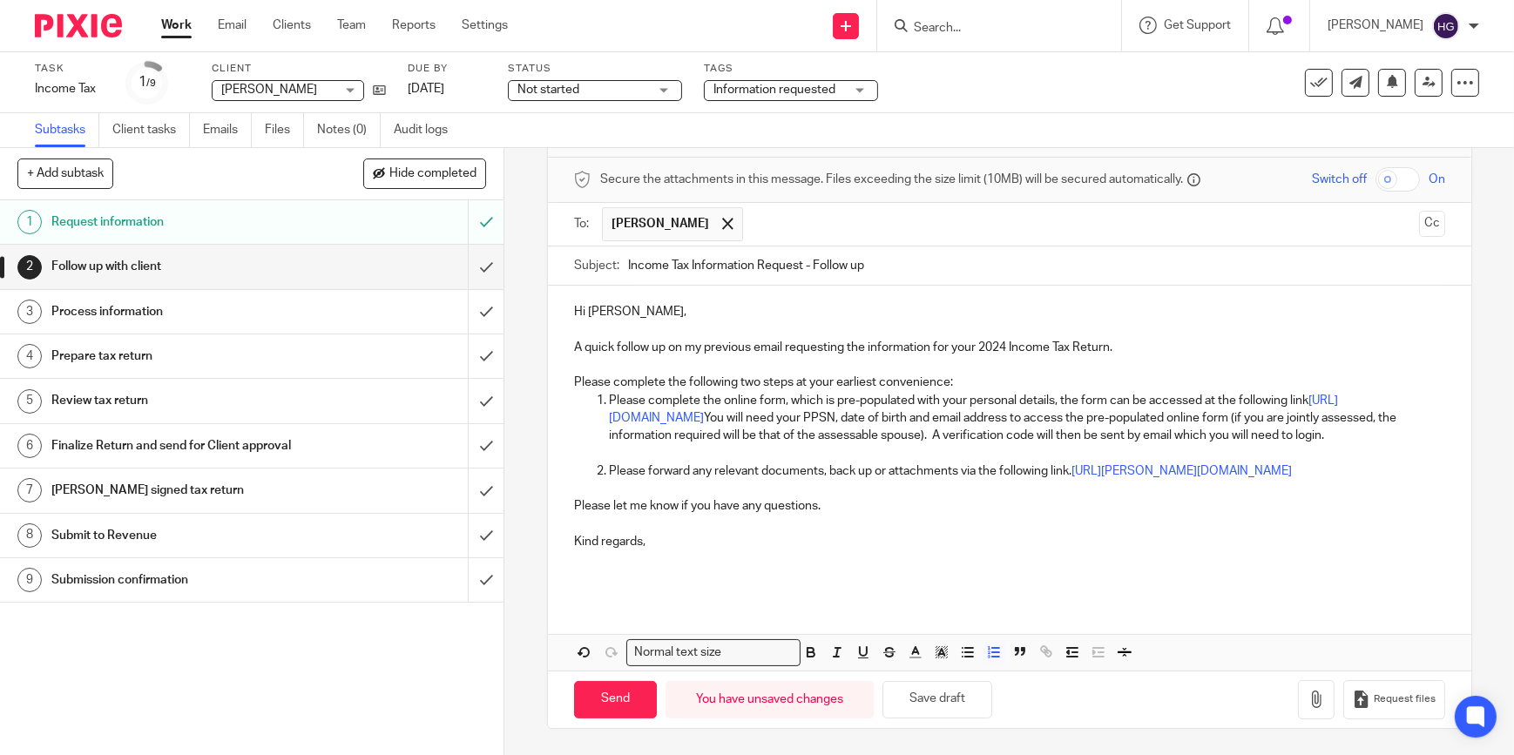
scroll to position [98, 0]
click at [907, 703] on button "Save draft" at bounding box center [938, 699] width 110 height 37
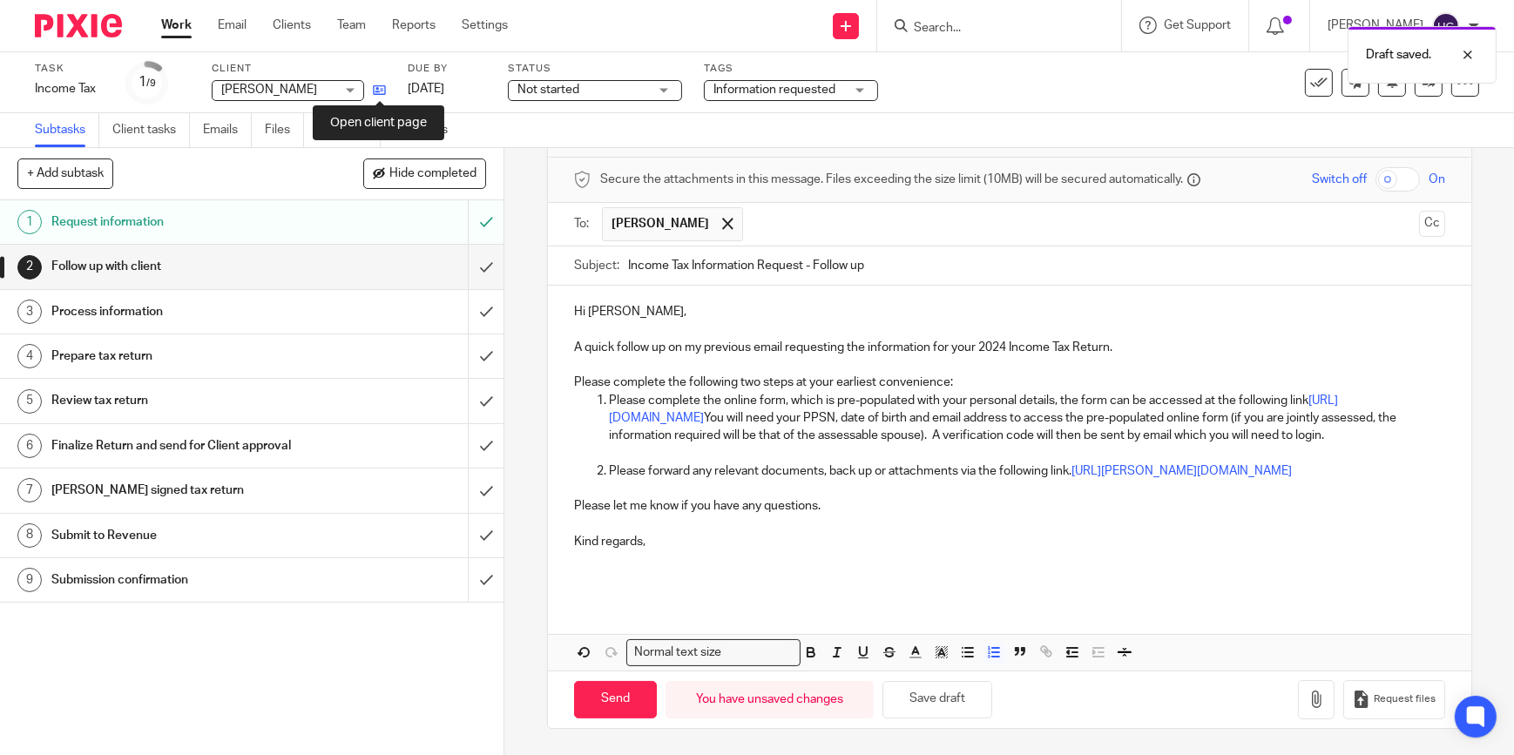
click at [376, 93] on icon at bounding box center [379, 90] width 13 height 13
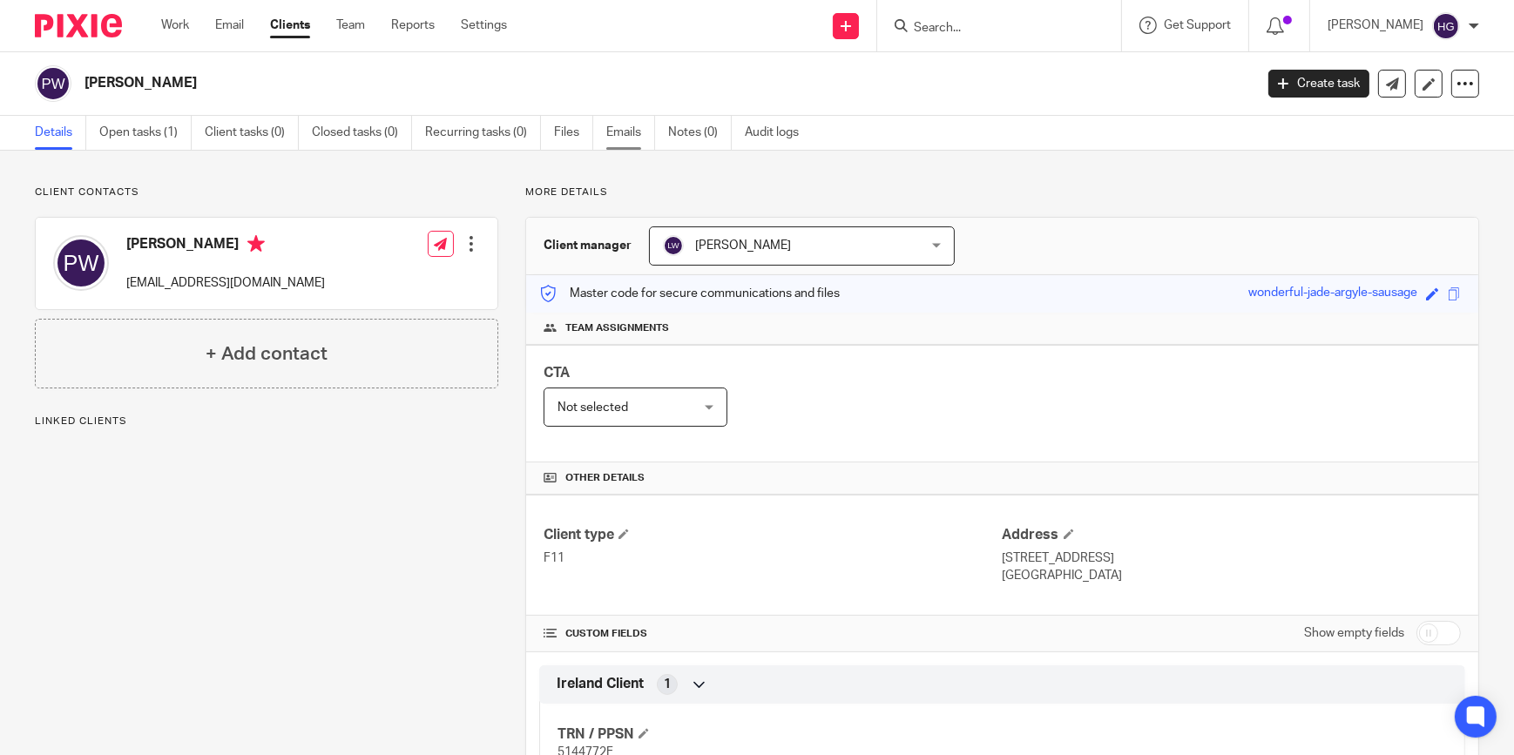
click at [611, 132] on link "Emails" at bounding box center [630, 133] width 49 height 34
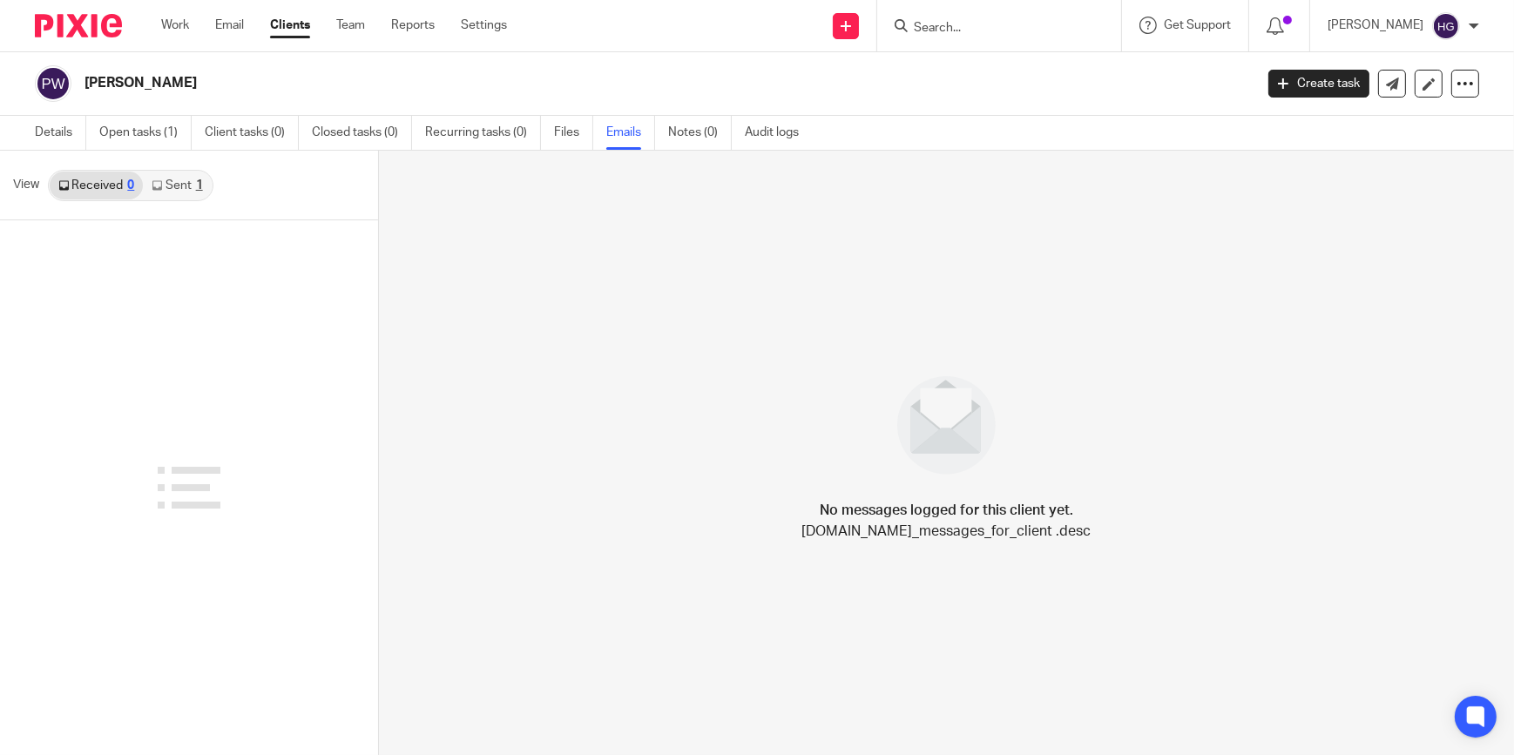
click at [182, 188] on link "Sent 1" at bounding box center [177, 186] width 68 height 28
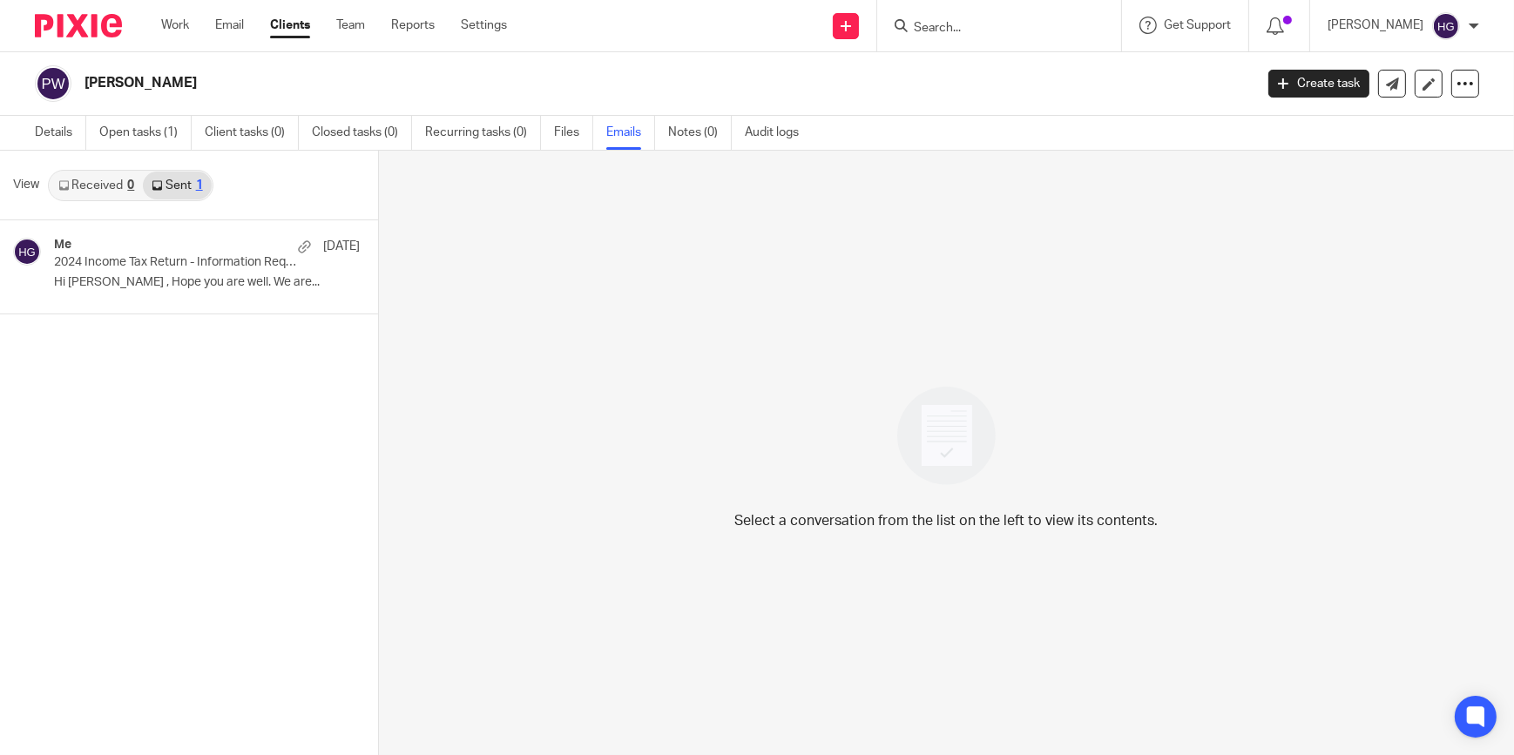
click at [106, 172] on link "Received 0" at bounding box center [96, 186] width 93 height 28
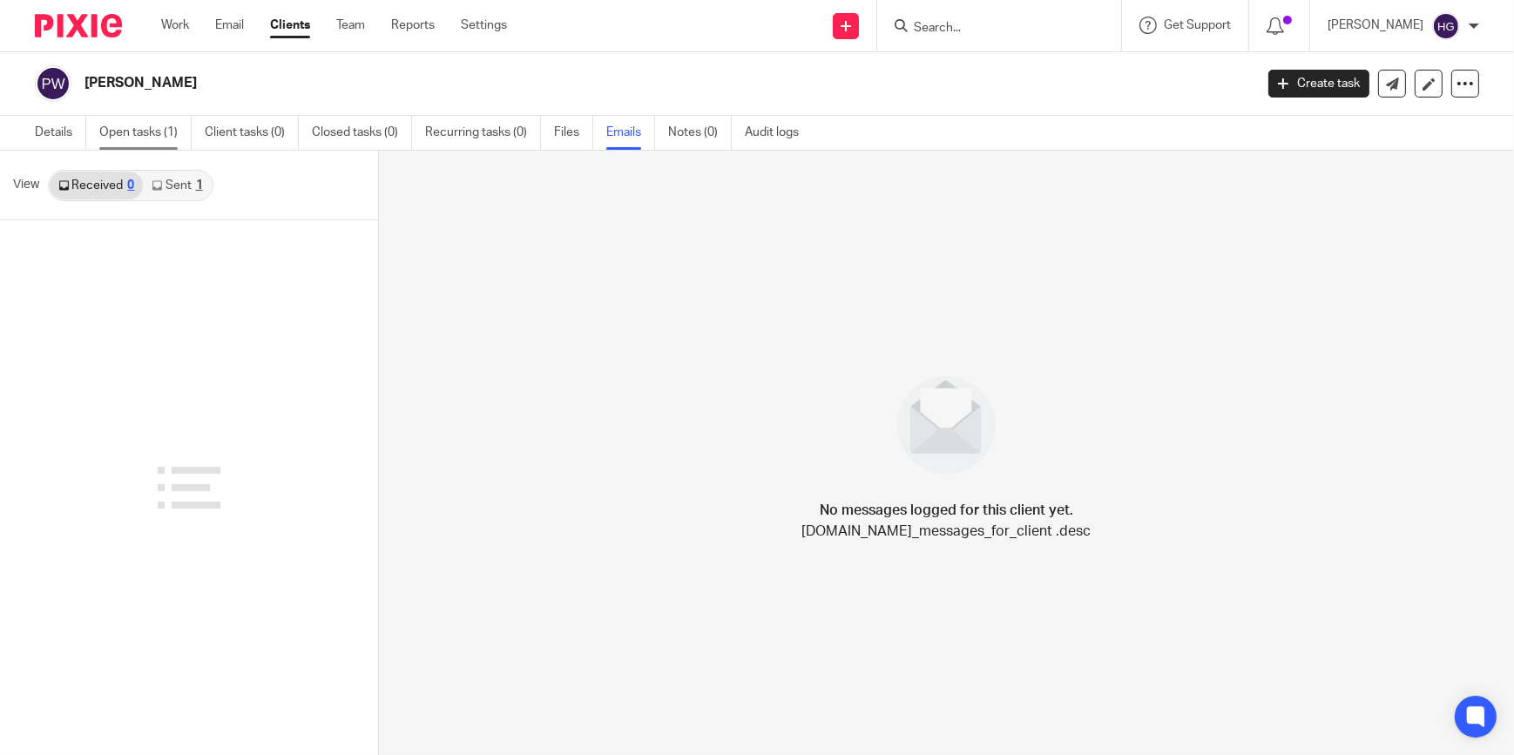
click at [161, 129] on link "Open tasks (1)" at bounding box center [145, 133] width 92 height 34
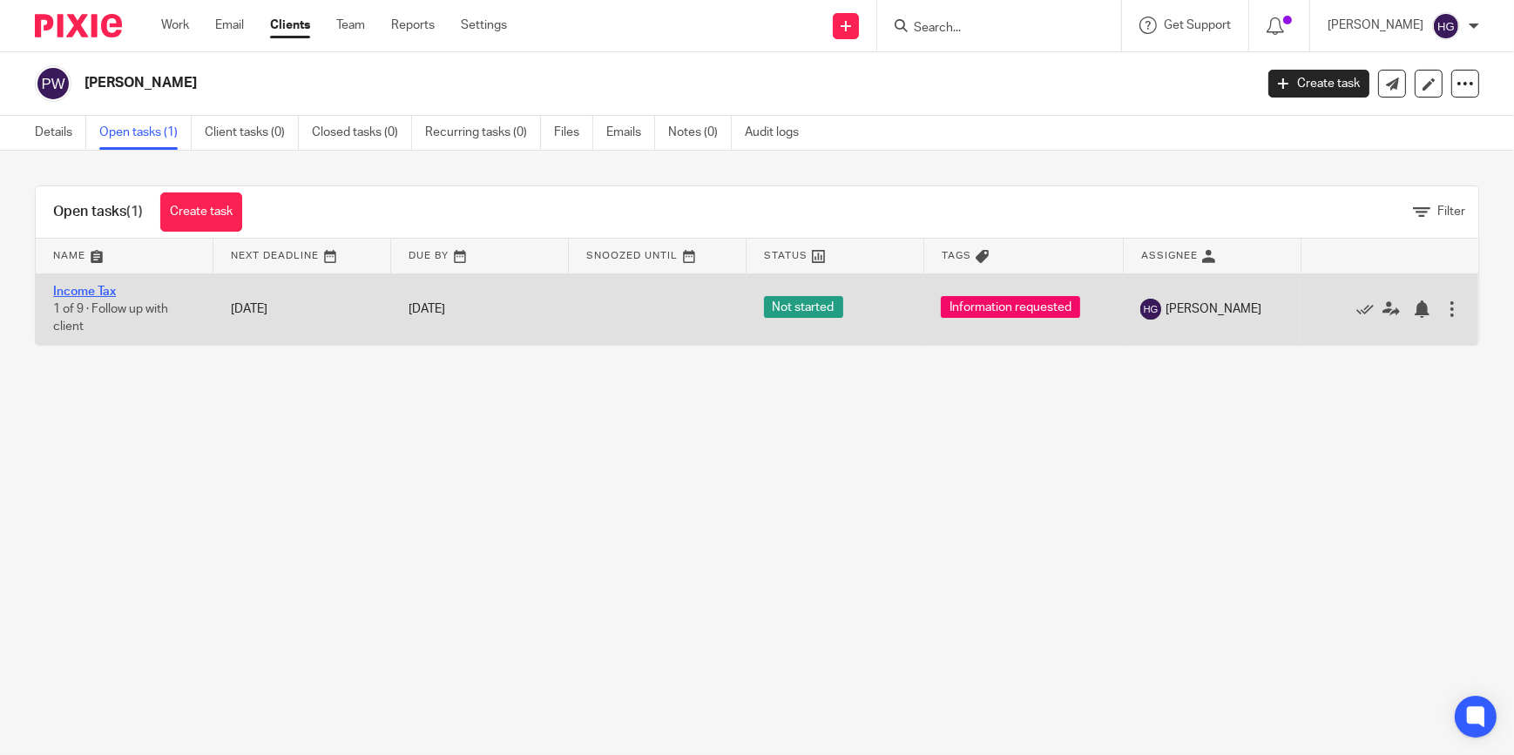
click at [94, 288] on link "Income Tax" at bounding box center [84, 292] width 63 height 12
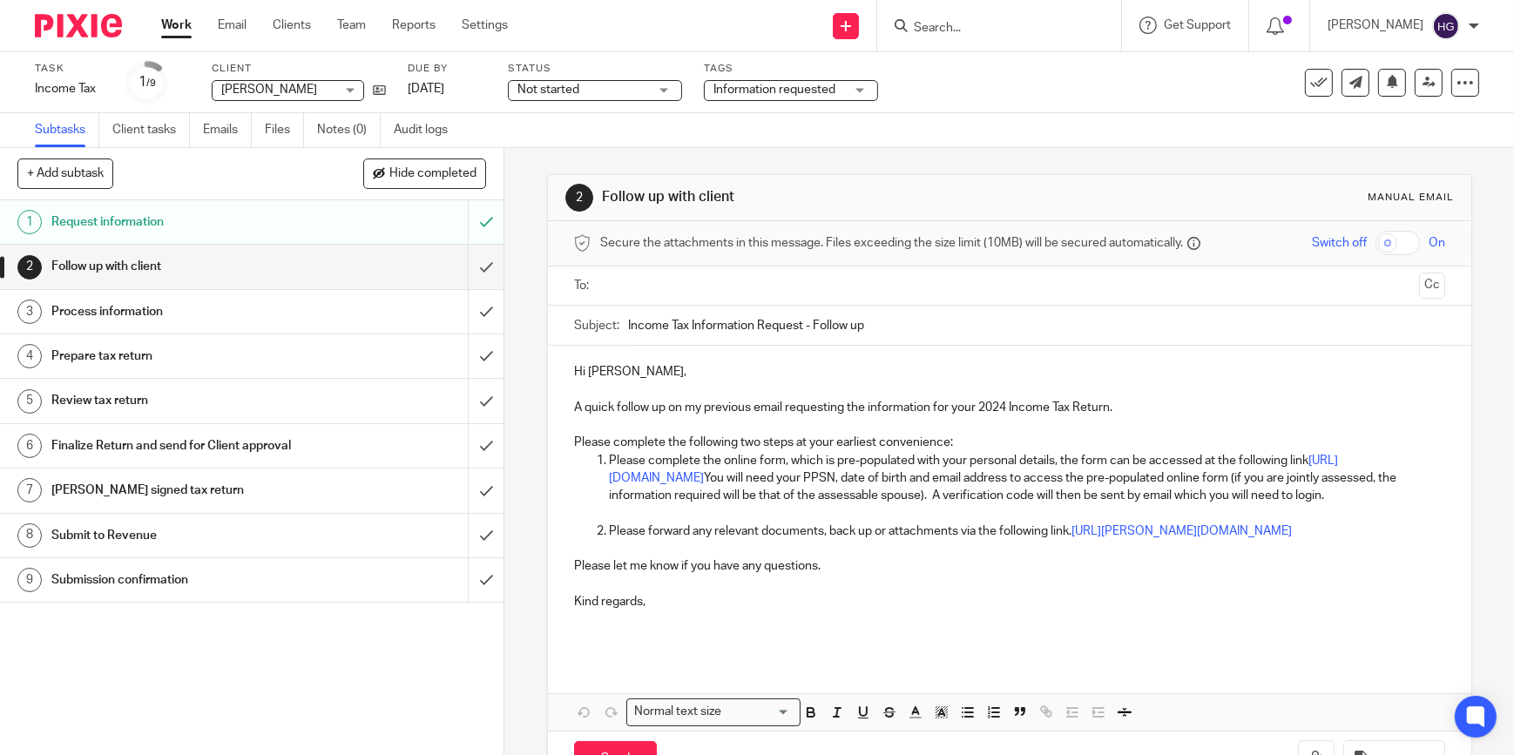
click at [636, 286] on input "text" at bounding box center [1009, 286] width 806 height 20
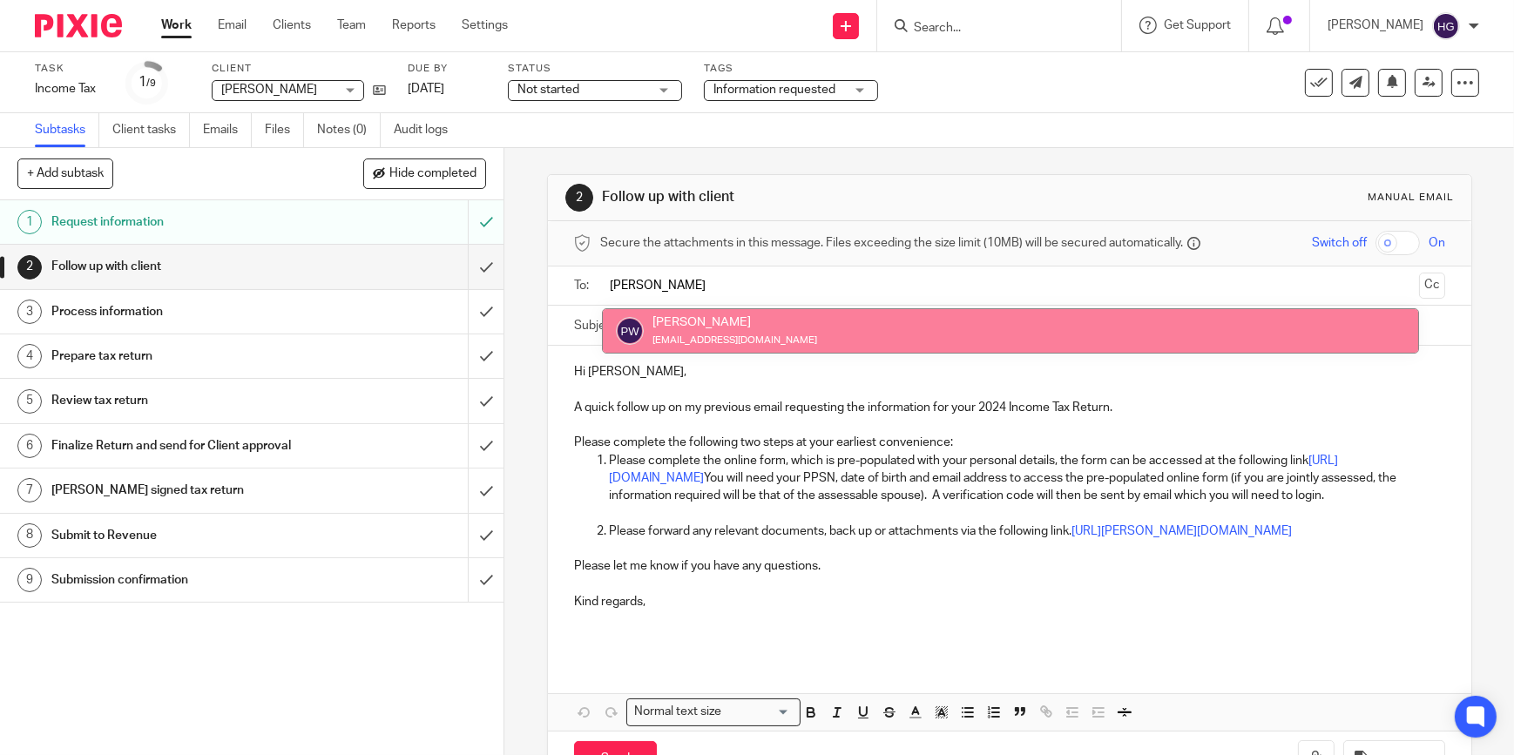
type input "[PERSON_NAME]"
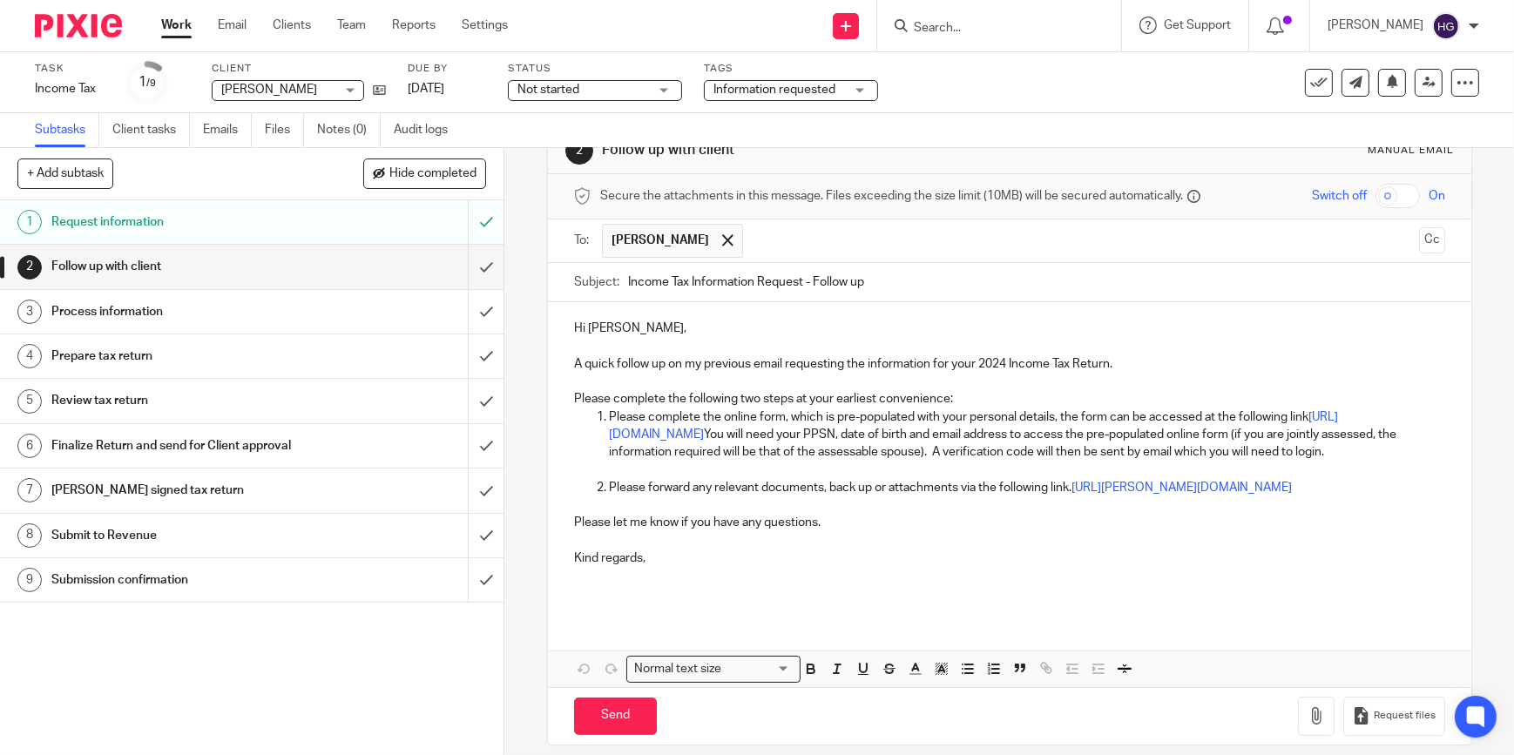
scroll to position [98, 0]
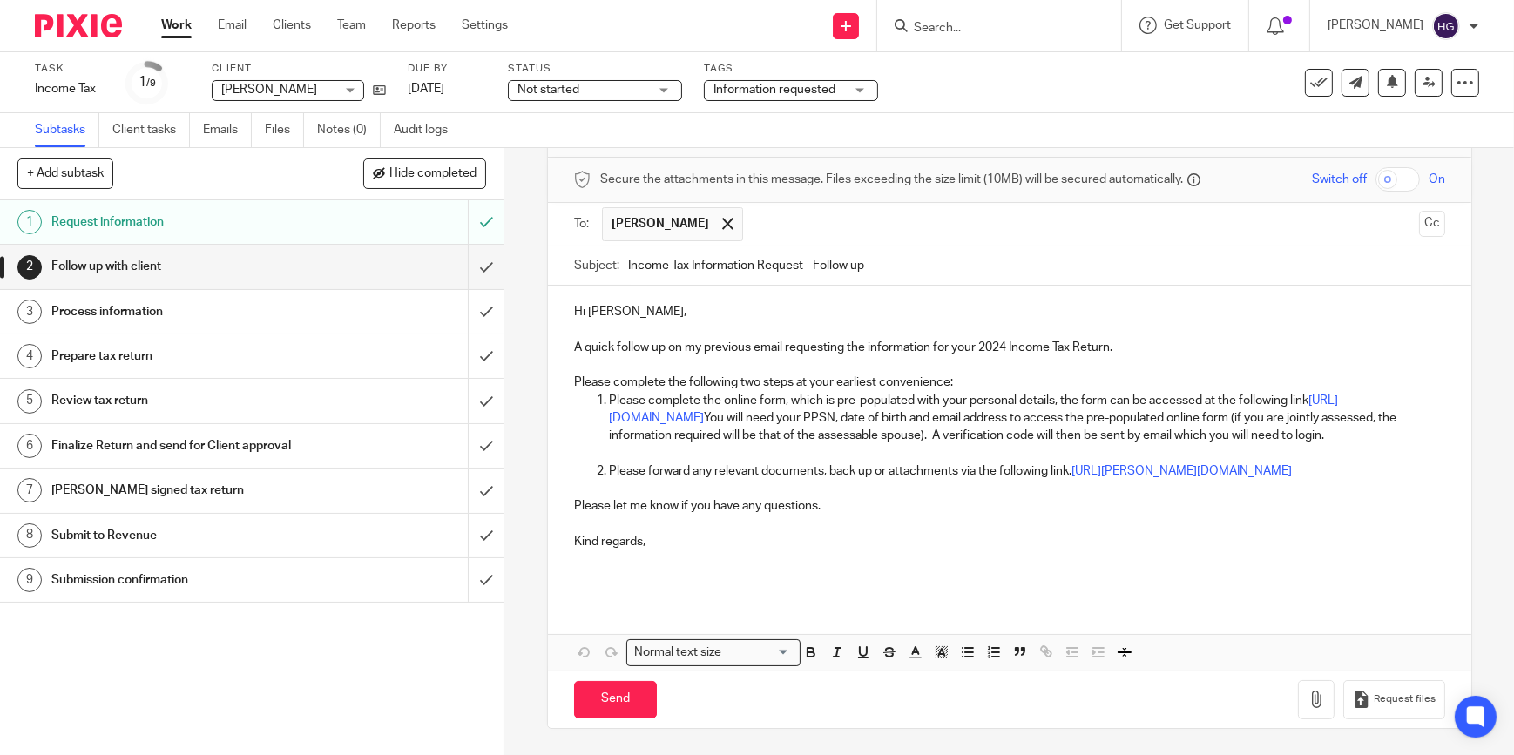
click at [844, 392] on p "Please complete the online form, which is pre-populated with your personal deta…" at bounding box center [1027, 418] width 836 height 53
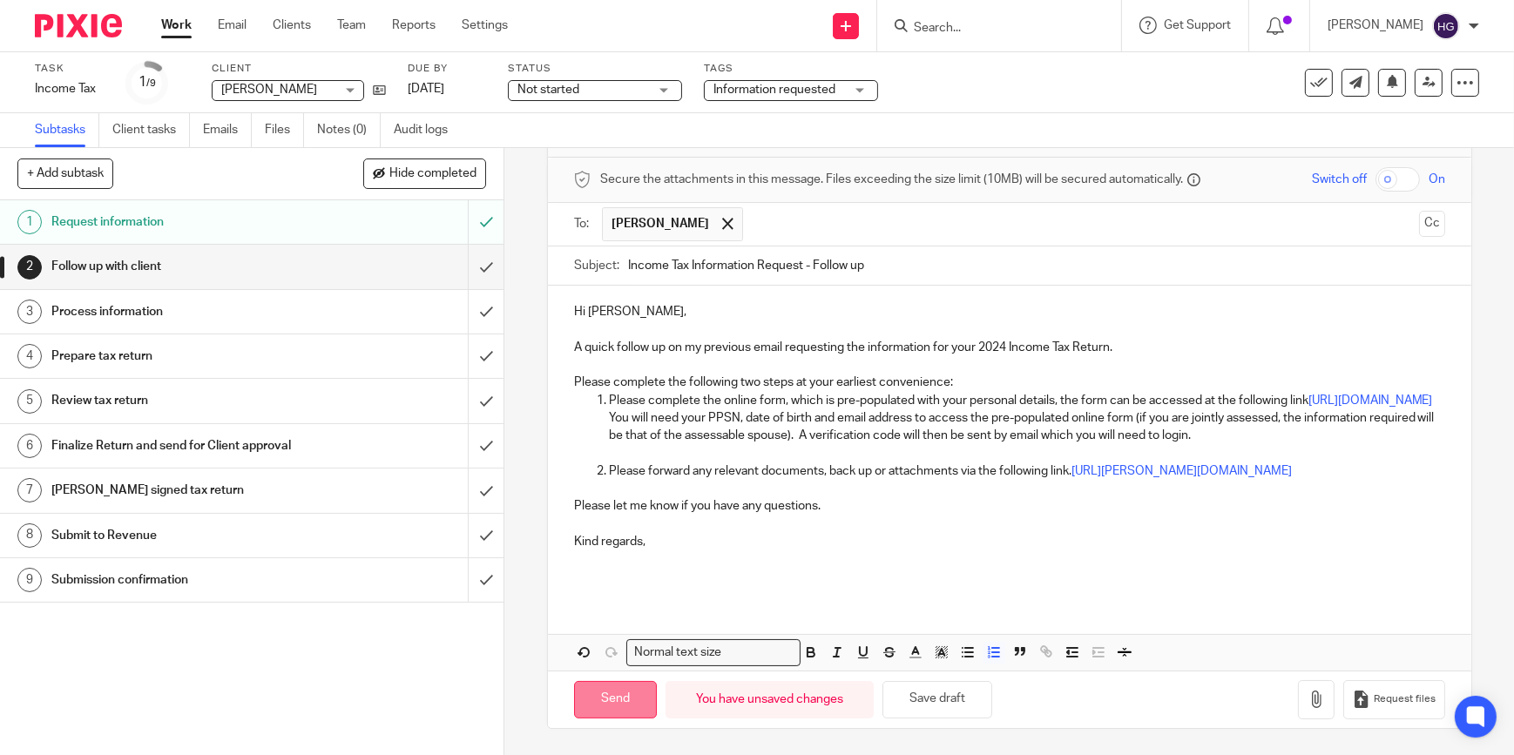
click at [625, 700] on input "Send" at bounding box center [615, 699] width 83 height 37
click at [464, 91] on link "[DATE]" at bounding box center [447, 89] width 78 height 18
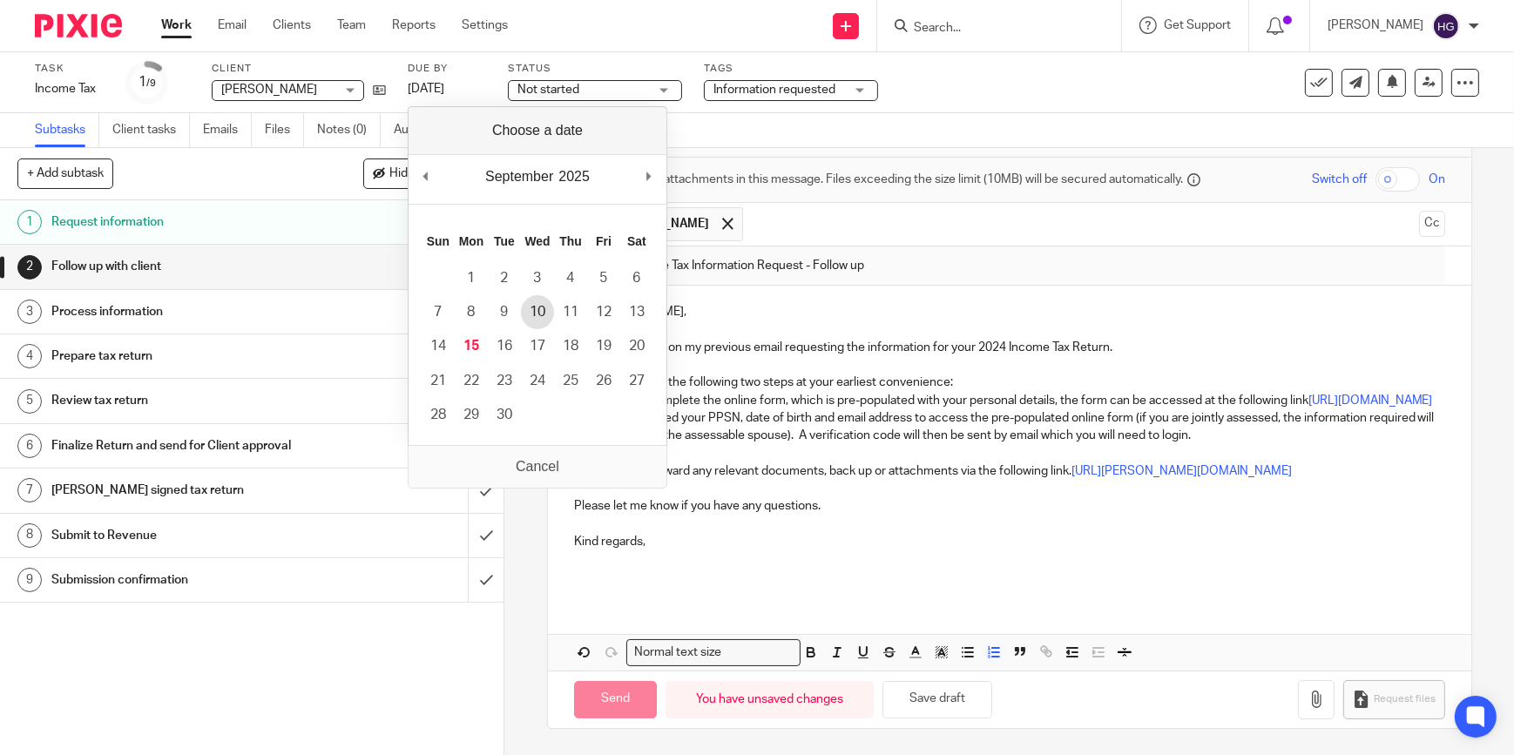
type input "Sent"
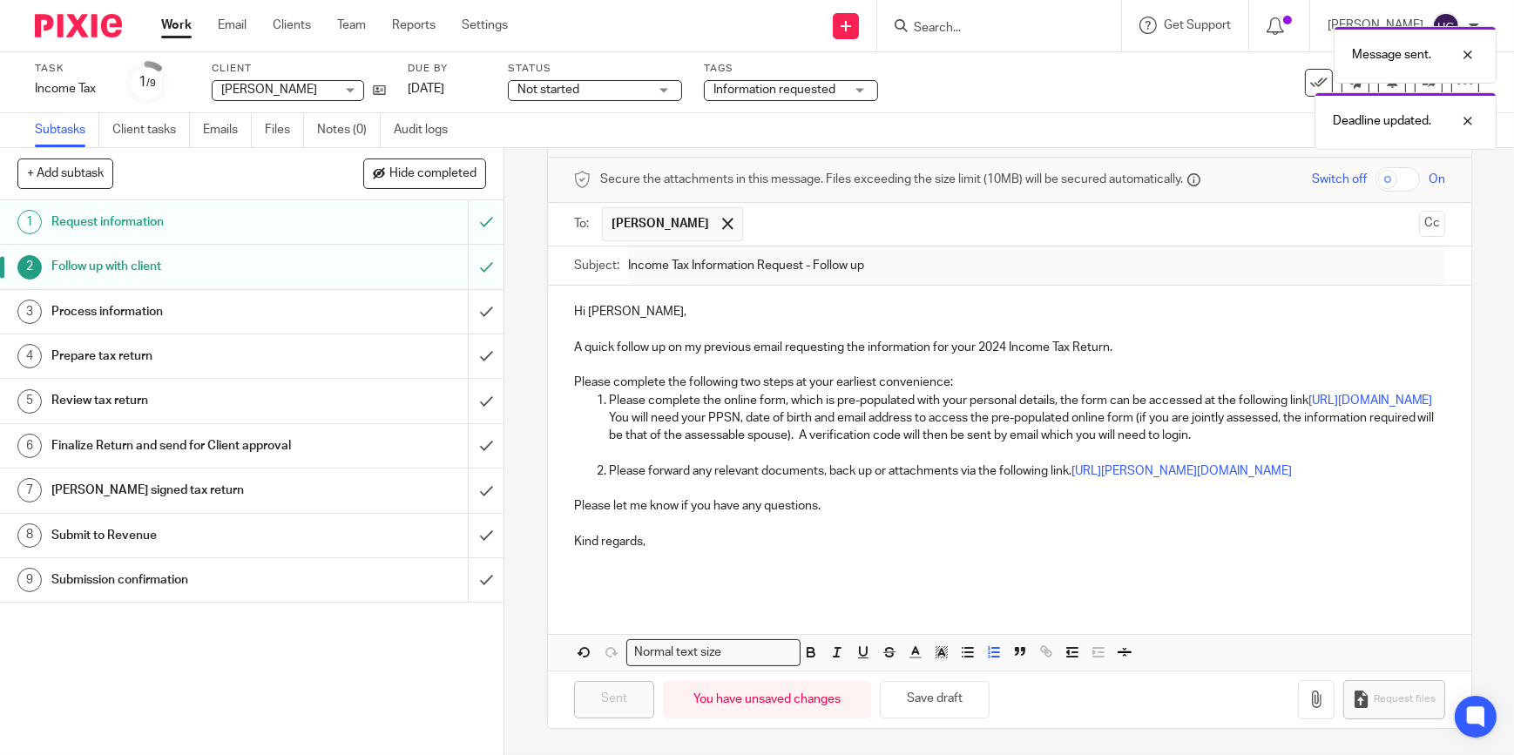
click at [176, 20] on link "Work" at bounding box center [176, 25] width 30 height 17
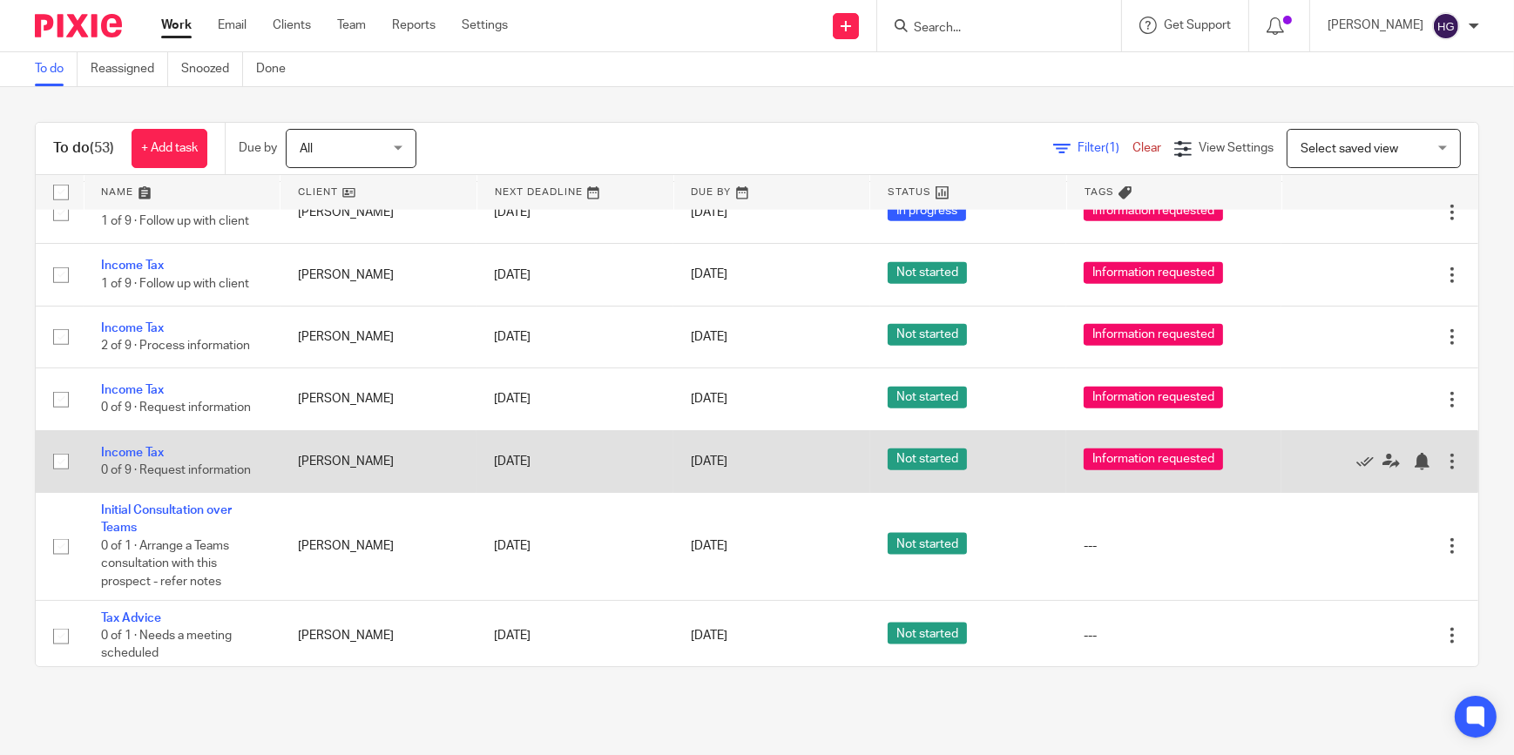
scroll to position [2692, 0]
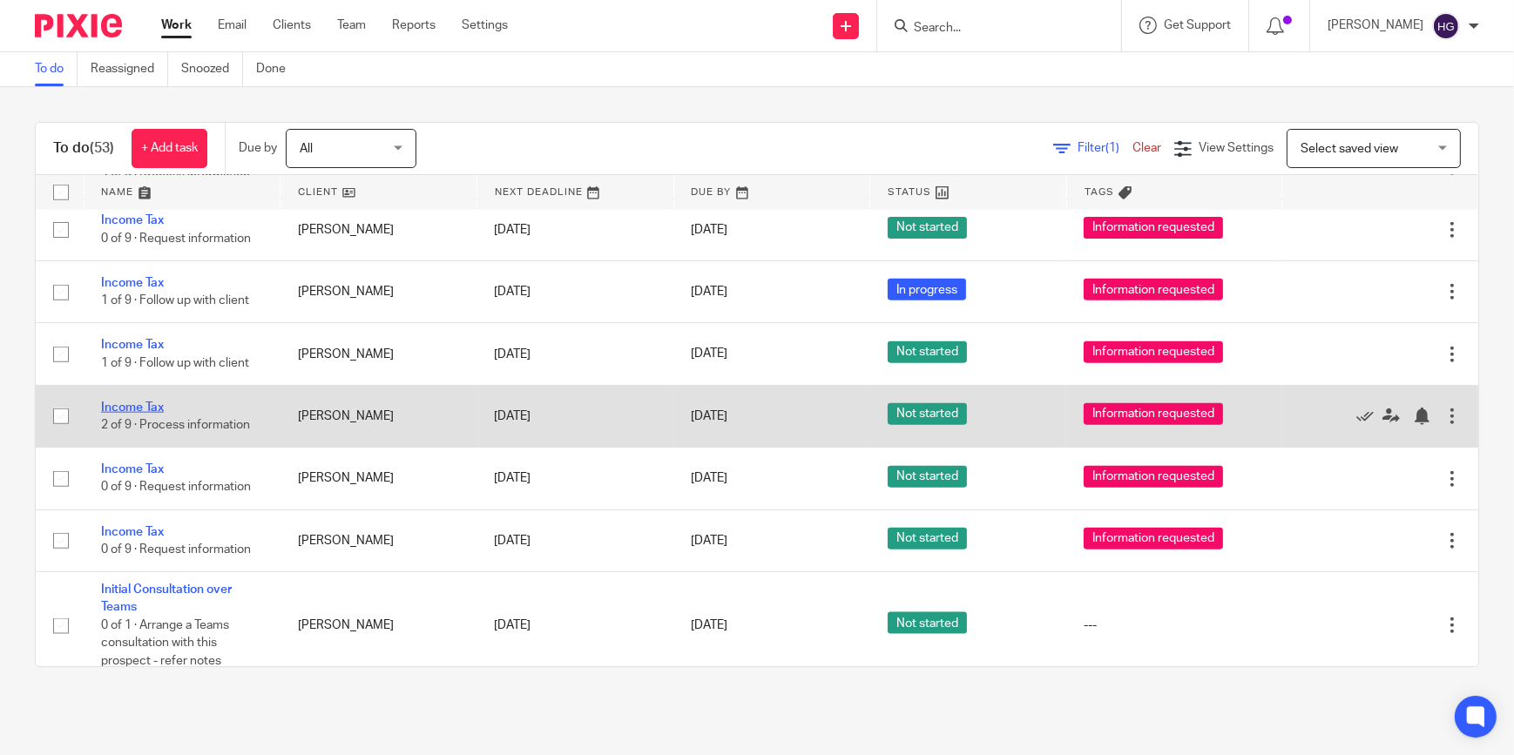
click at [148, 402] on link "Income Tax" at bounding box center [132, 408] width 63 height 12
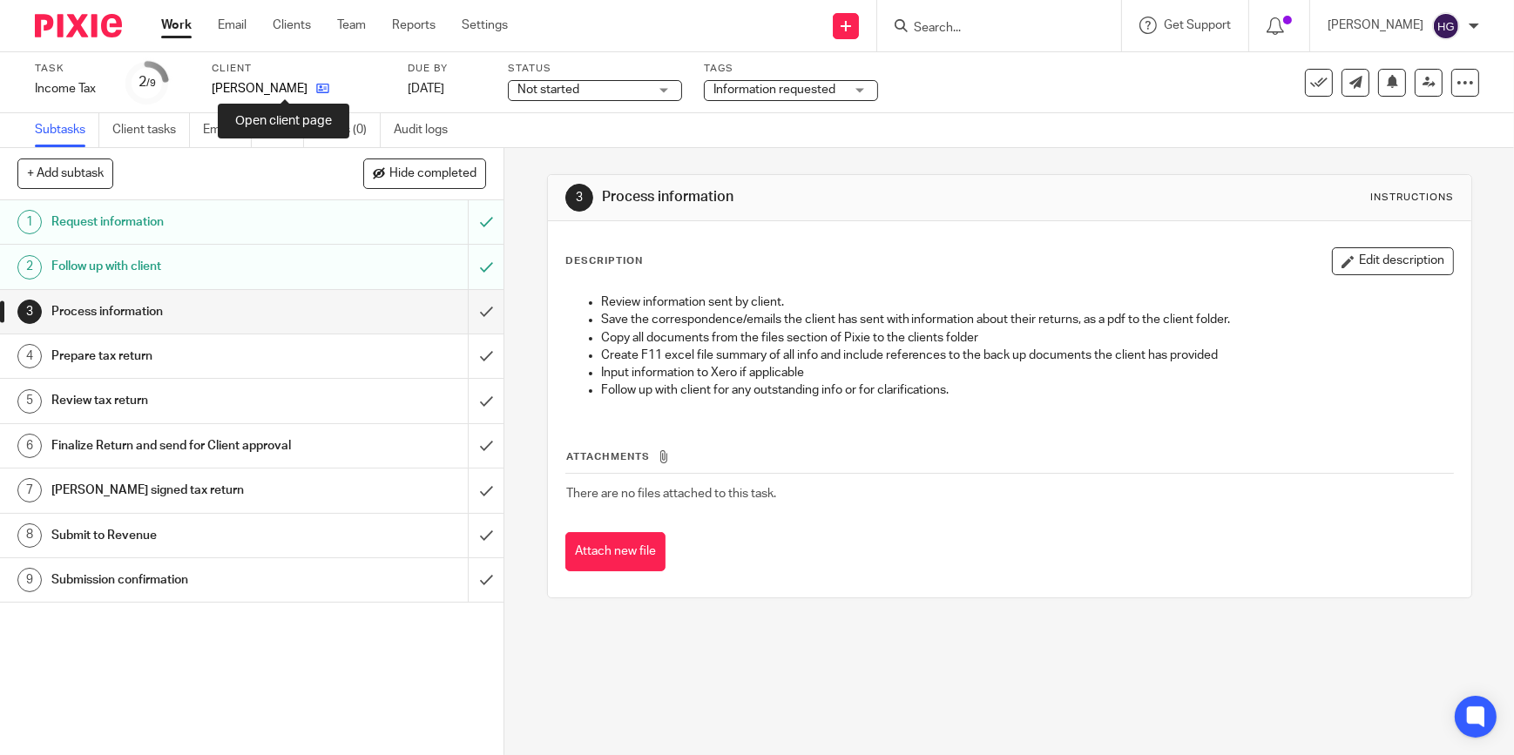
click at [316, 86] on icon at bounding box center [322, 88] width 13 height 13
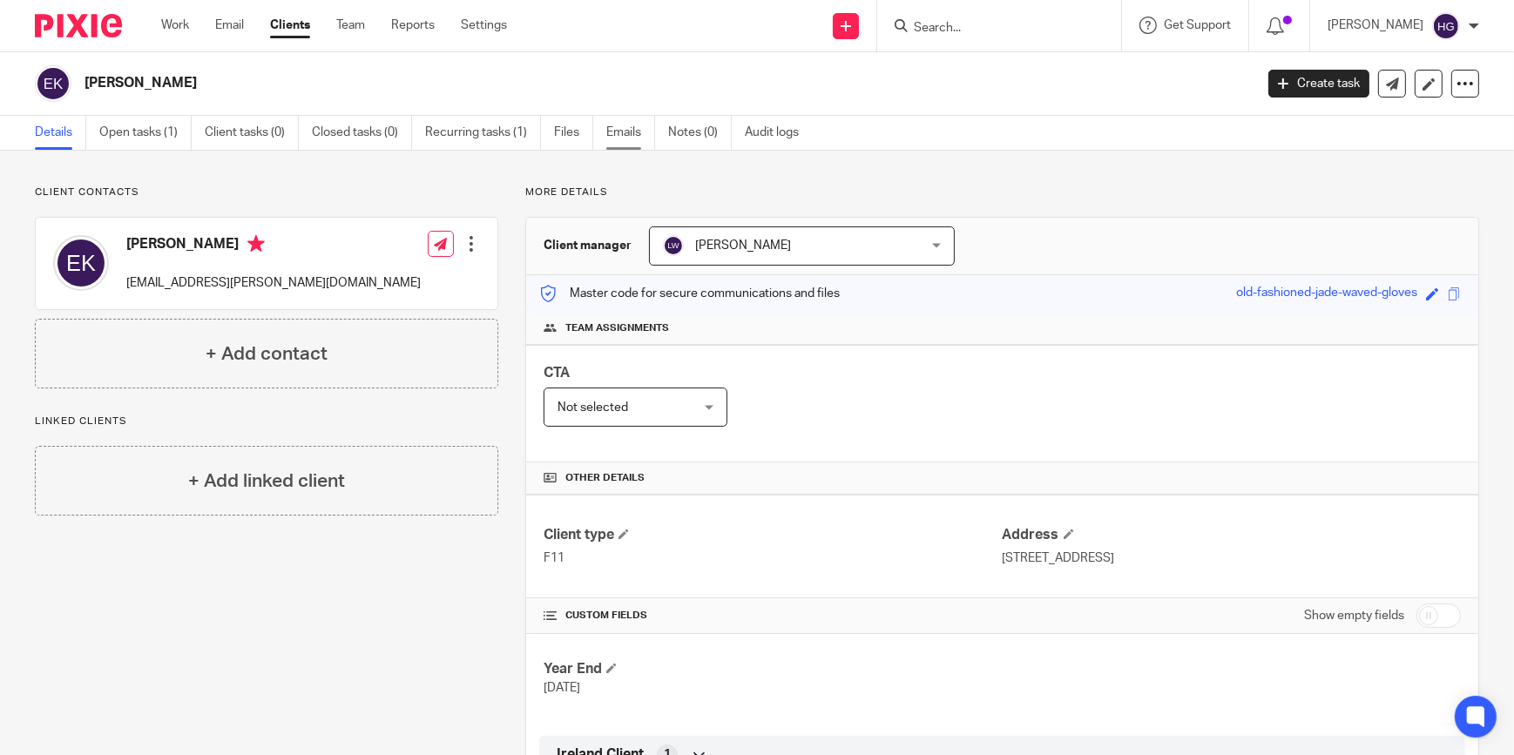
click at [630, 138] on link "Emails" at bounding box center [630, 133] width 49 height 34
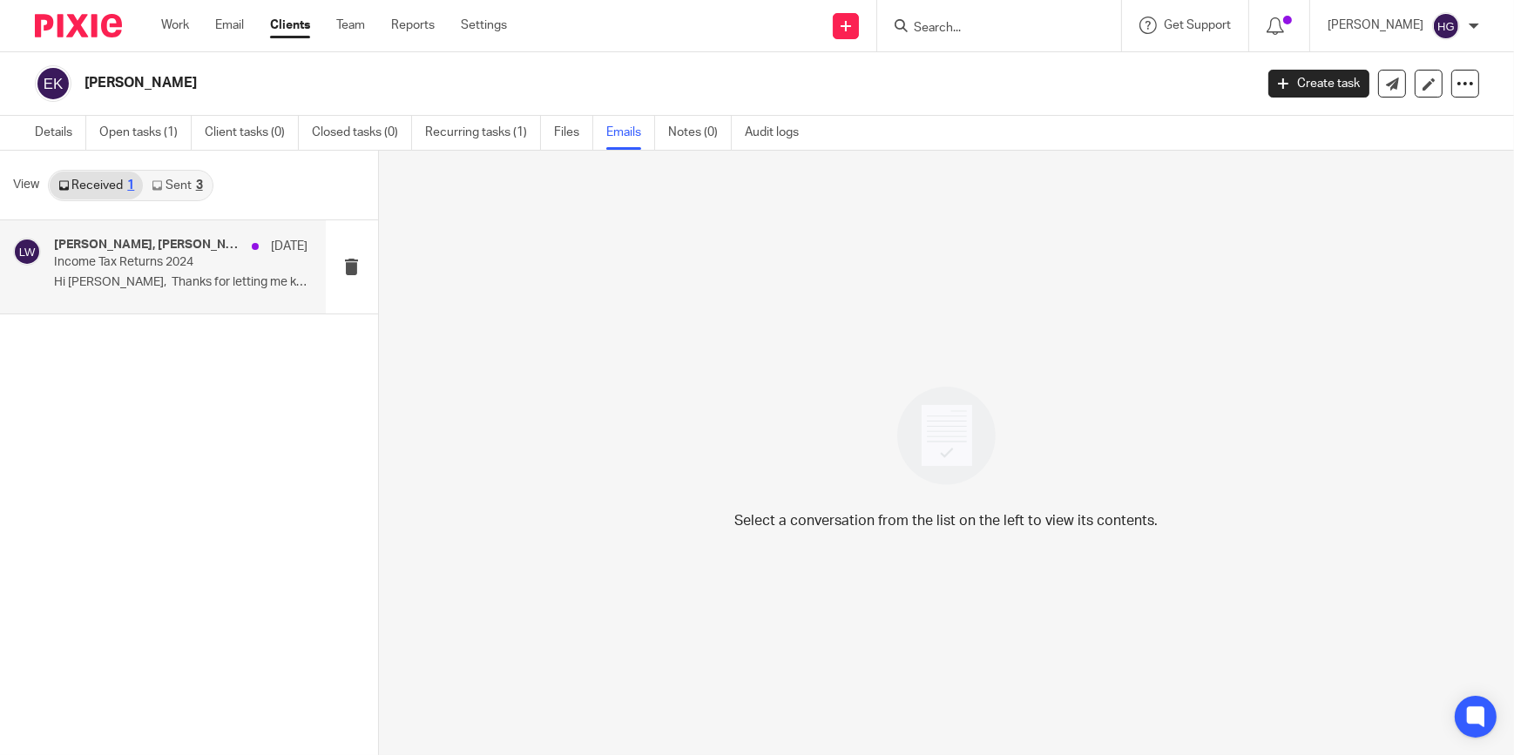
click at [143, 270] on p "Income Tax Returns 2024" at bounding box center [155, 262] width 203 height 15
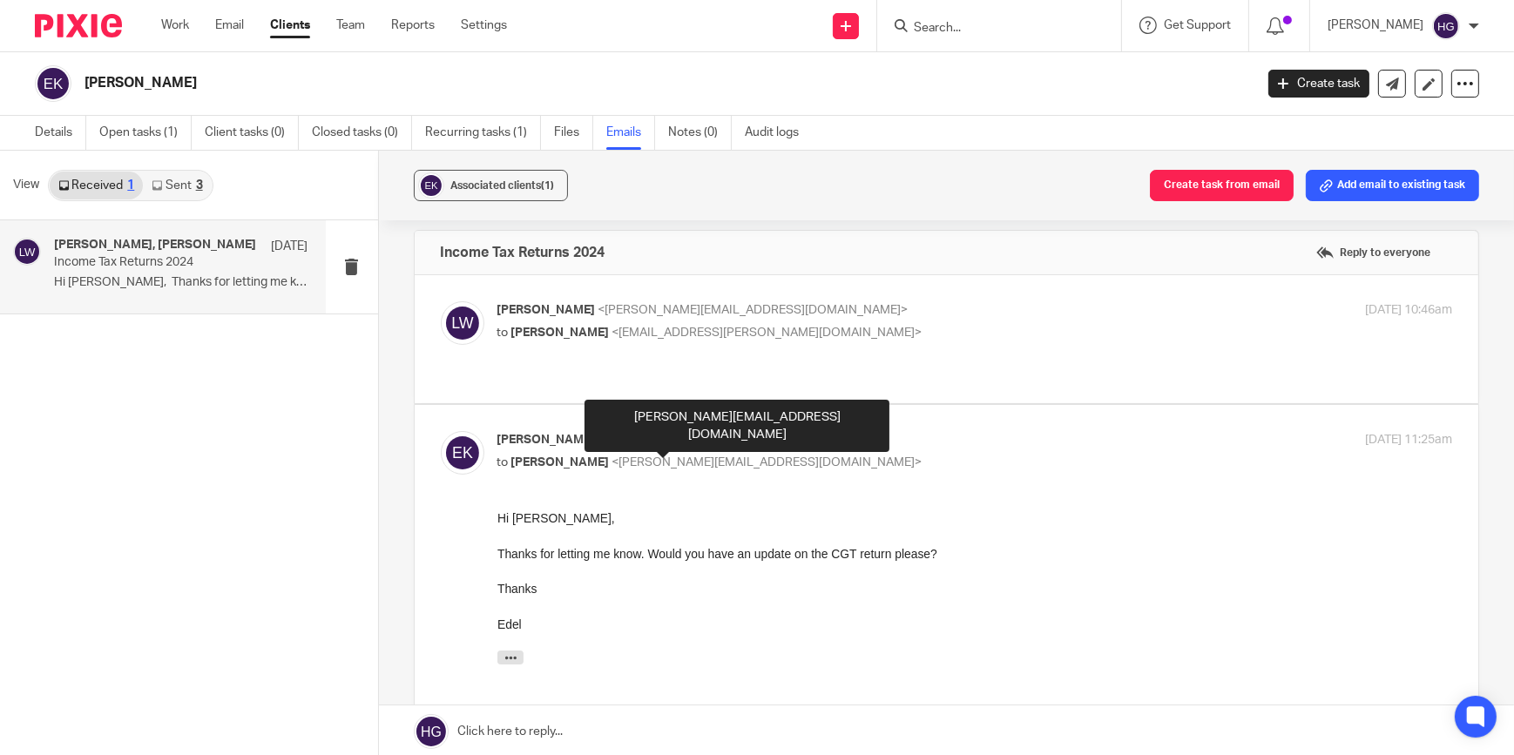
scroll to position [6, 0]
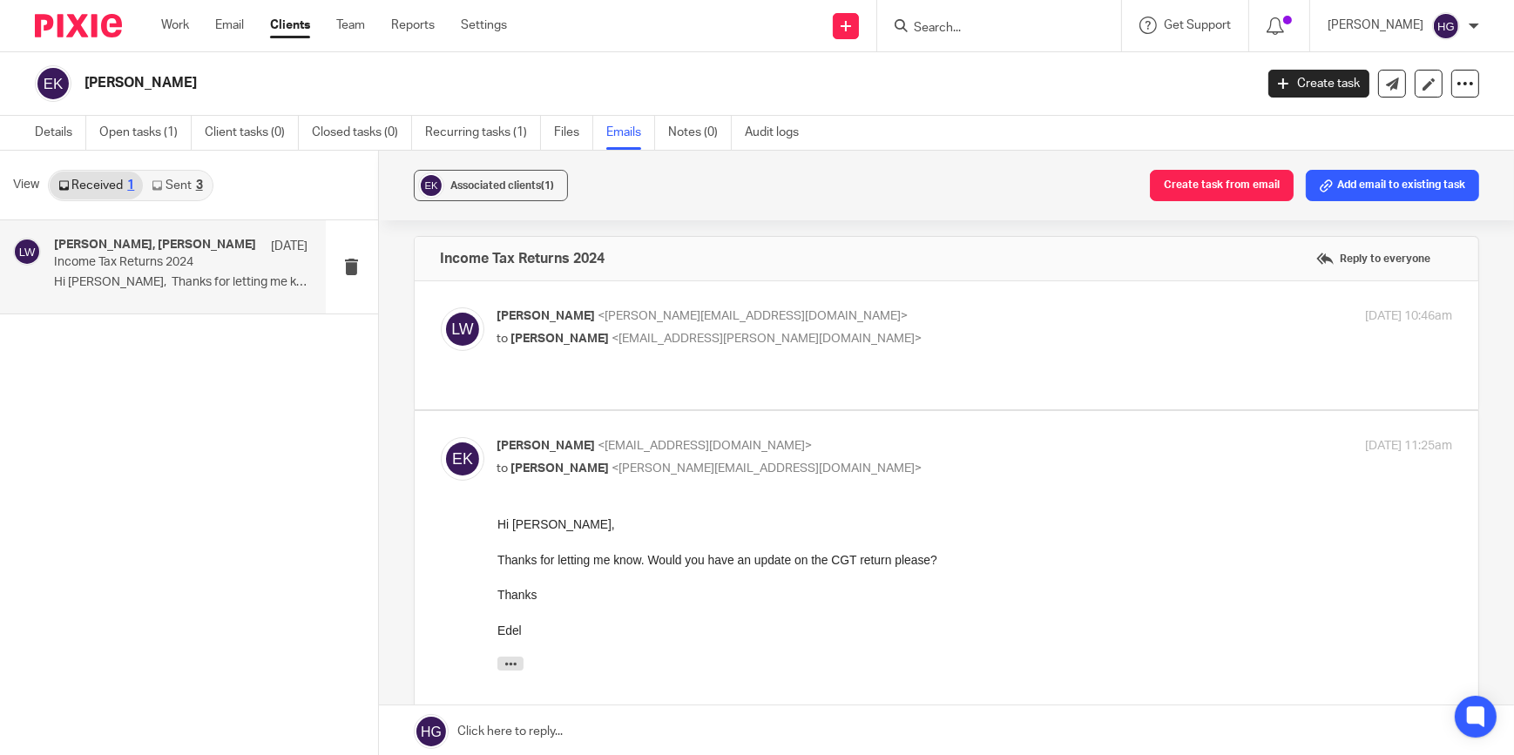
click at [779, 326] on div "Liam Whelan <liam@sheilaccountants.ie> to Edel Kirley <edel.kirley@gmail.com>" at bounding box center [816, 328] width 637 height 40
checkbox input "true"
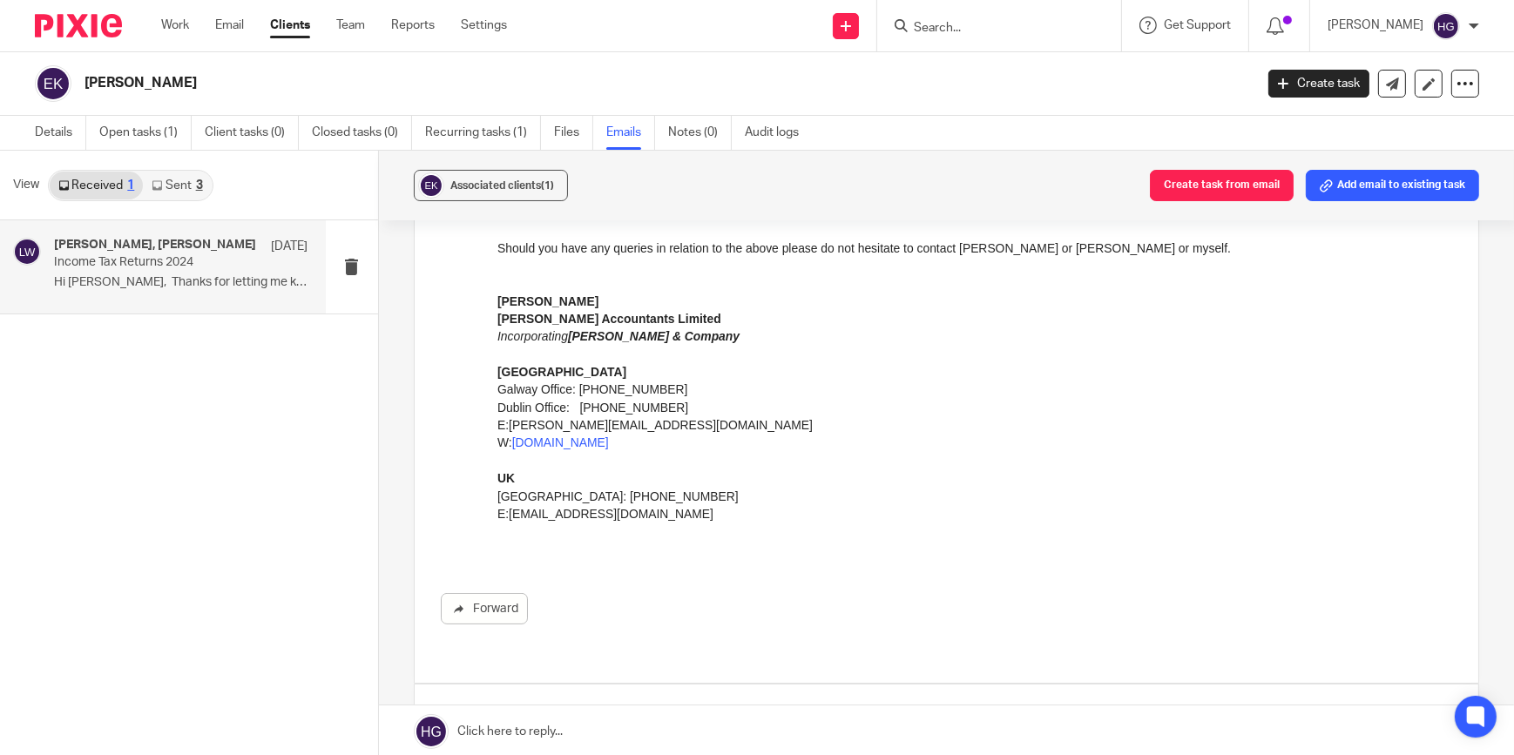
scroll to position [402, 0]
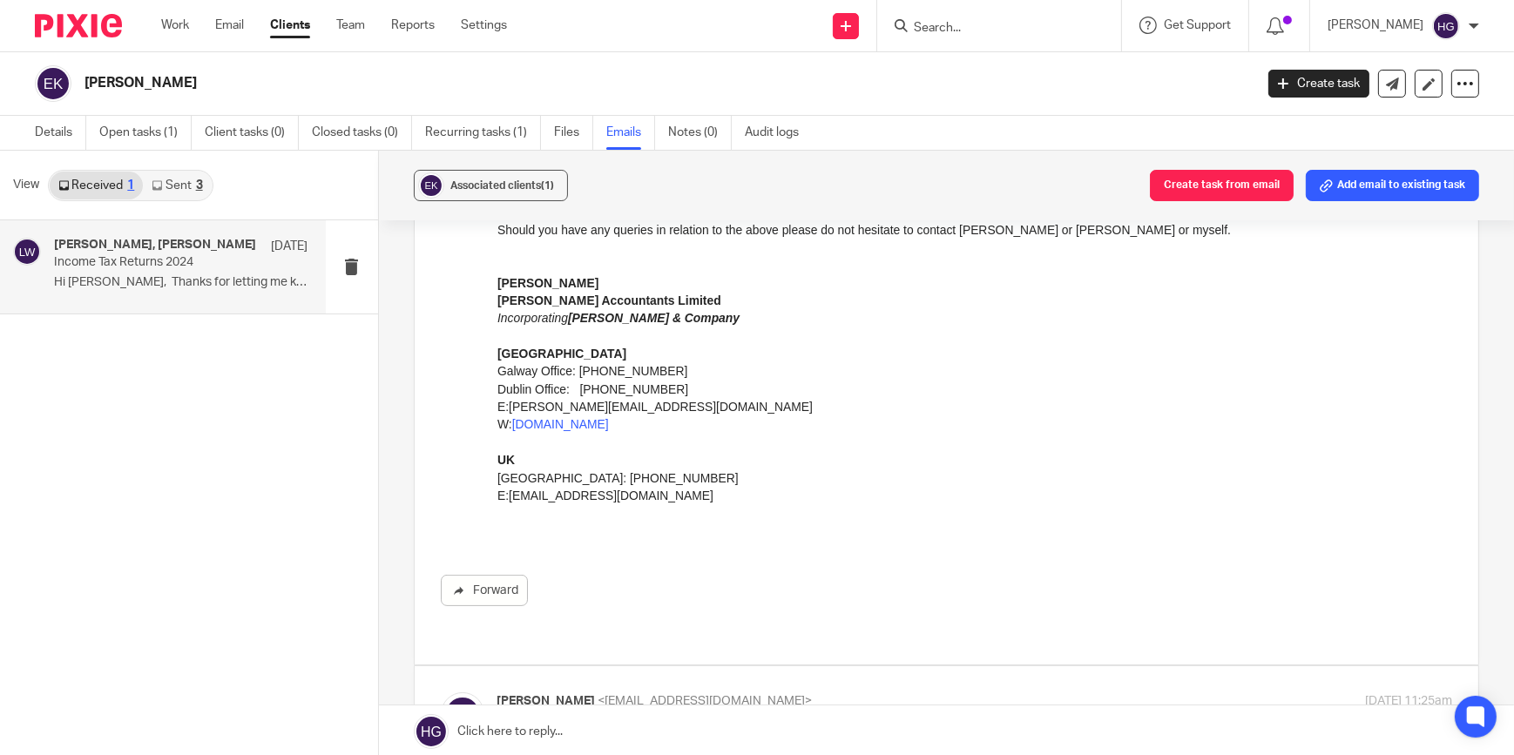
click at [186, 188] on link "Sent 3" at bounding box center [177, 186] width 68 height 28
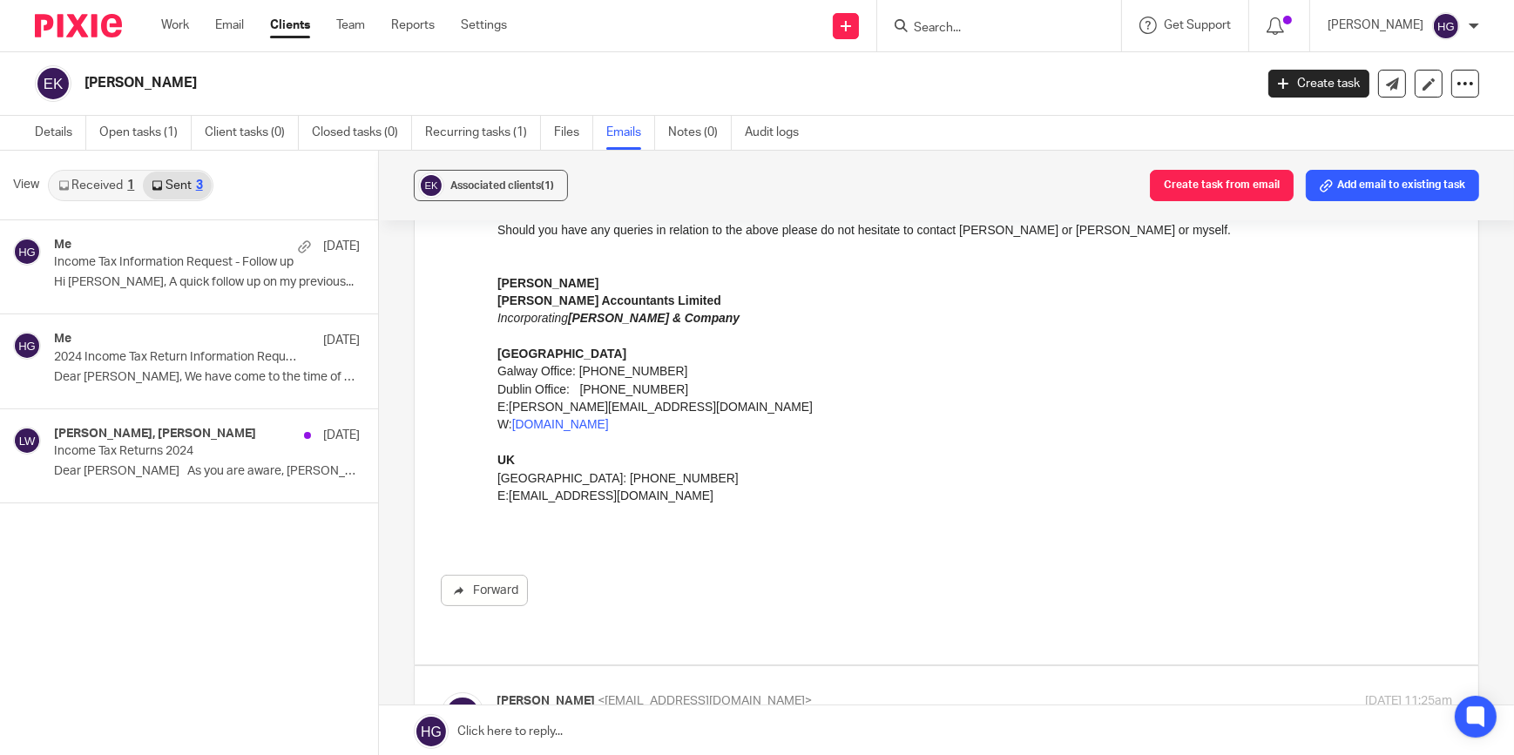
scroll to position [2, 0]
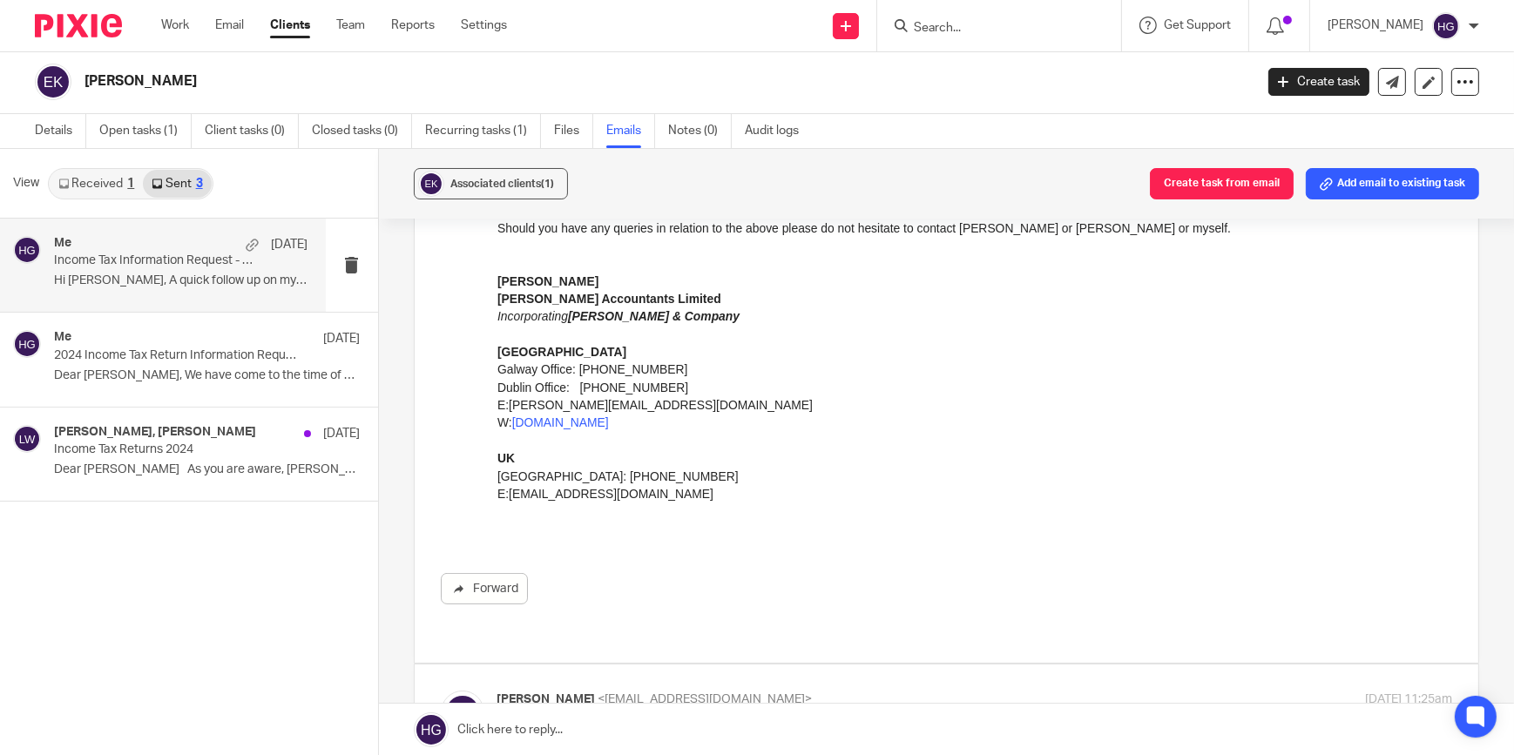
click at [152, 291] on div "Me 22 Aug Income Tax Information Request - Follow up Hi Edel, A quick follow up…" at bounding box center [181, 265] width 254 height 58
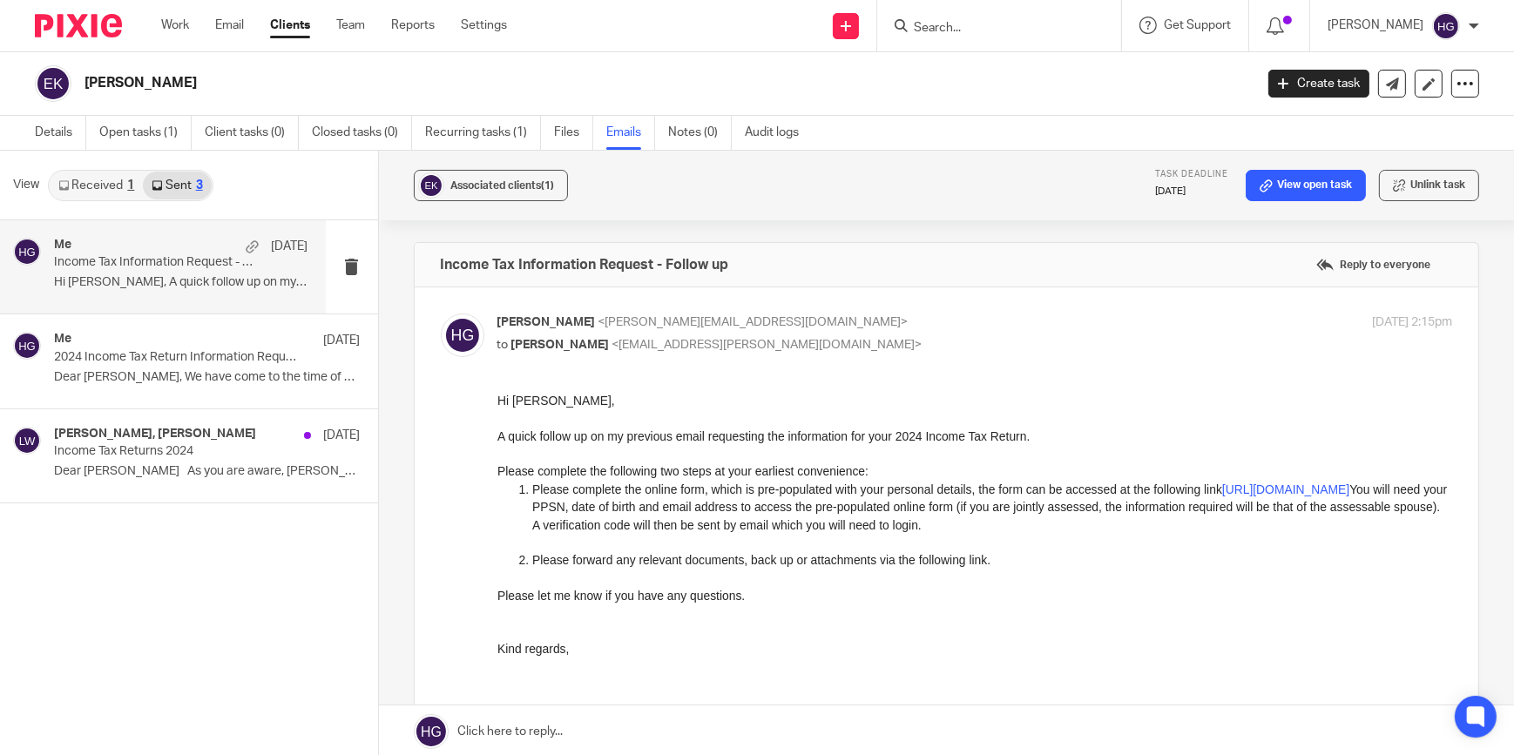
scroll to position [0, 0]
click at [156, 141] on link "Open tasks (1)" at bounding box center [145, 133] width 92 height 34
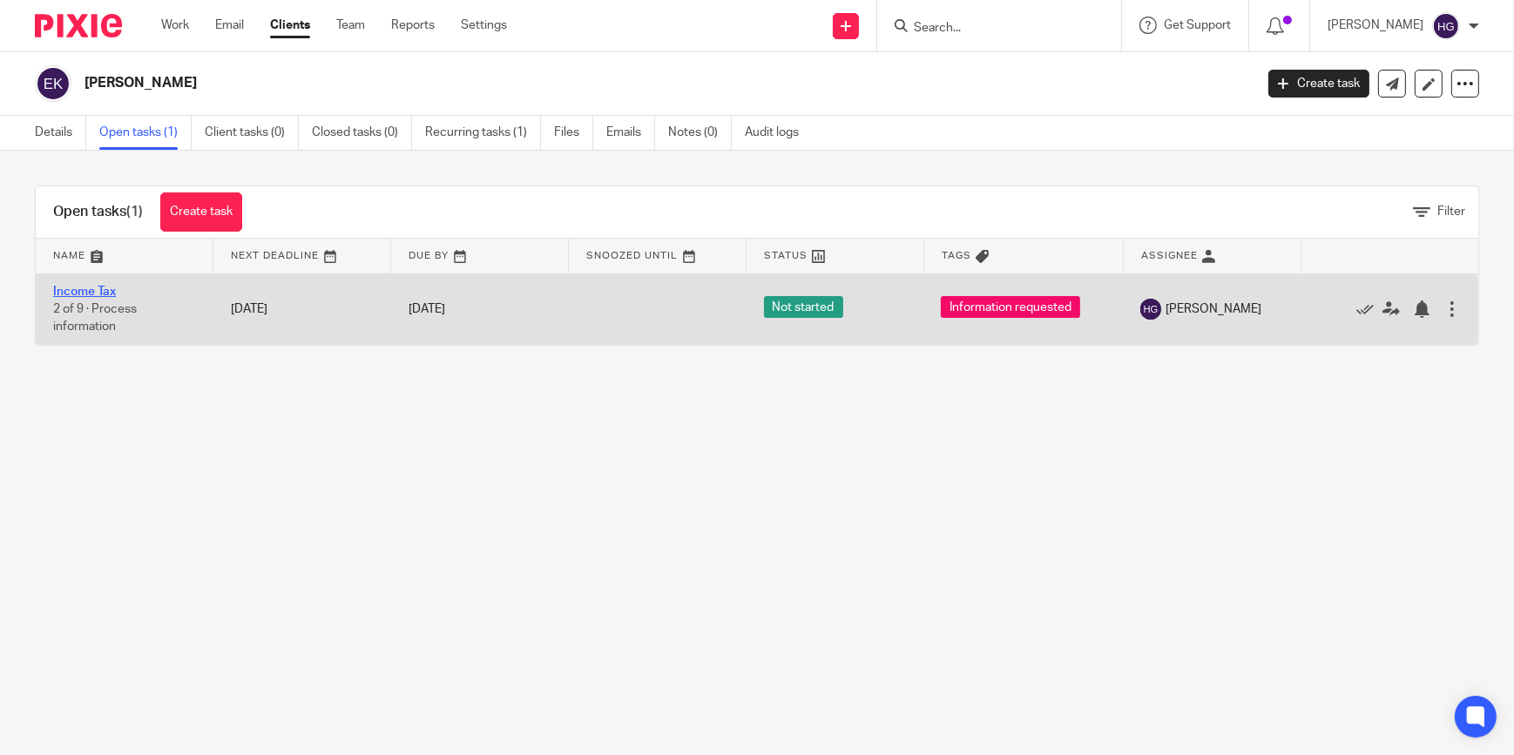
click at [83, 293] on link "Income Tax" at bounding box center [84, 292] width 63 height 12
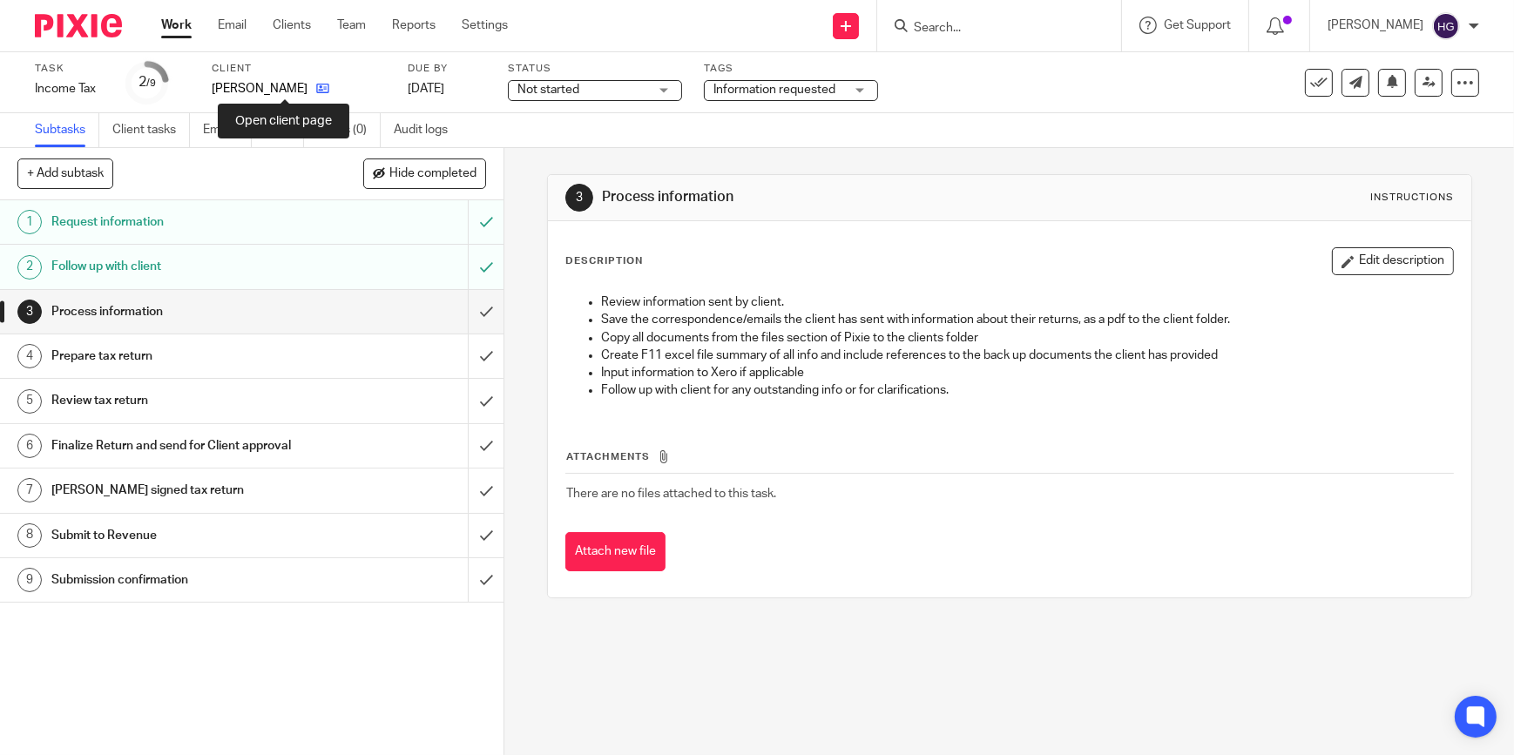
click at [316, 87] on icon at bounding box center [322, 88] width 13 height 13
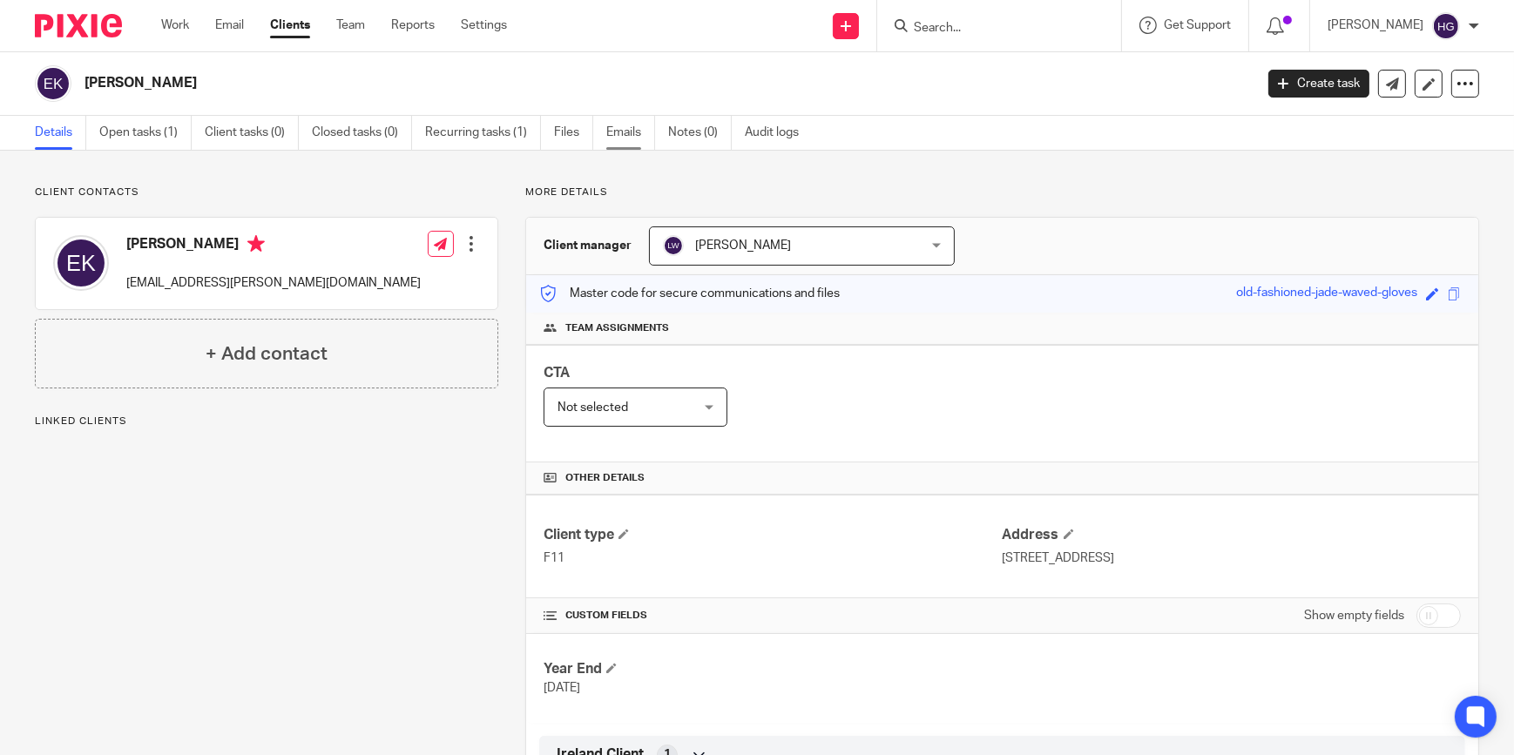
click at [637, 131] on link "Emails" at bounding box center [630, 133] width 49 height 34
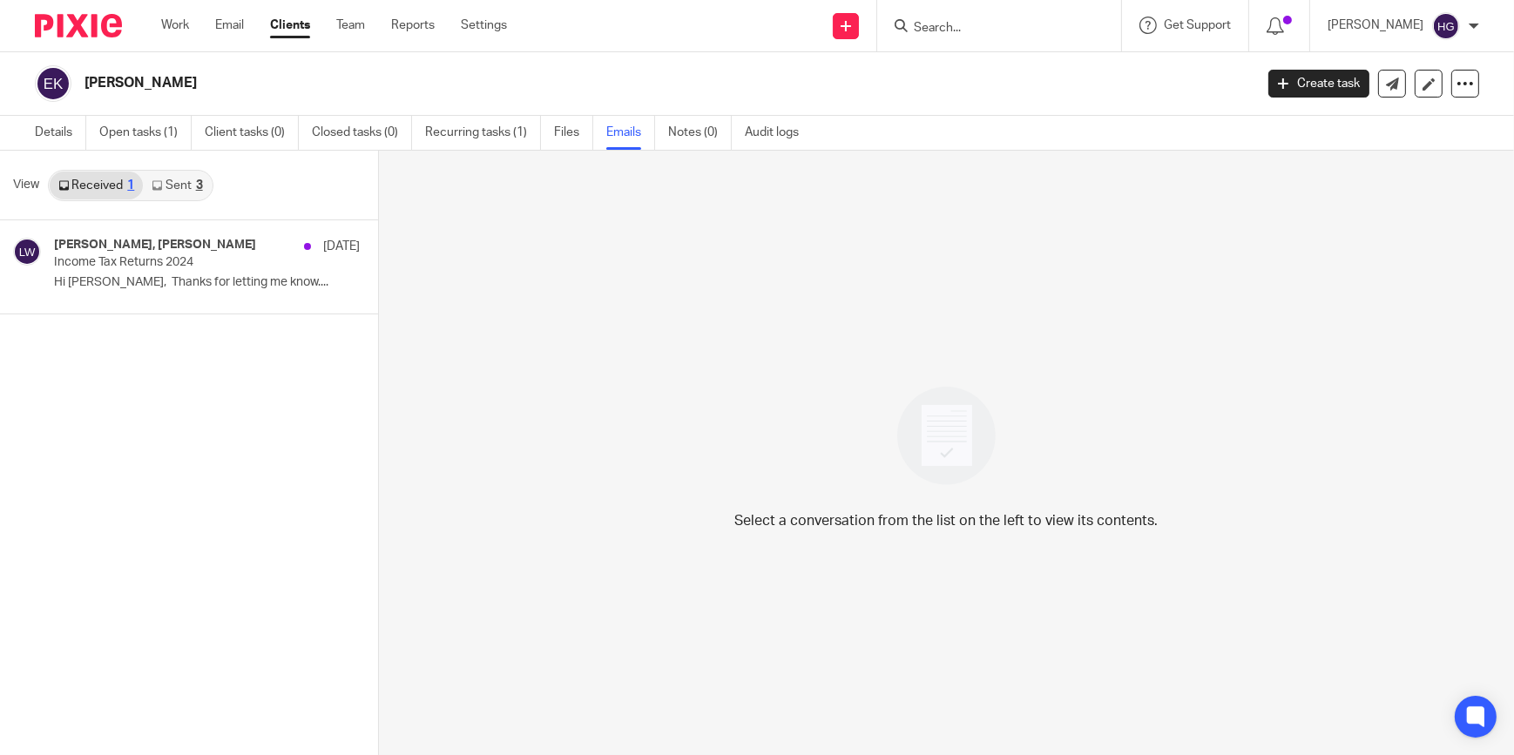
click at [189, 186] on link "Sent 3" at bounding box center [177, 186] width 68 height 28
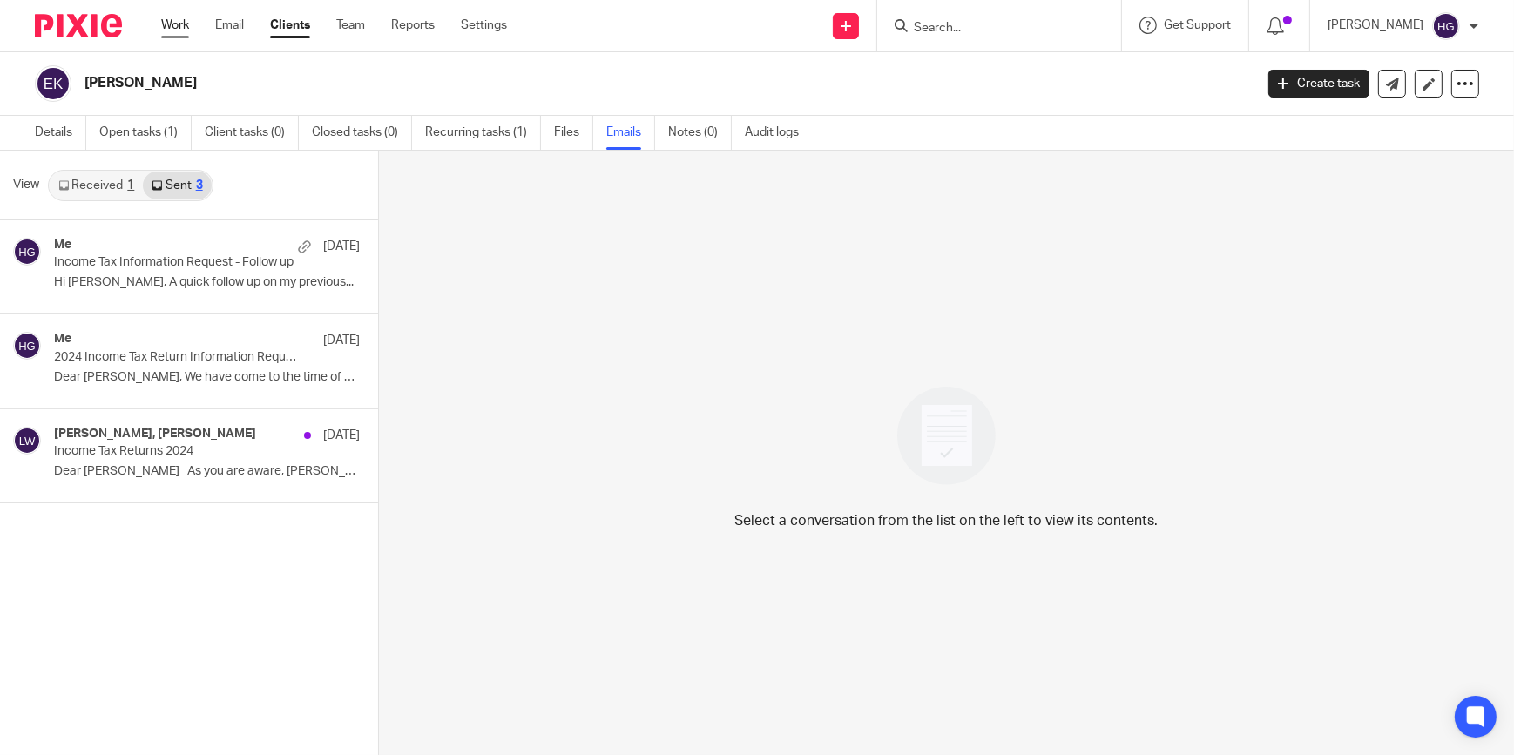
click at [176, 25] on link "Work" at bounding box center [175, 25] width 28 height 17
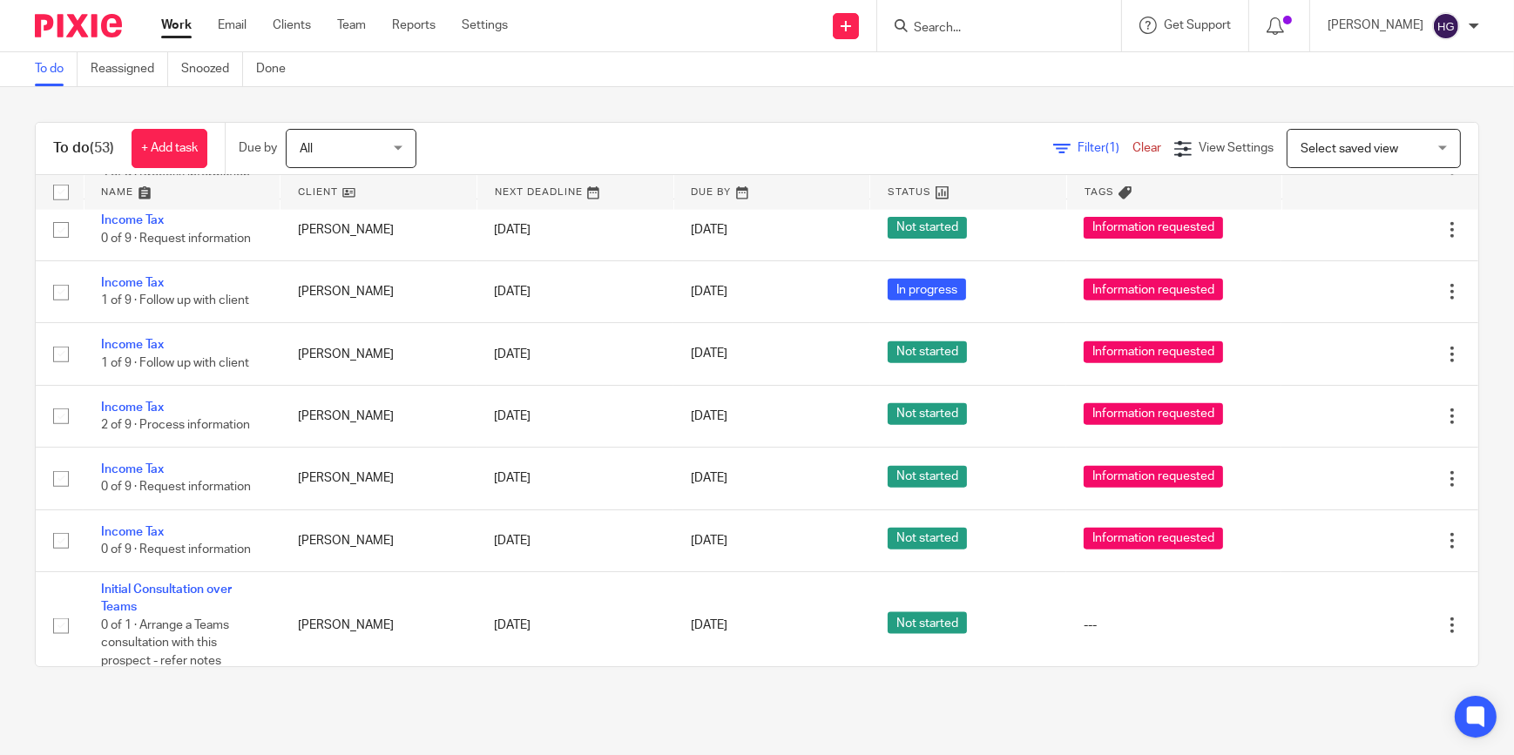
scroll to position [2692, 0]
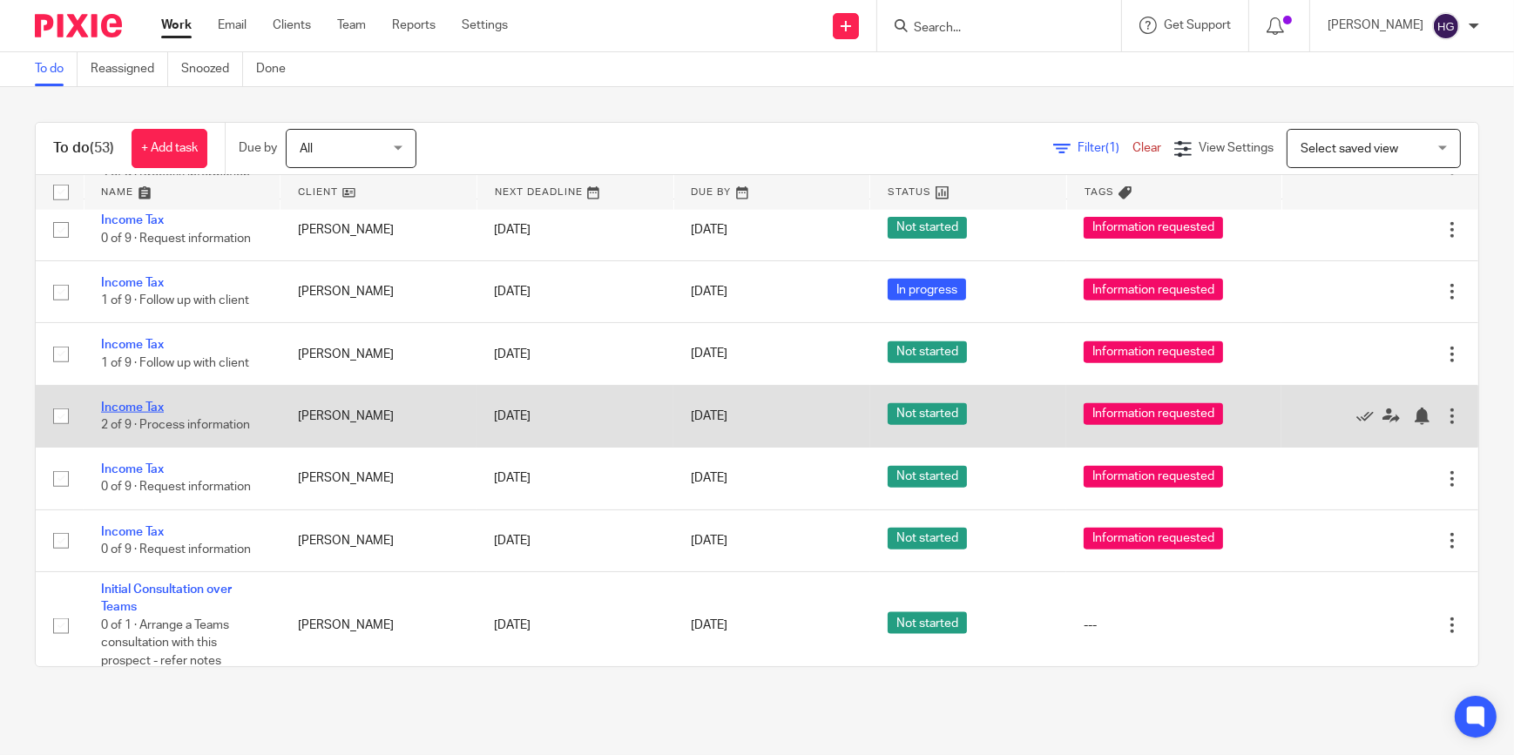
click at [132, 402] on link "Income Tax" at bounding box center [132, 408] width 63 height 12
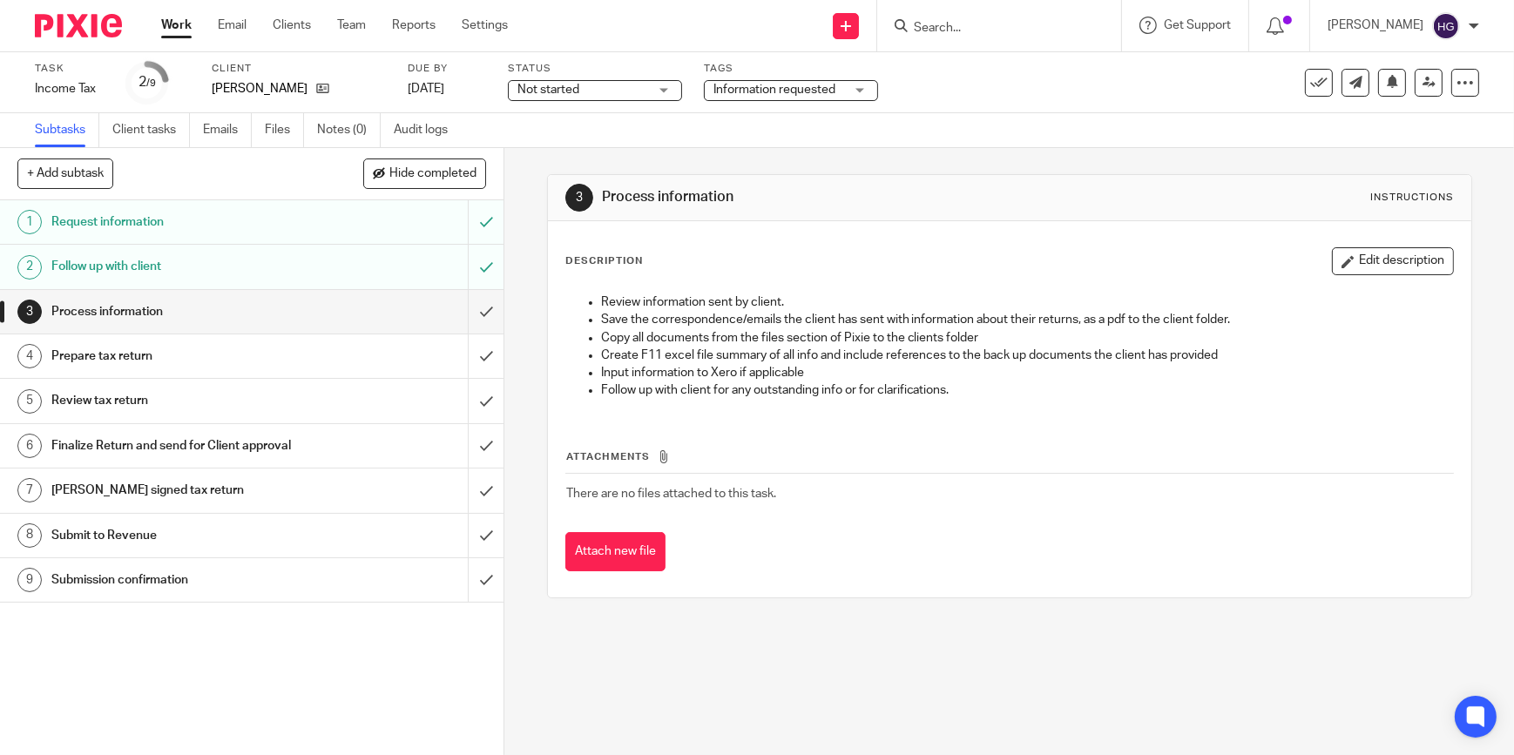
click at [281, 258] on h1 "Follow up with client" at bounding box center [184, 267] width 267 height 26
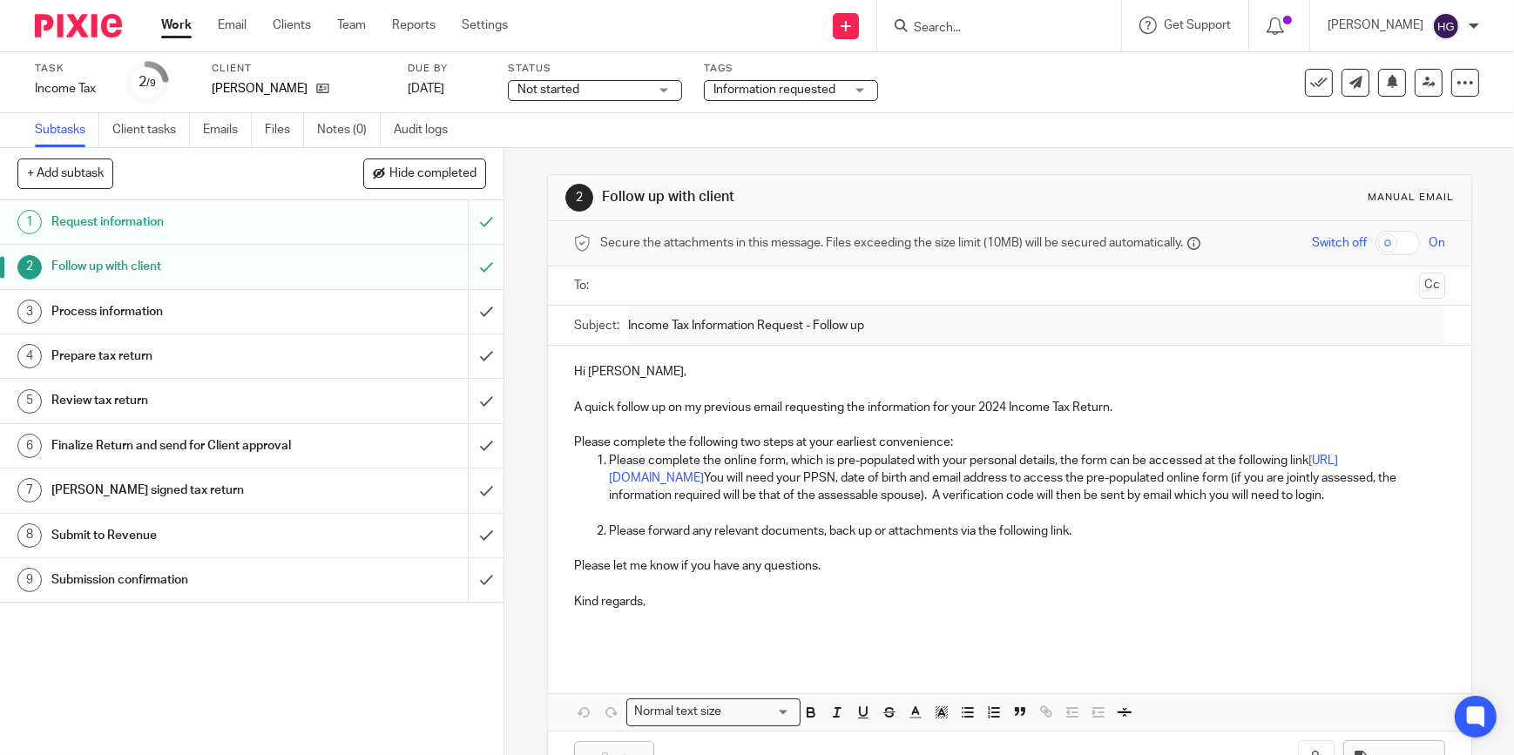
click at [669, 288] on input "text" at bounding box center [1009, 286] width 806 height 20
click at [1107, 544] on p "Please forward any relevant documents, back up or attachments via the following…" at bounding box center [1027, 534] width 836 height 17
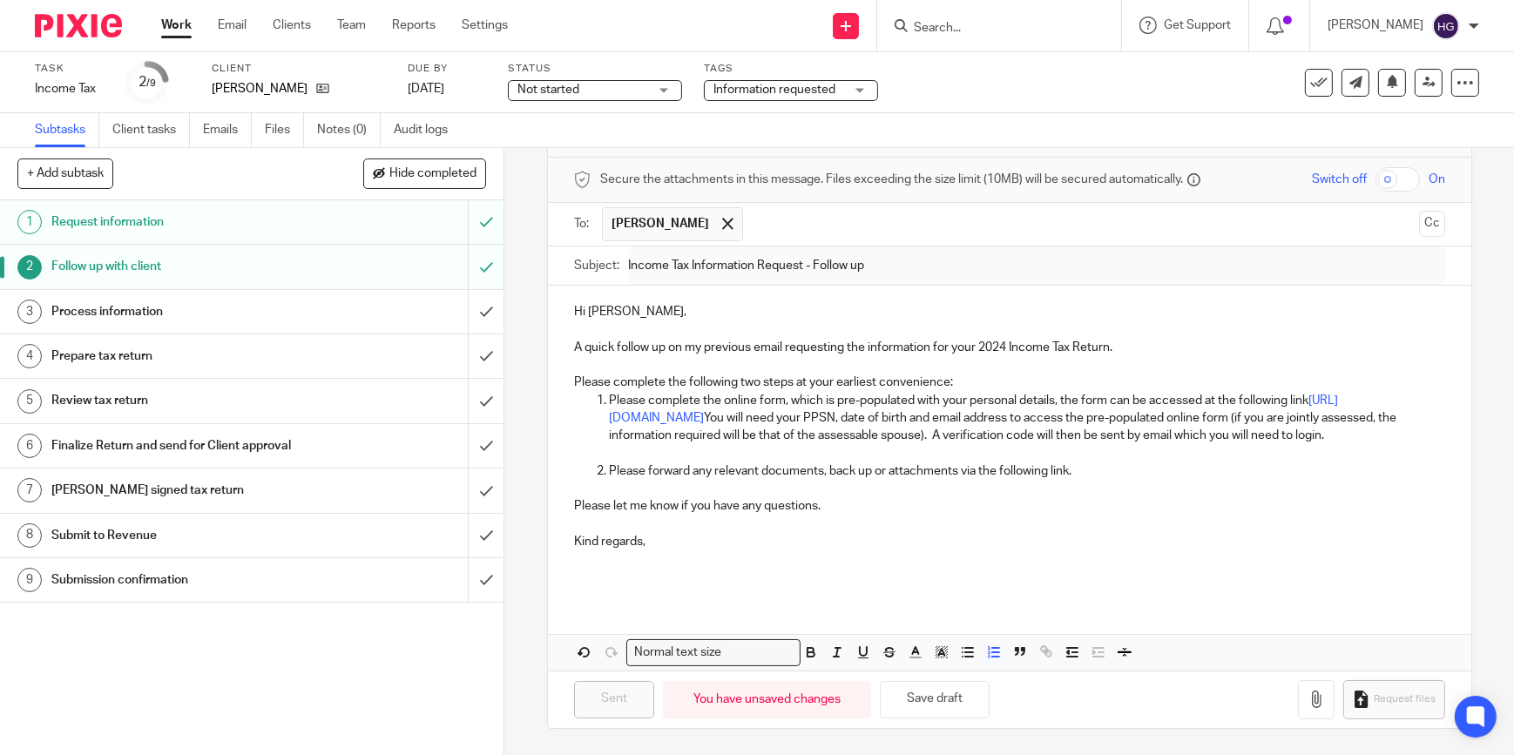
scroll to position [79, 0]
click at [761, 564] on p at bounding box center [1009, 569] width 871 height 36
click at [1102, 480] on p "Please let me know if you have any questions." at bounding box center [1009, 498] width 871 height 36
click at [1080, 465] on p "Please forward any relevant documents, back up or attachments via the following…" at bounding box center [1027, 471] width 836 height 17
click at [852, 514] on p "Please let me know if you have any questions." at bounding box center [1009, 498] width 871 height 36
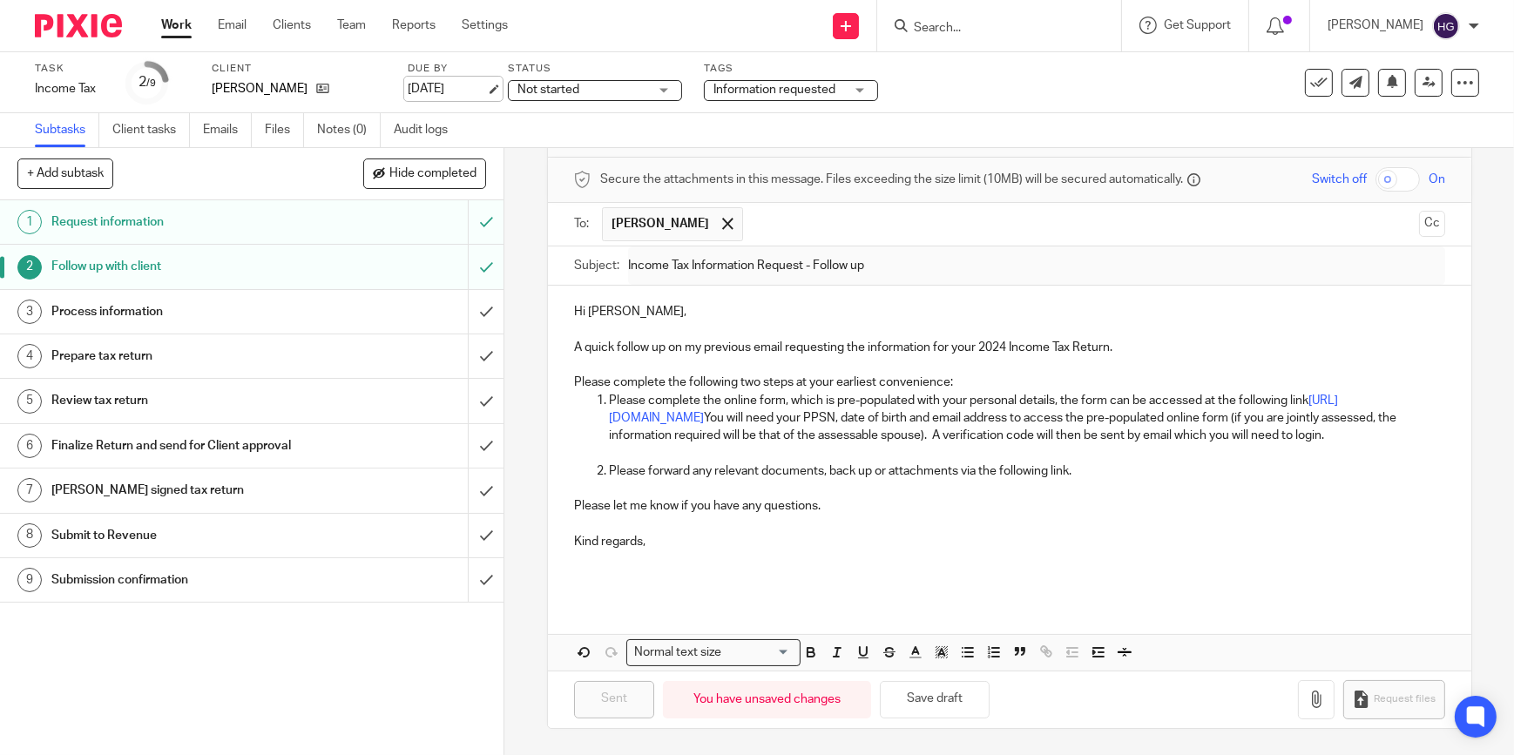
click at [452, 86] on link "[DATE]" at bounding box center [447, 89] width 78 height 18
click at [243, 34] on link "Email" at bounding box center [232, 25] width 29 height 17
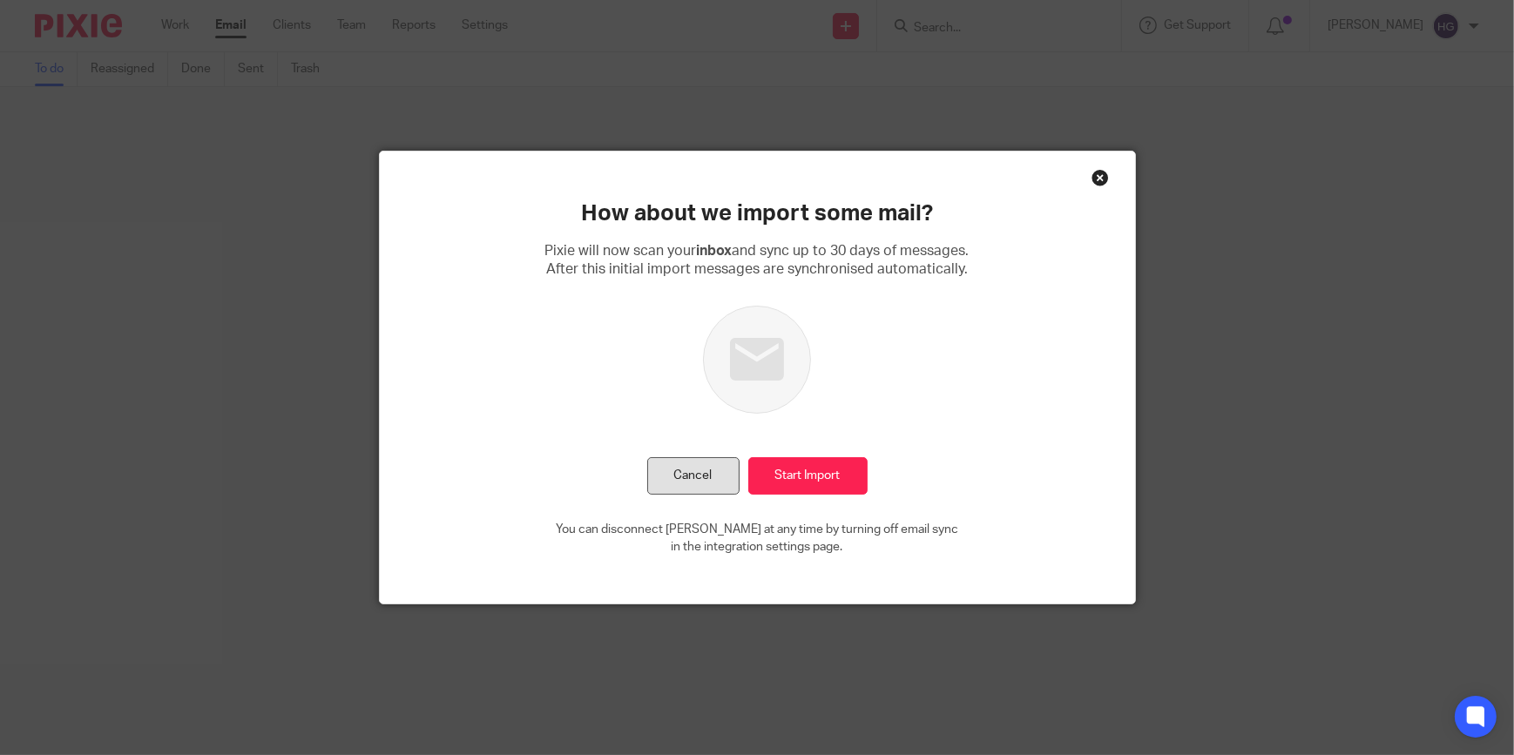
click at [697, 467] on button "Cancel" at bounding box center [693, 475] width 92 height 37
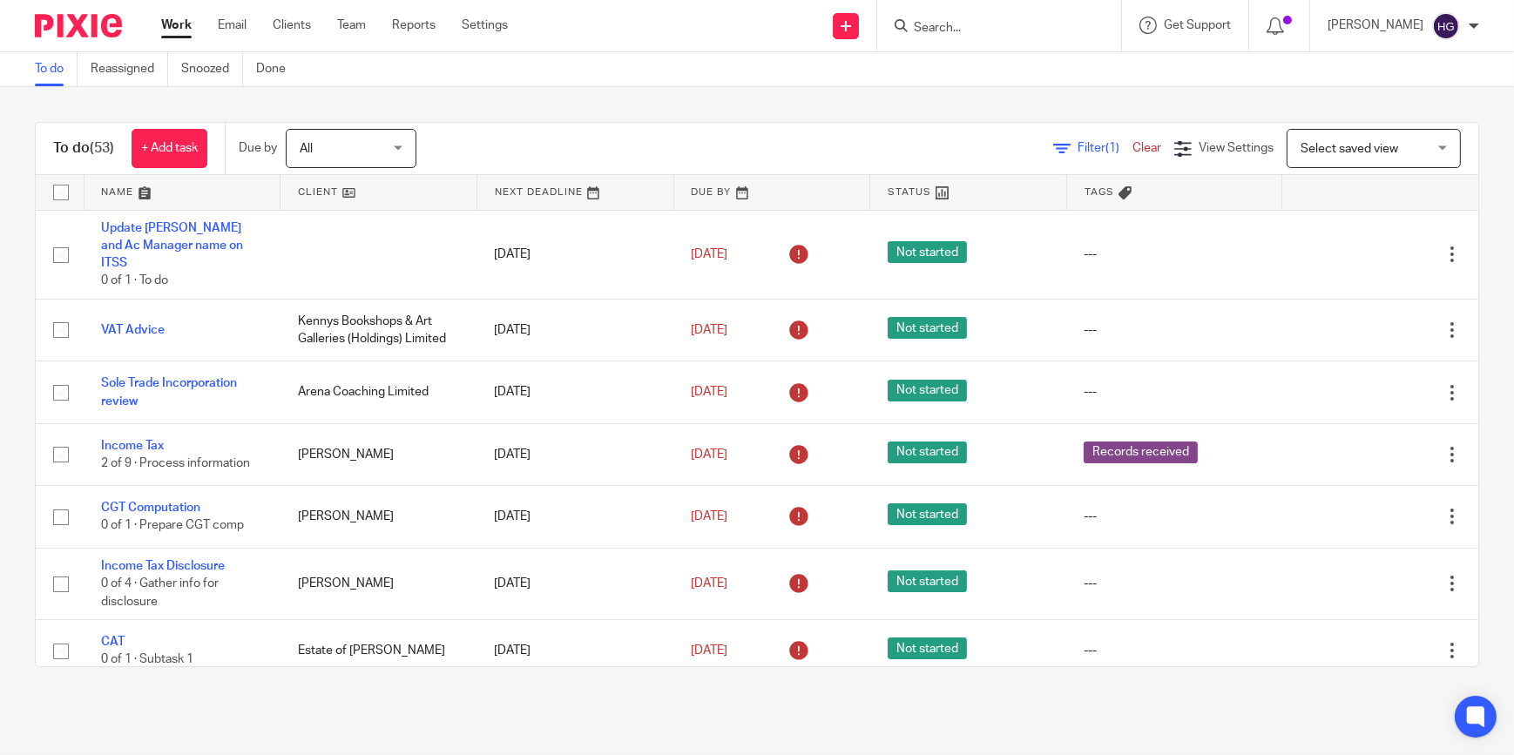
drag, startPoint x: 185, startPoint y: 15, endPoint x: 182, endPoint y: 37, distance: 21.9
click at [182, 37] on div "Work Email Clients Team Reports Settings Work Email Clients Team Reports Settin…" at bounding box center [339, 25] width 390 height 51
click at [182, 34] on link "Work" at bounding box center [176, 25] width 30 height 17
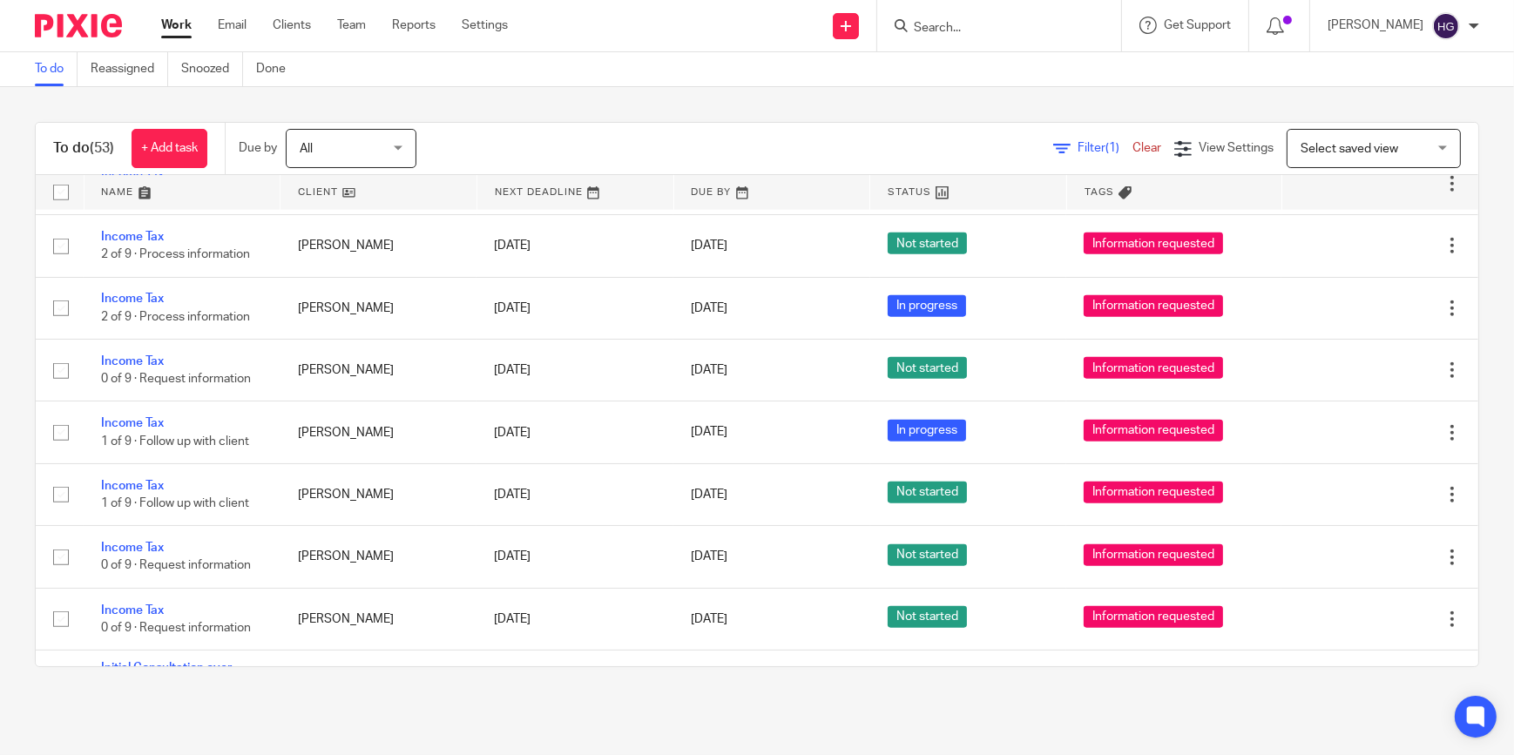
scroll to position [2614, 0]
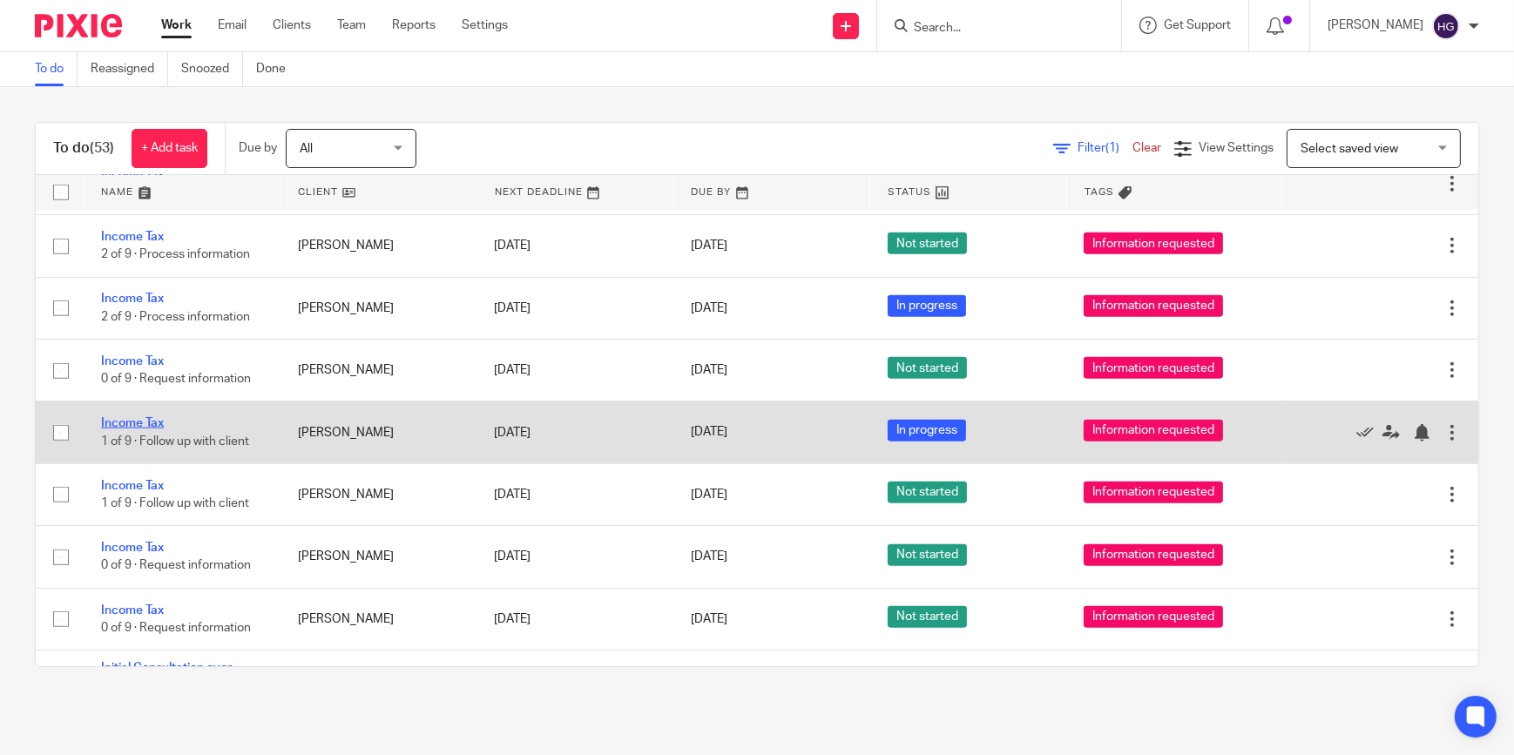
click at [115, 417] on link "Income Tax" at bounding box center [132, 423] width 63 height 12
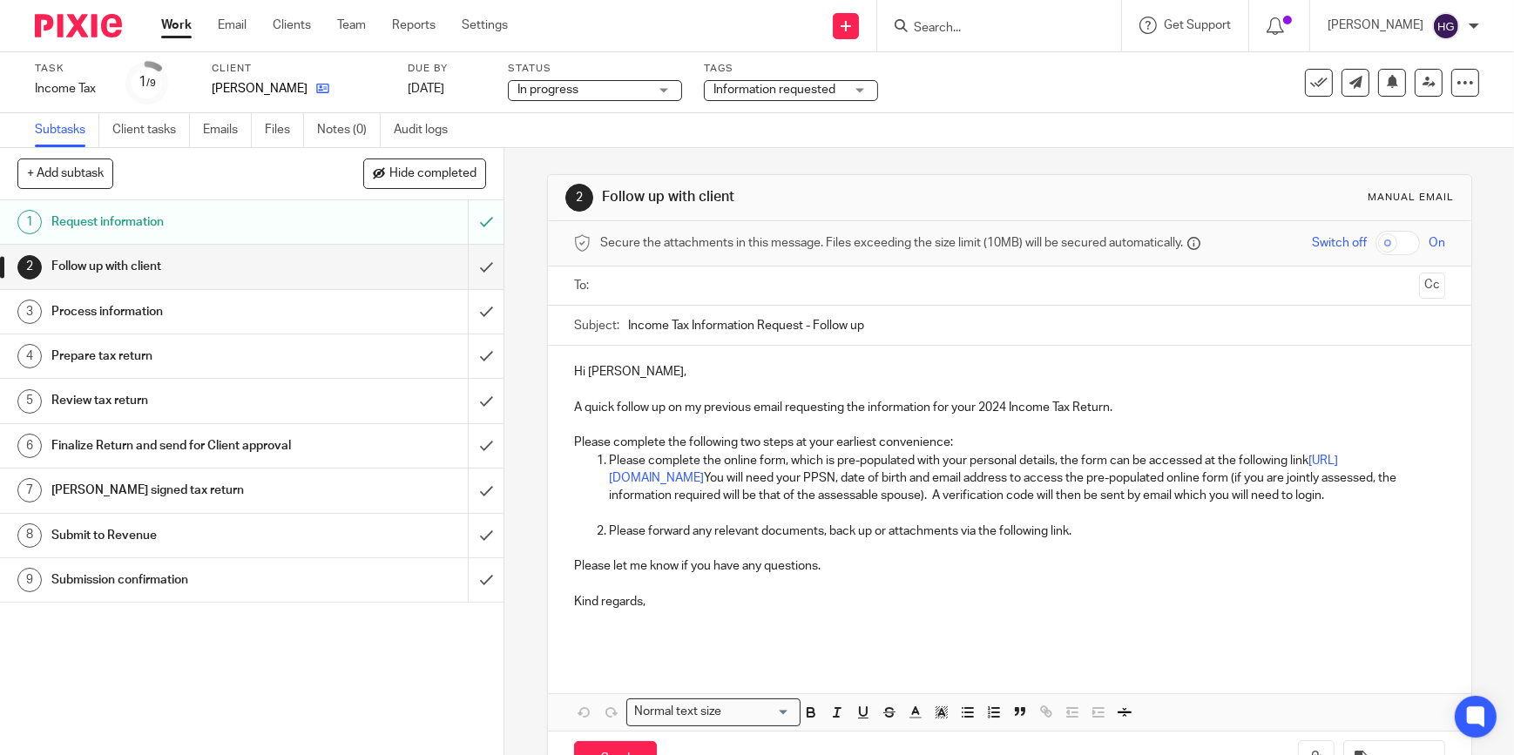
click at [312, 88] on link at bounding box center [319, 88] width 22 height 17
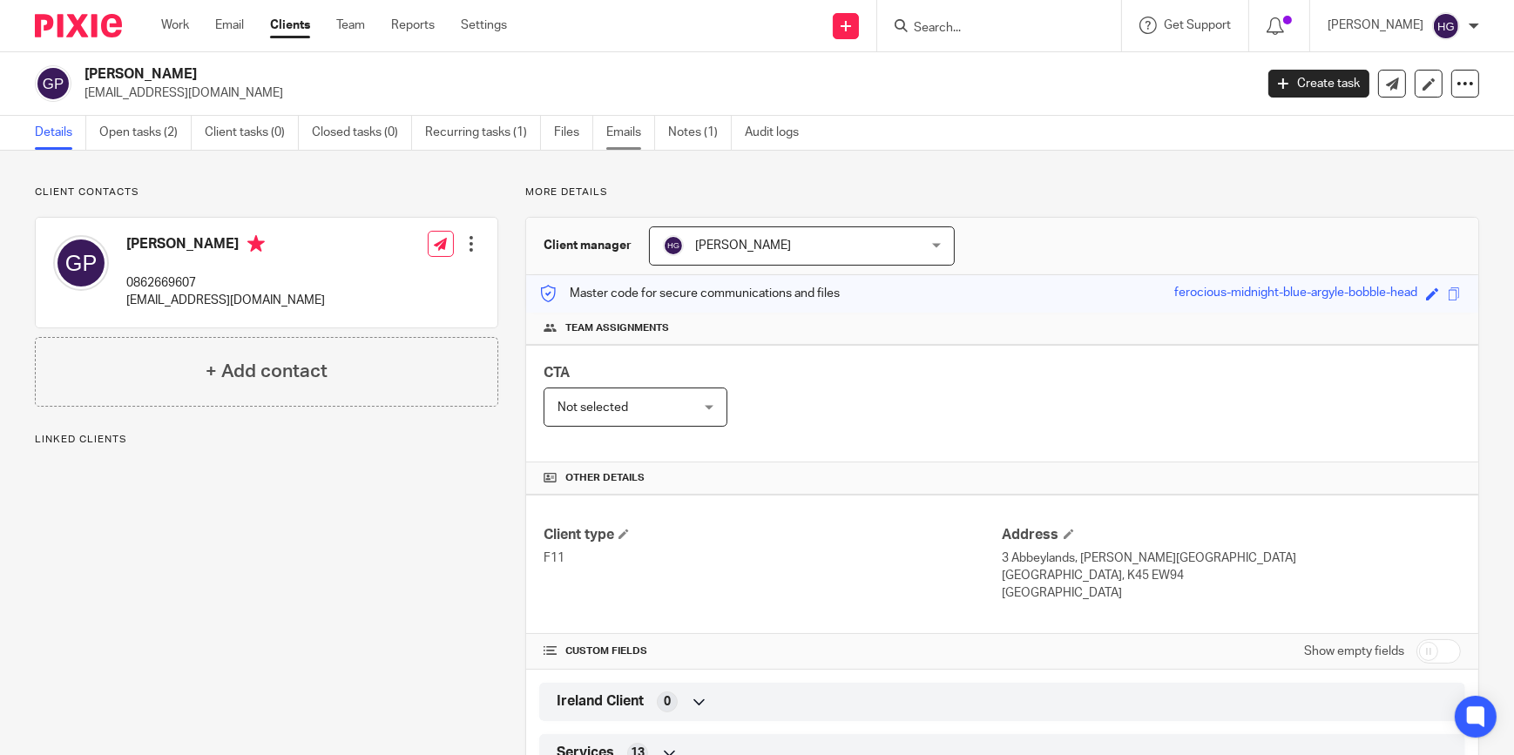
click at [614, 131] on link "Emails" at bounding box center [630, 133] width 49 height 34
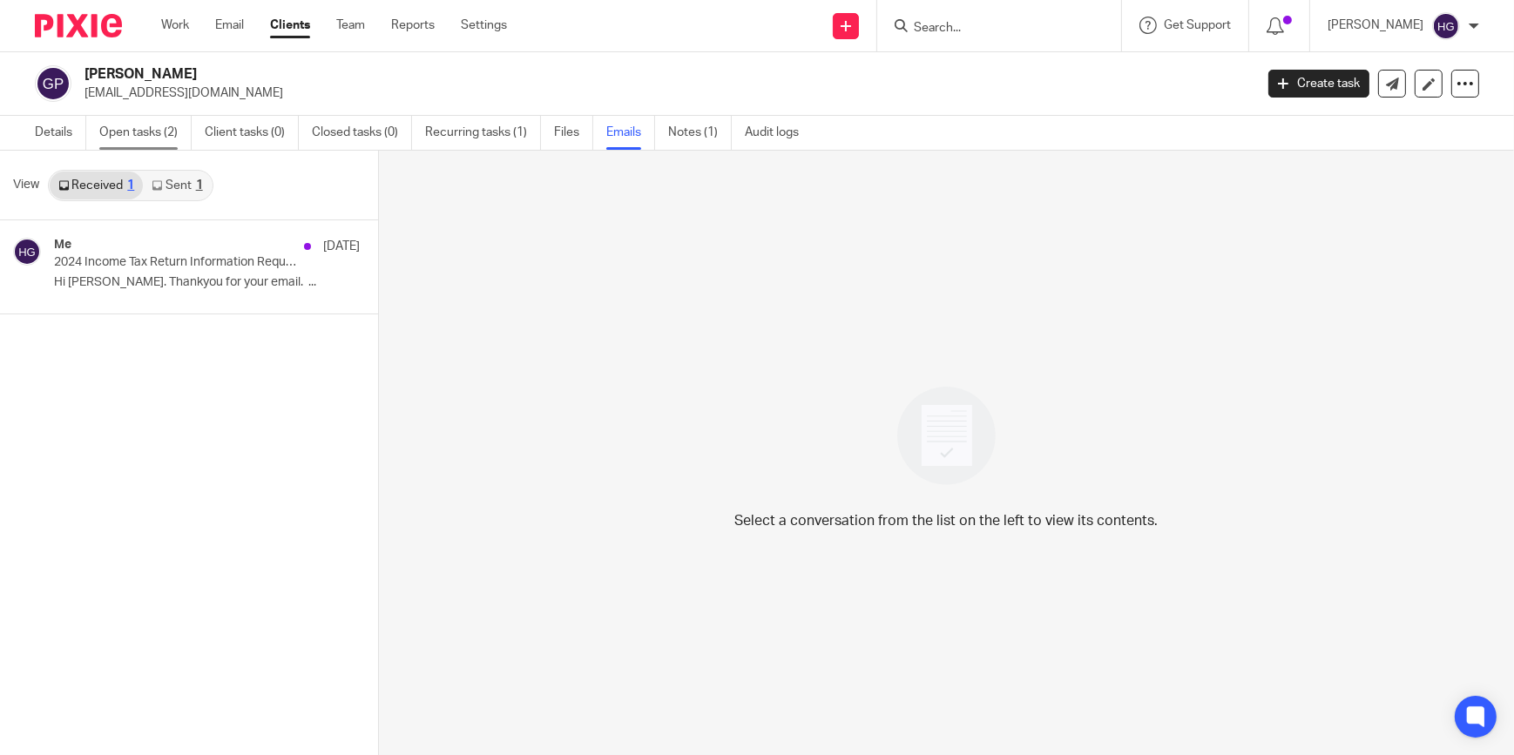
click at [136, 132] on link "Open tasks (2)" at bounding box center [145, 133] width 92 height 34
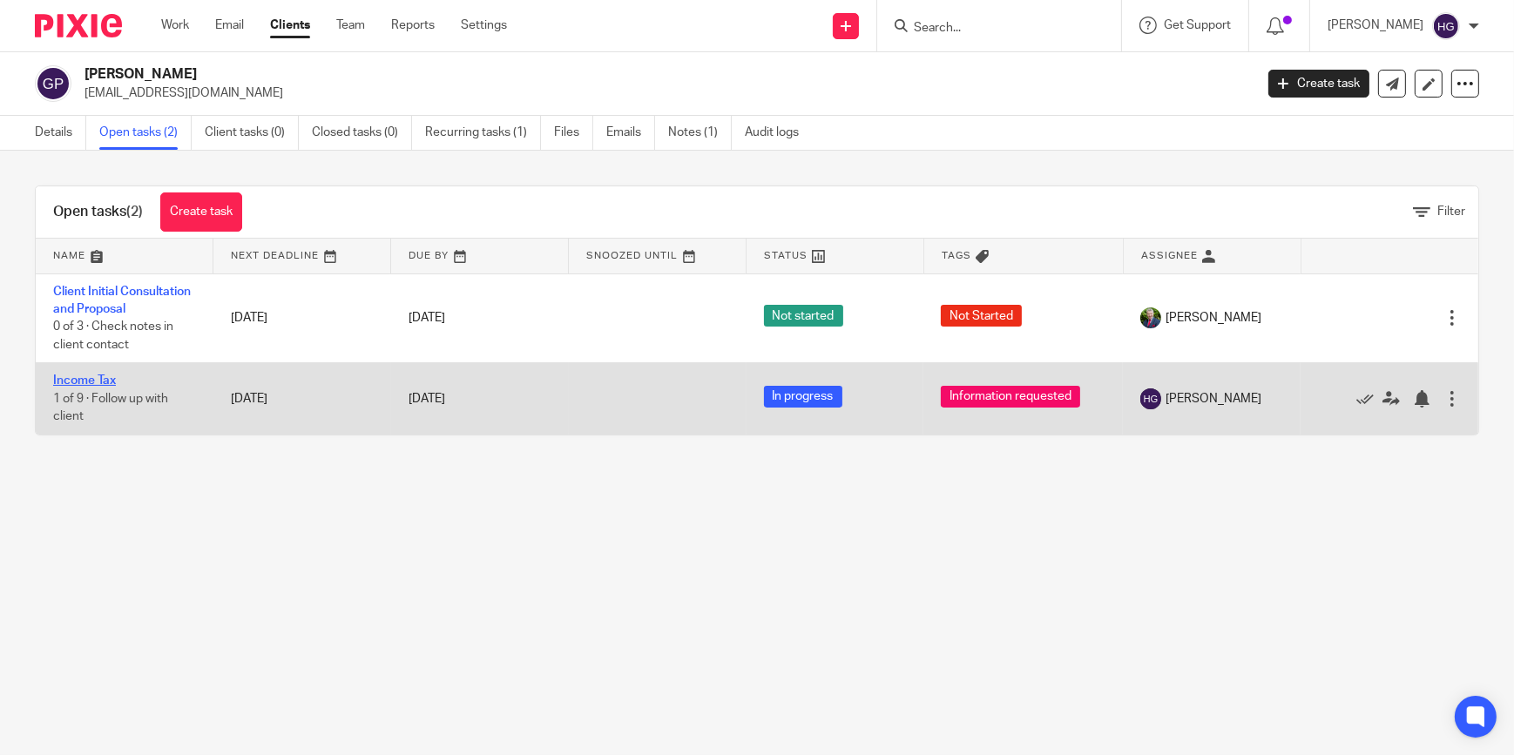
click at [85, 387] on link "Income Tax" at bounding box center [84, 381] width 63 height 12
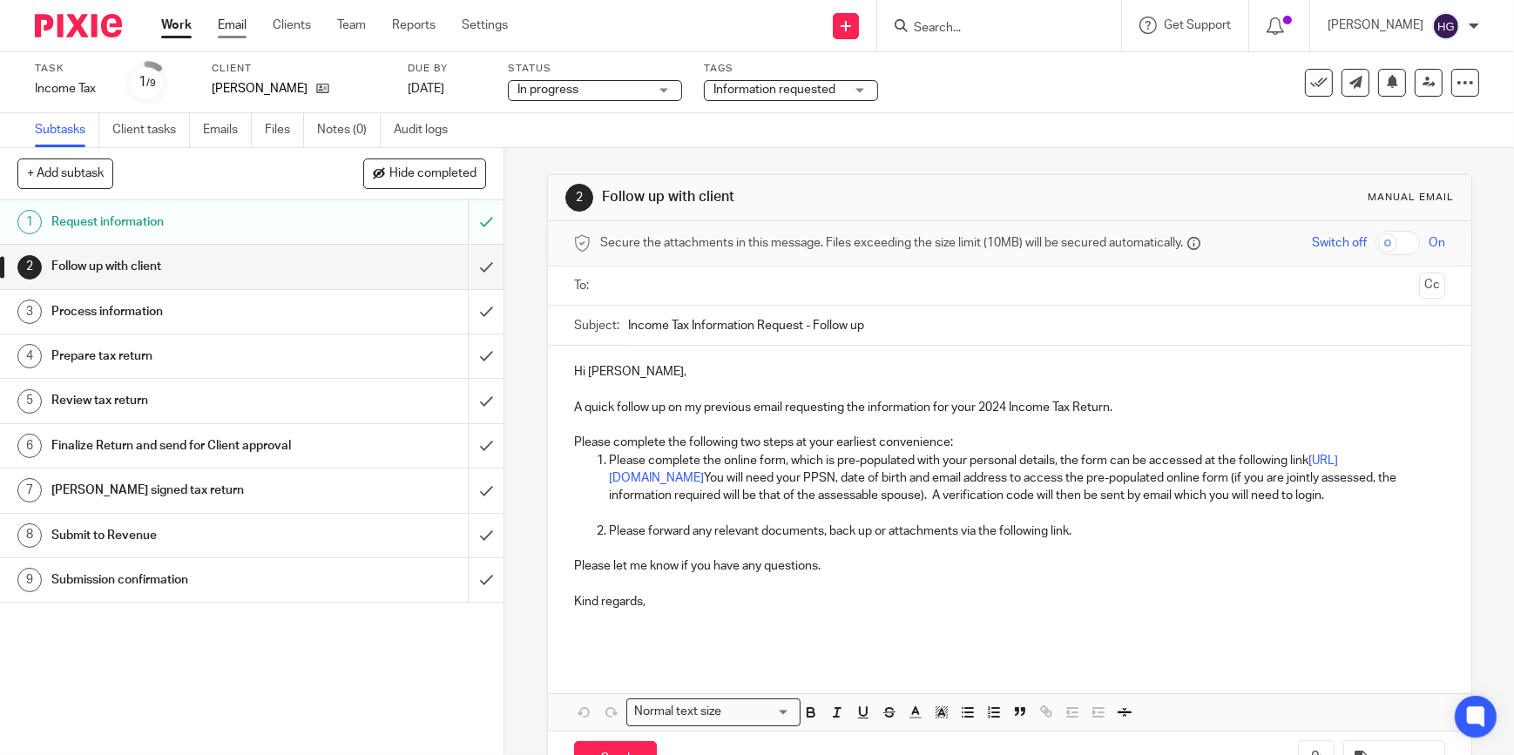
click at [235, 23] on link "Email" at bounding box center [232, 25] width 29 height 17
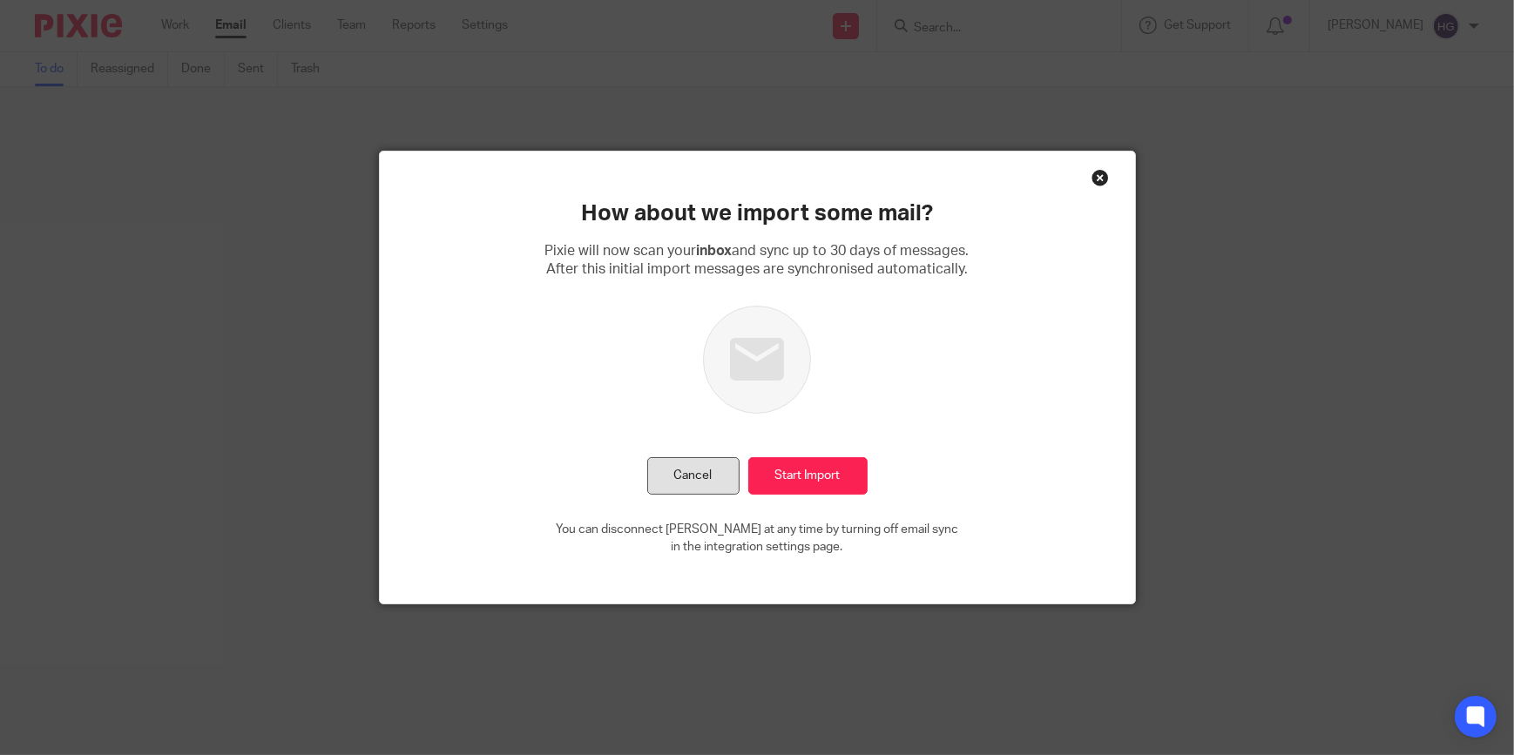
click at [723, 463] on button "Cancel" at bounding box center [693, 475] width 92 height 37
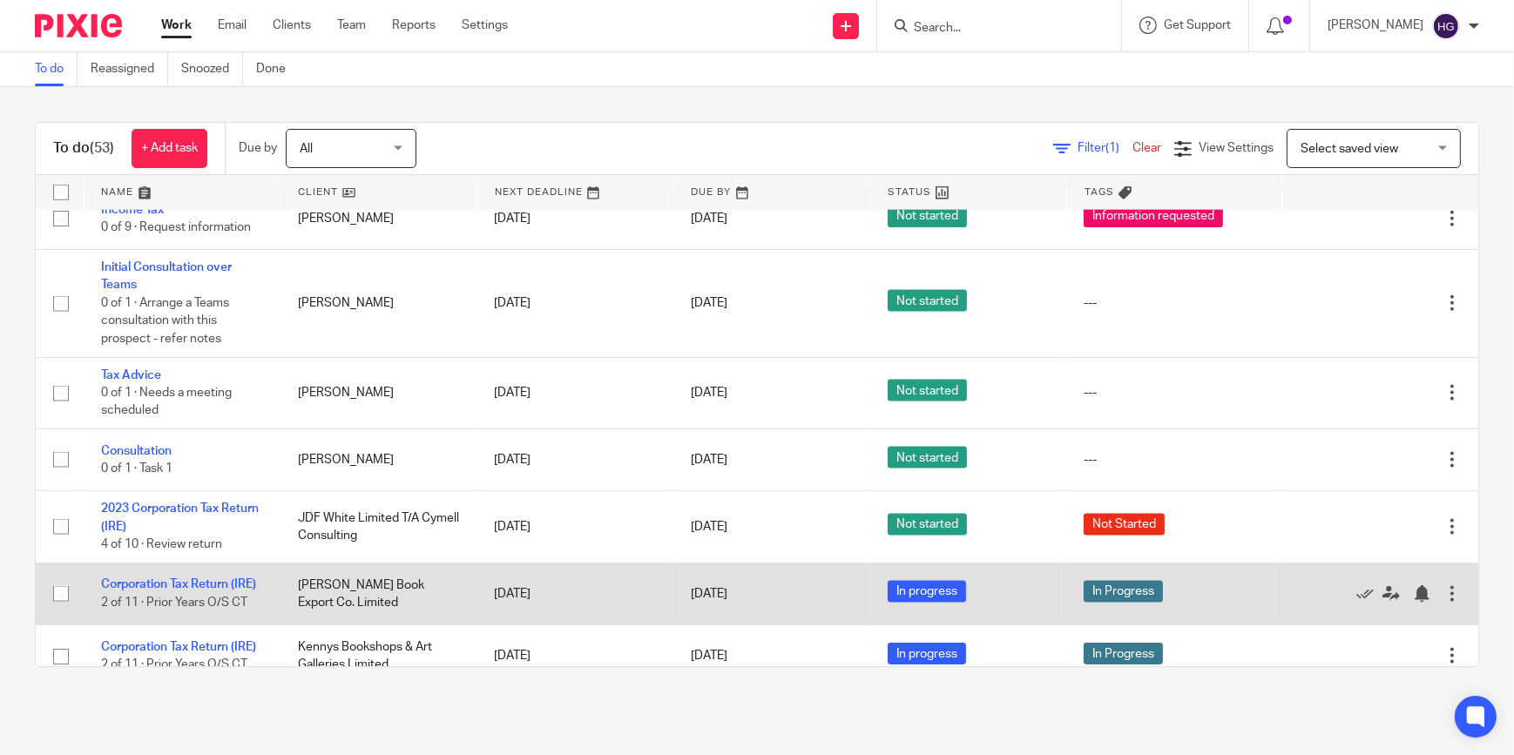
scroll to position [3016, 0]
